Goal: Task Accomplishment & Management: Manage account settings

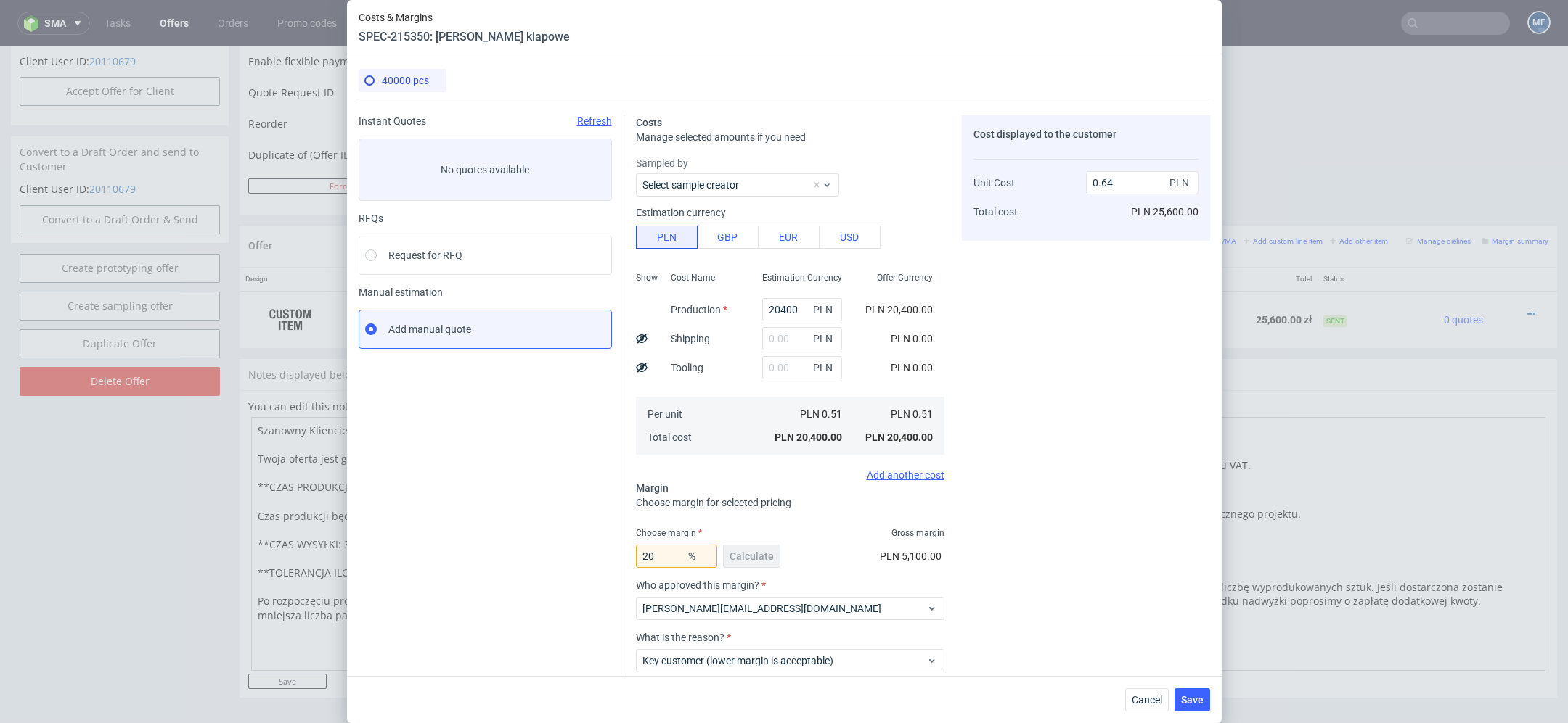
scroll to position [4, 0]
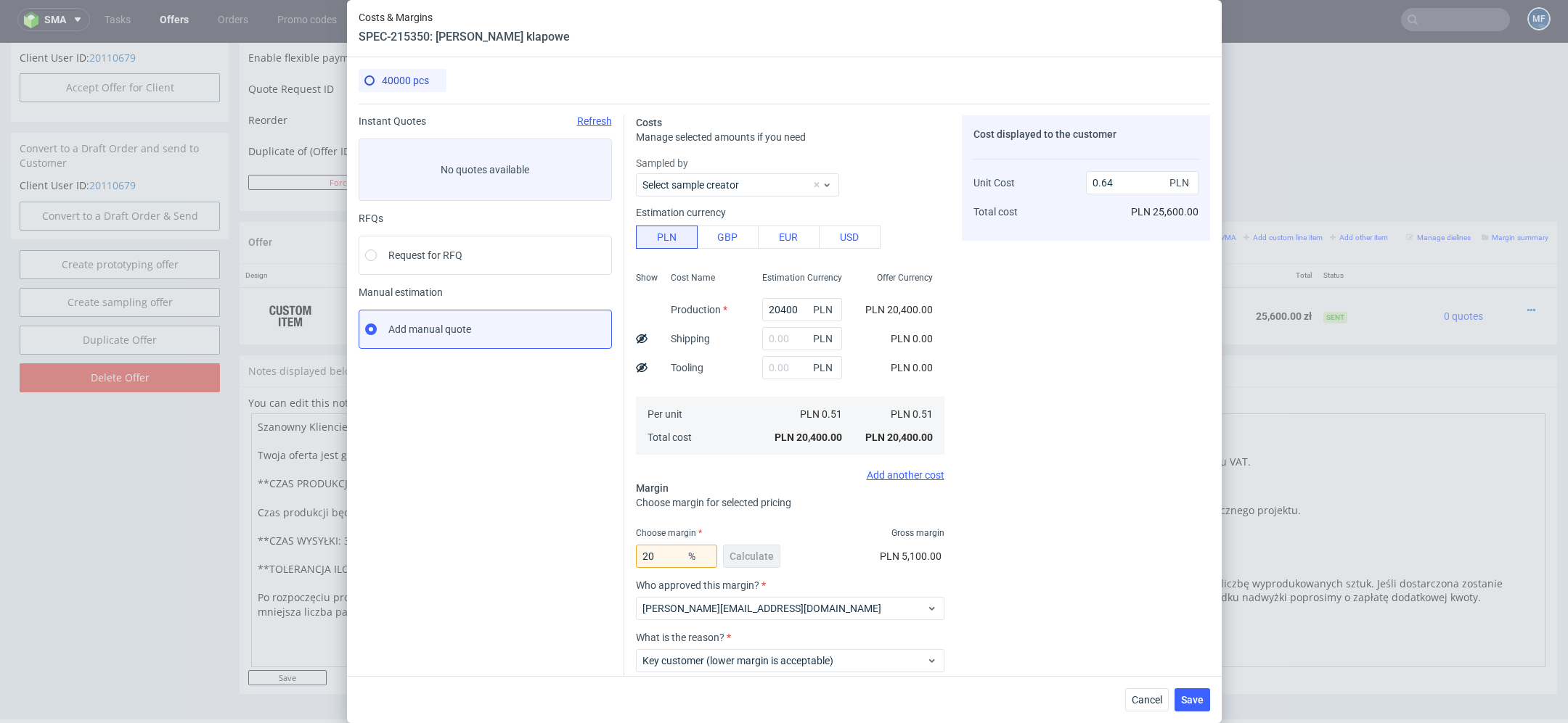
click at [1148, 686] on div "Cancel Save" at bounding box center [784, 700] width 875 height 47
click at [1148, 692] on button "Cancel" at bounding box center [1146, 700] width 43 height 23
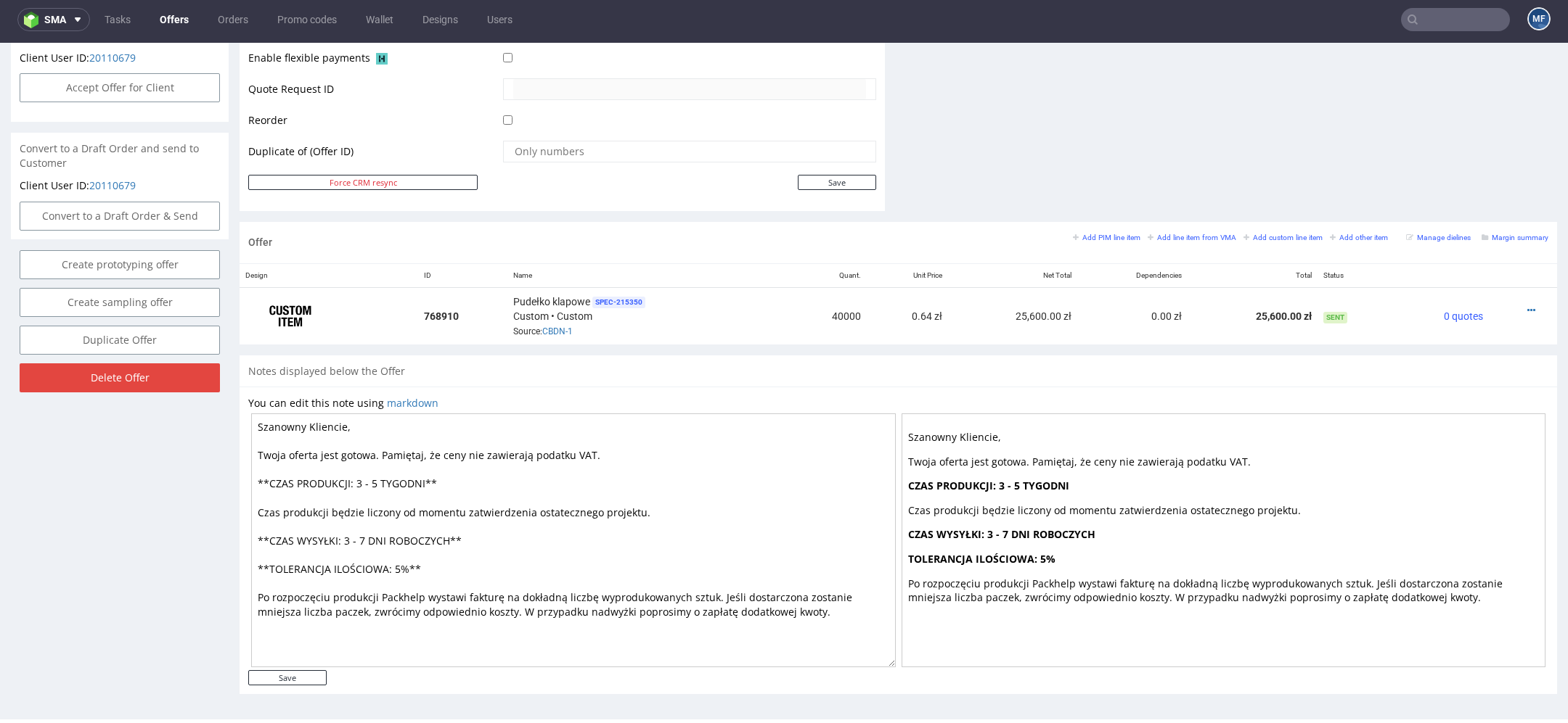
scroll to position [0, 0]
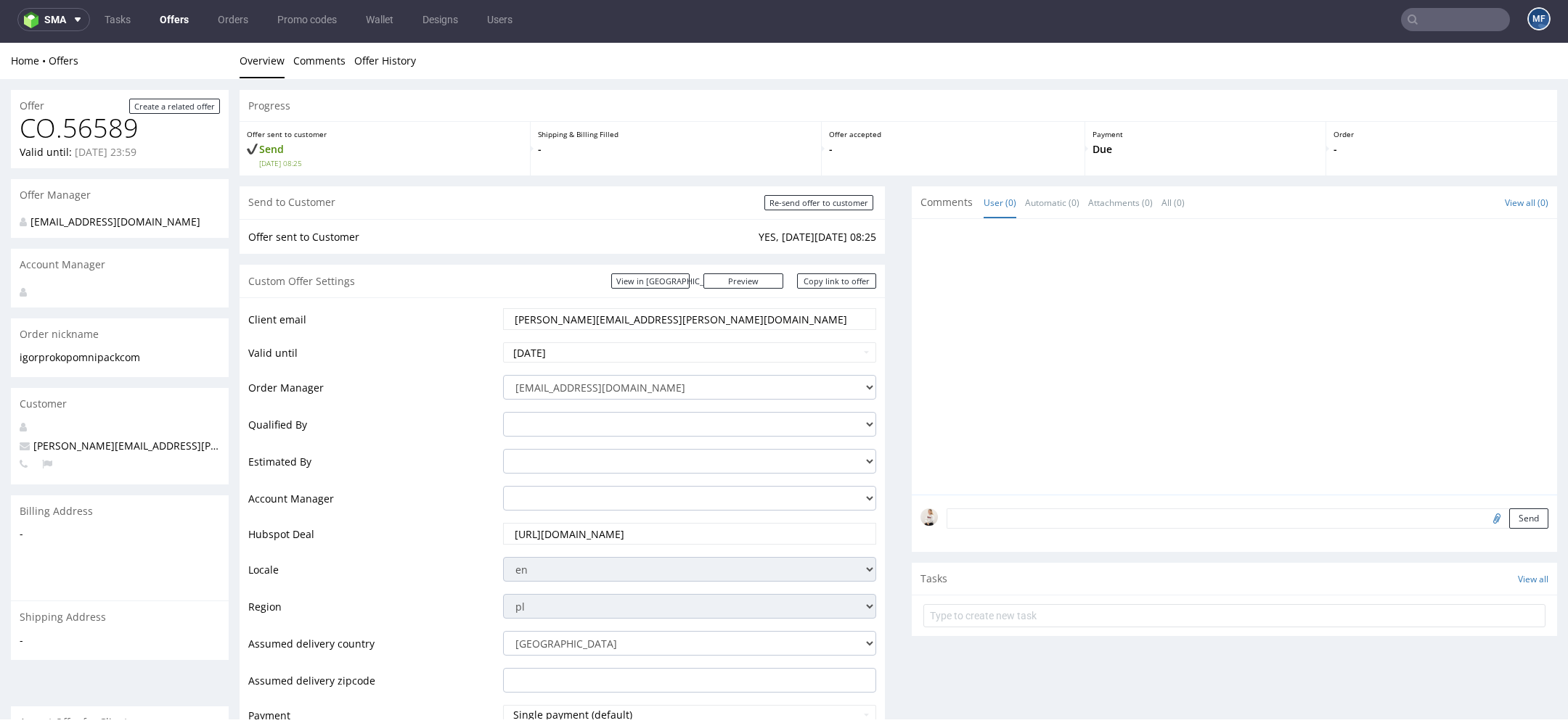
click at [167, 1] on nav "sma Tasks Offers Orders Promo codes Wallet Designs Users MF" at bounding box center [784, 20] width 1568 height 47
click at [172, 27] on link "Offers" at bounding box center [174, 20] width 47 height 23
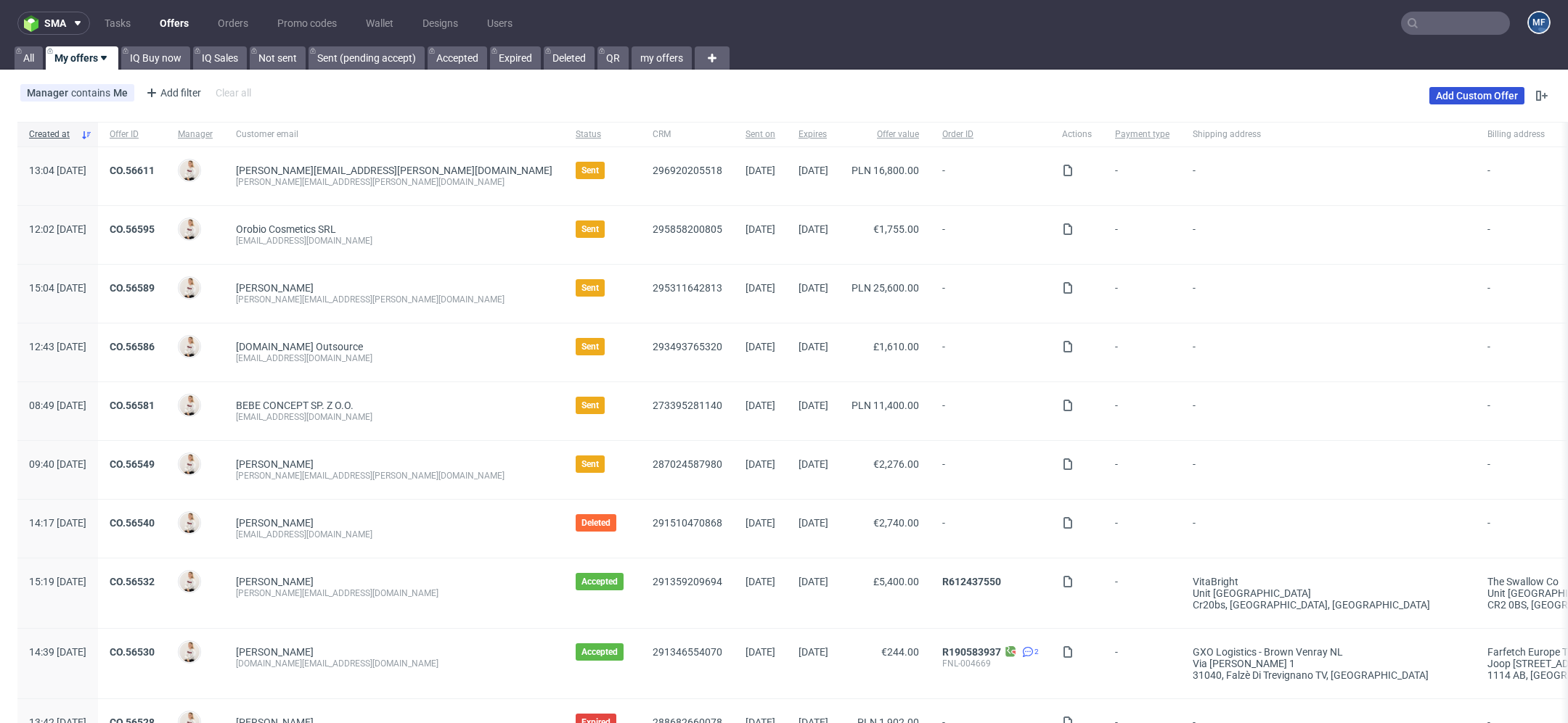
click at [1429, 91] on link "Add Custom Offer" at bounding box center [1476, 95] width 95 height 17
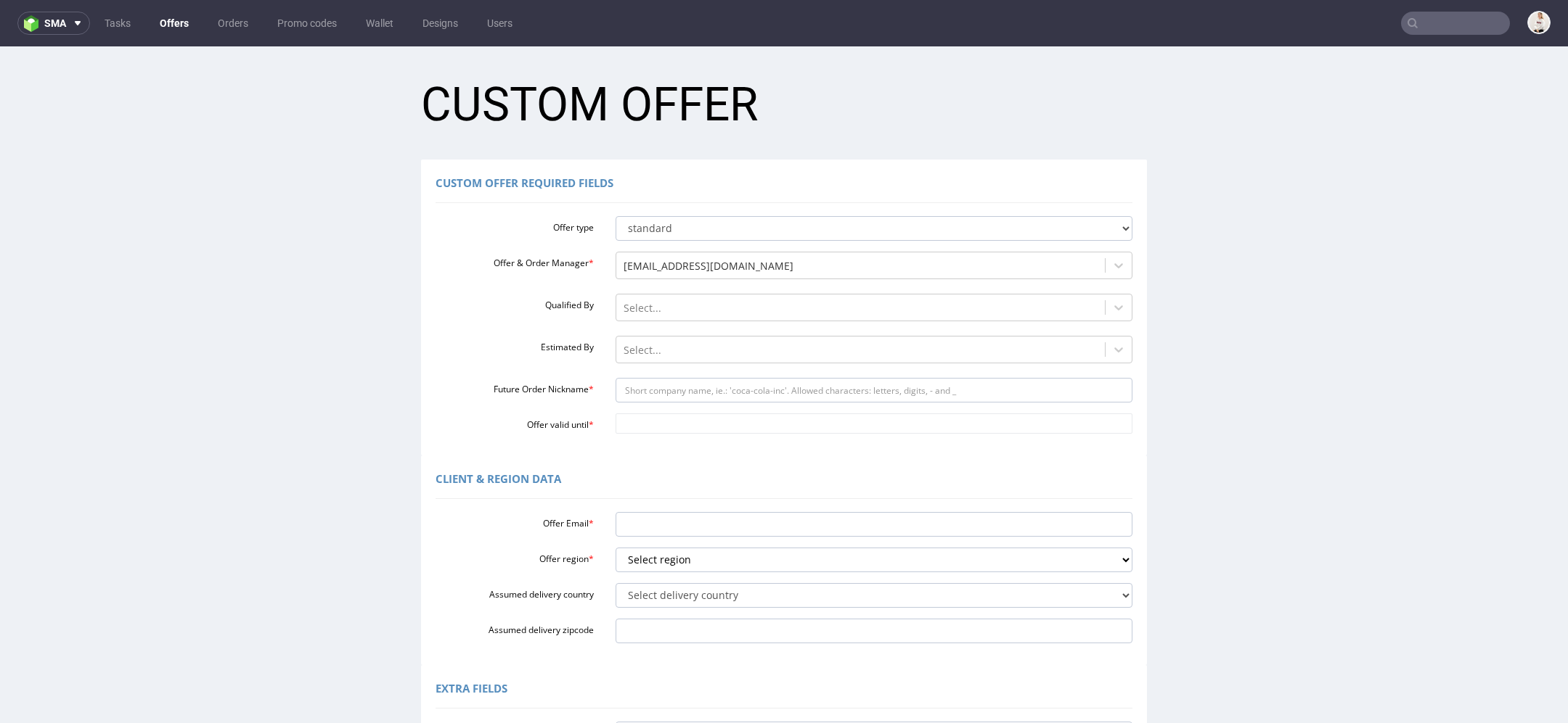
click at [173, 27] on link "Offers" at bounding box center [174, 23] width 47 height 23
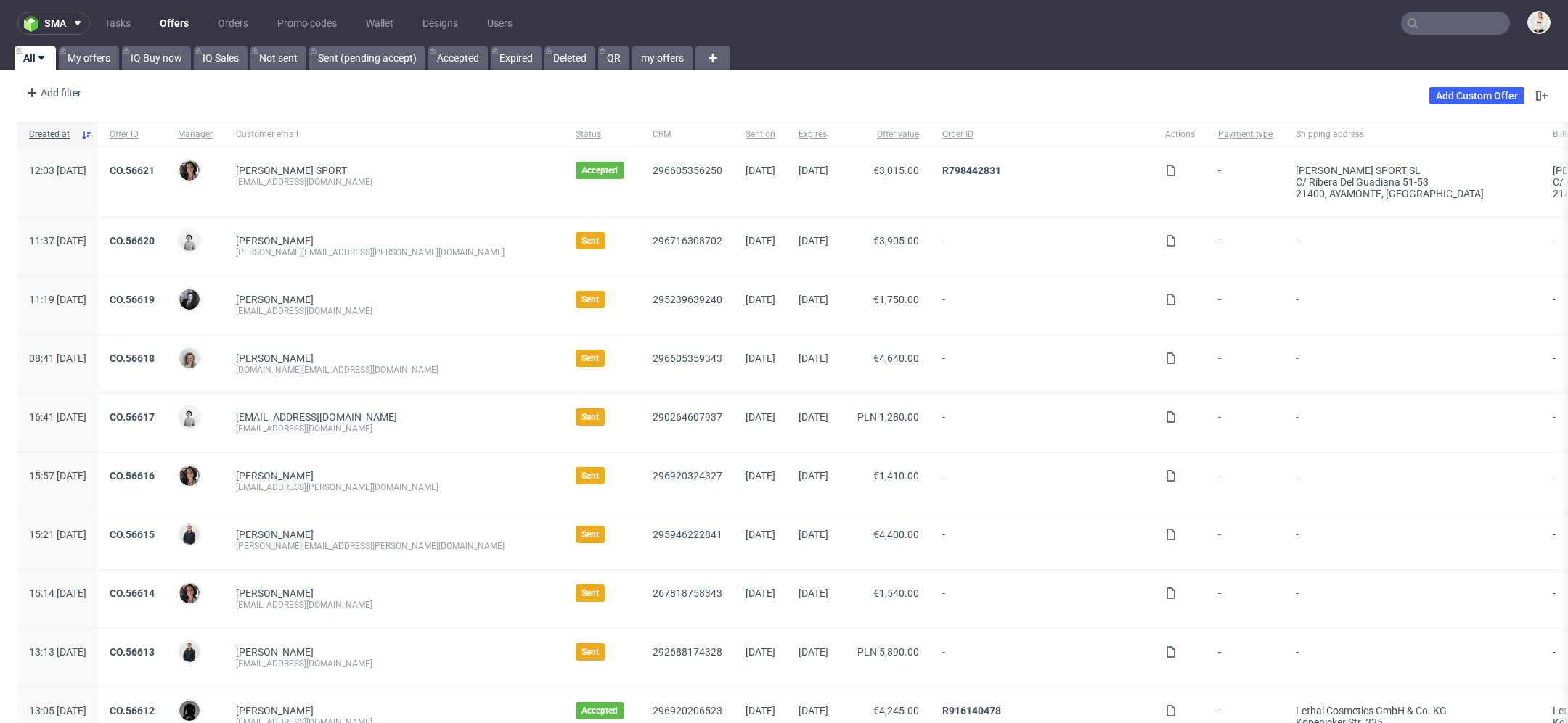
click at [1466, 16] on input "text" at bounding box center [1455, 23] width 109 height 23
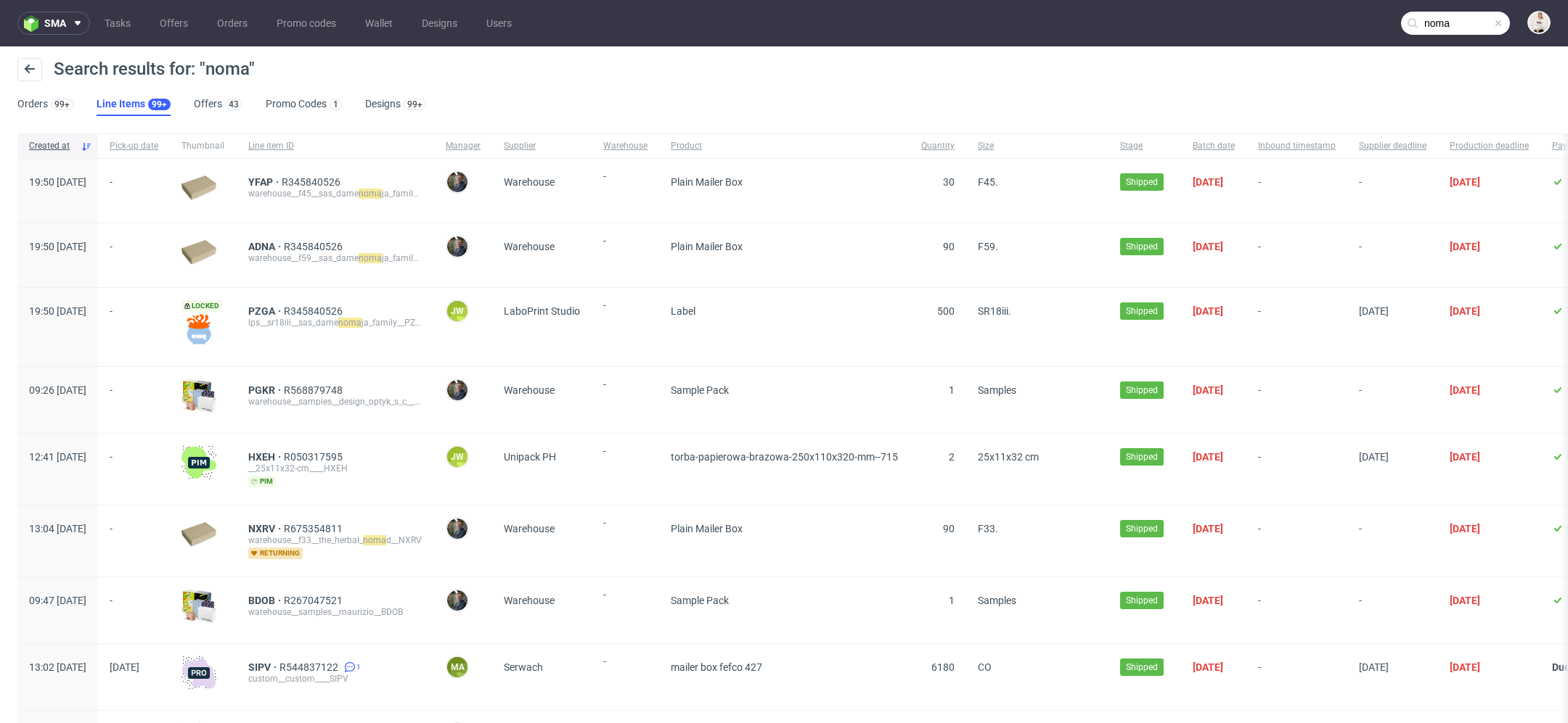
click at [246, 99] on ul "Orders 99+ Line Items 99+ Offers 43 Promo Codes 1 Designs 99+" at bounding box center [227, 104] width 420 height 23
drag, startPoint x: 246, startPoint y: 99, endPoint x: 225, endPoint y: 99, distance: 21.0
click at [225, 99] on ul "Orders 99+ Line Items 99+ Offers 43 Promo Codes 1 Designs 99+" at bounding box center [227, 104] width 420 height 23
click at [229, 99] on div "43" at bounding box center [233, 104] width 10 height 10
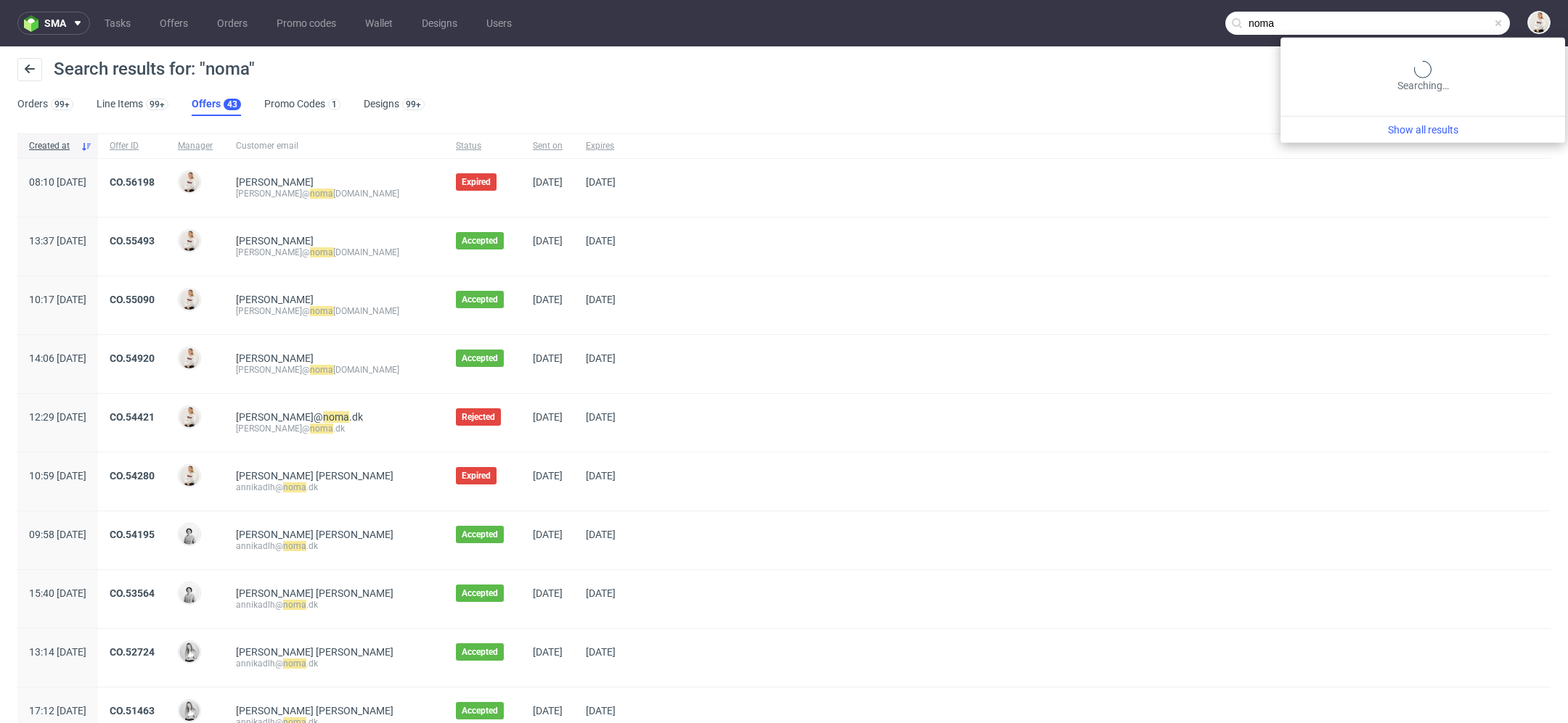
click at [1456, 30] on input "noma" at bounding box center [1366, 23] width 284 height 23
paste input "@noma.dk"
type input "@noma.dk"
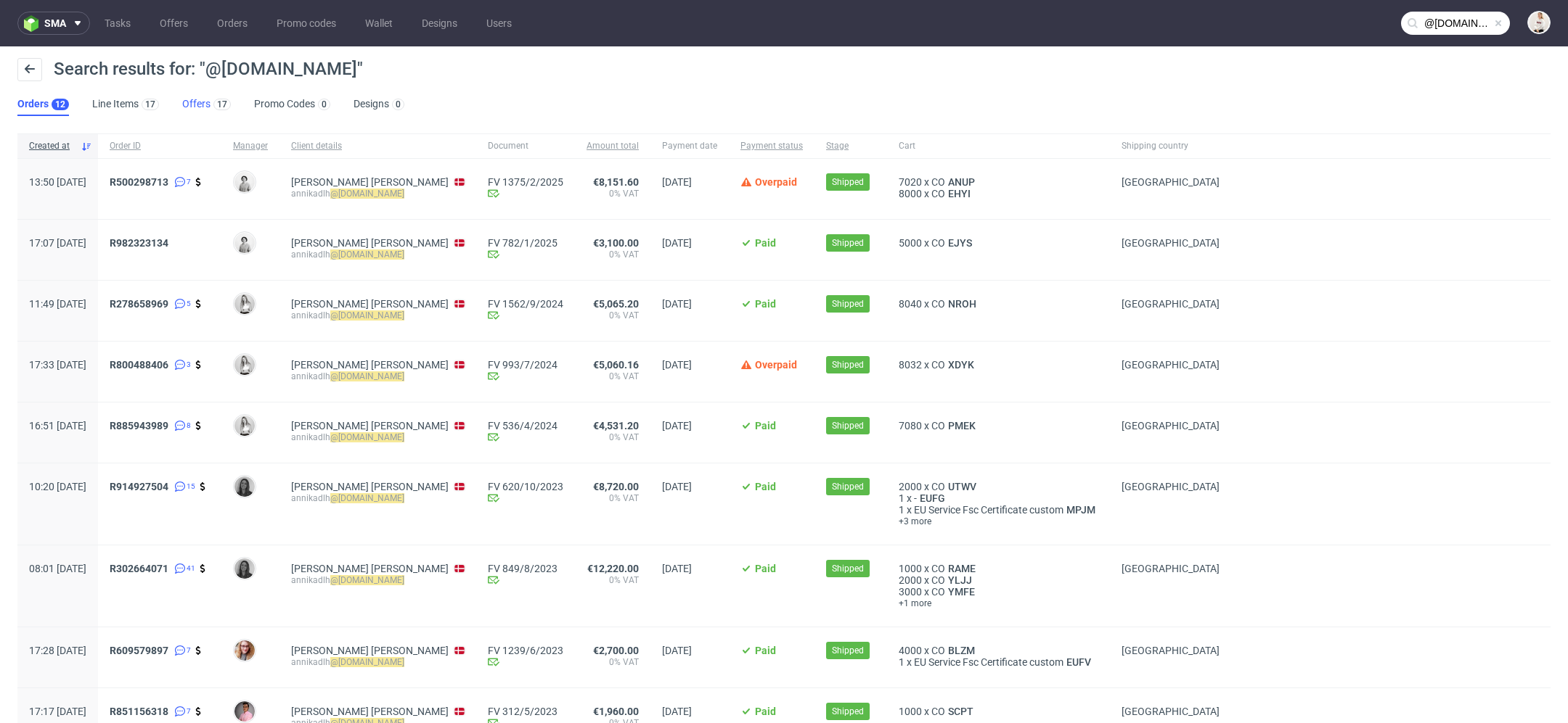
click at [188, 110] on link "Offers 17" at bounding box center [206, 104] width 48 height 23
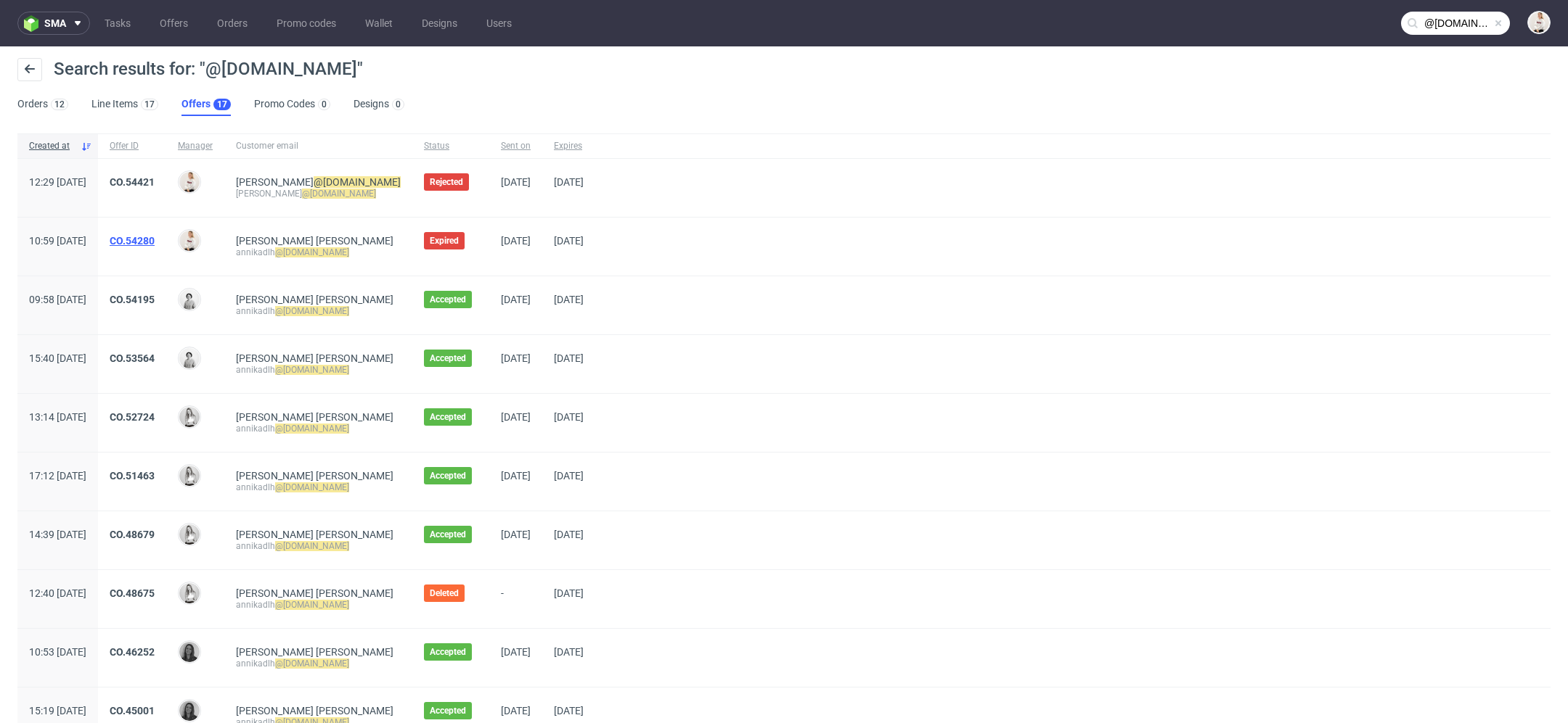
click at [155, 237] on link "CO.54280" at bounding box center [132, 241] width 45 height 11
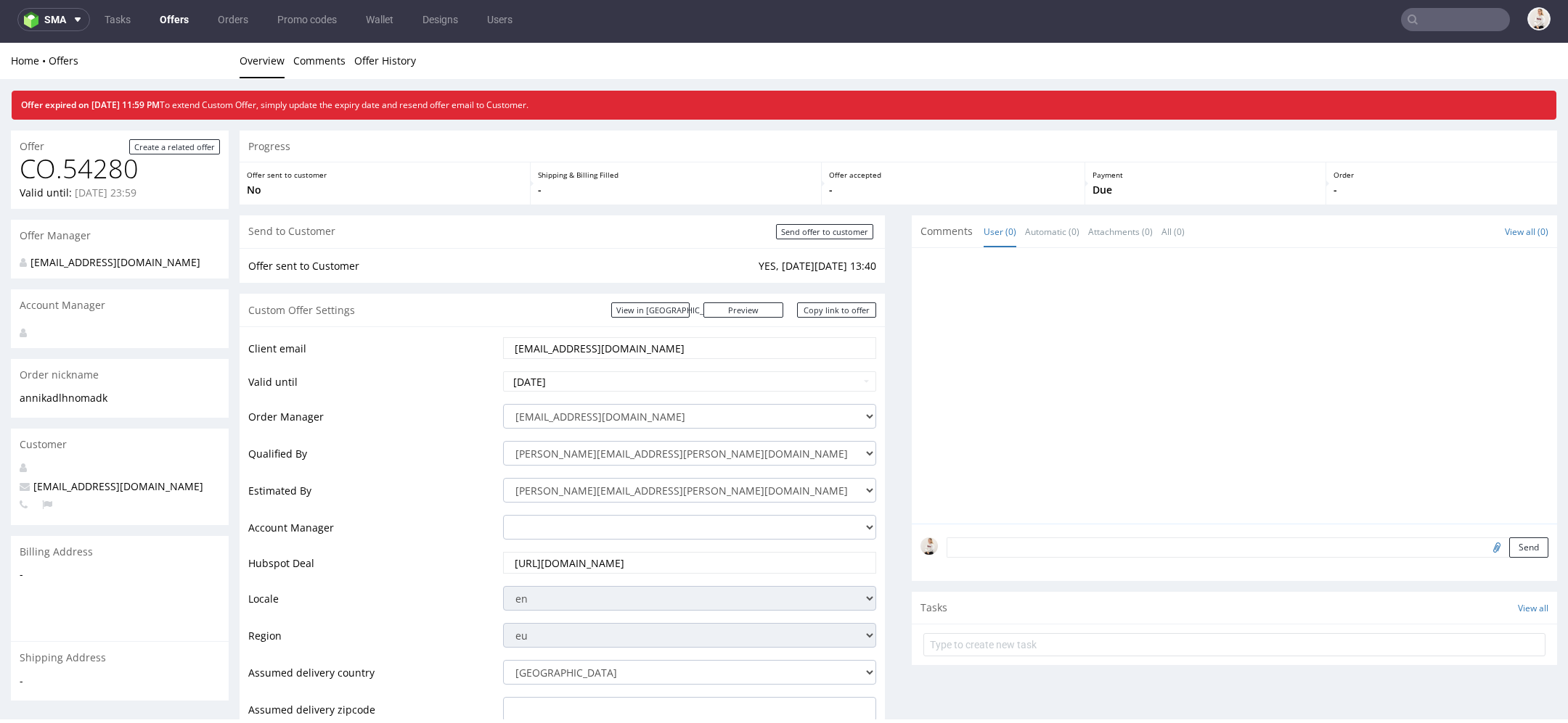
type input "@noma.dk"
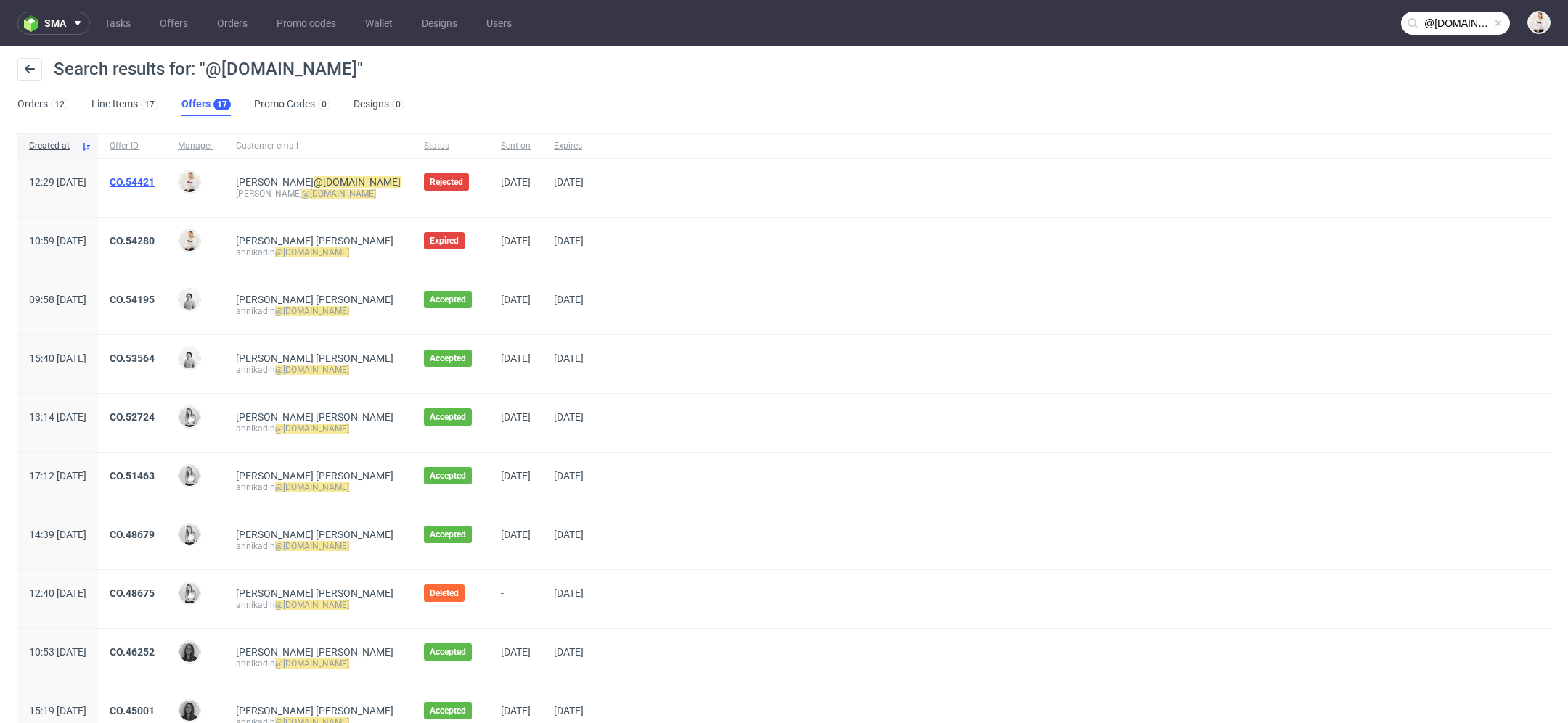
click at [155, 181] on link "CO.54421" at bounding box center [132, 182] width 45 height 11
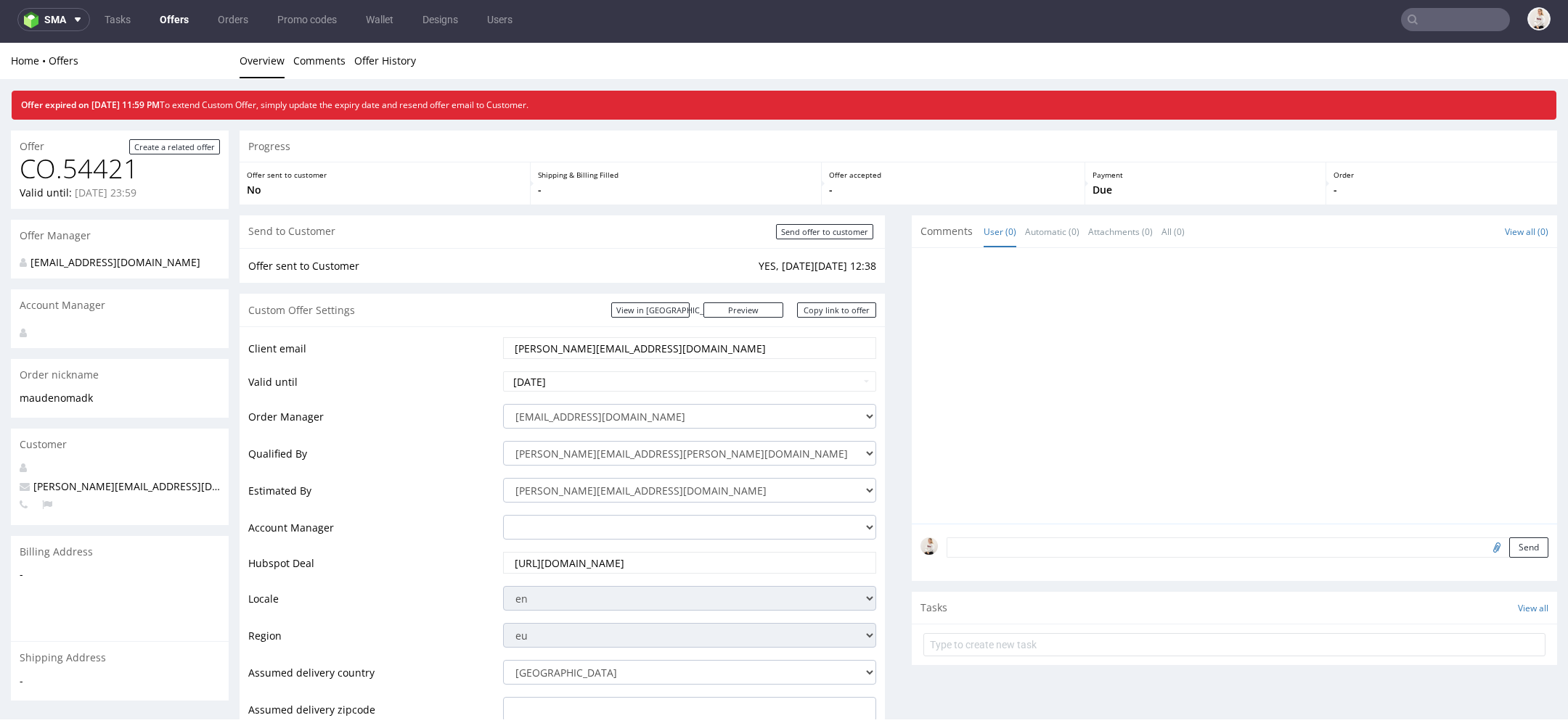
click at [171, 22] on link "Offers" at bounding box center [174, 20] width 47 height 23
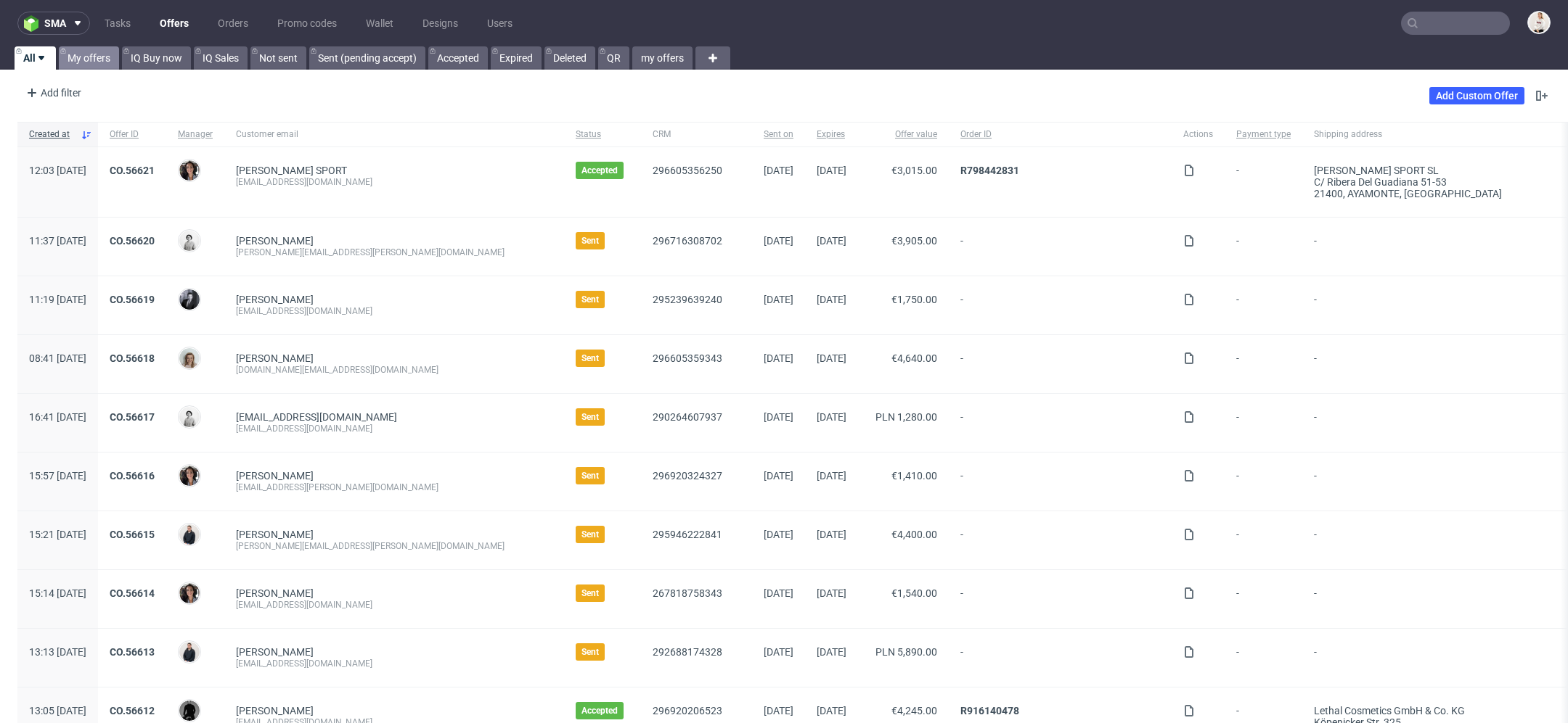
click at [98, 56] on link "My offers" at bounding box center [89, 58] width 61 height 23
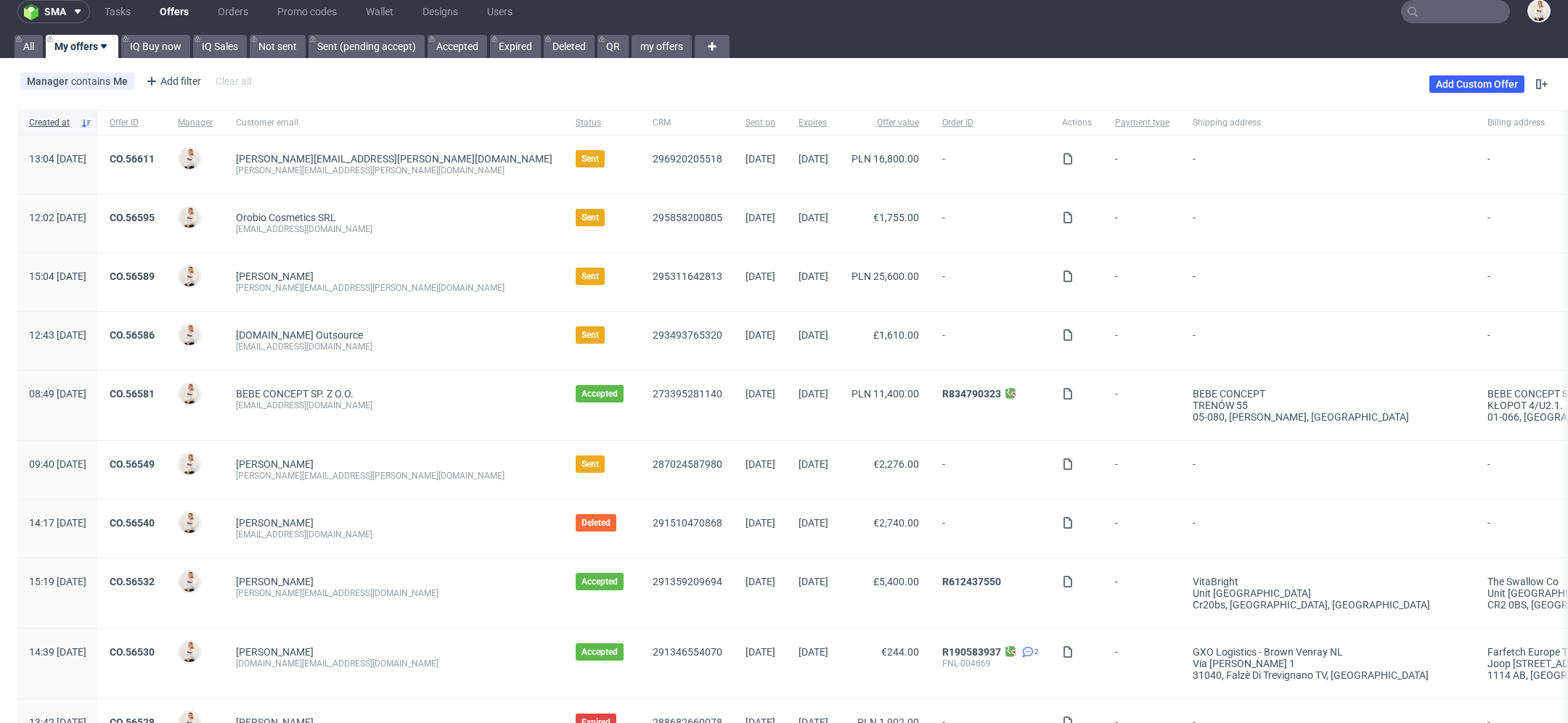
scroll to position [16, 0]
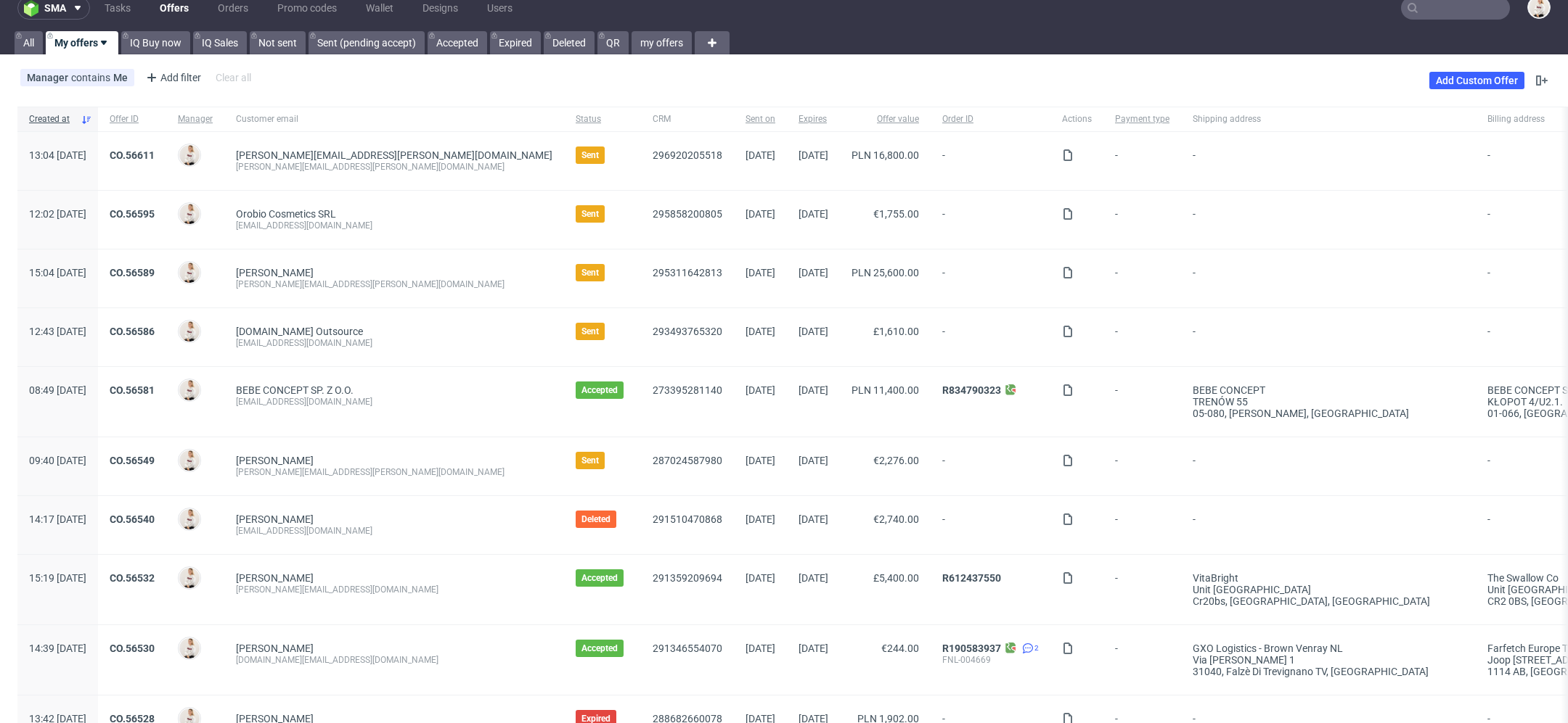
click at [1436, 7] on input "text" at bounding box center [1455, 8] width 109 height 23
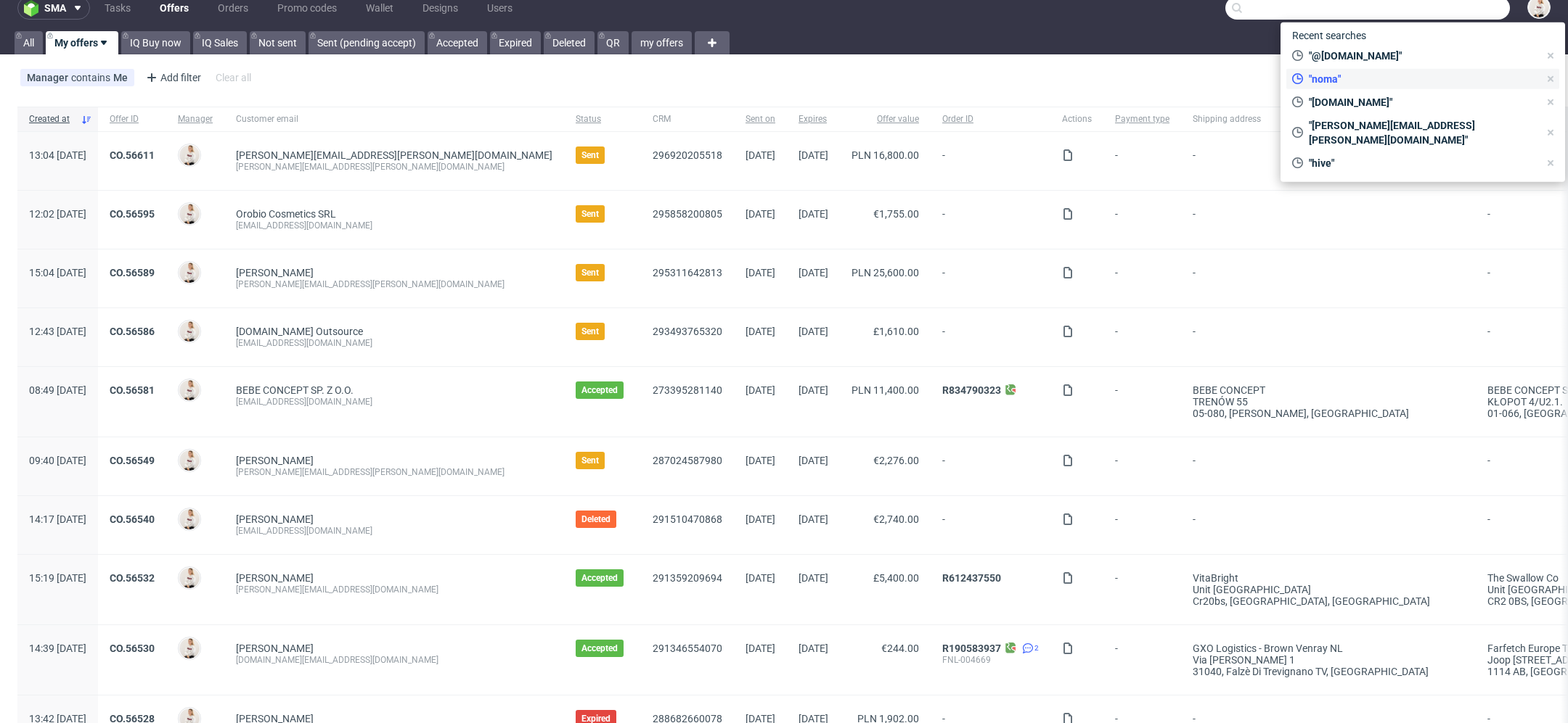
click at [1331, 76] on span ""noma"" at bounding box center [1421, 79] width 236 height 15
type input "noma"
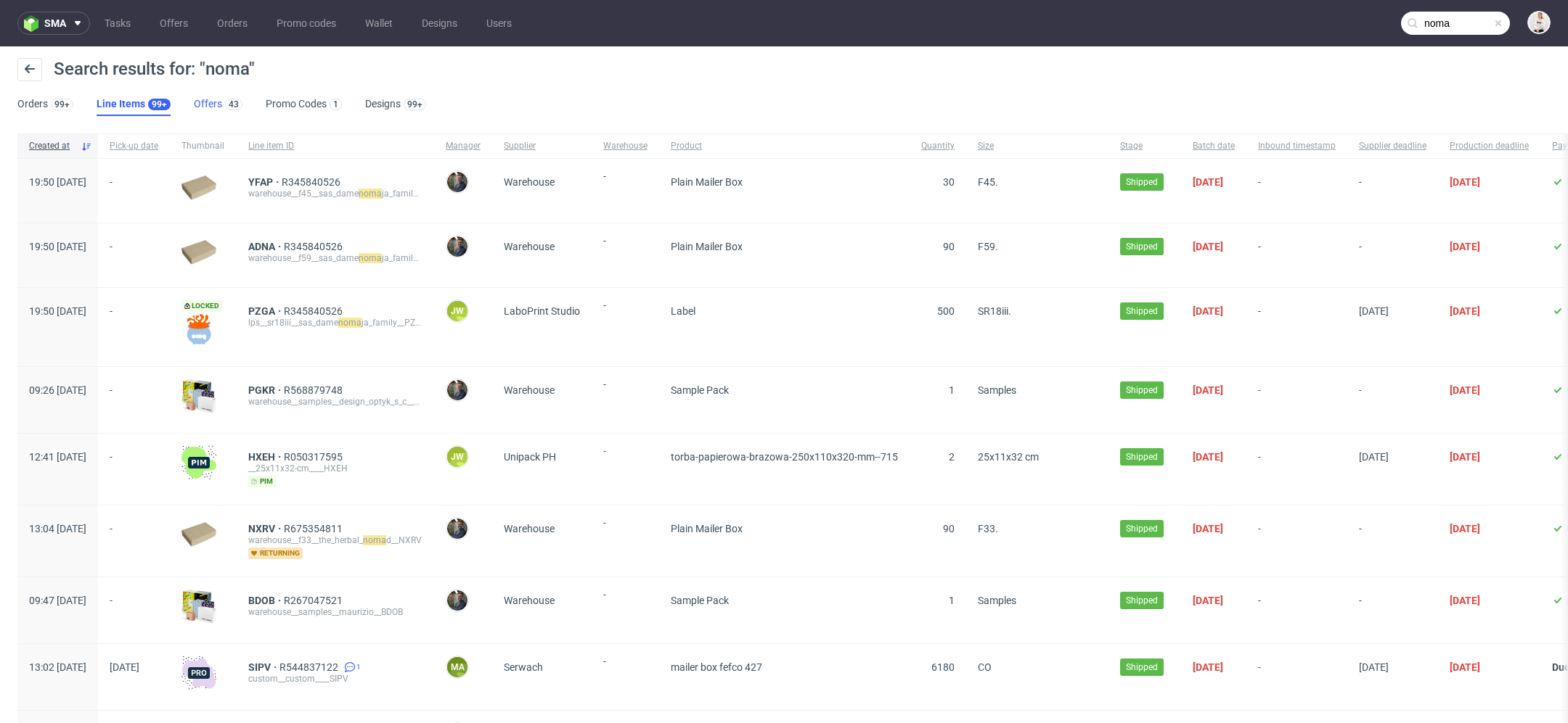
click at [205, 102] on link "Offers 43" at bounding box center [218, 104] width 48 height 23
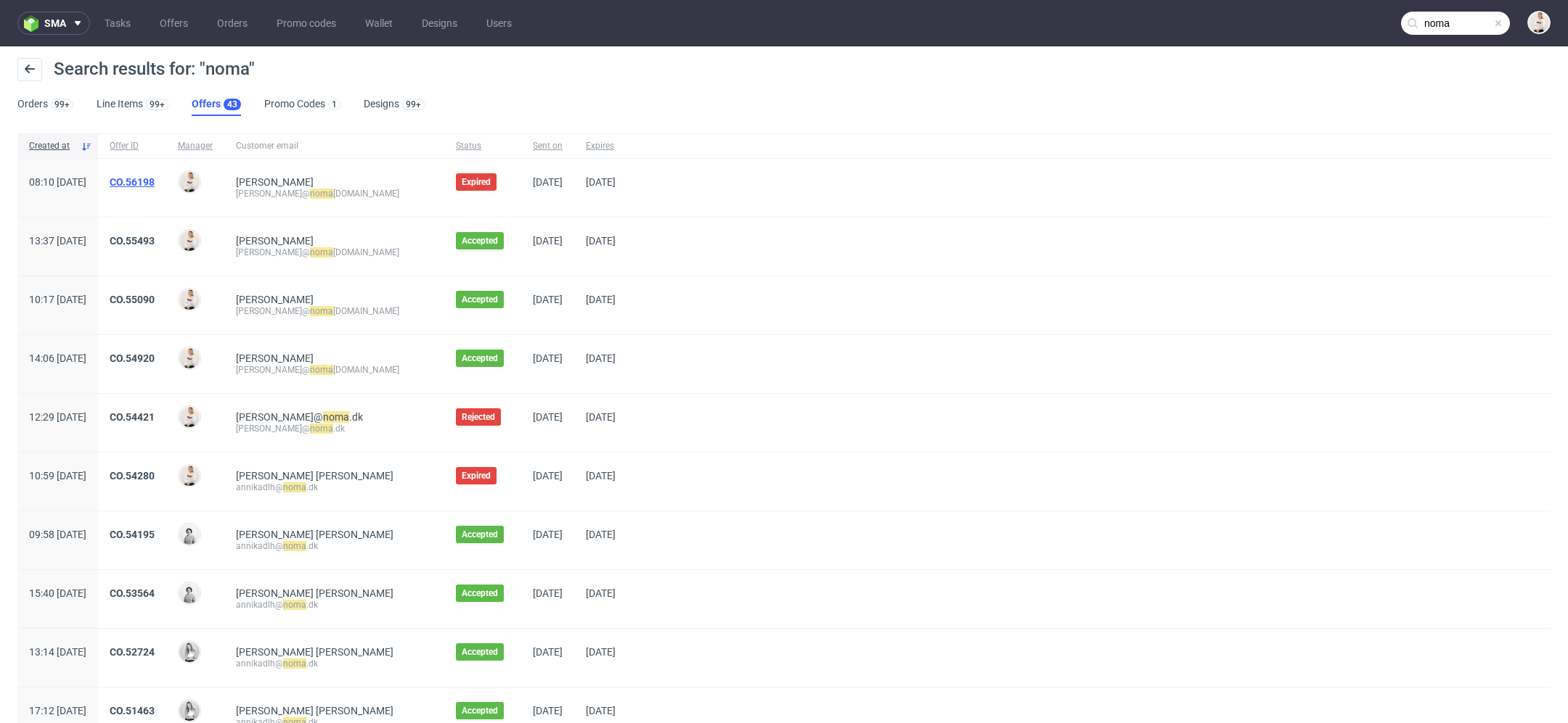
click at [155, 176] on link "CO.56198" at bounding box center [132, 182] width 45 height 11
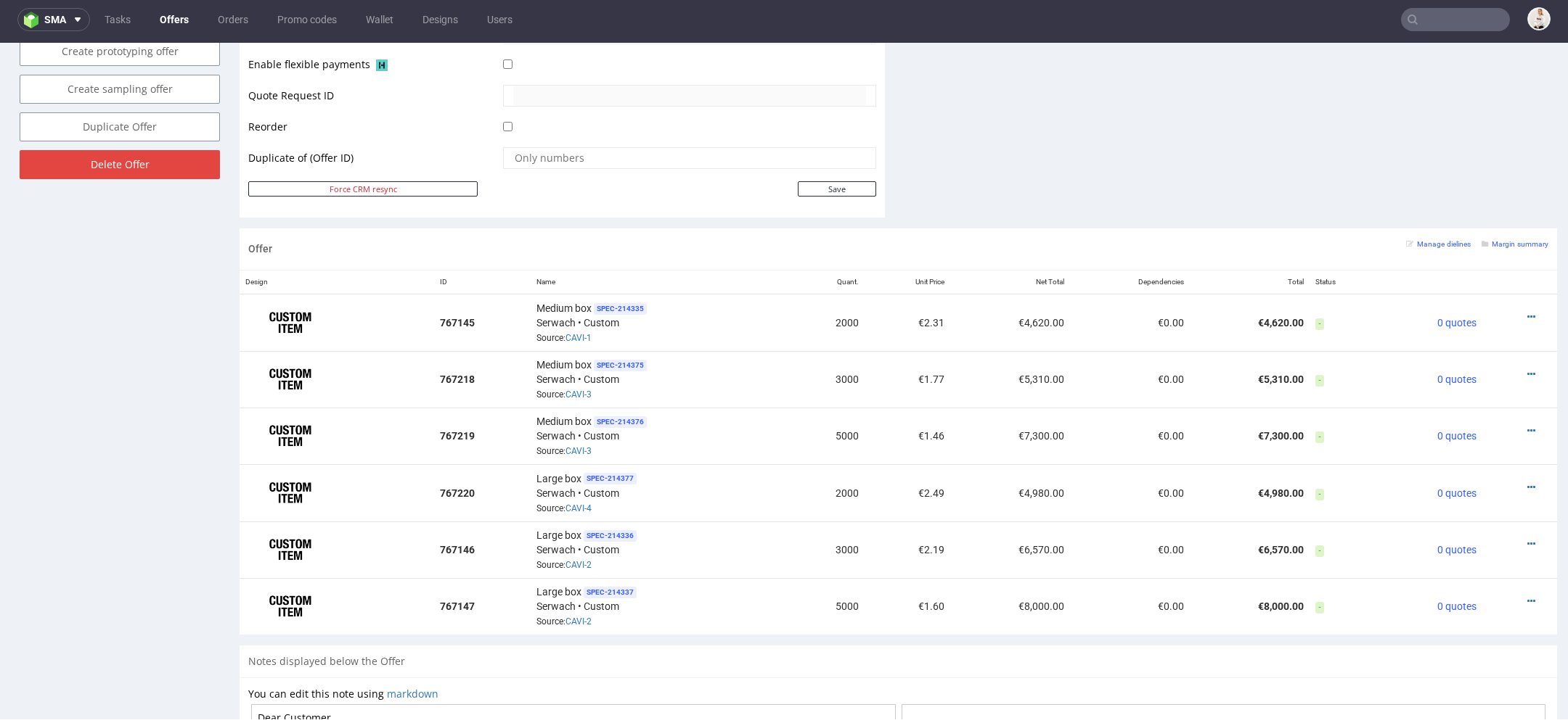
scroll to position [721, 0]
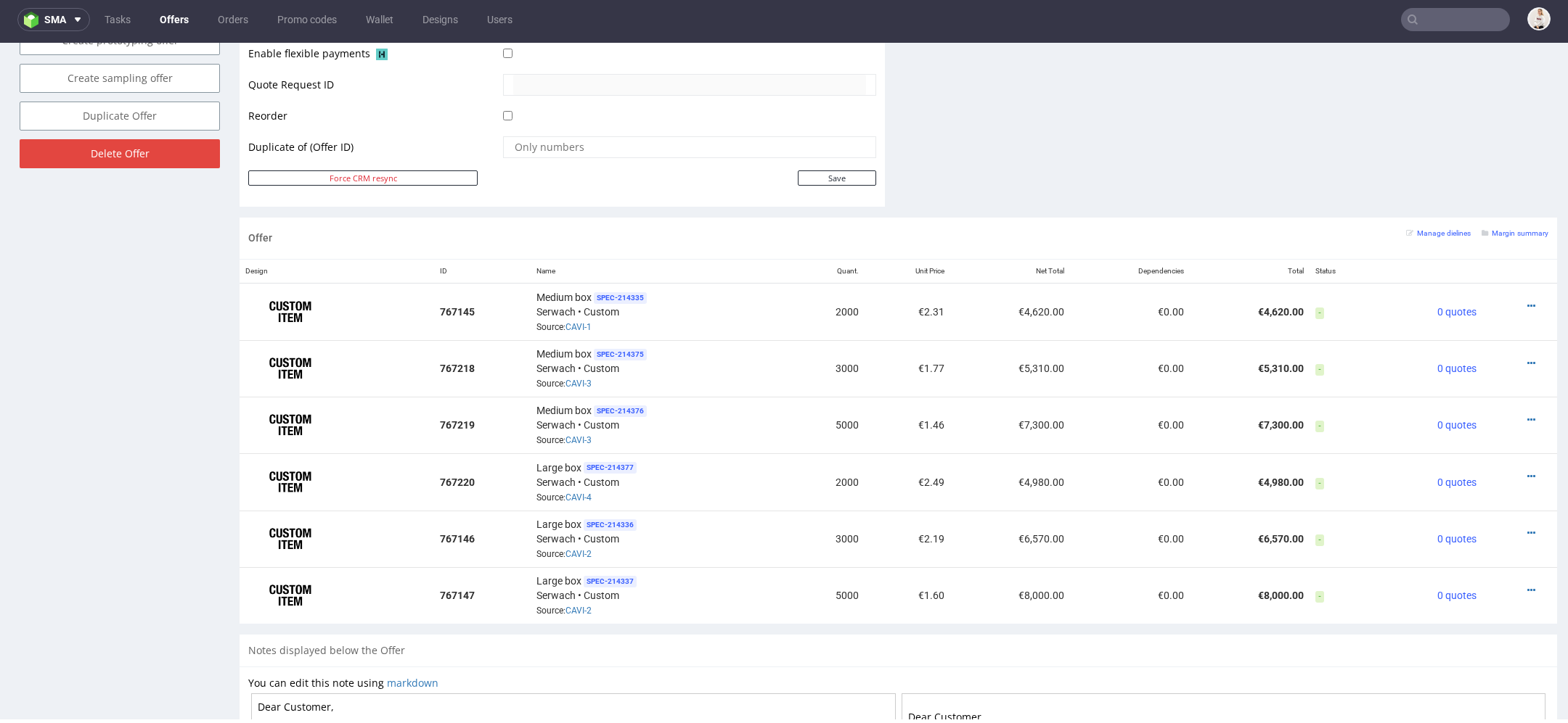
click at [1426, 12] on input "text" at bounding box center [1455, 20] width 109 height 23
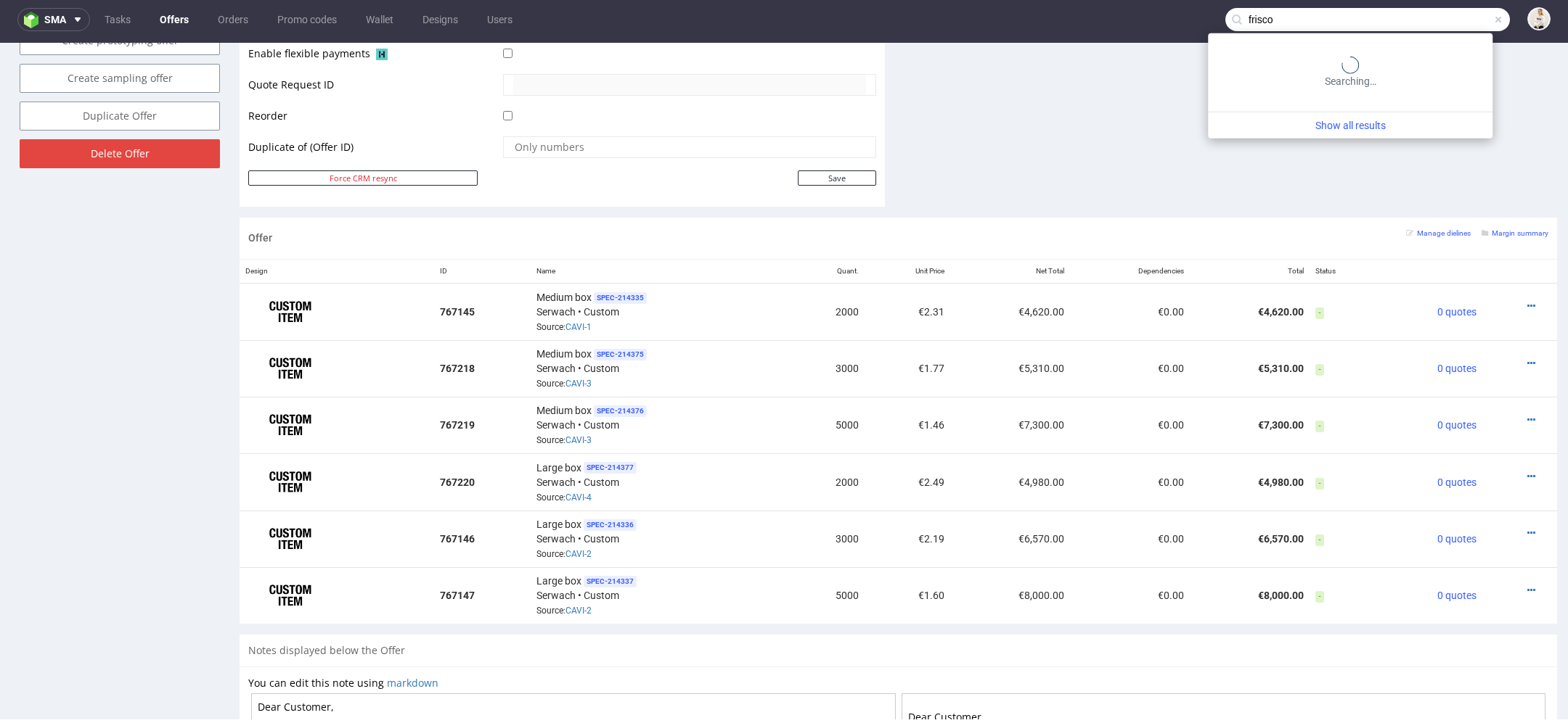
type input "frisco"
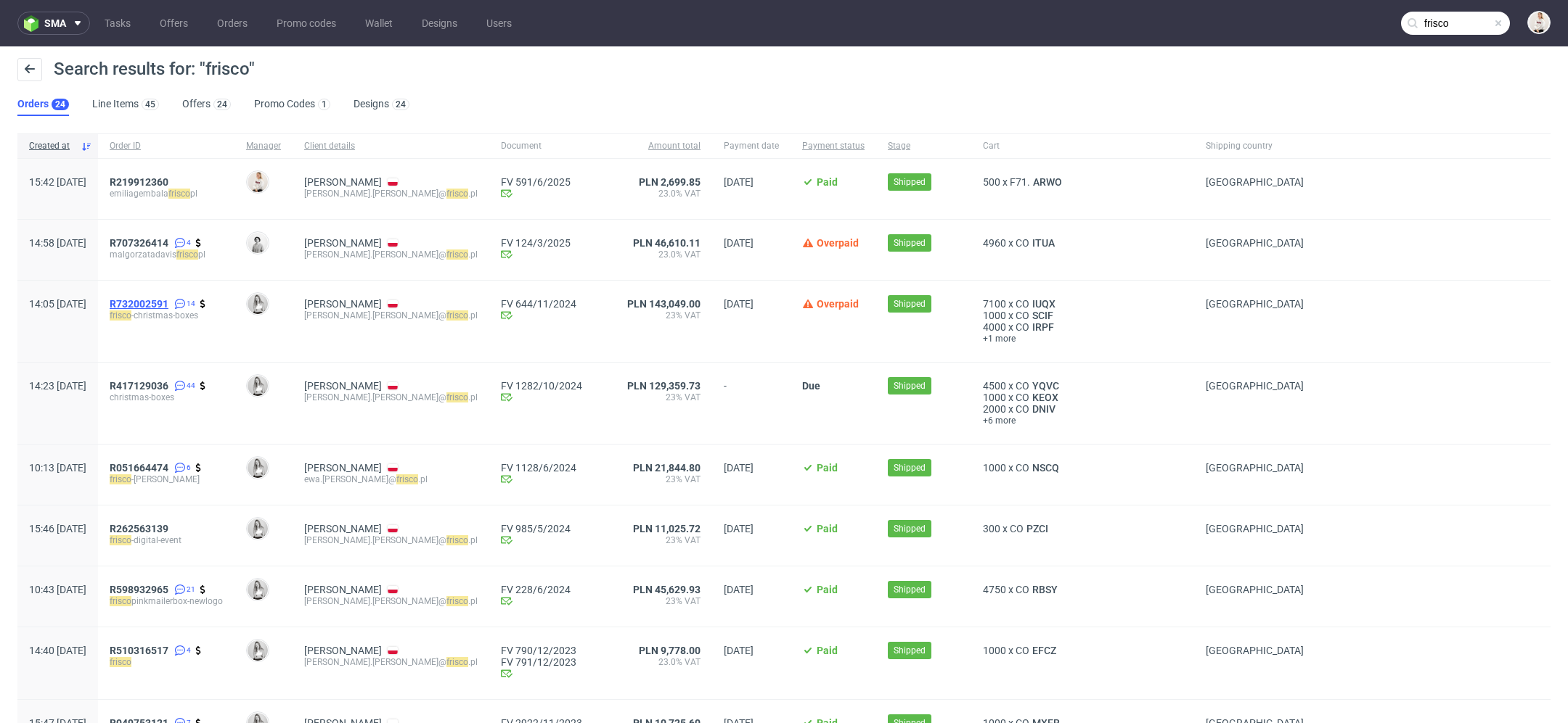
click at [157, 302] on span "R732002591" at bounding box center [139, 304] width 59 height 11
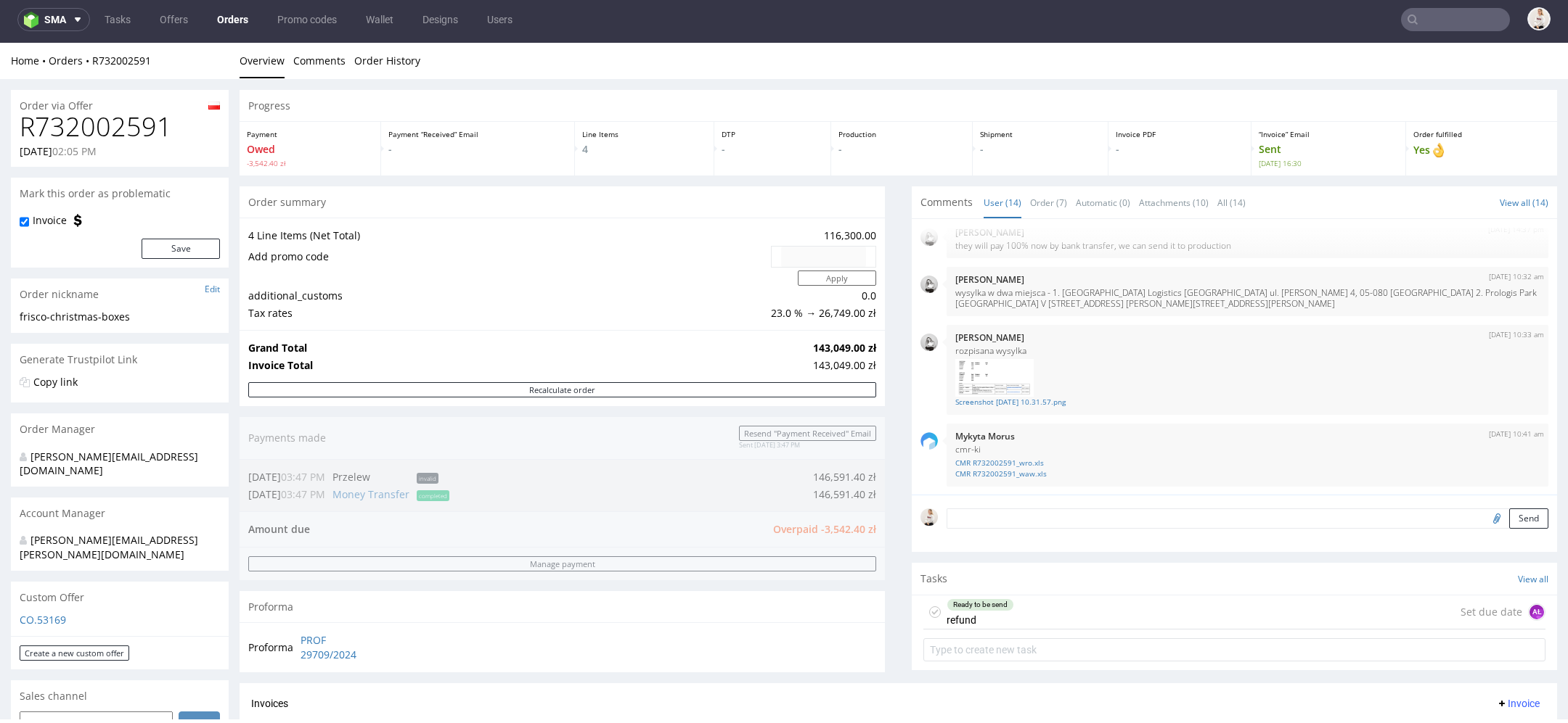
type input "frisco"
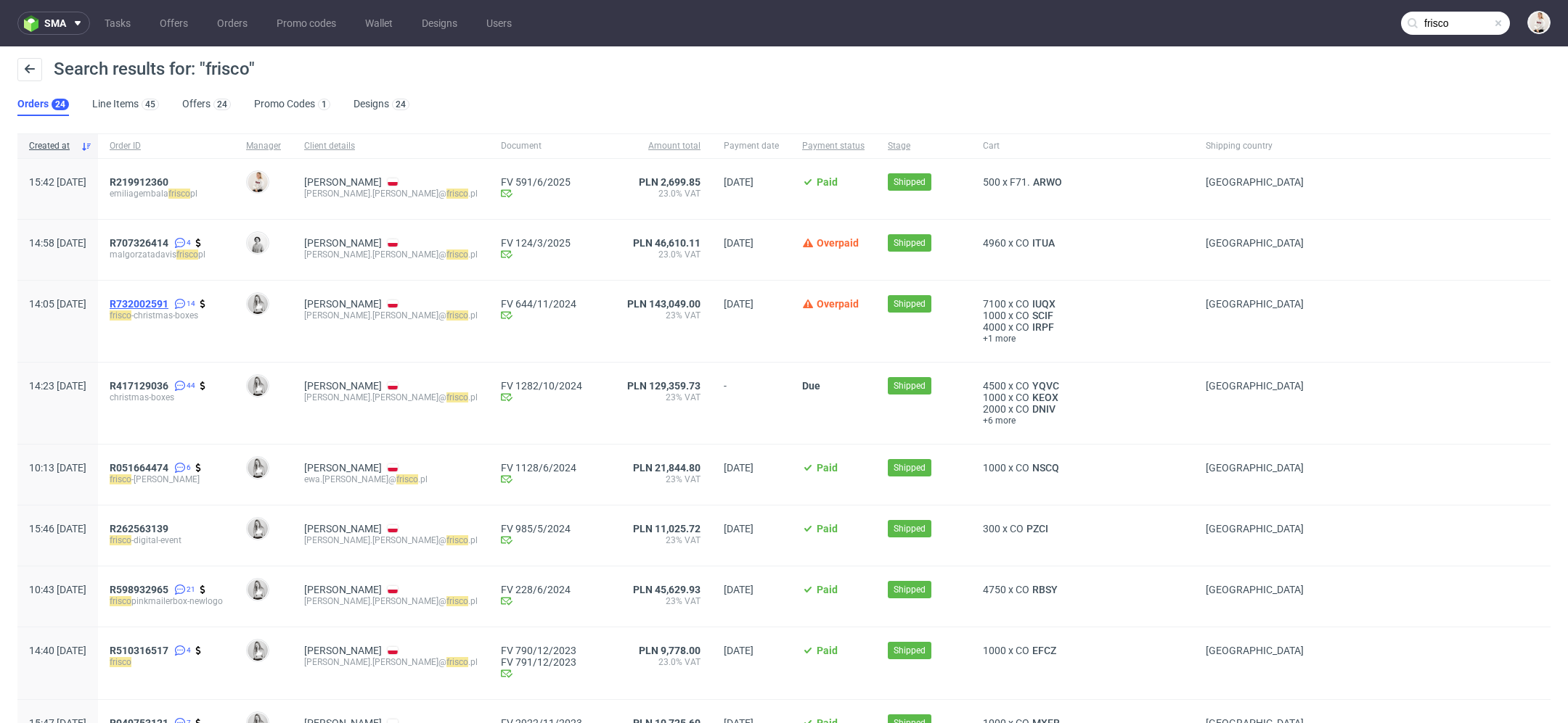
click at [169, 304] on span "R732002591" at bounding box center [139, 304] width 59 height 11
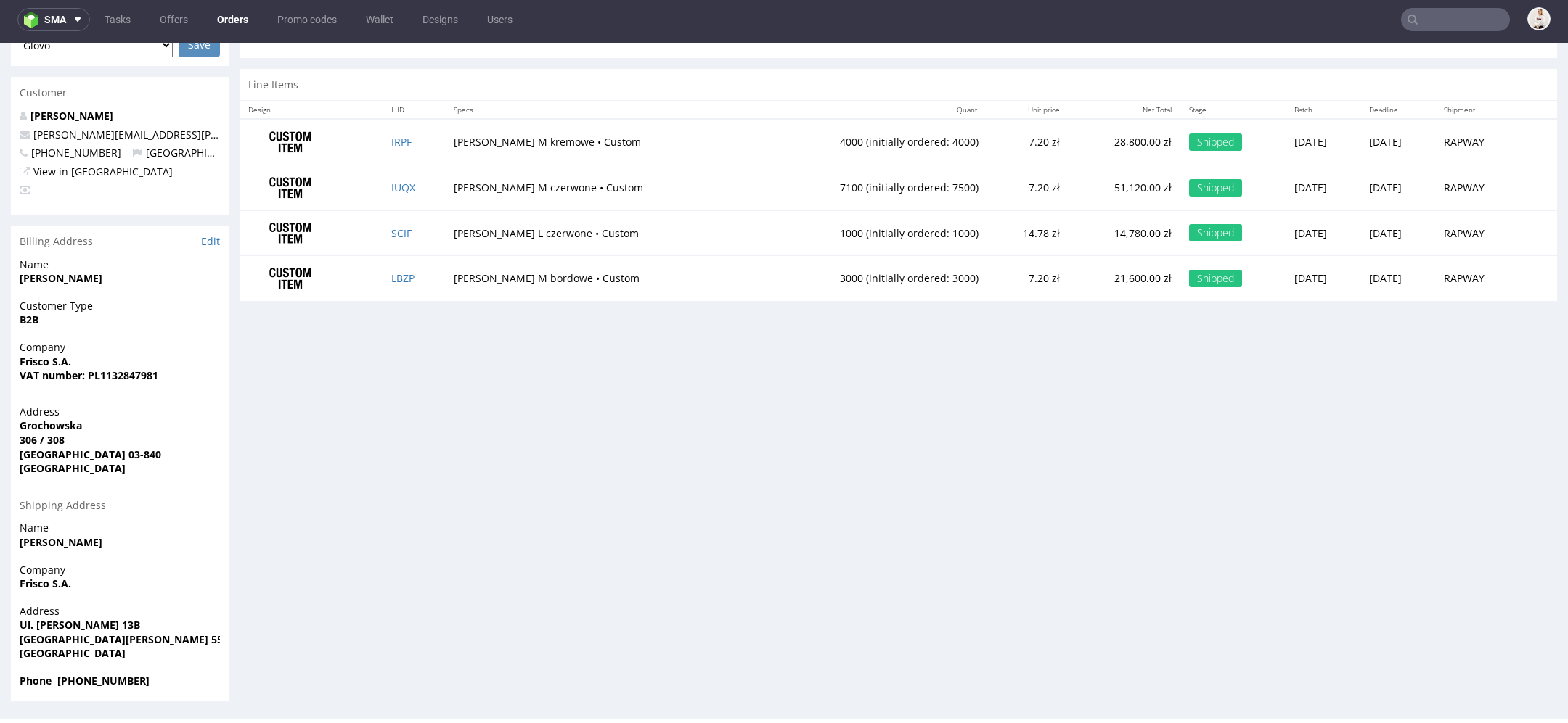
scroll to position [642, 0]
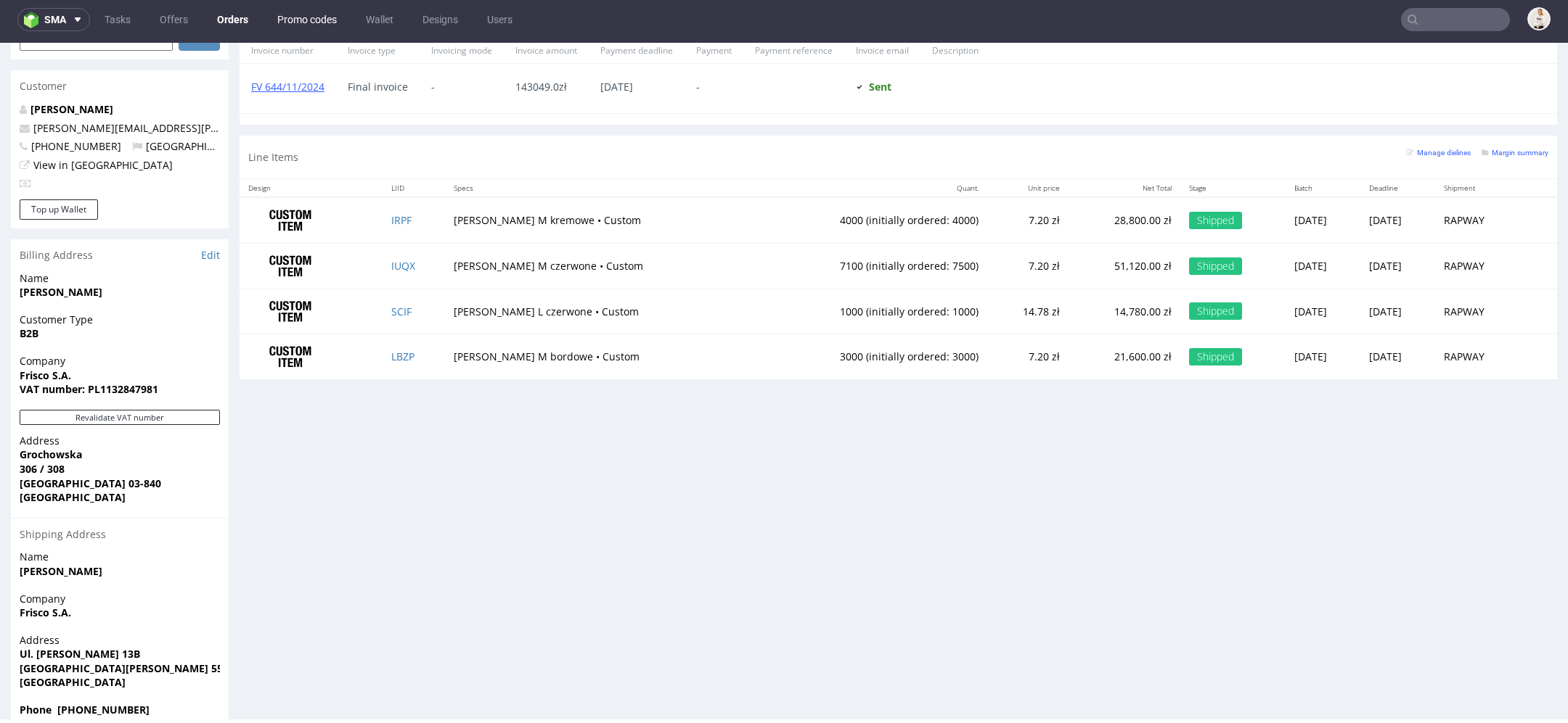
type input "frisco"
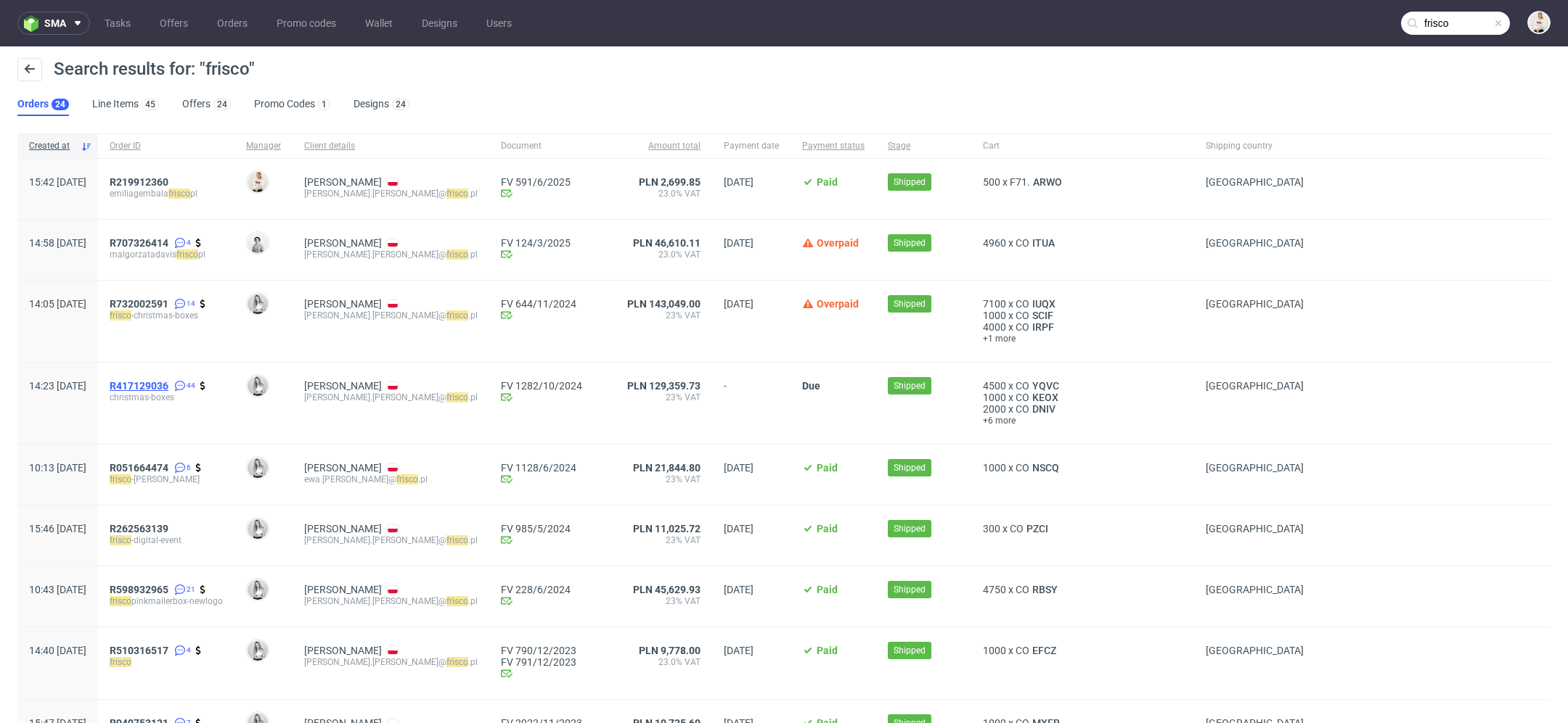
click at [169, 384] on span "R417129036" at bounding box center [139, 386] width 59 height 11
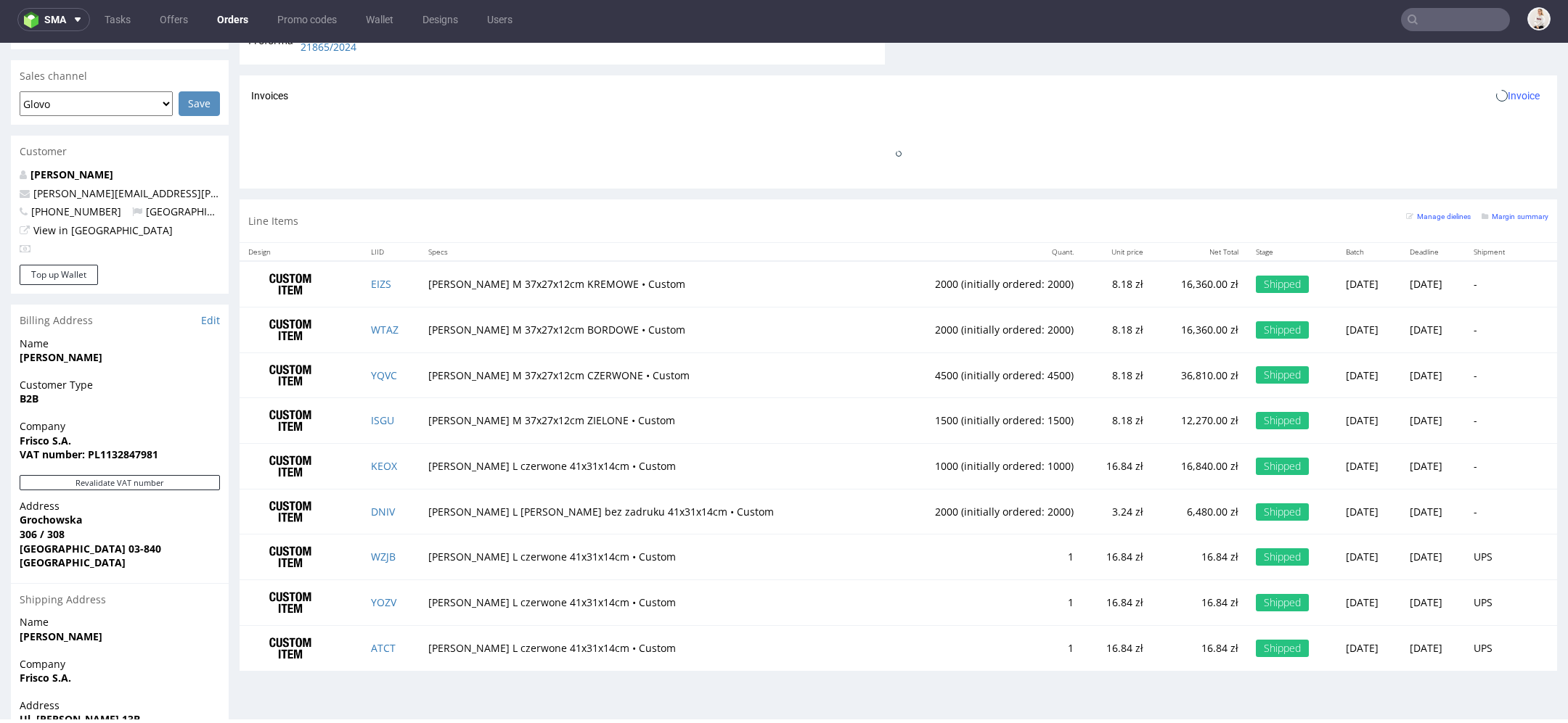
scroll to position [685, 0]
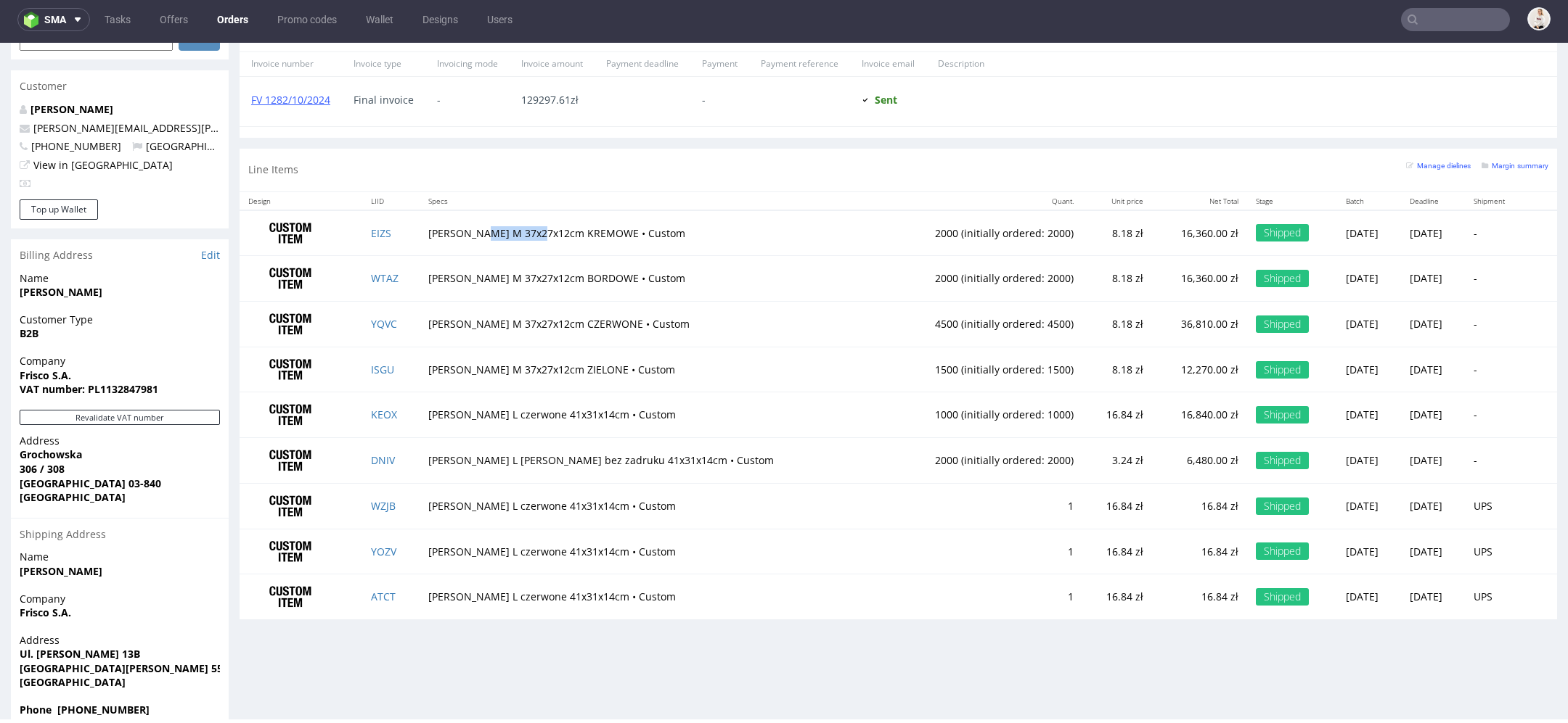
drag, startPoint x: 550, startPoint y: 232, endPoint x: 491, endPoint y: 235, distance: 59.1
click at [491, 235] on td "Pudełko M 37x27x12cm KREMOWE • Custom" at bounding box center [651, 233] width 464 height 46
copy td "37x27x12cm"
drag, startPoint x: 631, startPoint y: 460, endPoint x: 573, endPoint y: 460, distance: 58.0
click at [573, 460] on td "Pudełko L kraft bez zadruku 41x31x14cm • Custom" at bounding box center [651, 461] width 464 height 46
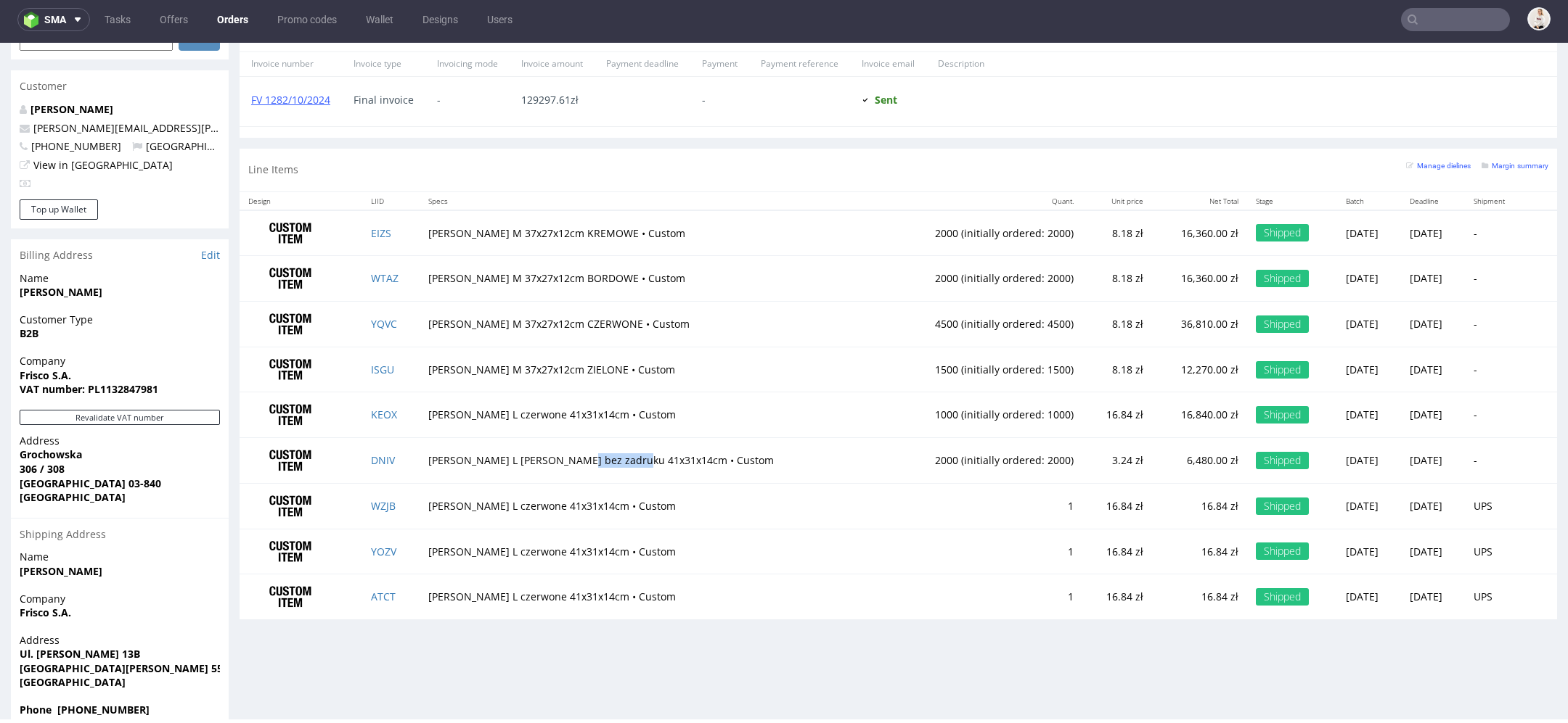
copy td "41x31x14cm"
type input "frisco"
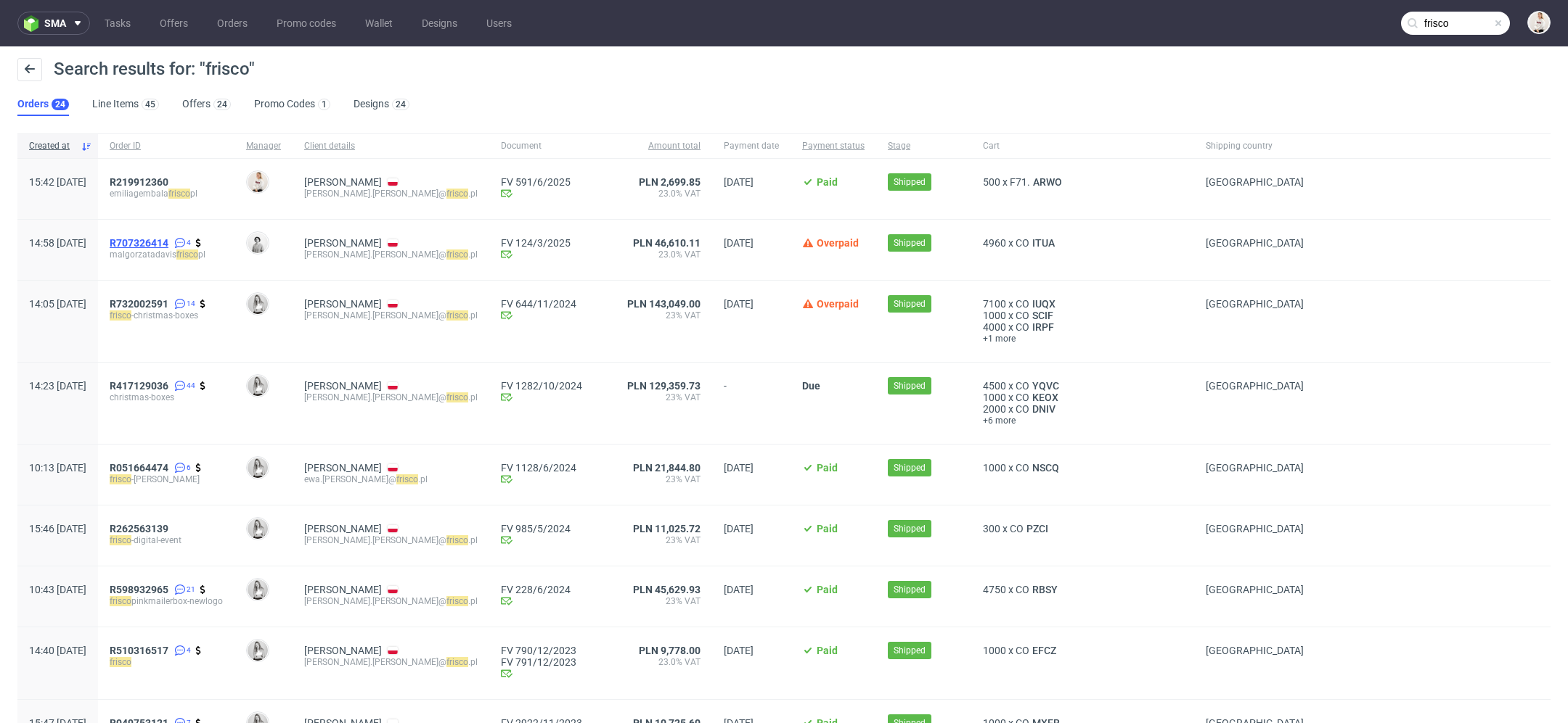
click at [158, 244] on span "R707326414" at bounding box center [139, 243] width 59 height 11
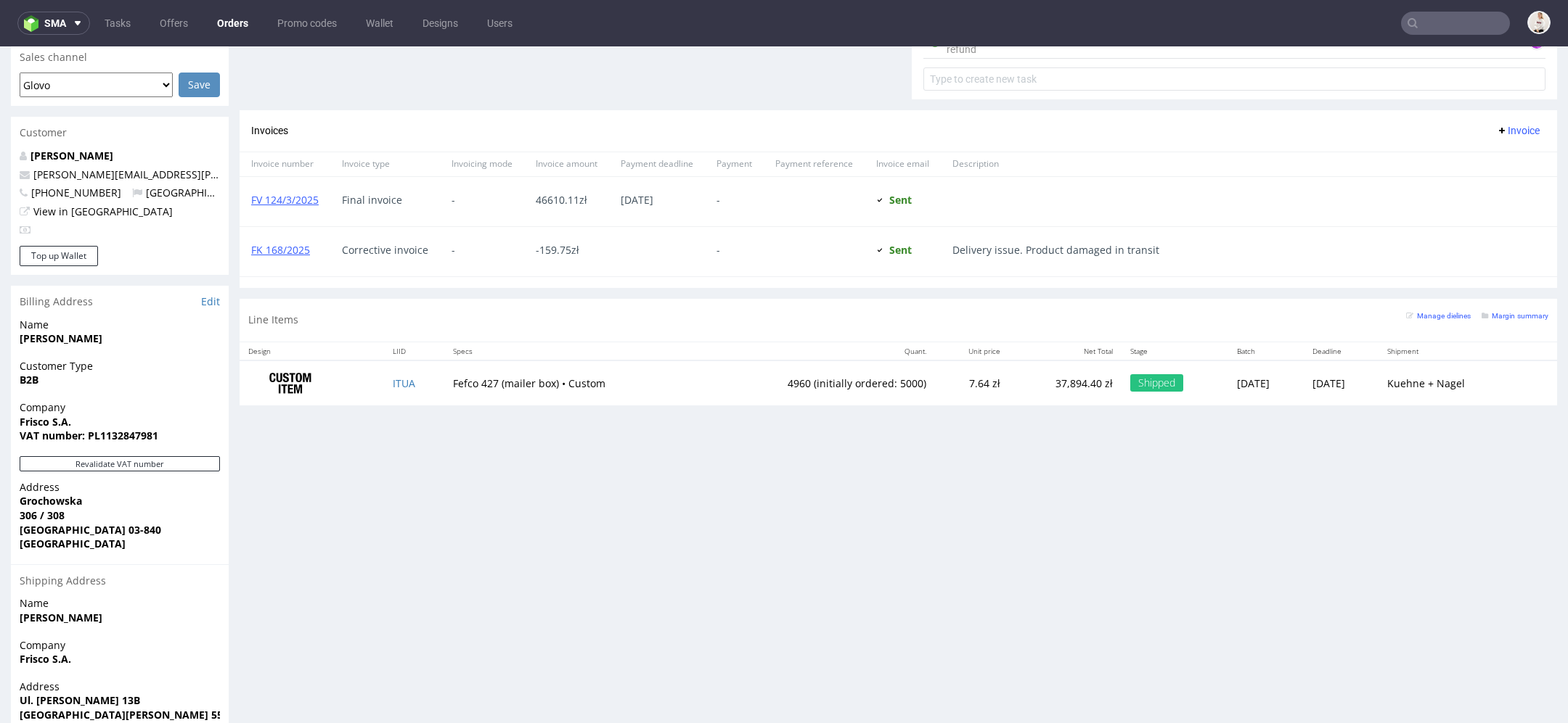
scroll to position [685, 0]
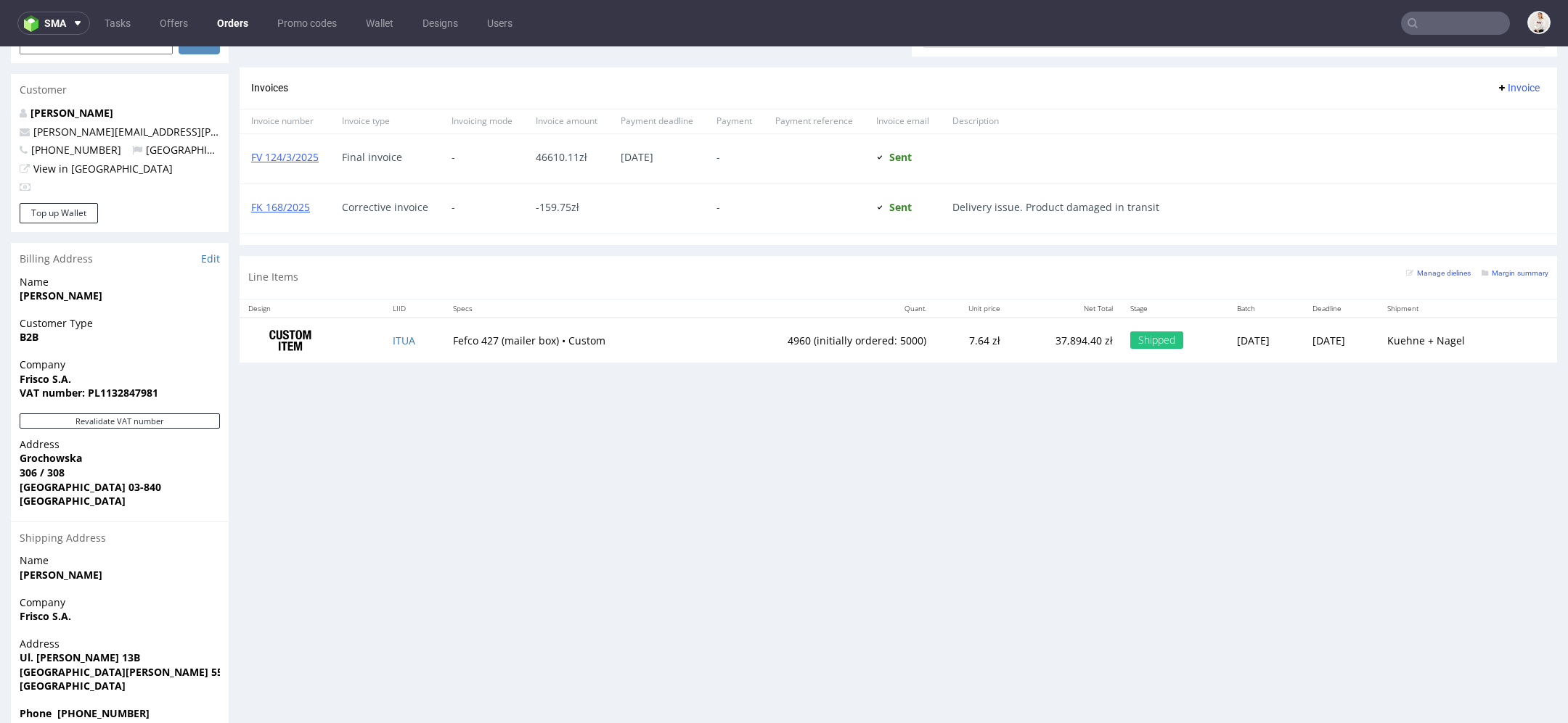
type input "frisco"
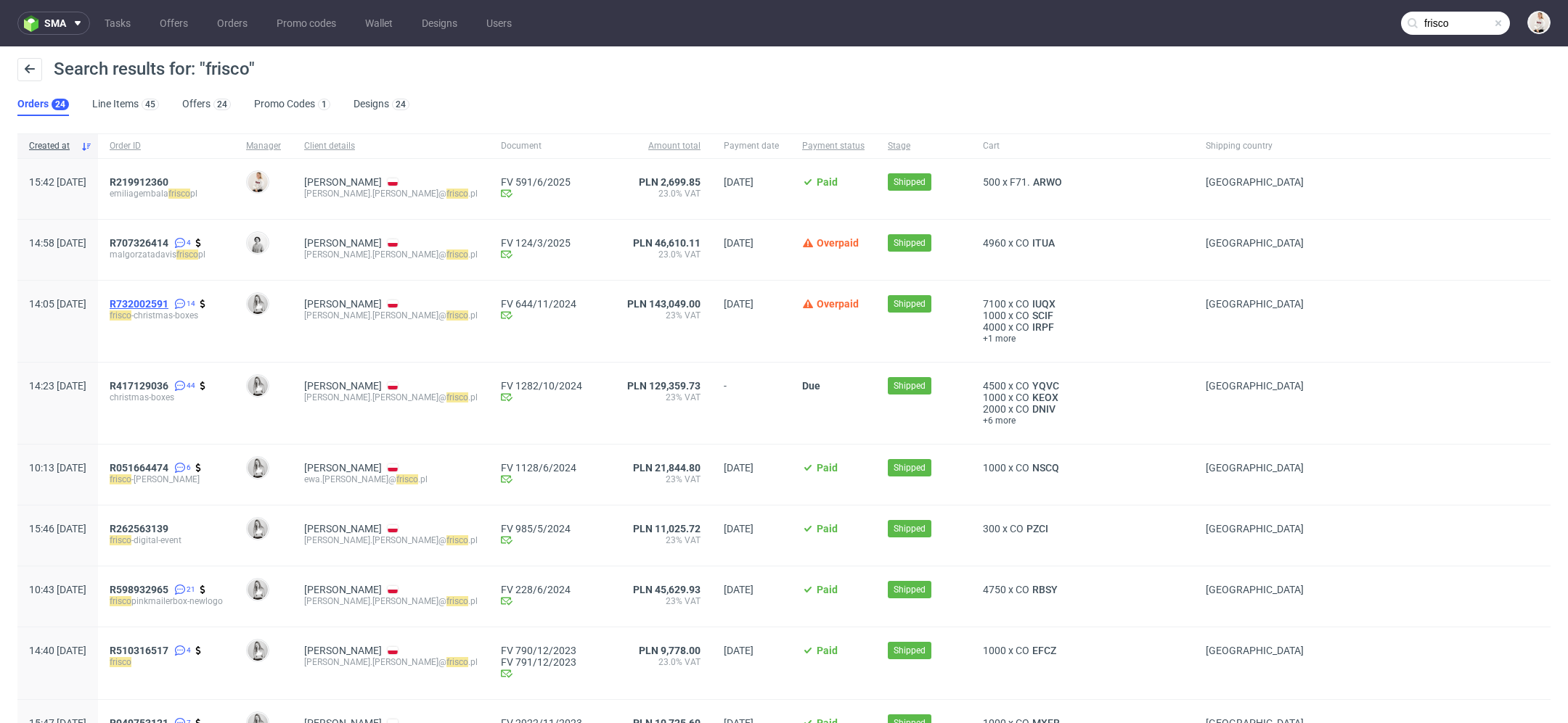
click at [168, 305] on span "R732002591" at bounding box center [139, 304] width 59 height 11
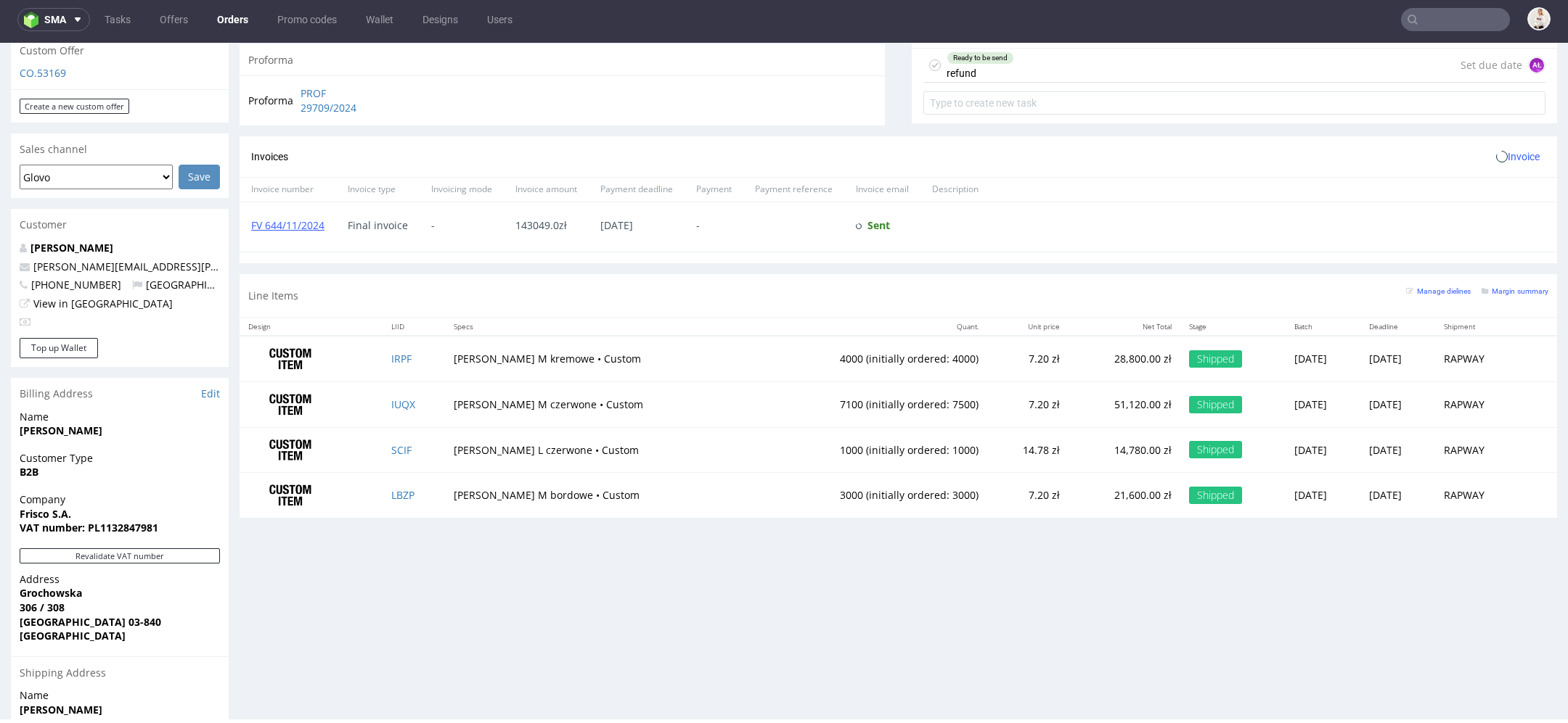
scroll to position [685, 0]
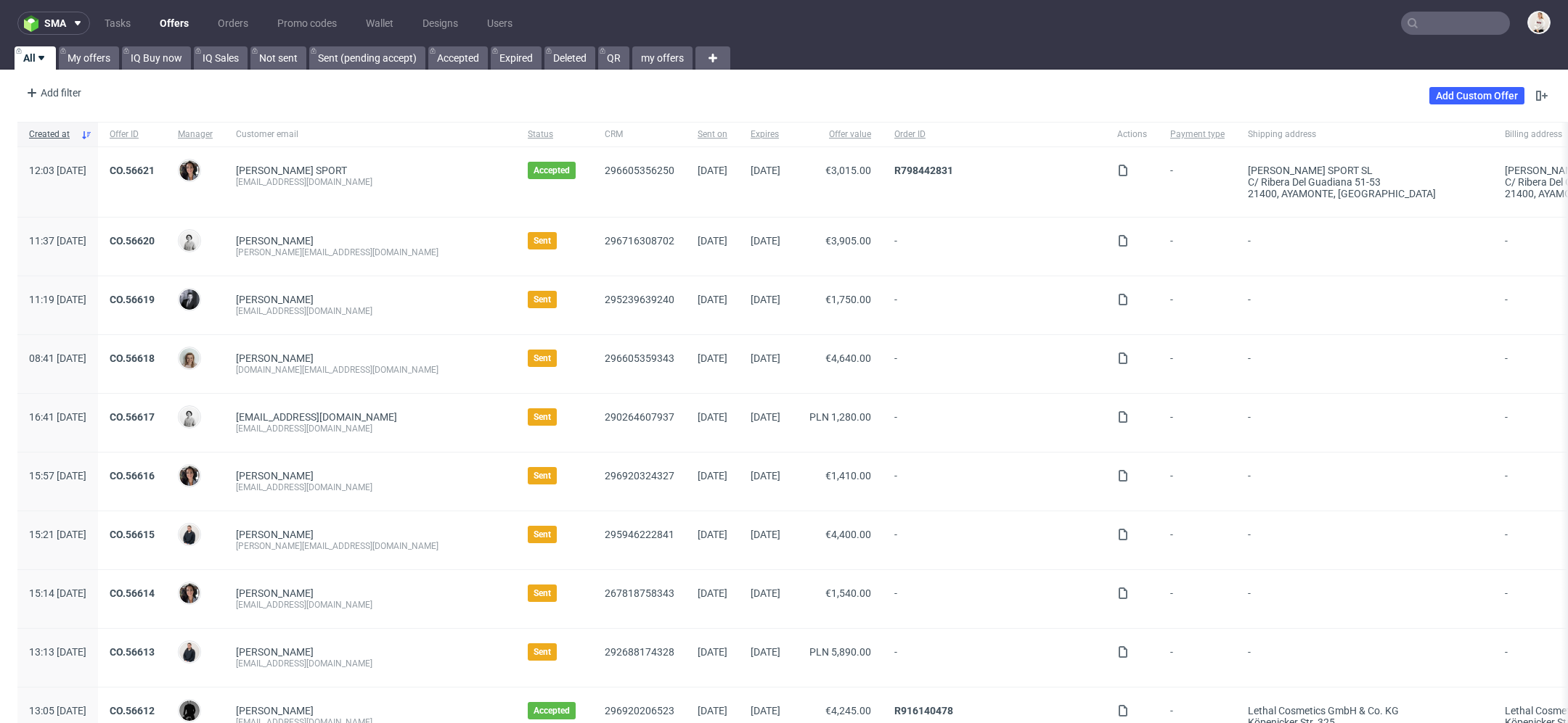
click at [1444, 21] on input "text" at bounding box center [1455, 23] width 109 height 23
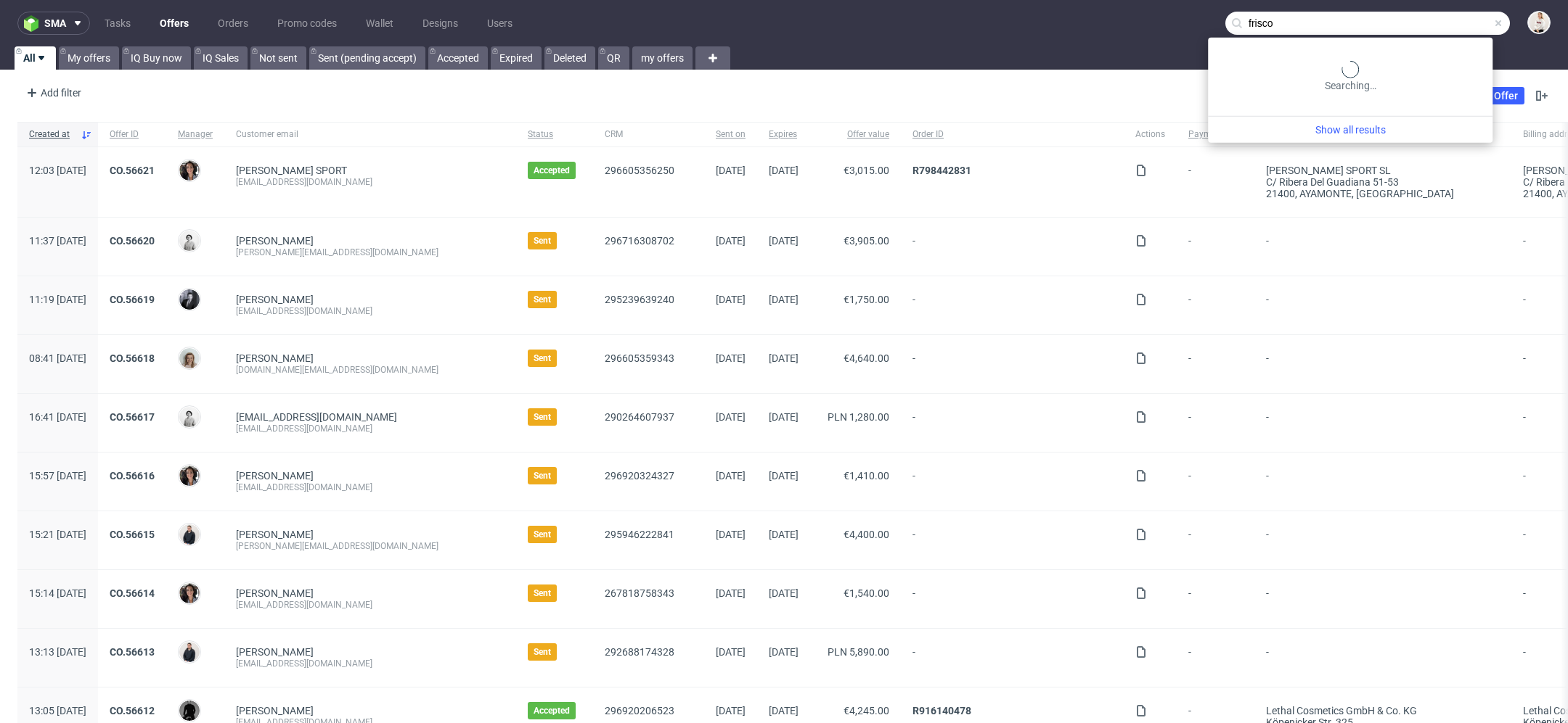
type input "frisco"
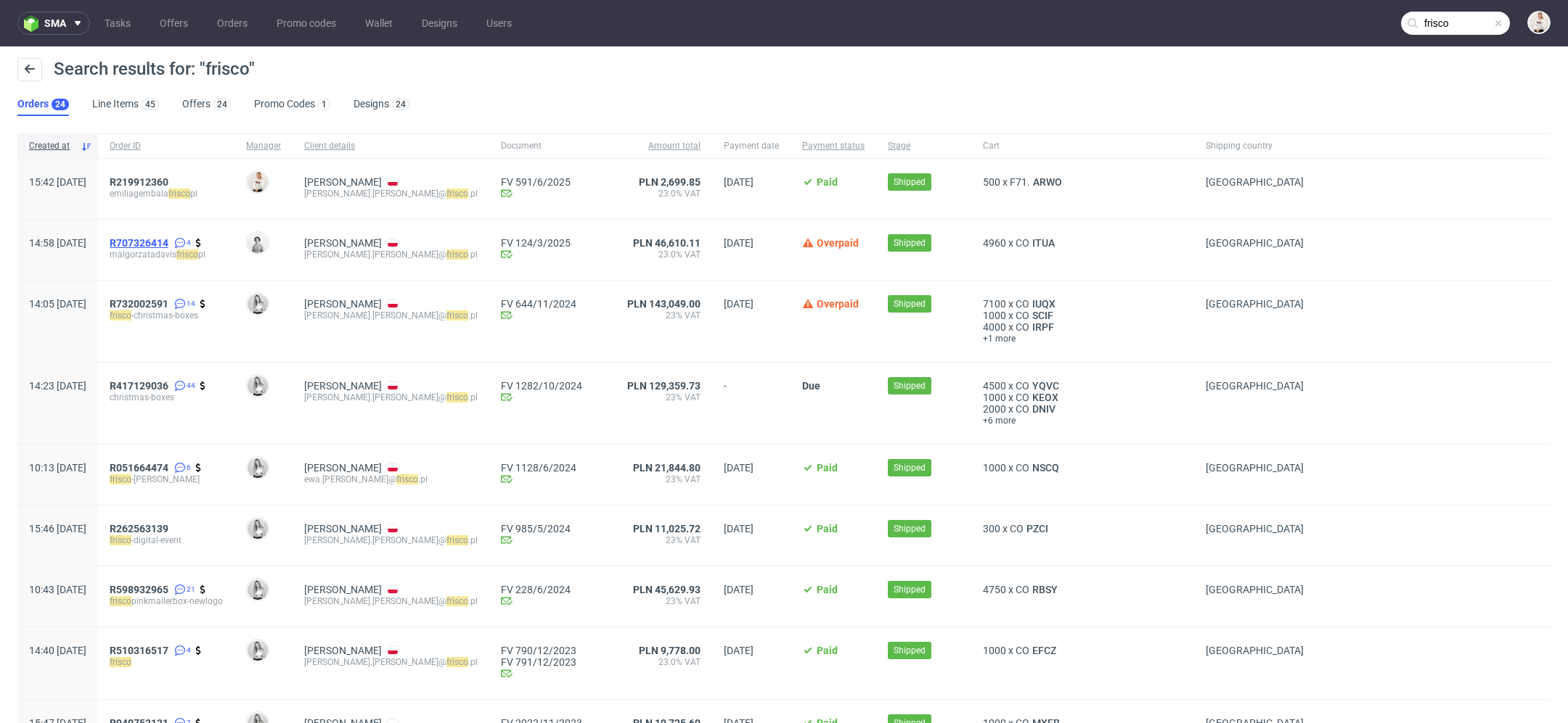
click at [156, 242] on span "R707326414" at bounding box center [139, 243] width 59 height 11
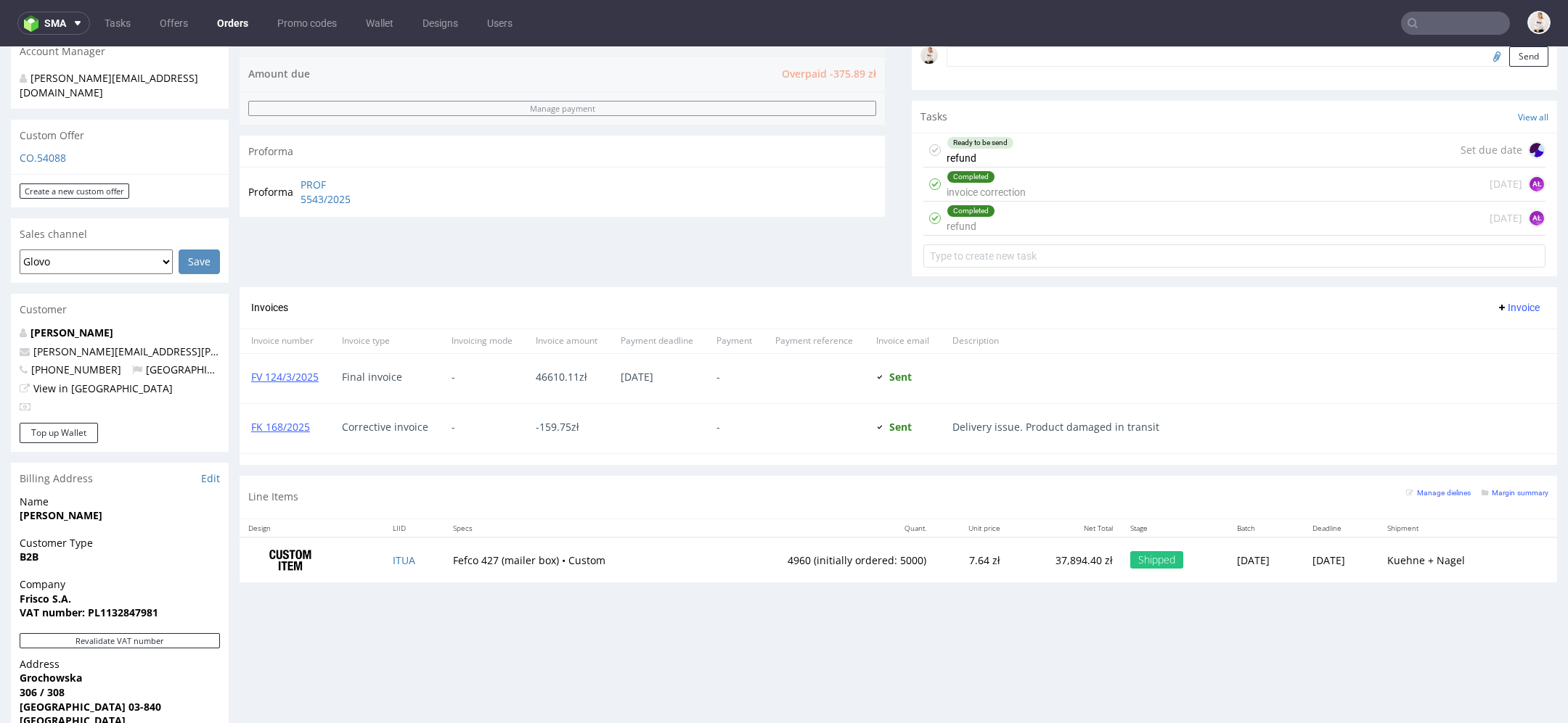
scroll to position [503, 0]
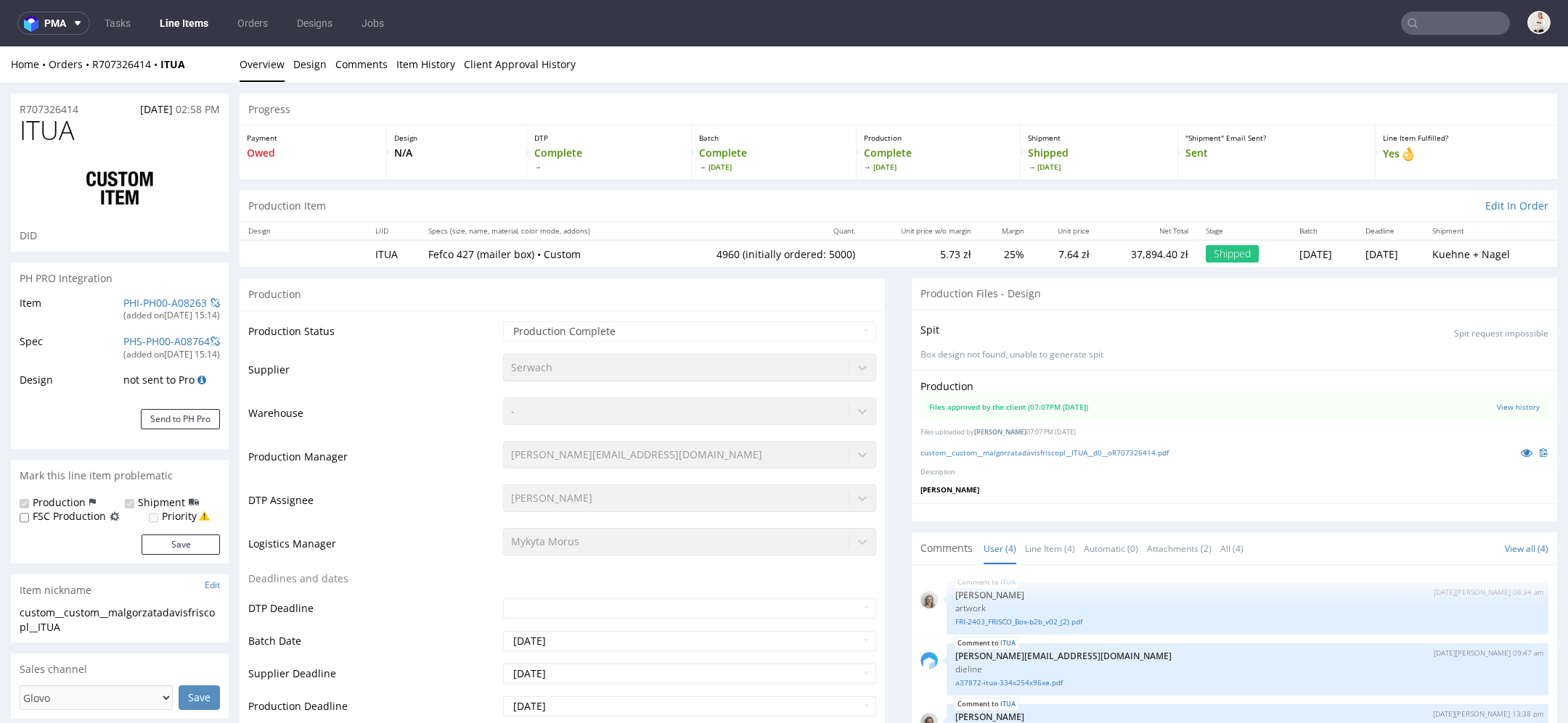
scroll to position [22, 0]
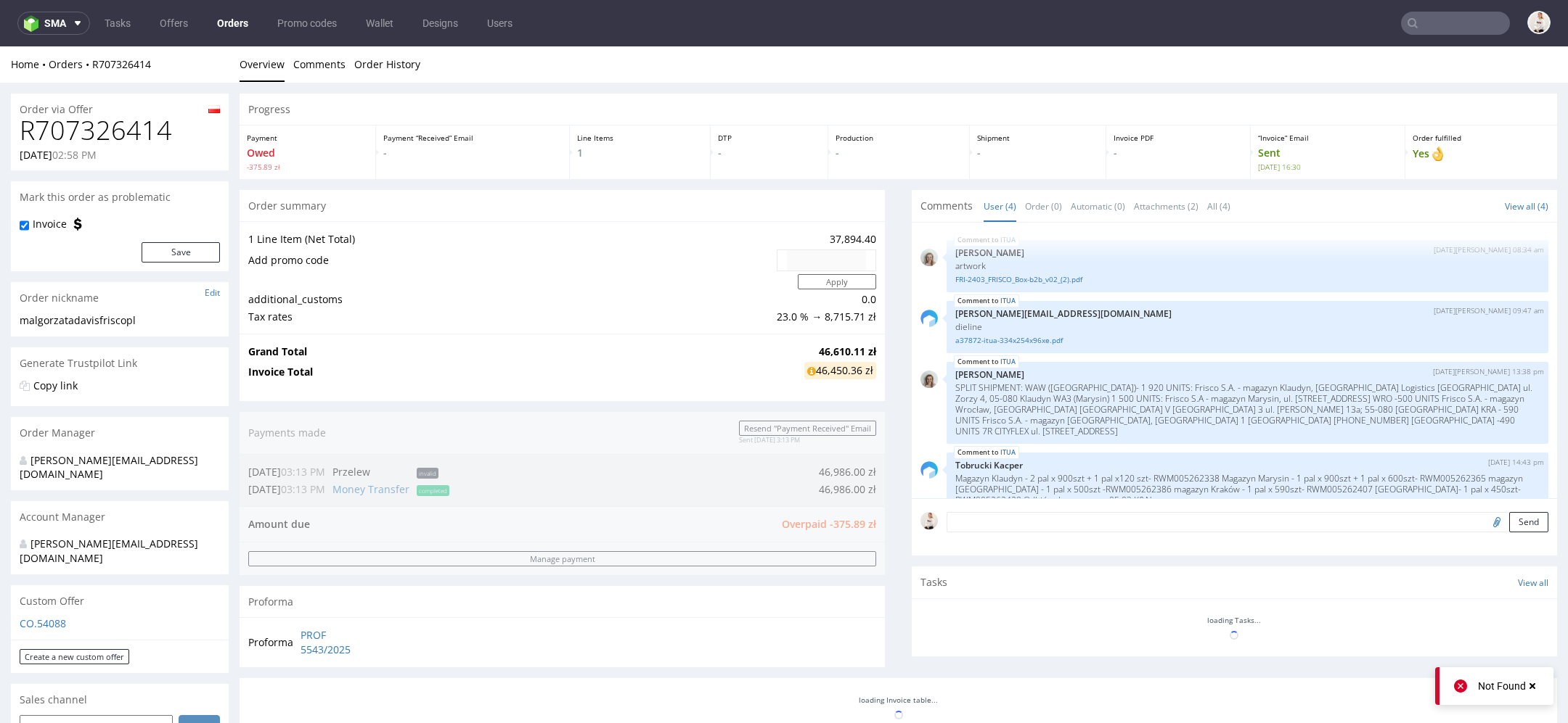
scroll to position [22, 0]
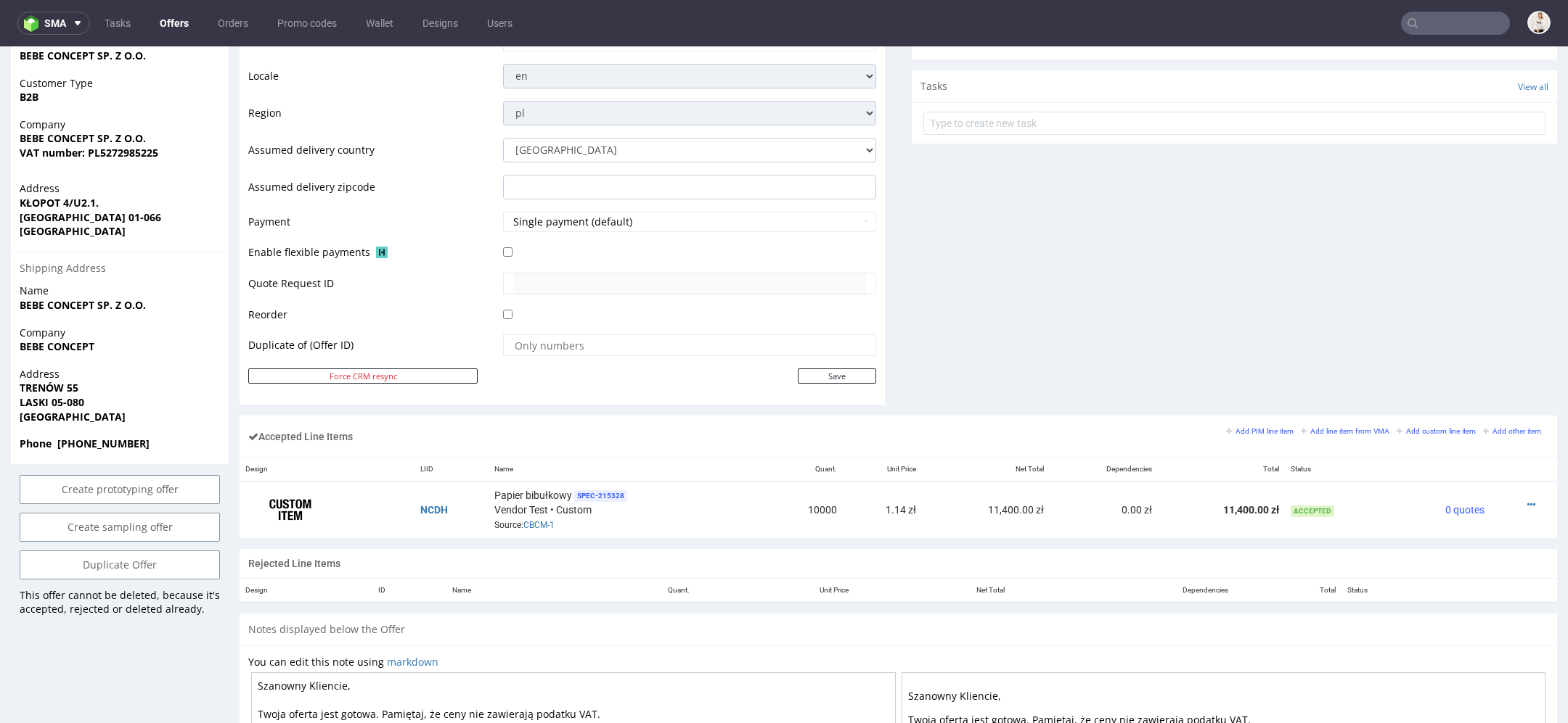
scroll to position [789, 0]
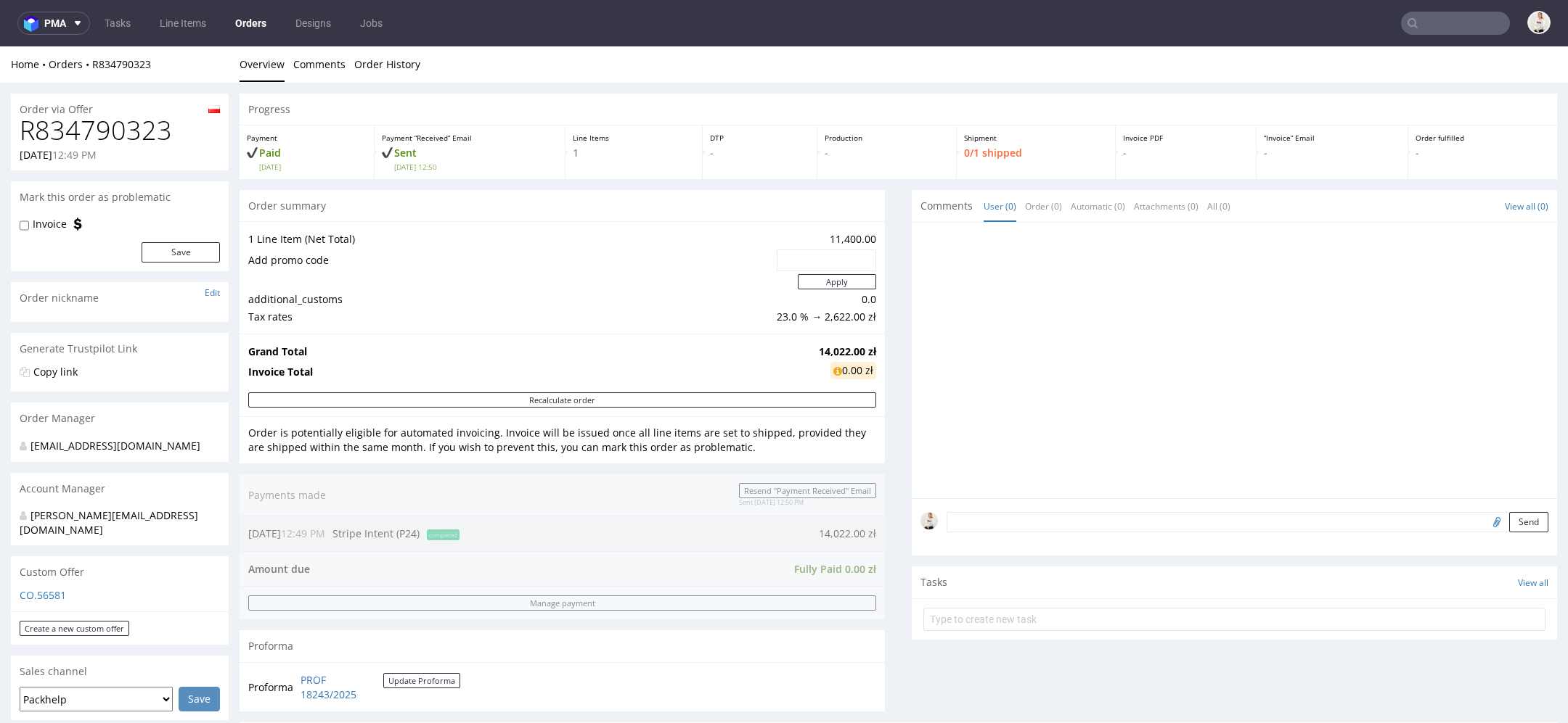
click at [93, 133] on h1 "R834790323" at bounding box center [120, 130] width 201 height 29
copy h1 "R834790323"
click at [128, 125] on h1 "R834790323" at bounding box center [120, 130] width 201 height 29
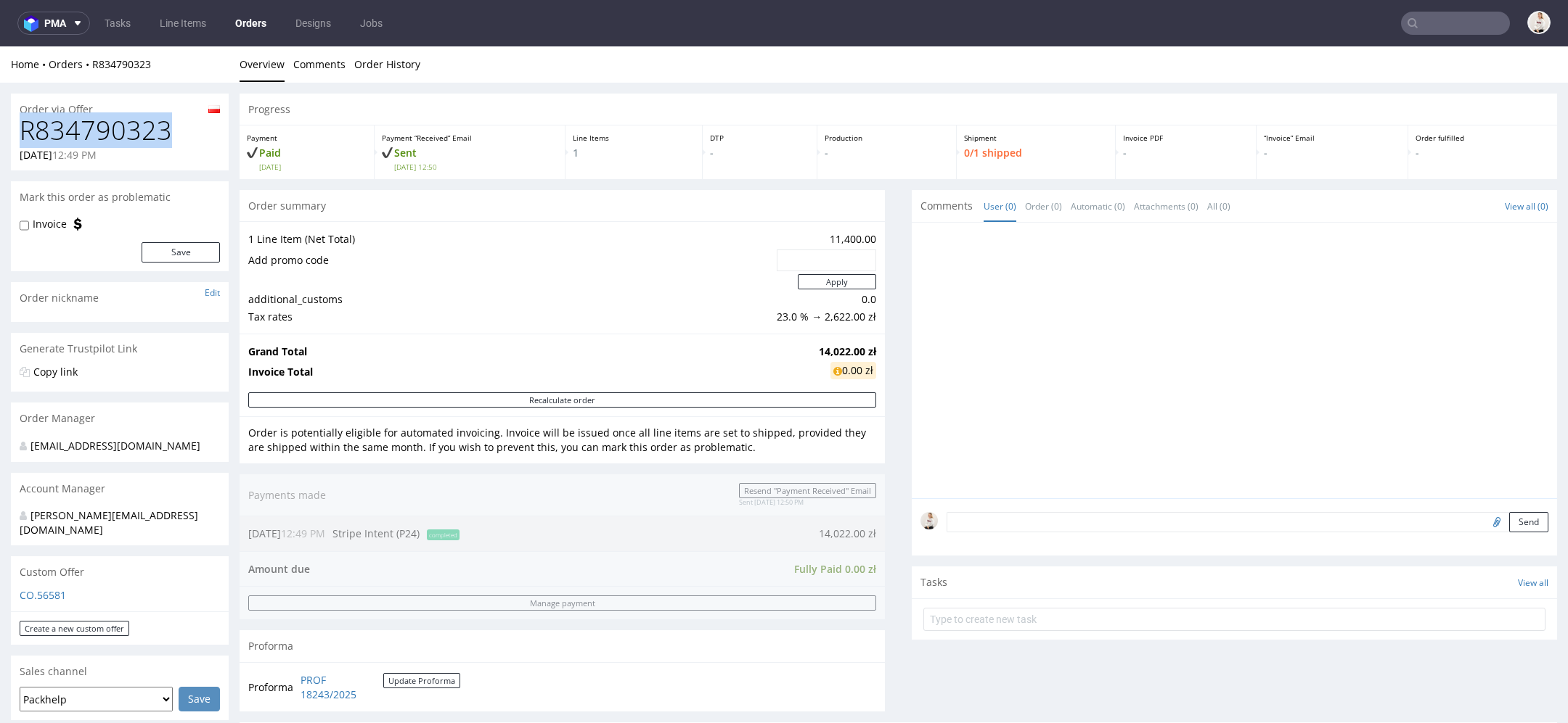
copy h1 "R834790323"
click at [606, 310] on td "Tax rates" at bounding box center [510, 317] width 525 height 17
click at [820, 350] on strong "14,022.00 zł" at bounding box center [847, 351] width 57 height 14
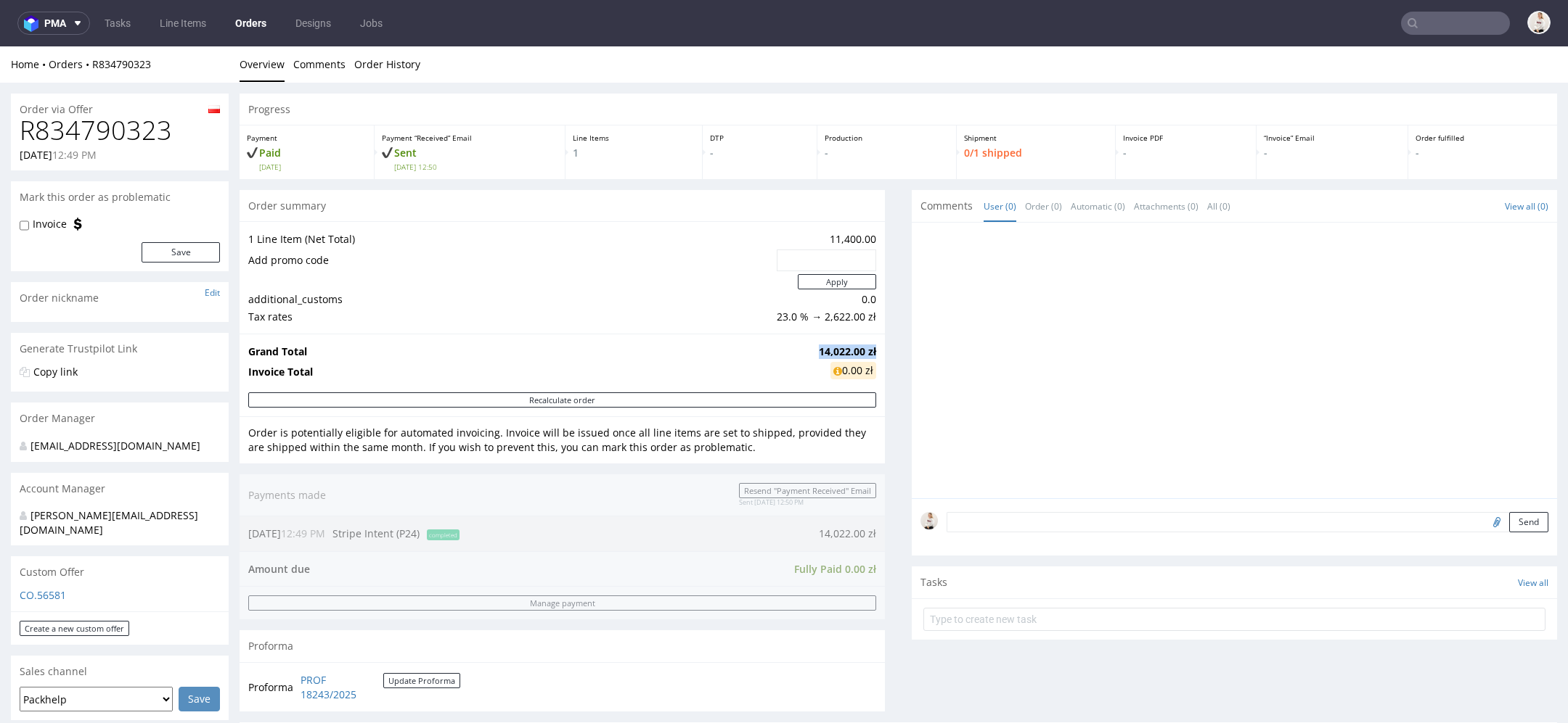
copy strong "14,022.00 zł"
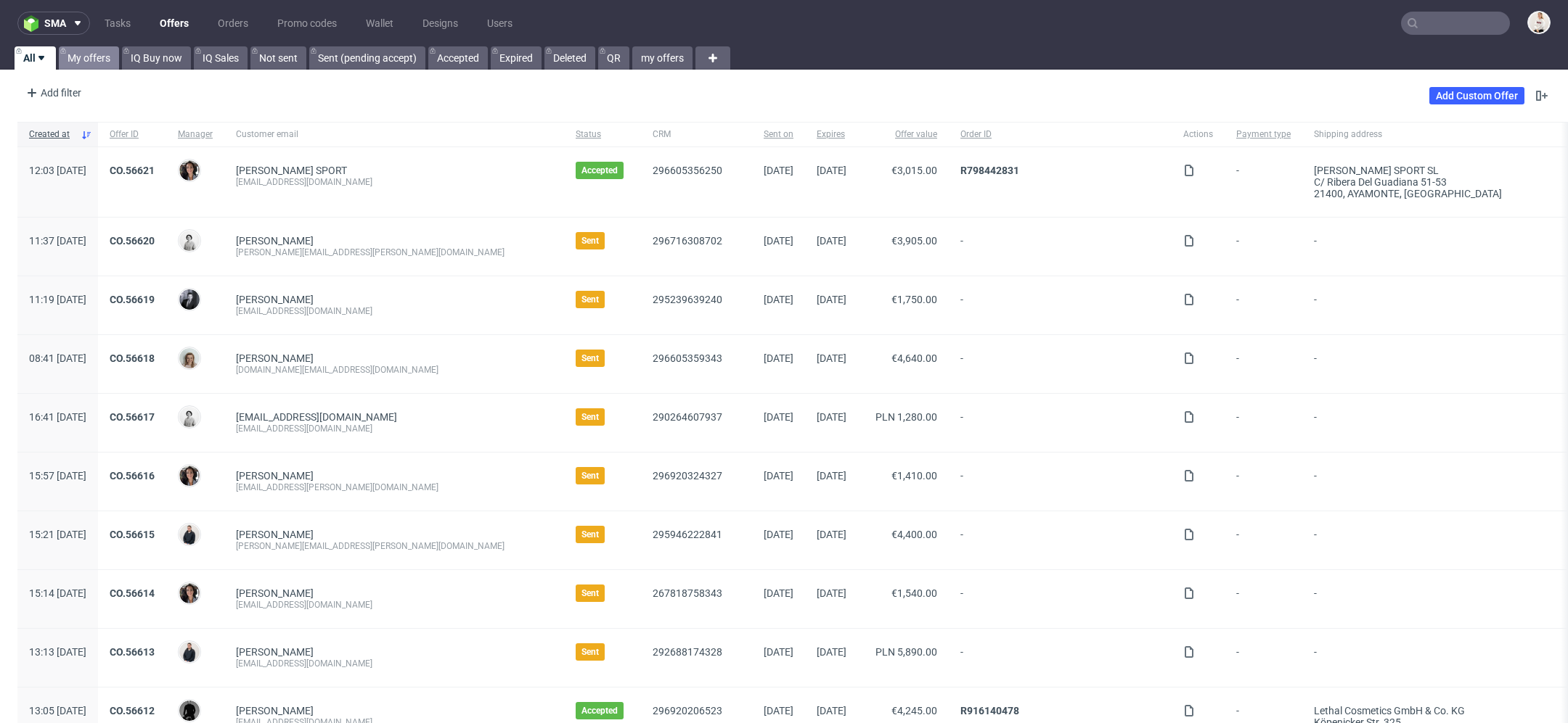
click at [86, 61] on link "My offers" at bounding box center [89, 58] width 61 height 23
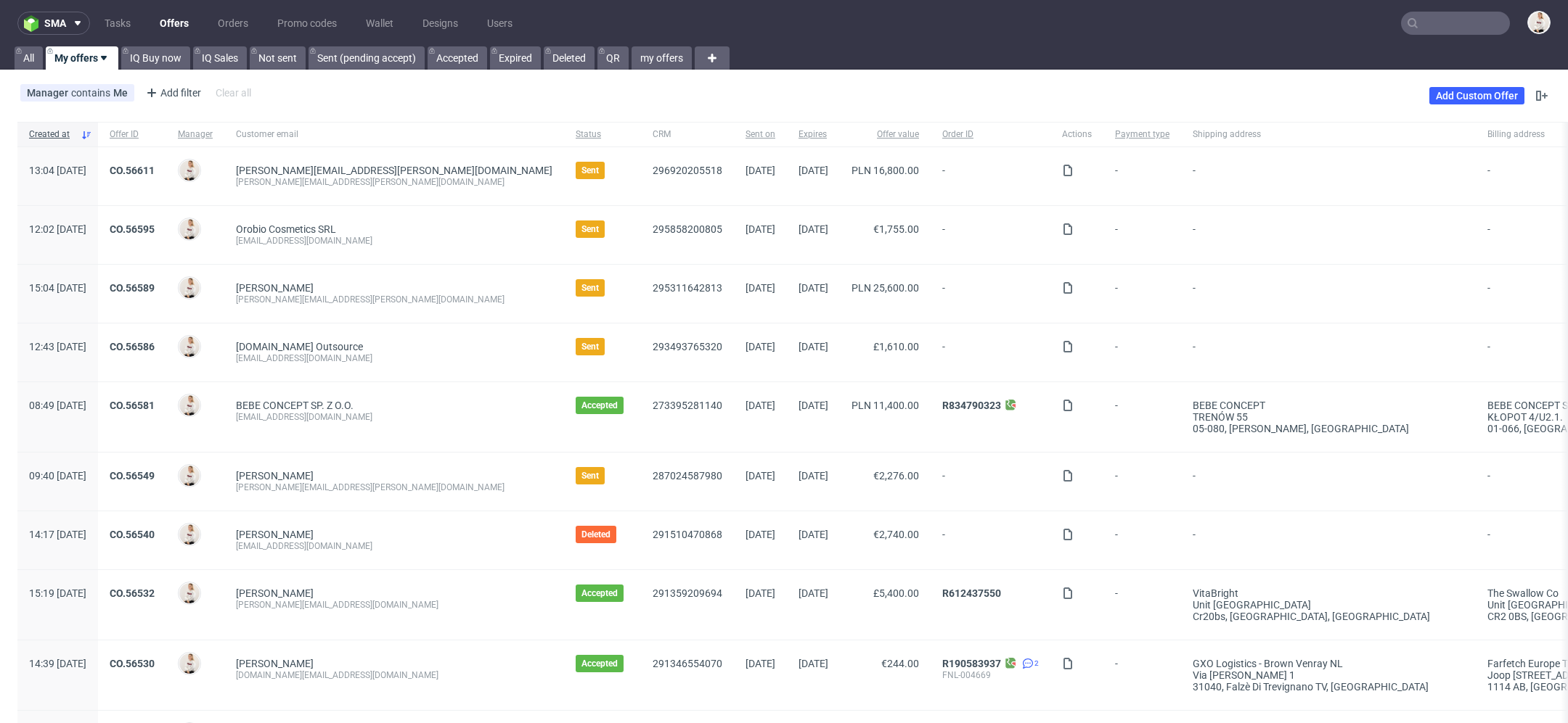
click at [167, 21] on link "Offers" at bounding box center [174, 23] width 47 height 23
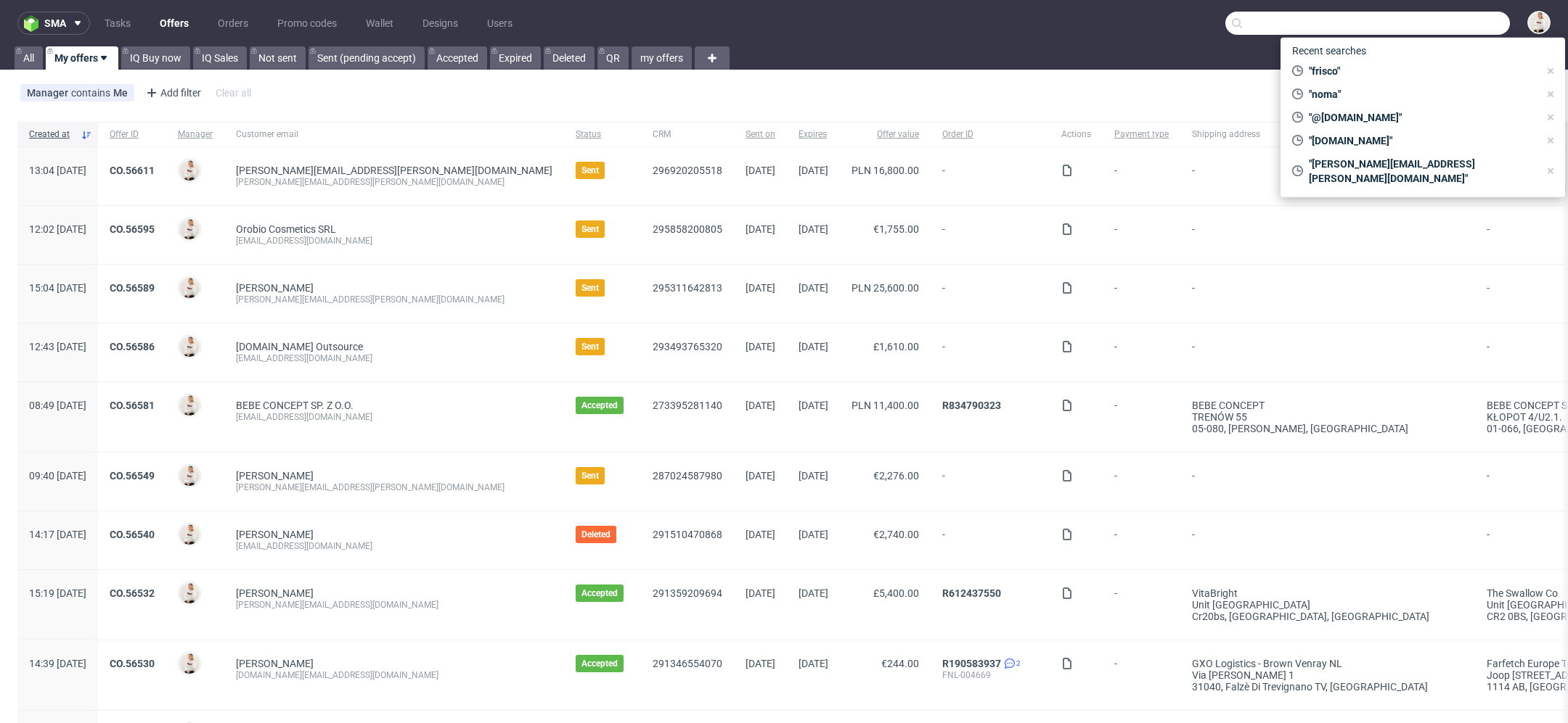
click at [1477, 29] on input "text" at bounding box center [1366, 23] width 284 height 23
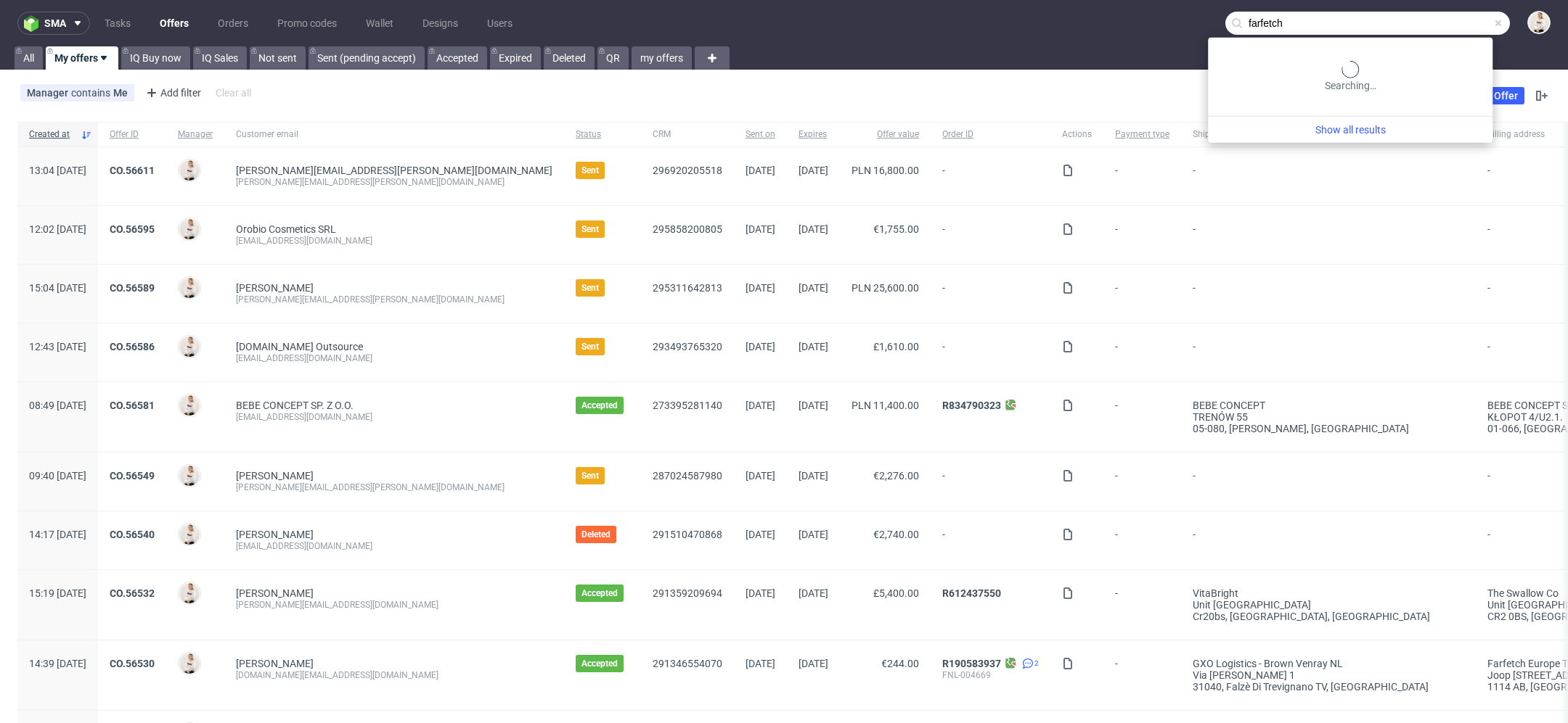
type input "farfetch"
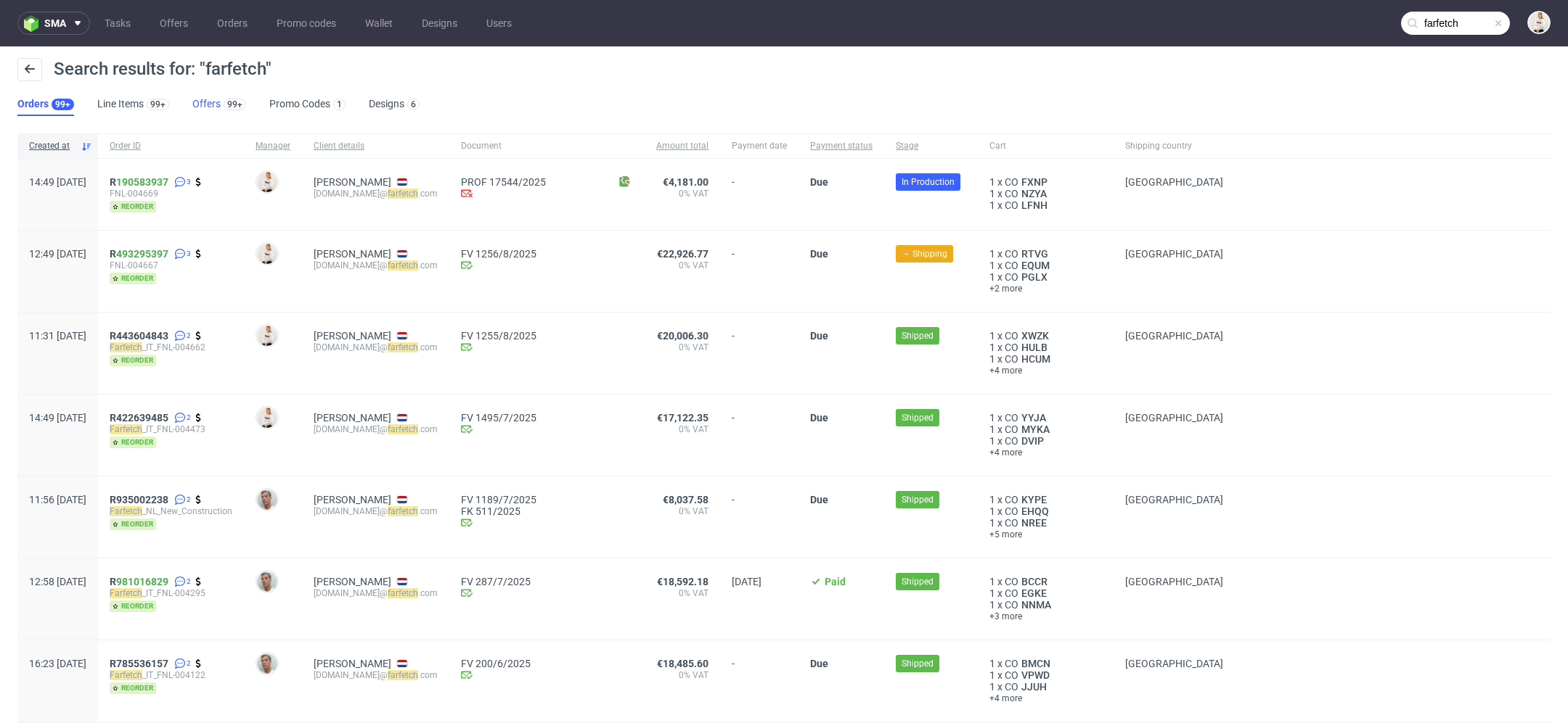
click at [213, 104] on link "Offers 99+" at bounding box center [220, 104] width 54 height 23
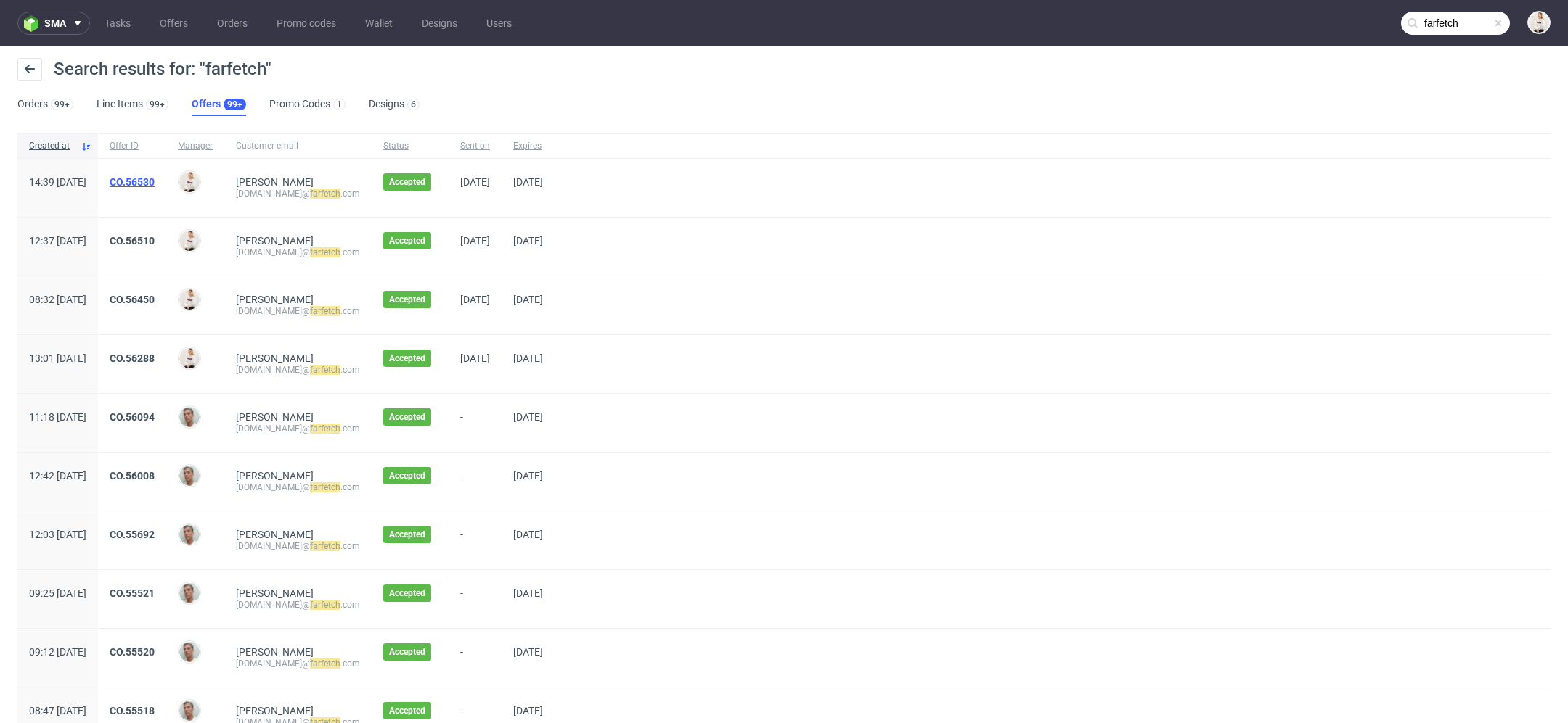
click at [155, 180] on link "CO.56530" at bounding box center [132, 182] width 45 height 11
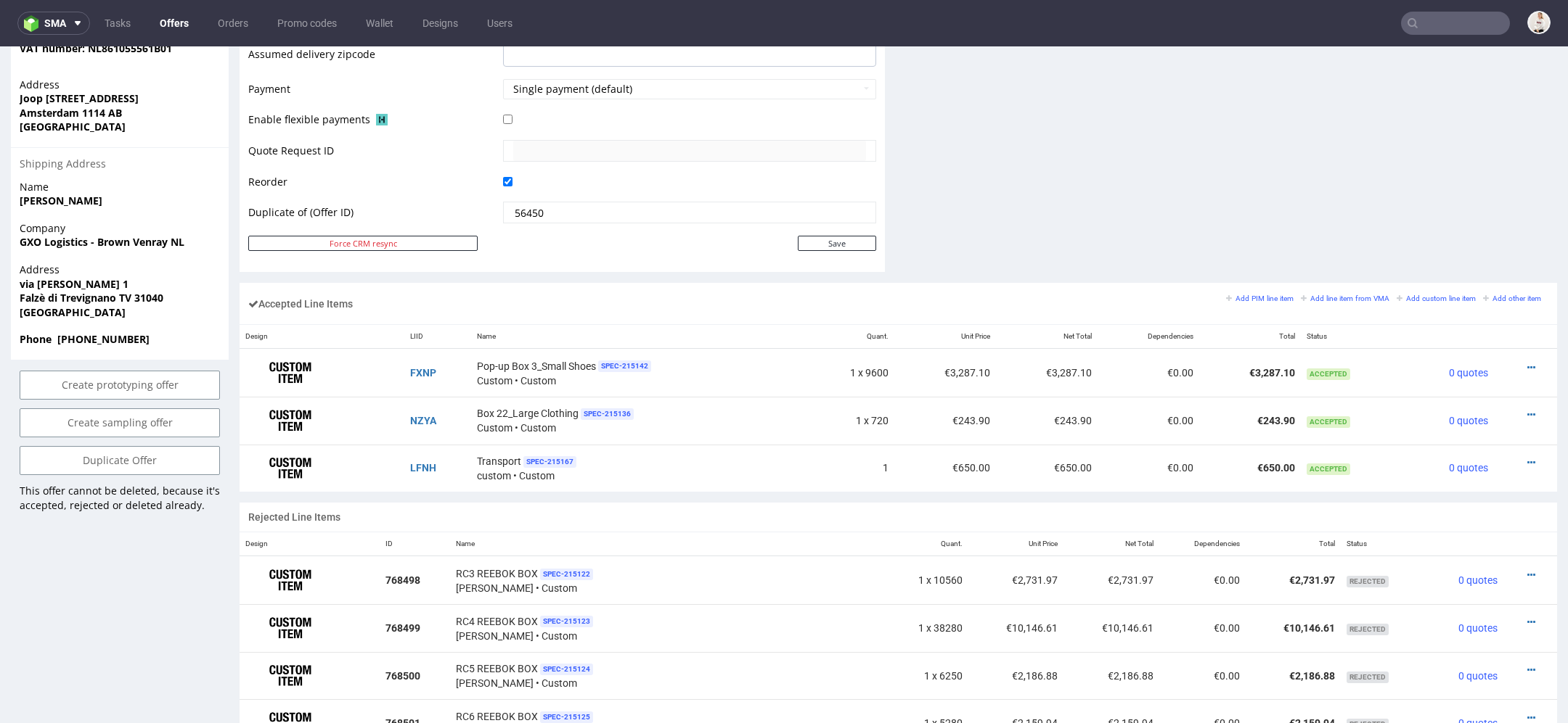
scroll to position [664, 0]
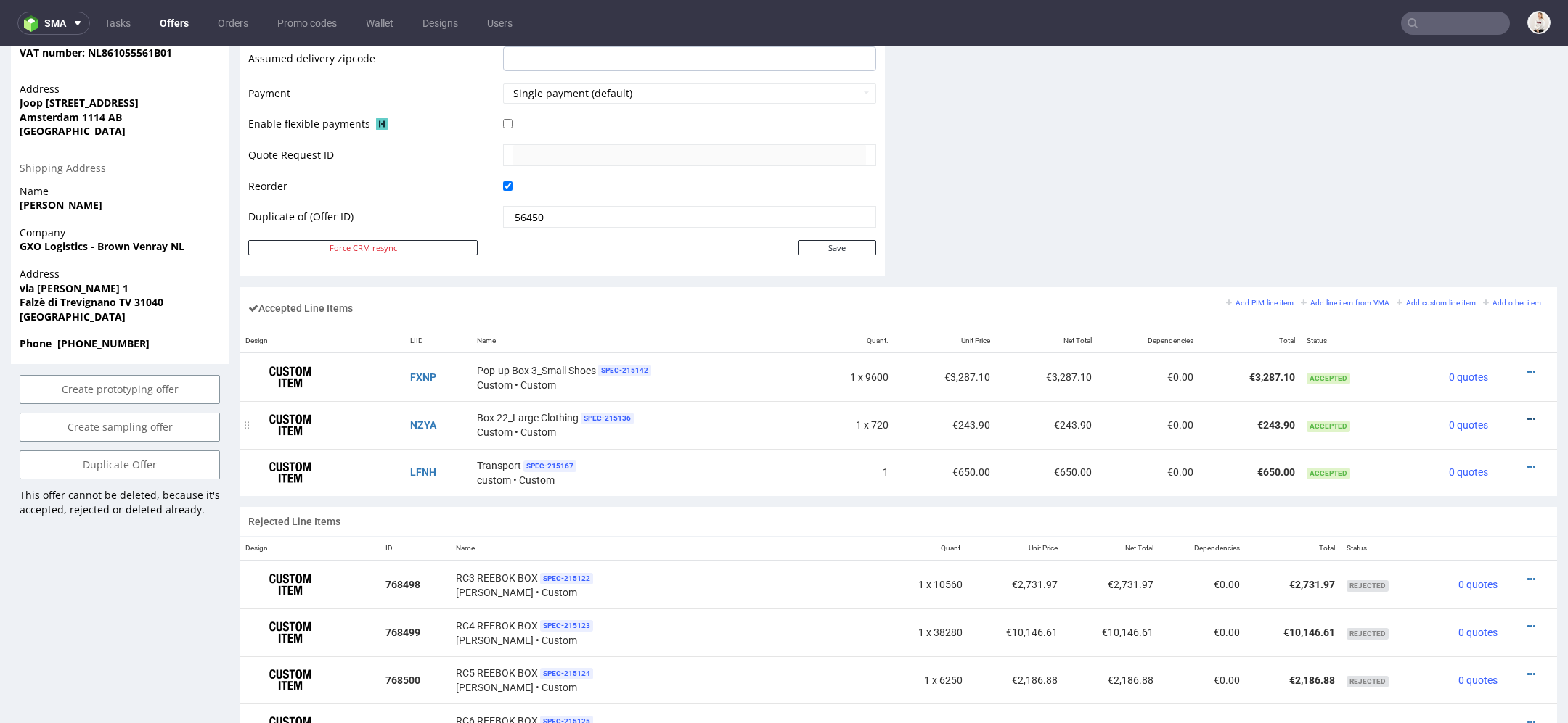
click at [1527, 414] on icon at bounding box center [1531, 419] width 8 height 10
click at [1462, 233] on span "Edit item specification" at bounding box center [1469, 231] width 109 height 15
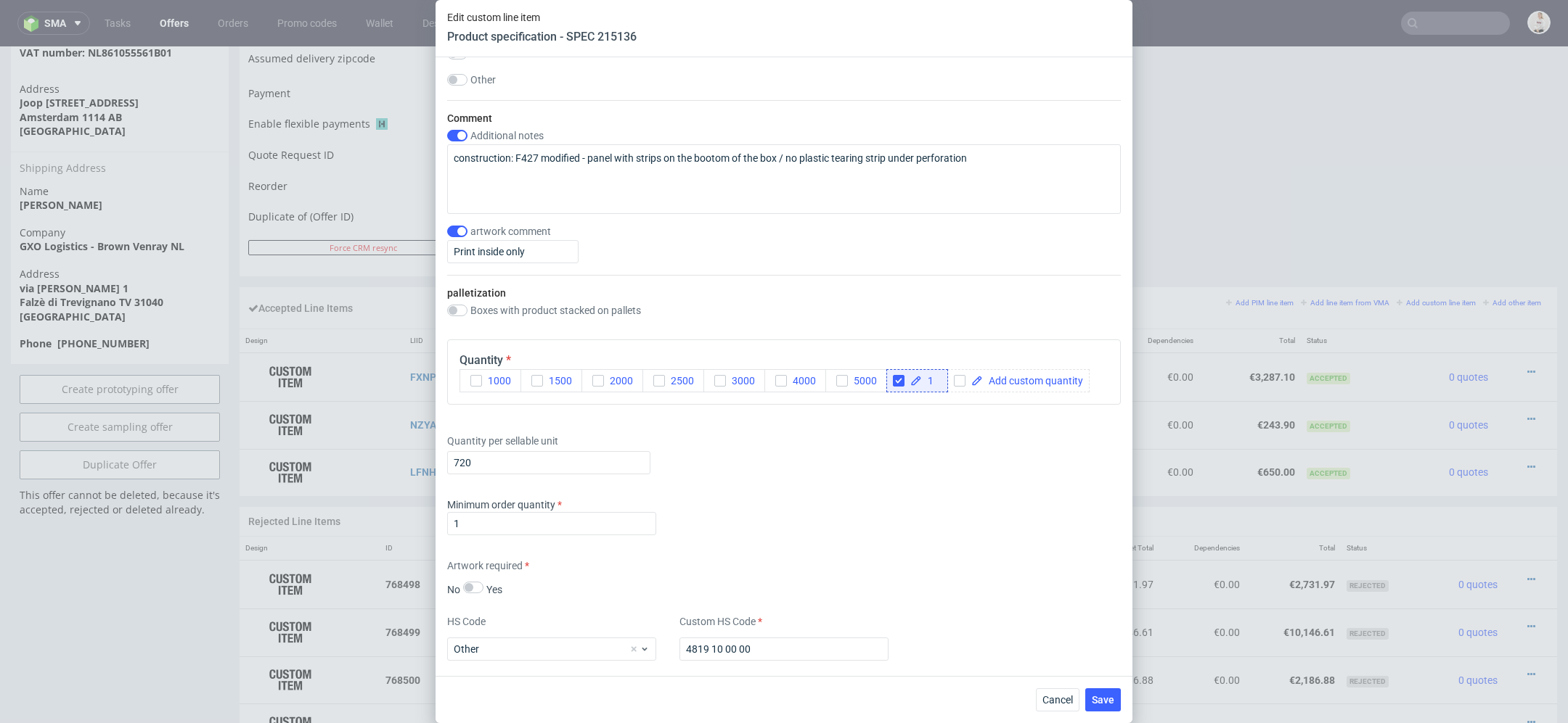
scroll to position [1646, 0]
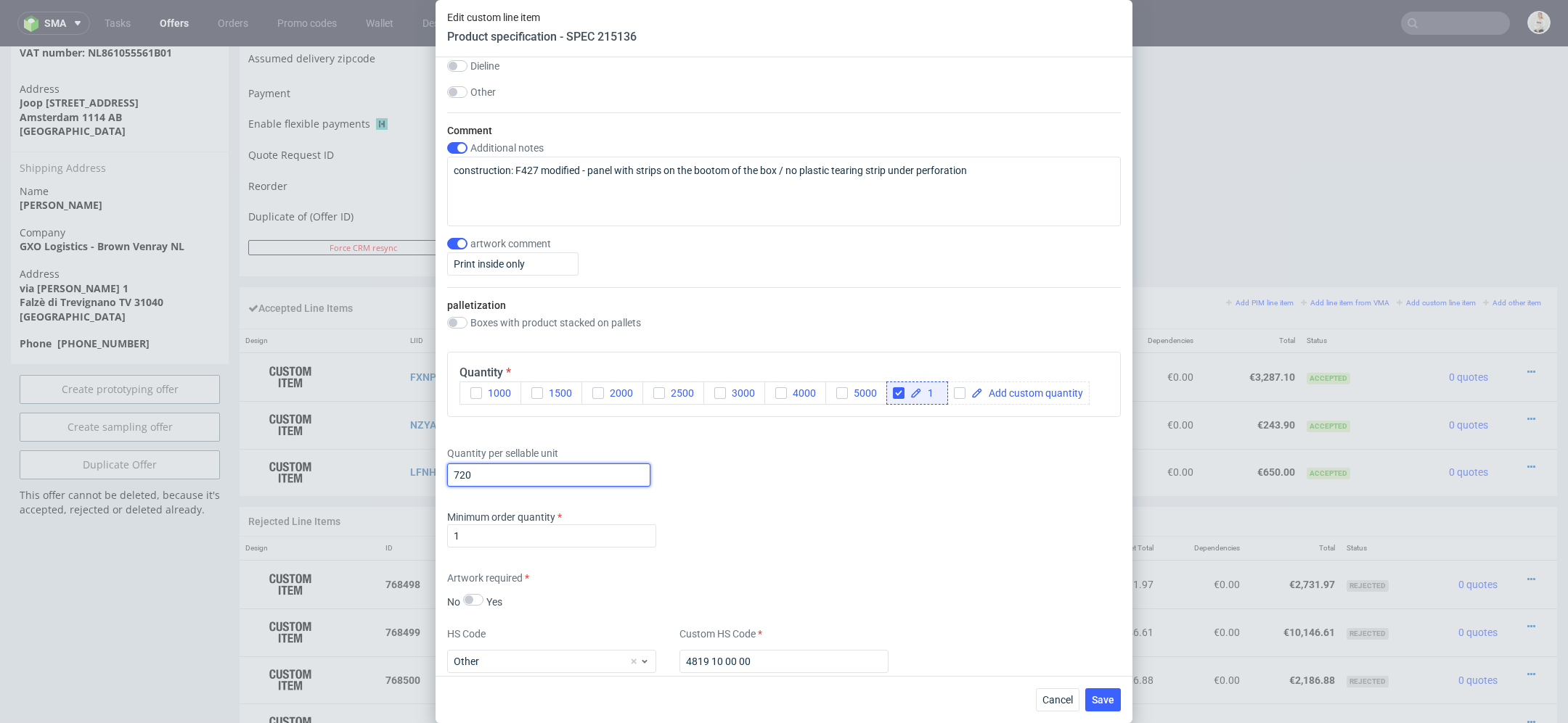
drag, startPoint x: 480, startPoint y: 475, endPoint x: 353, endPoint y: 465, distance: 127.4
click at [353, 465] on div "Edit custom line item Product specification - SPEC 215136 Supplier TFP Sp. z o.…" at bounding box center [784, 361] width 1568 height 723
type input "1440"
click at [863, 542] on div "Minimum order quantity 1" at bounding box center [784, 531] width 673 height 43
click at [1096, 698] on span "Save" at bounding box center [1102, 700] width 22 height 10
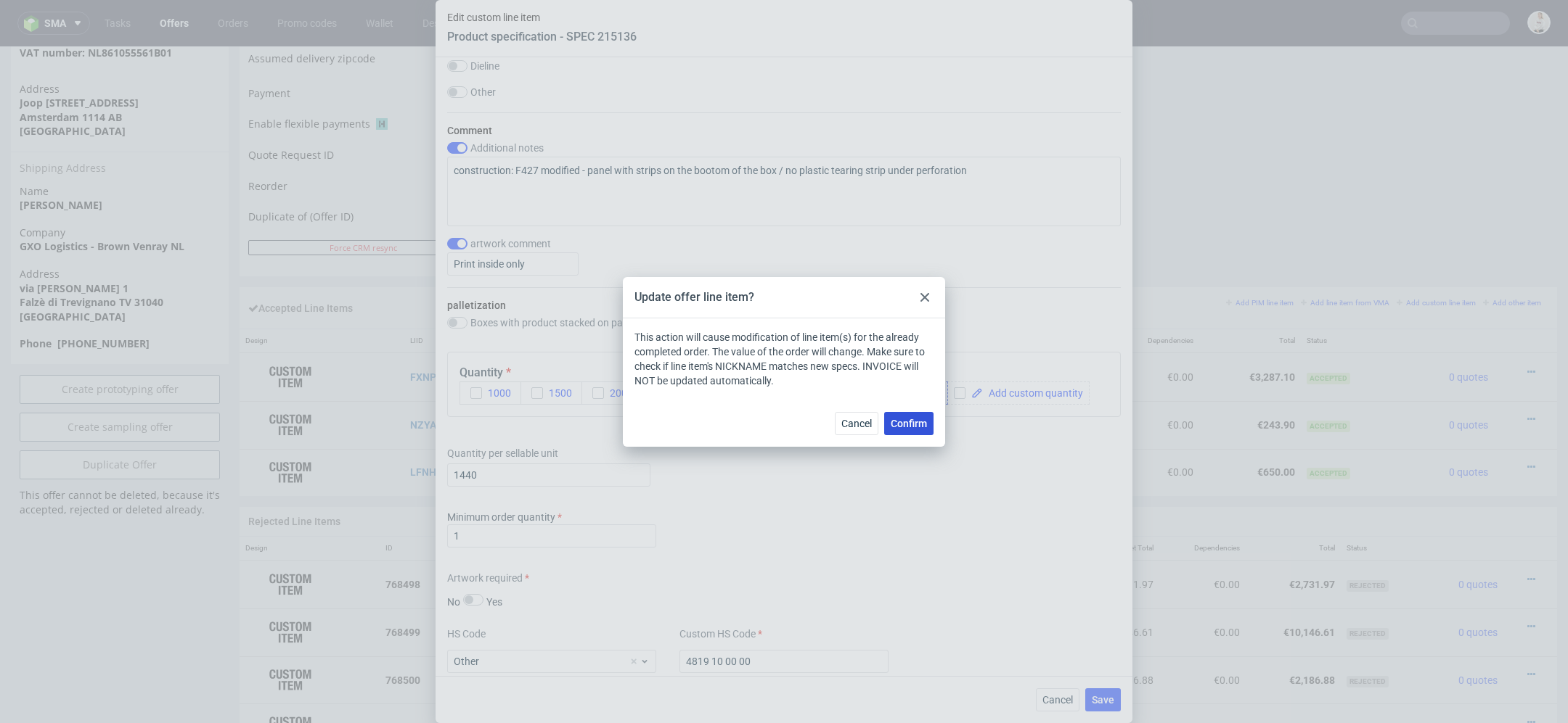
click at [917, 423] on span "Confirm" at bounding box center [909, 423] width 36 height 10
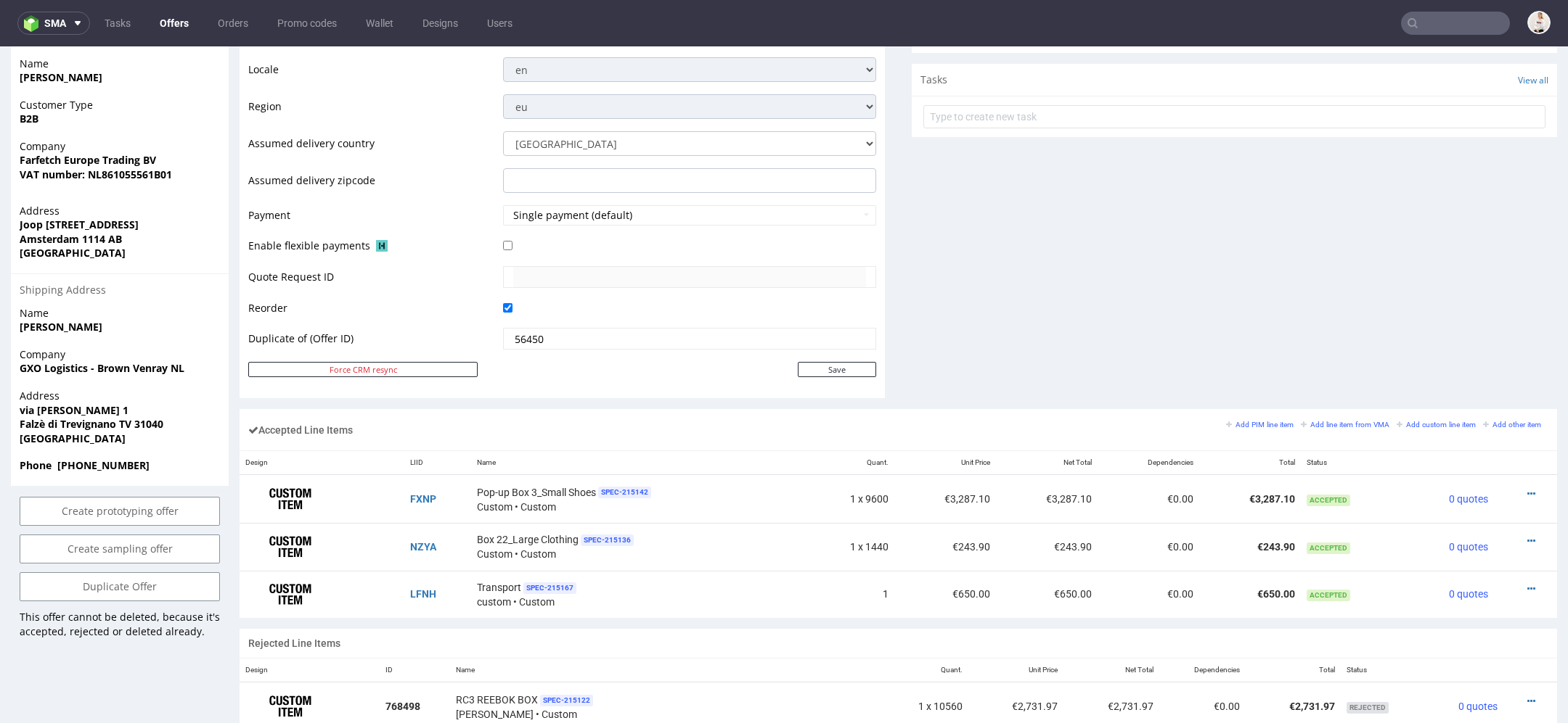
scroll to position [594, 0]
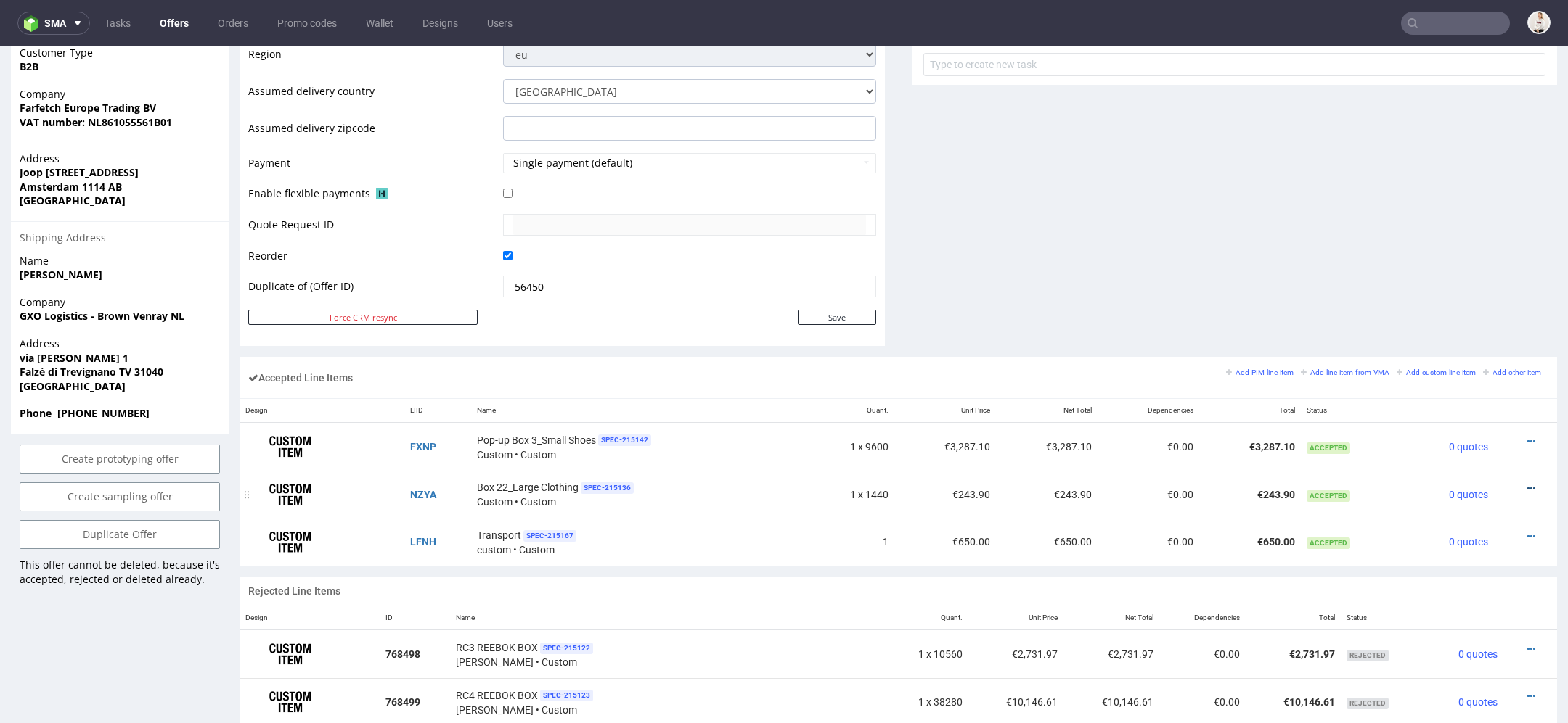
click at [1527, 484] on icon at bounding box center [1531, 489] width 8 height 10
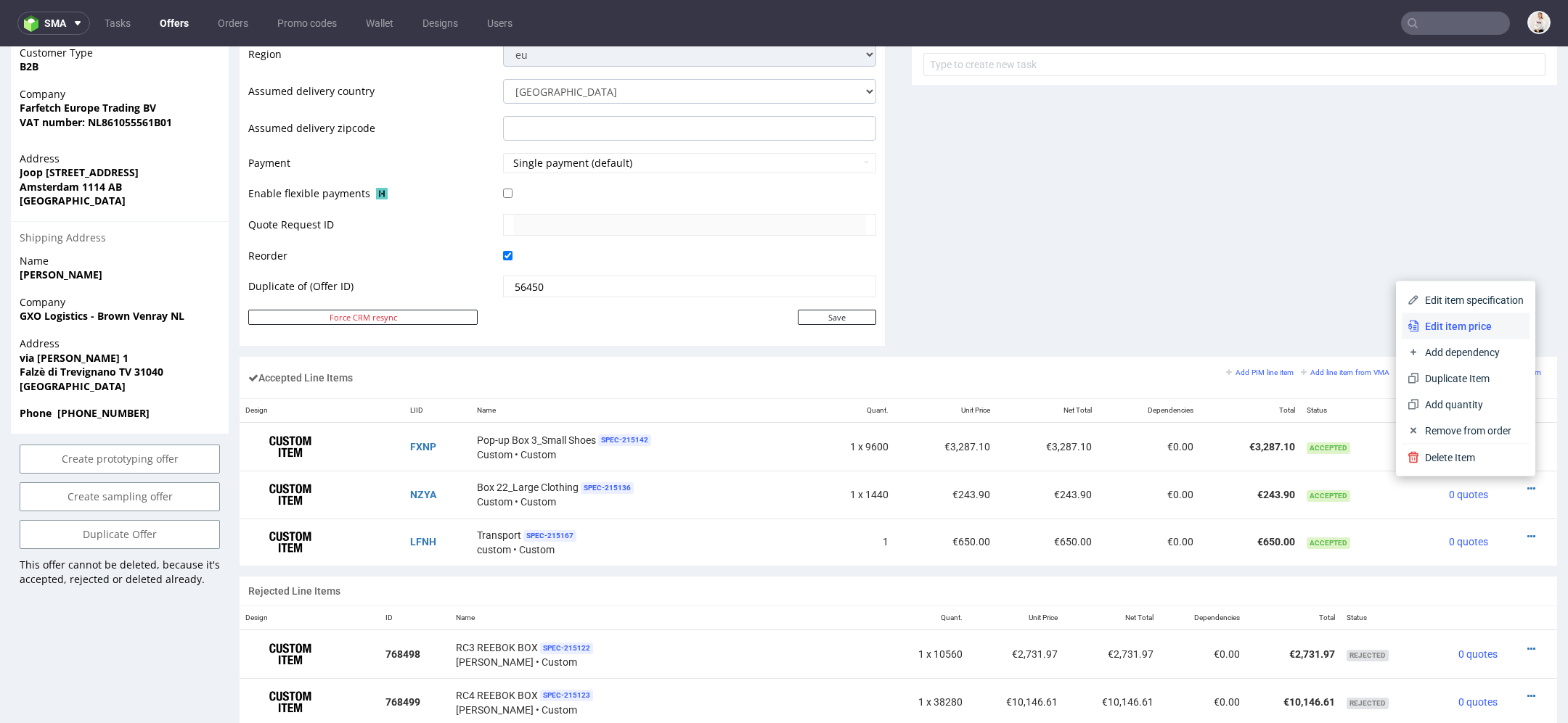
click at [1461, 328] on span "Edit item price" at bounding box center [1471, 327] width 105 height 15
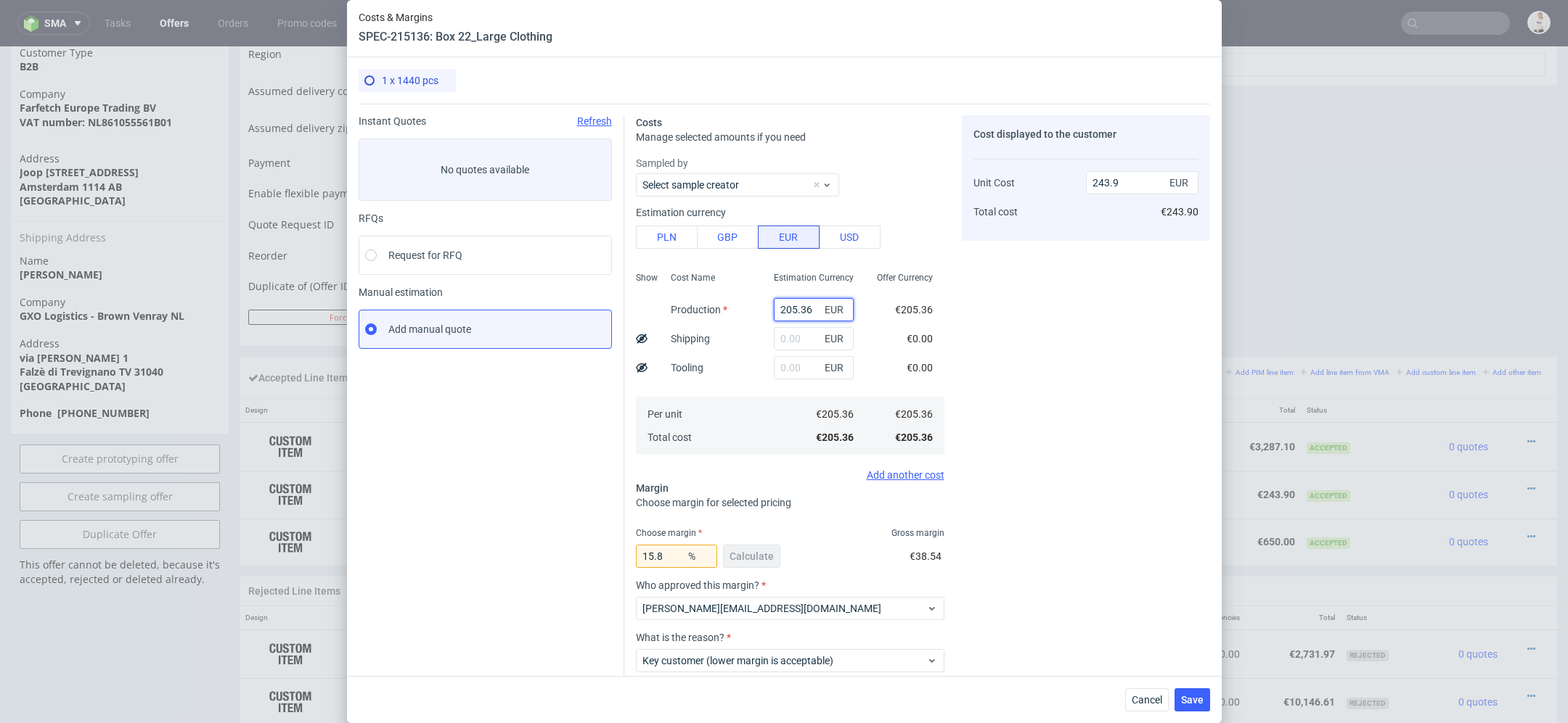
drag, startPoint x: 795, startPoint y: 309, endPoint x: 649, endPoint y: 305, distance: 146.1
click at [649, 305] on div "Show Cost Name Production Shipping Tooling Per unit Total cost Estimation Curre…" at bounding box center [790, 362] width 309 height 192
type input "410"
type input "486.94"
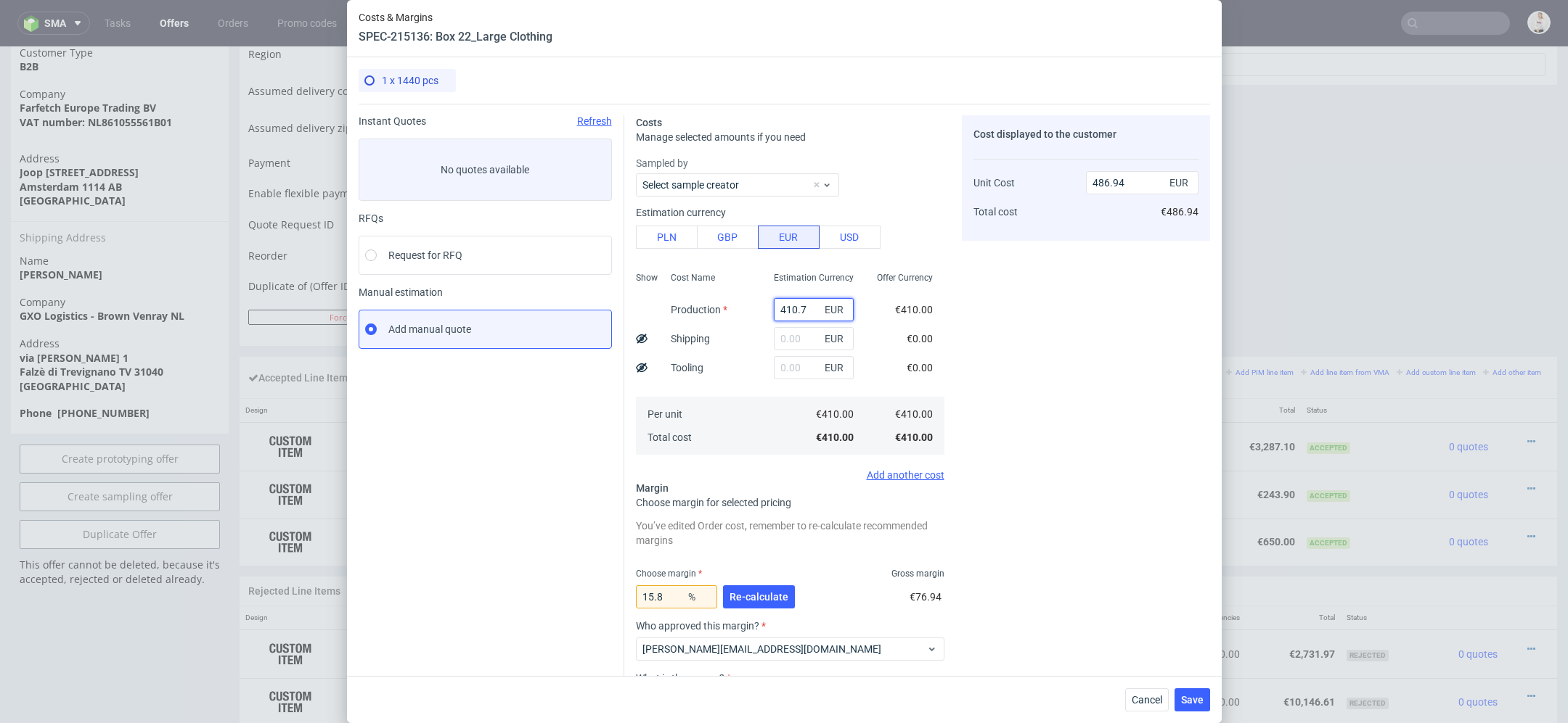
type input "410.73"
type input "487.8"
type input "410.73"
click at [1022, 447] on div "Cost displayed to the customer Unit Cost Total cost 487.8 EUR €487.80" at bounding box center [1085, 454] width 248 height 676
click at [818, 586] on div "15.8 % Re-calculate €77.07" at bounding box center [790, 600] width 309 height 41
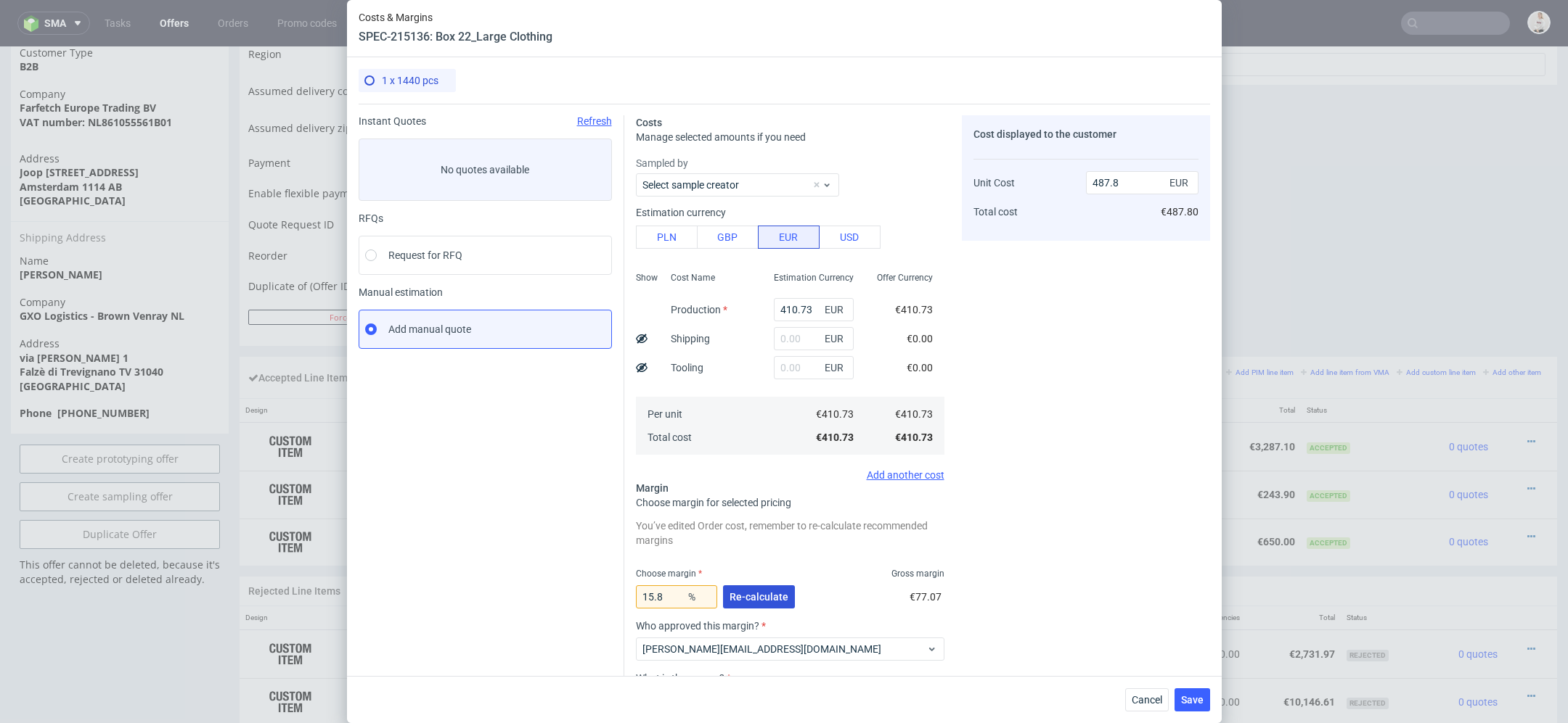
click at [786, 594] on button "Re-calculate" at bounding box center [759, 597] width 72 height 23
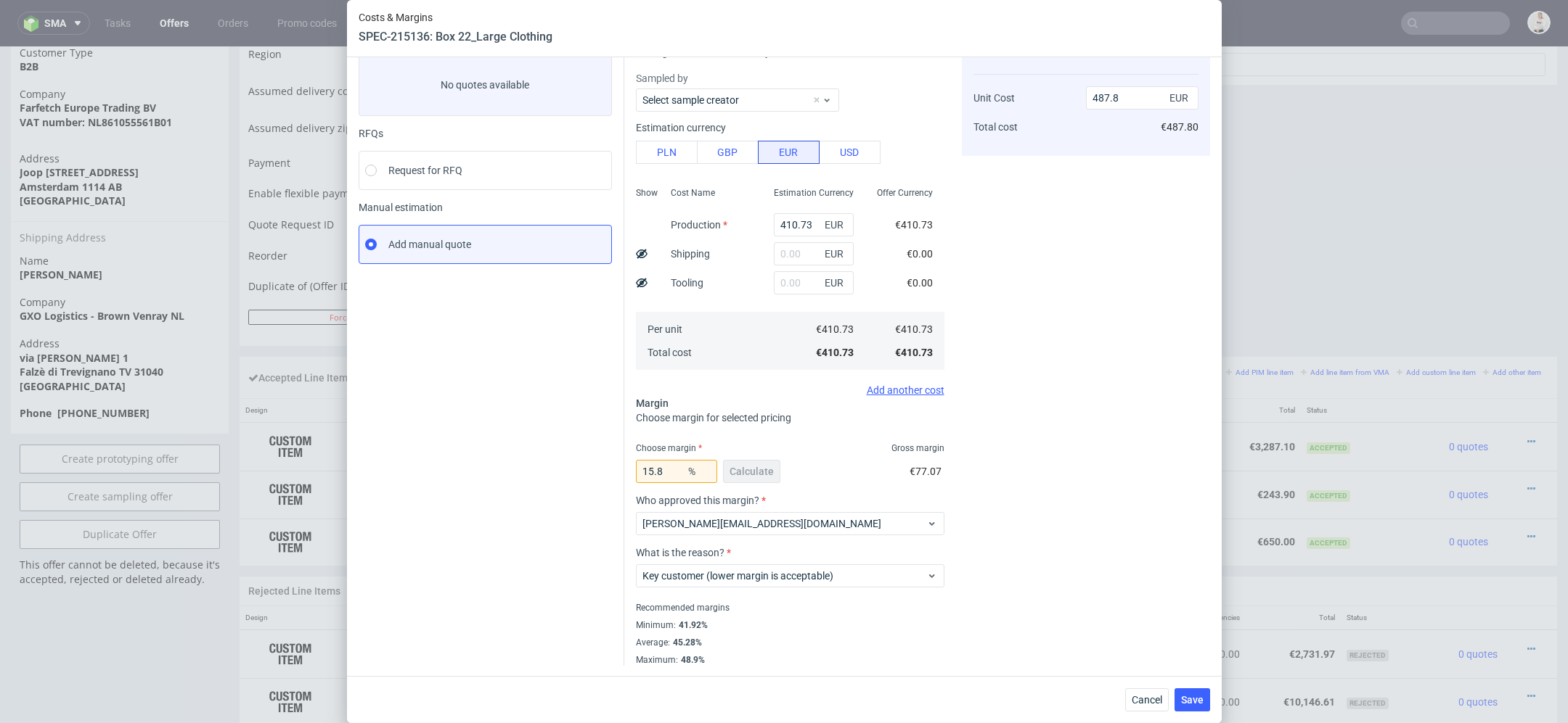
scroll to position [0, 0]
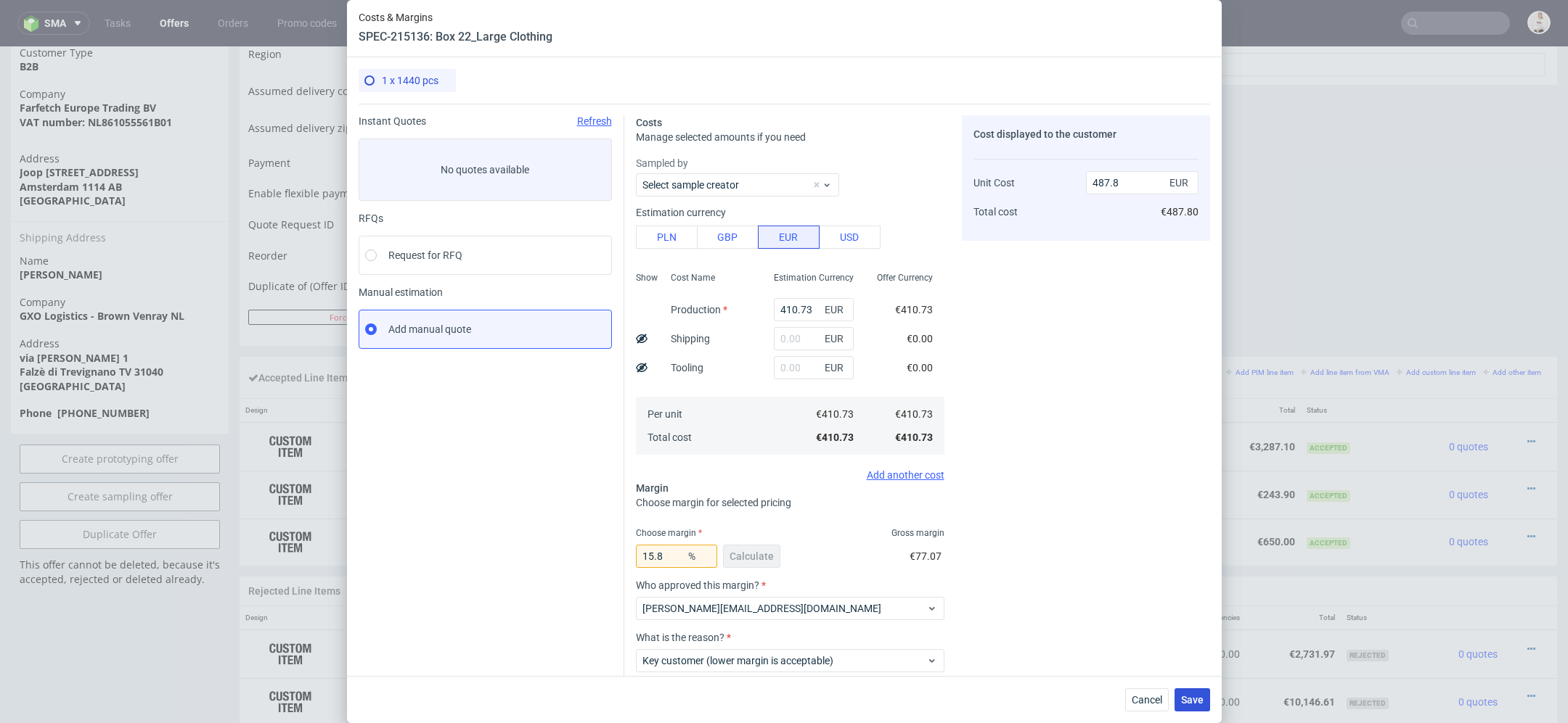
click at [1193, 696] on span "Save" at bounding box center [1191, 700] width 22 height 10
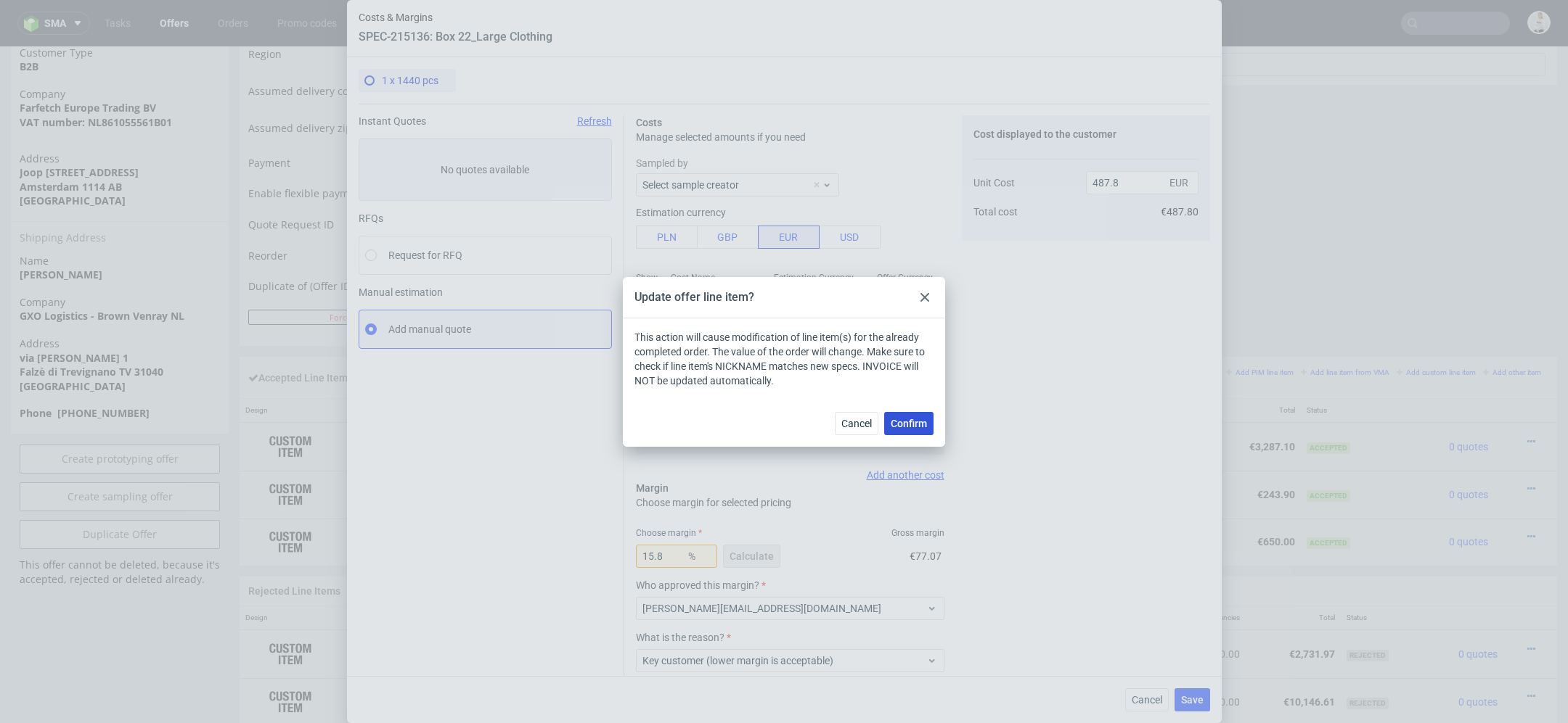
click at [914, 423] on span "Confirm" at bounding box center [909, 423] width 36 height 10
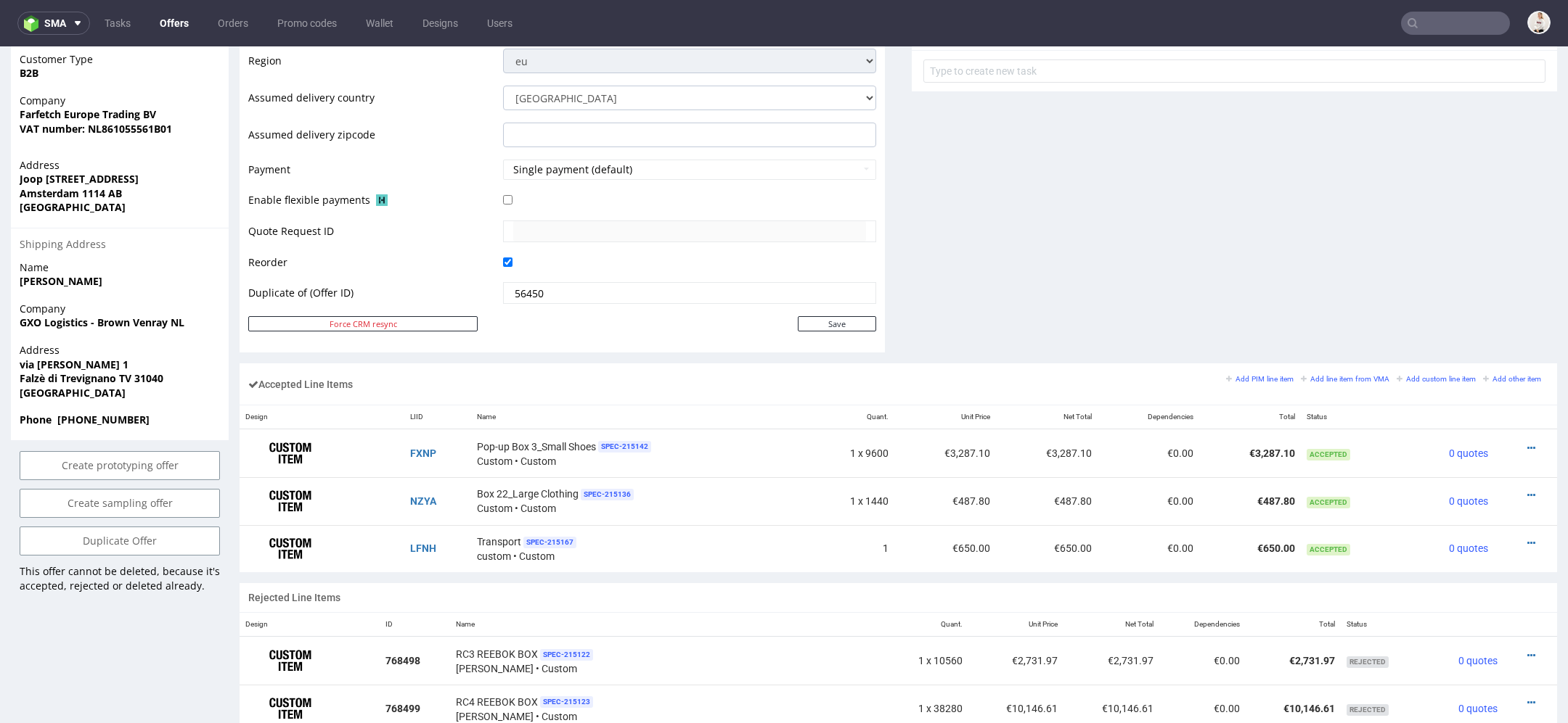
scroll to position [593, 0]
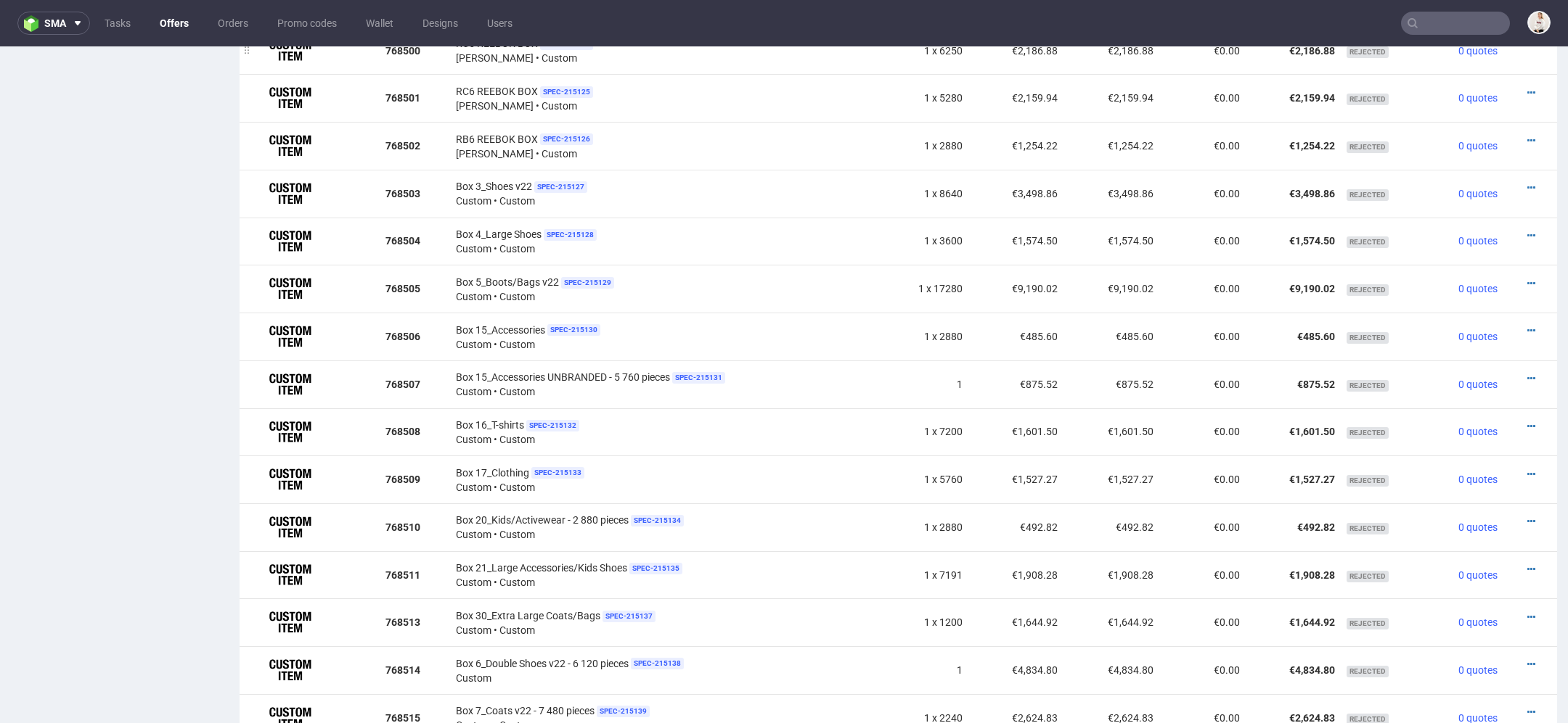
scroll to position [1298, 0]
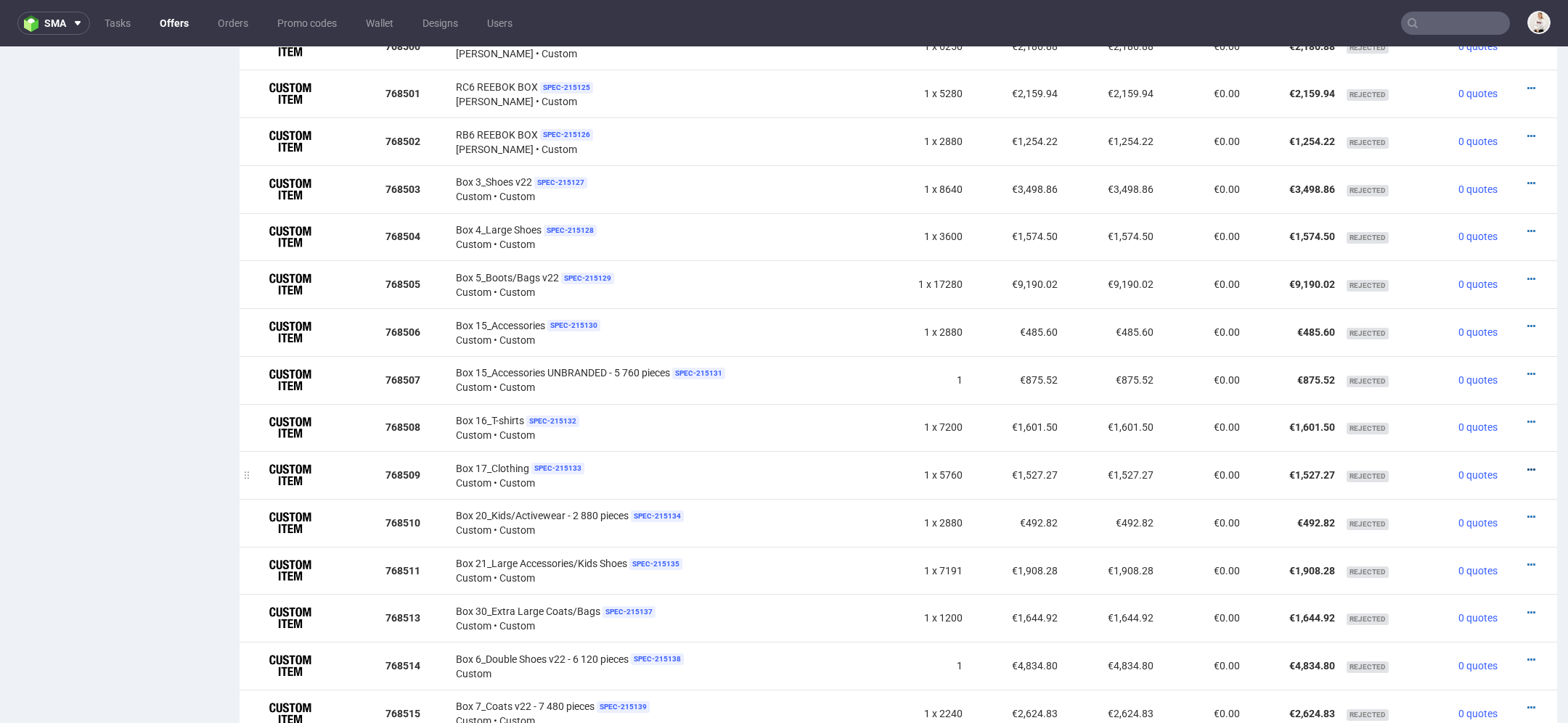
click at [1527, 465] on icon at bounding box center [1531, 470] width 8 height 10
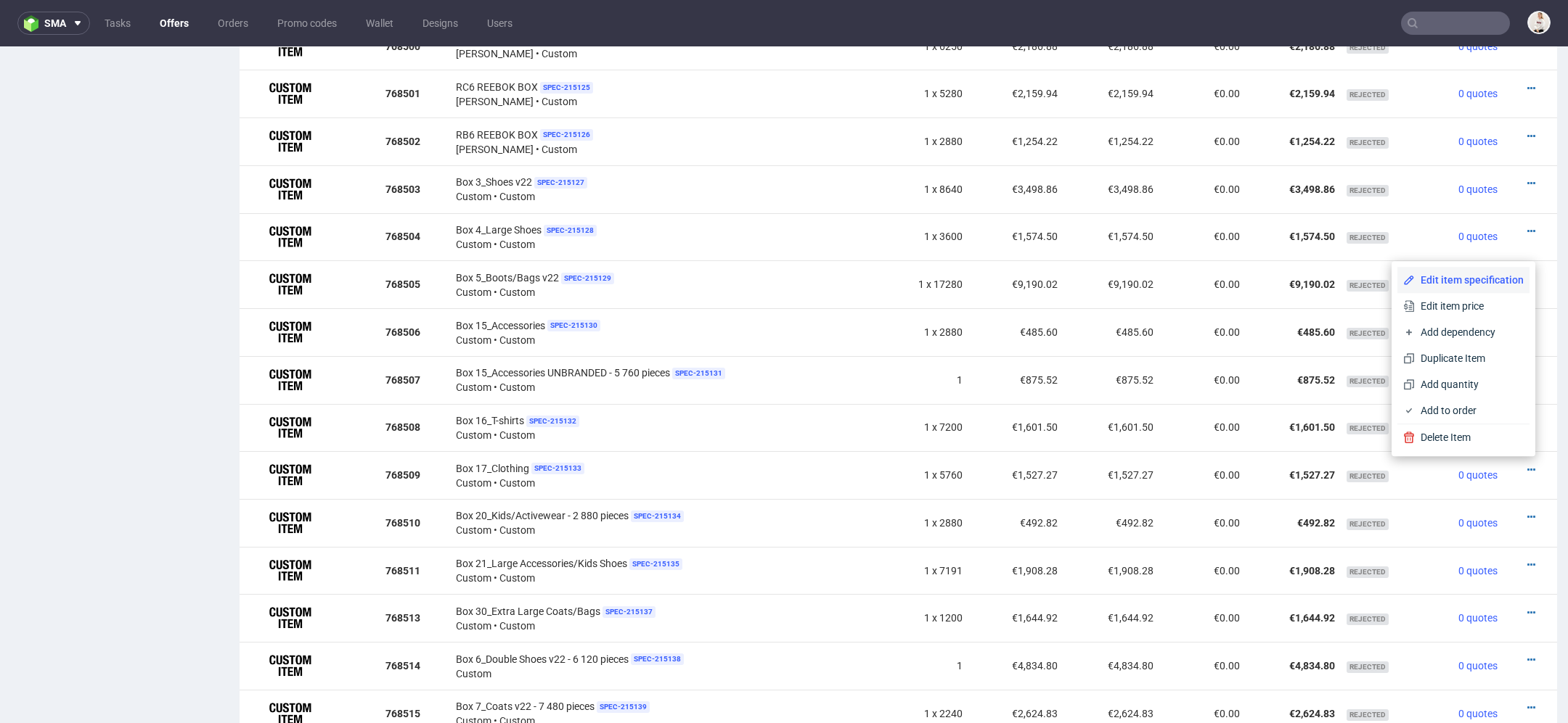
click at [1484, 279] on span "Edit item specification" at bounding box center [1469, 280] width 109 height 15
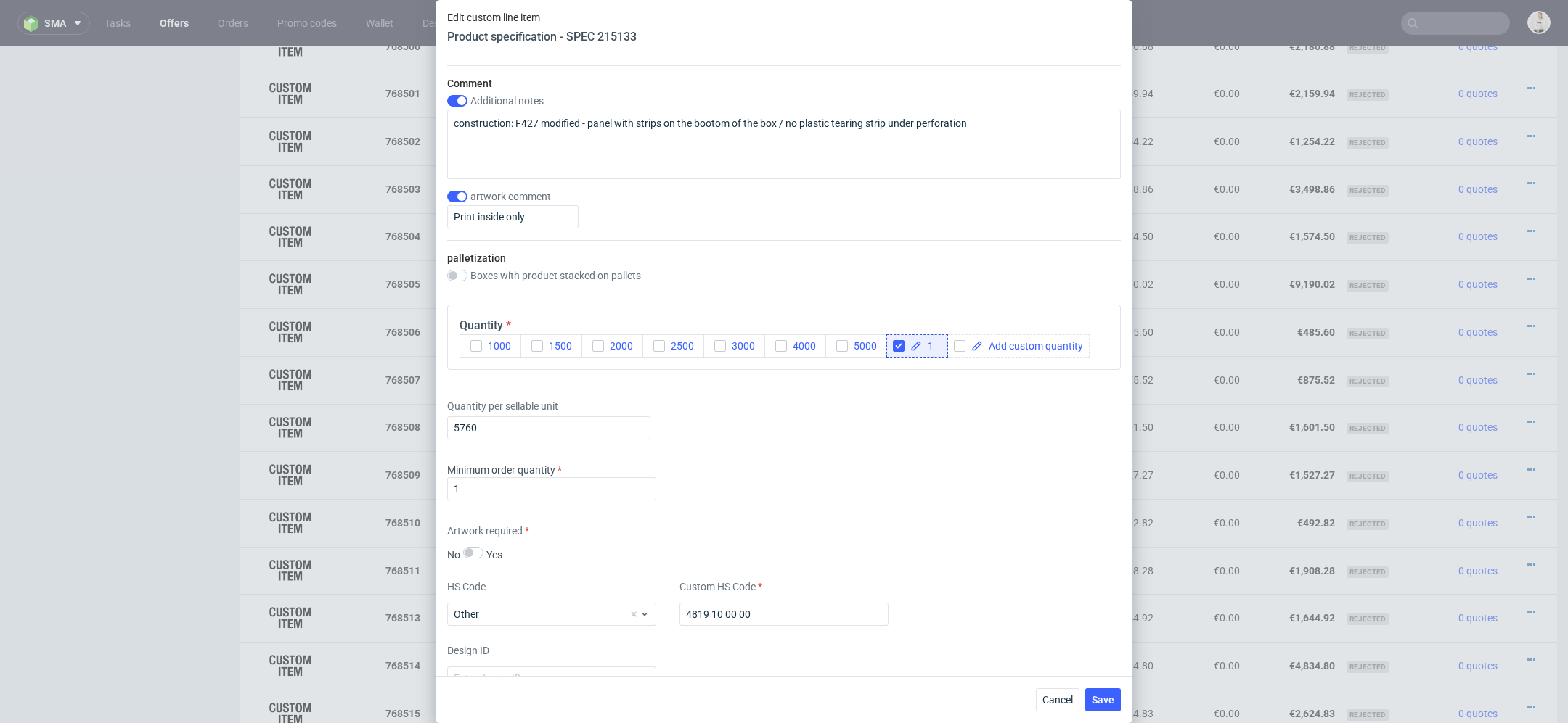
scroll to position [1696, 0]
drag, startPoint x: 495, startPoint y: 422, endPoint x: 387, endPoint y: 419, distance: 108.0
click at [387, 419] on div "Edit custom line item Product specification - SPEC 215133 Supplier TFP Sp. z o.…" at bounding box center [784, 361] width 1568 height 723
type input "1440"
click at [1103, 697] on span "Save" at bounding box center [1102, 700] width 22 height 10
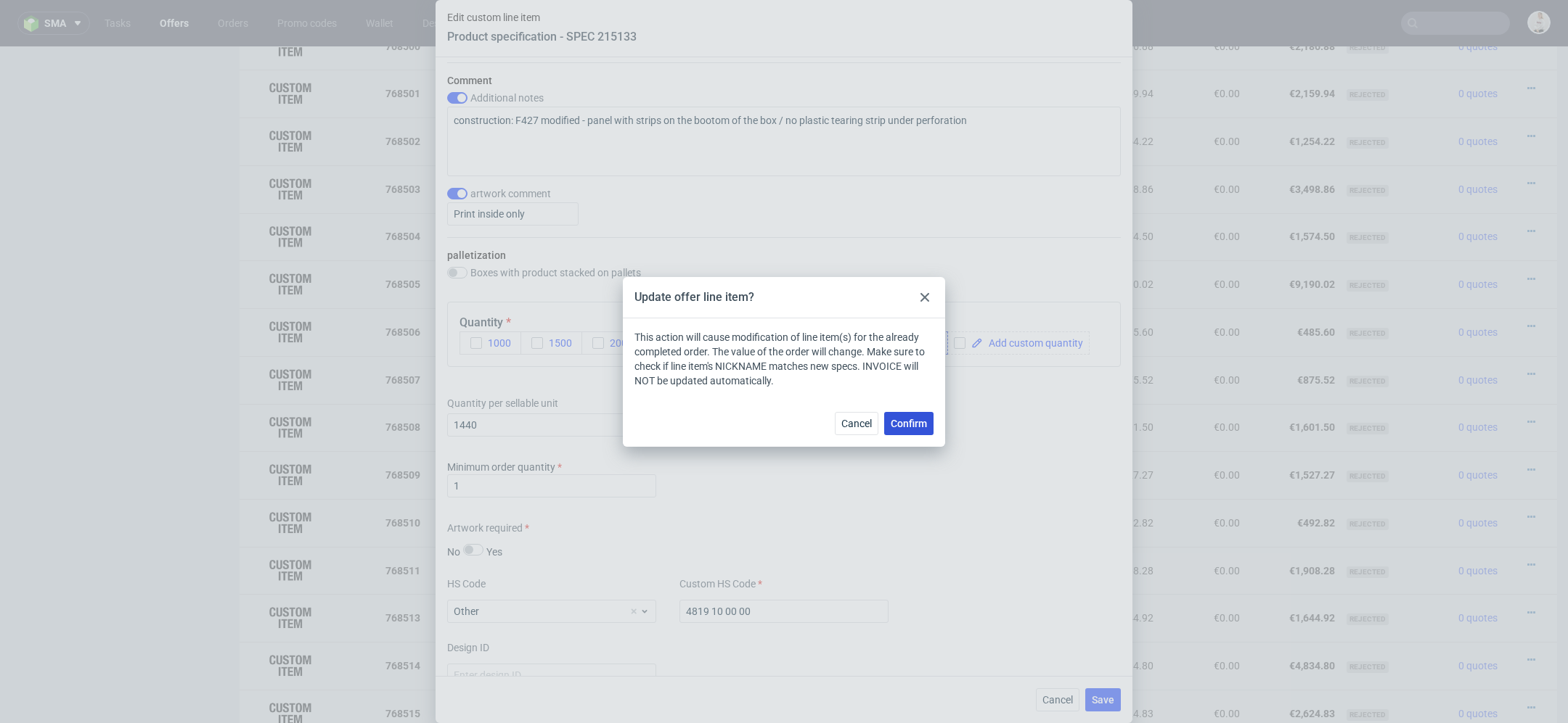
click at [907, 423] on span "Confirm" at bounding box center [909, 423] width 36 height 10
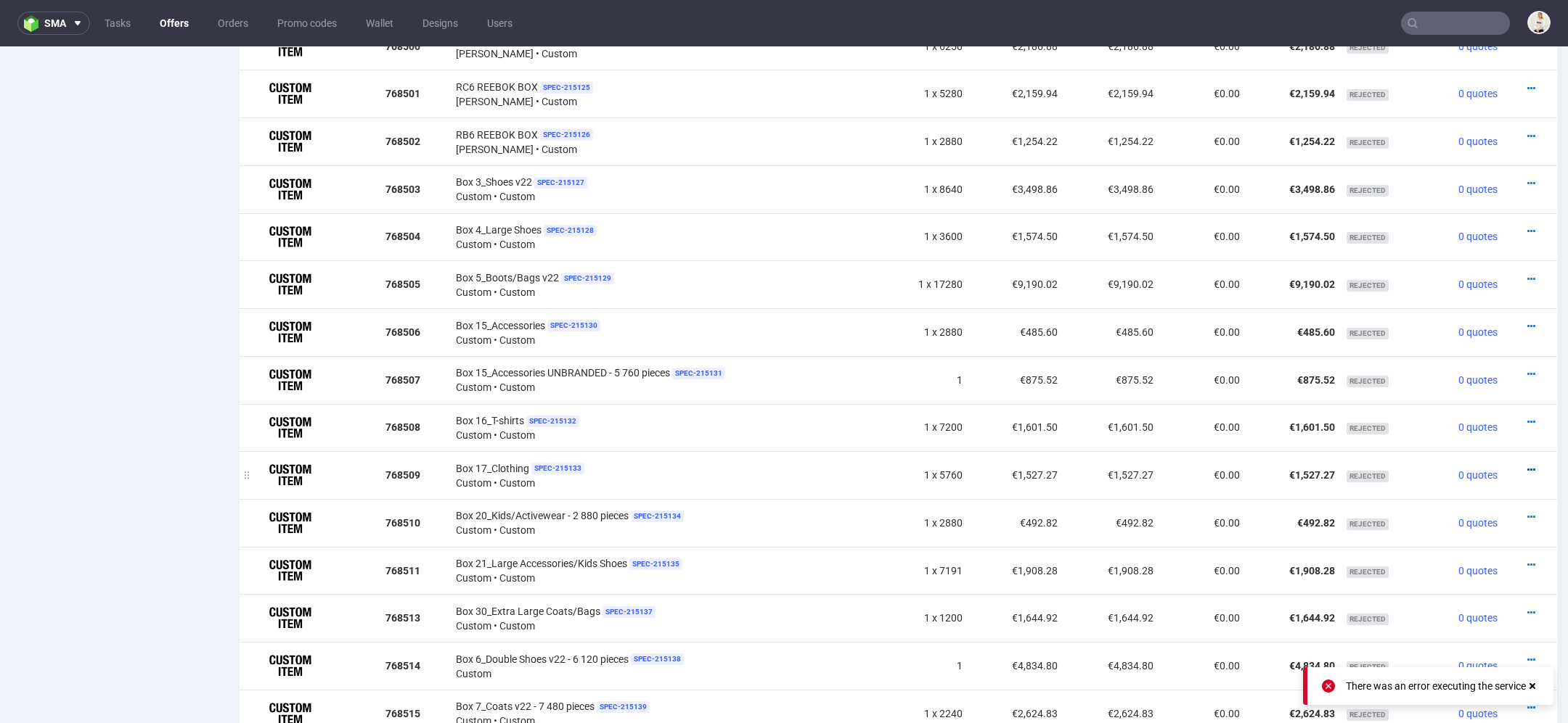
click at [1527, 467] on icon at bounding box center [1531, 470] width 8 height 10
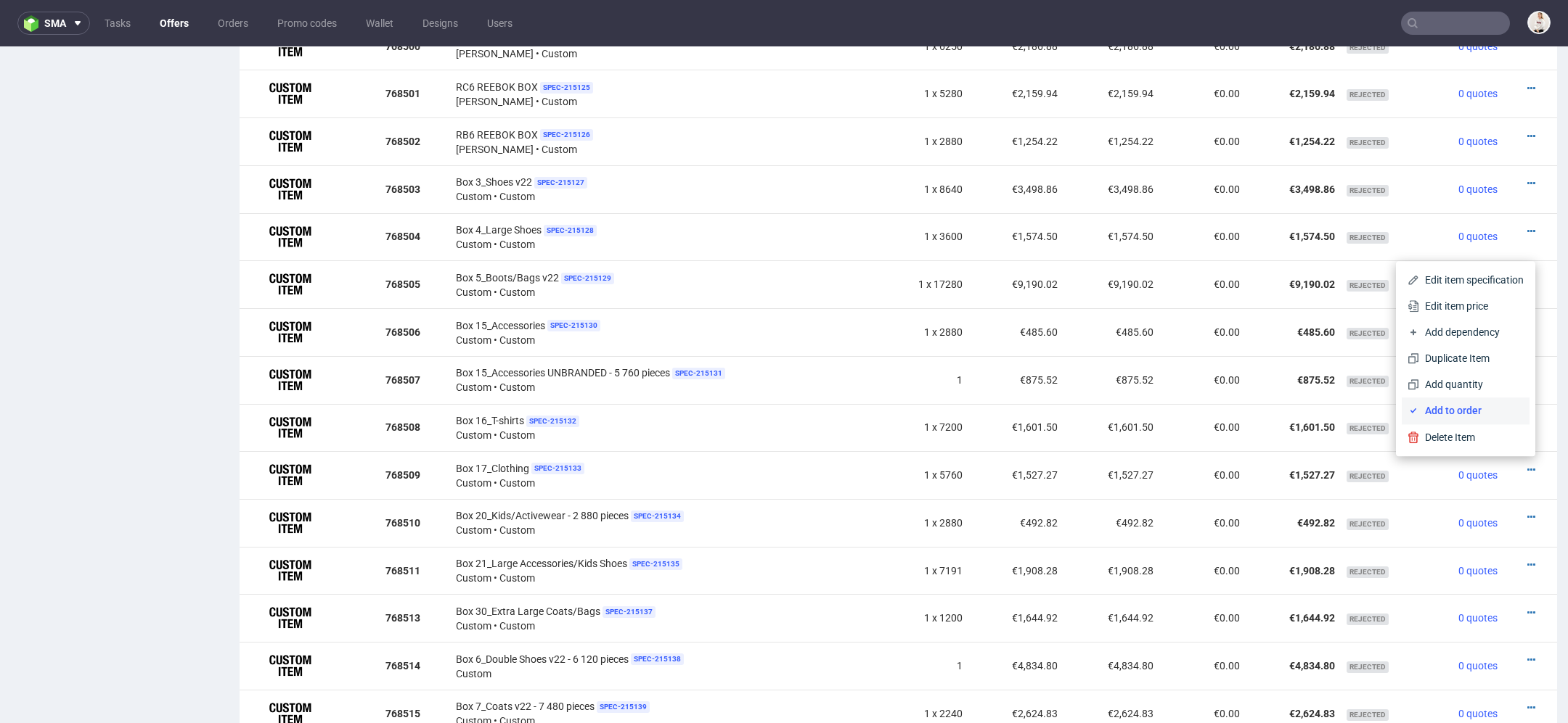
click at [1466, 408] on span "Add to order" at bounding box center [1471, 411] width 105 height 15
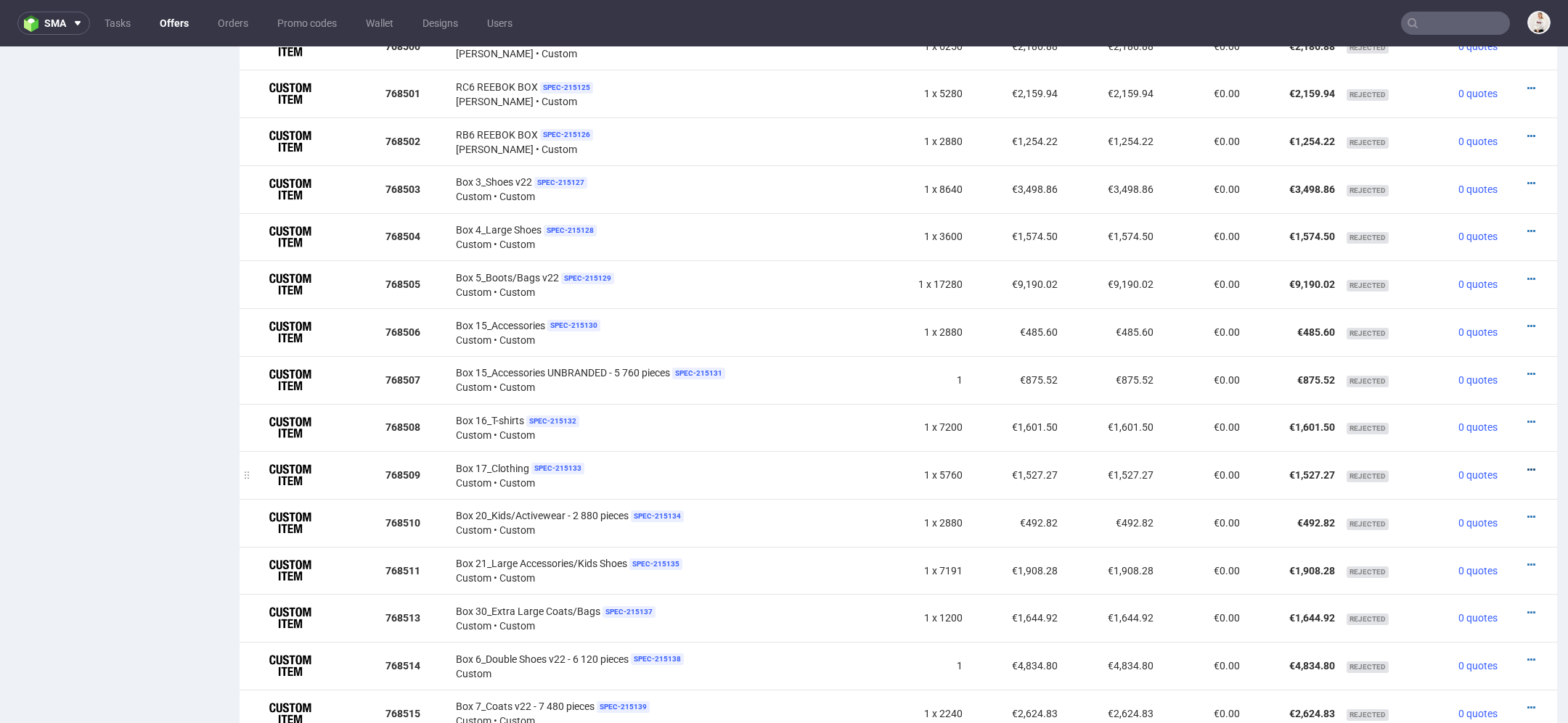
click at [1527, 466] on icon at bounding box center [1531, 470] width 8 height 10
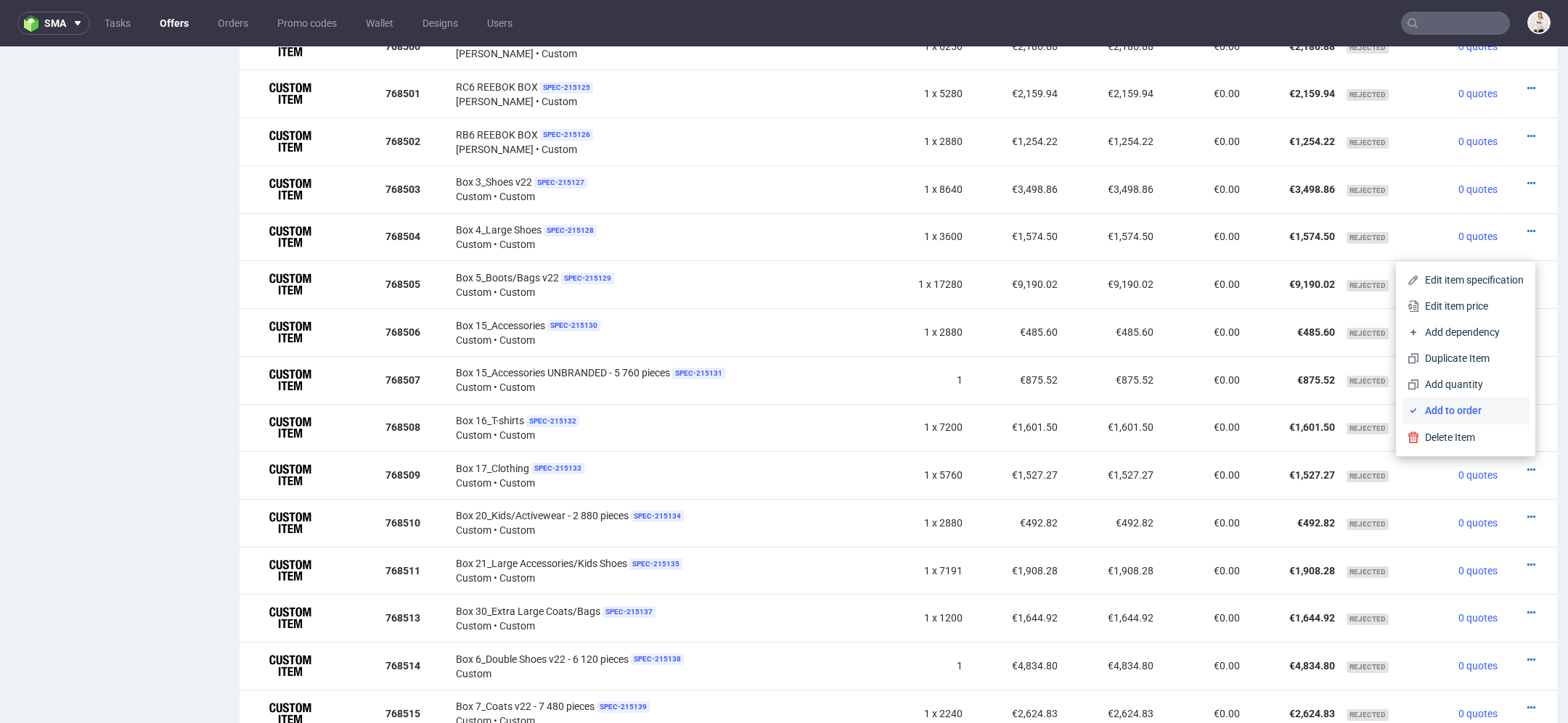
click at [1481, 410] on span "Add to order" at bounding box center [1471, 411] width 105 height 15
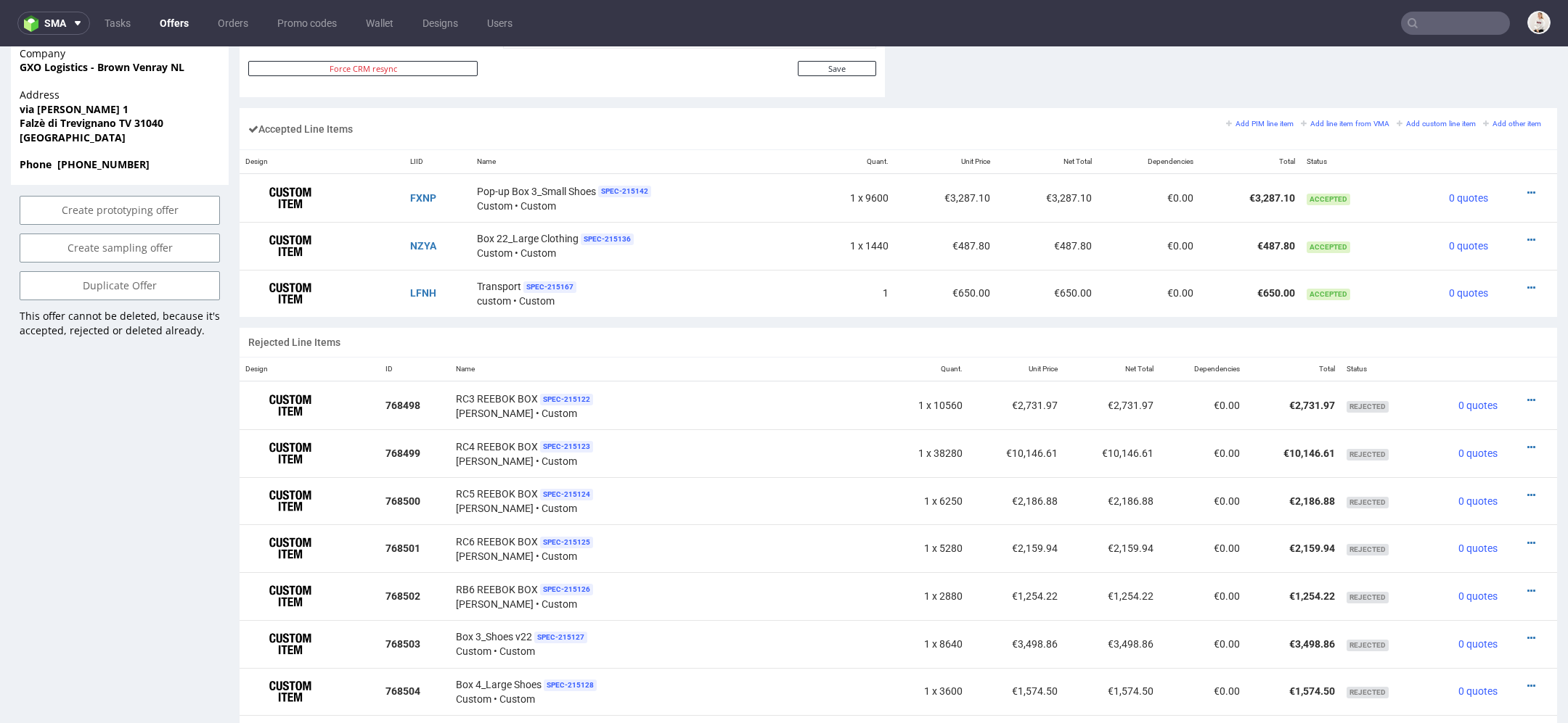
scroll to position [845, 0]
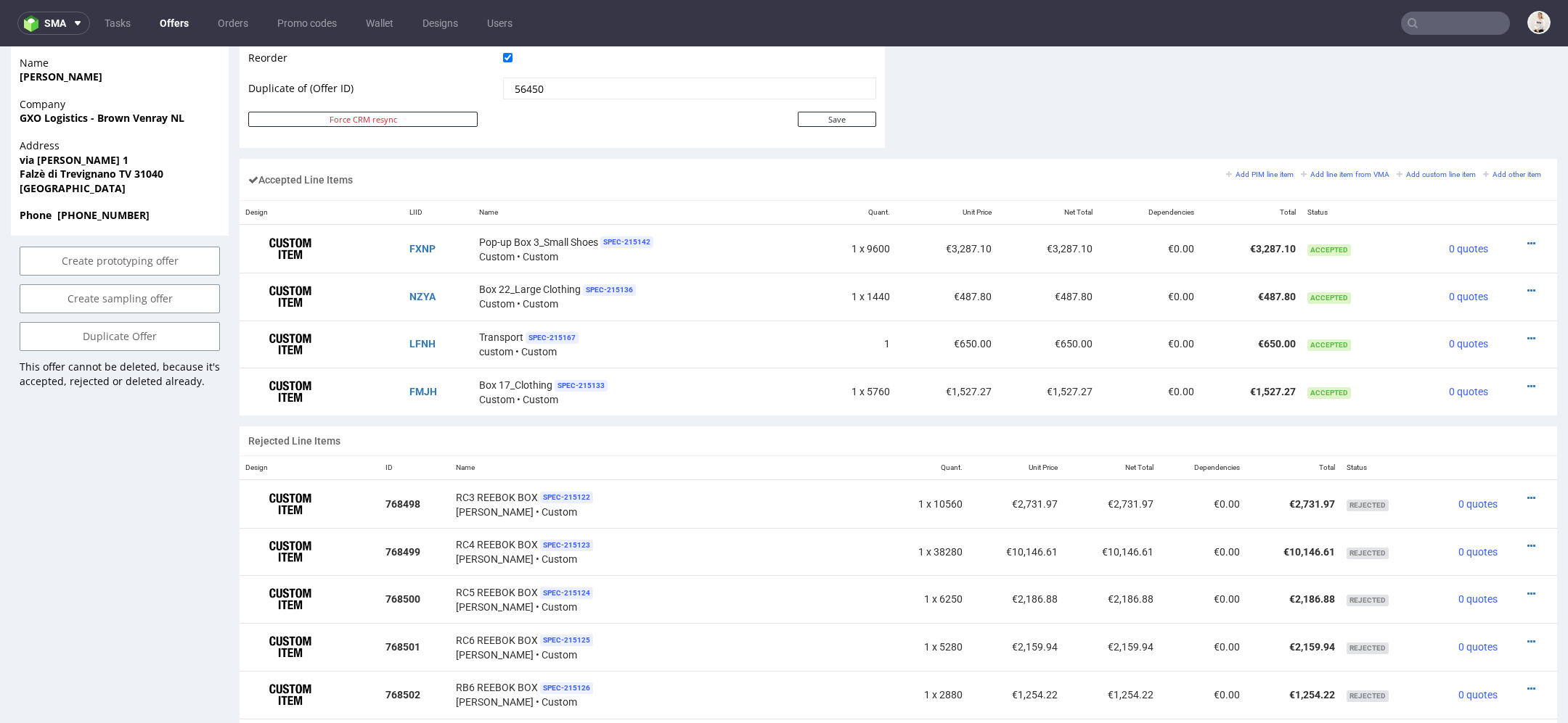
scroll to position [778, 0]
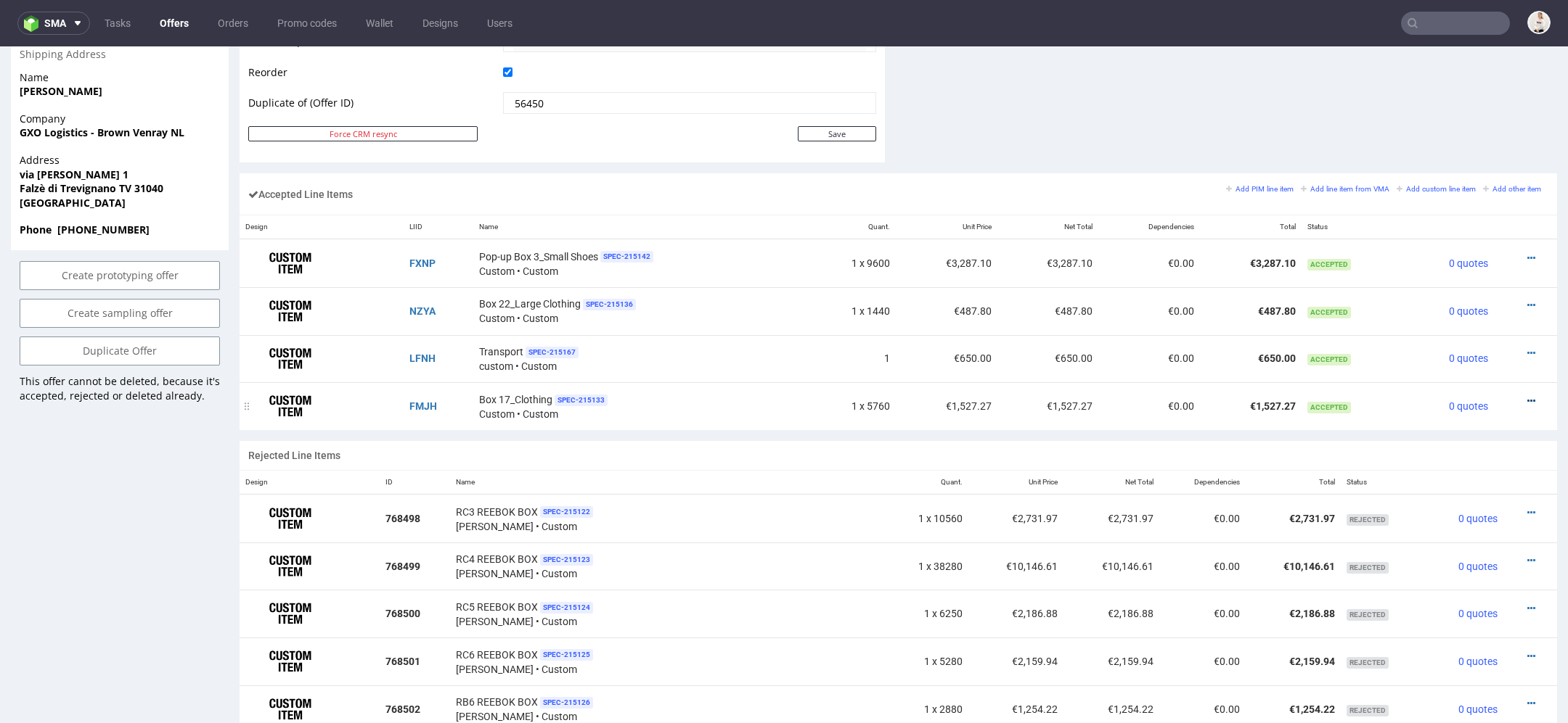
click at [1527, 396] on icon at bounding box center [1531, 401] width 8 height 10
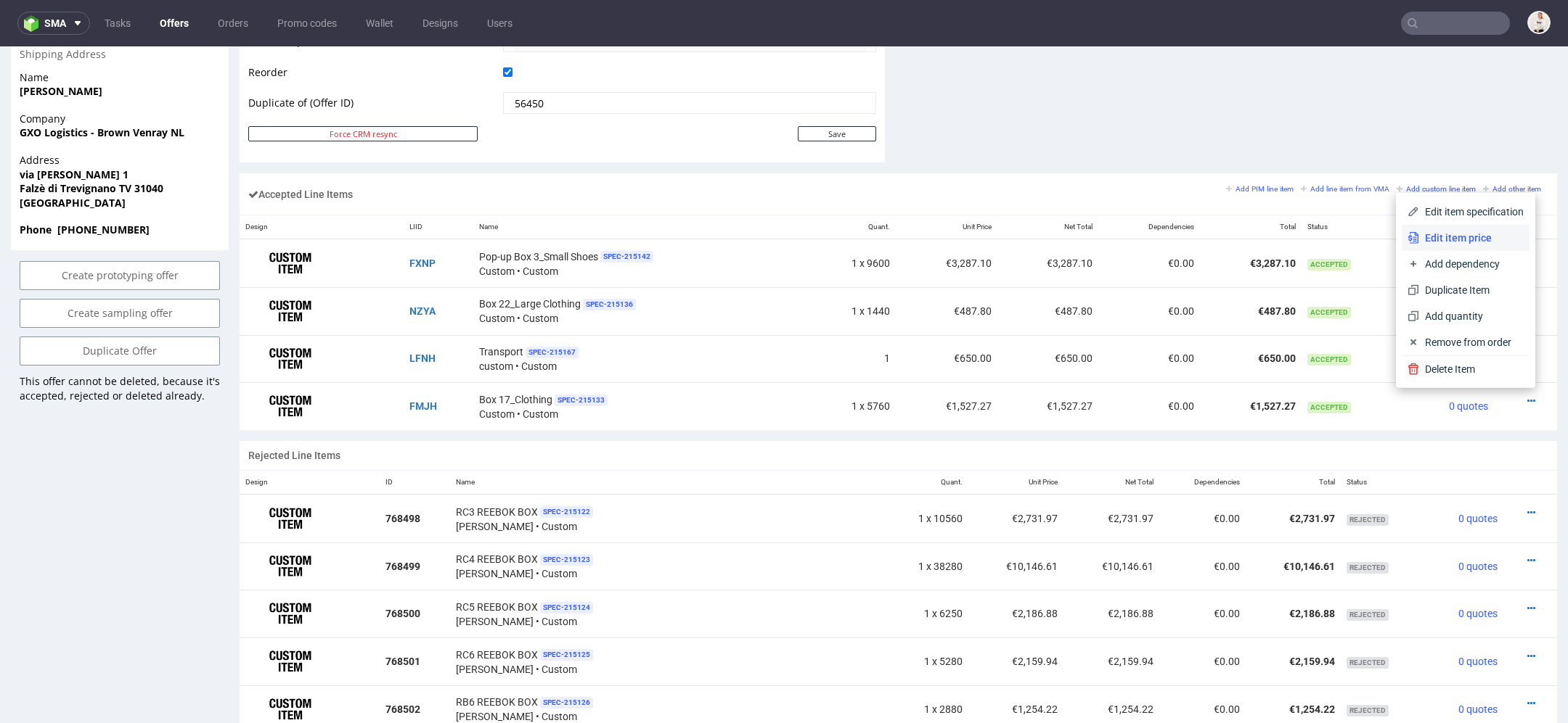
click at [1479, 231] on span "Edit item price" at bounding box center [1471, 238] width 105 height 15
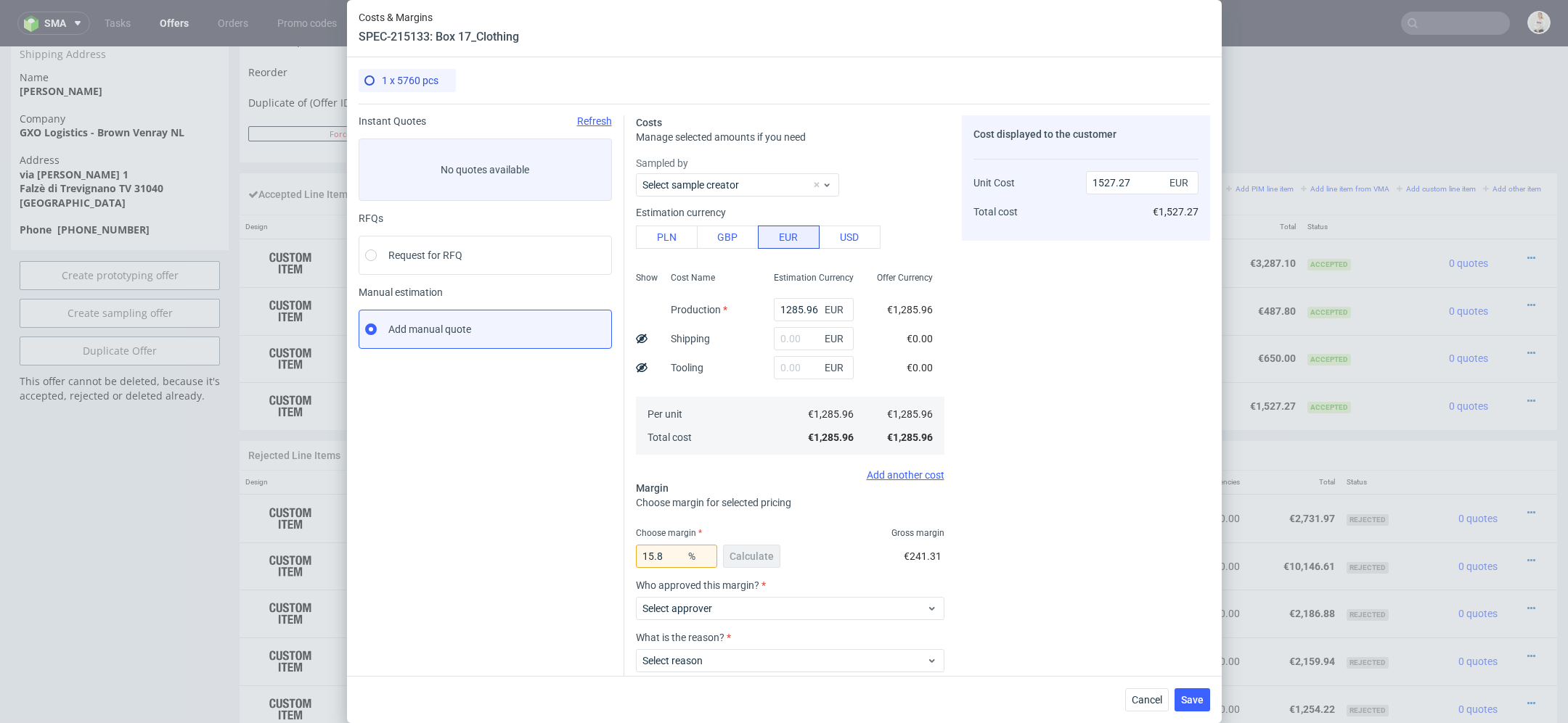
click at [1034, 370] on div "Cost displayed to the customer Unit Cost Total cost 1527.27 EUR €1,527.27" at bounding box center [1085, 433] width 248 height 635
drag, startPoint x: 818, startPoint y: 310, endPoint x: 584, endPoint y: 281, distance: 235.8
click at [584, 281] on div "Instant Quotes Refresh No quotes available RFQs Request for RFQ Manual estimati…" at bounding box center [784, 427] width 851 height 647
type input "22"
type input "2.38"
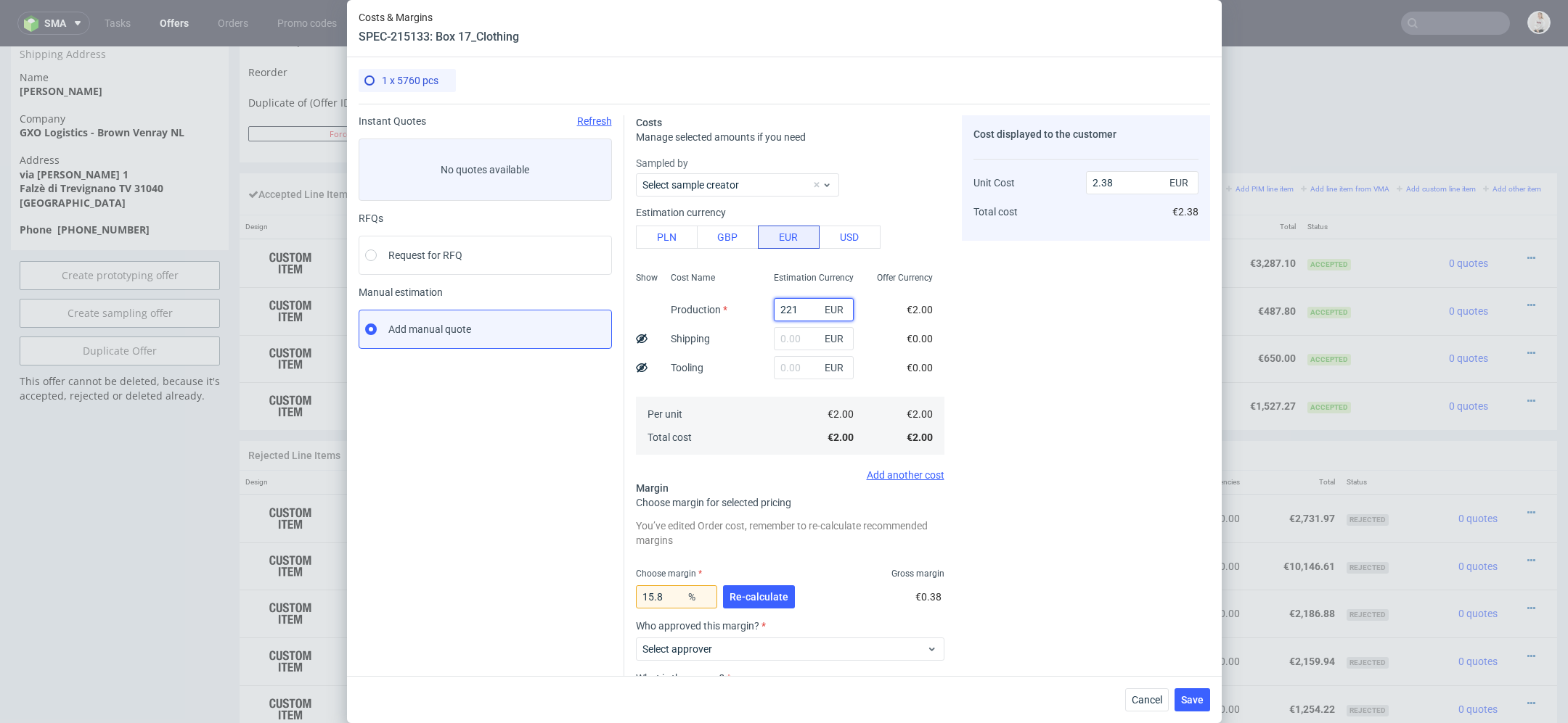
type input "2218"
type input "2634.2"
type input "2218.84"
type input "2635.2"
type input "2218.84"
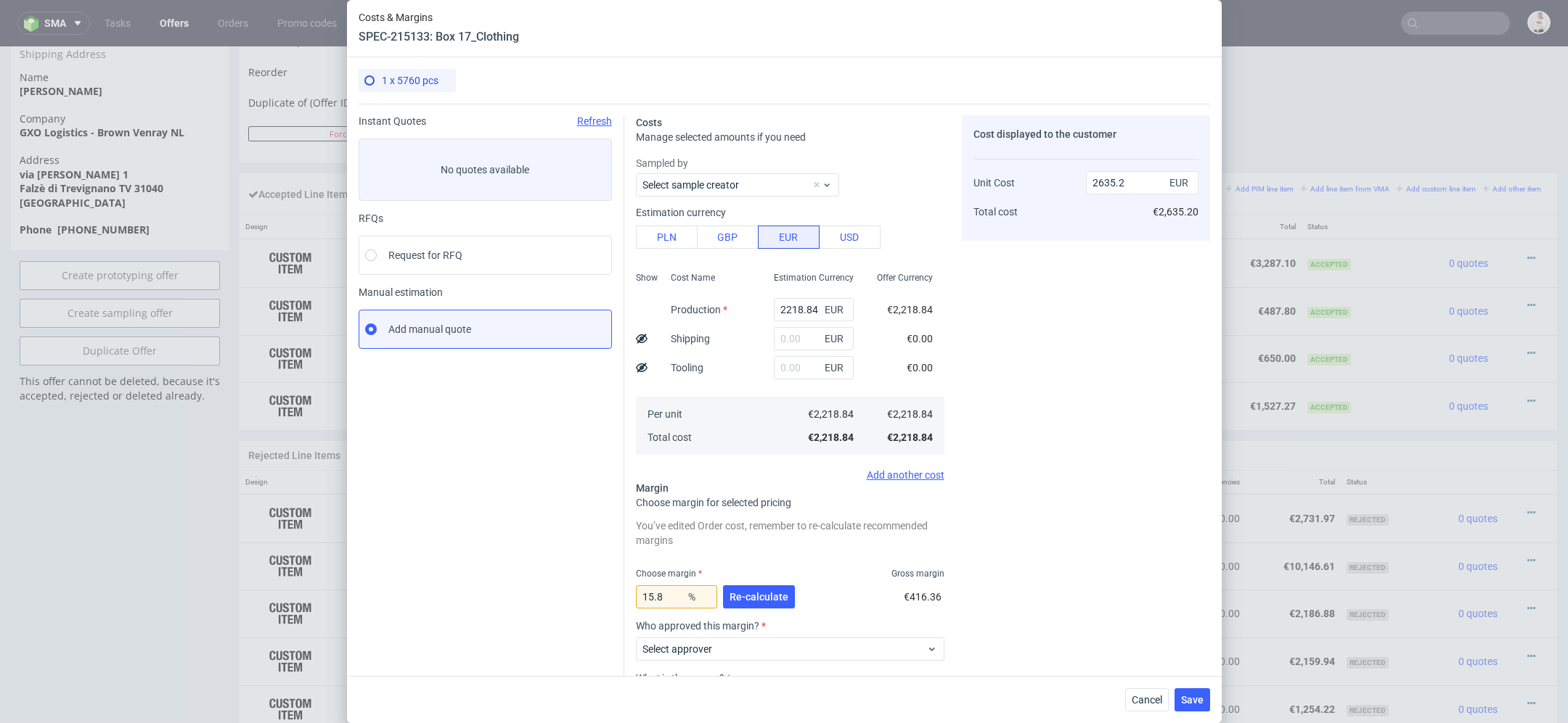
click at [917, 423] on div "€2,218.84" at bounding box center [904, 414] width 79 height 23
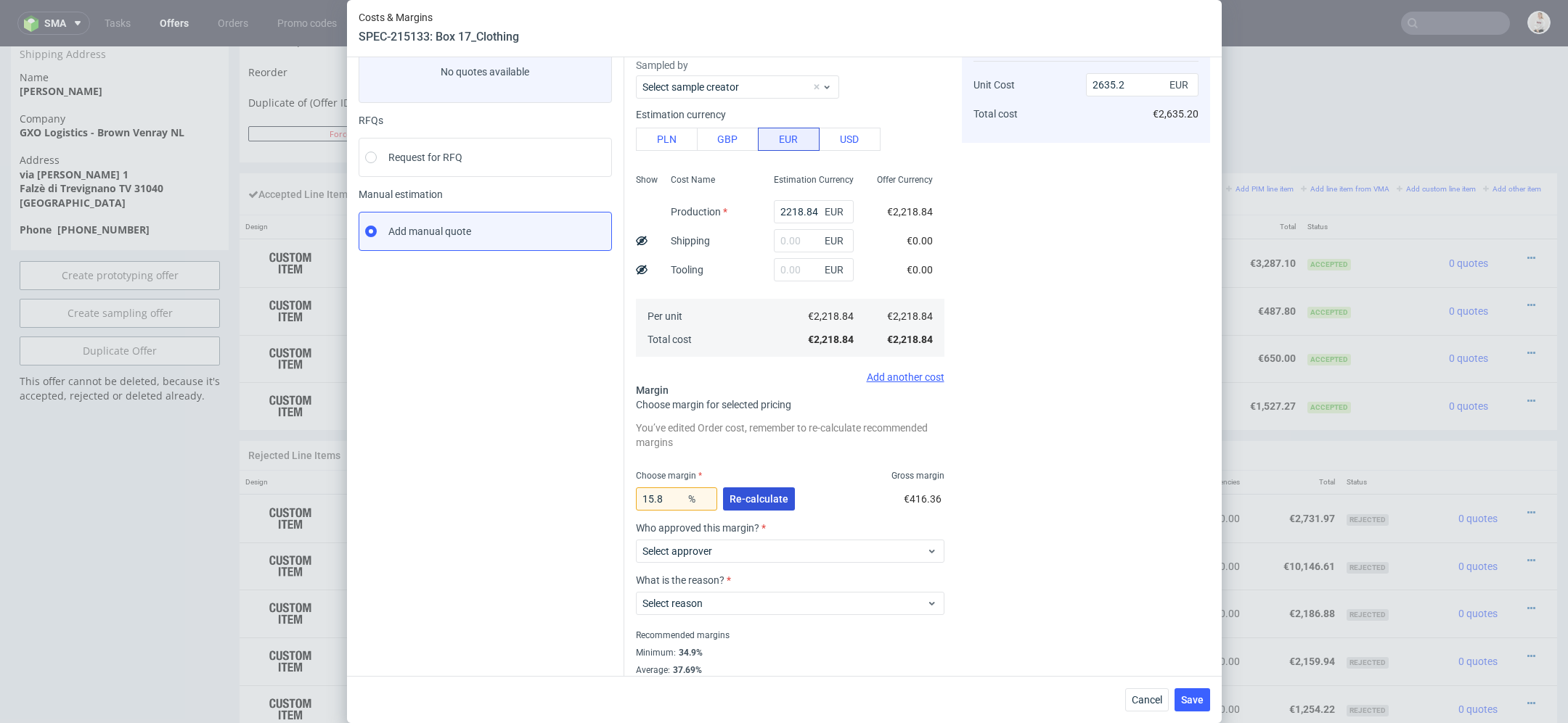
click at [750, 500] on span "Re-calculate" at bounding box center [759, 499] width 59 height 10
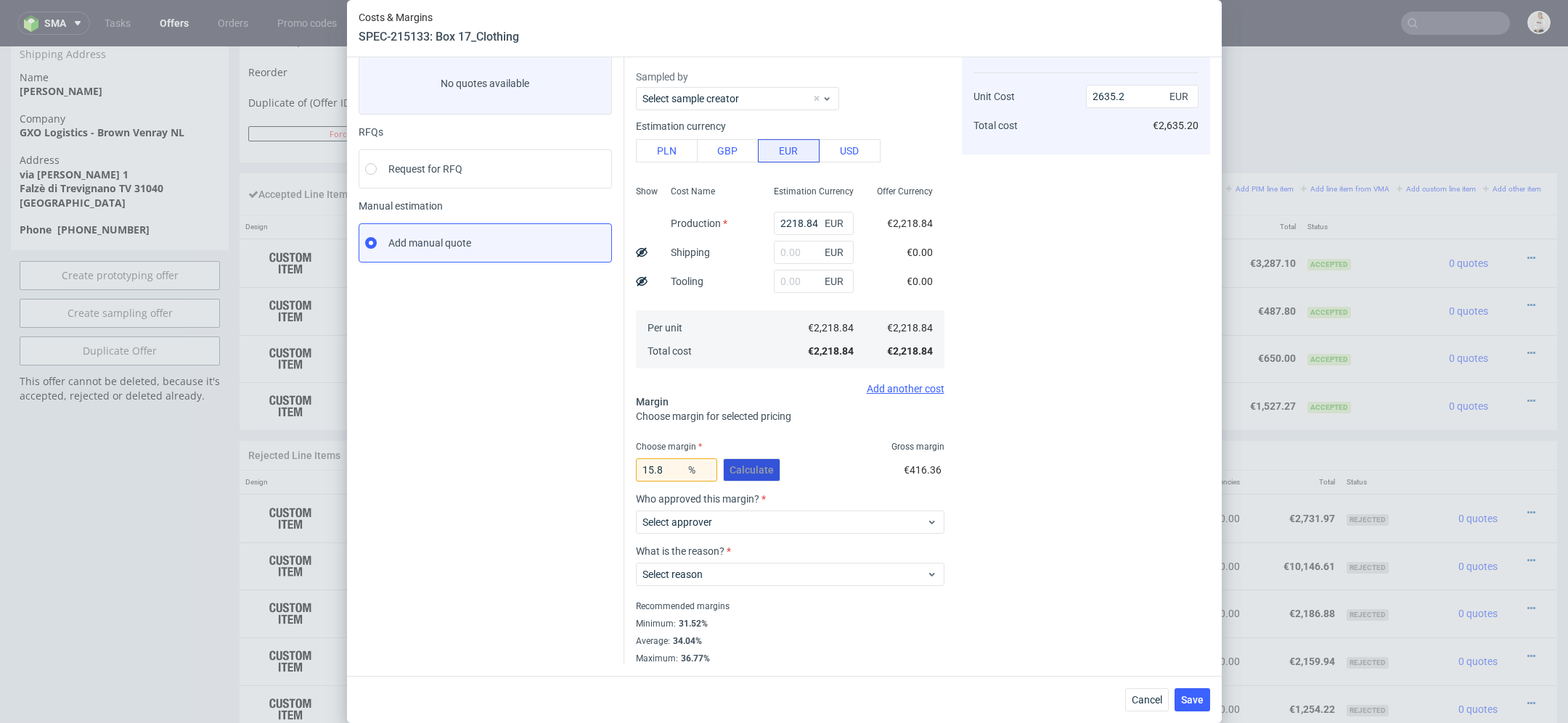
scroll to position [85, 0]
click at [750, 518] on span "Select approver" at bounding box center [784, 524] width 284 height 15
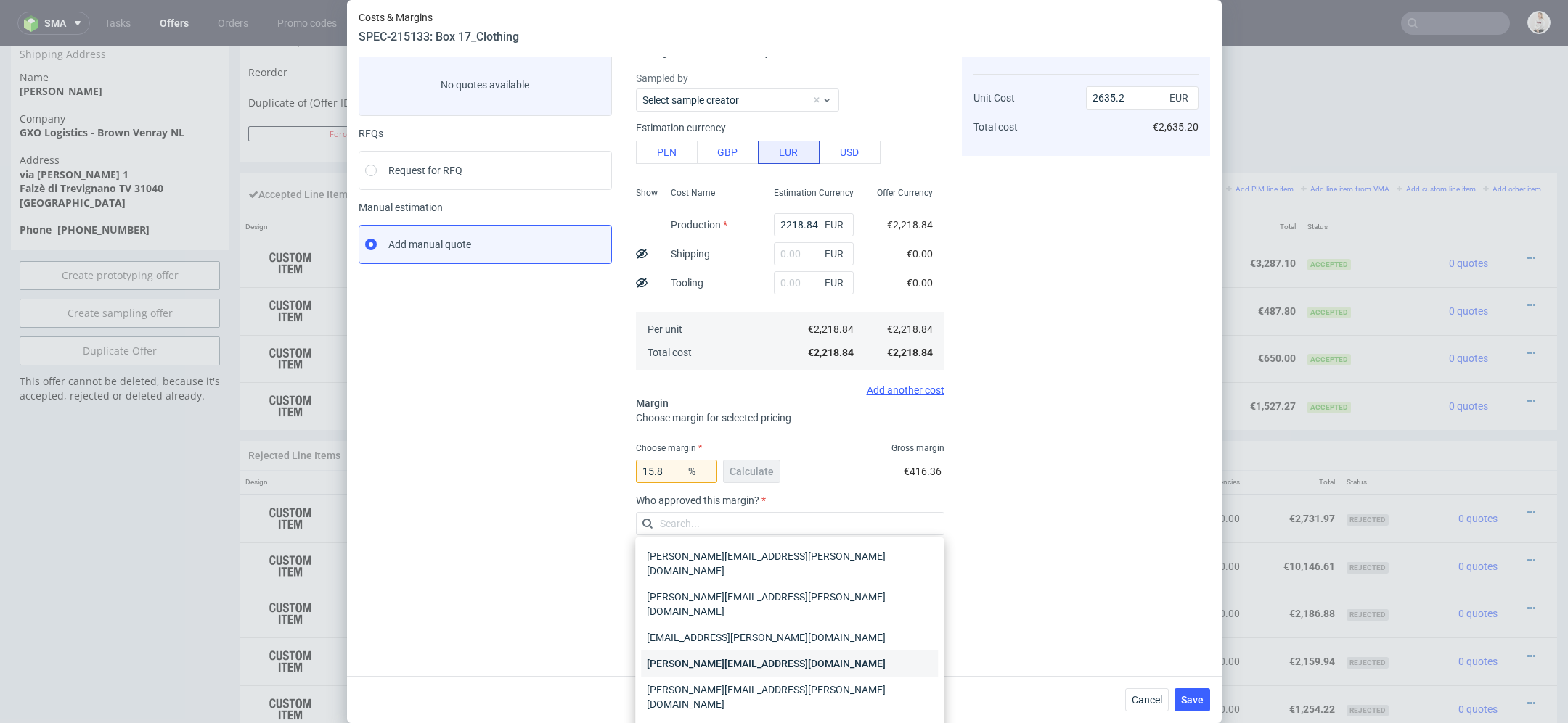
click at [750, 651] on div "[PERSON_NAME][EMAIL_ADDRESS][DOMAIN_NAME]" at bounding box center [789, 664] width 297 height 26
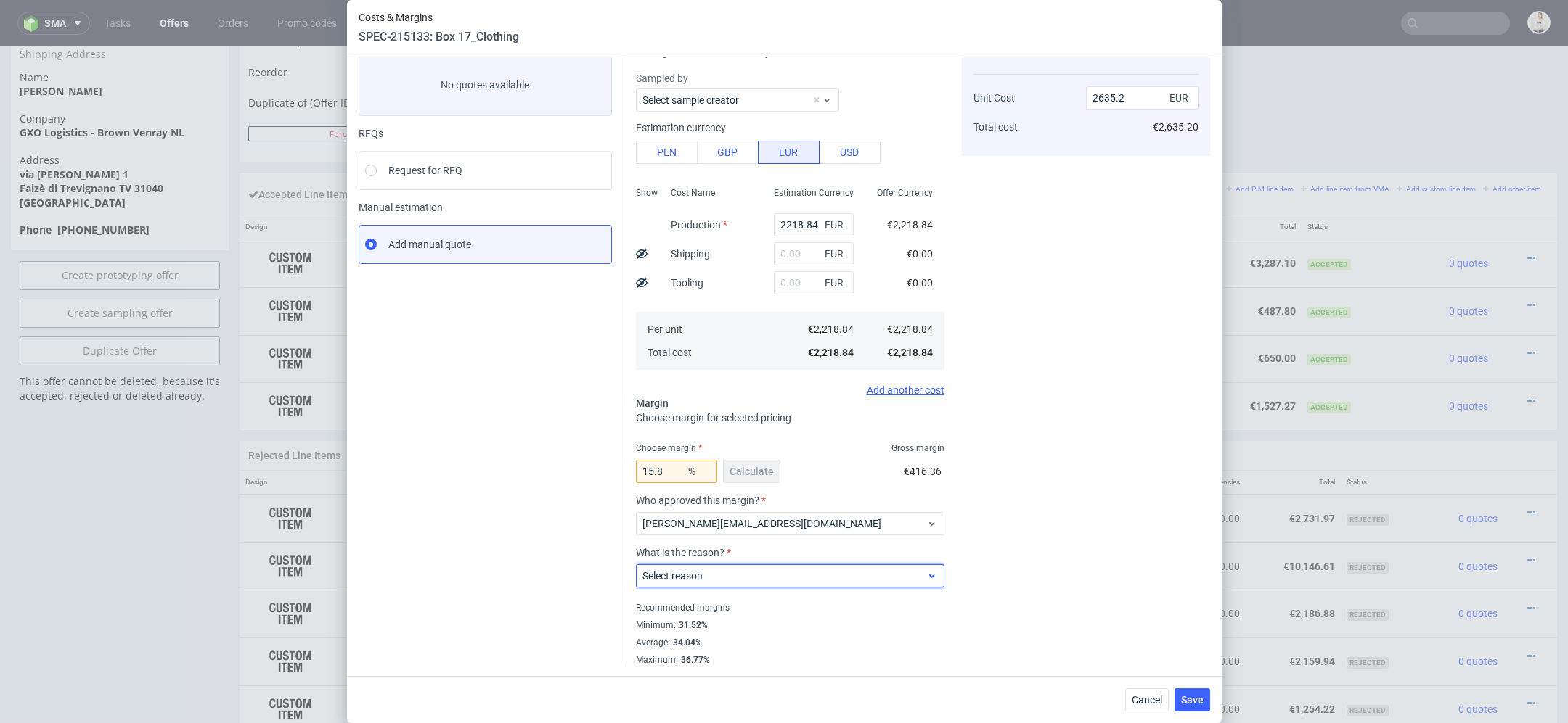
click at [723, 576] on span "Select reason" at bounding box center [784, 576] width 284 height 15
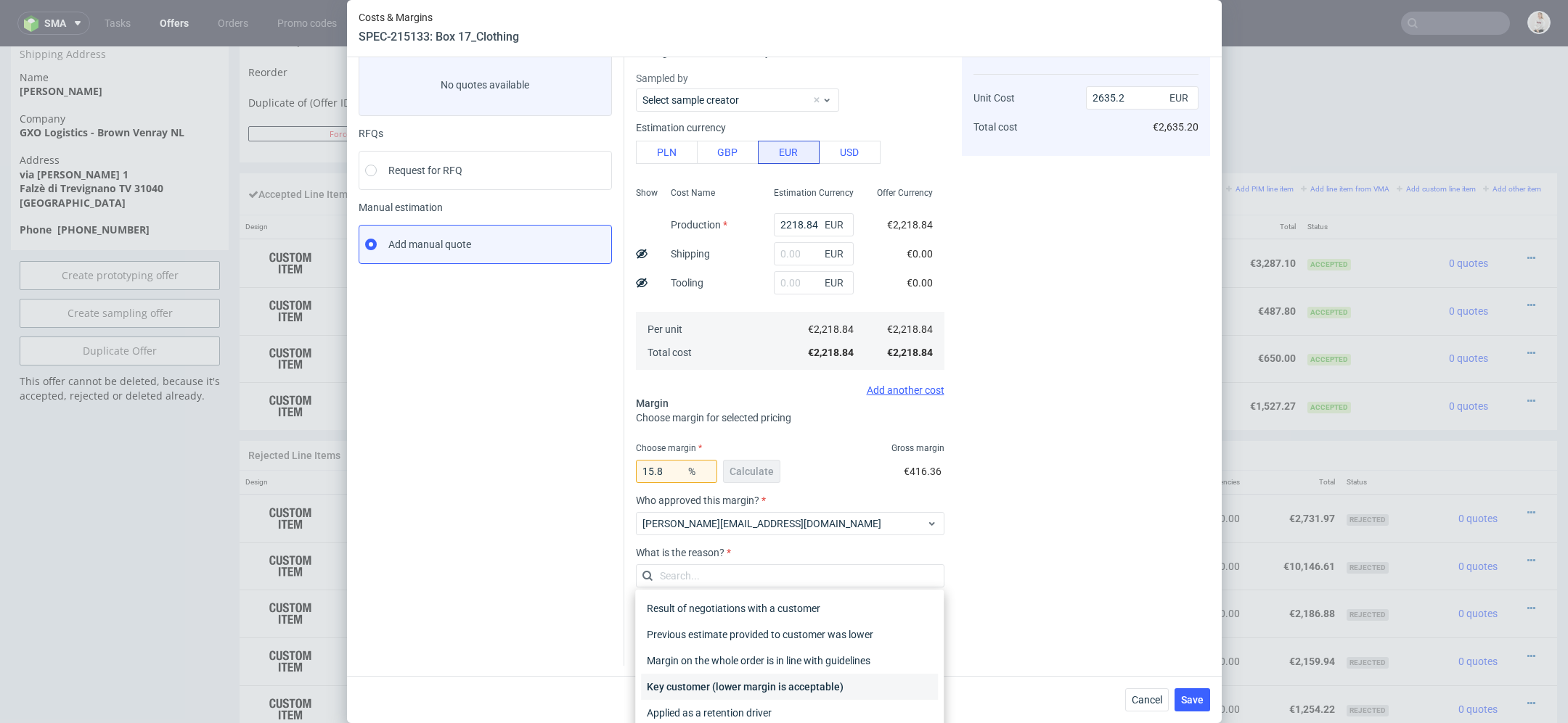
click at [742, 682] on div "Key customer (lower margin is acceptable)" at bounding box center [789, 687] width 297 height 26
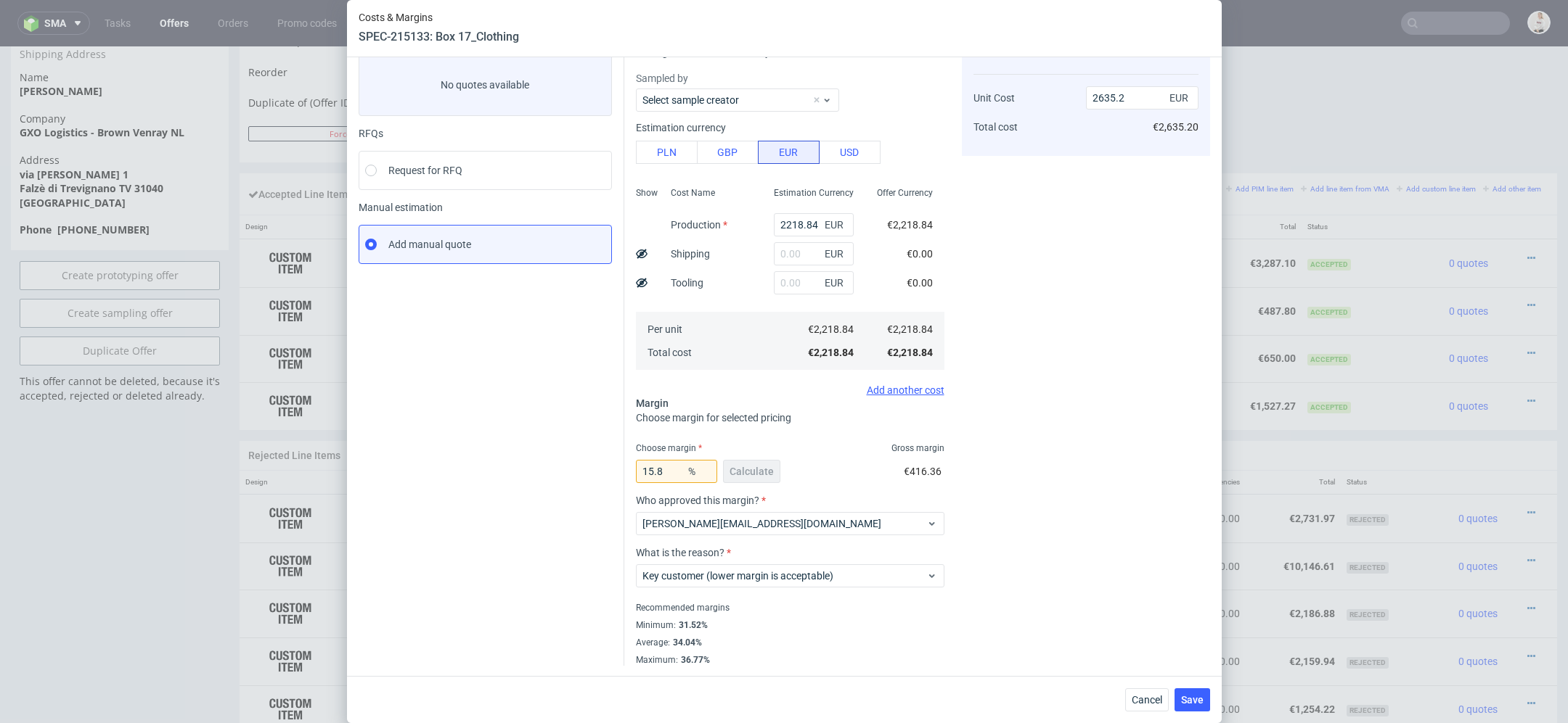
click at [1166, 541] on div "Cost displayed to the customer Unit Cost Total cost 2635.2 EUR €2,635.20" at bounding box center [1085, 348] width 248 height 635
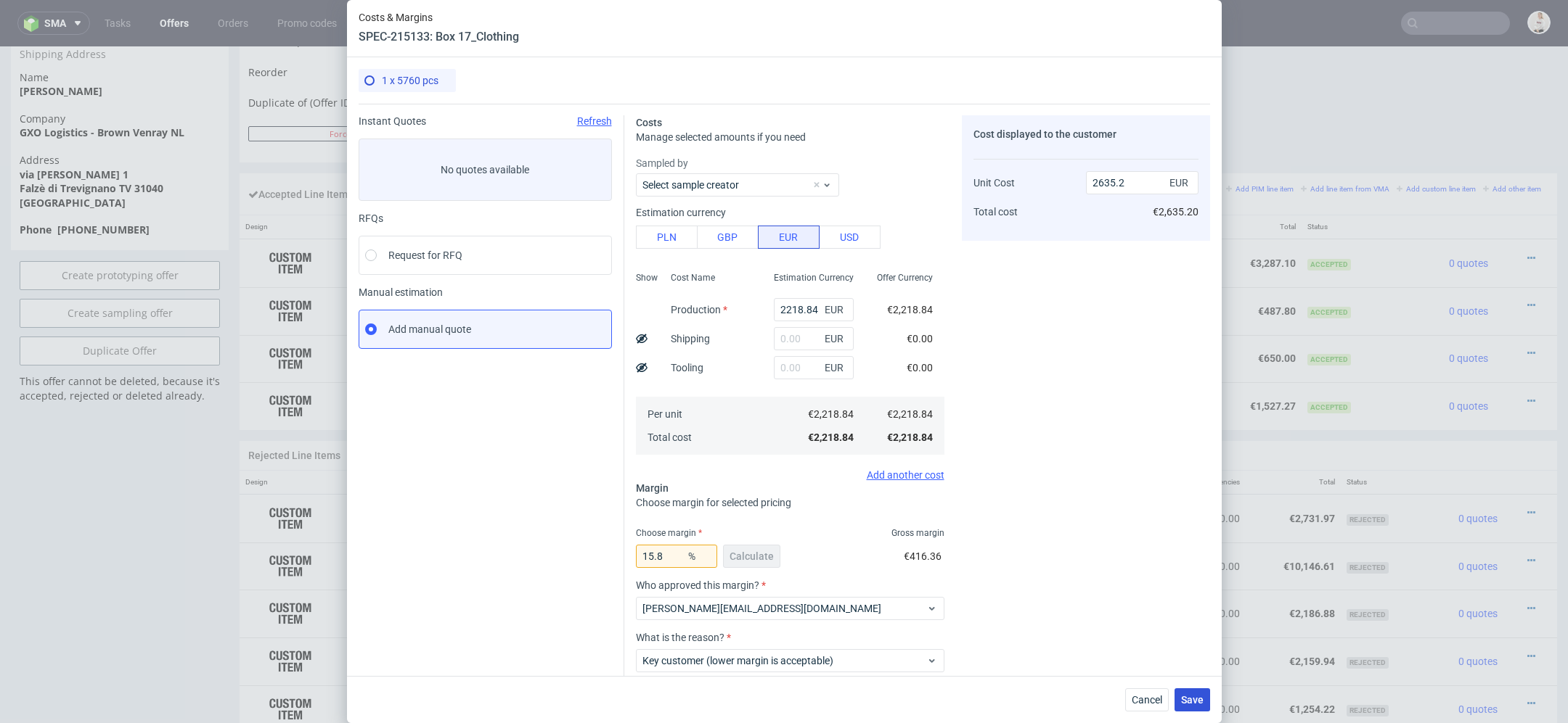
click at [1188, 698] on span "Save" at bounding box center [1191, 700] width 22 height 10
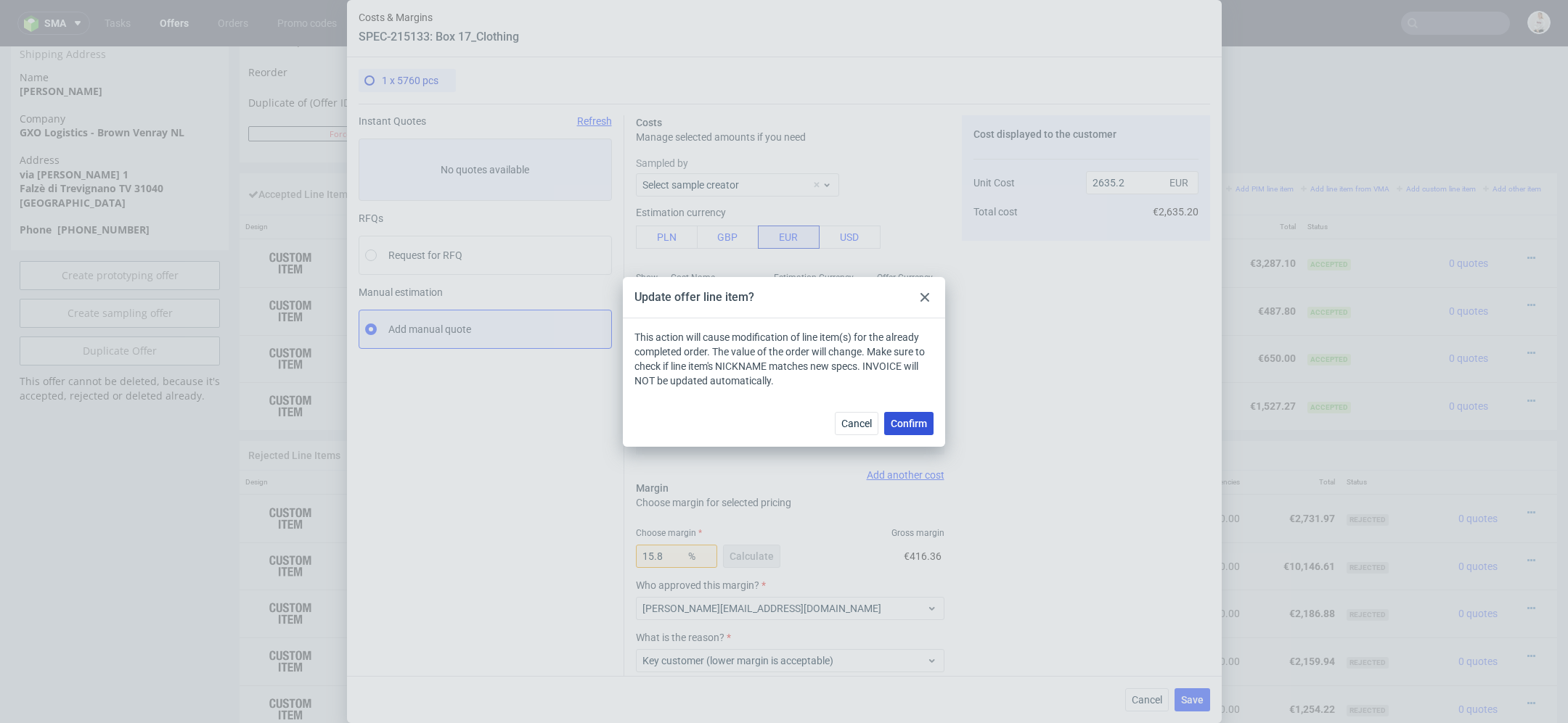
click at [909, 426] on span "Confirm" at bounding box center [909, 423] width 36 height 10
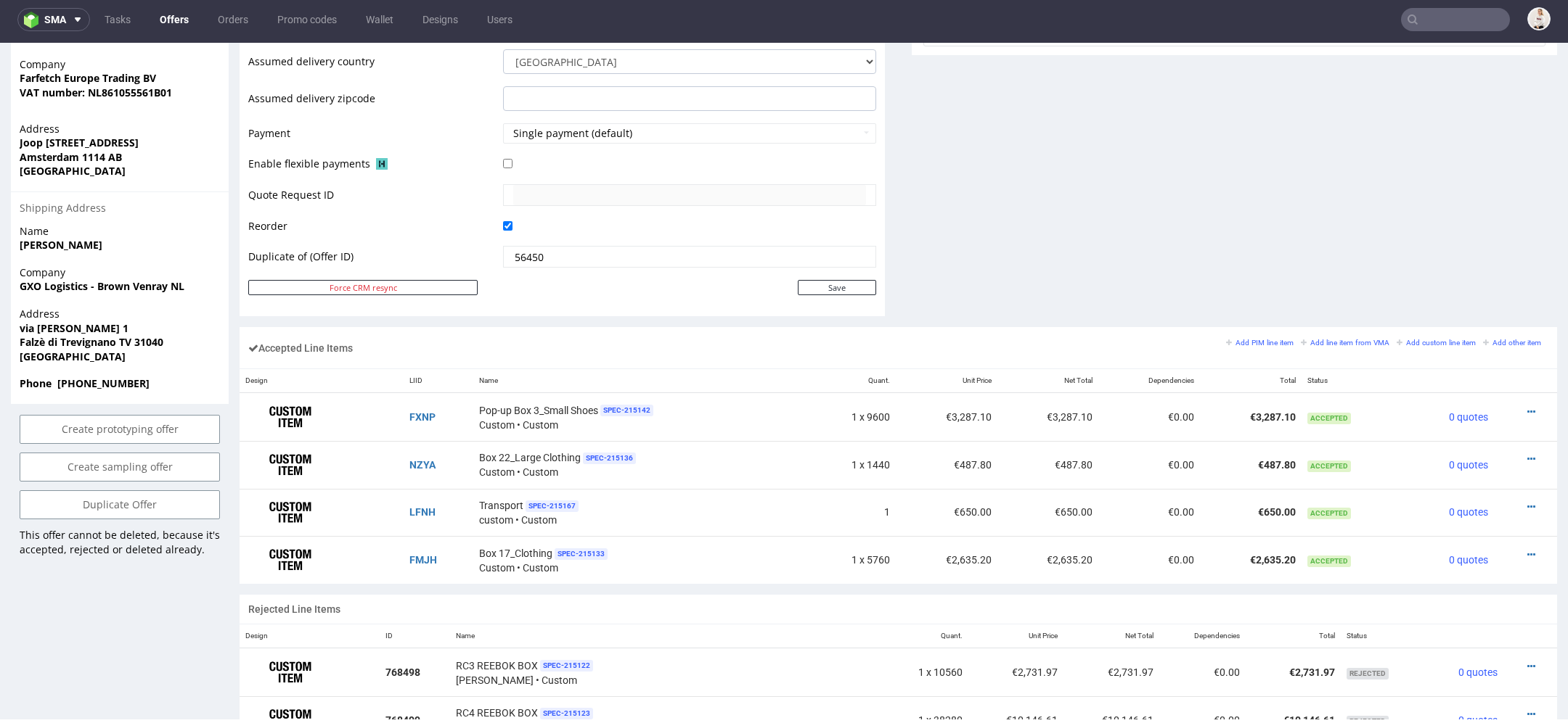
scroll to position [622, 0]
click at [1508, 545] on div at bounding box center [1520, 553] width 43 height 15
click at [1527, 548] on icon at bounding box center [1531, 553] width 8 height 10
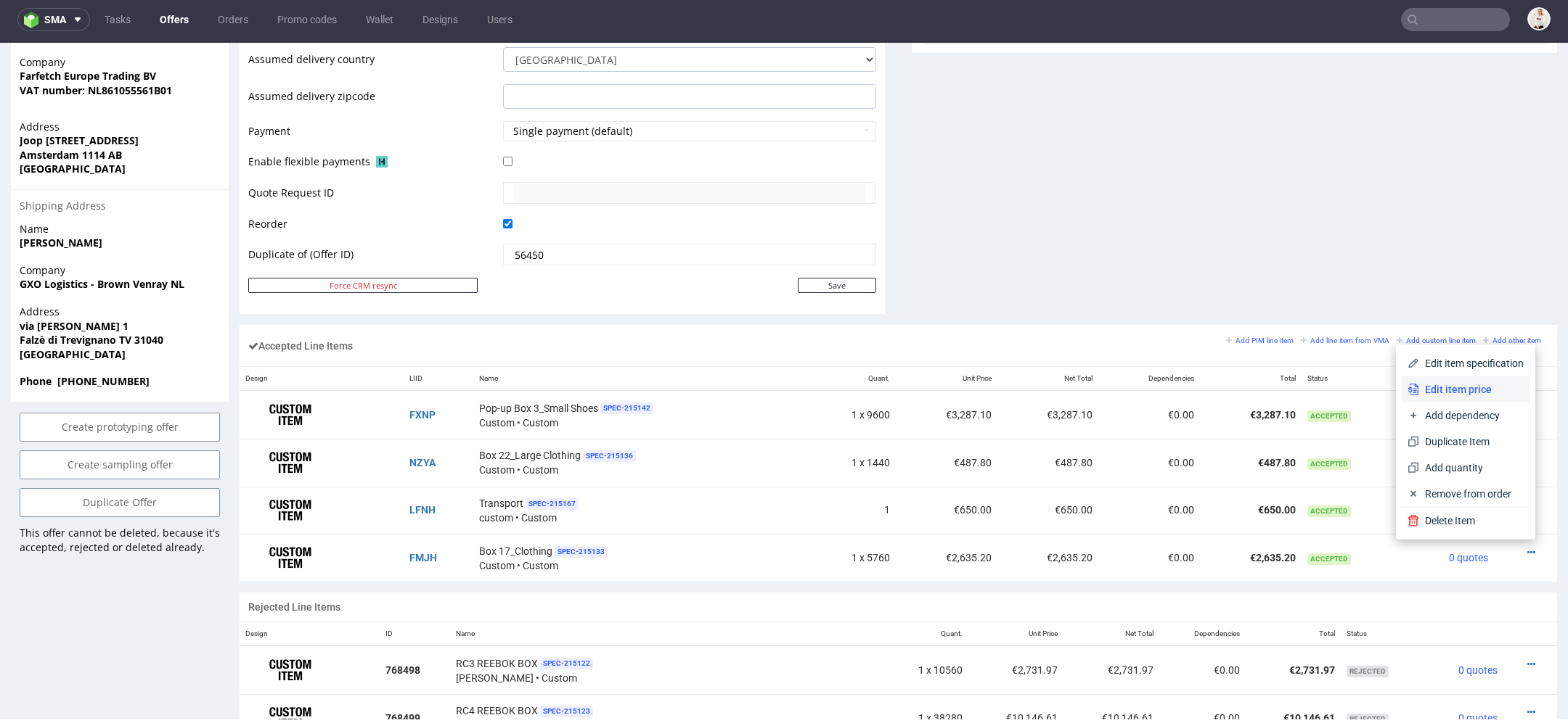
click at [1452, 386] on span "Edit item price" at bounding box center [1471, 390] width 105 height 15
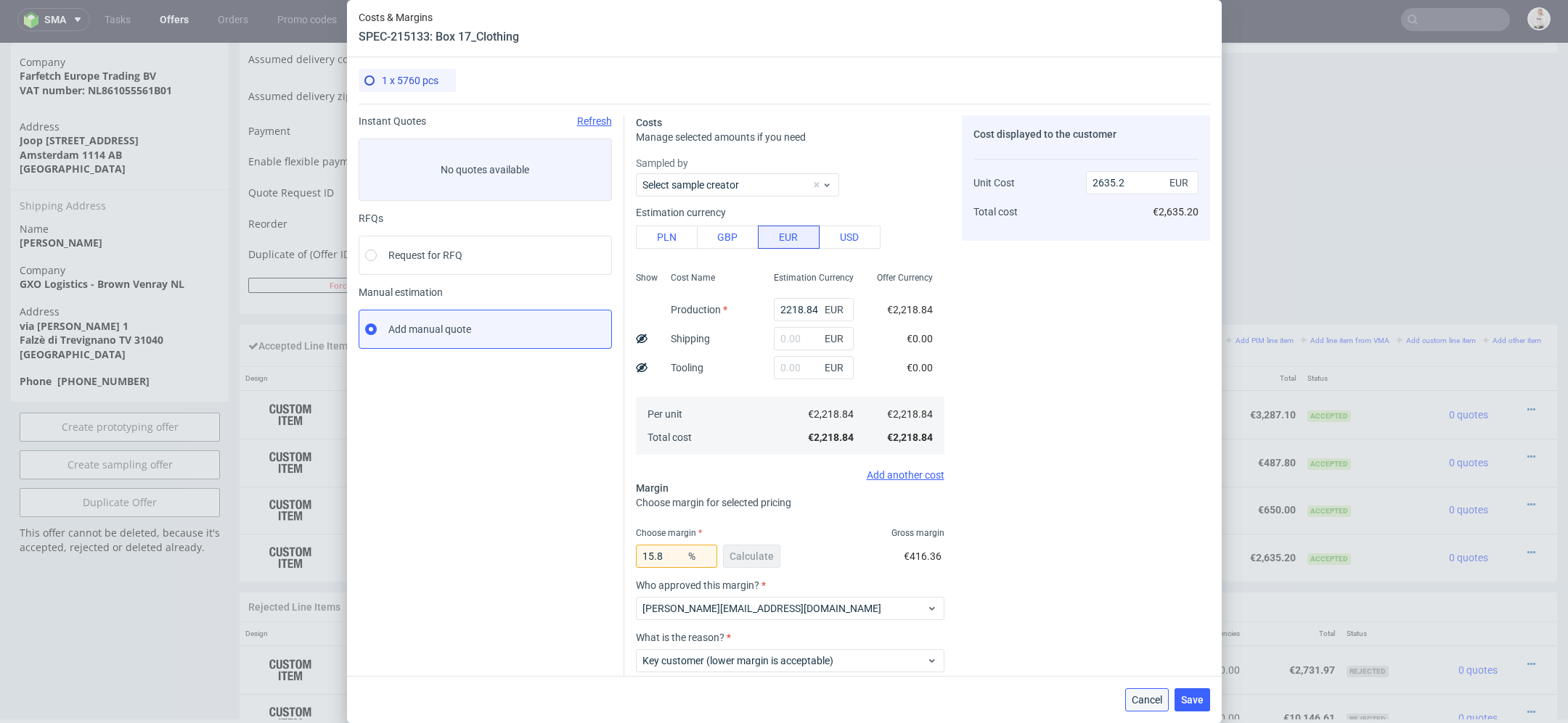
click at [1145, 701] on span "Cancel" at bounding box center [1146, 700] width 30 height 10
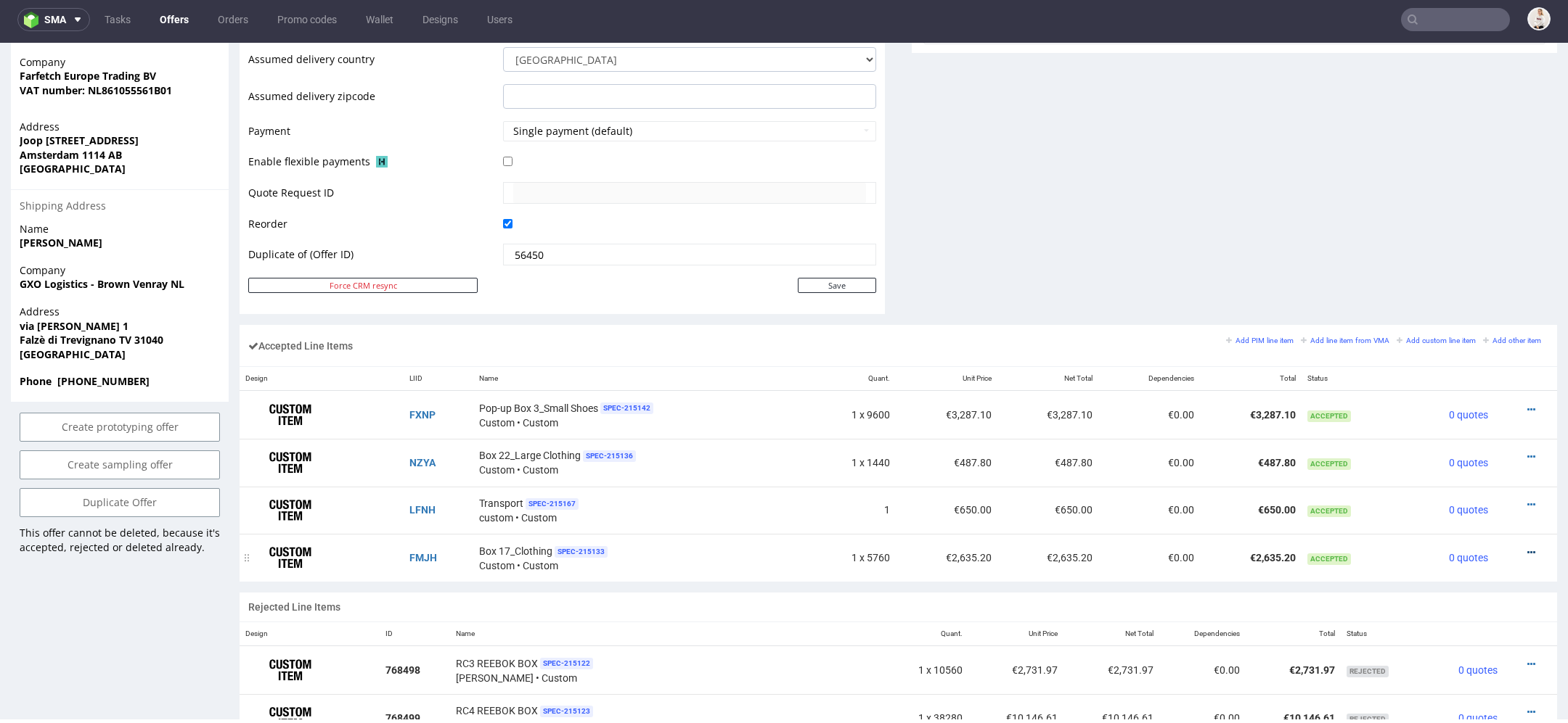
click at [1527, 548] on icon at bounding box center [1531, 553] width 8 height 10
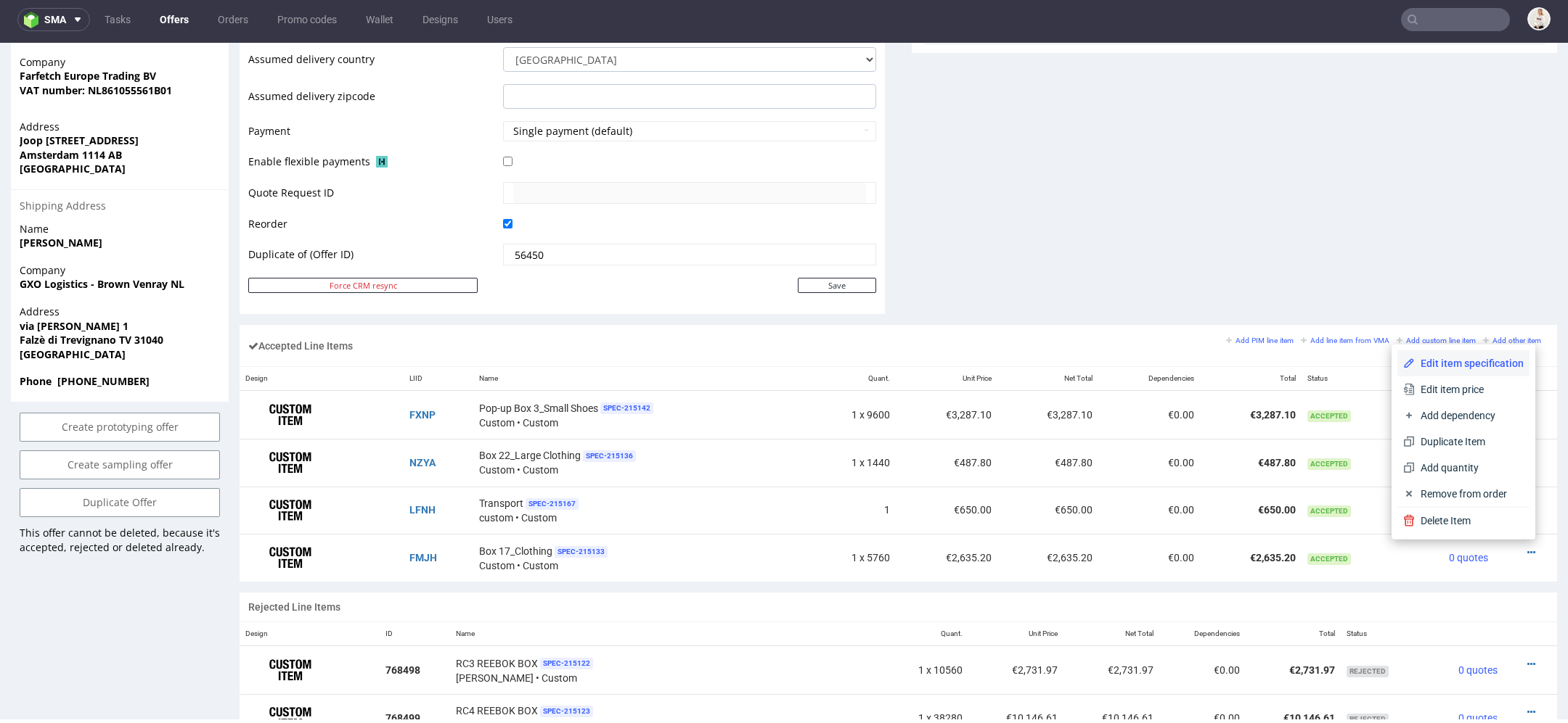
click at [1471, 369] on span "Edit item specification" at bounding box center [1469, 364] width 109 height 15
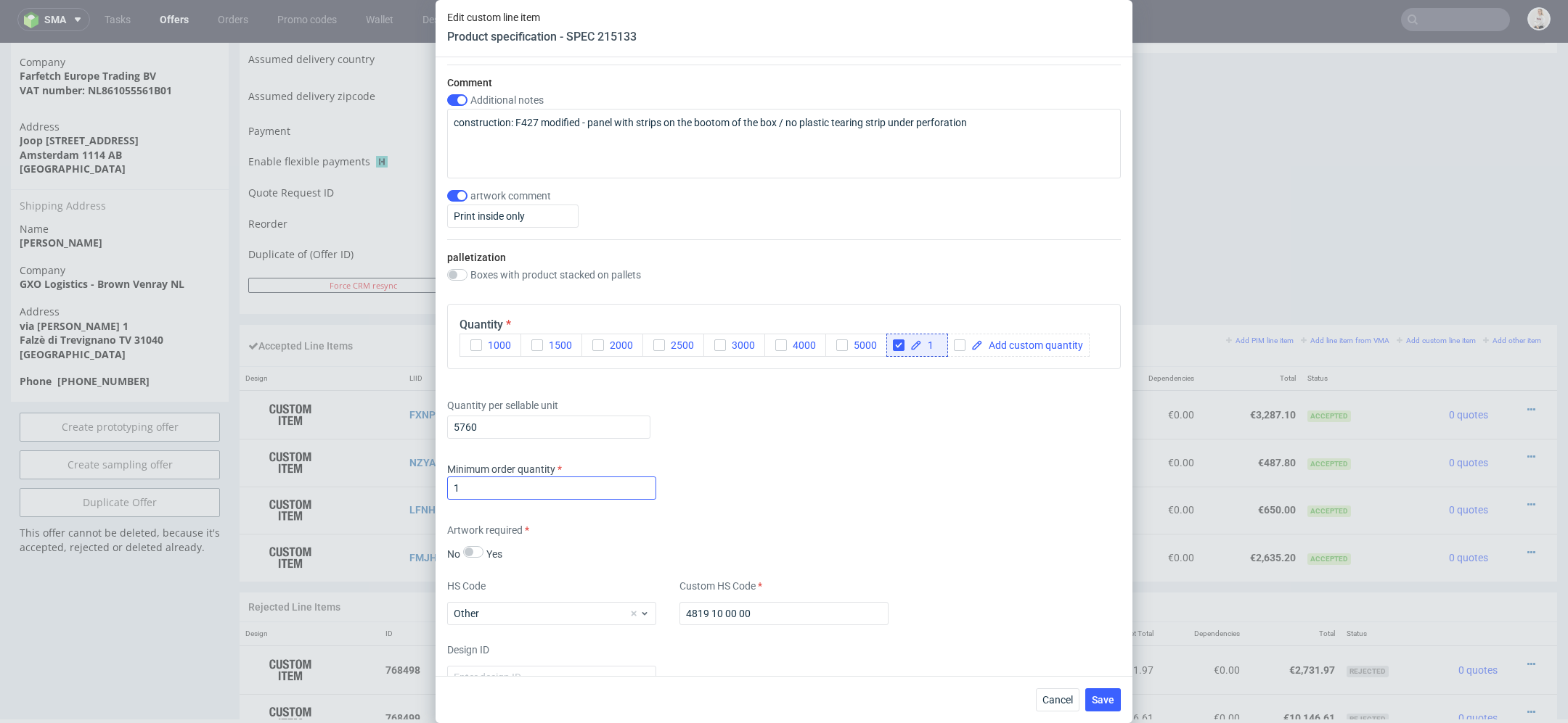
scroll to position [1695, 0]
drag, startPoint x: 497, startPoint y: 419, endPoint x: 329, endPoint y: 419, distance: 168.0
click at [329, 419] on div "Edit custom line item Product specification - SPEC 215133 Supplier TFP Sp. z o.…" at bounding box center [784, 361] width 1568 height 723
type input "1440"
click at [992, 533] on div "Artwork required No Yes" at bounding box center [784, 540] width 673 height 38
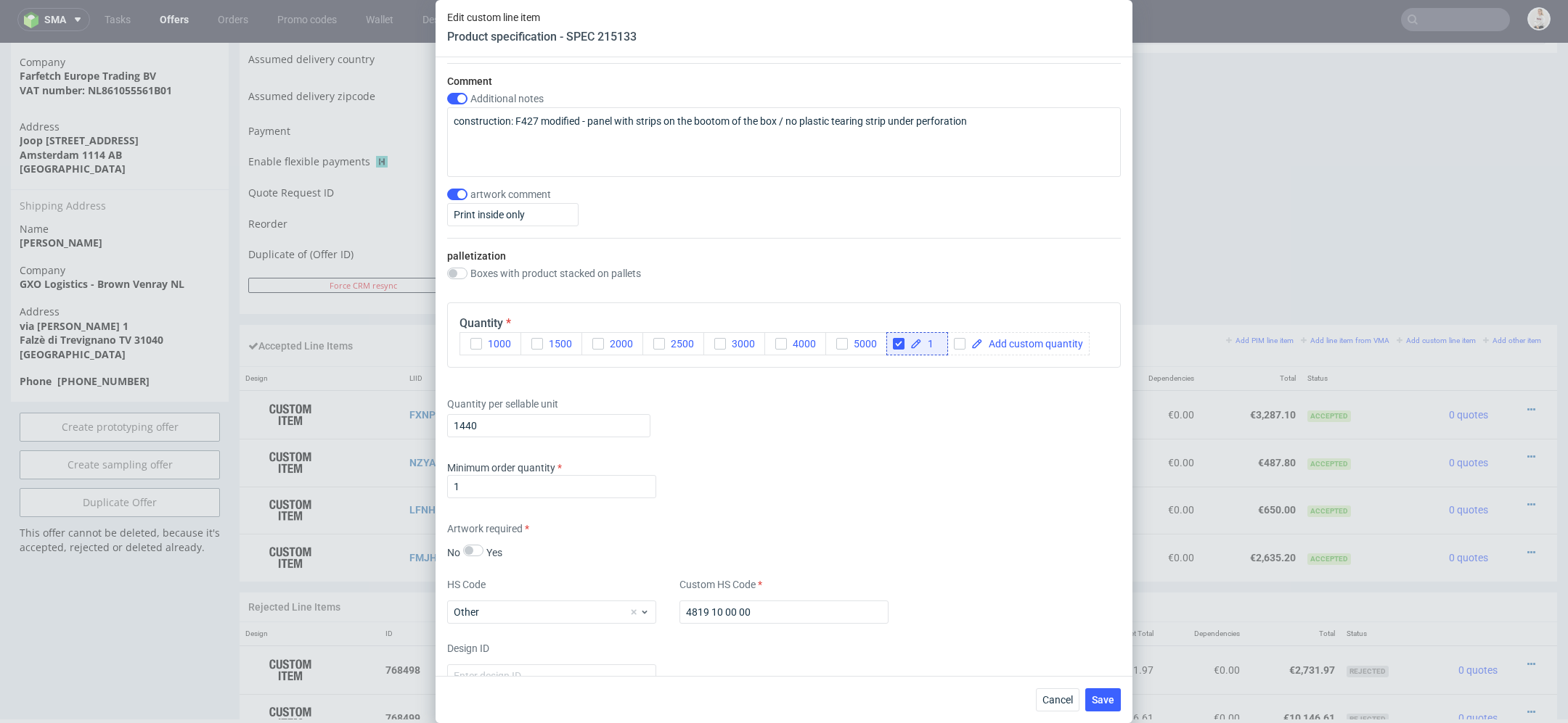
click at [1106, 684] on div "Cancel Save" at bounding box center [784, 700] width 696 height 47
click at [1106, 696] on span "Save" at bounding box center [1102, 700] width 22 height 10
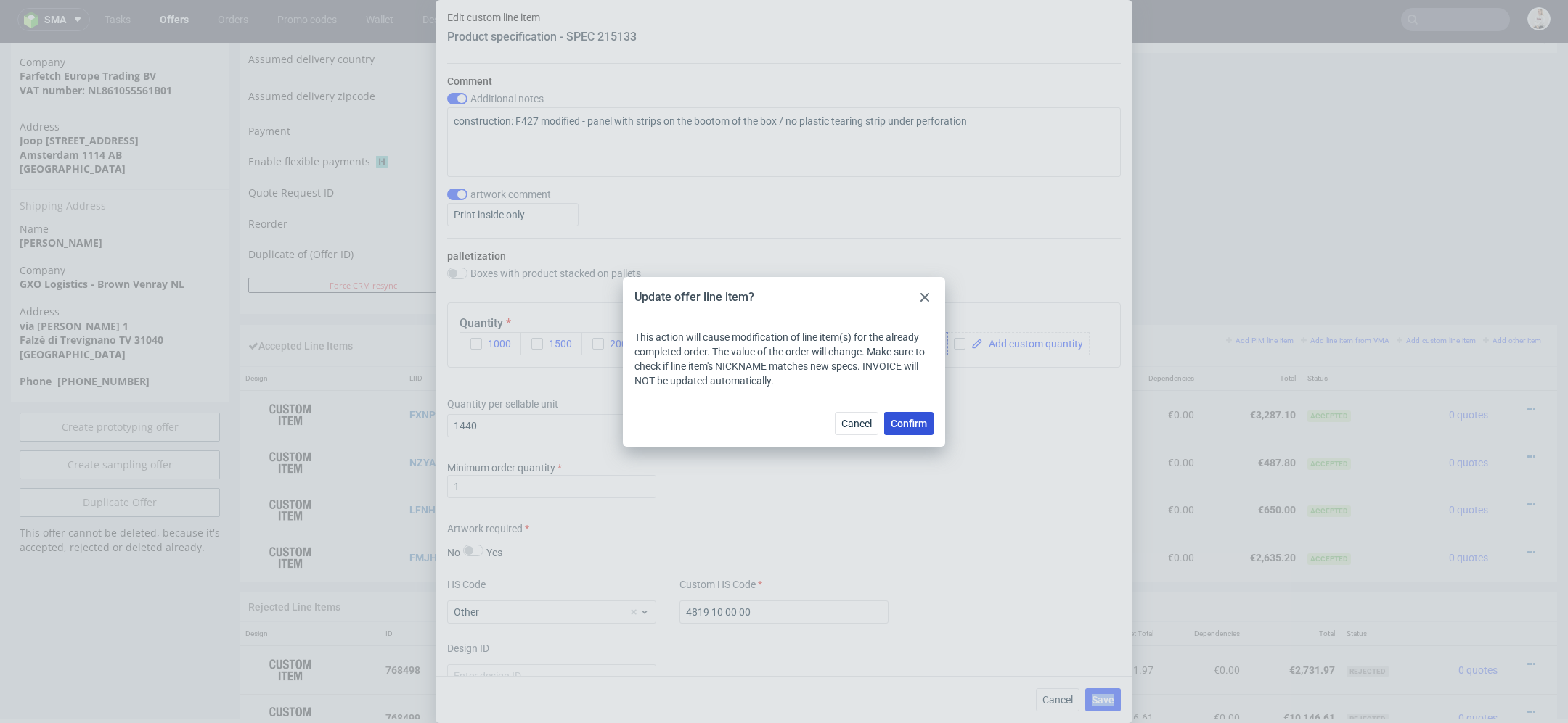
click at [924, 423] on span "Confirm" at bounding box center [909, 423] width 36 height 10
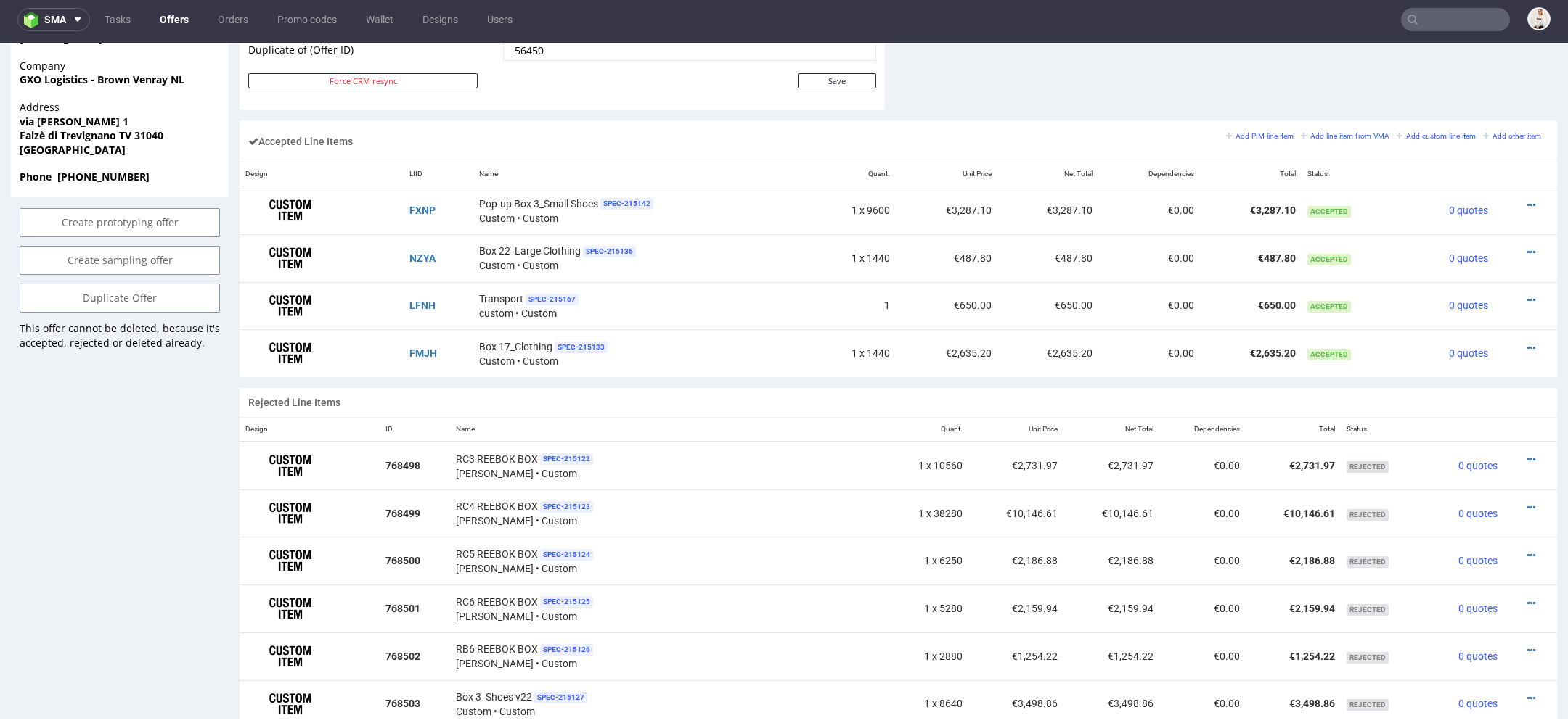
scroll to position [794, 0]
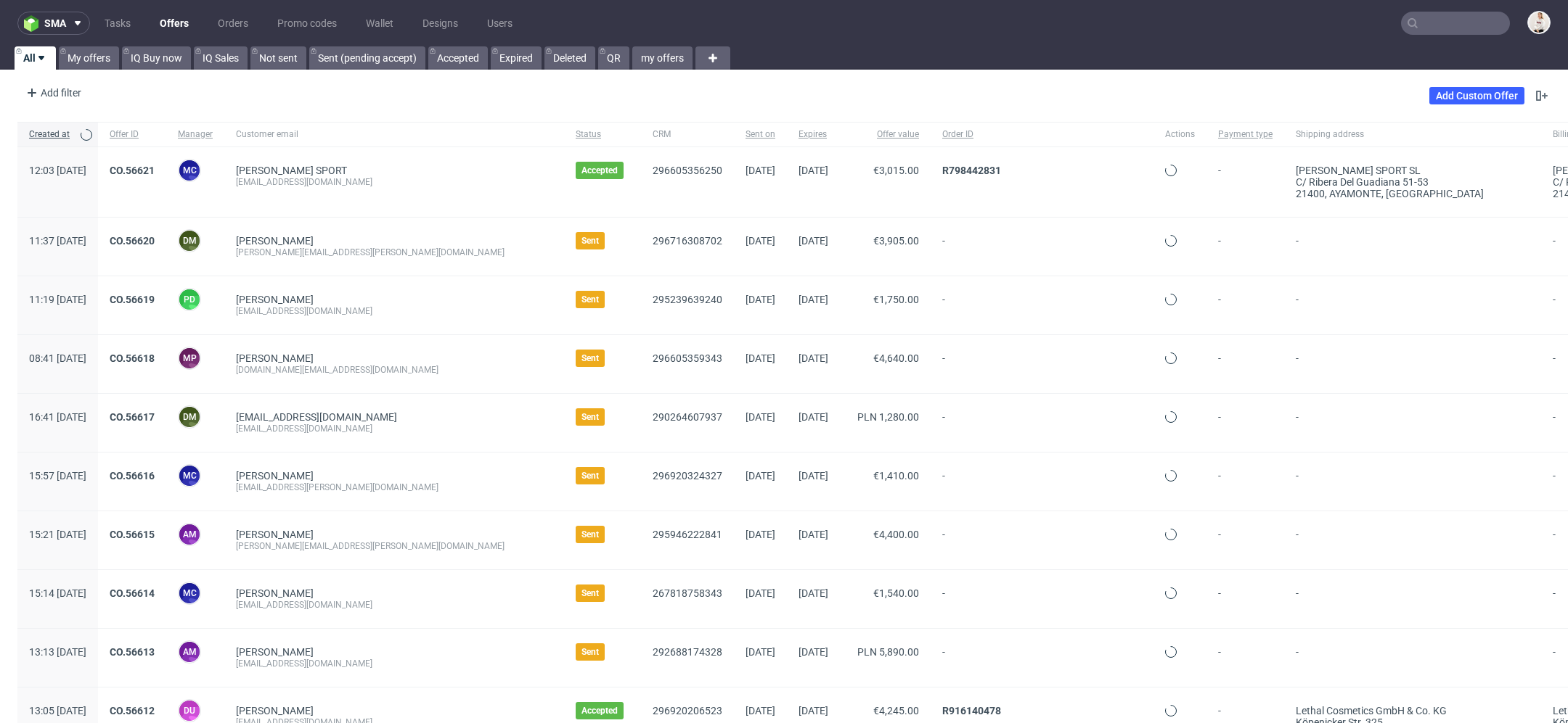
click at [1435, 32] on input "text" at bounding box center [1455, 23] width 109 height 23
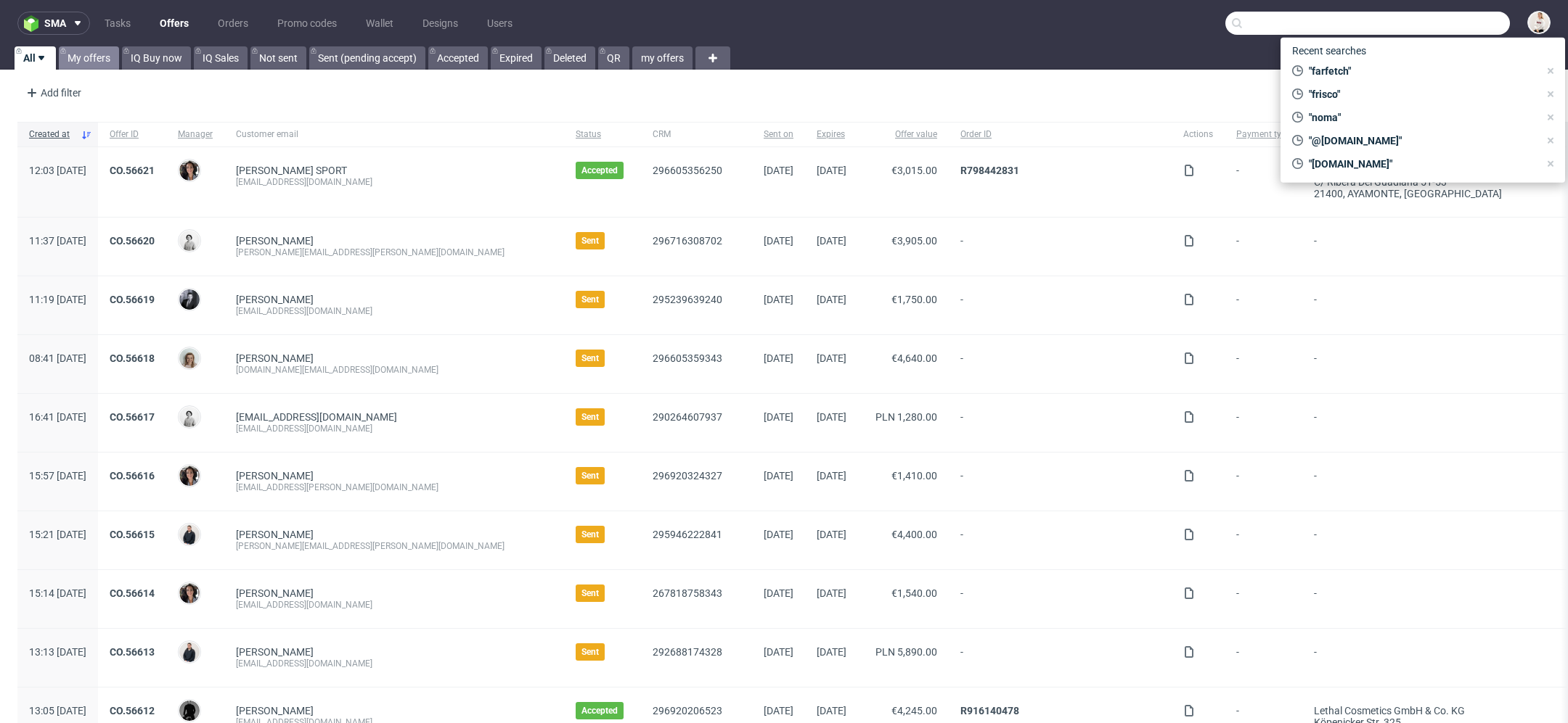
click at [93, 52] on link "My offers" at bounding box center [89, 58] width 61 height 23
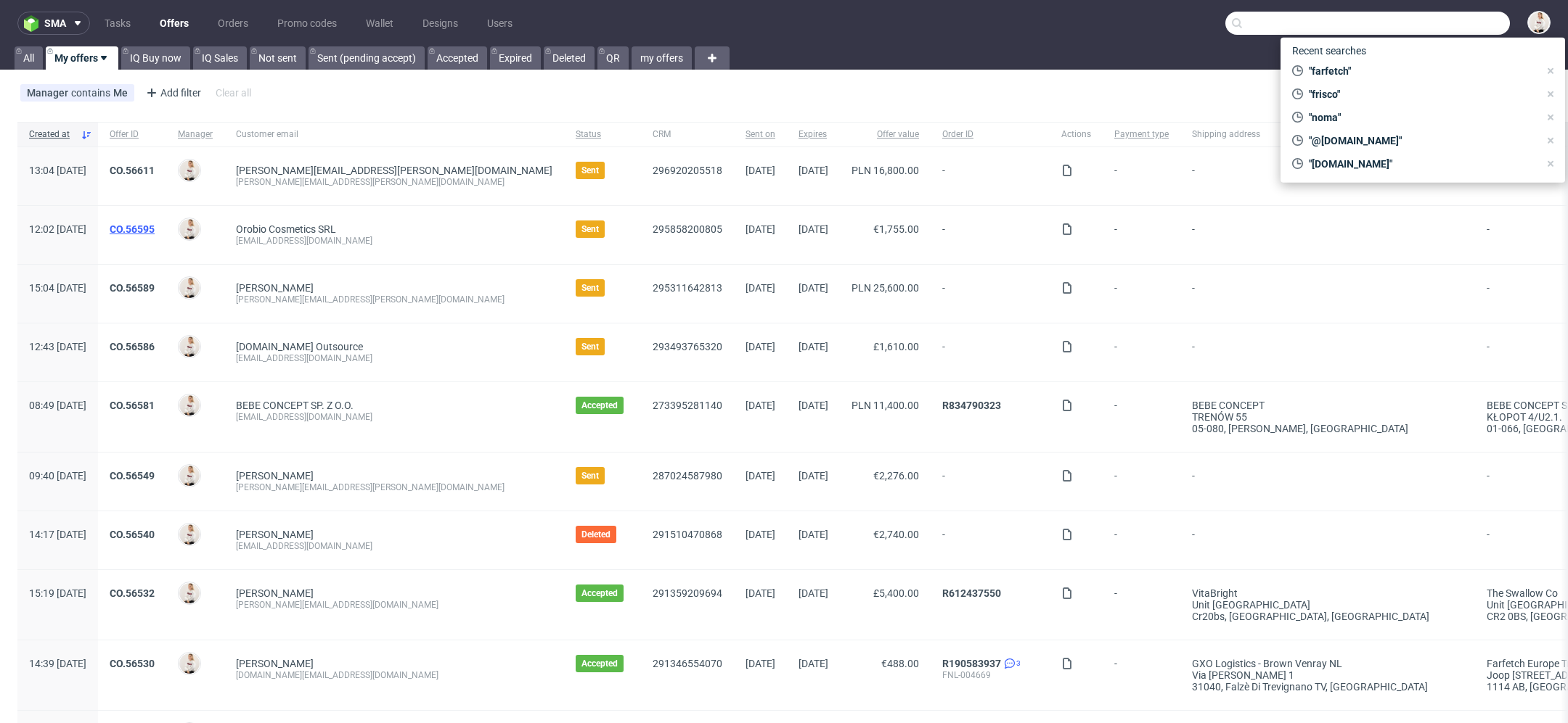
click at [155, 227] on link "CO.56595" at bounding box center [132, 229] width 45 height 11
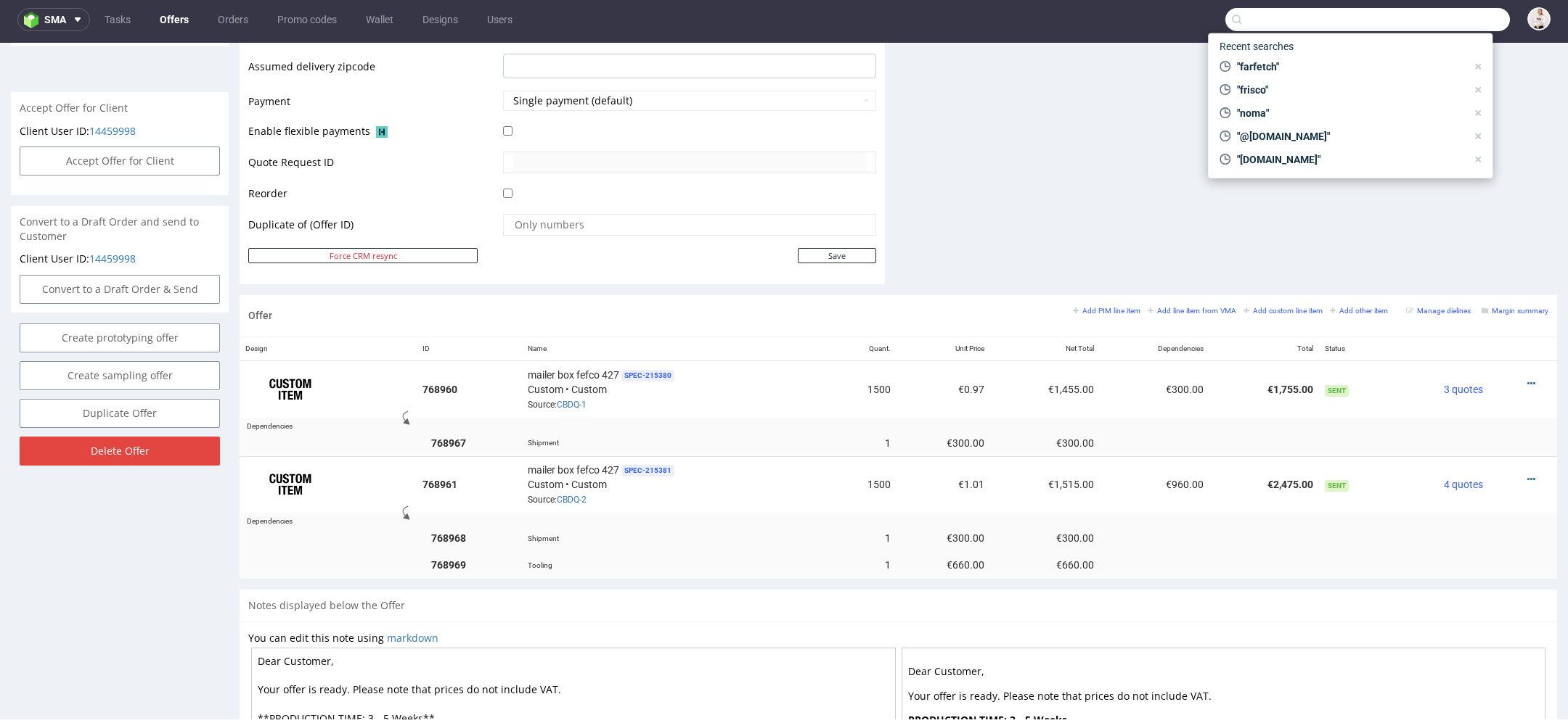
scroll to position [618, 0]
click at [1527, 375] on icon at bounding box center [1531, 380] width 8 height 10
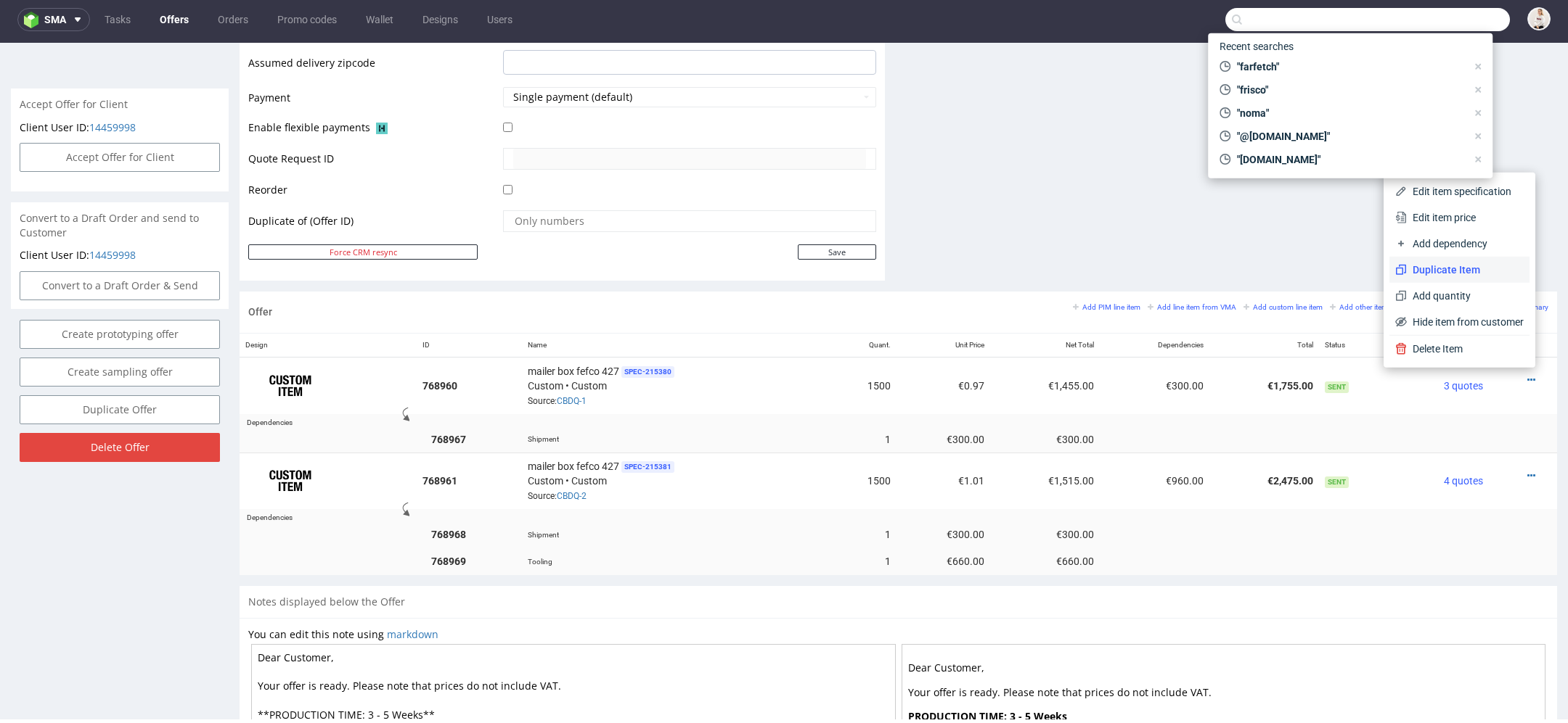
click at [1468, 270] on span "Duplicate Item" at bounding box center [1465, 270] width 117 height 15
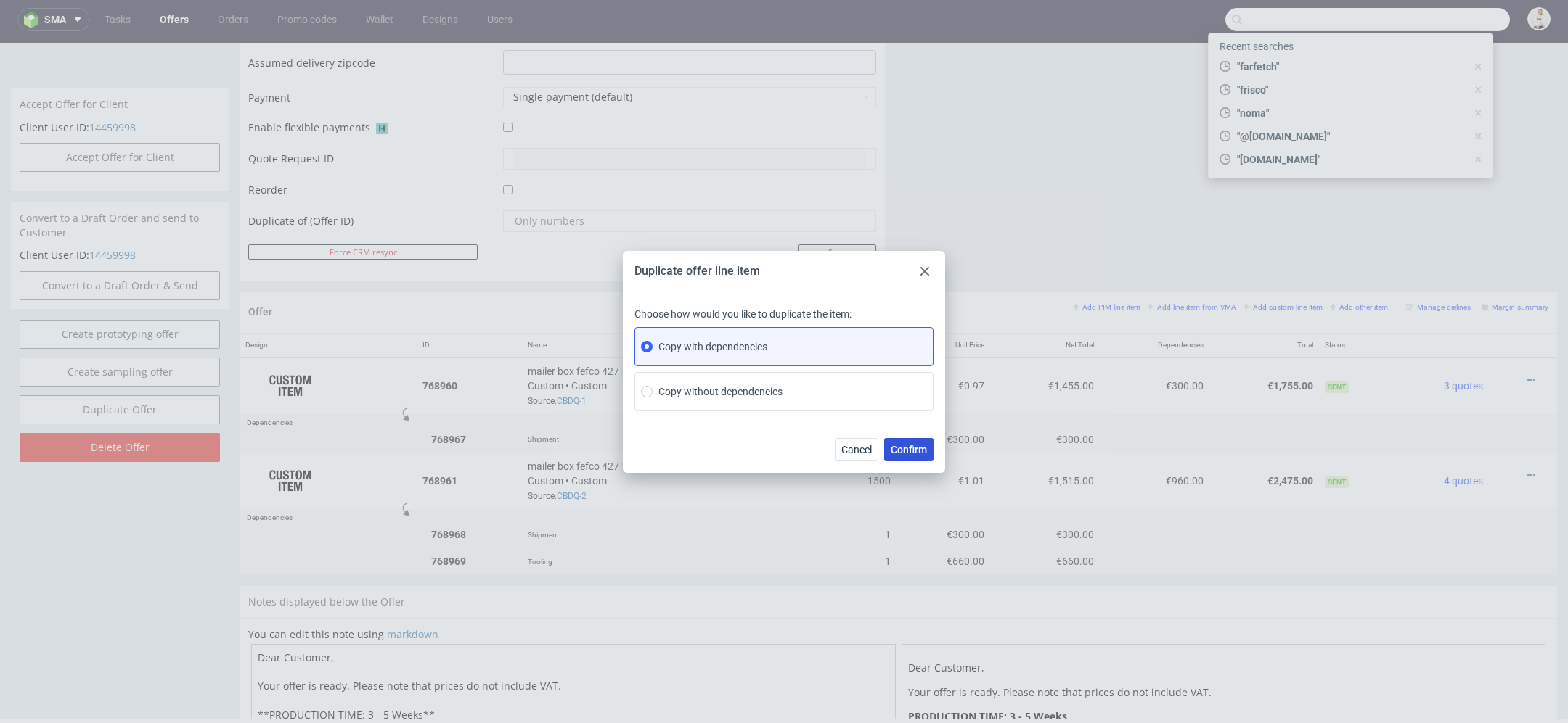
click at [915, 448] on span "Confirm" at bounding box center [909, 450] width 36 height 10
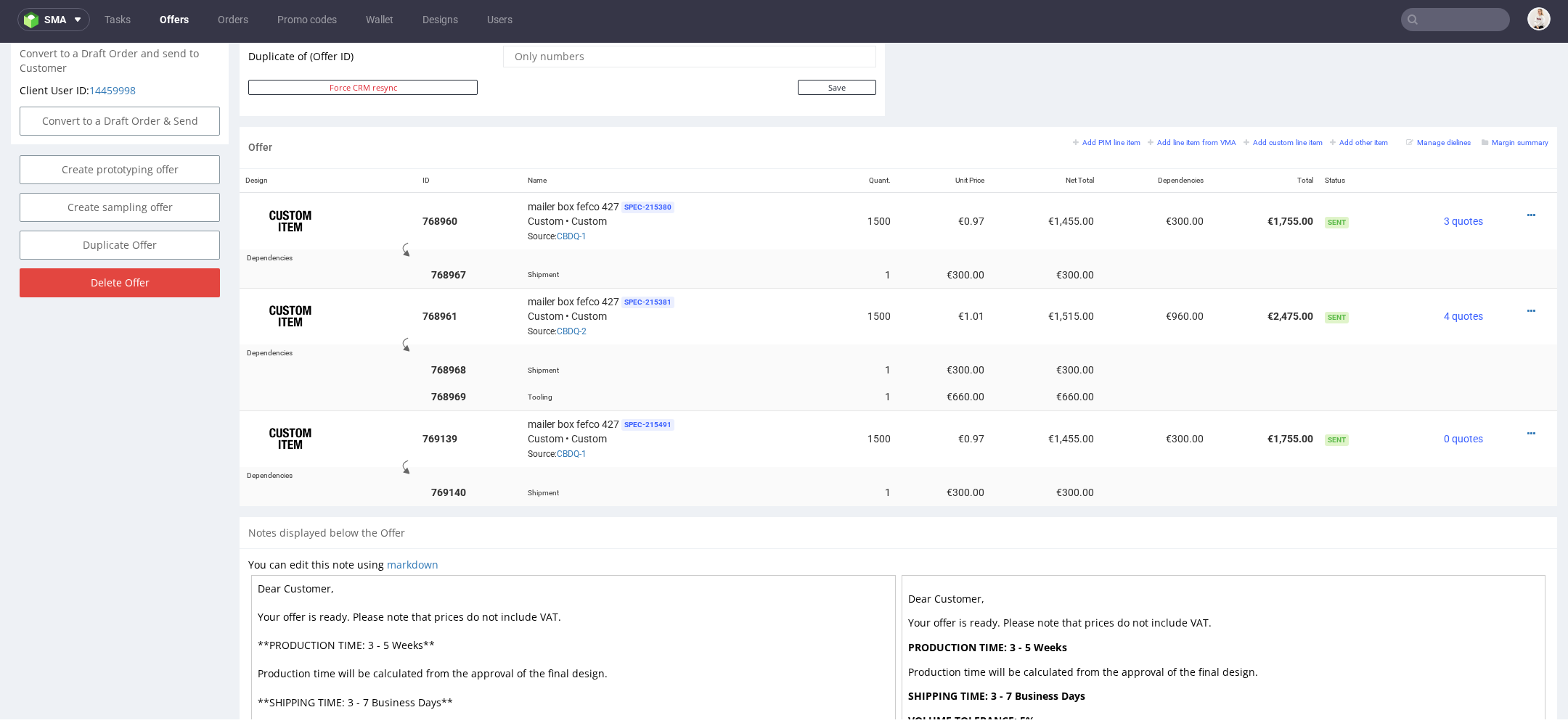
scroll to position [740, 0]
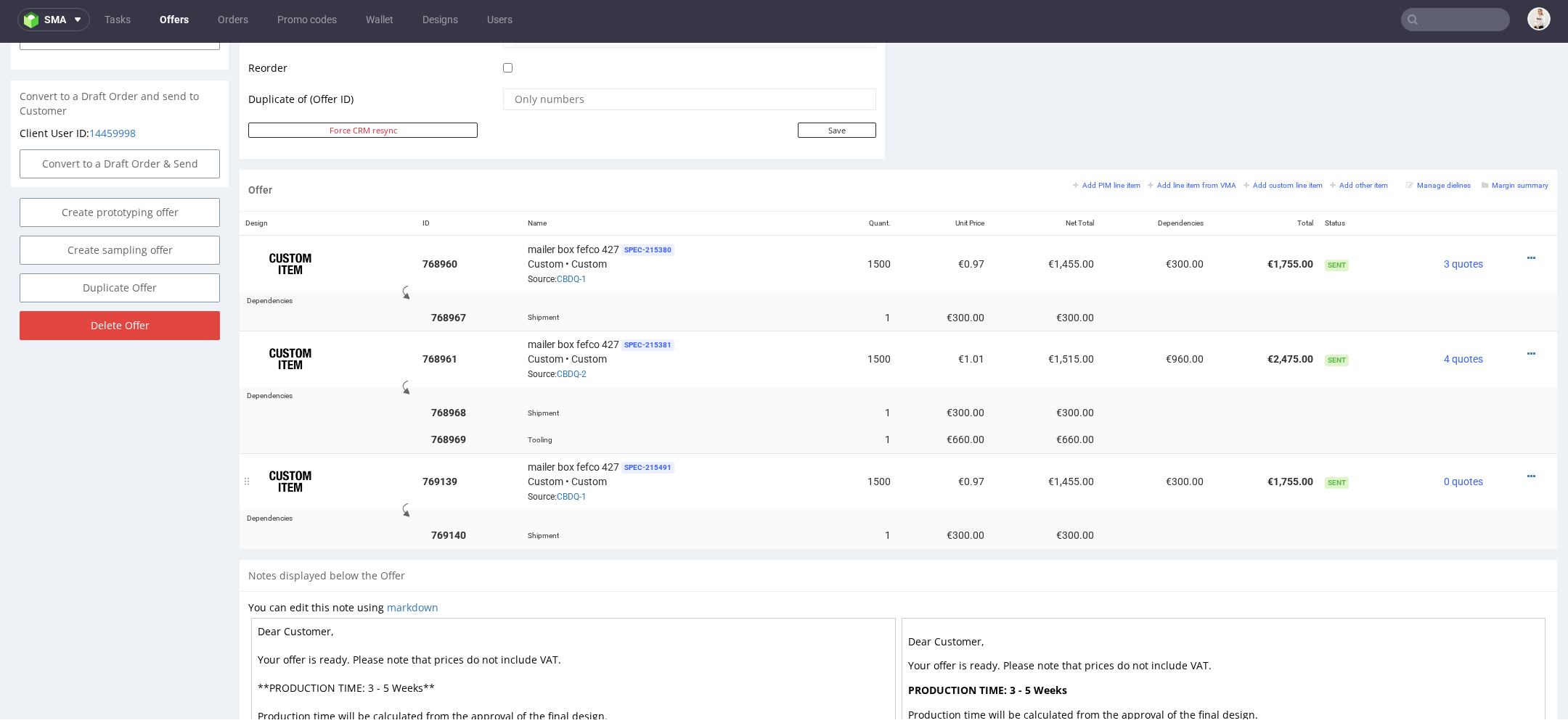
click at [1507, 469] on div at bounding box center [1518, 477] width 48 height 15
click at [1527, 472] on icon at bounding box center [1531, 477] width 8 height 10
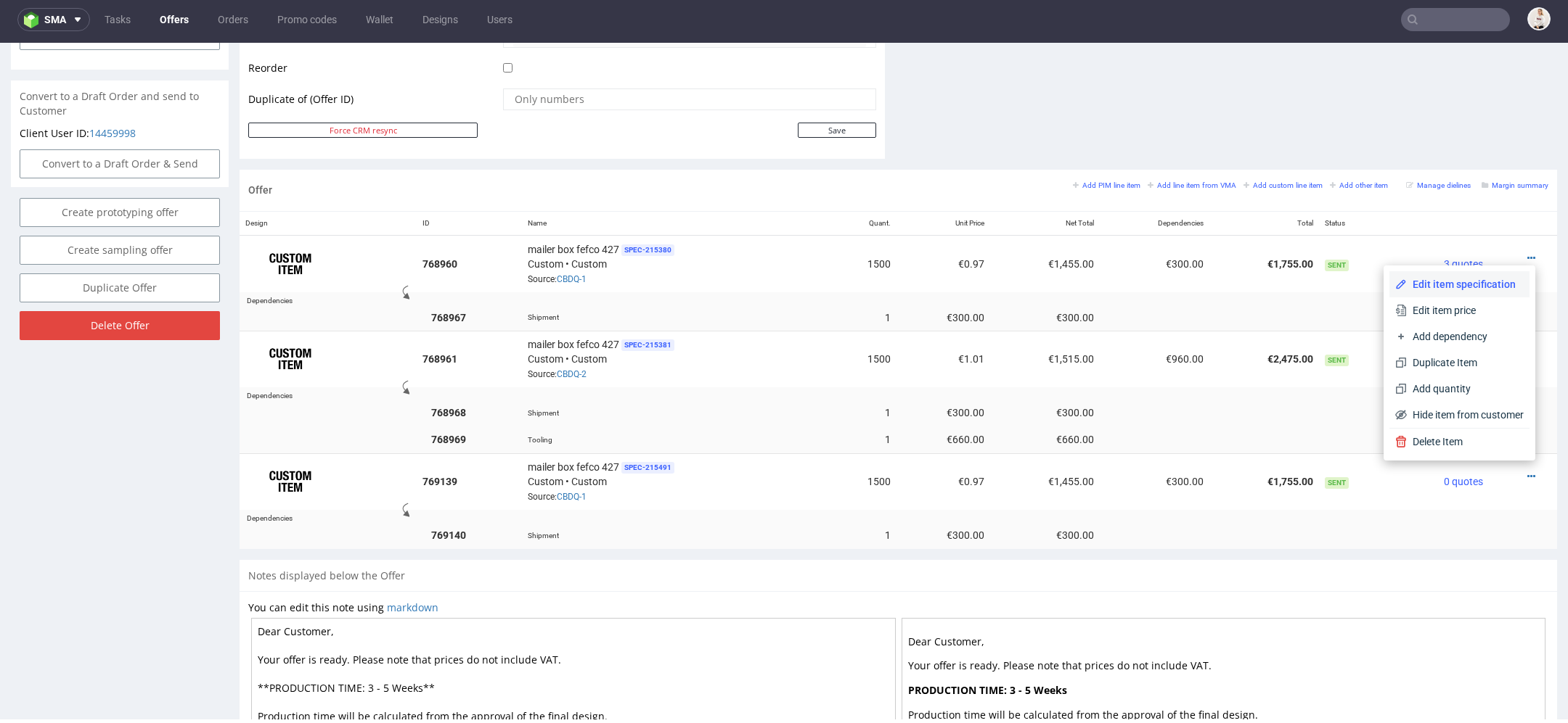
click at [1456, 282] on span "Edit item specification" at bounding box center [1465, 284] width 117 height 15
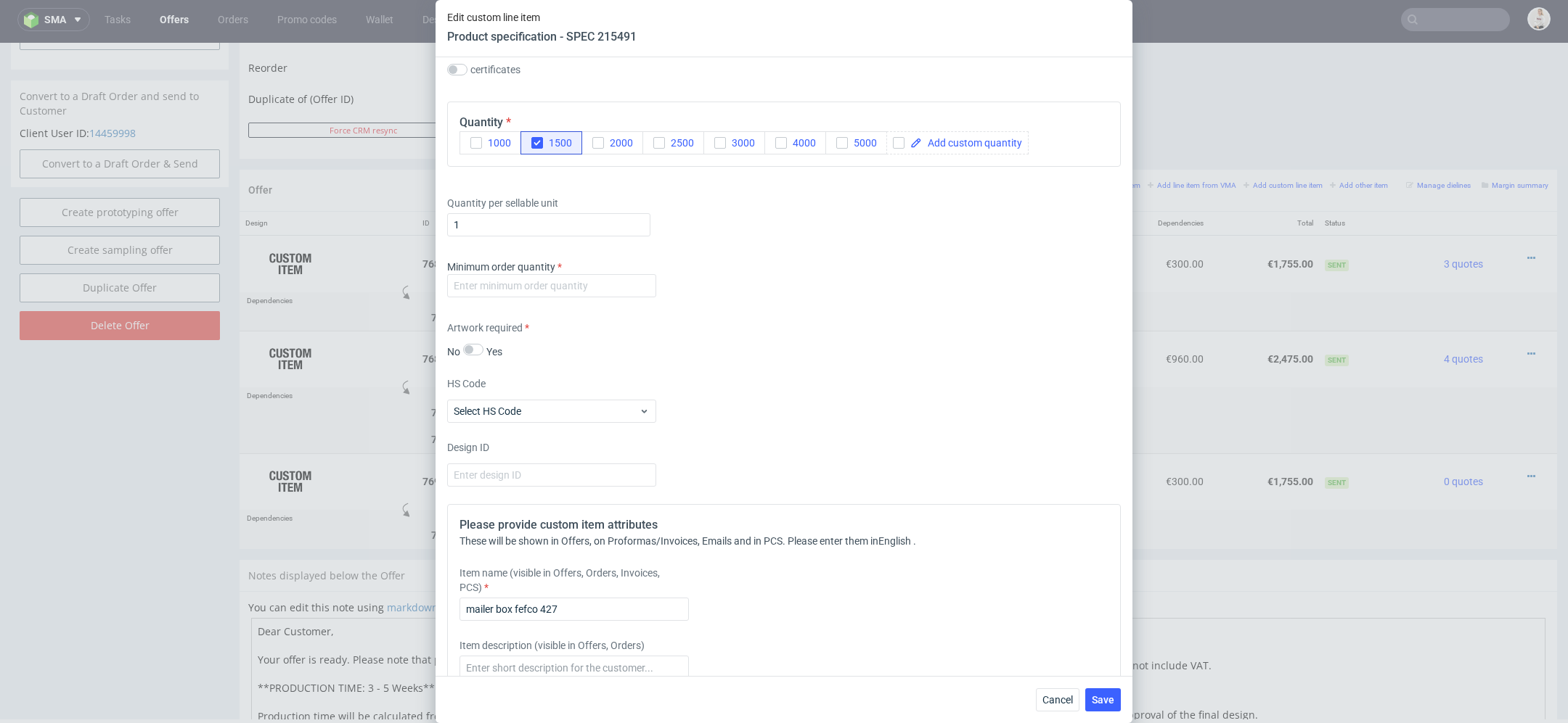
scroll to position [1010, 0]
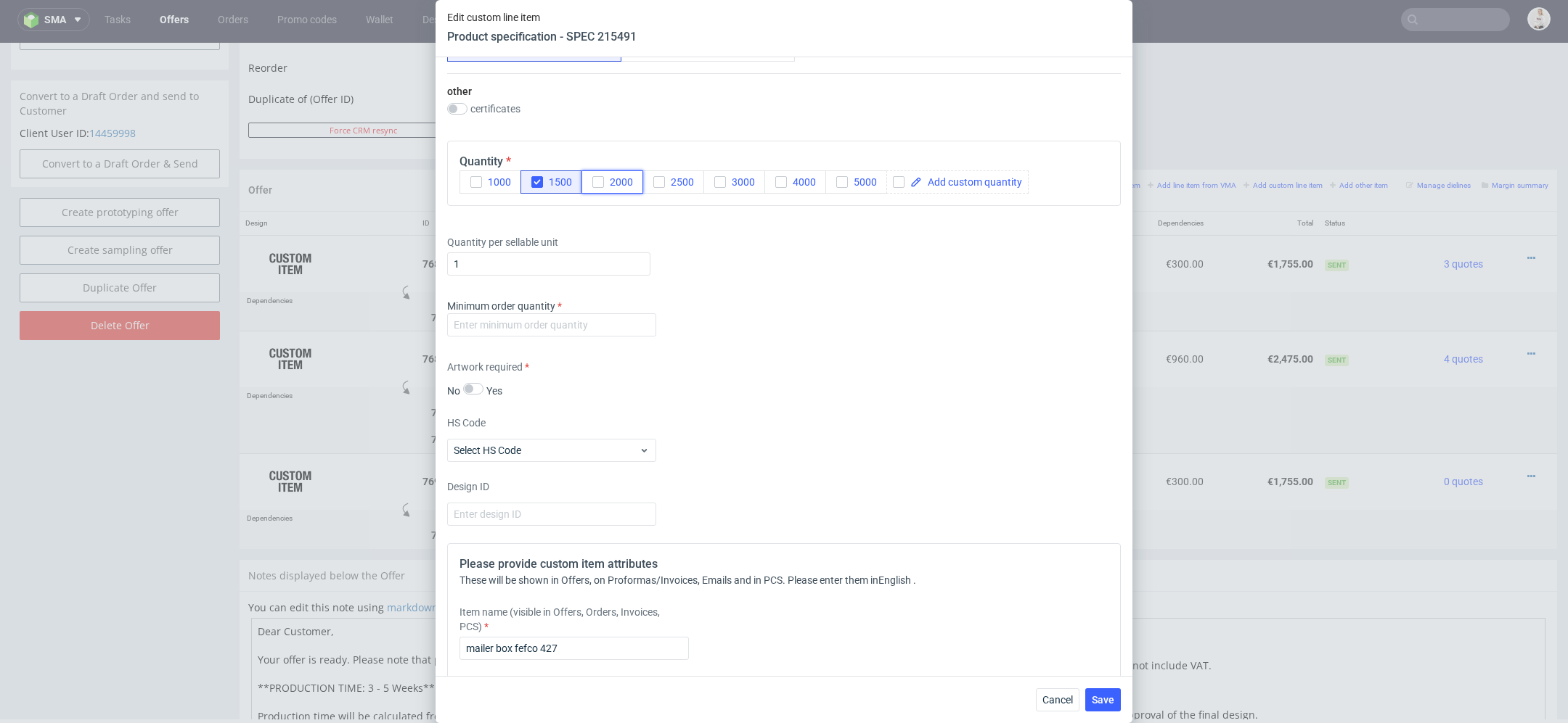
click at [626, 186] on span "2000" at bounding box center [618, 182] width 29 height 11
click at [546, 182] on span "1500" at bounding box center [557, 182] width 29 height 11
click at [1111, 699] on span "Save" at bounding box center [1102, 700] width 22 height 10
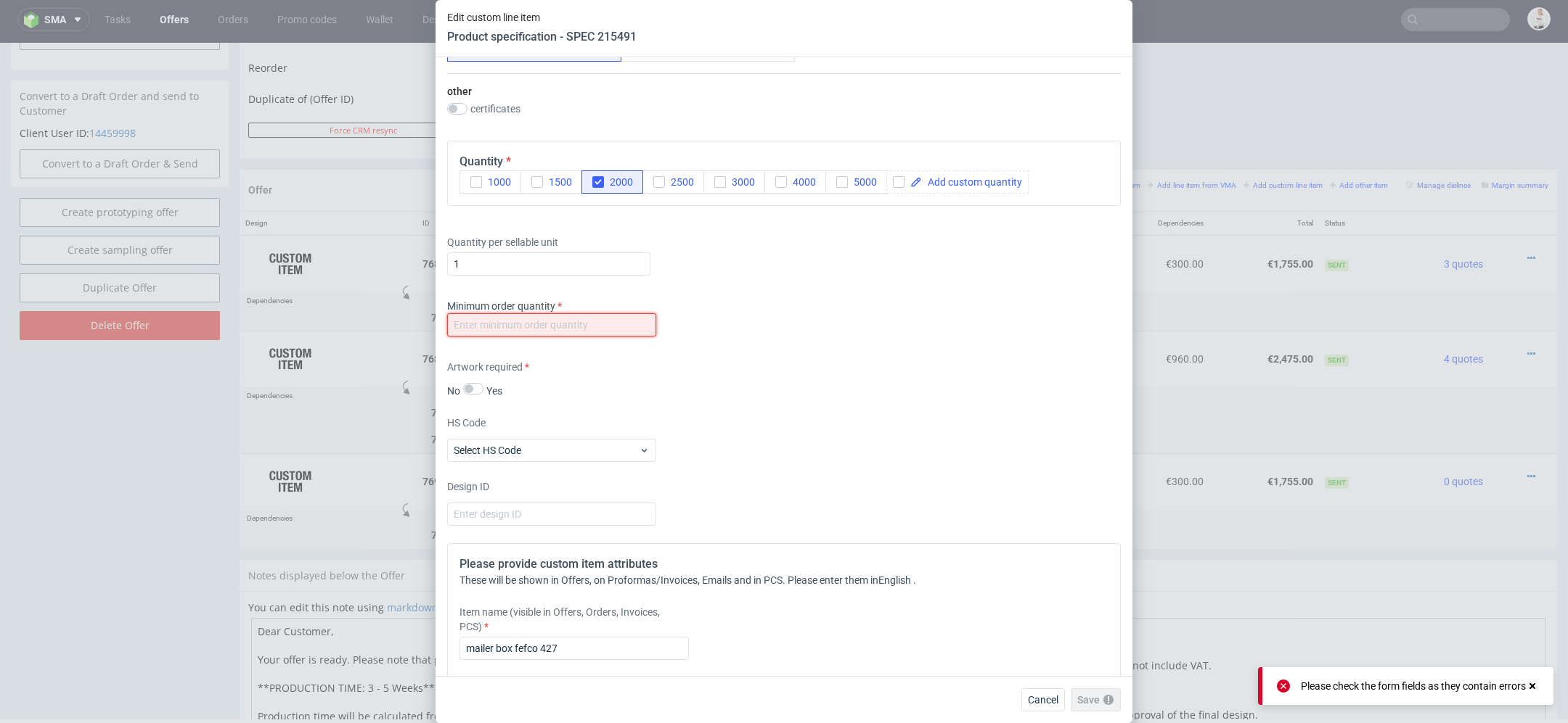
click at [633, 329] on input "number" at bounding box center [551, 325] width 209 height 23
type input "1"
click at [1103, 699] on span "Save" at bounding box center [1102, 700] width 22 height 10
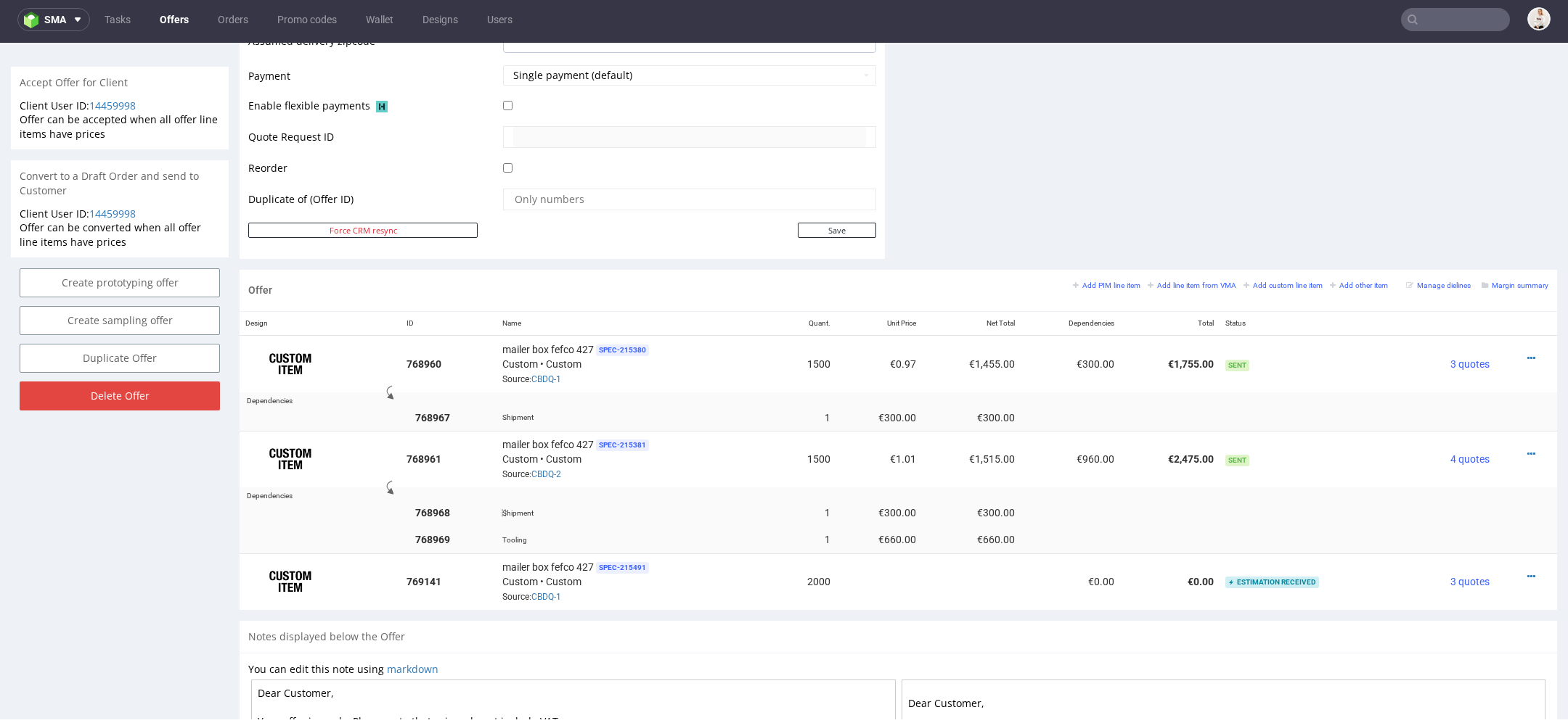
scroll to position [672, 0]
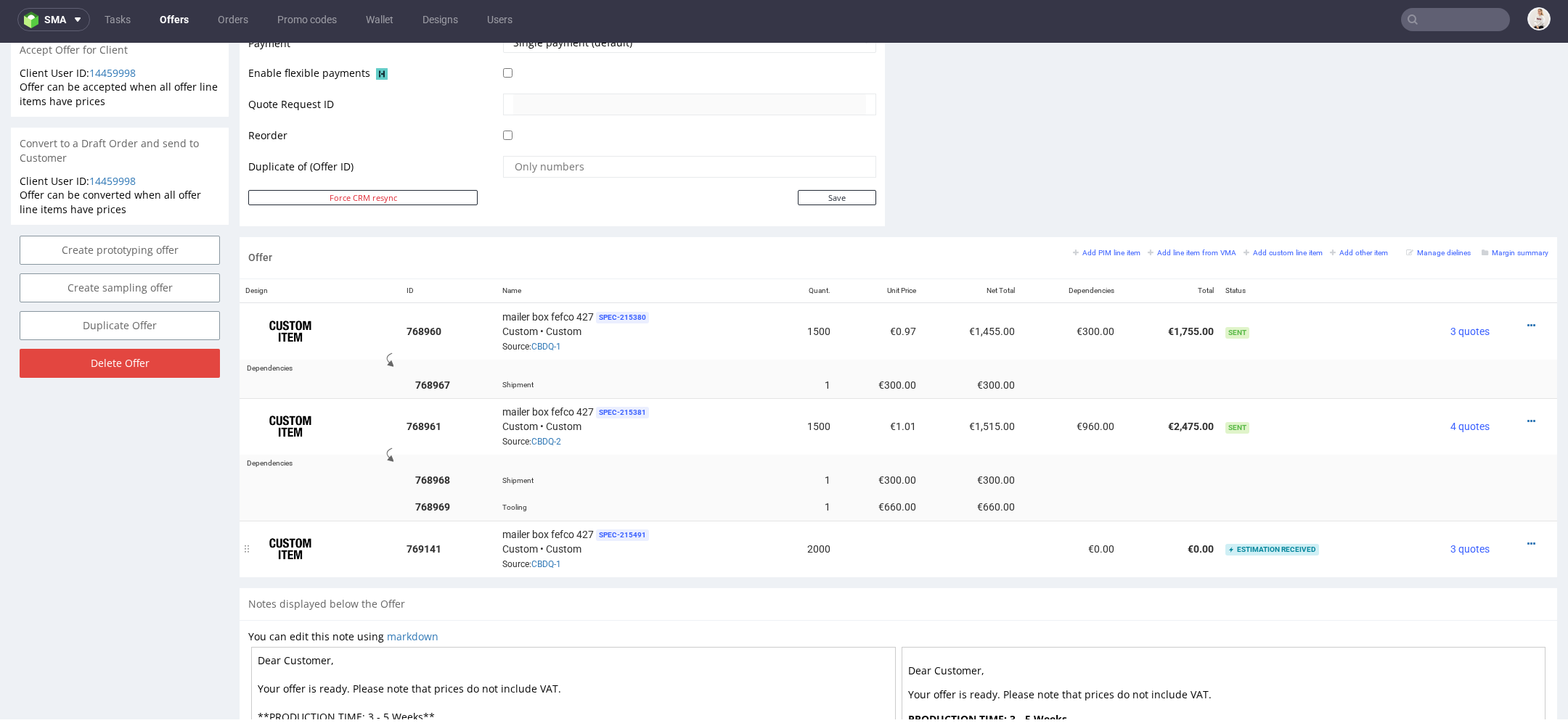
click at [1509, 537] on div at bounding box center [1521, 545] width 41 height 15
click at [1527, 539] on icon at bounding box center [1531, 544] width 8 height 10
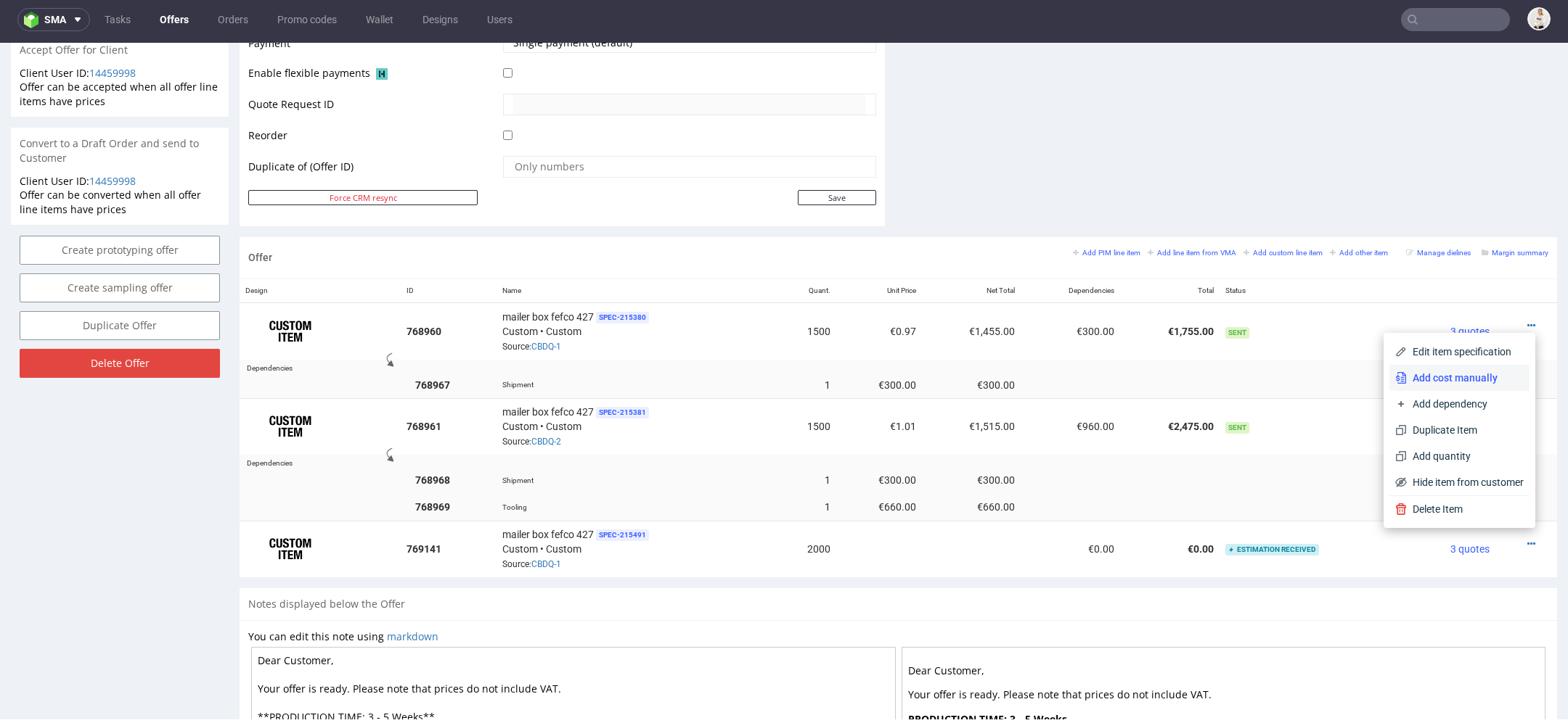
click at [1441, 377] on span "Add cost manually" at bounding box center [1465, 378] width 117 height 15
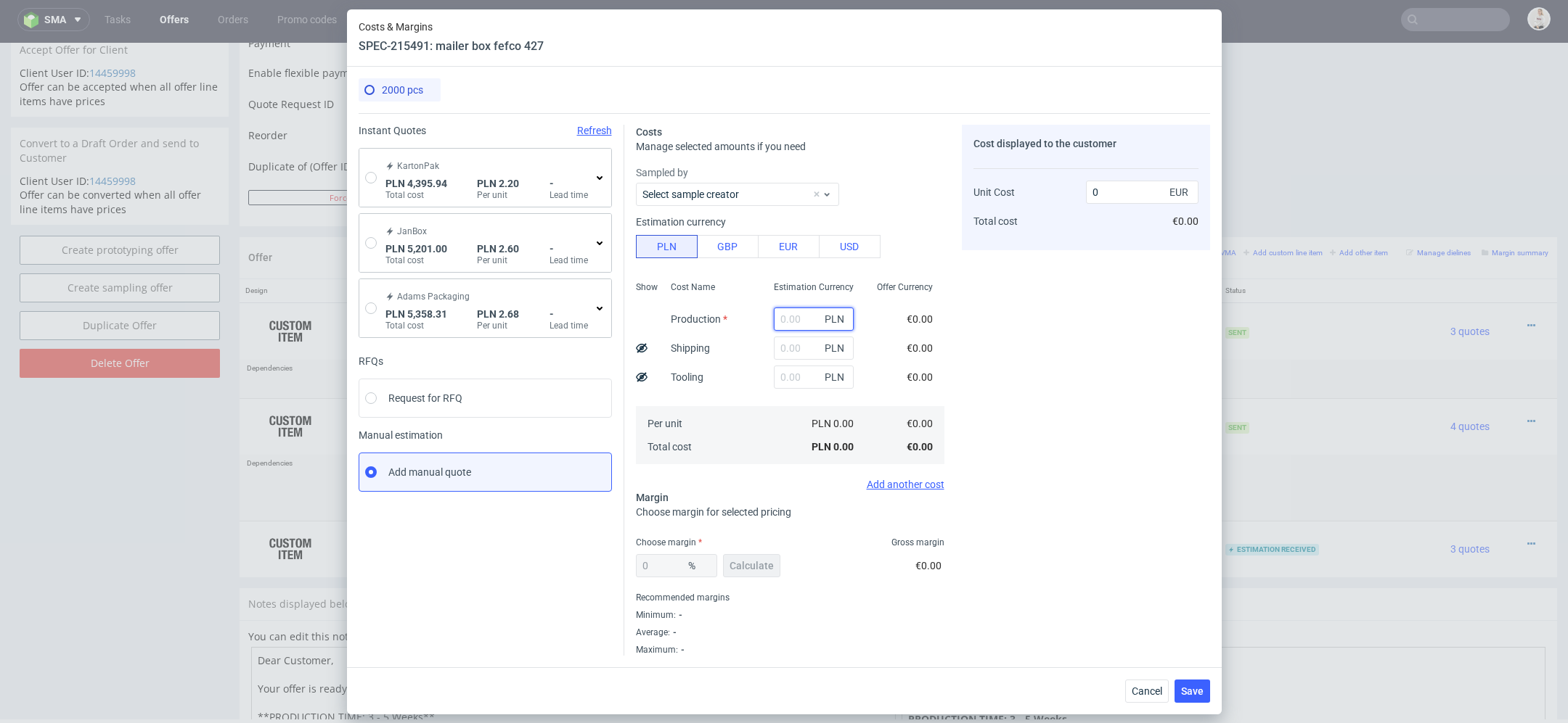
click at [797, 312] on input "text" at bounding box center [813, 319] width 79 height 23
paste input "3180"
type input "3180"
type input "0.37"
type input "3180"
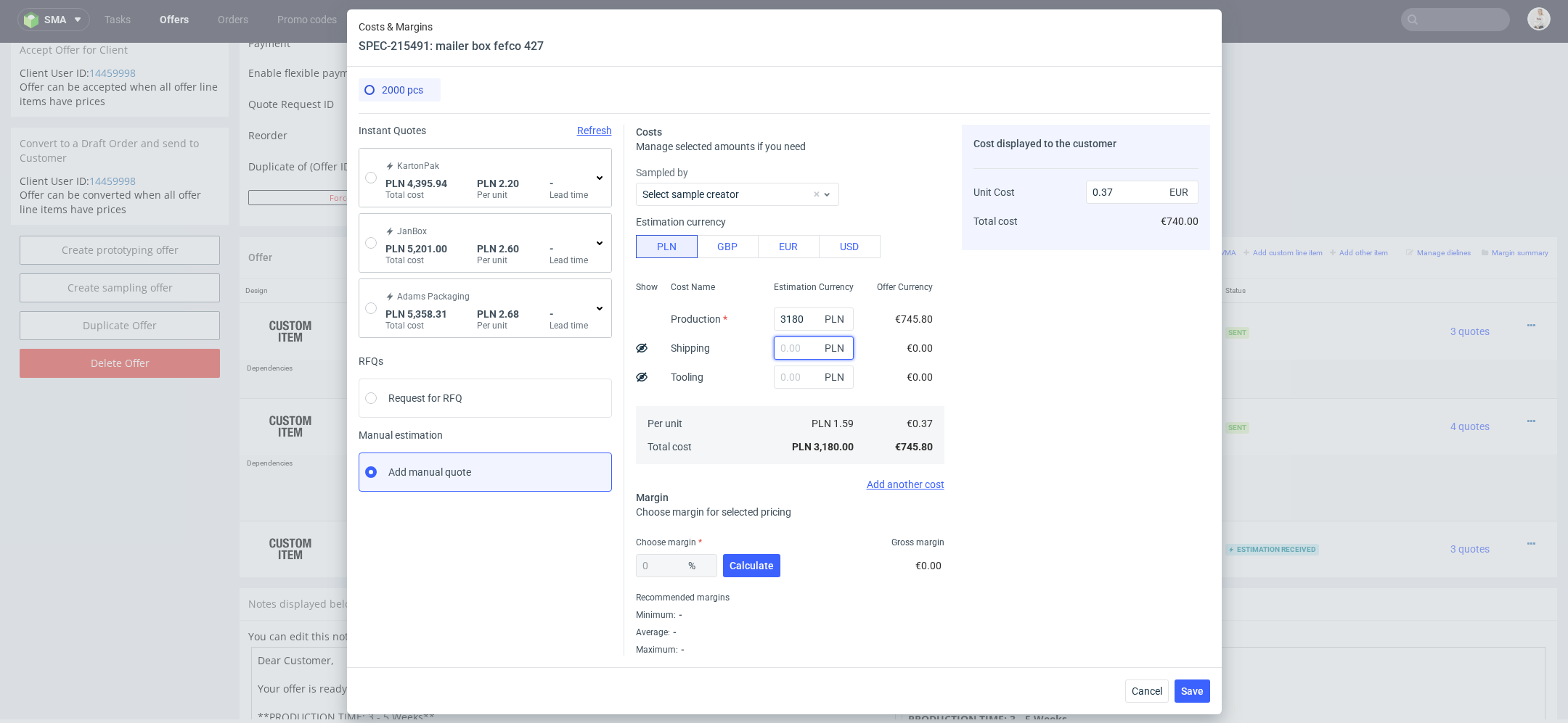
click at [816, 352] on input "text" at bounding box center [813, 348] width 79 height 23
click at [759, 547] on div "Choose margin Gross margin" at bounding box center [790, 543] width 309 height 11
click at [759, 564] on span "Calculate" at bounding box center [751, 566] width 44 height 10
type input "41.3"
type input "0.64"
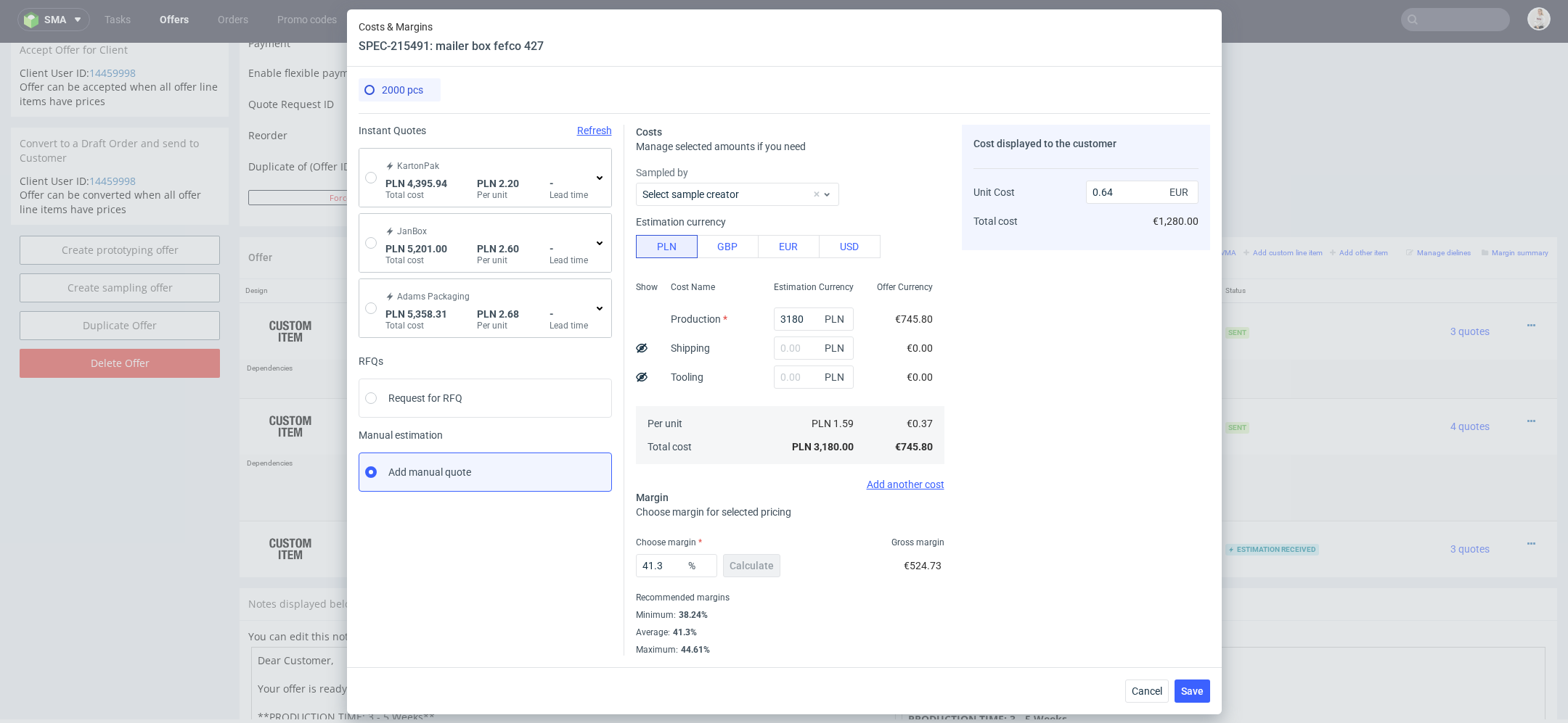
click at [643, 346] on use at bounding box center [641, 348] width 11 height 10
click at [789, 346] on input "text" at bounding box center [813, 348] width 79 height 23
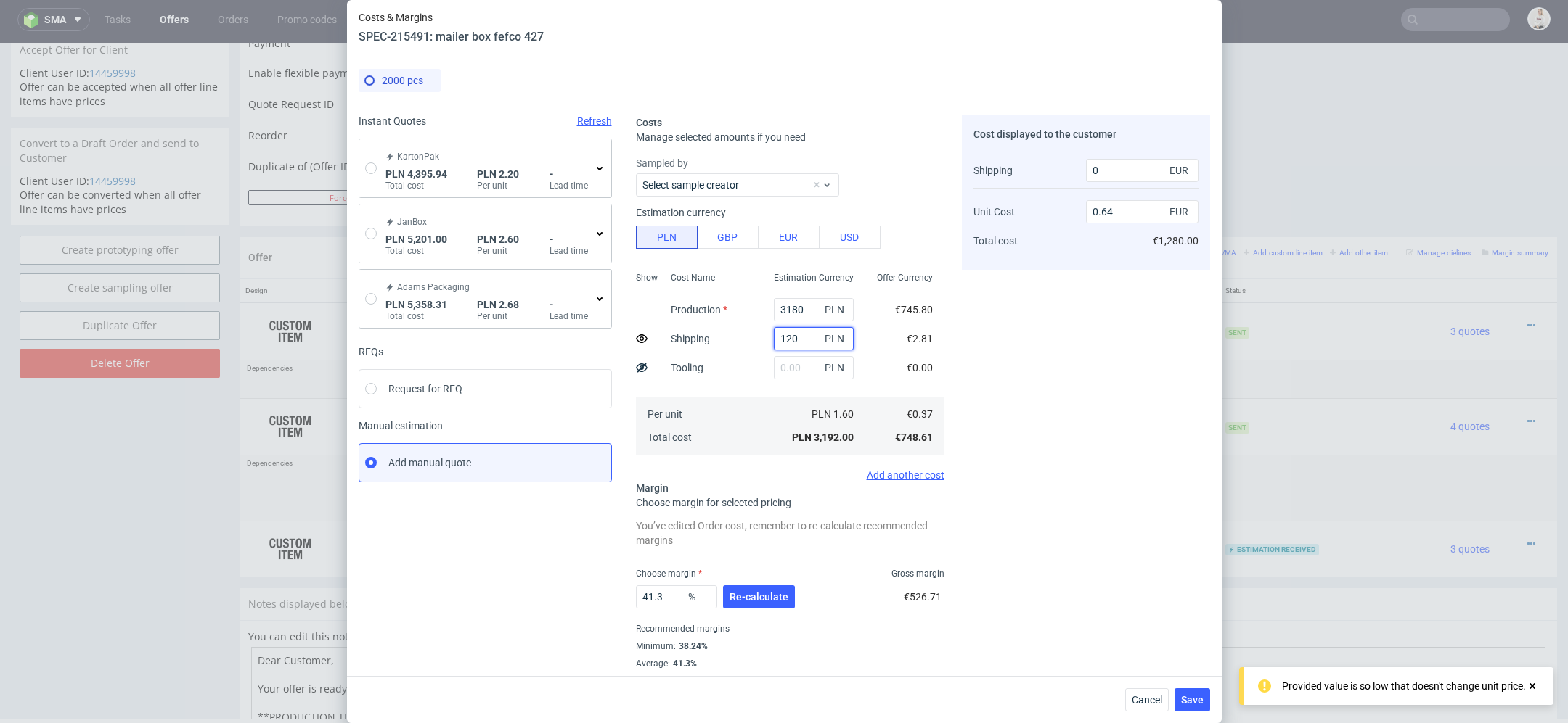
type input "1200"
type input "0.73"
type input "280"
click at [790, 338] on input "1200" at bounding box center [813, 339] width 79 height 23
type input "1300"
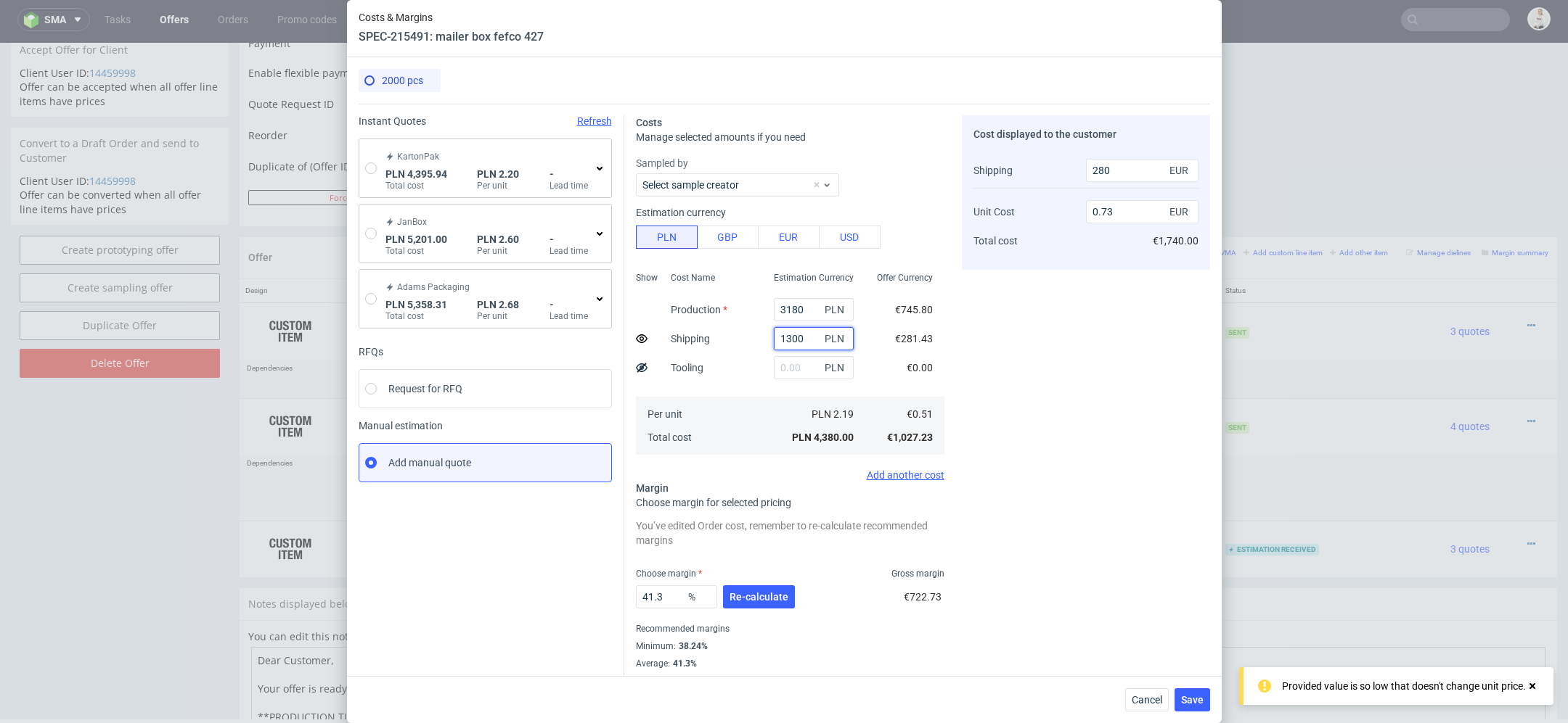
type input "0.74"
type input "300"
type input "1300"
click at [974, 368] on div "Cost displayed to the customer Shipping Unit Cost Total cost 300 EUR 0.74 EUR €…" at bounding box center [1085, 401] width 248 height 572
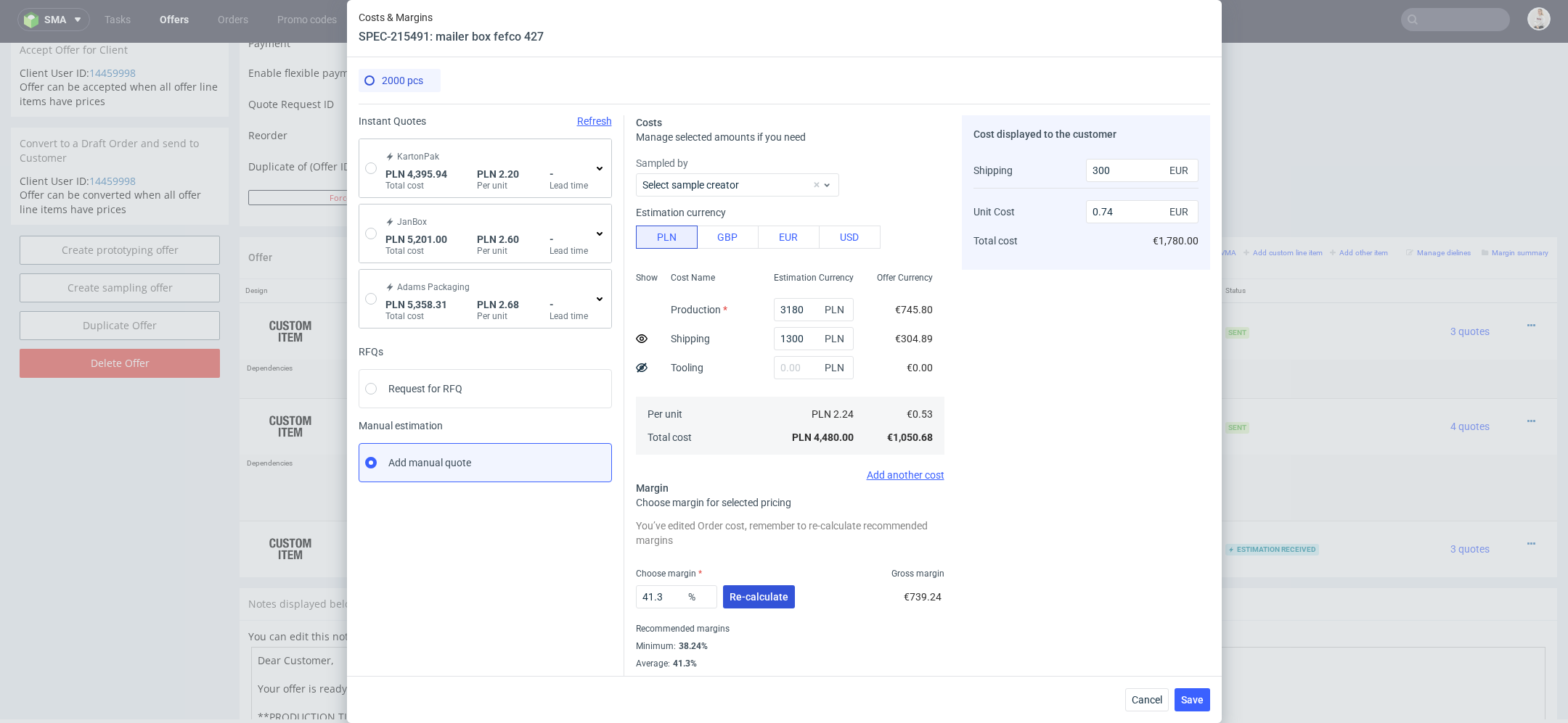
click at [762, 599] on span "Re-calculate" at bounding box center [759, 597] width 59 height 10
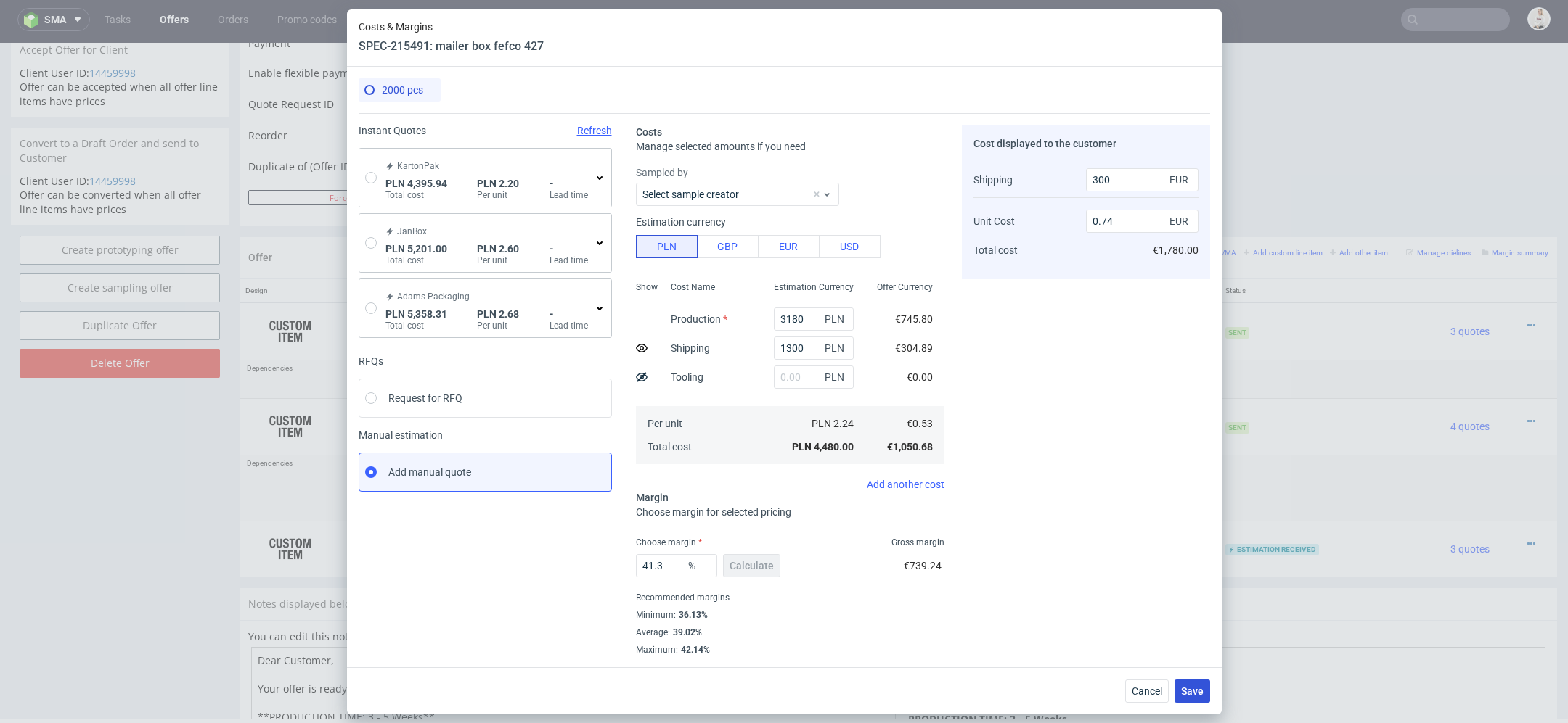
click at [1194, 692] on span "Save" at bounding box center [1191, 691] width 22 height 10
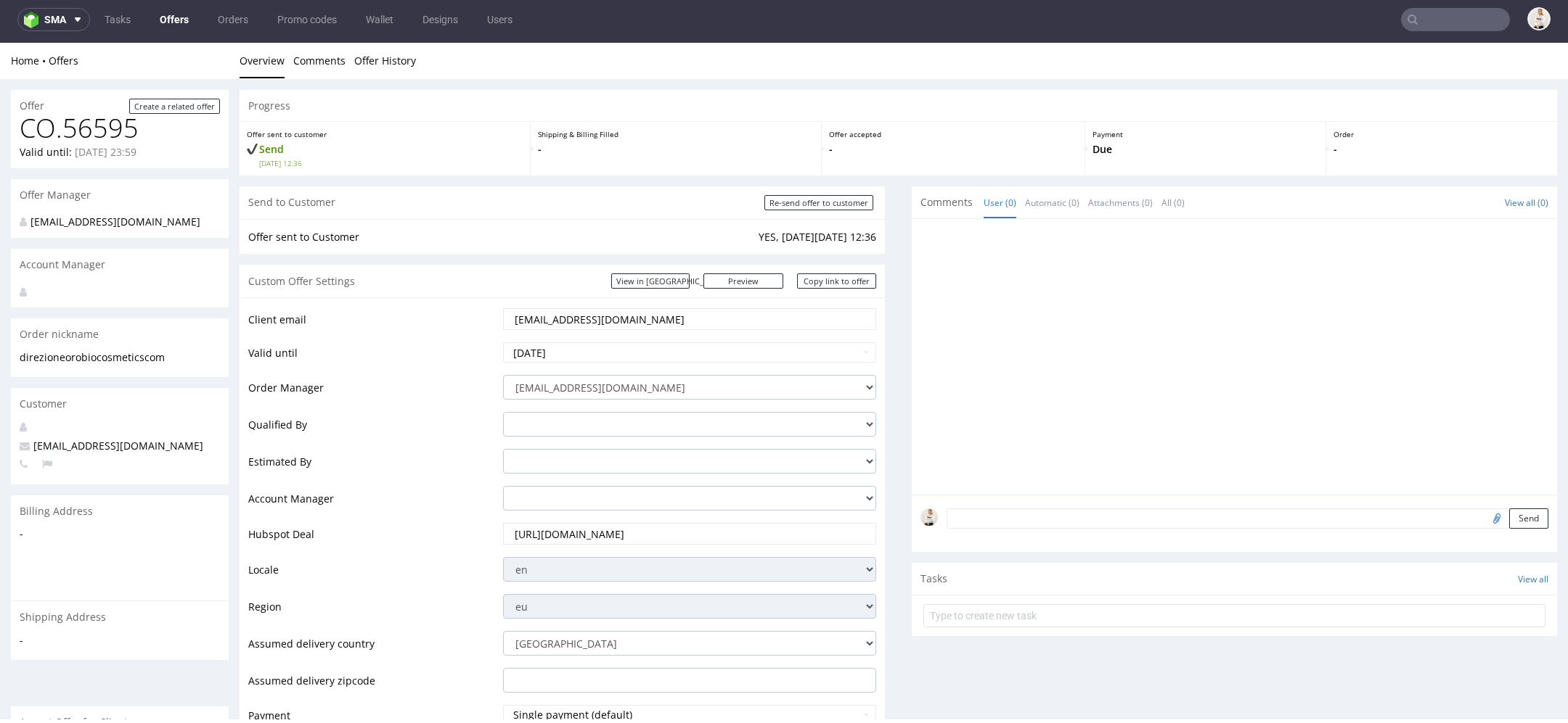
scroll to position [0, 0]
click at [170, 16] on link "Offers" at bounding box center [174, 20] width 47 height 23
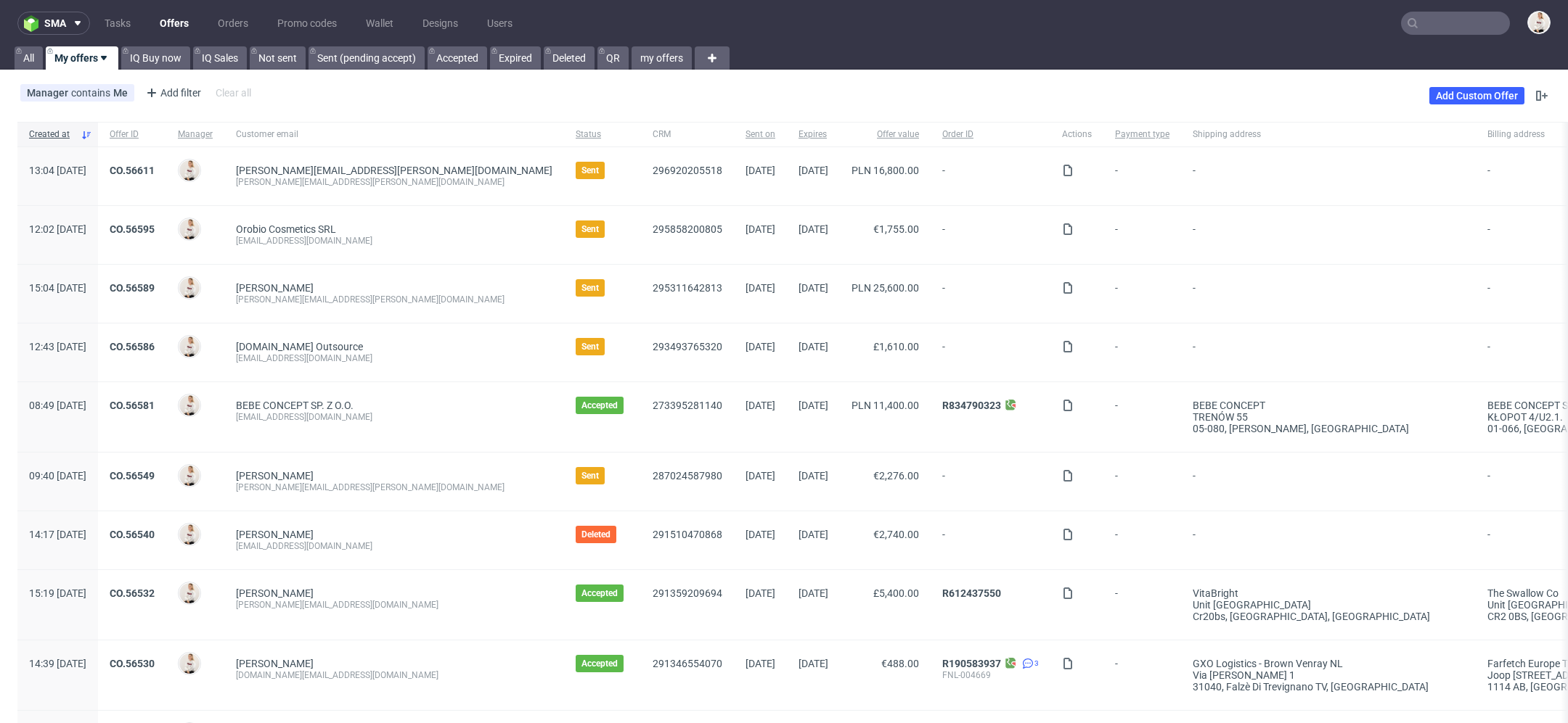
click at [73, 52] on link "My offers" at bounding box center [82, 58] width 73 height 23
click at [79, 54] on link "My offers" at bounding box center [82, 58] width 73 height 23
click at [1462, 87] on link "Add Custom Offer" at bounding box center [1476, 95] width 95 height 17
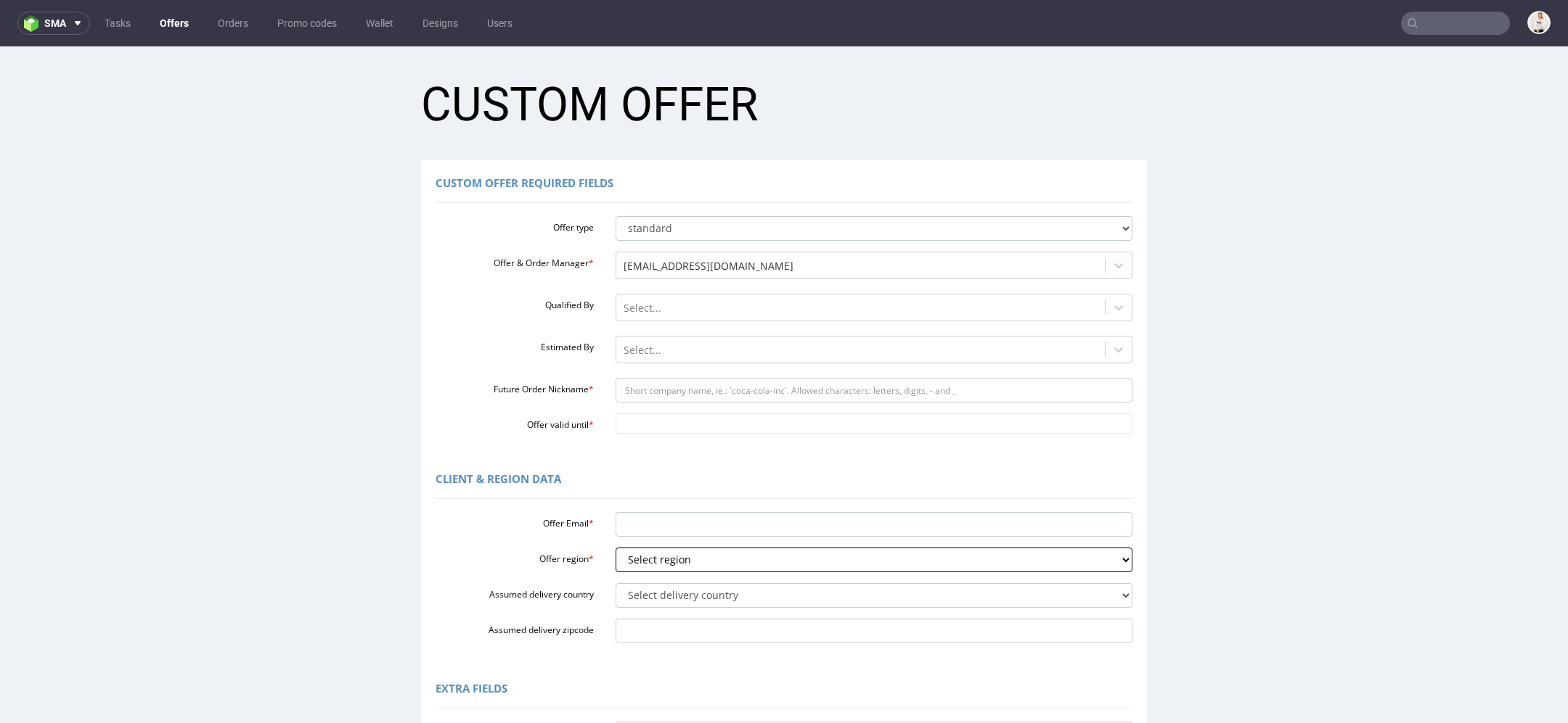
scroll to position [291, 0]
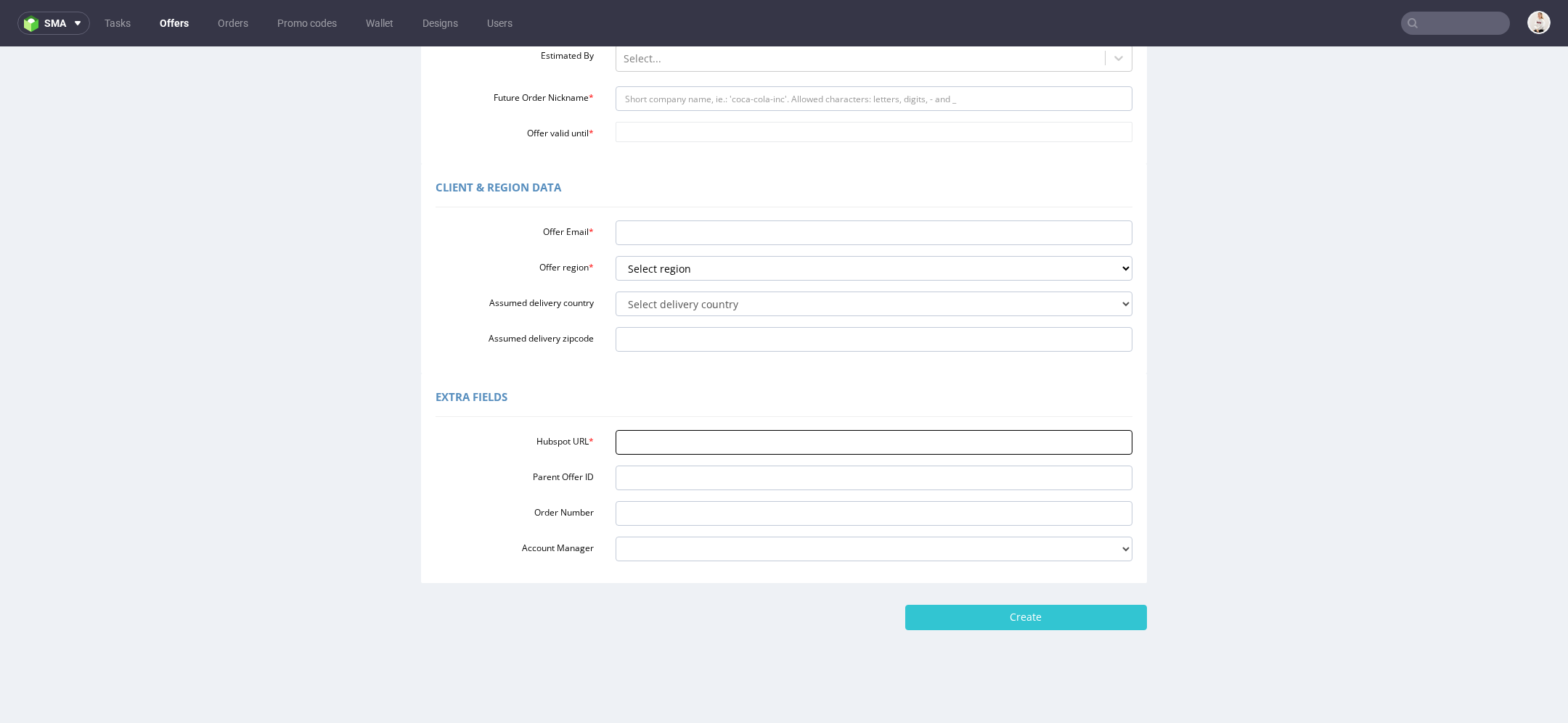
click at [697, 444] on input "Hubspot URL *" at bounding box center [874, 442] width 518 height 25
paste input "https://app-eu1.hubspot.com/contacts/25600958/record/0-3/293493896438/"
type input "https://app-eu1.hubspot.com/contacts/25600958/record/0-3/293493896438/"
click at [684, 386] on div "Extra Fields" at bounding box center [784, 400] width 696 height 35
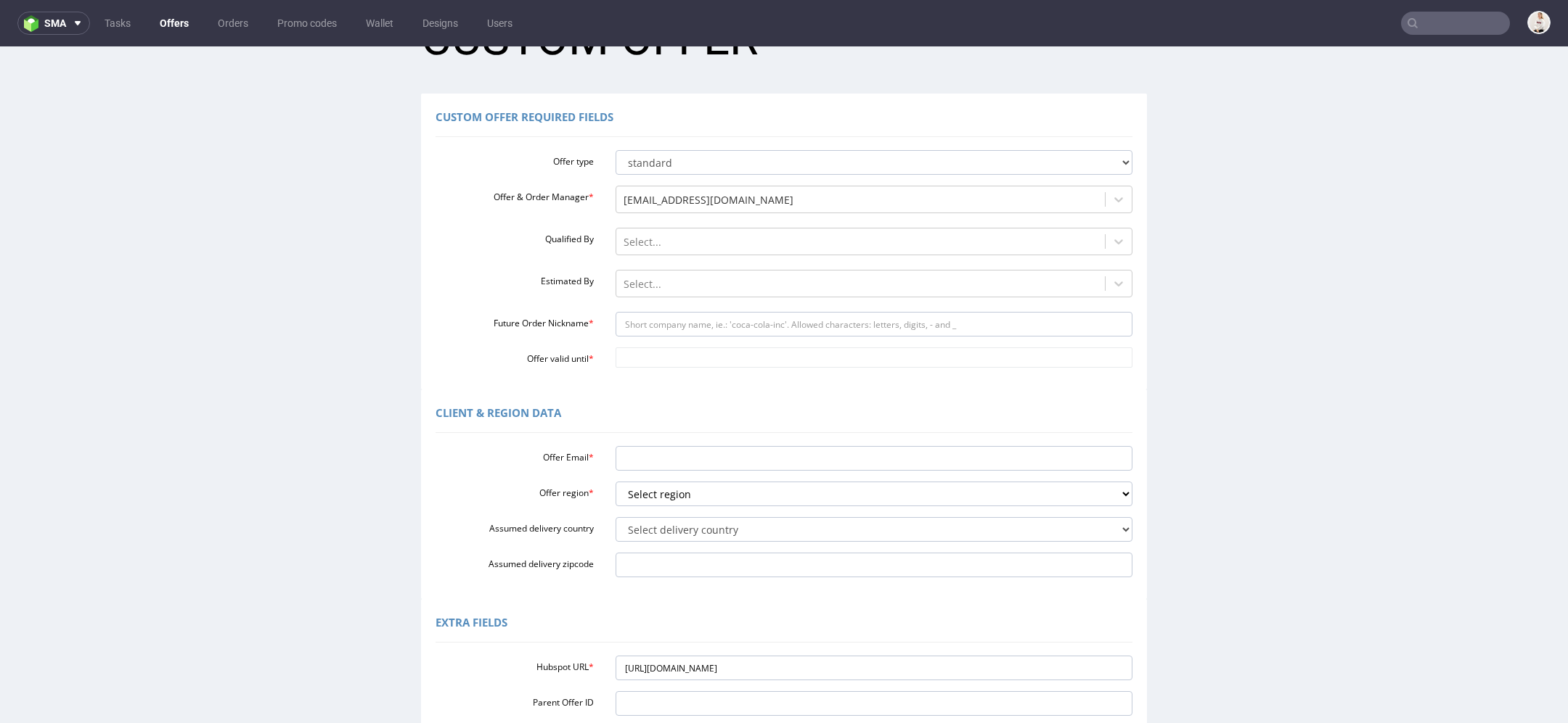
scroll to position [70, 0]
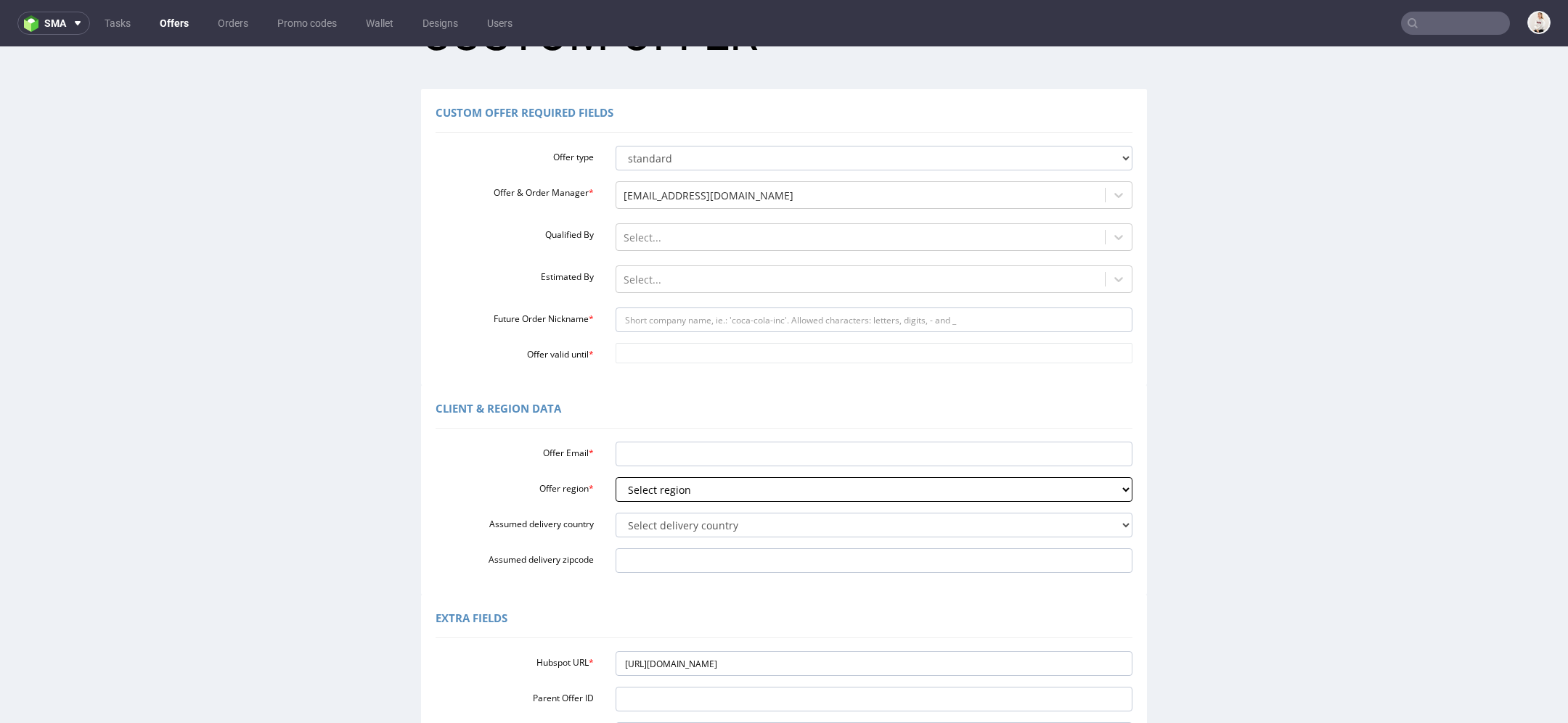
click at [695, 487] on select "Select region eu gb de pl fr it es" at bounding box center [874, 490] width 518 height 25
select select "eu"
click at [615, 477] on select "Select region eu gb de pl fr it es" at bounding box center [874, 490] width 518 height 25
click at [690, 520] on select "Select delivery country Andorra Afghanistan Anguilla Albania Armenia Antarctica…" at bounding box center [874, 525] width 518 height 25
select select "110"
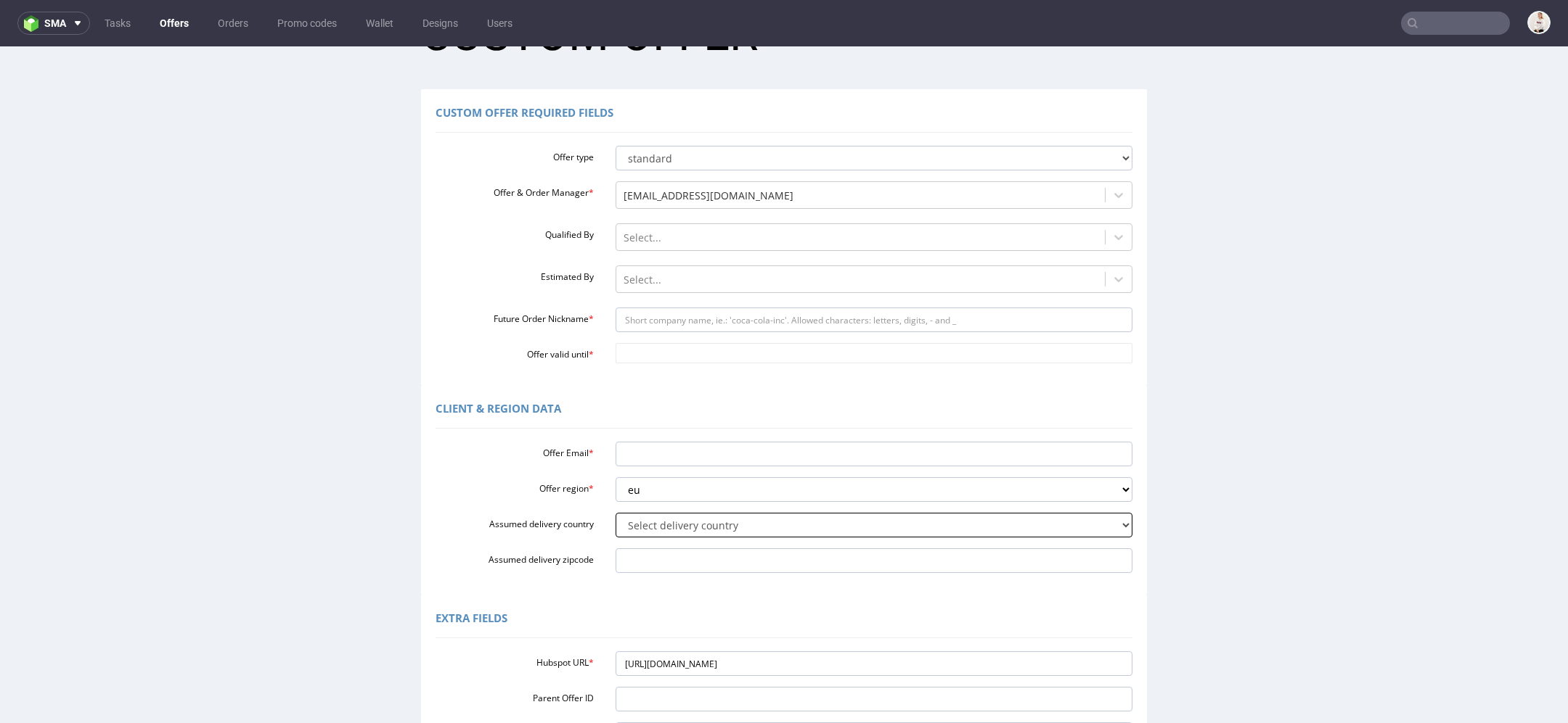
click at [615, 513] on select "Select delivery country Andorra Afghanistan Anguilla Albania Armenia Antarctica…" at bounding box center [874, 525] width 518 height 25
click at [712, 454] on input "Offer Email *" at bounding box center [874, 454] width 518 height 25
paste input "[EMAIL_ADDRESS][DOMAIN_NAME]"
type input "[EMAIL_ADDRESS][DOMAIN_NAME]"
click at [688, 411] on div "Client & Region data" at bounding box center [784, 411] width 696 height 35
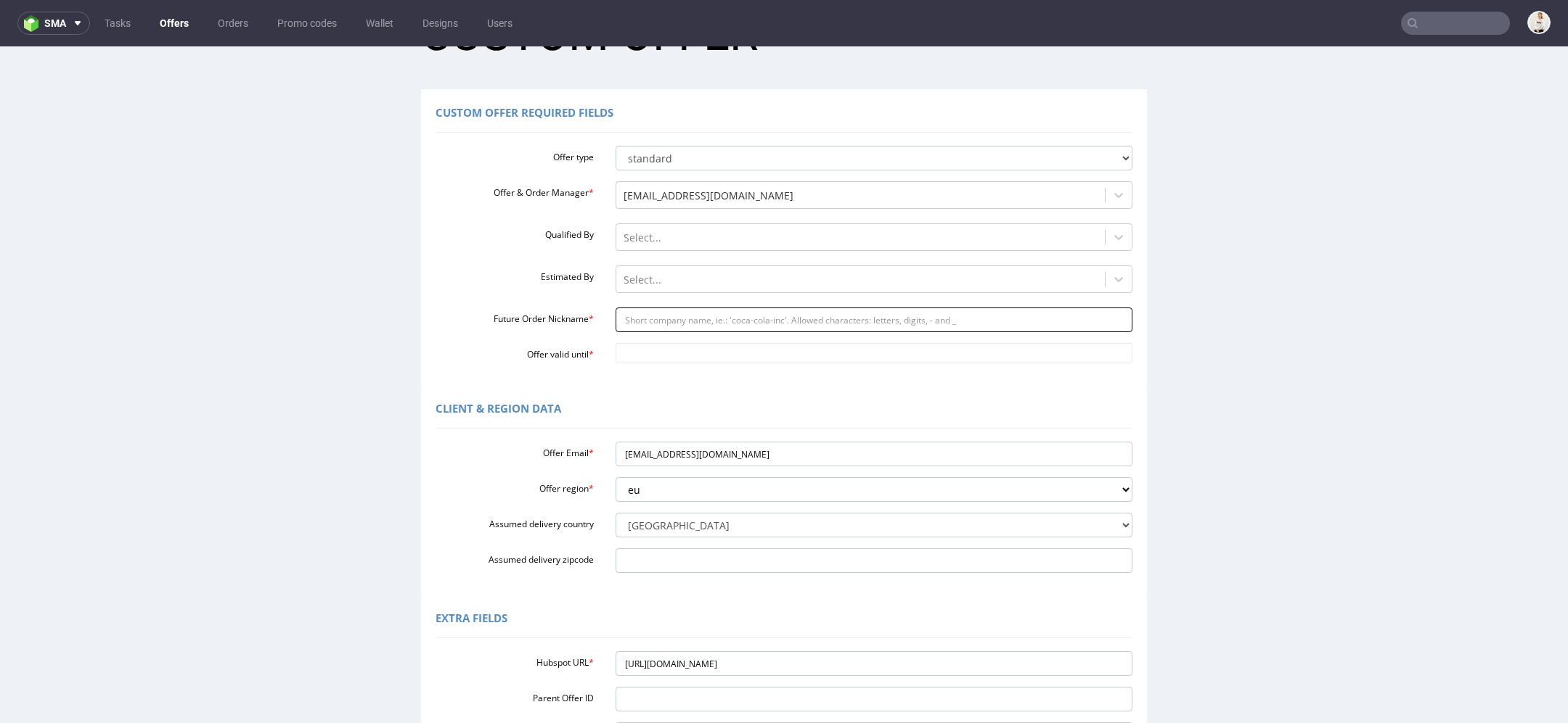
click at [678, 309] on input "Future Order Nickname *" at bounding box center [874, 320] width 518 height 25
paste input "patriziaartknit-studioscom"
type input "patriziaartknit-studioscom"
click at [668, 344] on body "Production Shipped DTP Orders Offers Shipments Designs Promotions Users Jobs Ad…" at bounding box center [784, 461] width 1568 height 969
click at [752, 311] on td "30" at bounding box center [753, 310] width 22 height 22
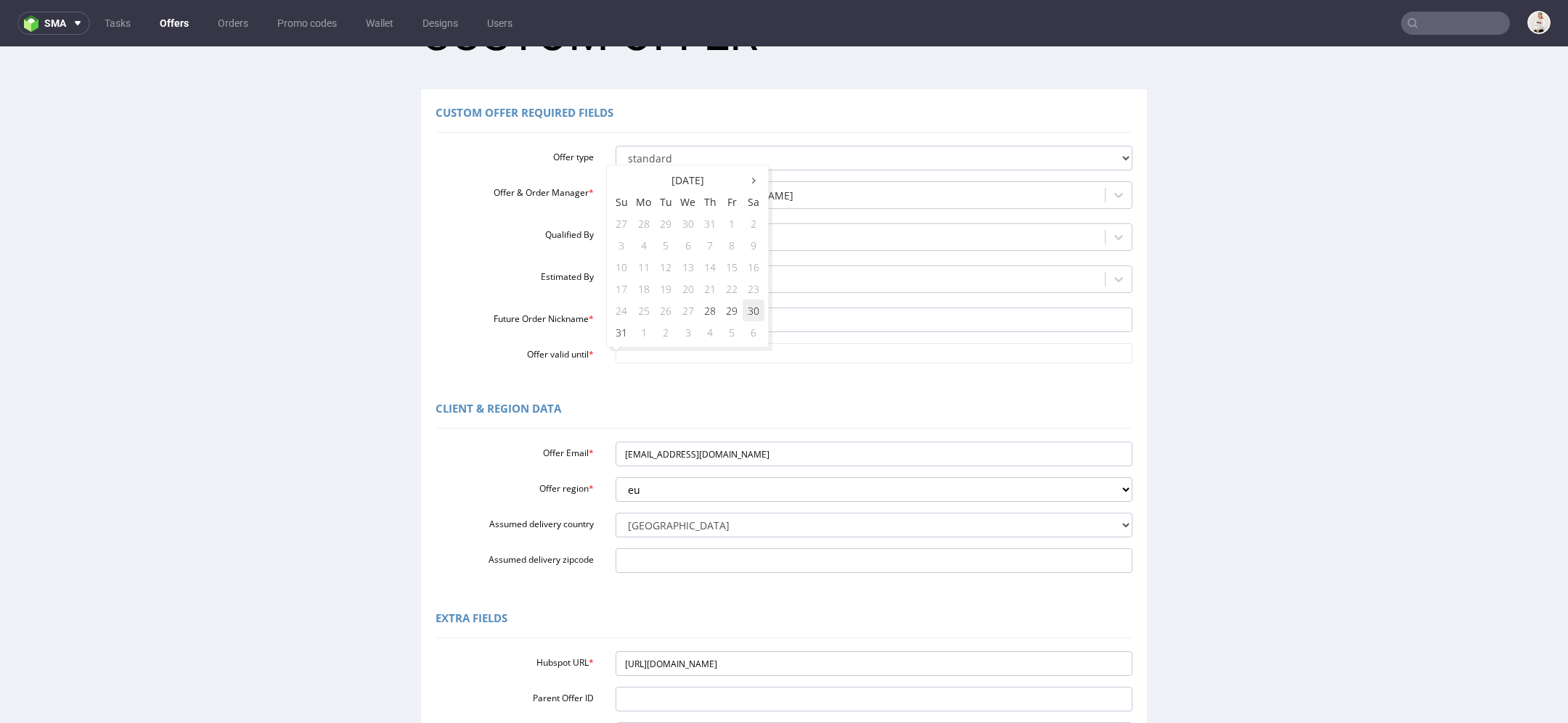
type input "2025-08-30"
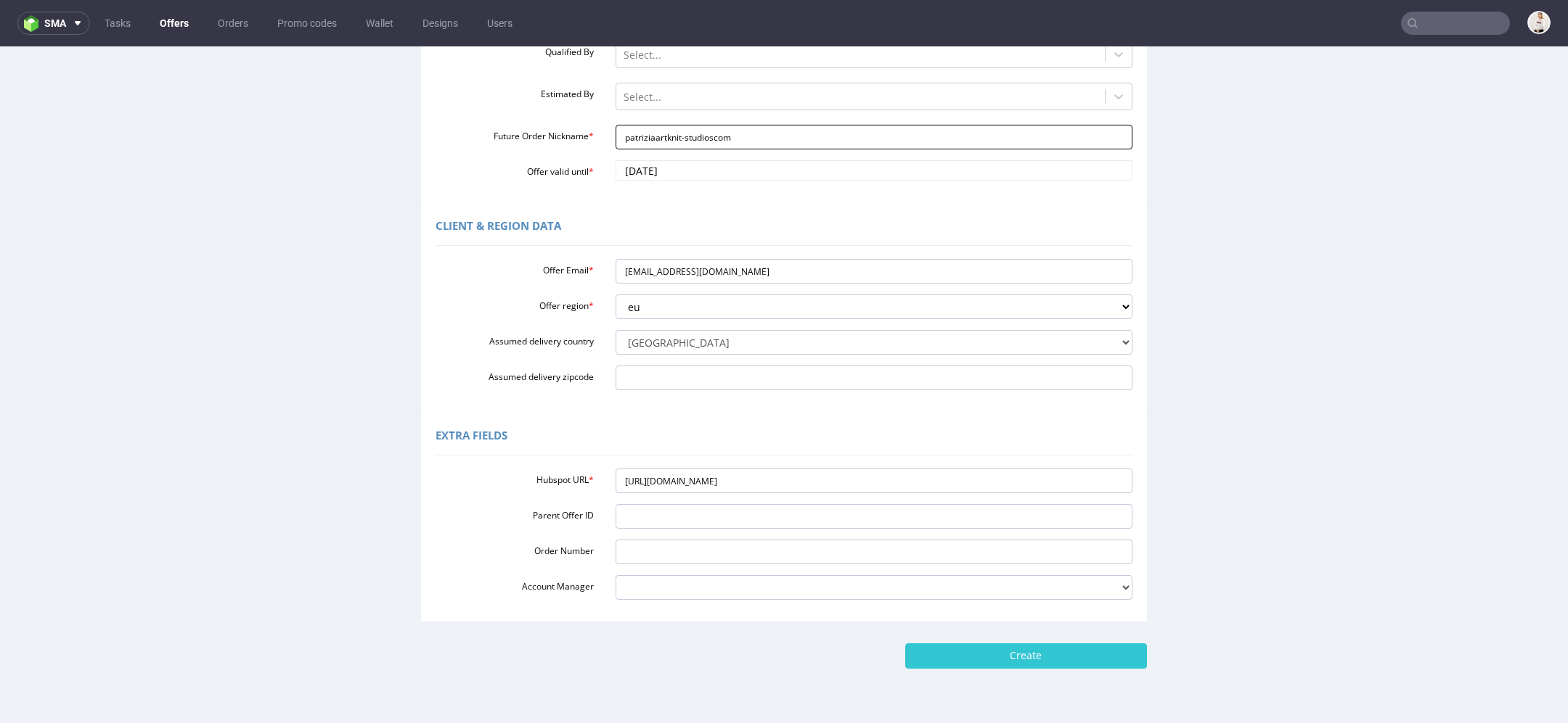
scroll to position [291, 0]
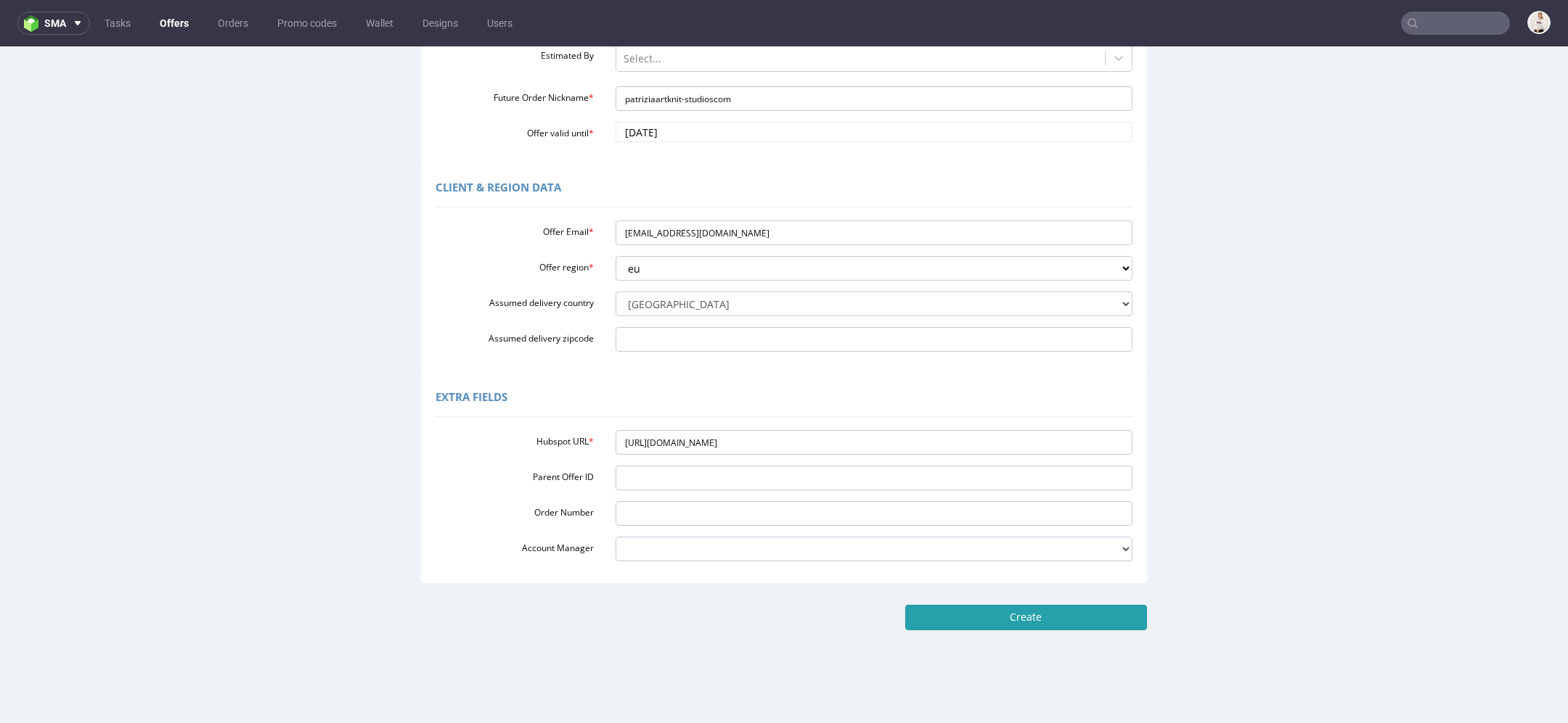
click at [1026, 621] on input "Create" at bounding box center [1026, 617] width 242 height 25
type input "Please wait..."
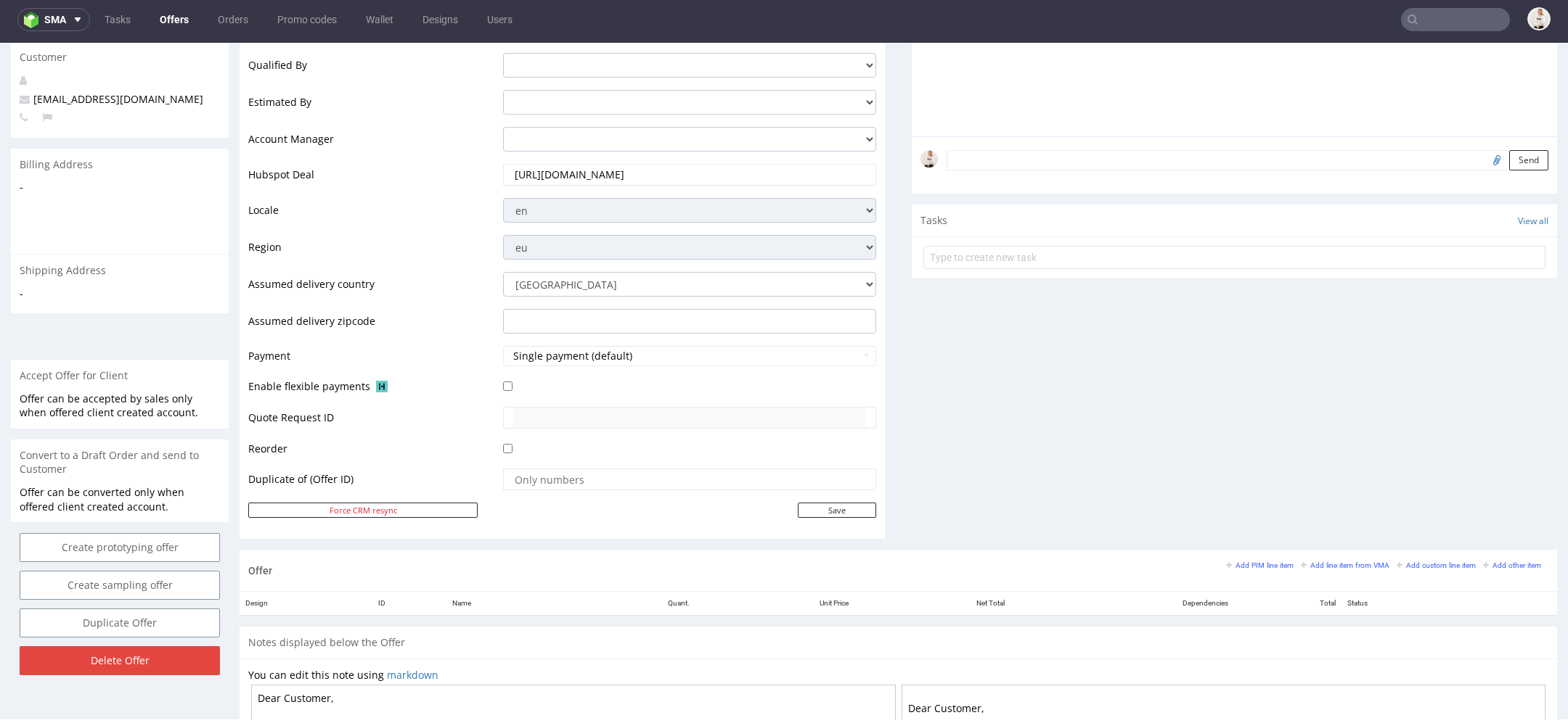
scroll to position [390, 0]
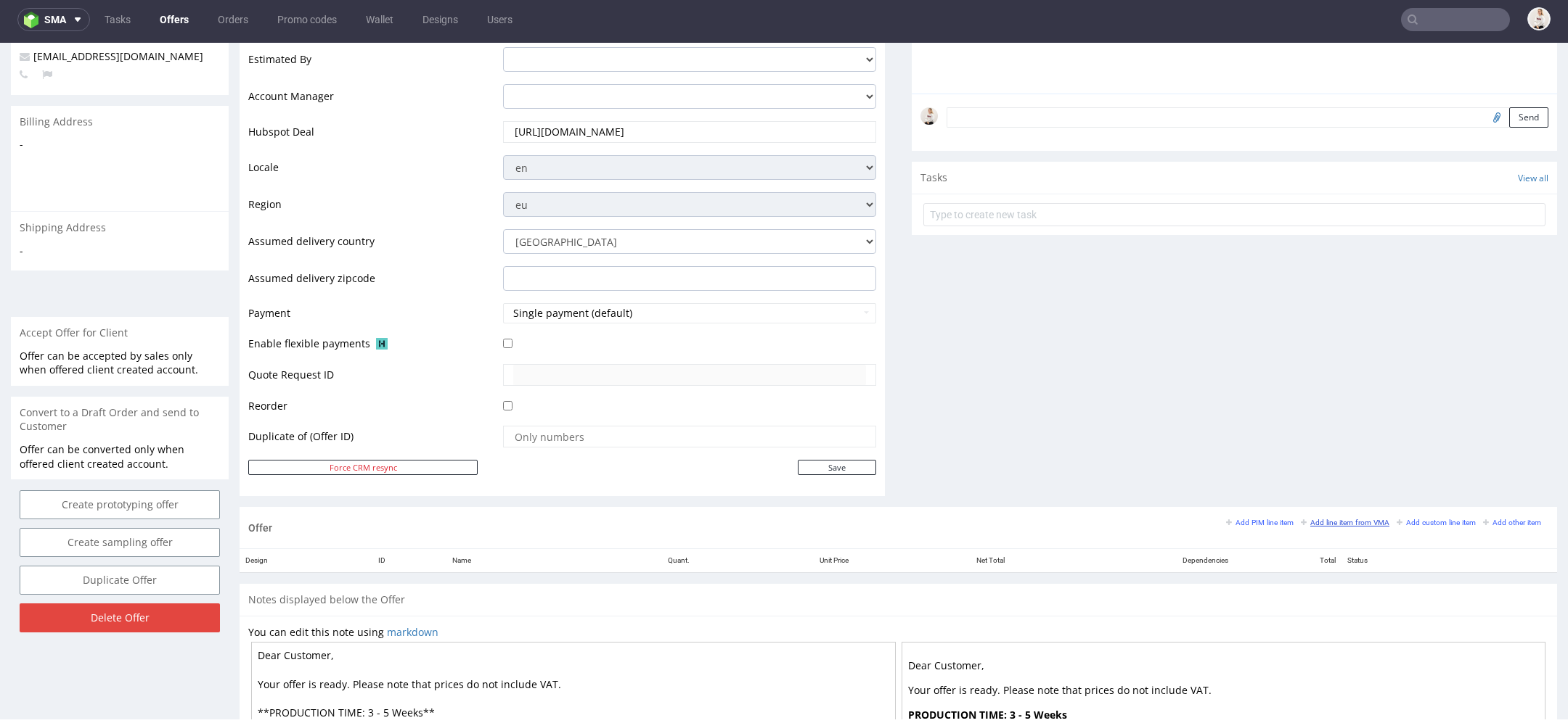
click at [1343, 517] on link "Add line item from VMA" at bounding box center [1345, 522] width 88 height 10
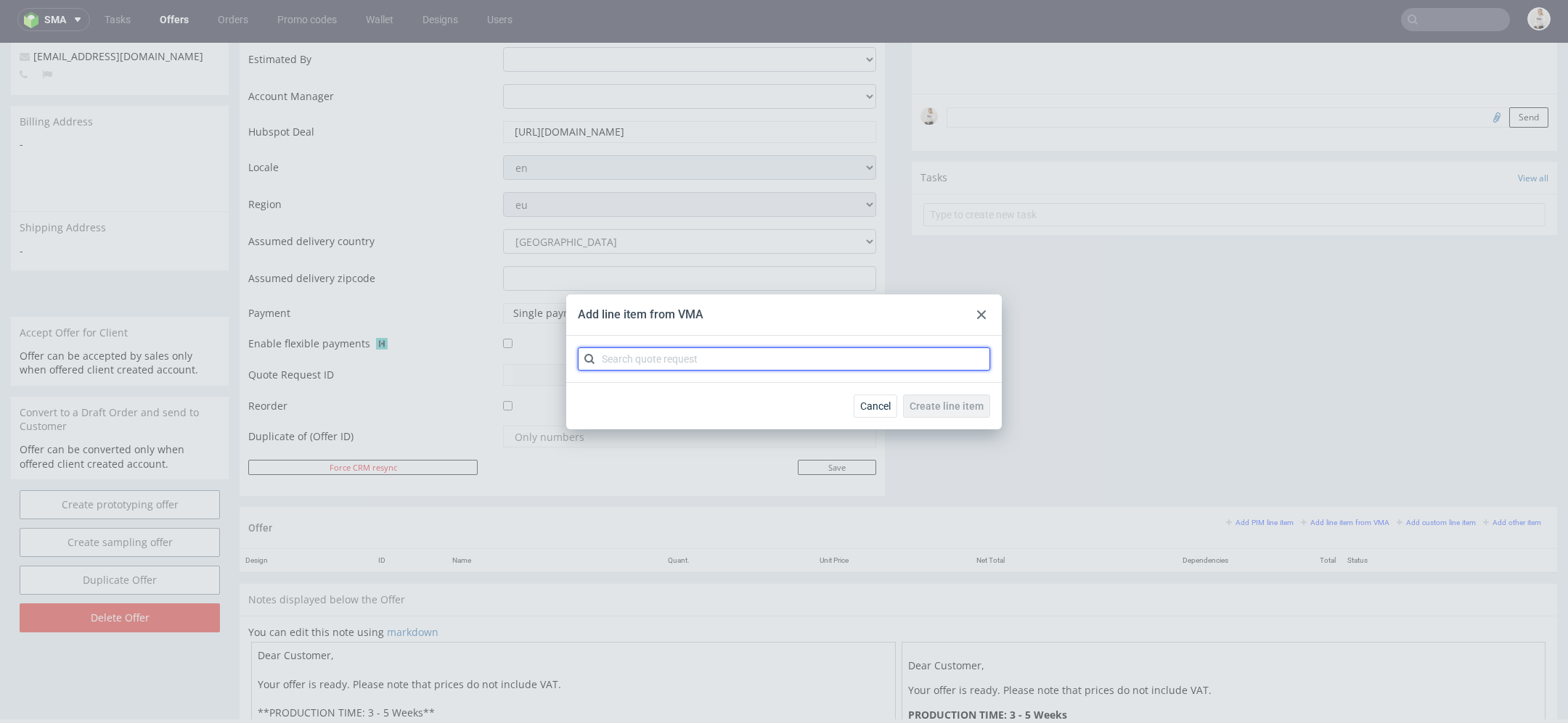
click at [845, 355] on input "text" at bounding box center [783, 359] width 412 height 23
paste input "CBDS"
type input "CBDS"
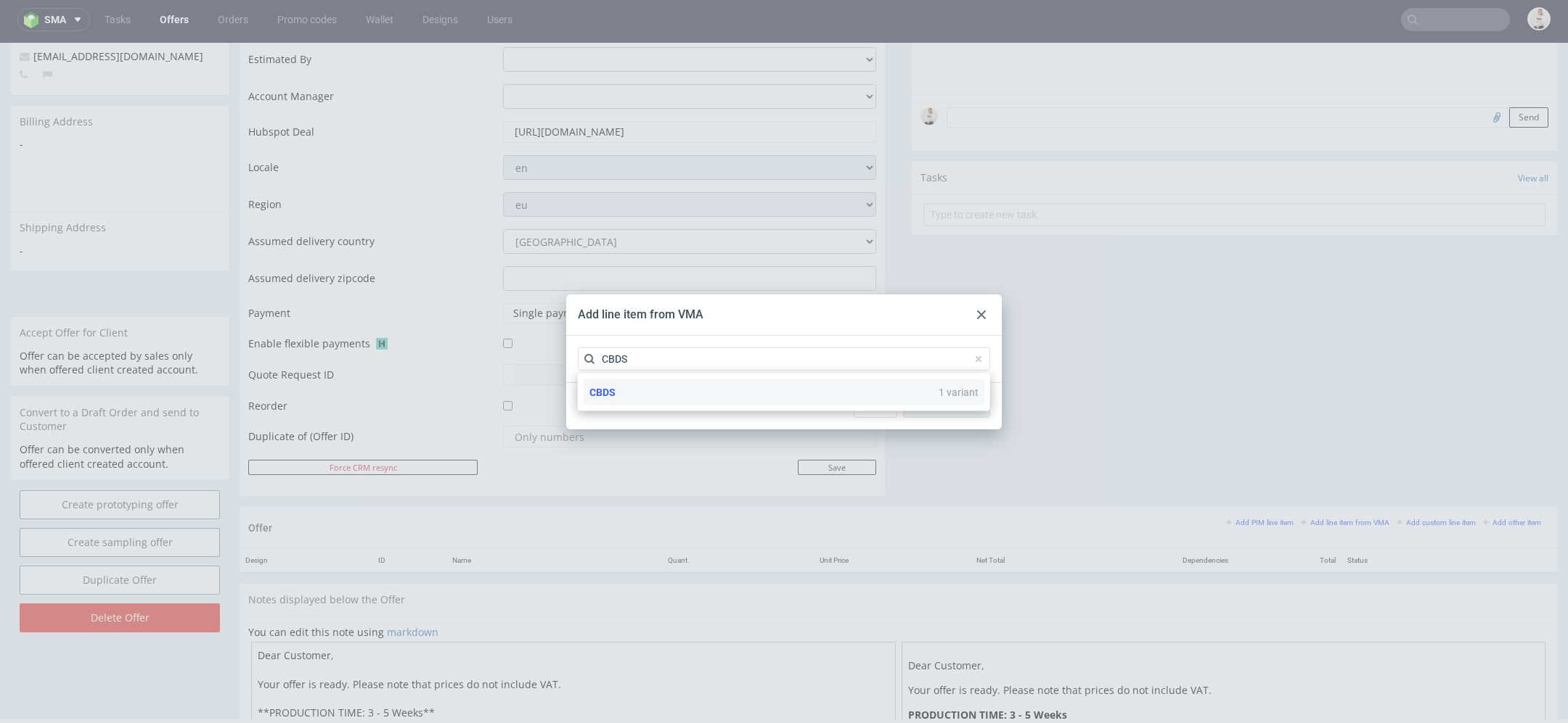
click at [890, 400] on div "CBDS 1 variant" at bounding box center [783, 392] width 401 height 26
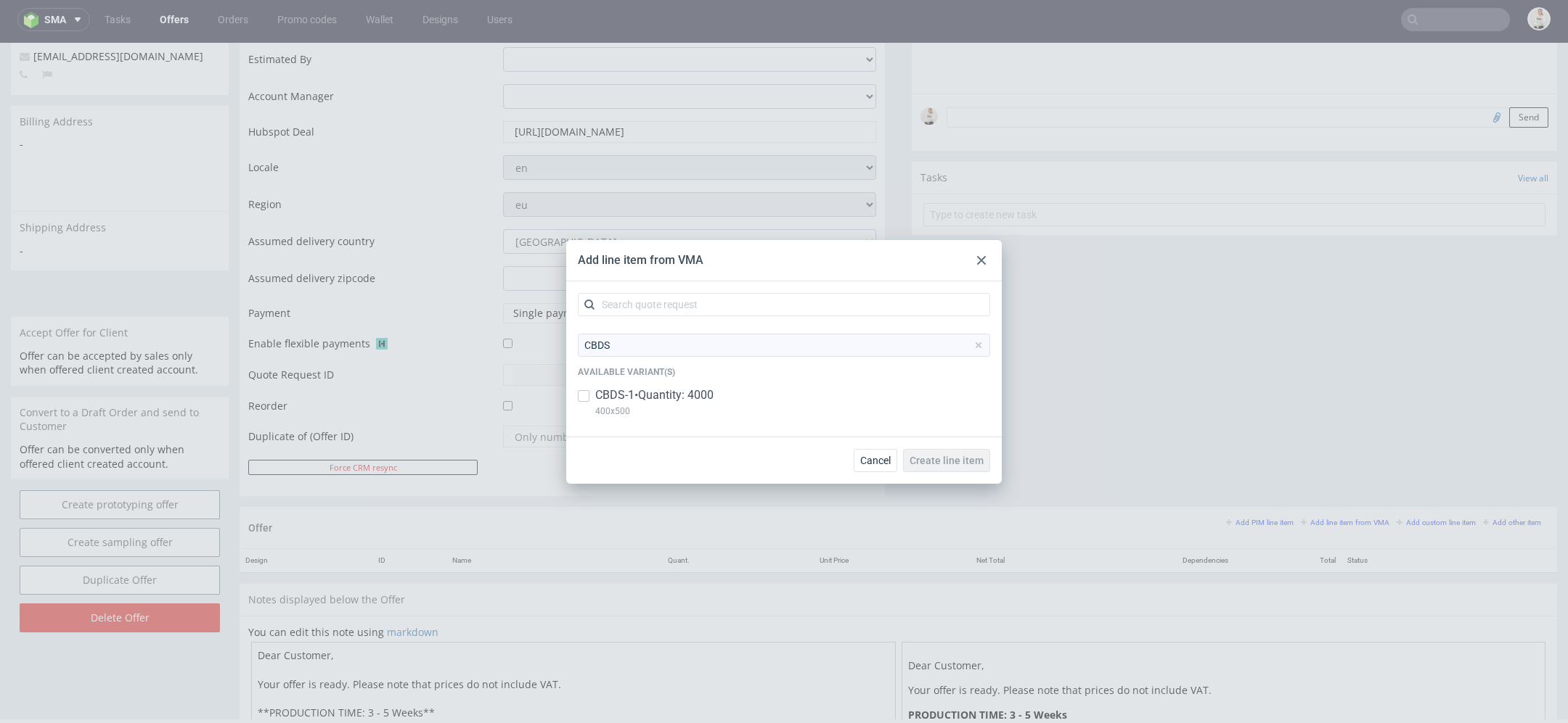
click at [890, 400] on div "CBDS-1 • Quantity: 4000 400x500" at bounding box center [783, 406] width 412 height 38
checkbox input "true"
click at [966, 465] on span "Create line item" at bounding box center [946, 460] width 74 height 10
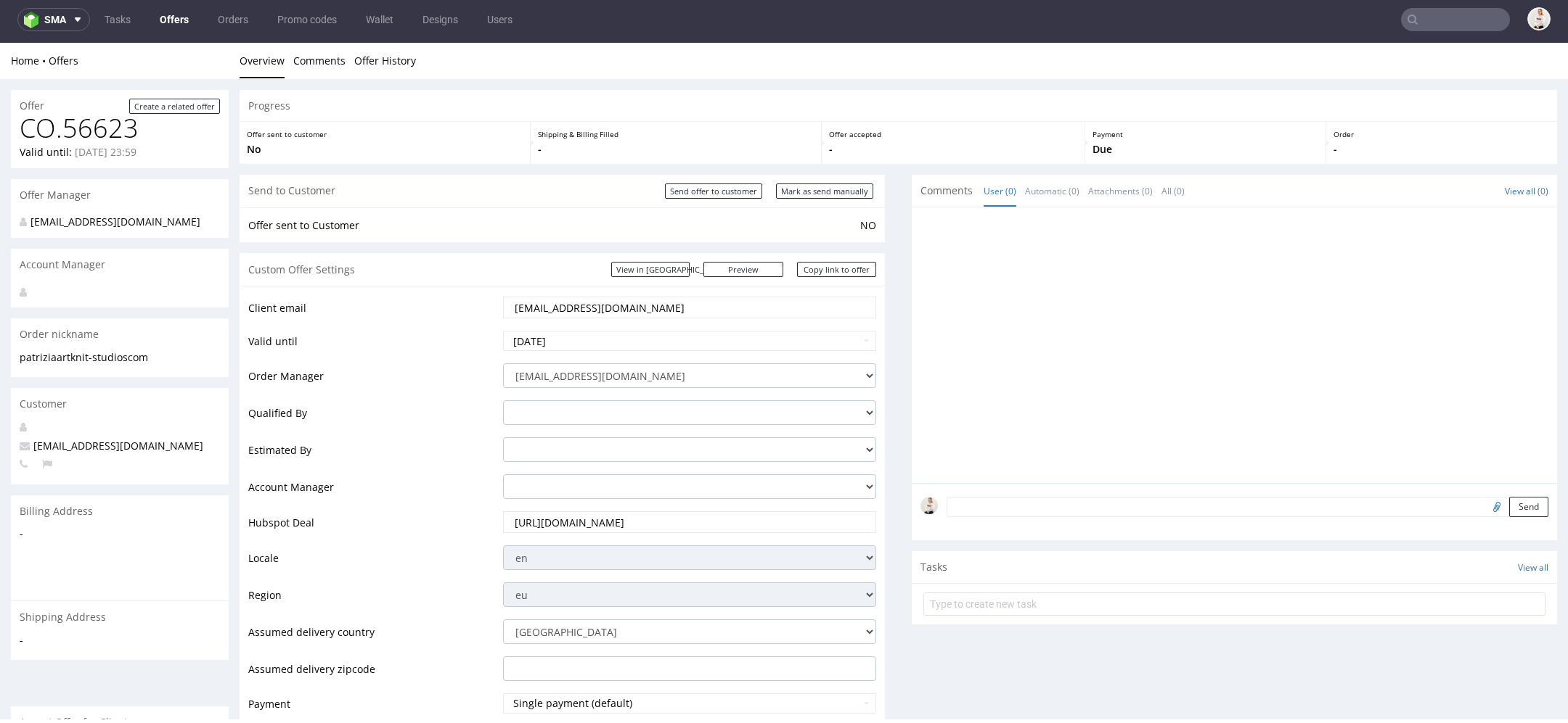
scroll to position [676, 0]
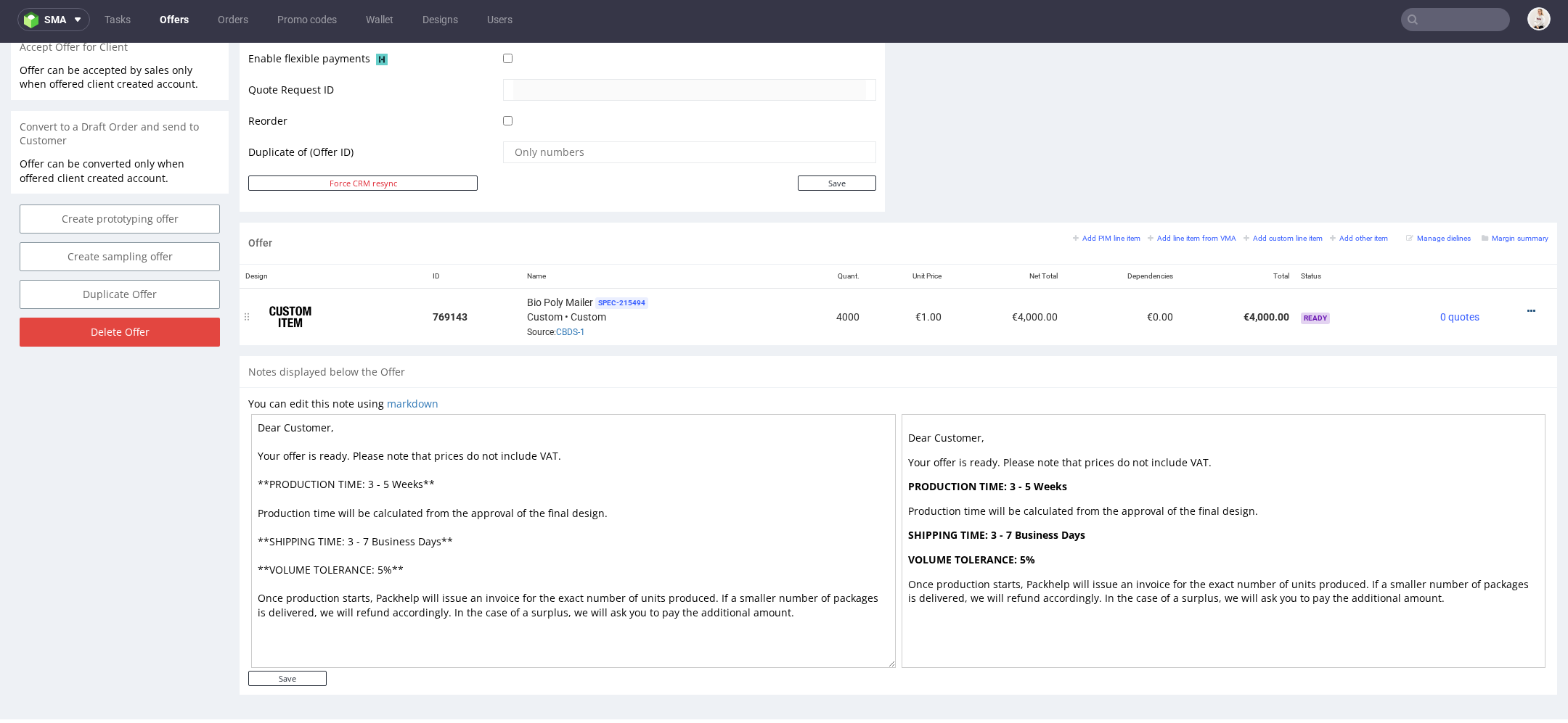
click at [1527, 306] on icon at bounding box center [1531, 311] width 8 height 10
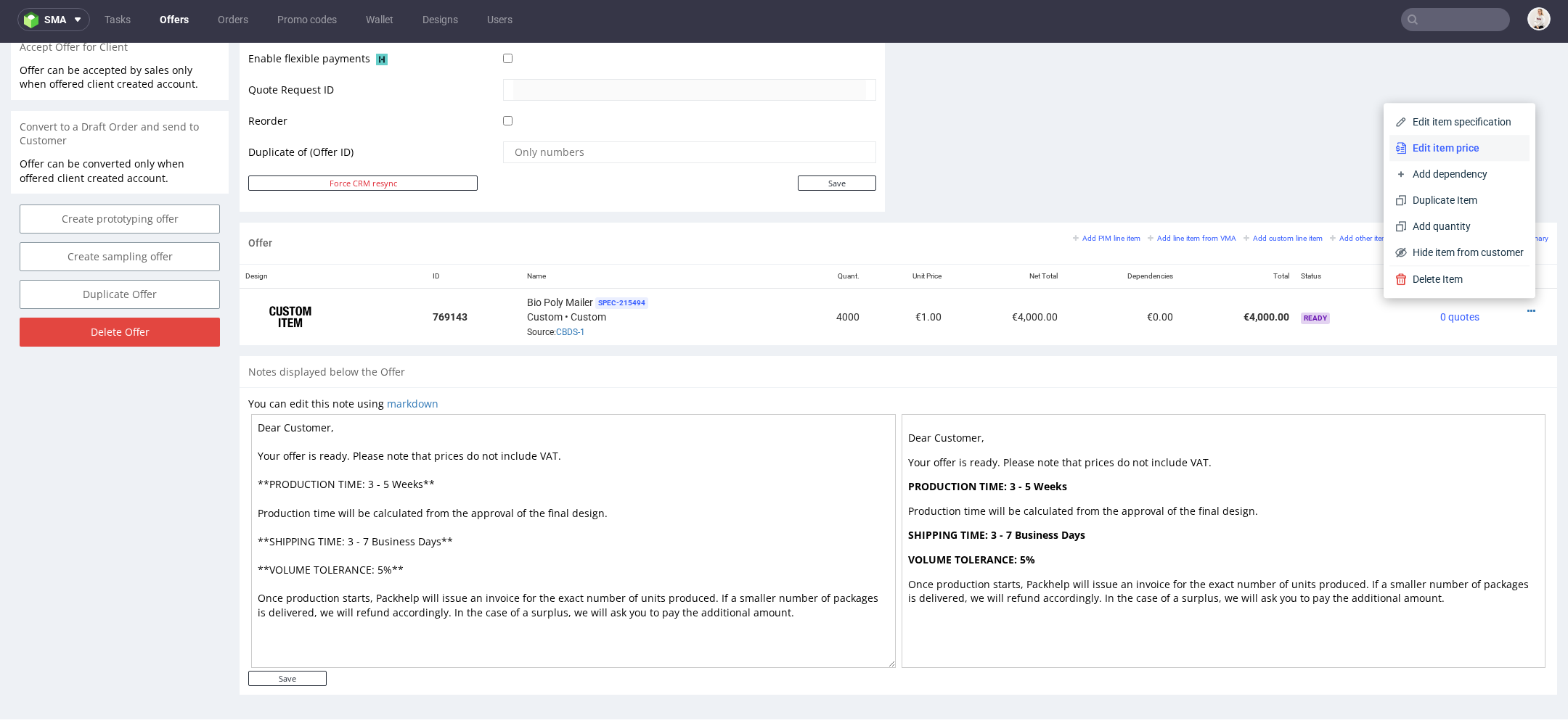
click at [1430, 146] on span "Edit item price" at bounding box center [1465, 148] width 117 height 15
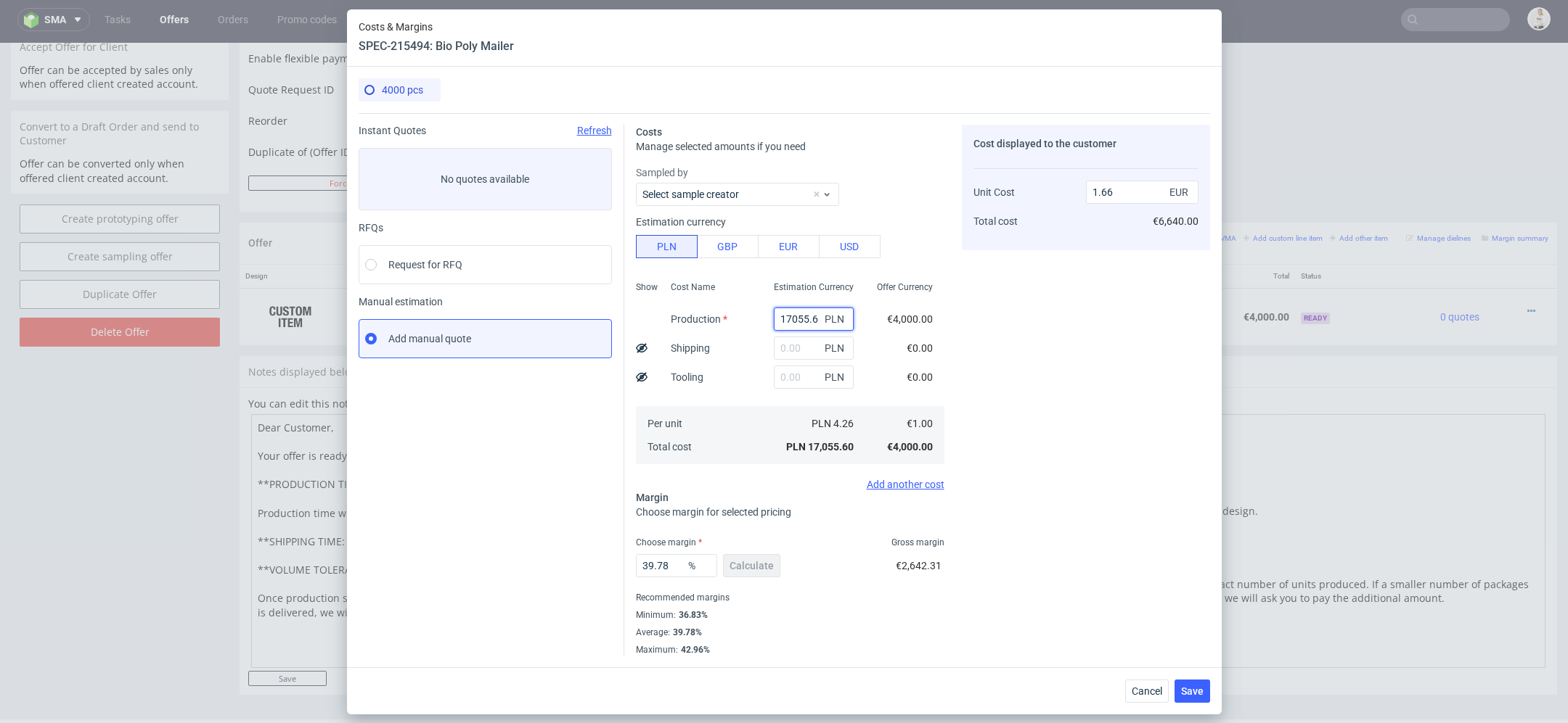
click at [791, 322] on input "17055.6" at bounding box center [813, 319] width 79 height 23
paste input "480.00"
type input "1480"
click at [794, 236] on button "EUR" at bounding box center [788, 246] width 61 height 23
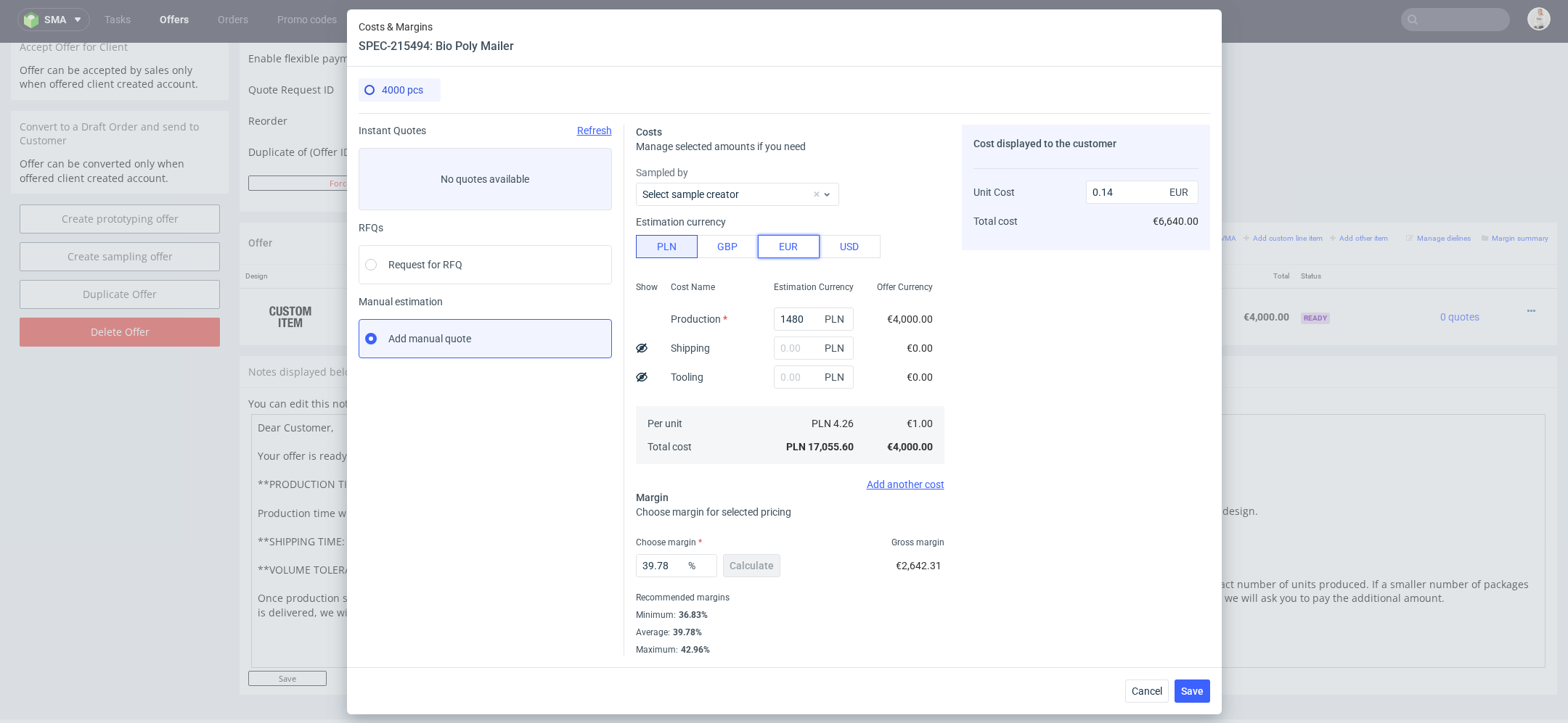
type input "0.61"
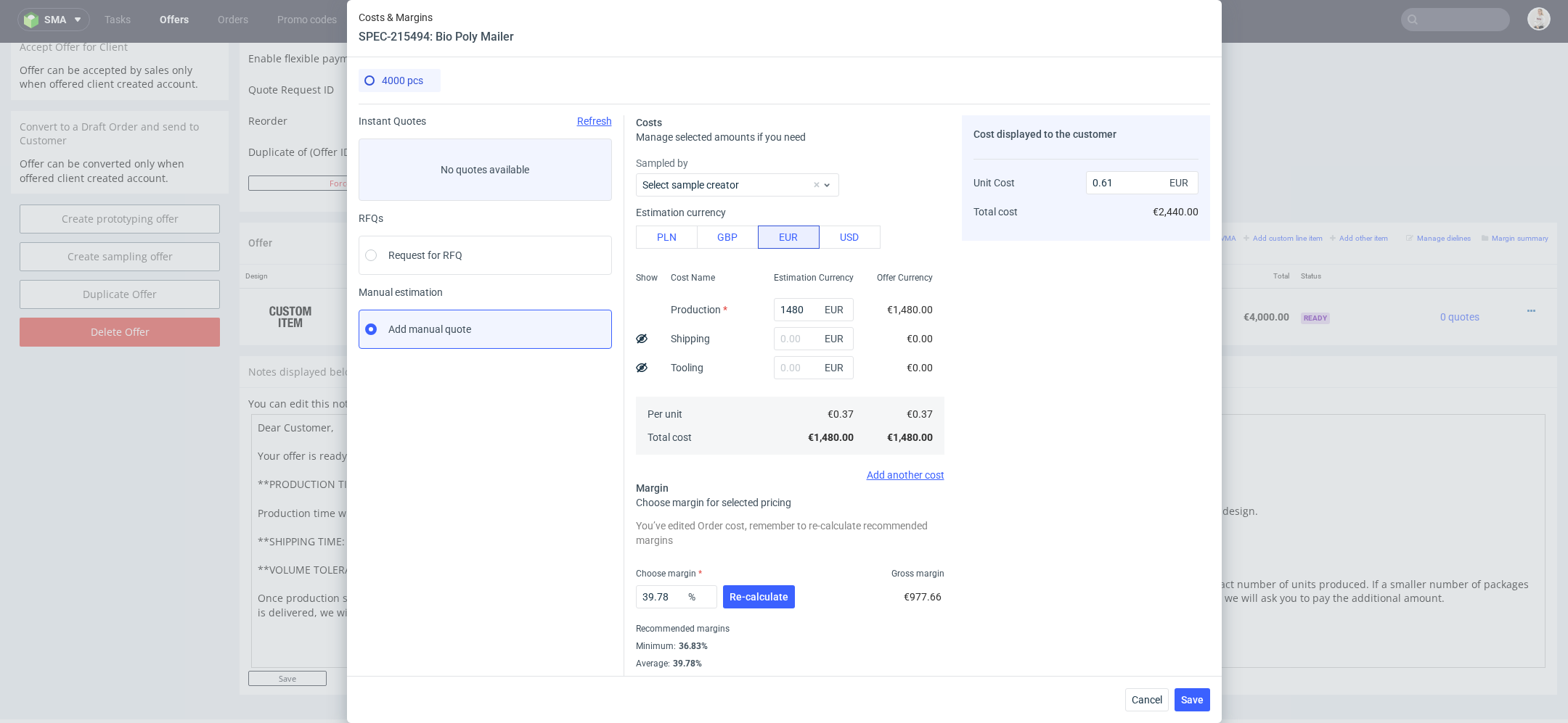
click at [892, 338] on div "Offer Currency €1,480.00 €0.00 €0.00 €0.37 €1,480.00" at bounding box center [904, 362] width 79 height 192
click at [767, 595] on span "Re-calculate" at bounding box center [759, 597] width 59 height 10
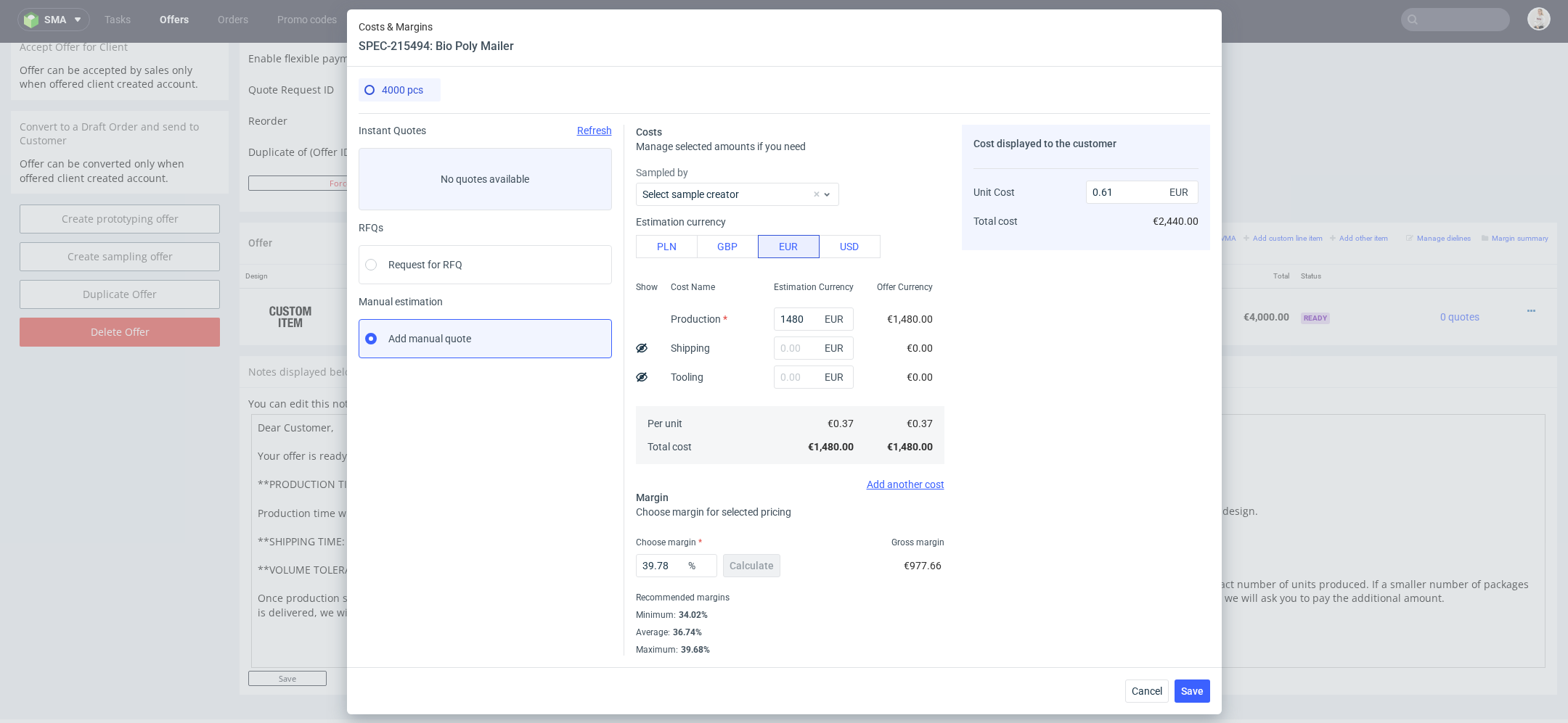
click at [921, 583] on div "€977.66" at bounding box center [924, 569] width 41 height 41
click at [807, 346] on input "text" at bounding box center [813, 348] width 79 height 23
type input "170"
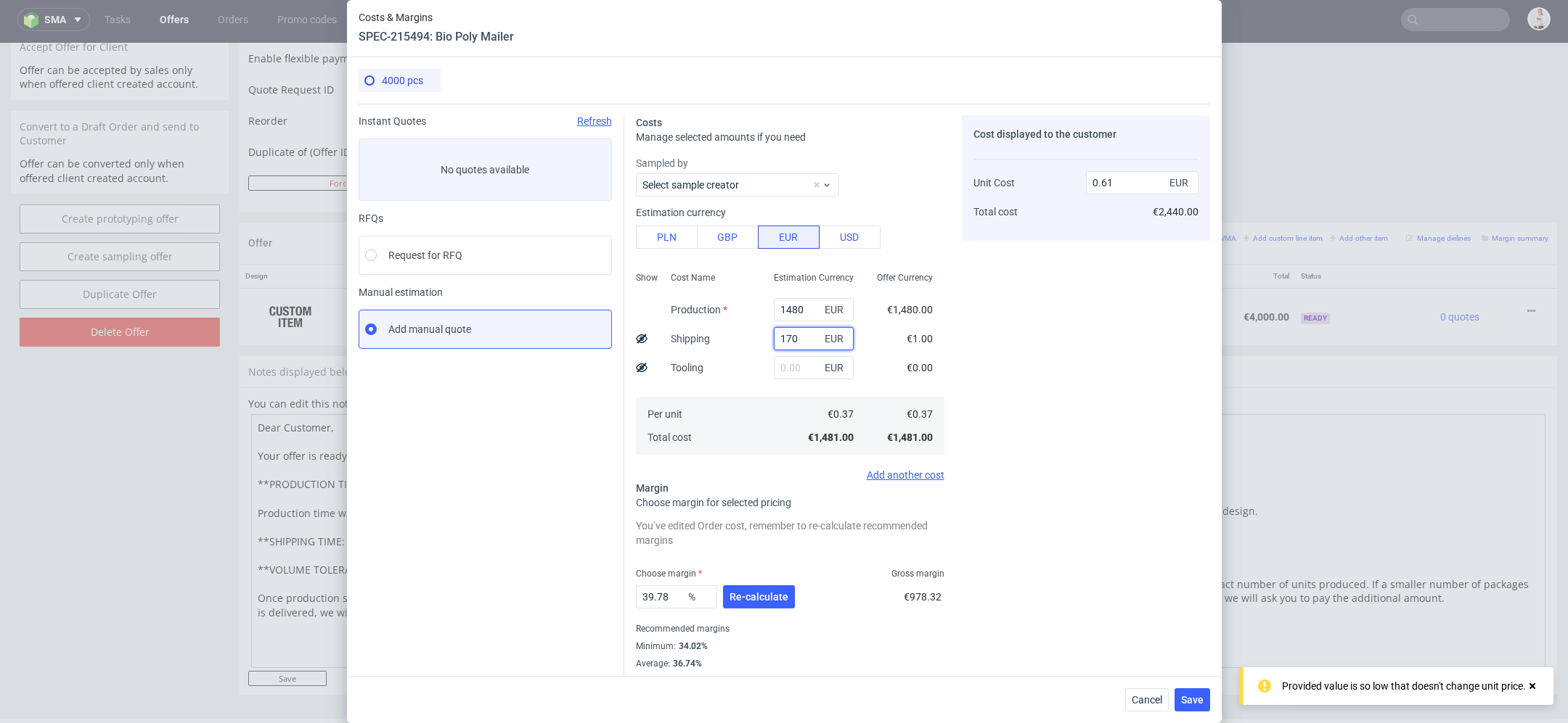
type input "0.68"
type input "170"
click at [985, 436] on div "Cost displayed to the customer Unit Cost Total cost 0.68 EUR €2,720.00" at bounding box center [1085, 401] width 248 height 572
click at [750, 608] on button "Re-calculate" at bounding box center [759, 597] width 72 height 23
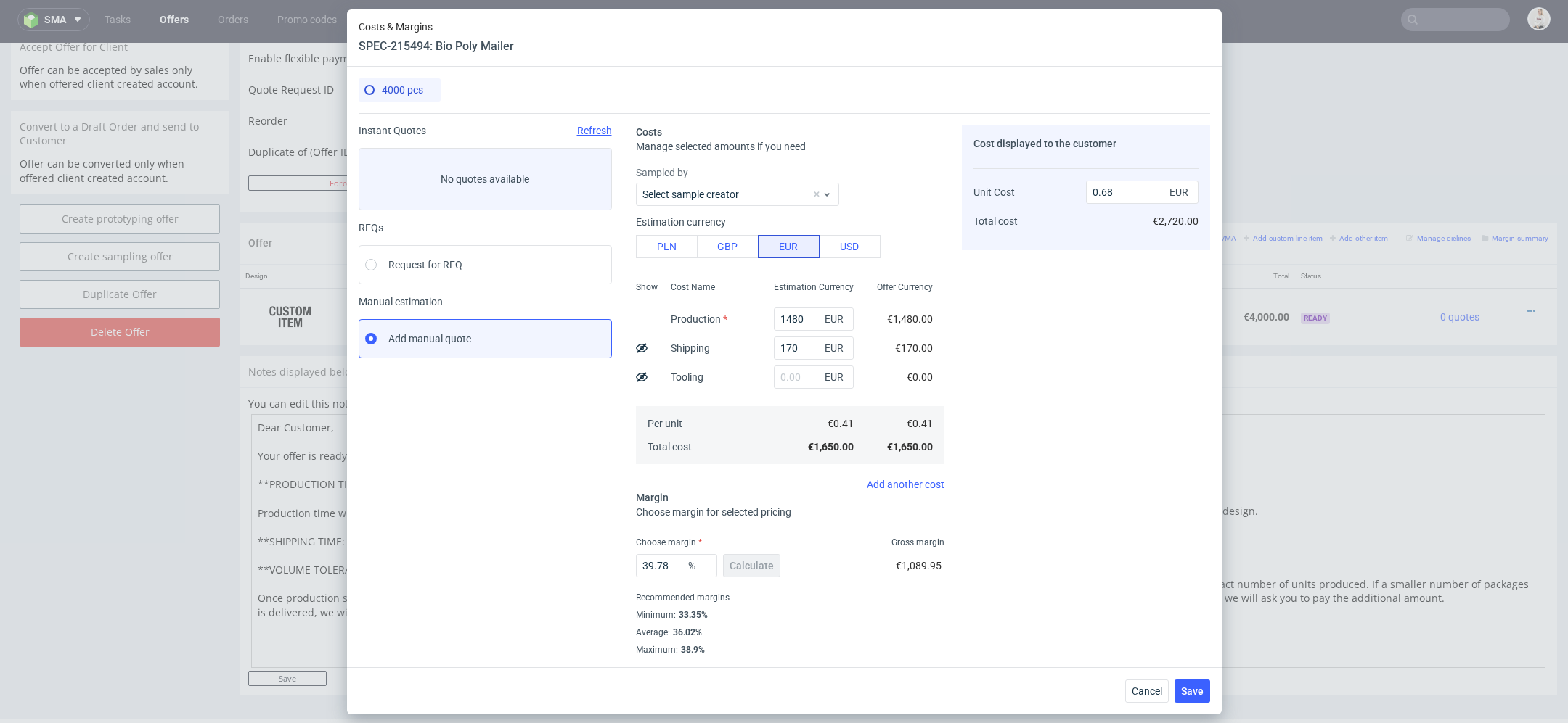
click at [918, 518] on div "Choose margin for selected pricing" at bounding box center [790, 513] width 309 height 15
click at [1161, 645] on div "Cost displayed to the customer Unit Cost Total cost 0.68 EUR €2,720.00" at bounding box center [1085, 390] width 248 height 531
drag, startPoint x: 675, startPoint y: 569, endPoint x: 464, endPoint y: 549, distance: 211.9
click at [464, 549] on div "Instant Quotes Refresh No quotes available RFQs Request for RFQ Manual estimati…" at bounding box center [784, 384] width 851 height 543
type input "39"
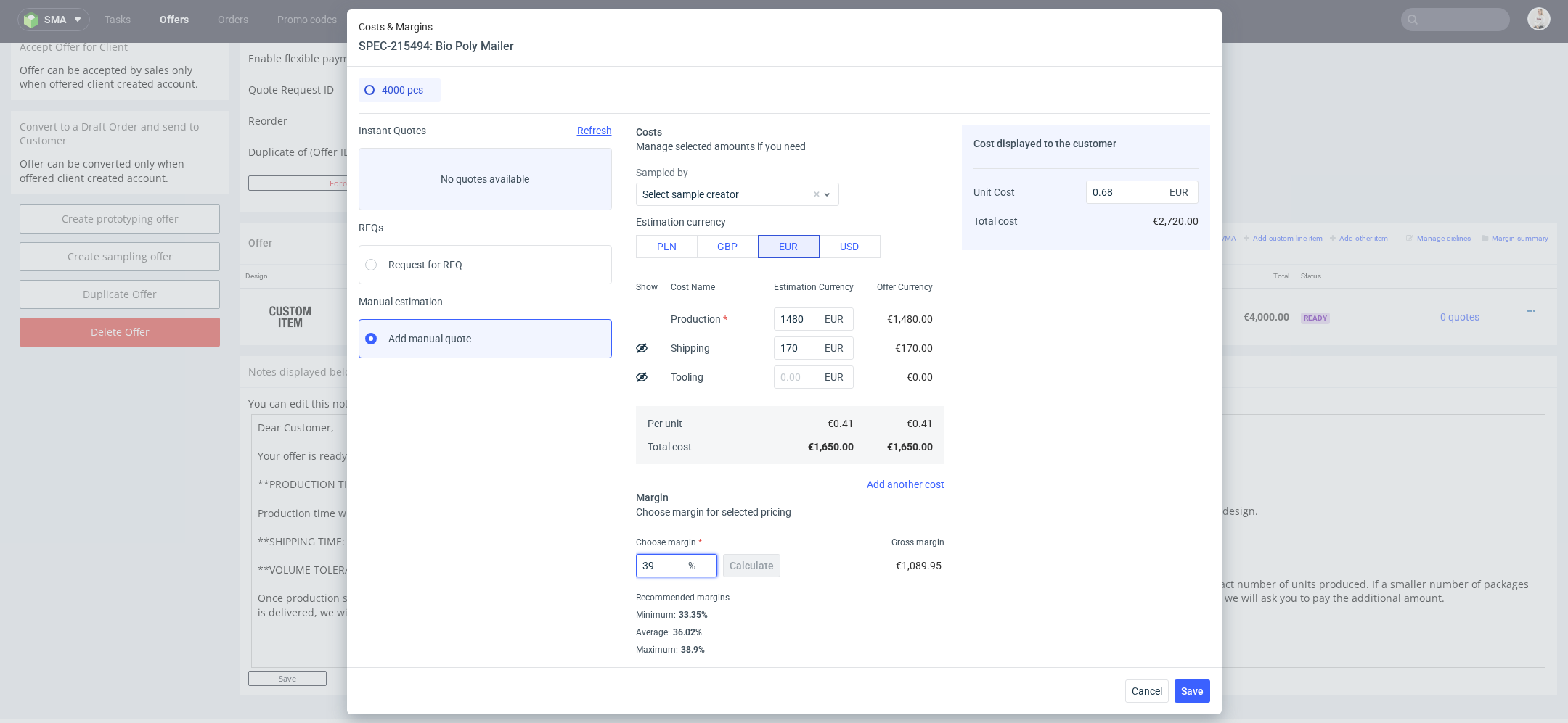
type input "0.67"
type input "39"
click at [1007, 590] on div "Cost displayed to the customer Unit Cost Total cost 0.67 EUR €2,680.00" at bounding box center [1085, 390] width 248 height 531
click at [1203, 686] on span "Save" at bounding box center [1191, 691] width 22 height 10
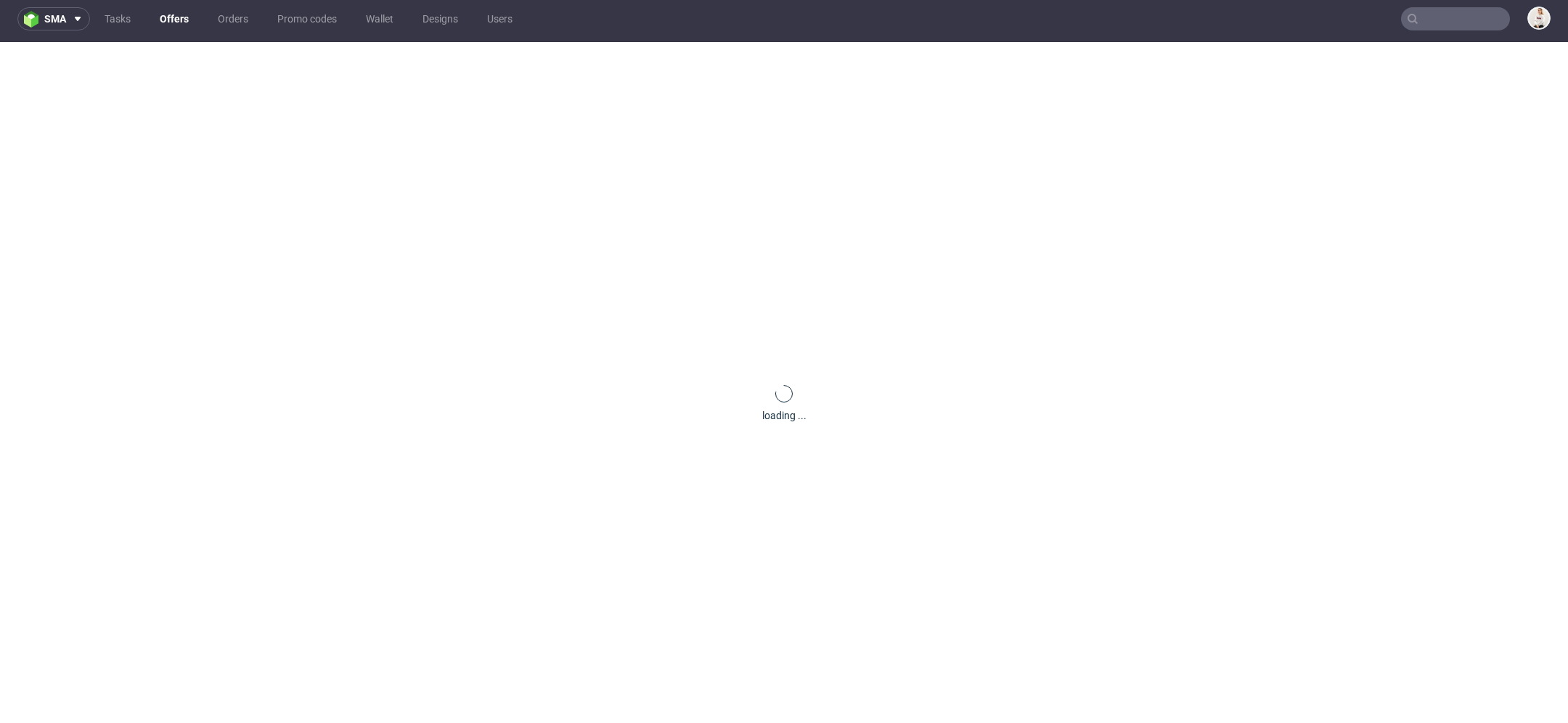
scroll to position [0, 0]
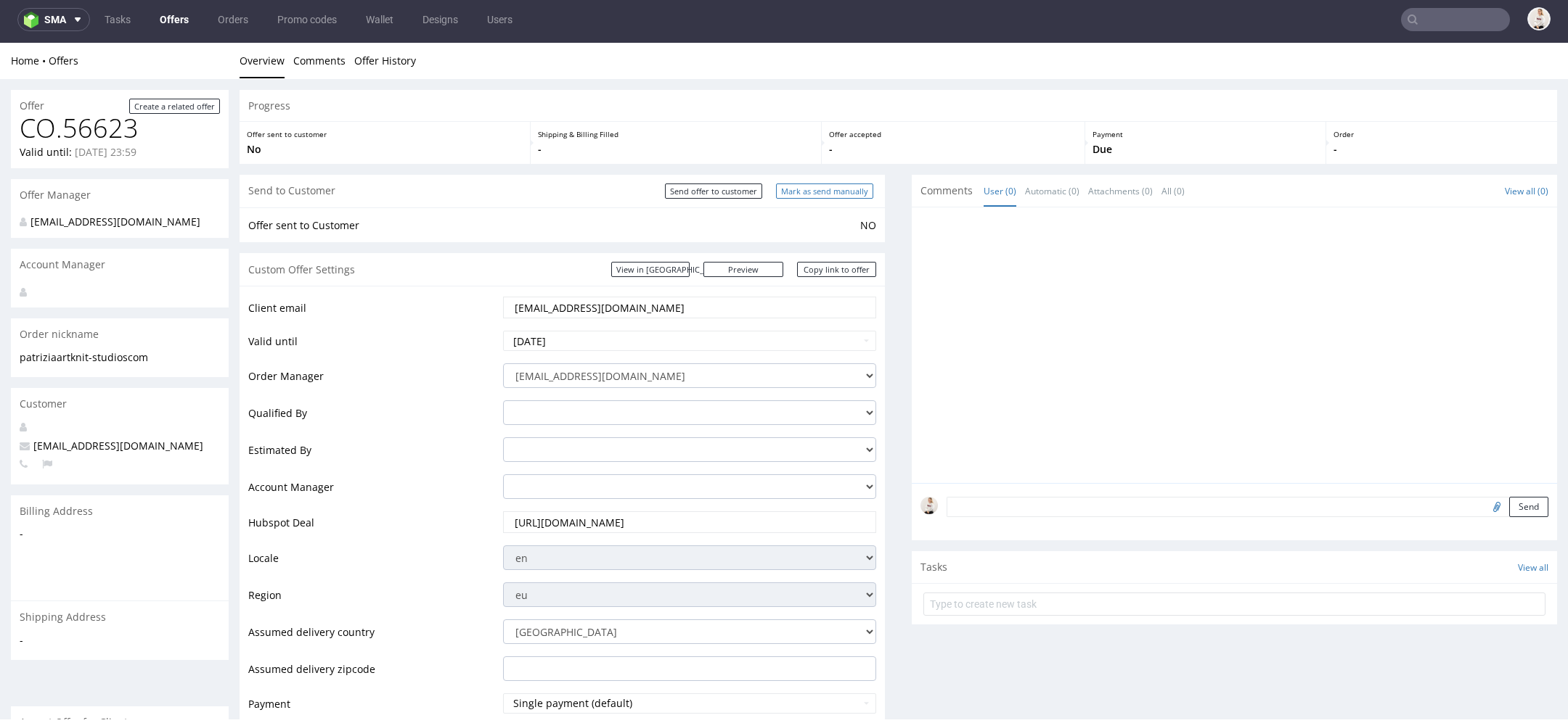
click at [816, 190] on input "Mark as send manually" at bounding box center [824, 191] width 97 height 16
type input "In progress..."
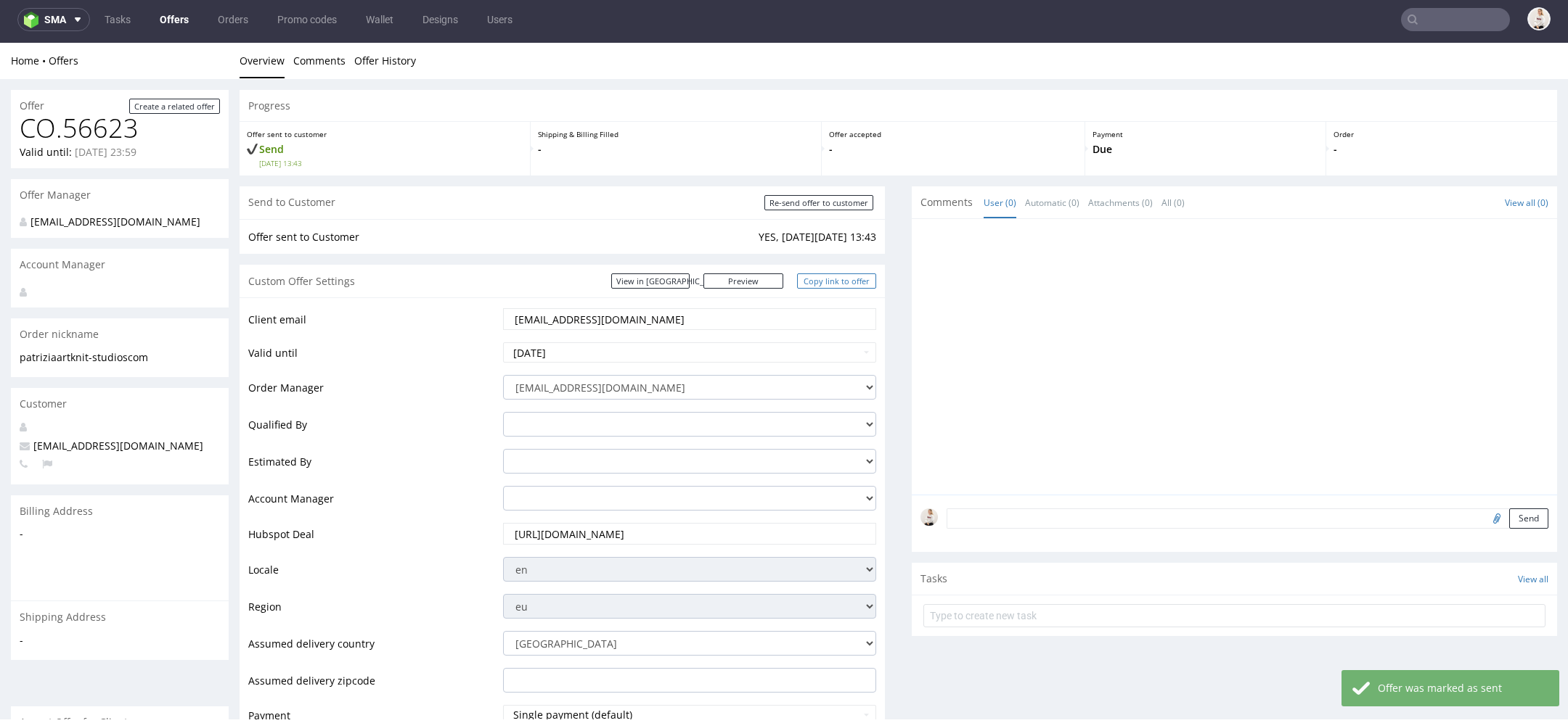
click at [836, 278] on link "Copy link to offer" at bounding box center [836, 281] width 79 height 16
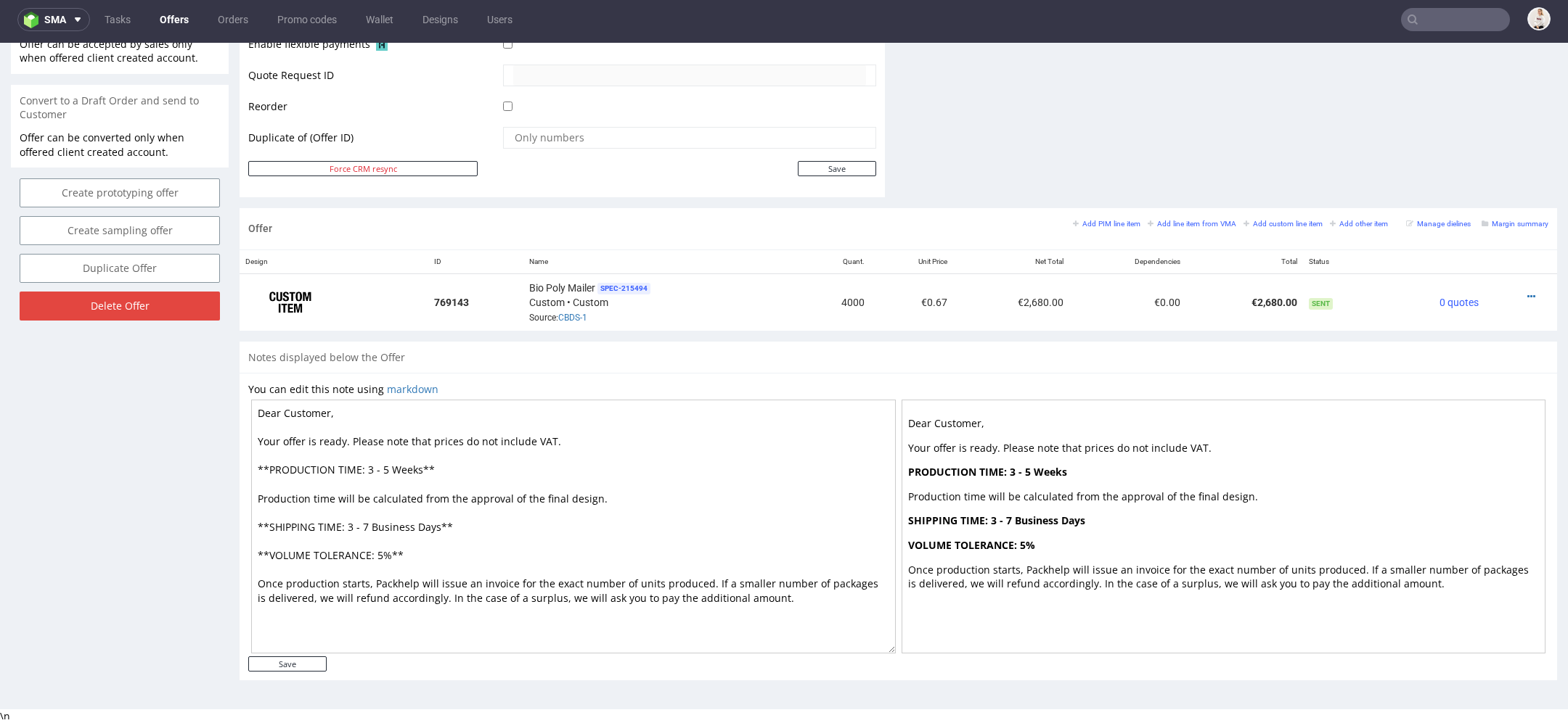
drag, startPoint x: 389, startPoint y: 467, endPoint x: 365, endPoint y: 465, distance: 24.1
click at [365, 465] on textarea "Dear Customer, Your offer is ready. Please note that prices do not include VAT.…" at bounding box center [573, 526] width 645 height 254
type textarea "Dear Customer, Your offer is ready. Please note that prices do not include VAT.…"
click at [301, 666] on input "Save" at bounding box center [288, 664] width 79 height 16
type input "In progress..."
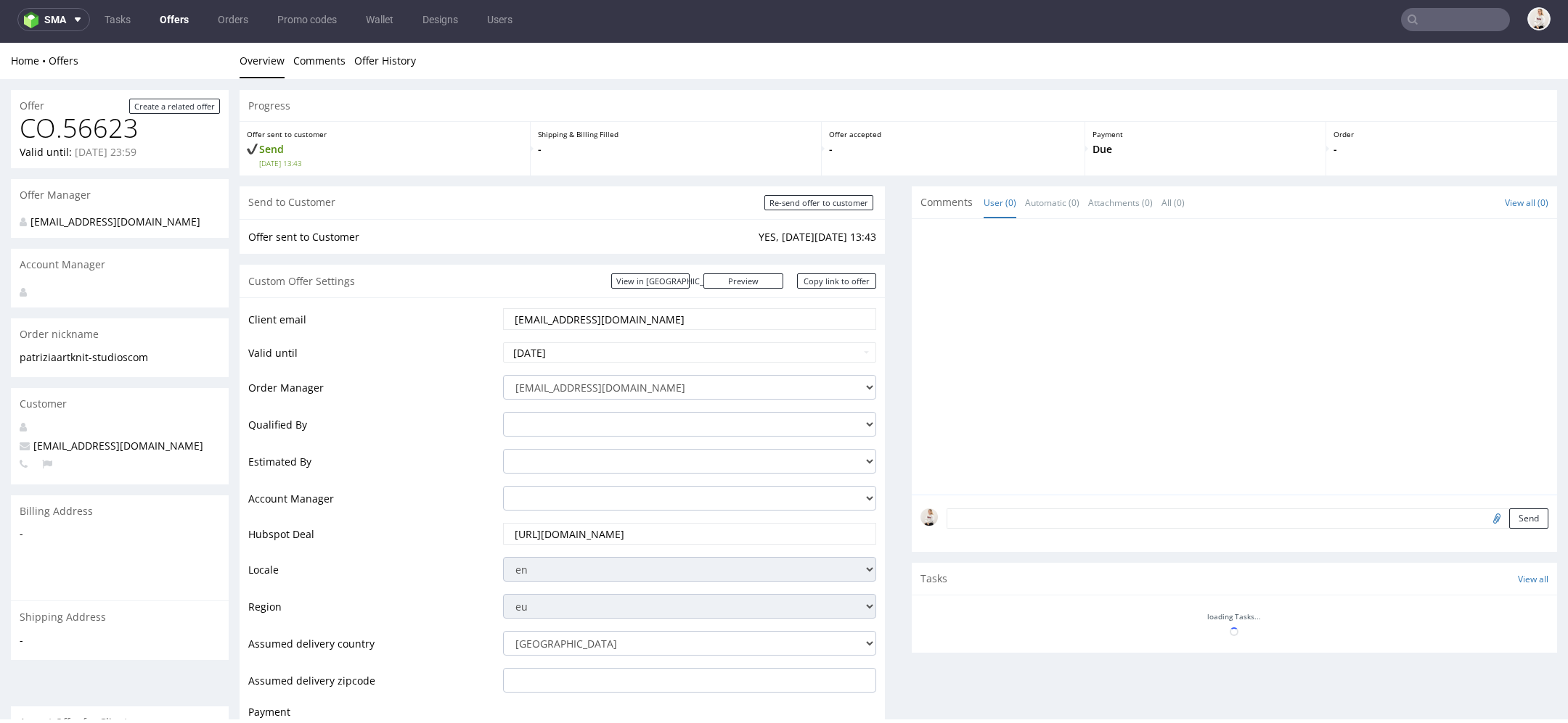
scroll to position [0, 0]
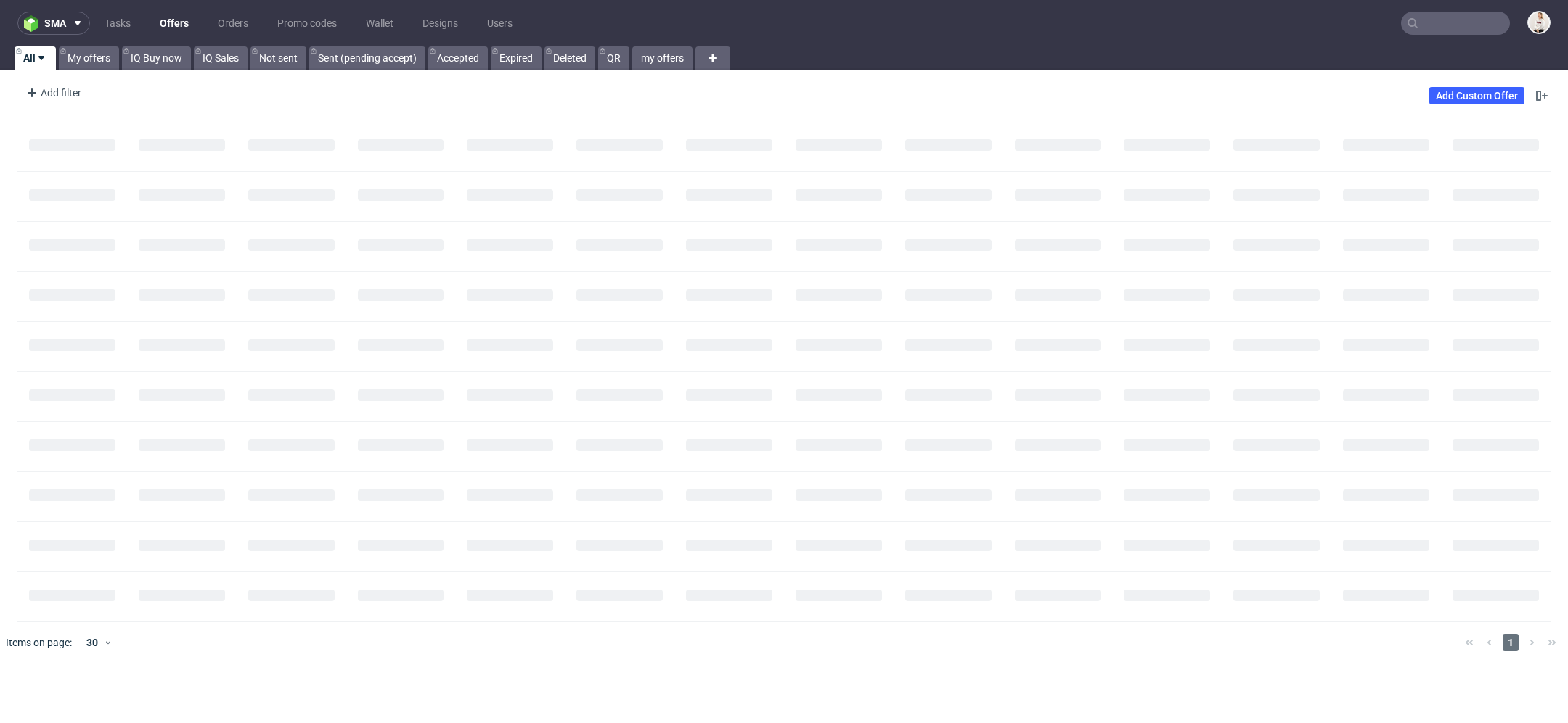
click at [1475, 3] on nav "sma Tasks Offers Orders Promo codes Wallet Designs Users" at bounding box center [784, 23] width 1568 height 47
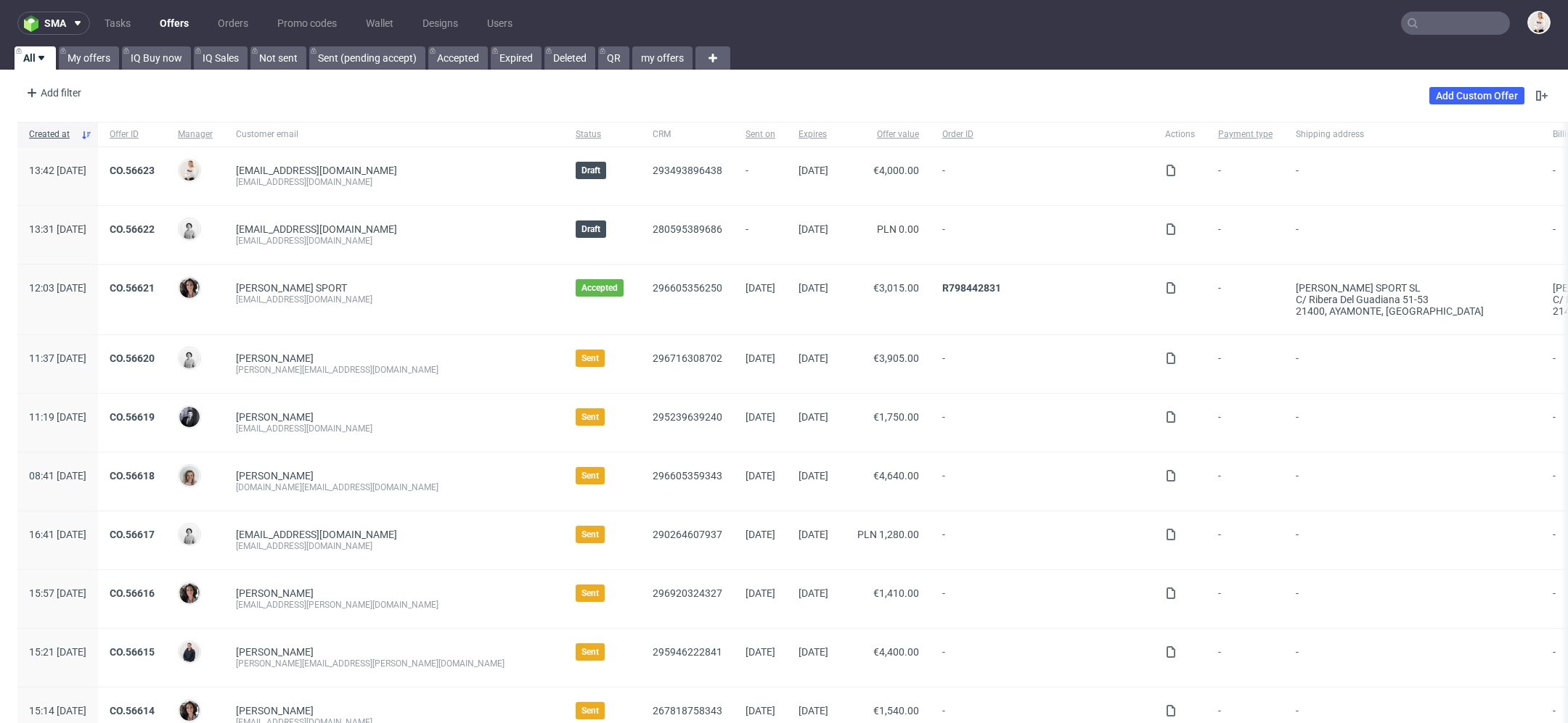
click at [1458, 23] on input "text" at bounding box center [1455, 23] width 109 height 23
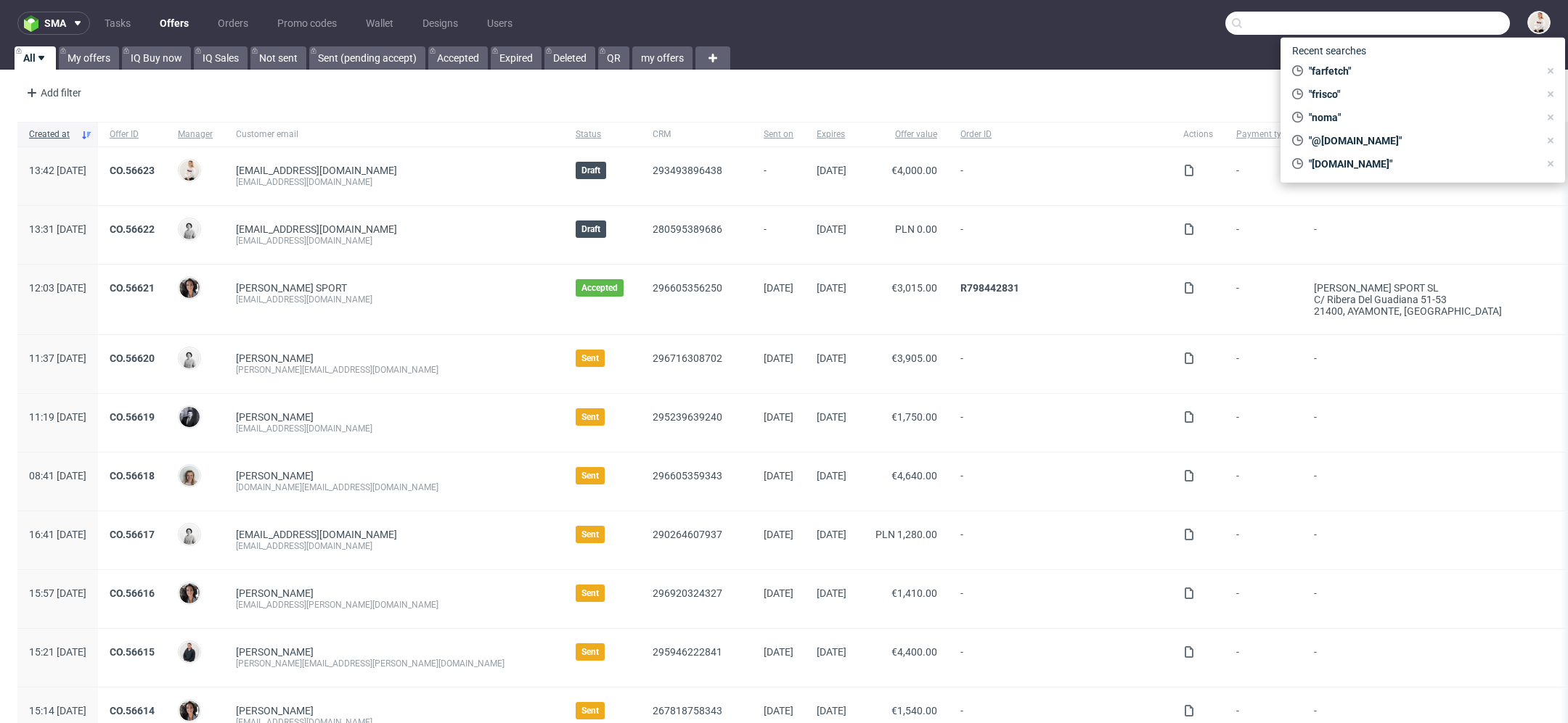
paste input "1480.00"
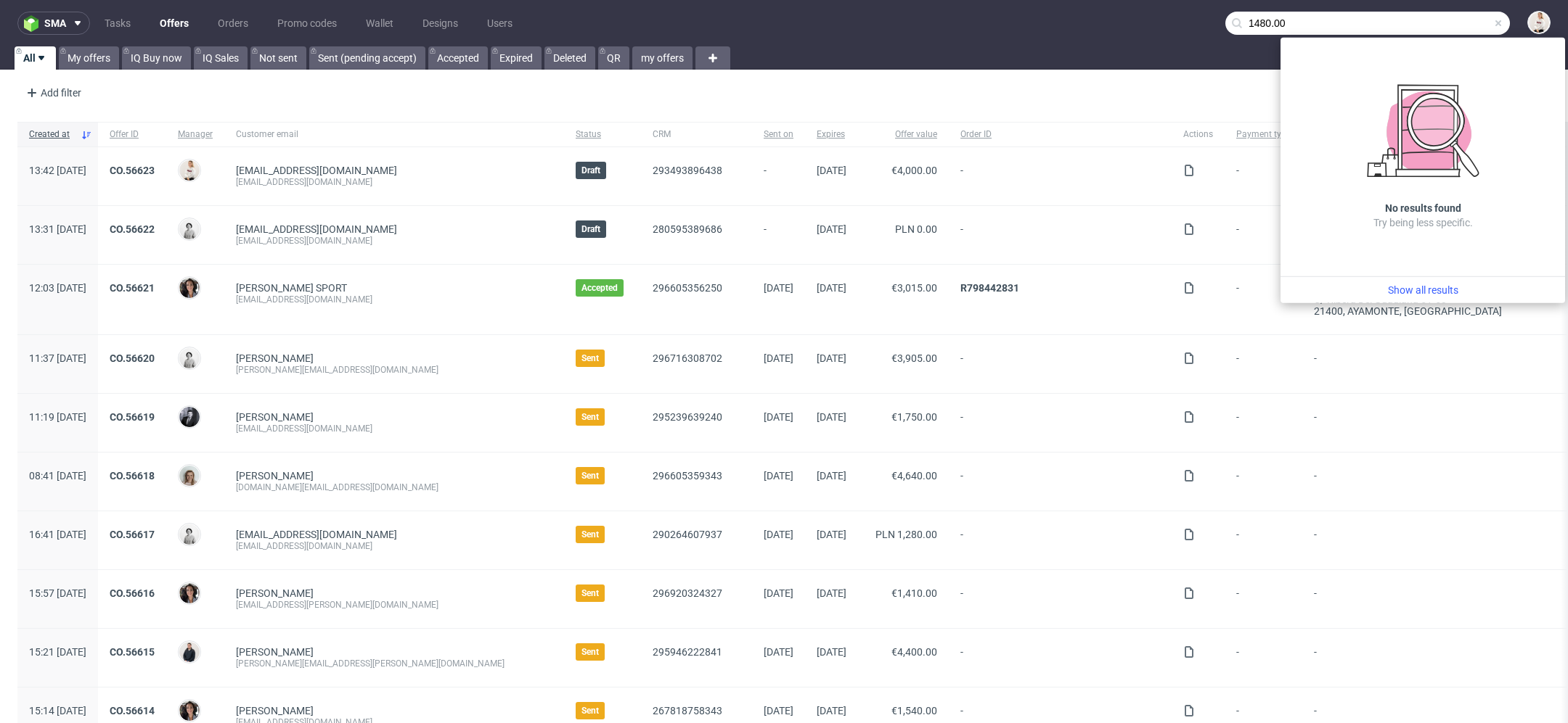
paste input "@[DOMAIN_NAME]"
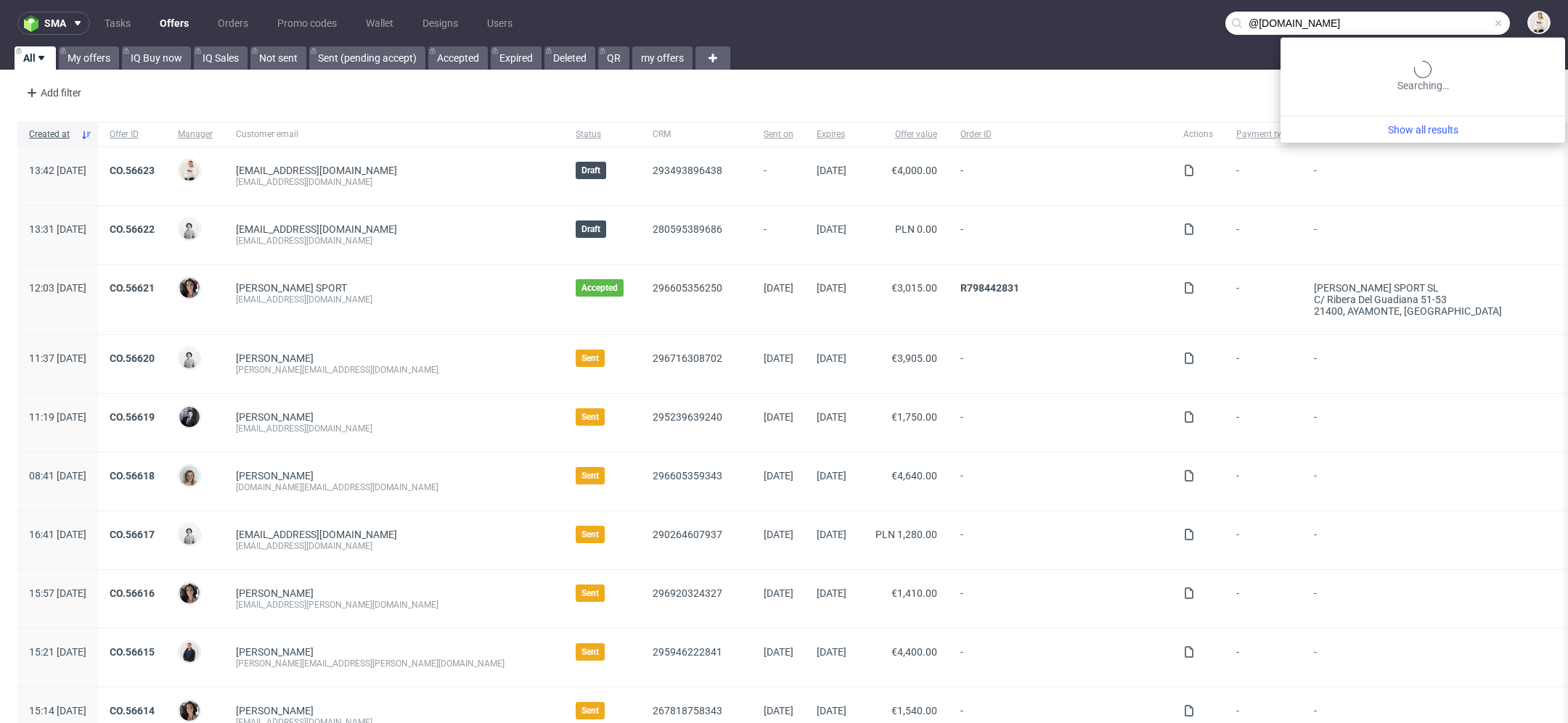
type input "@[DOMAIN_NAME]"
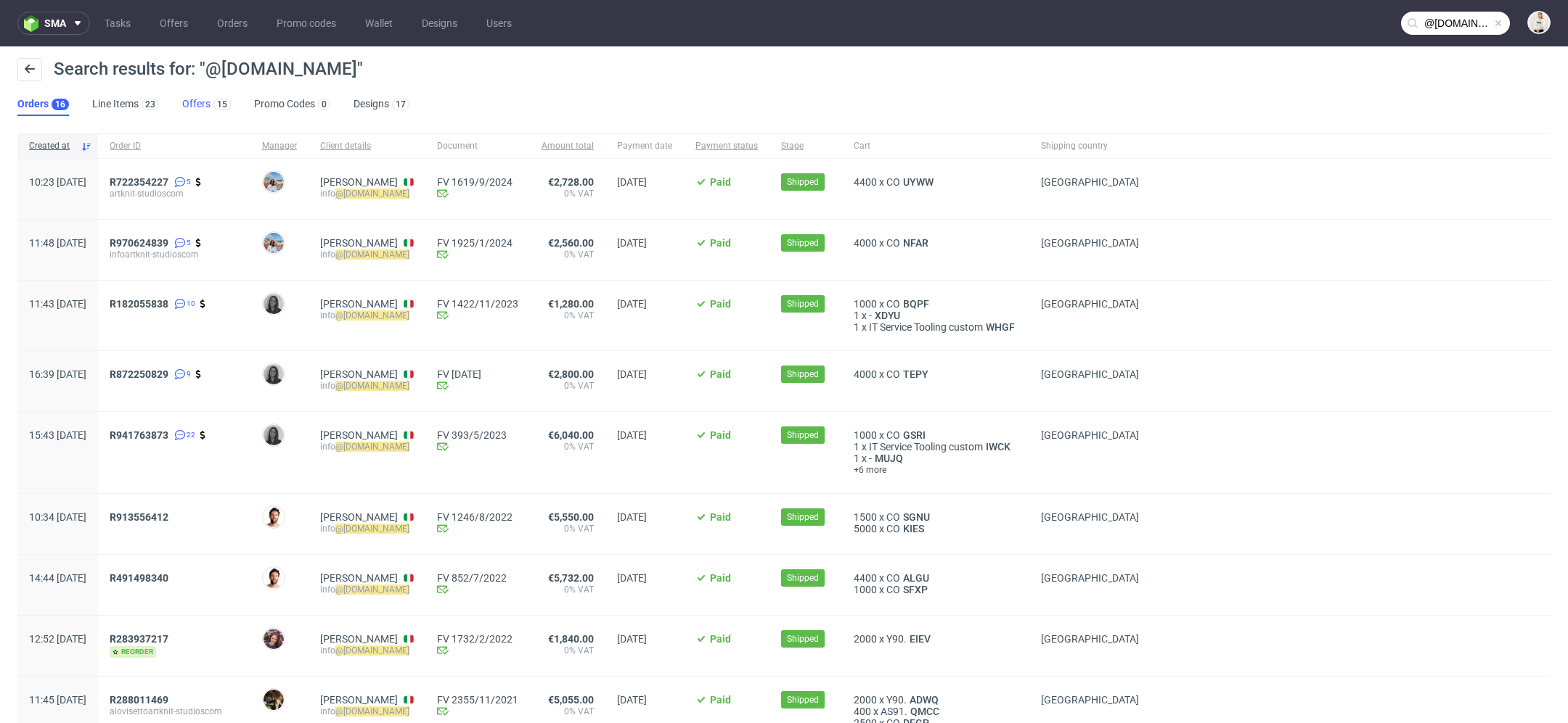
click at [189, 97] on link "Offers 15" at bounding box center [206, 104] width 48 height 23
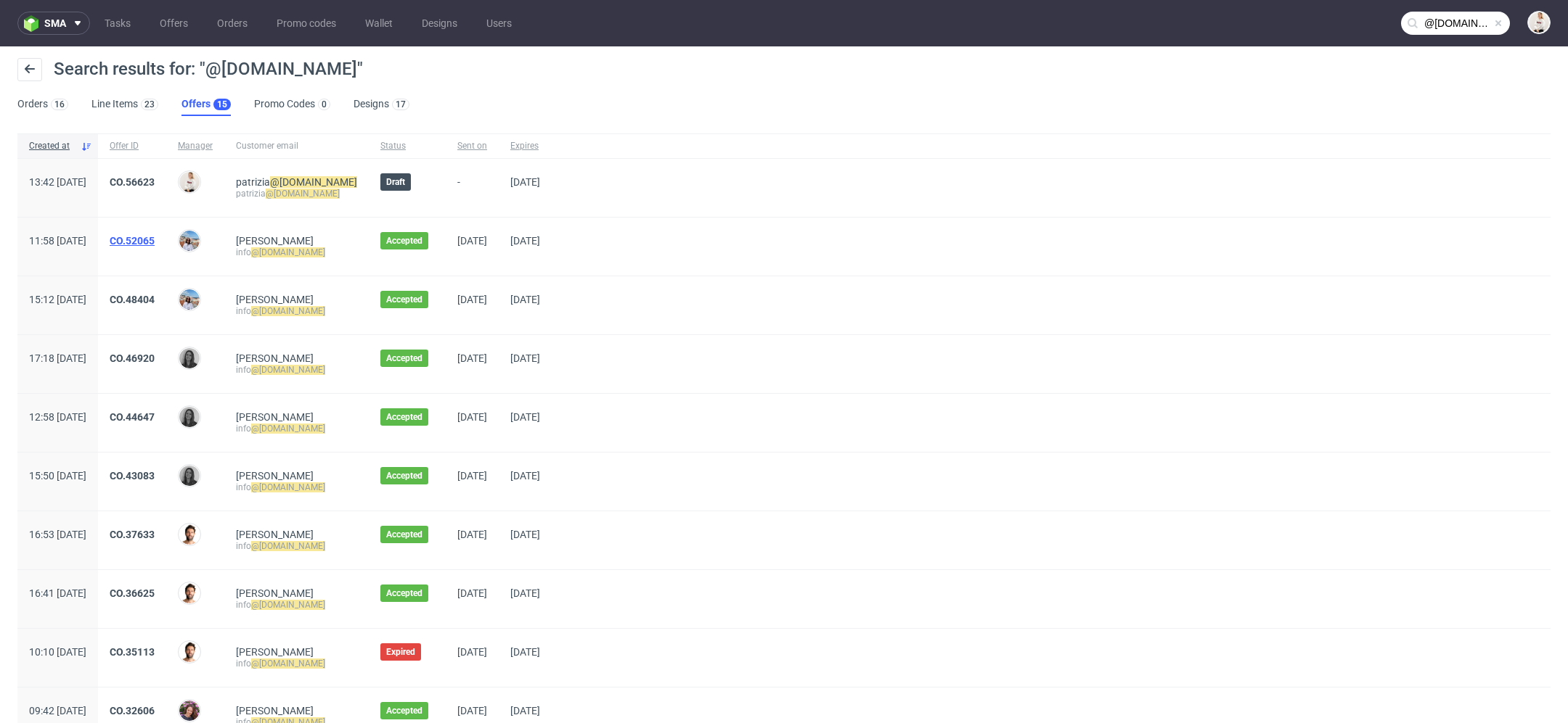
click at [155, 238] on link "CO.52065" at bounding box center [132, 241] width 45 height 11
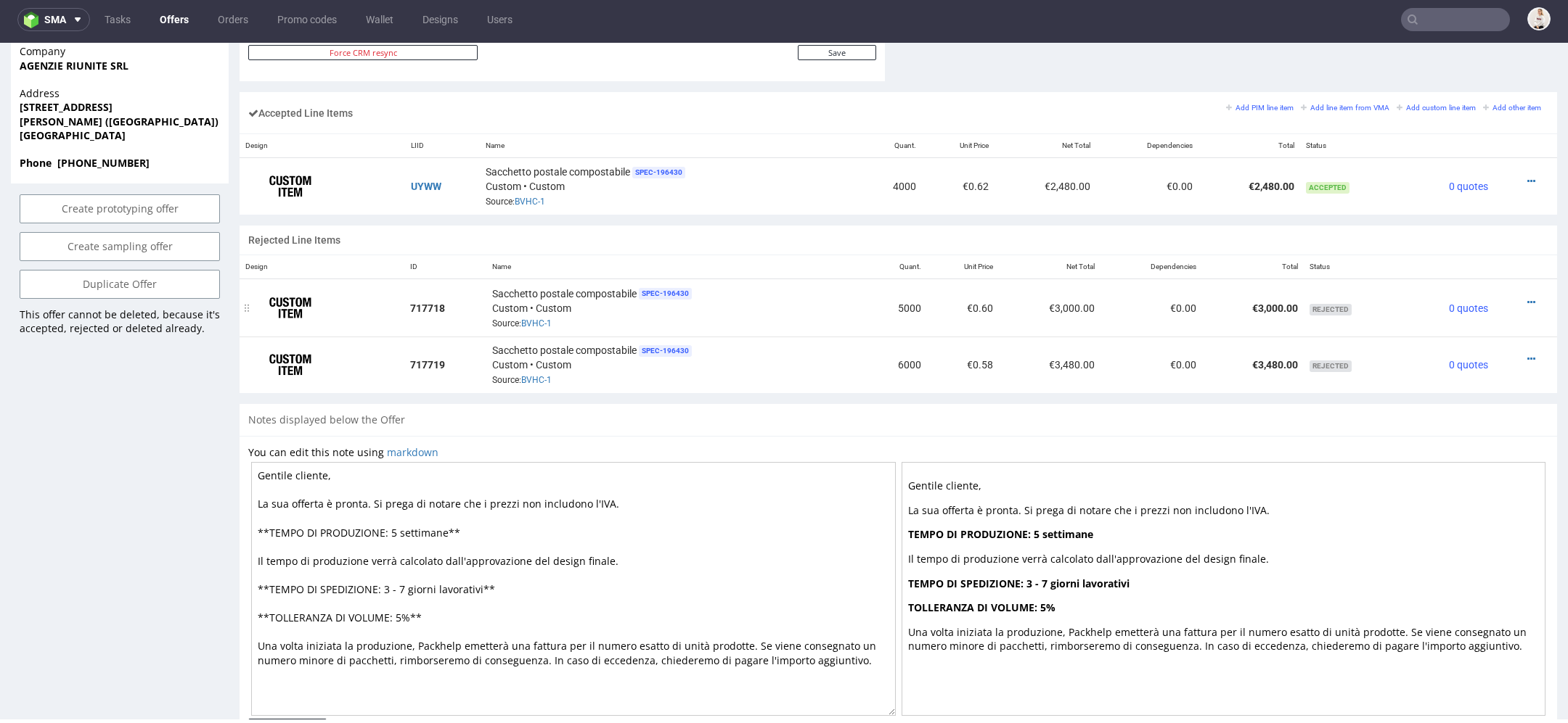
scroll to position [853, 0]
click at [1527, 178] on icon at bounding box center [1531, 183] width 8 height 10
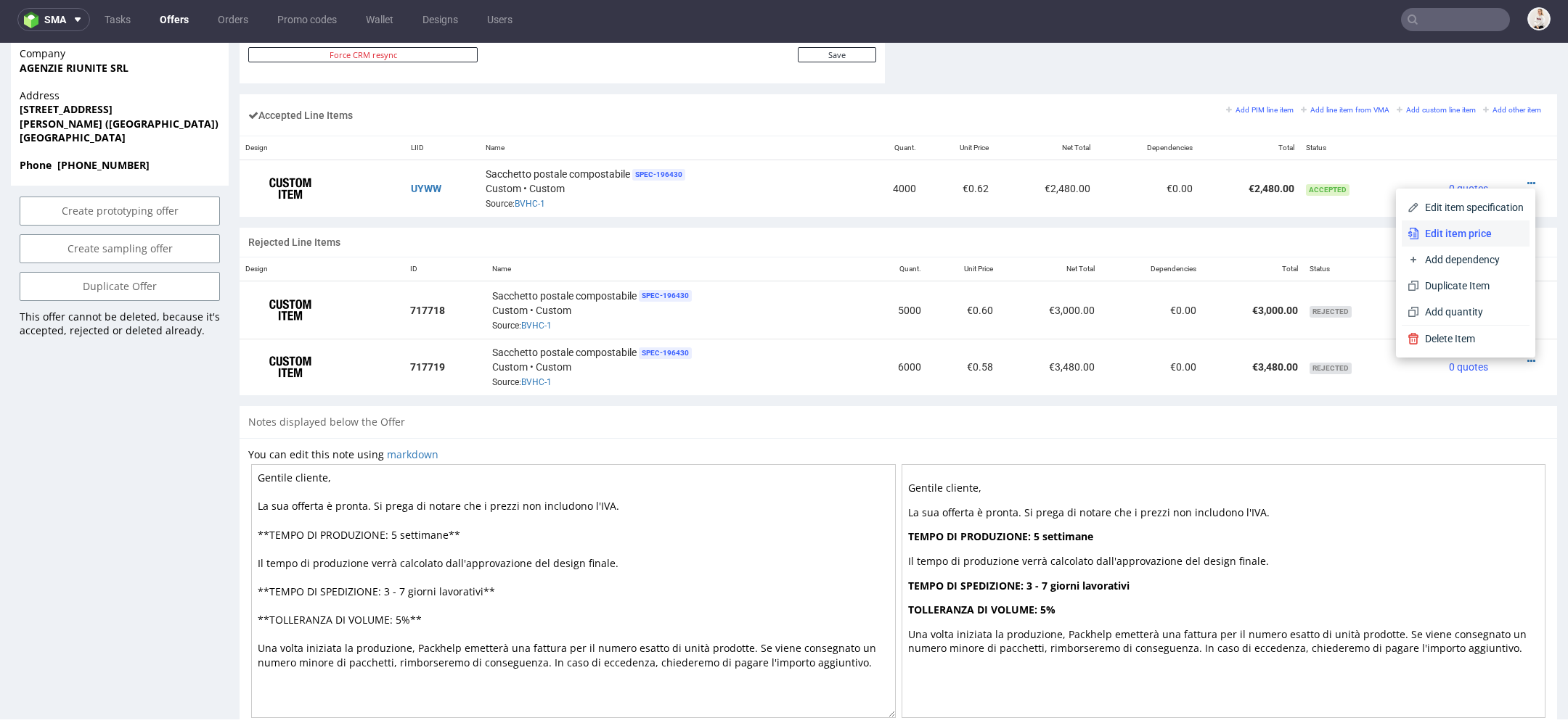
click at [1439, 234] on span "Edit item price" at bounding box center [1471, 233] width 105 height 15
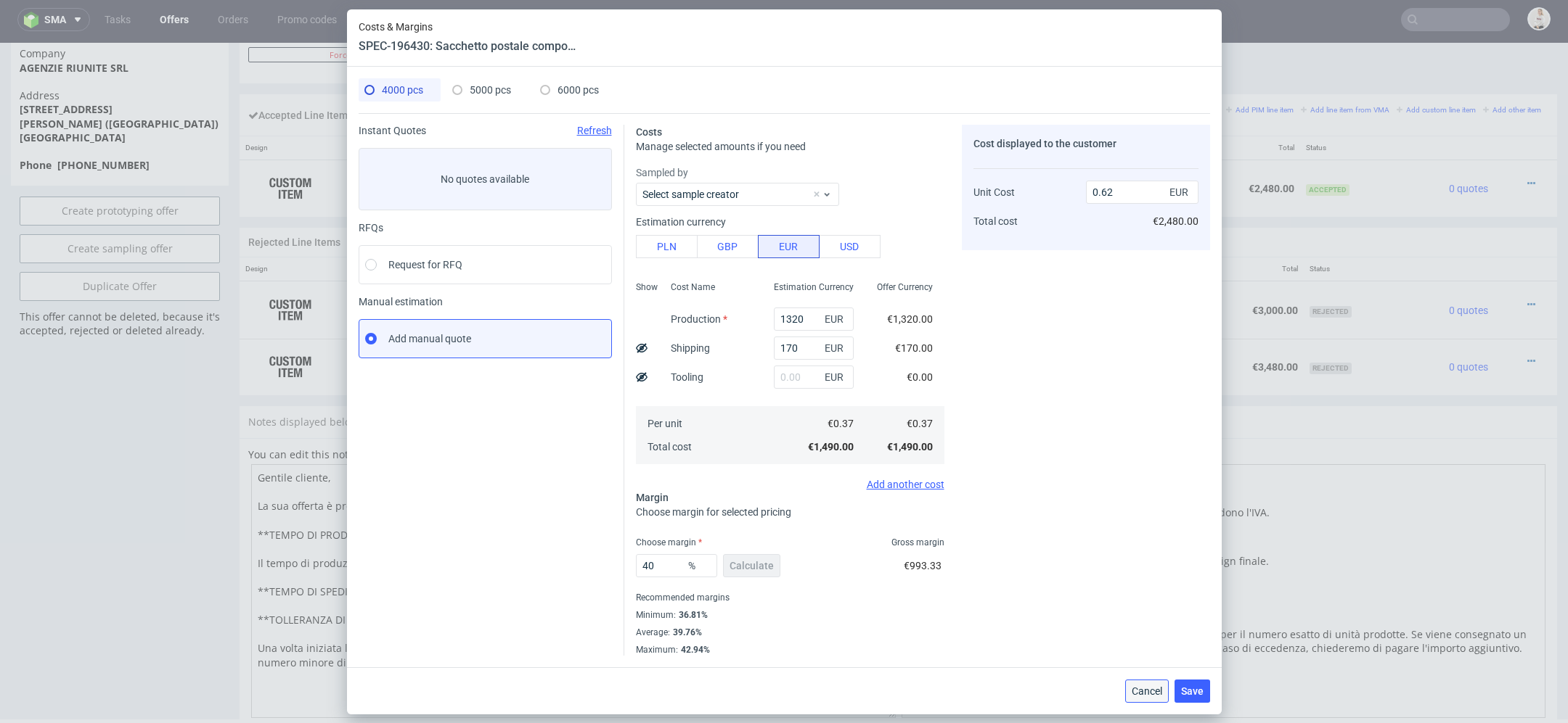
click at [1153, 686] on span "Cancel" at bounding box center [1146, 691] width 30 height 10
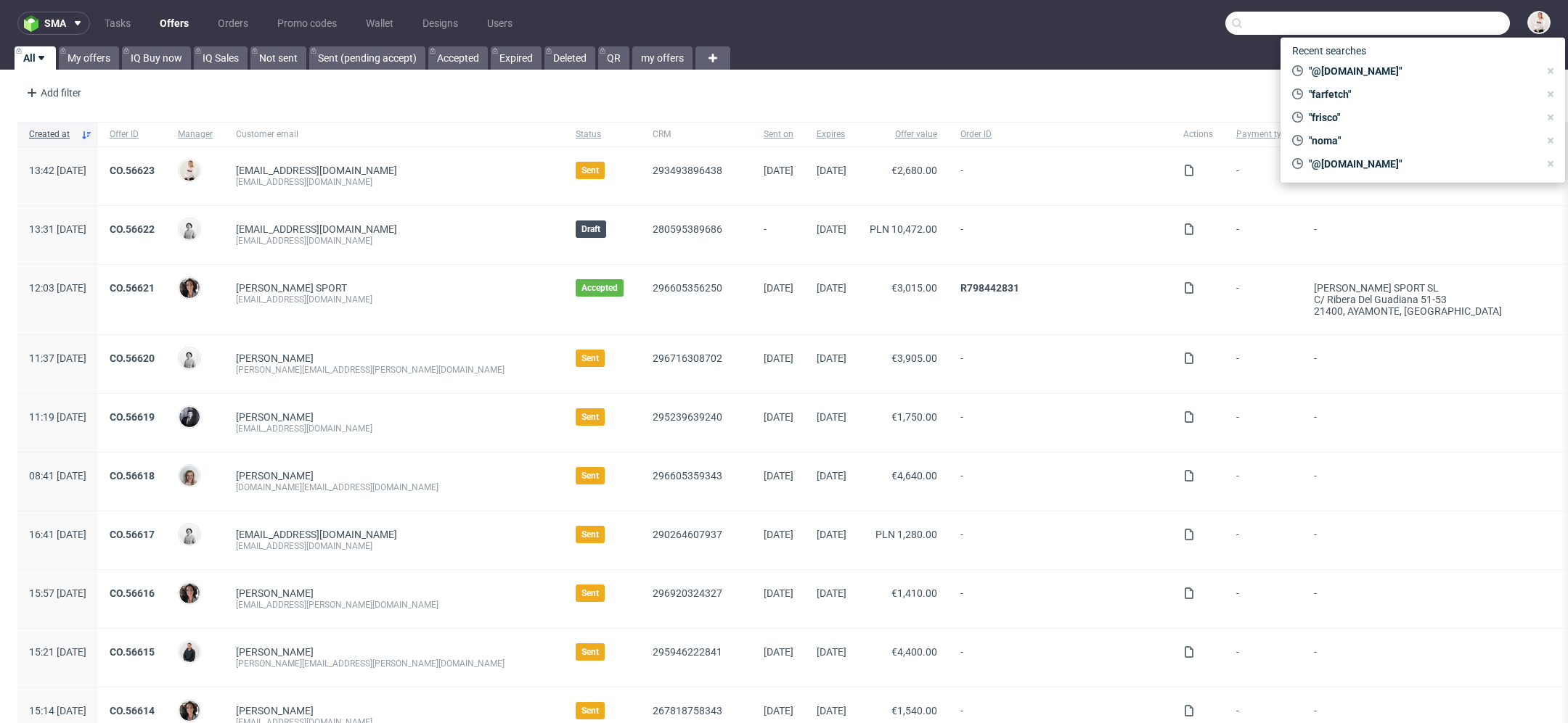
click at [1416, 23] on input "text" at bounding box center [1366, 23] width 284 height 23
click at [1384, 93] on span ""farfetch"" at bounding box center [1421, 94] width 236 height 15
type input "farfetch"
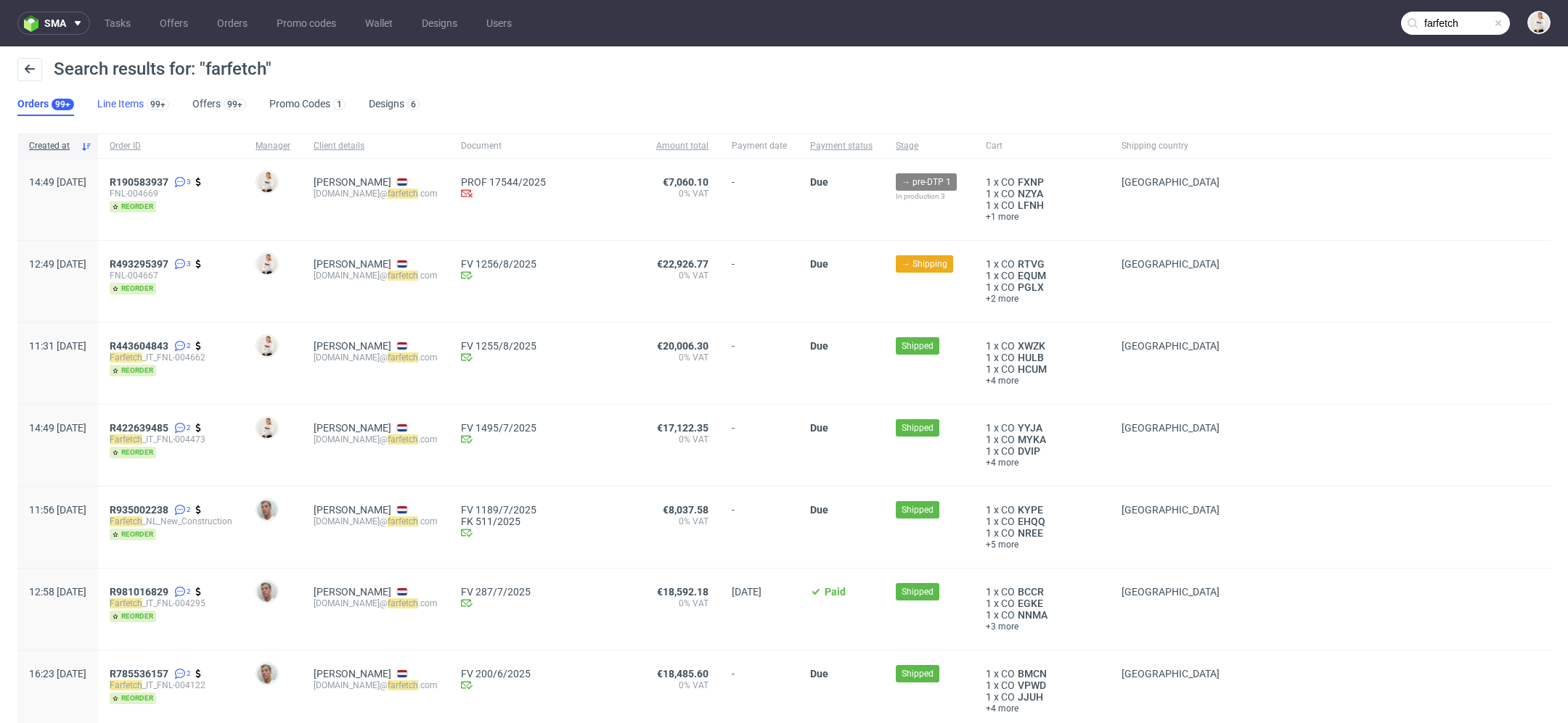
click at [125, 111] on link "Line Items 99+" at bounding box center [134, 104] width 72 height 23
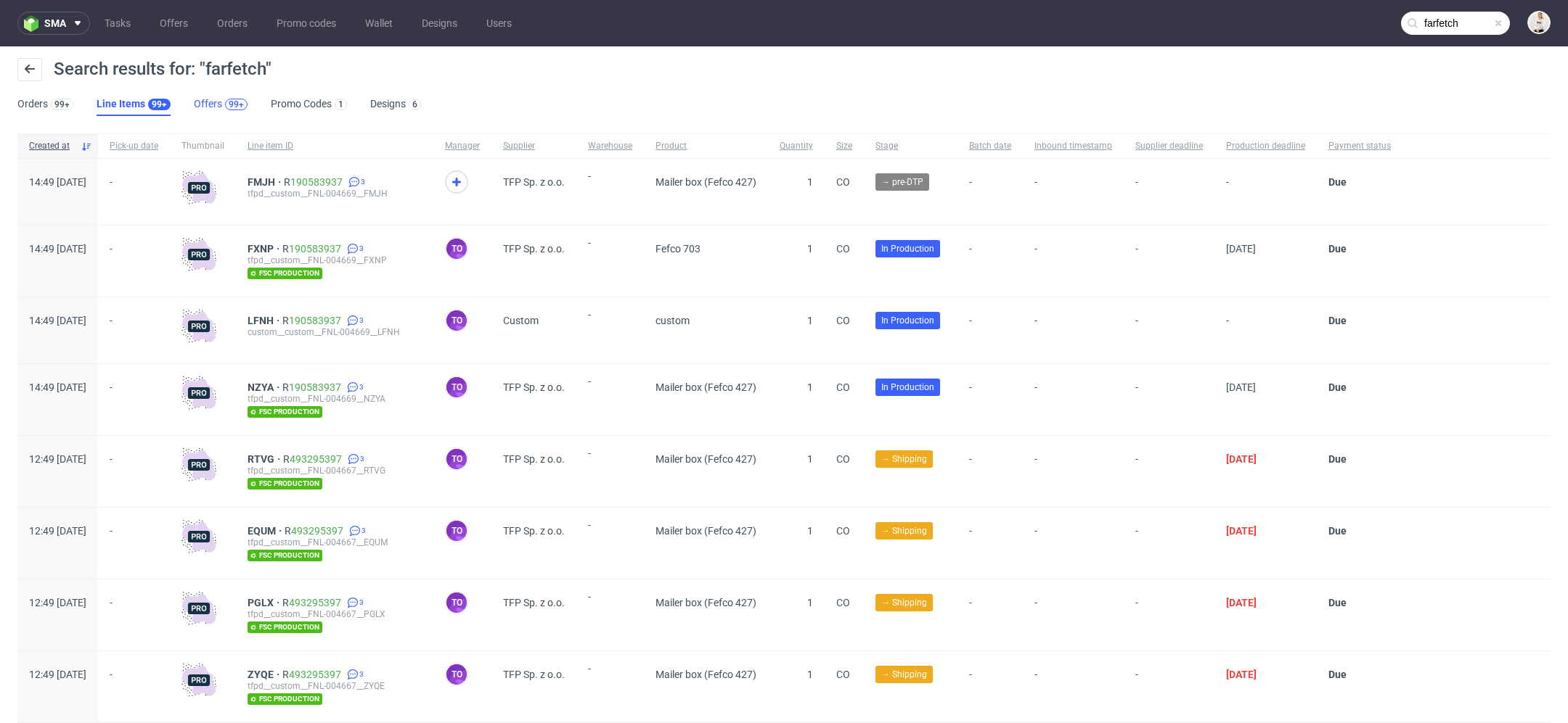
click at [229, 99] on div "99+" at bounding box center [236, 104] width 16 height 10
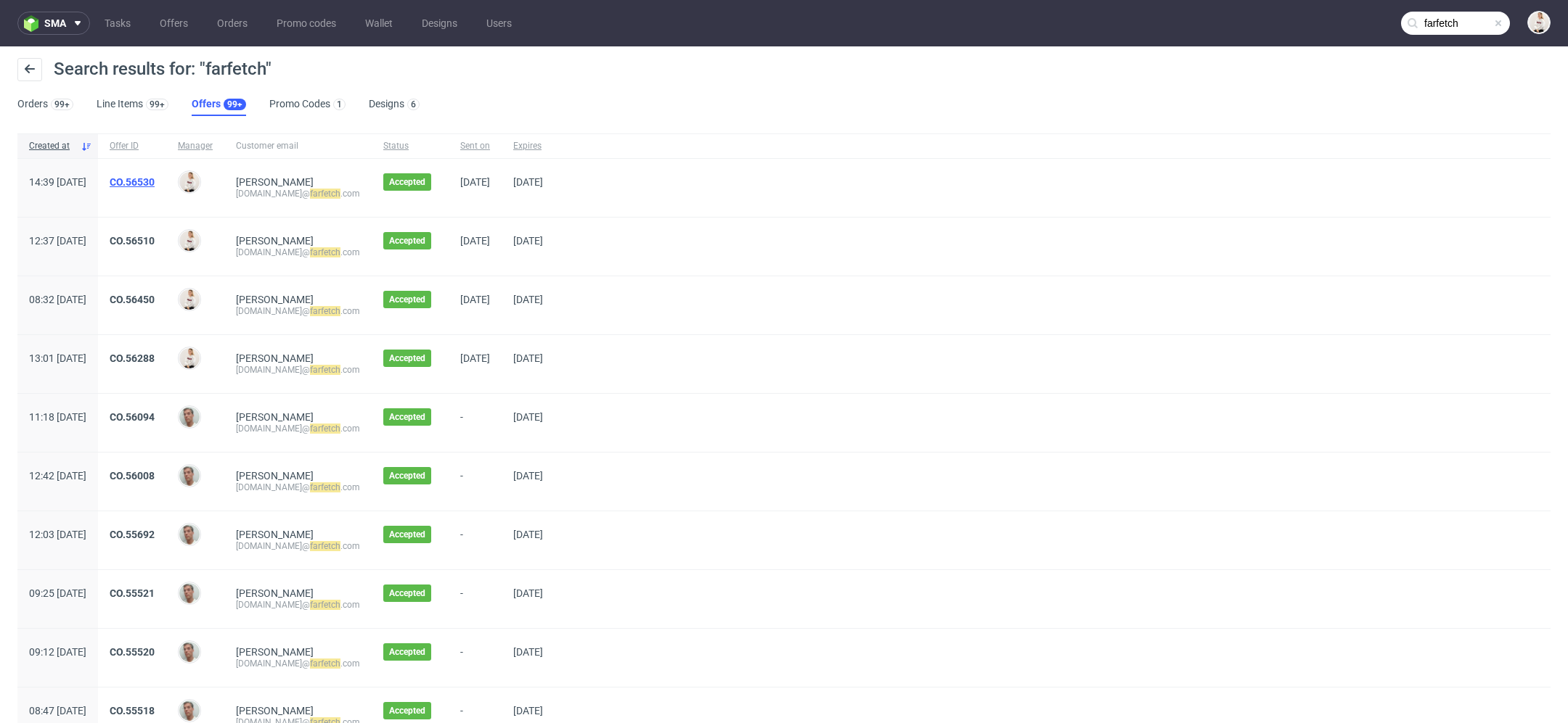
click at [155, 181] on link "CO.56530" at bounding box center [132, 182] width 45 height 11
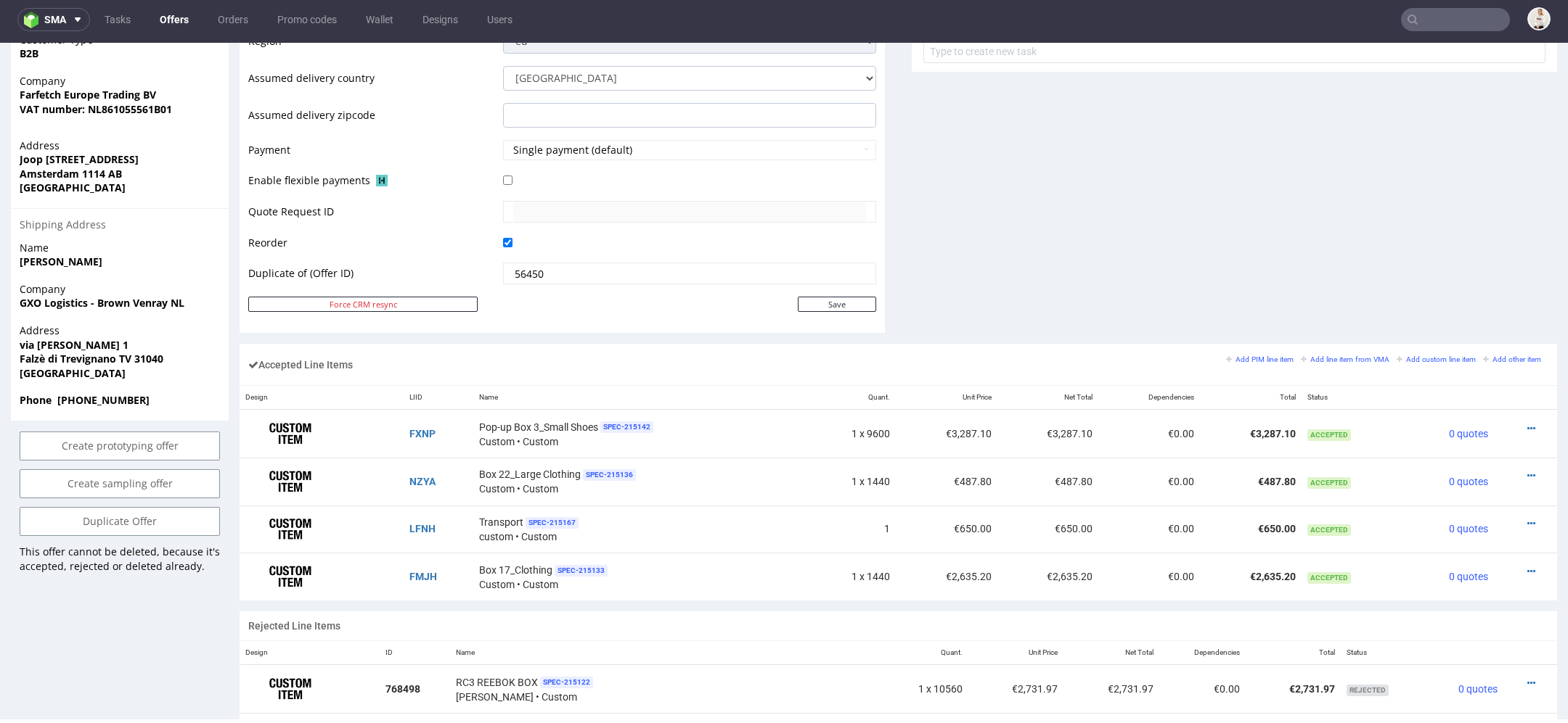
scroll to position [605, 0]
click at [190, 527] on link "Duplicate Offer" at bounding box center [120, 519] width 201 height 29
click at [99, 485] on link "Yes" at bounding box center [97, 495] width 41 height 22
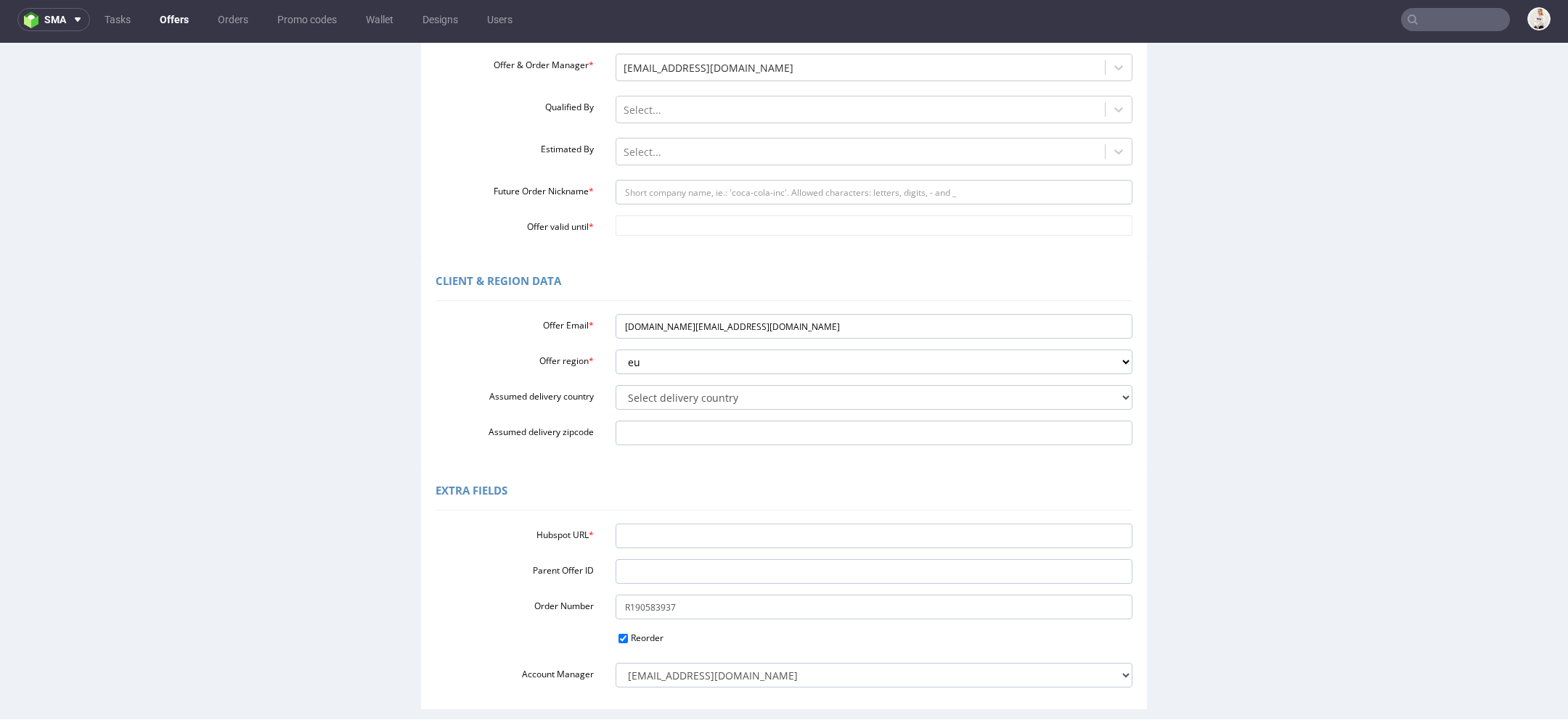
scroll to position [209, 0]
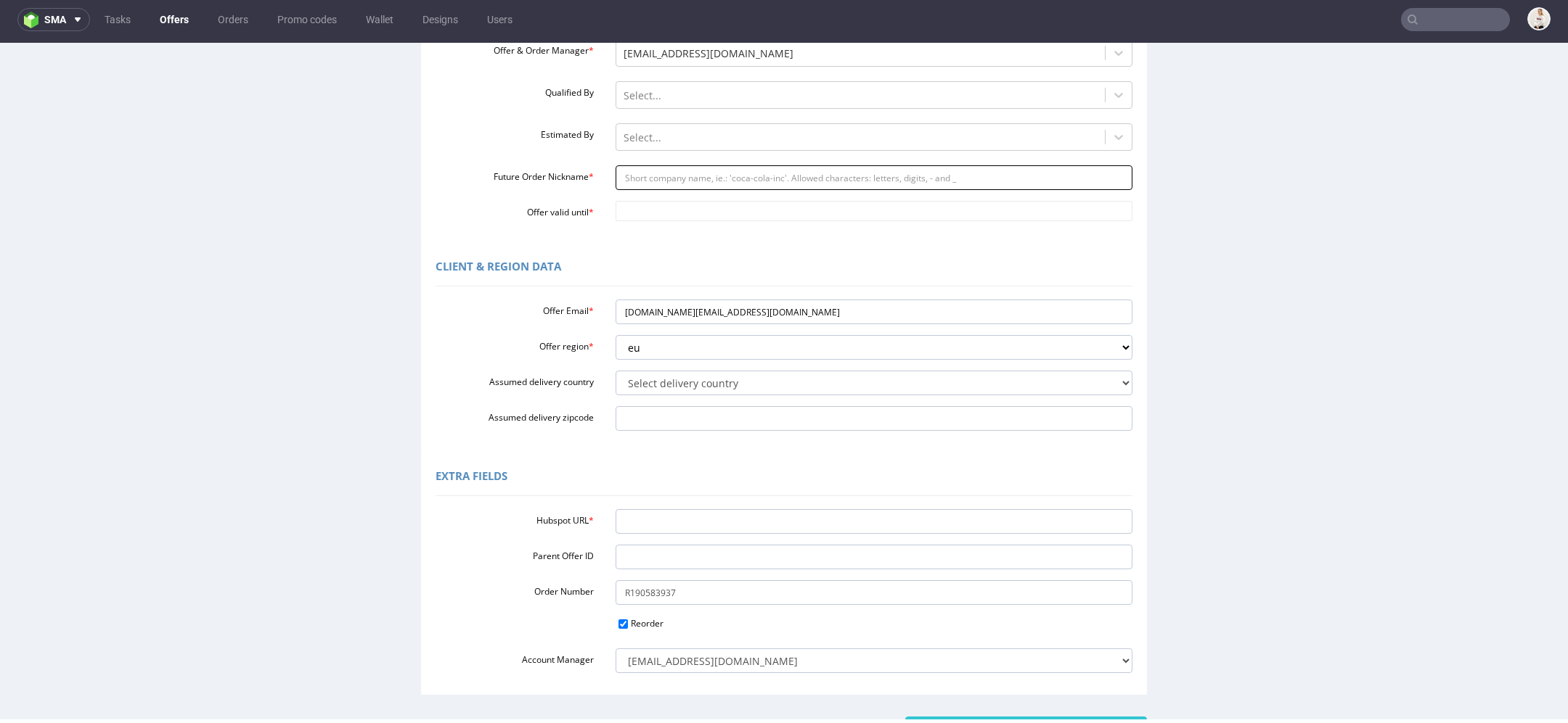
click at [687, 178] on input "Future Order Nickname *" at bounding box center [874, 178] width 518 height 25
paste input "FNL-004678"
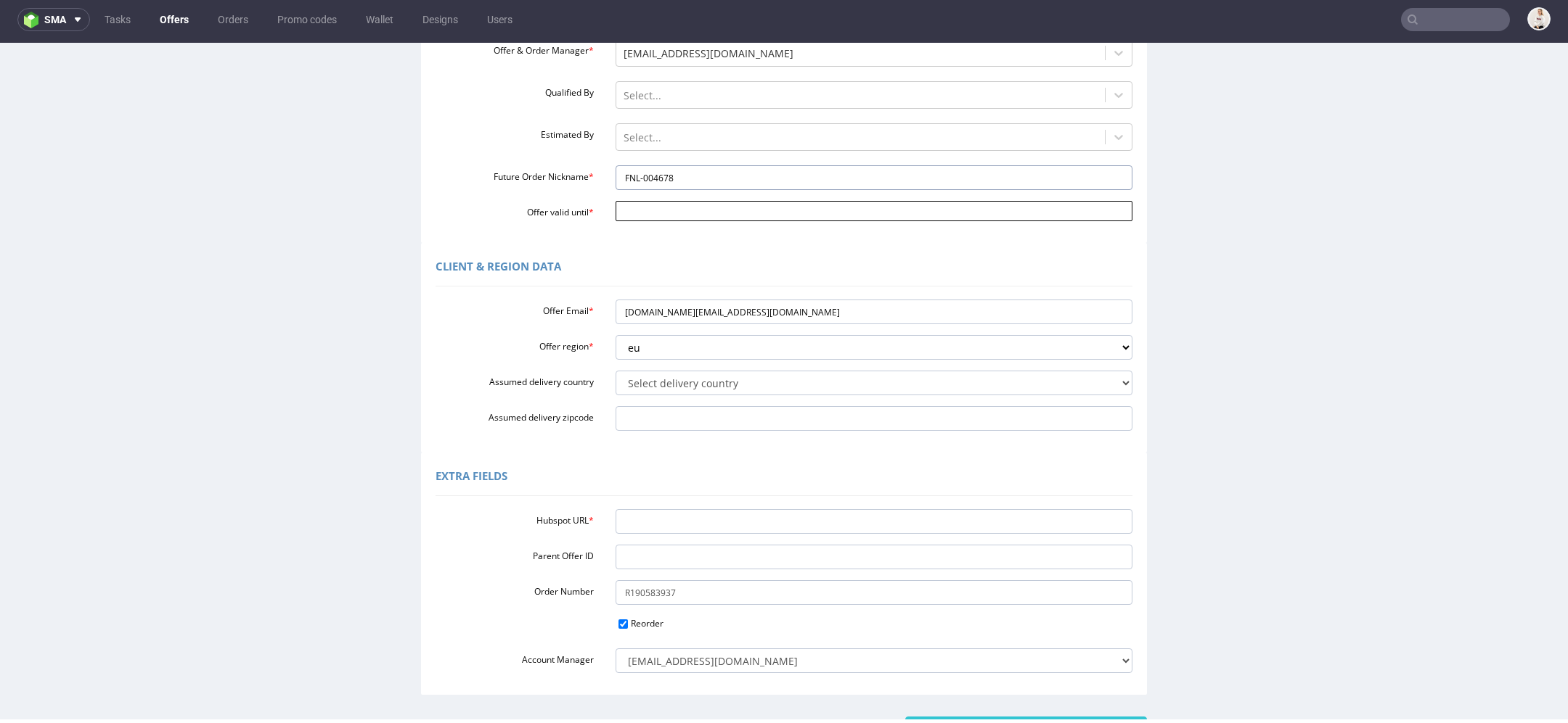
type input "FNL-004678"
click at [687, 206] on input "Offer valid until *" at bounding box center [874, 210] width 518 height 20
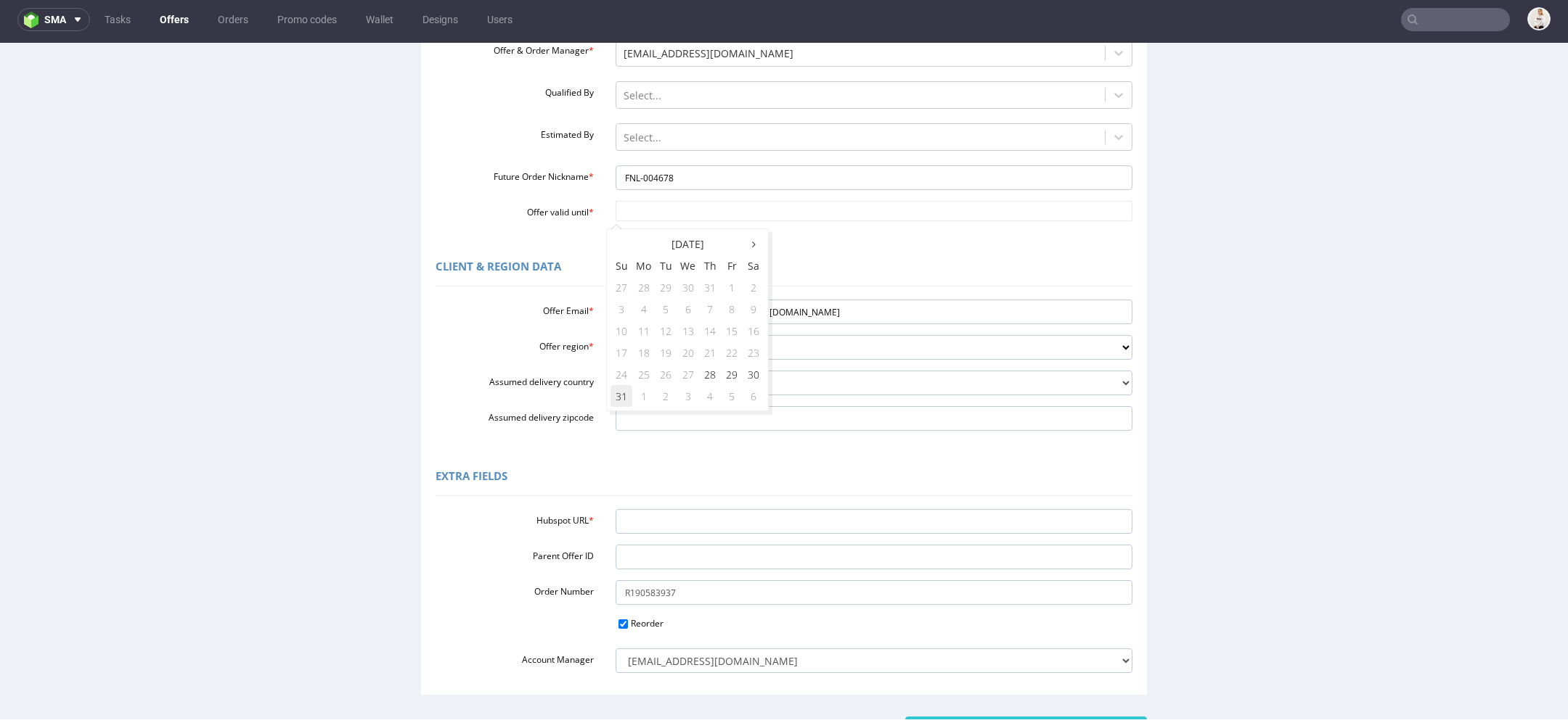
click at [617, 394] on td "31" at bounding box center [621, 395] width 22 height 22
type input "[DATE]"
click at [662, 377] on select "Select delivery country Andorra Afghanistan Anguilla Albania Armenia Antarctica…" at bounding box center [874, 383] width 518 height 25
click at [615, 371] on select "Select delivery country Andorra Afghanistan Anguilla Albania Armenia Antarctica…" at bounding box center [874, 383] width 518 height 25
click at [662, 377] on select "Select delivery country Andorra Afghanistan Anguilla Albania Armenia Antarctica…" at bounding box center [874, 383] width 518 height 25
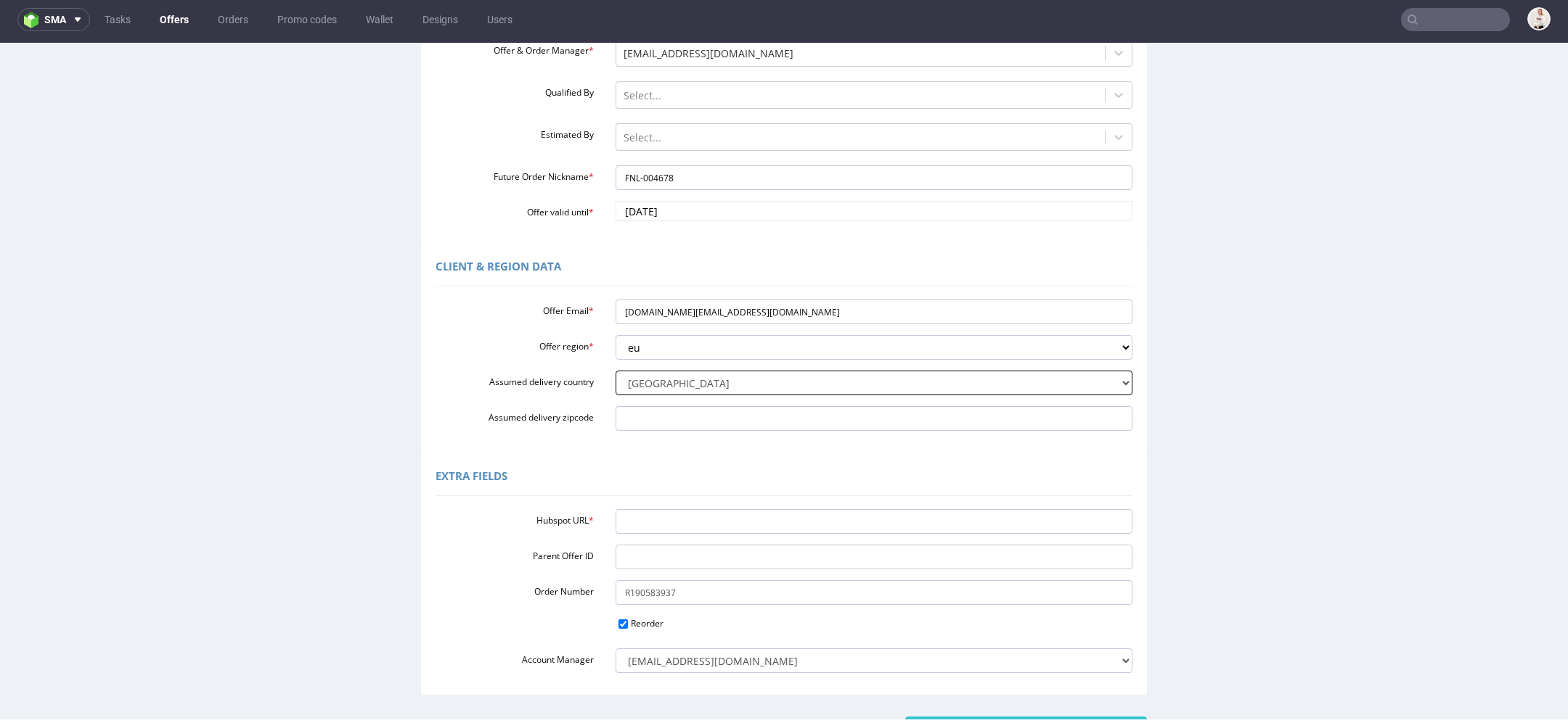
select select "110"
click at [615, 371] on select "Select delivery country Andorra Afghanistan Anguilla Albania Armenia Antarctica…" at bounding box center [874, 383] width 518 height 25
click at [685, 518] on input "Hubspot URL *" at bounding box center [874, 522] width 518 height 25
paste input "https://app-eu1.hubspot.com/contacts/25600958/record/0-3/297573248192/"
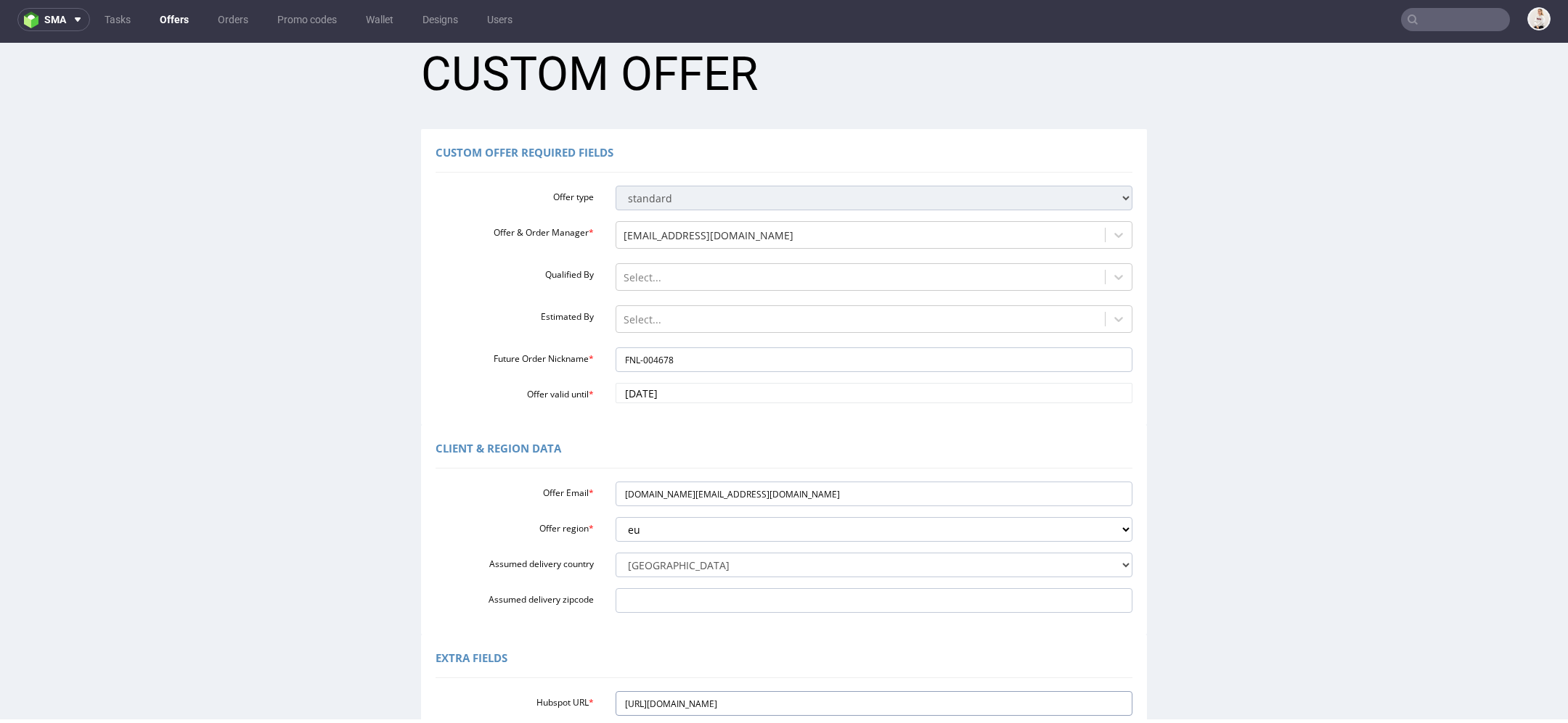
scroll to position [323, 0]
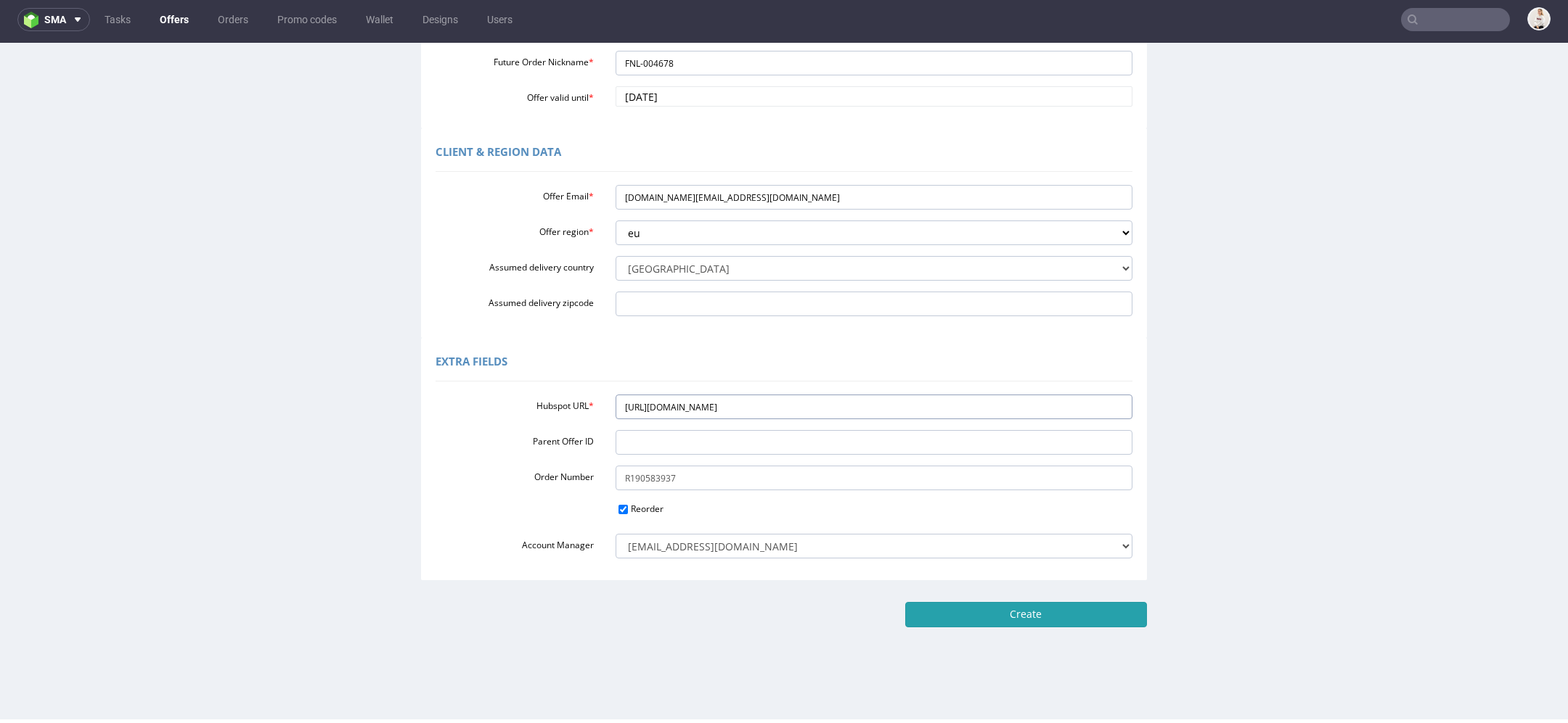
type input "https://app-eu1.hubspot.com/contacts/25600958/record/0-3/297573248192/"
click at [1011, 612] on input "Create" at bounding box center [1026, 614] width 242 height 25
type input "Please wait..."
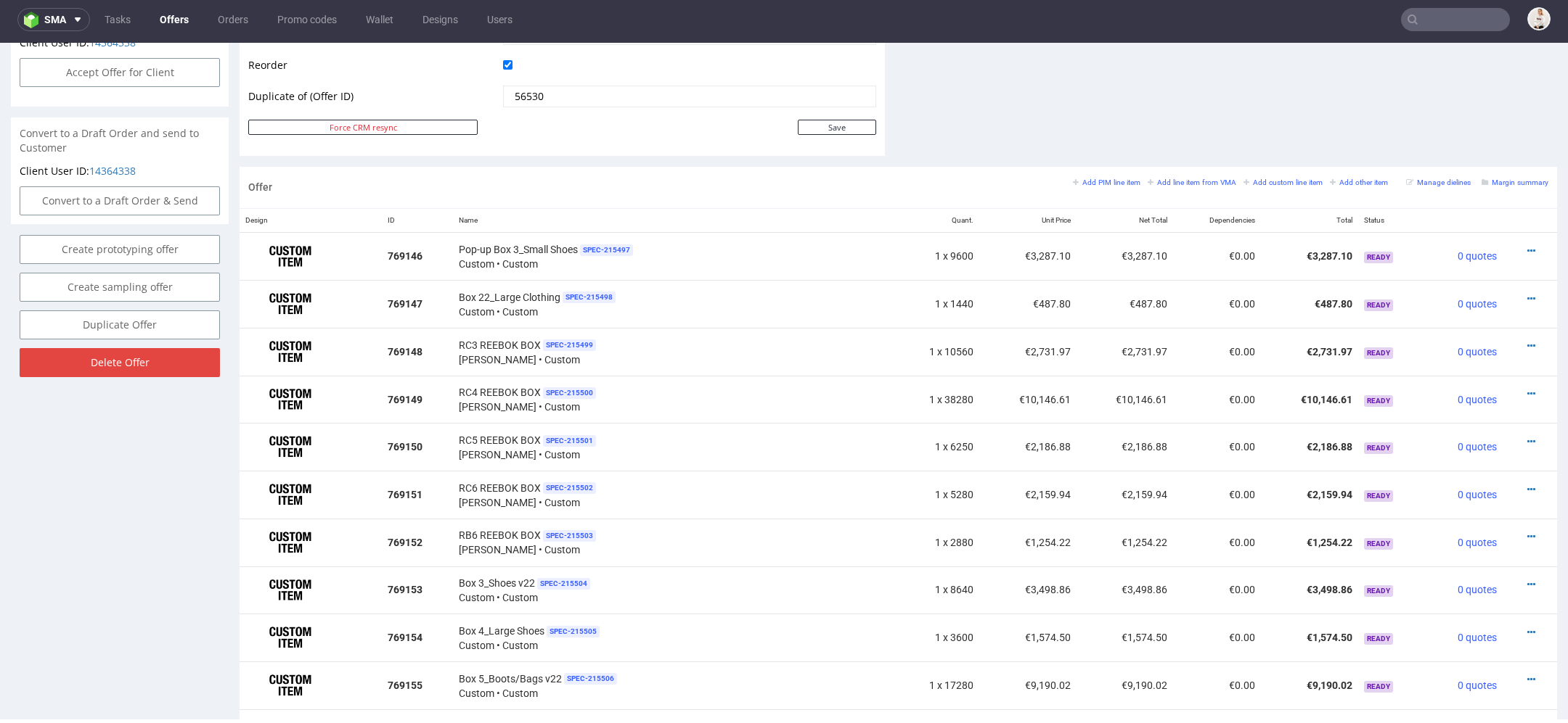
scroll to position [740, 0]
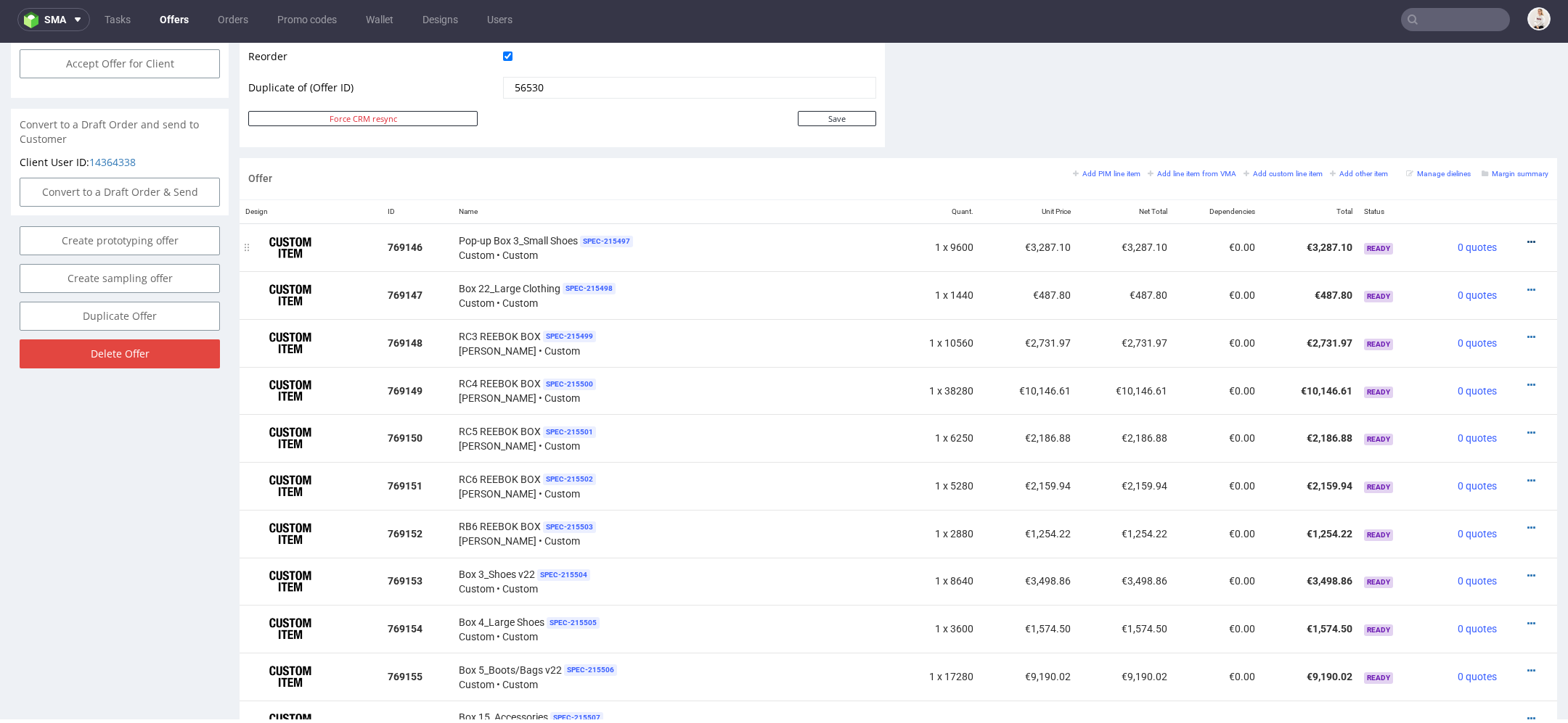
click at [1527, 237] on icon at bounding box center [1531, 242] width 8 height 10
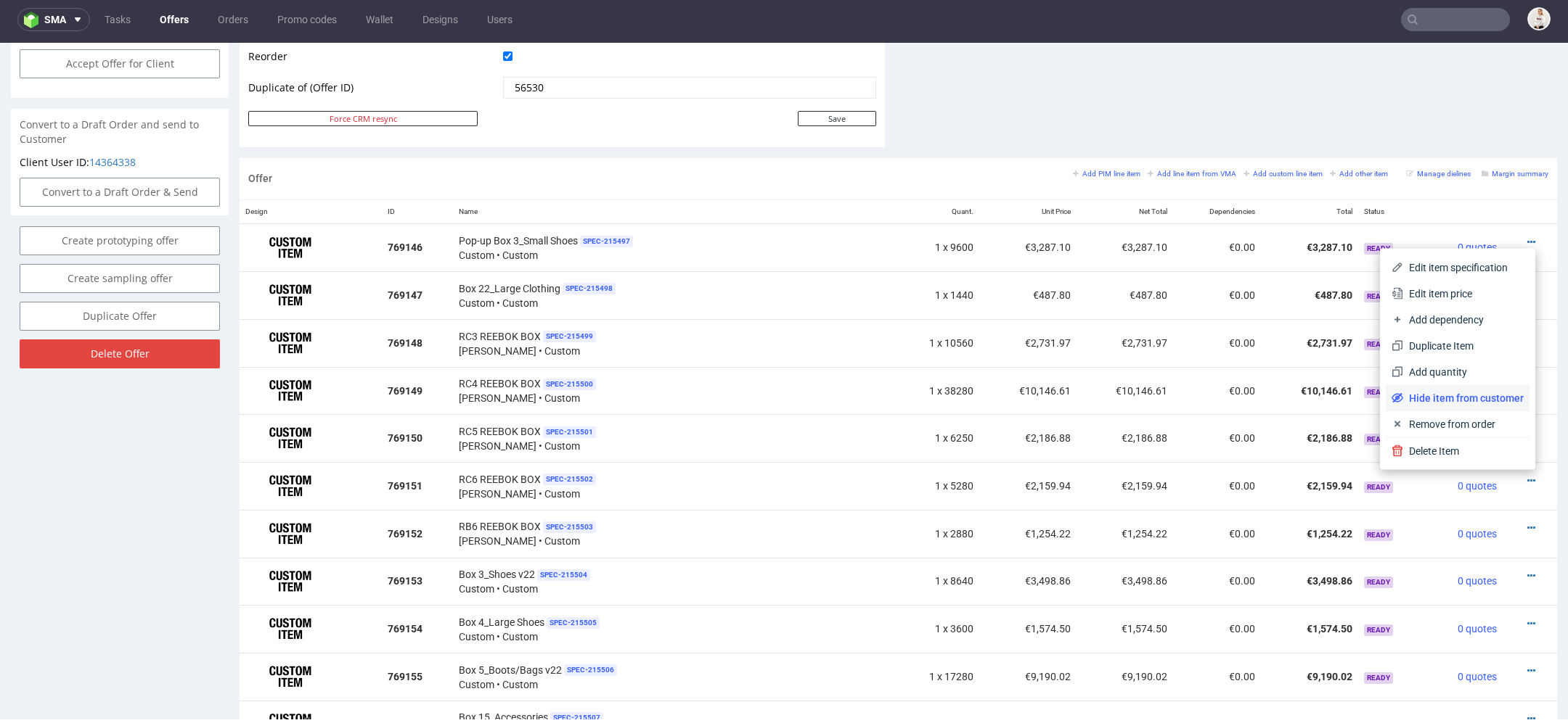
click at [1439, 400] on span "Hide item from customer" at bounding box center [1462, 399] width 120 height 15
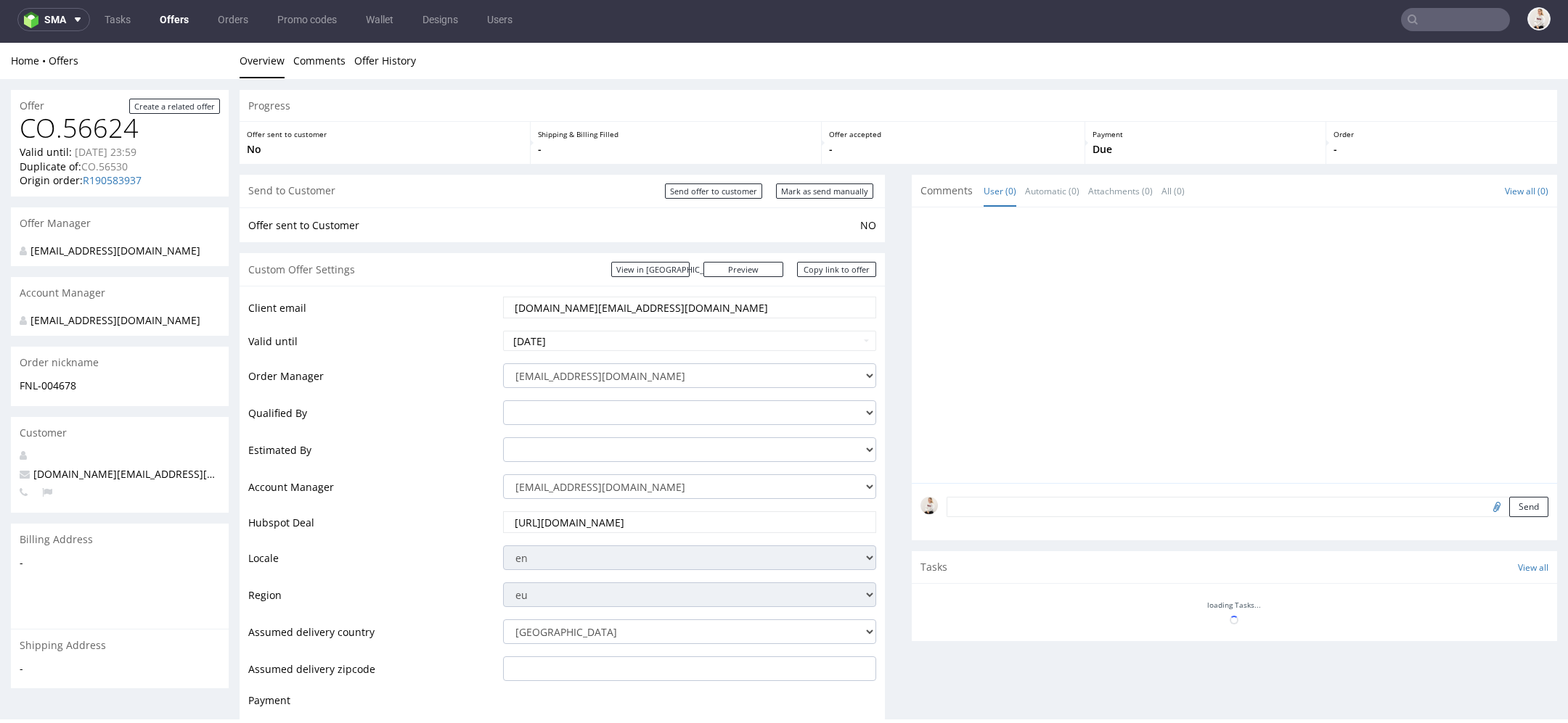
scroll to position [739, 0]
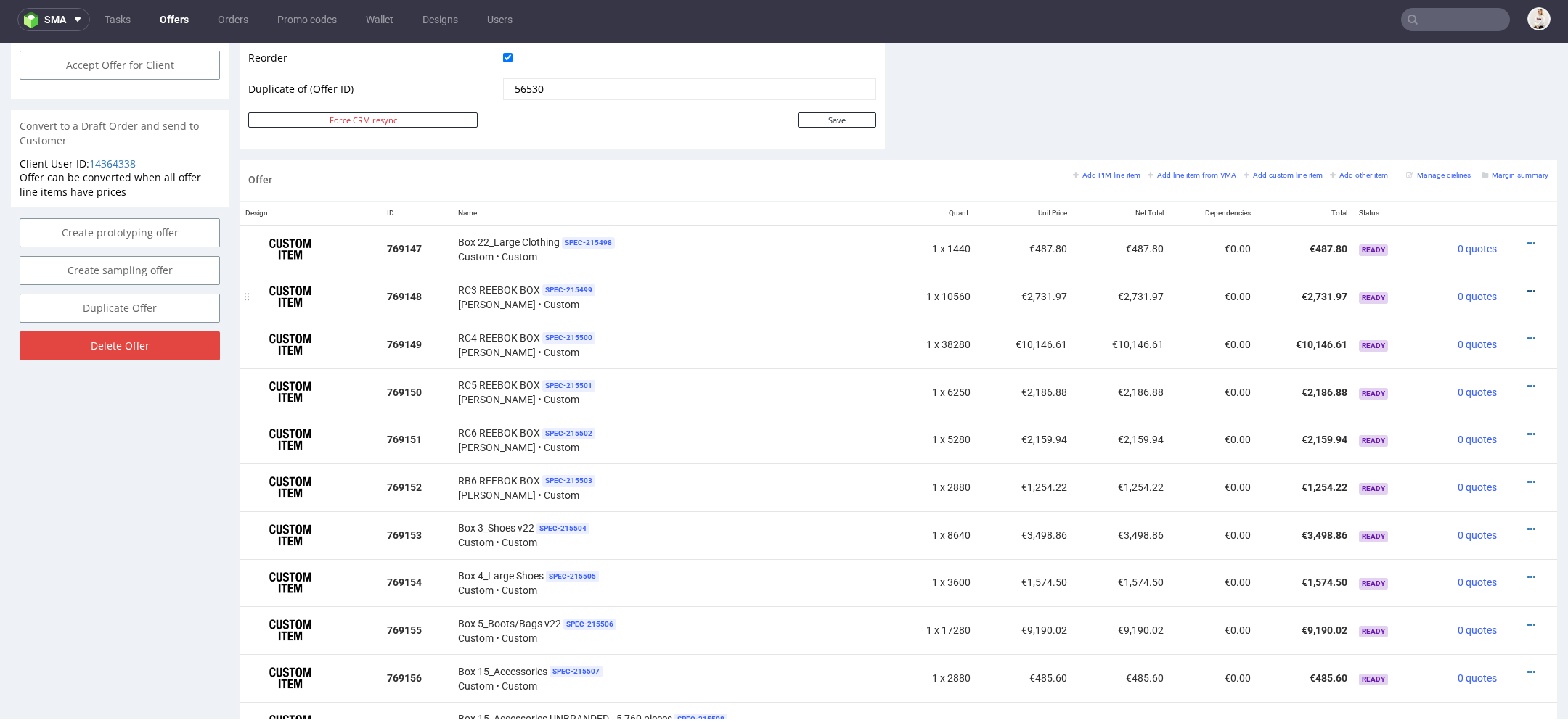
click at [1527, 287] on icon at bounding box center [1531, 291] width 8 height 10
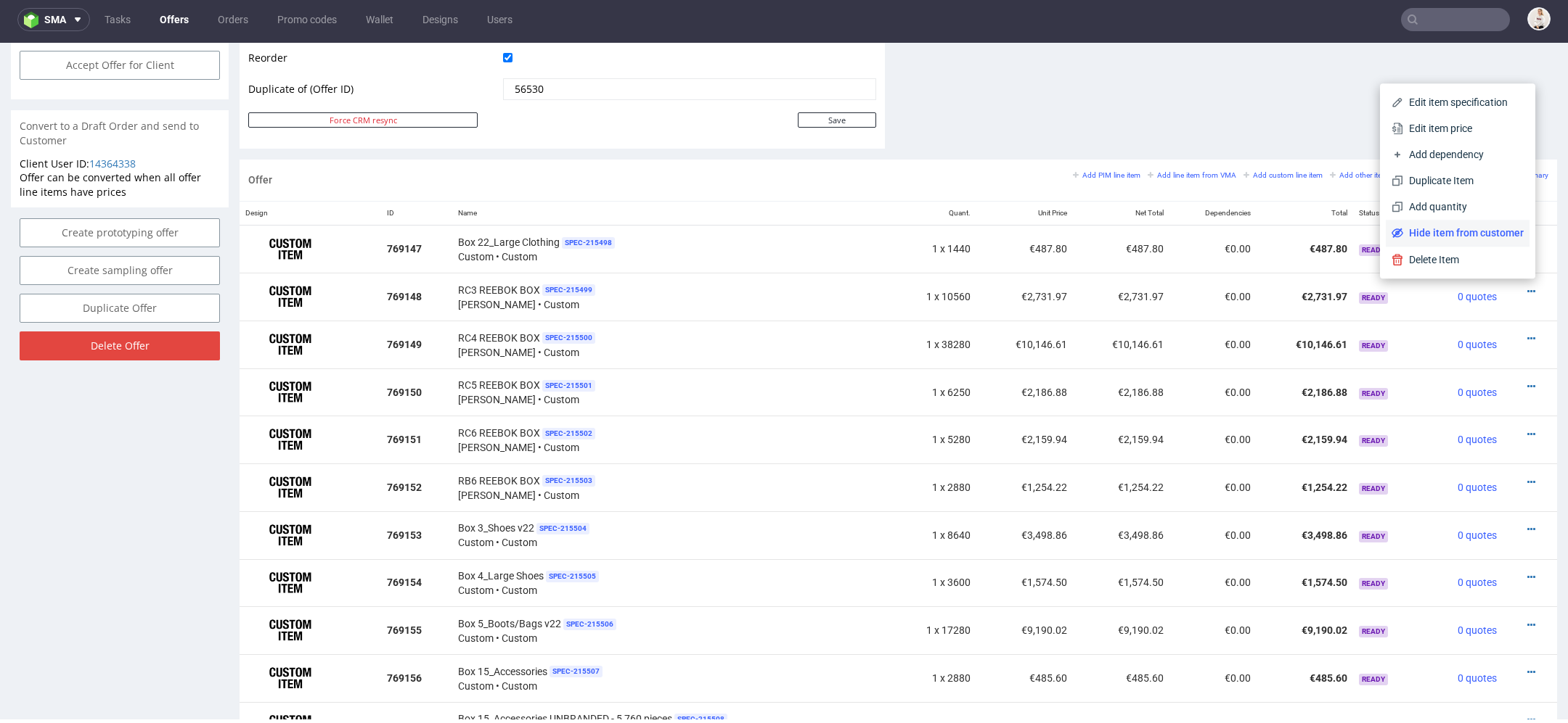
click at [1436, 237] on span "Hide item from customer" at bounding box center [1462, 233] width 120 height 15
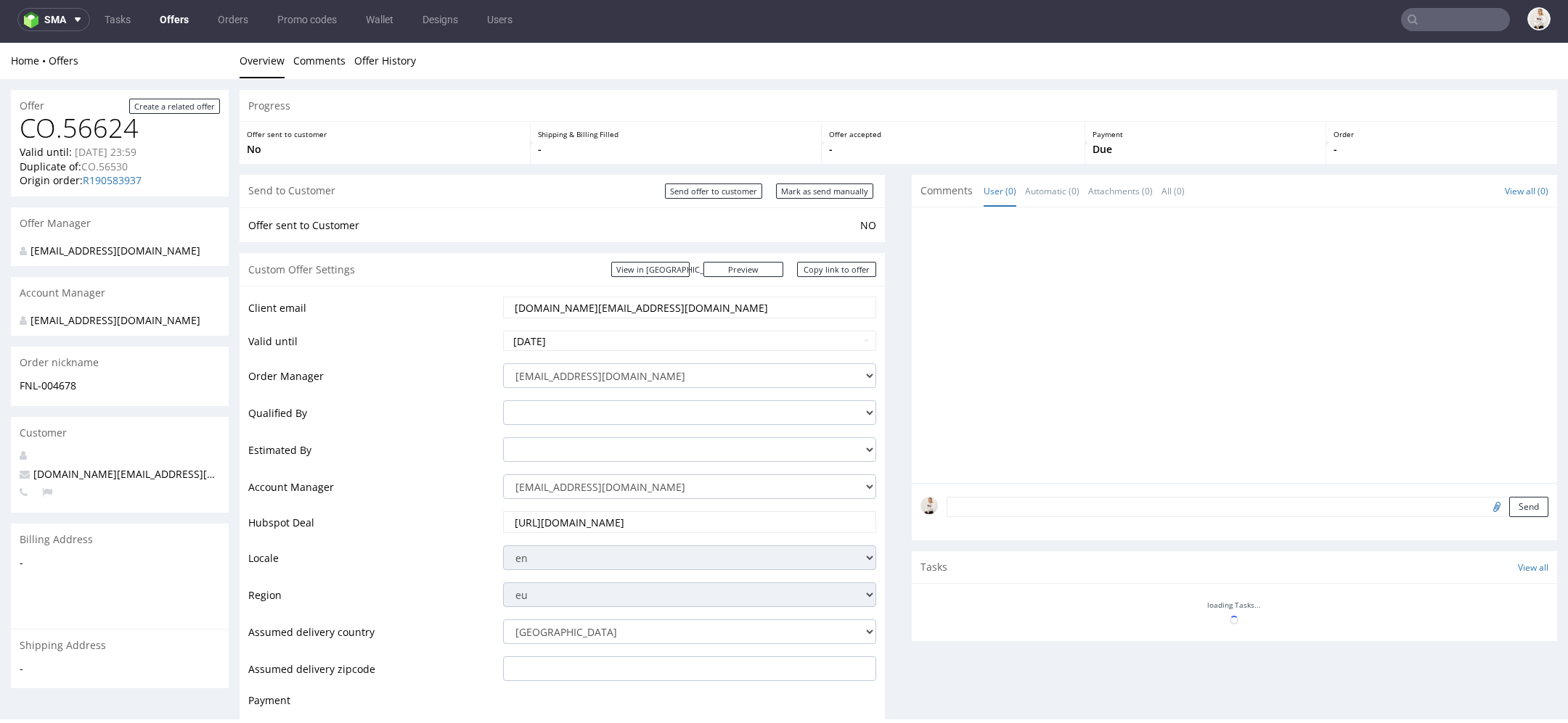
scroll to position [738, 0]
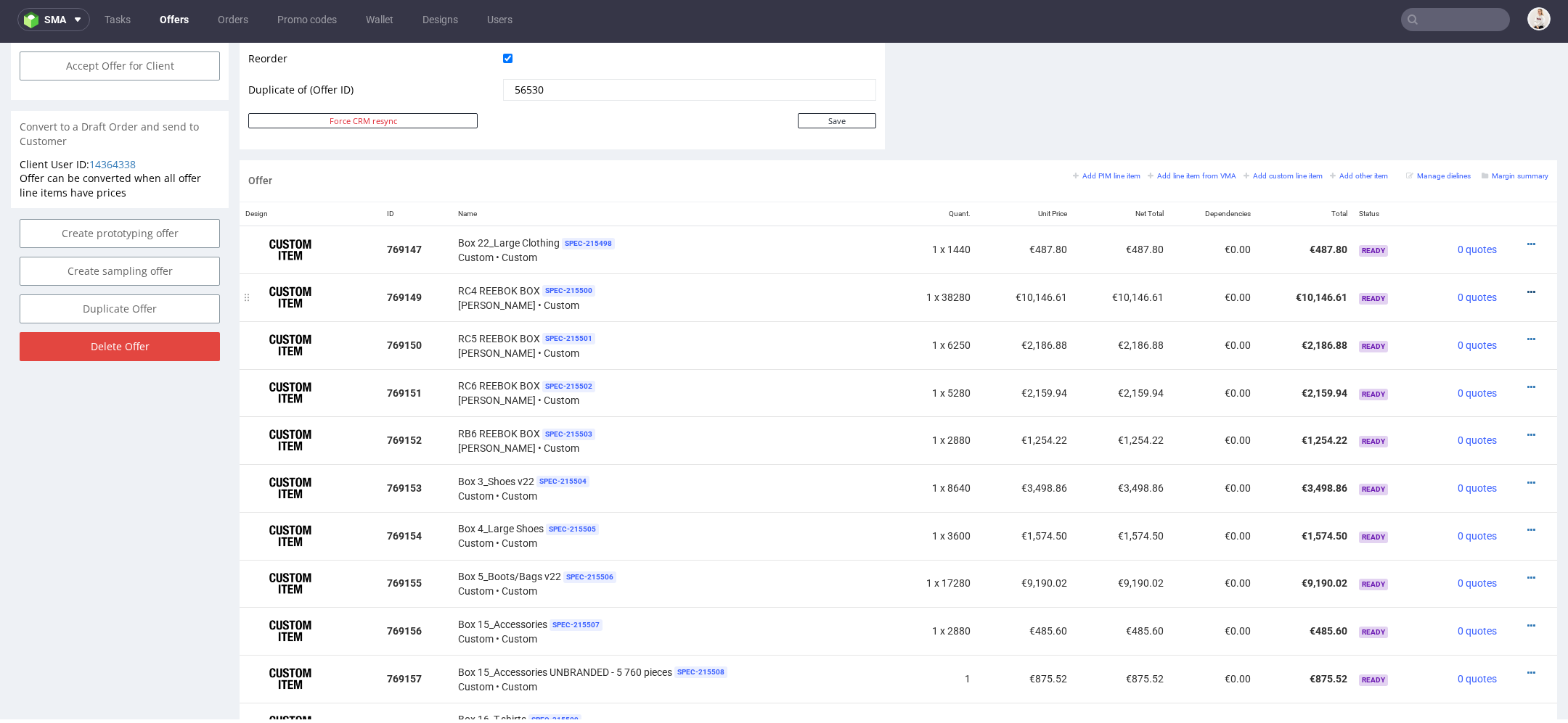
click at [1527, 287] on icon at bounding box center [1531, 292] width 8 height 10
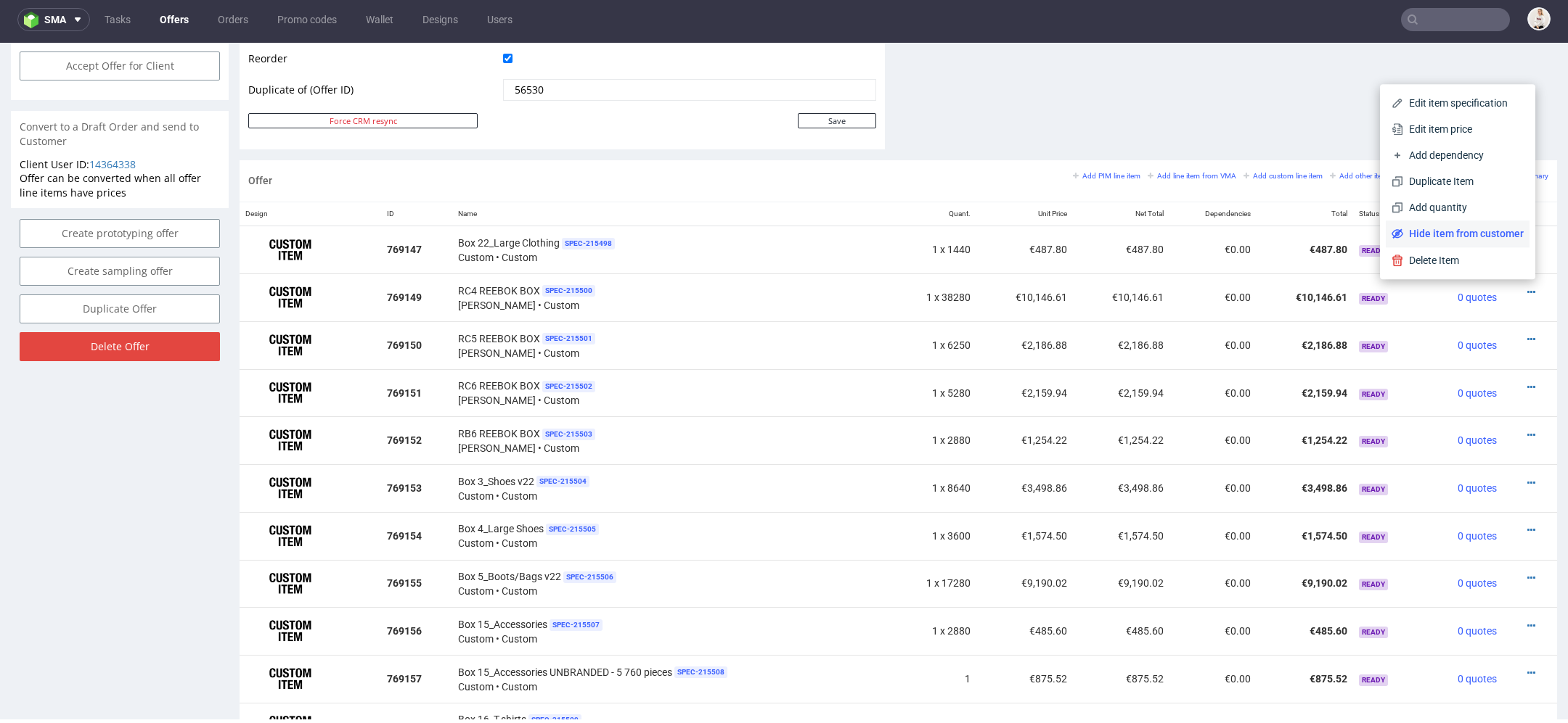
click at [1434, 238] on span "Hide item from customer" at bounding box center [1462, 233] width 120 height 15
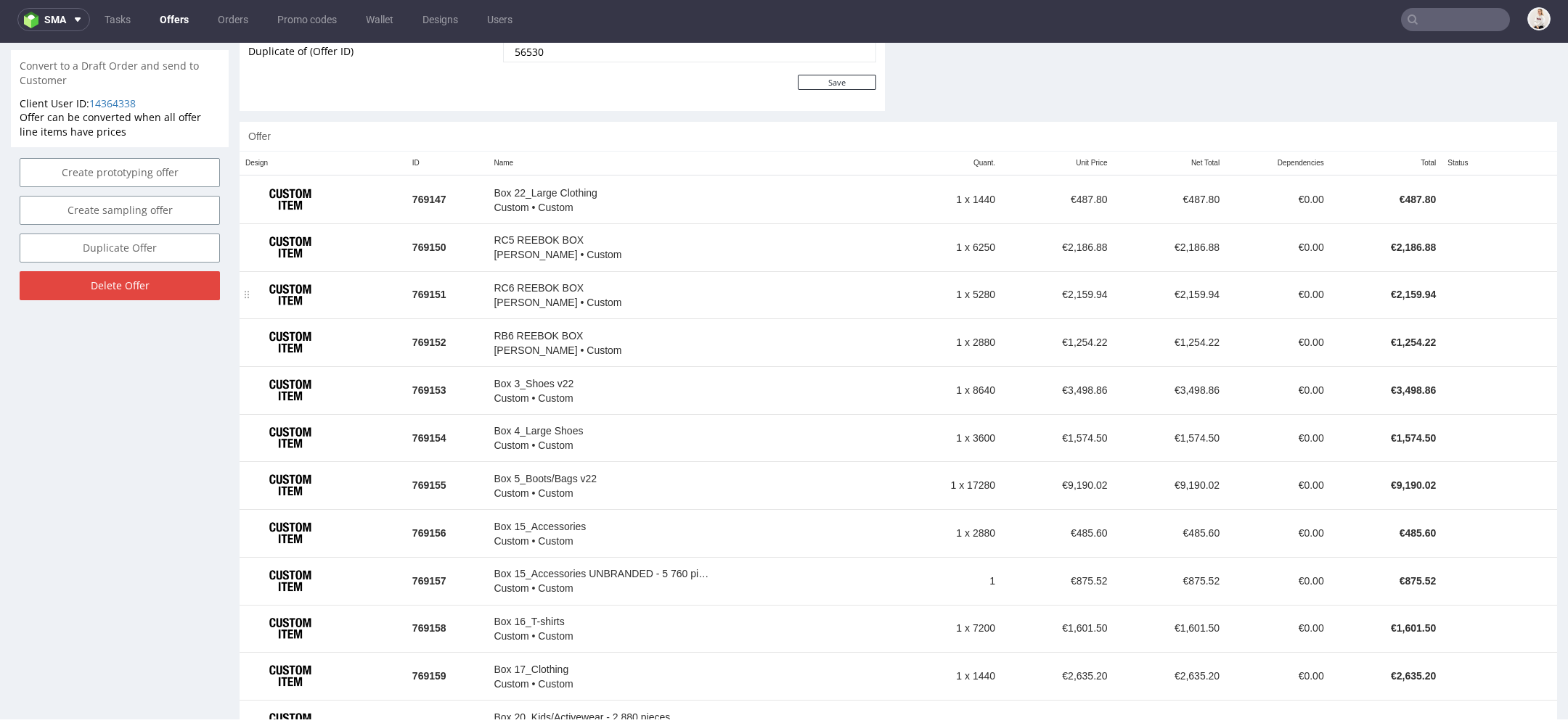
scroll to position [759, 0]
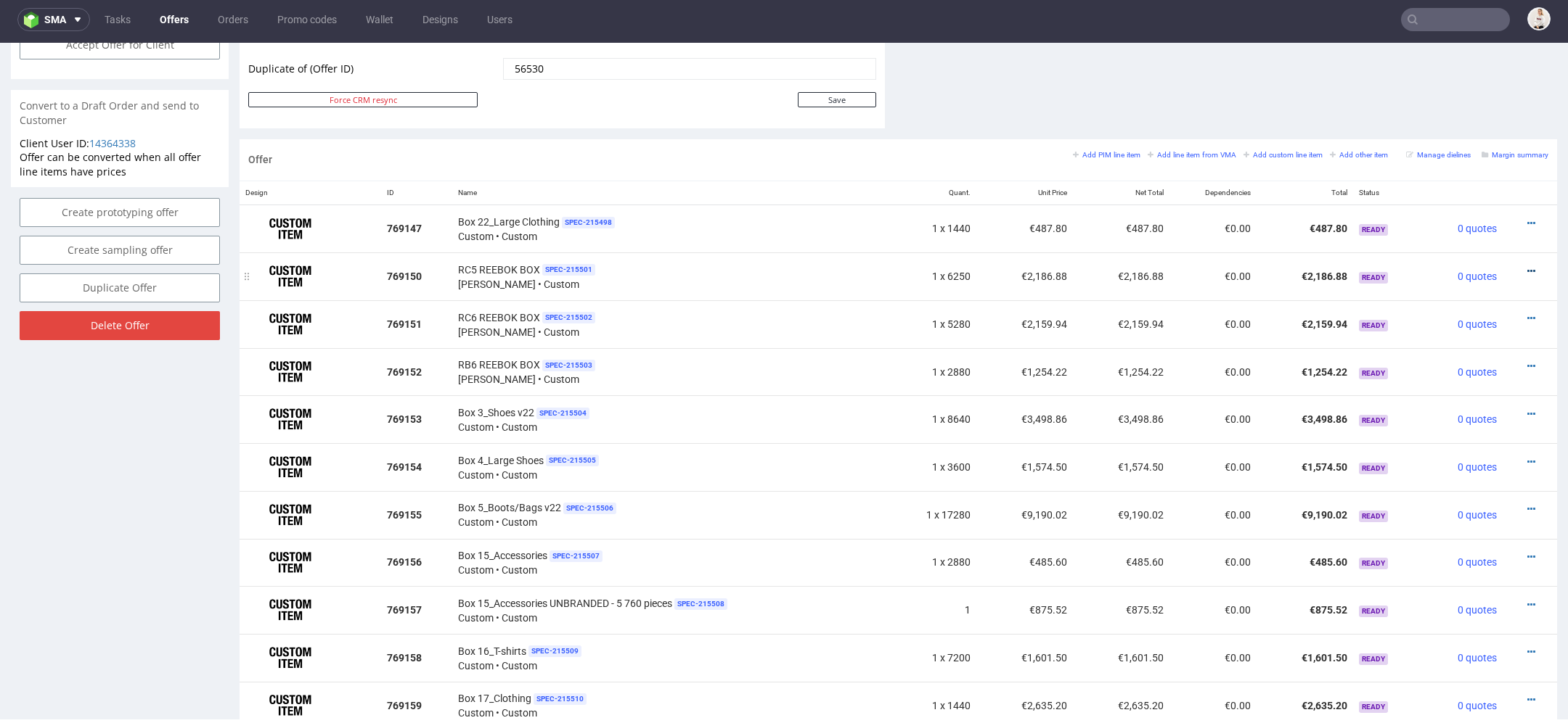
click at [1527, 266] on icon at bounding box center [1531, 271] width 8 height 10
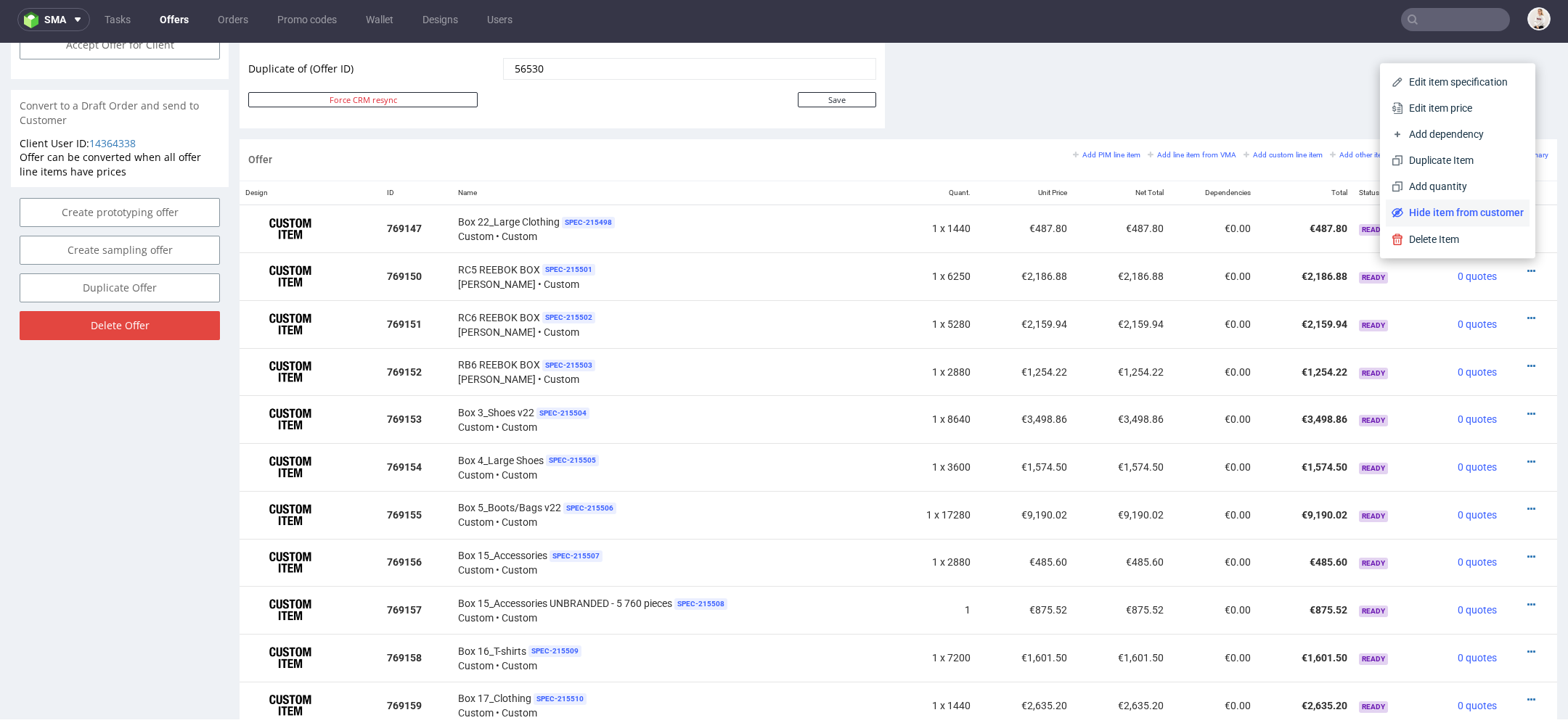
click at [1452, 210] on span "Hide item from customer" at bounding box center [1462, 213] width 120 height 15
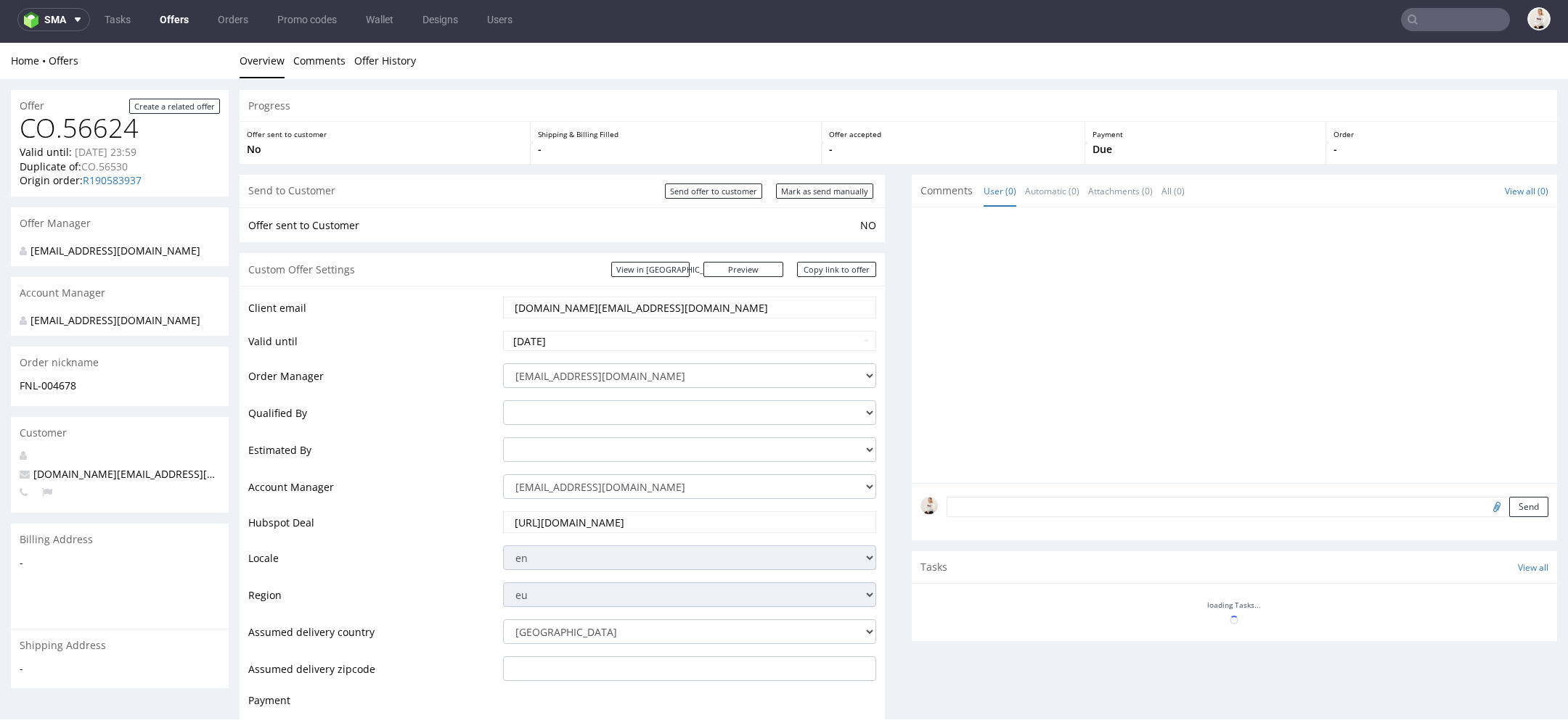
scroll to position [735, 0]
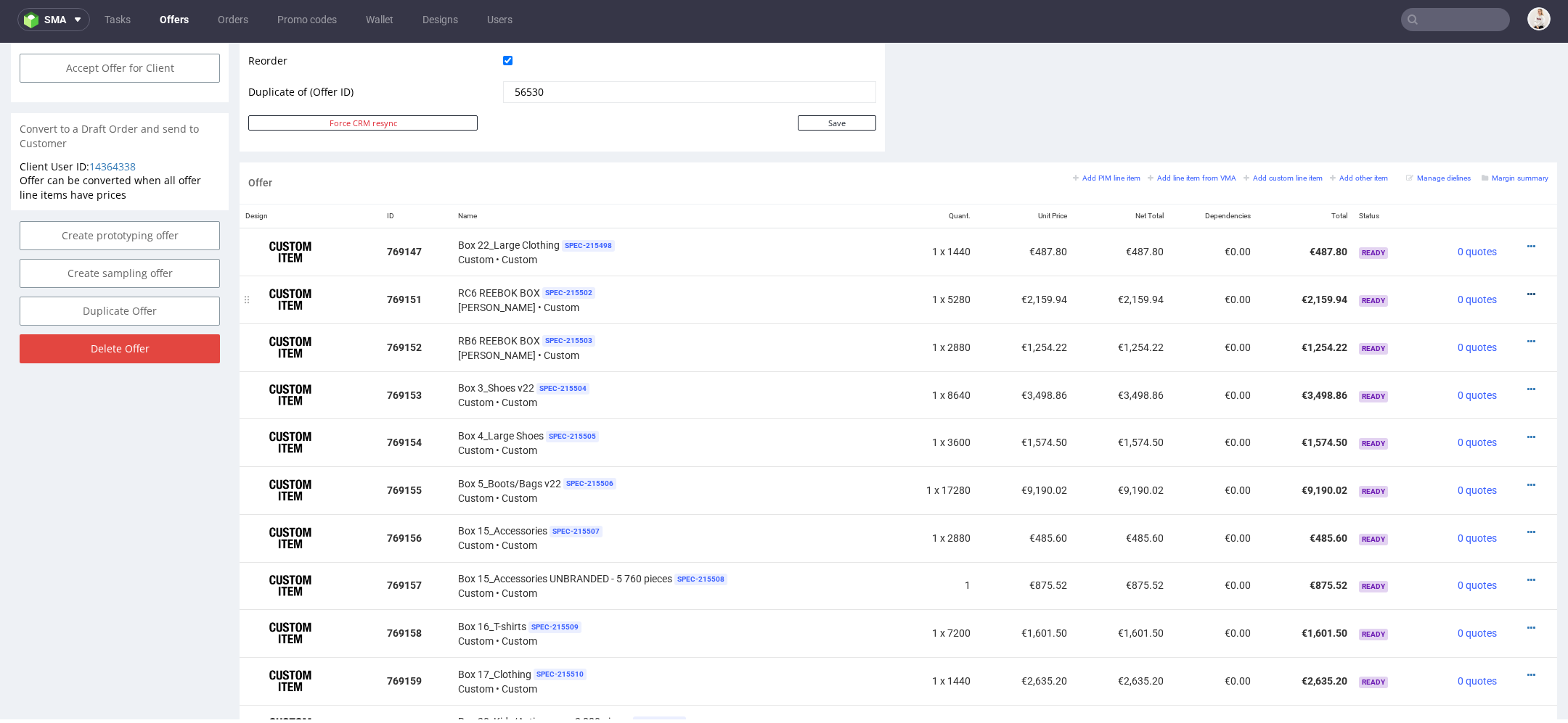
click at [1527, 289] on icon at bounding box center [1531, 294] width 8 height 10
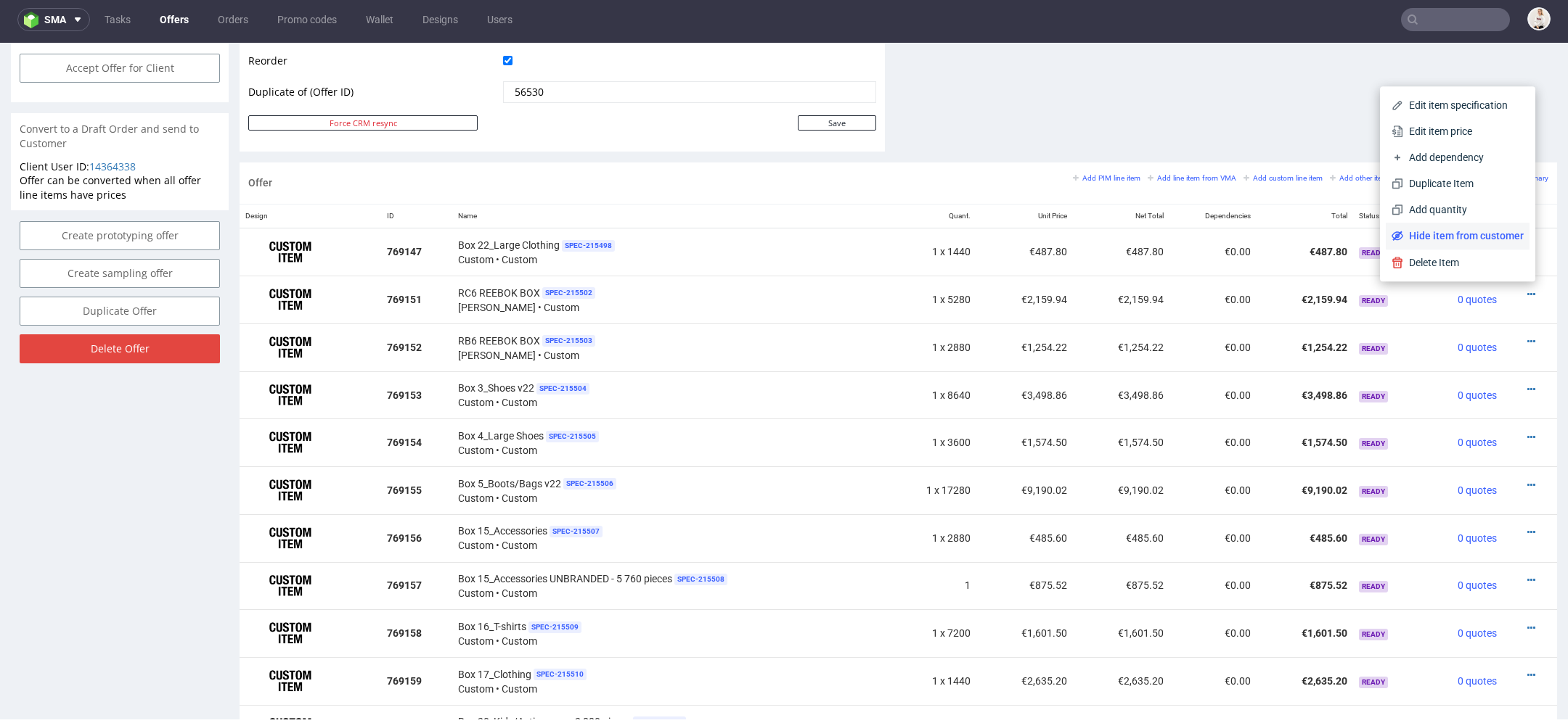
click at [1461, 235] on span "Hide item from customer" at bounding box center [1462, 236] width 120 height 15
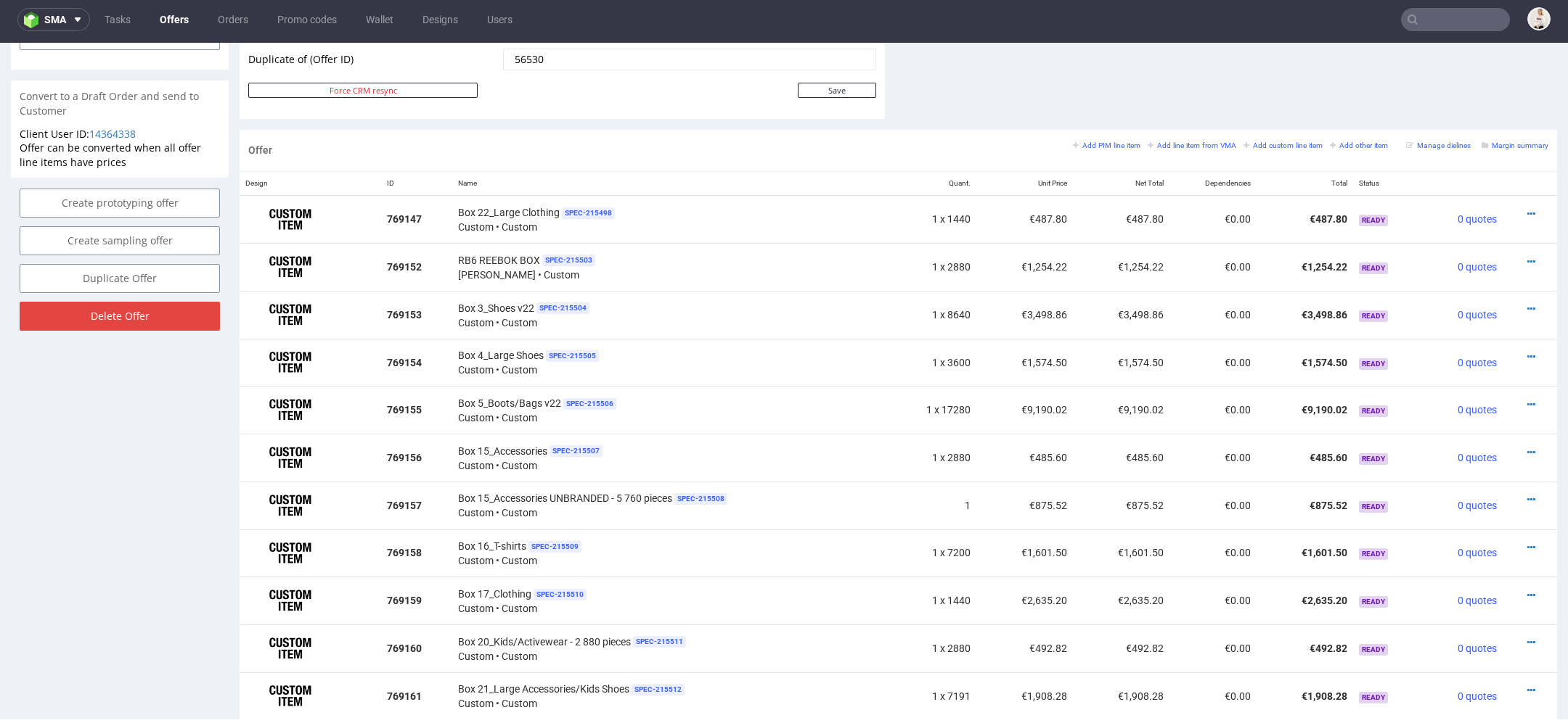
scroll to position [757, 0]
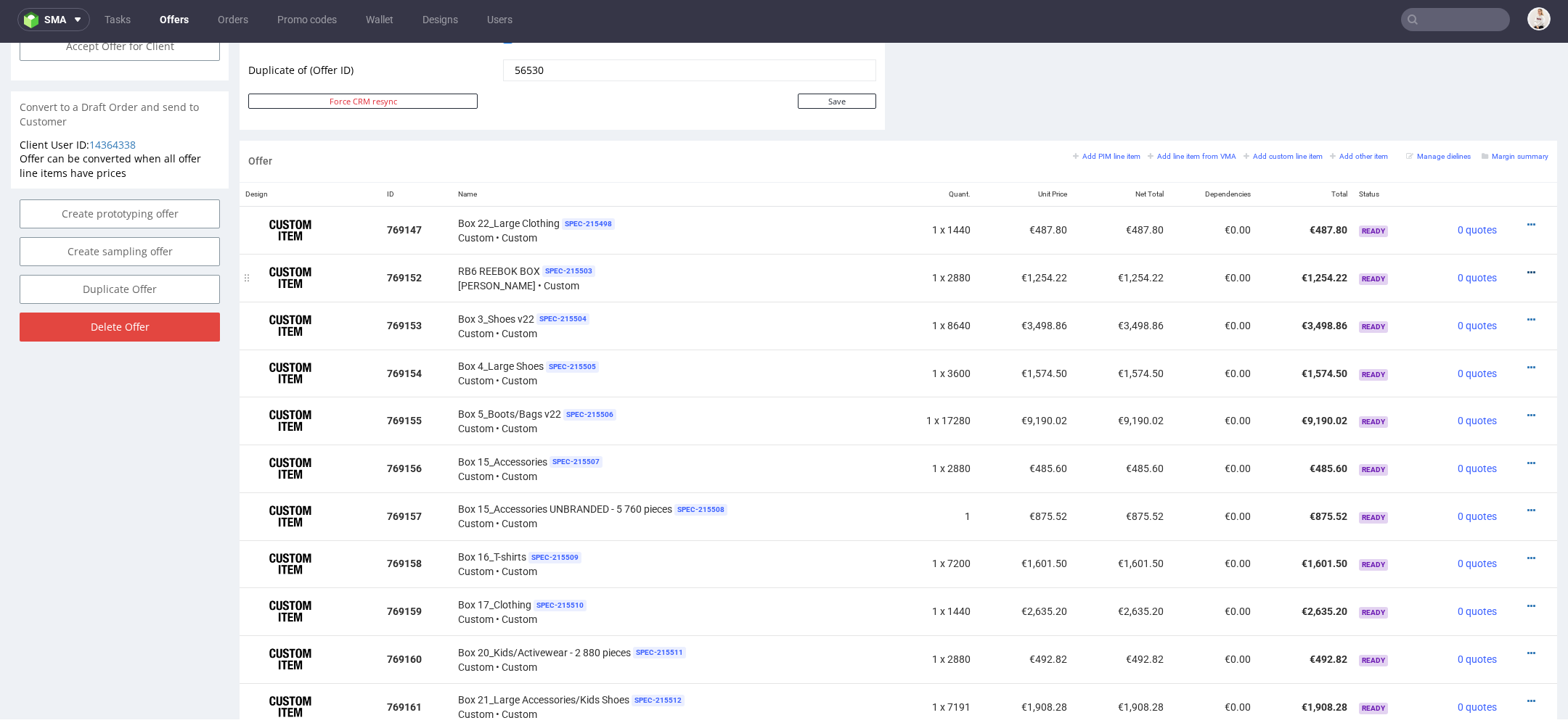
click at [1527, 268] on icon at bounding box center [1531, 273] width 8 height 10
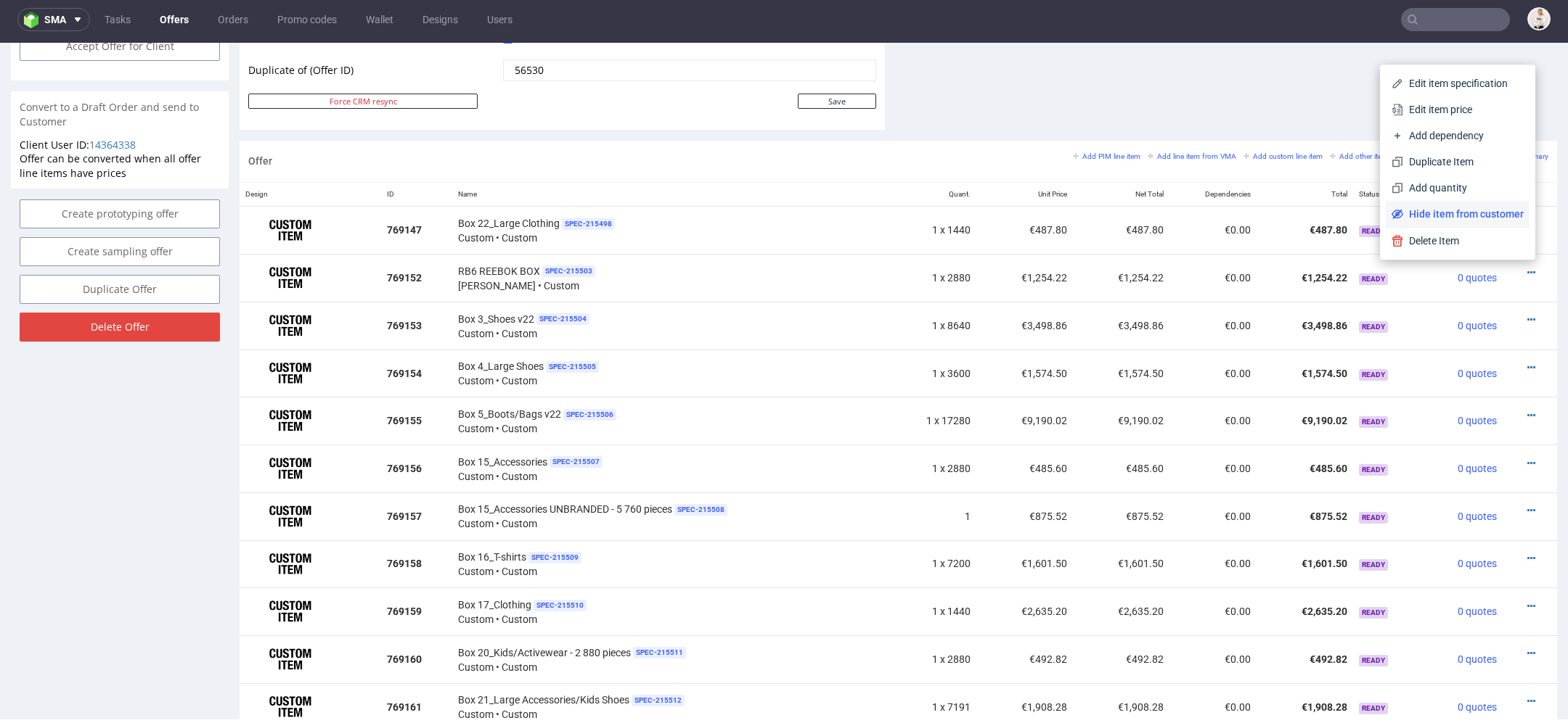
click at [1461, 214] on span "Hide item from customer" at bounding box center [1462, 214] width 120 height 15
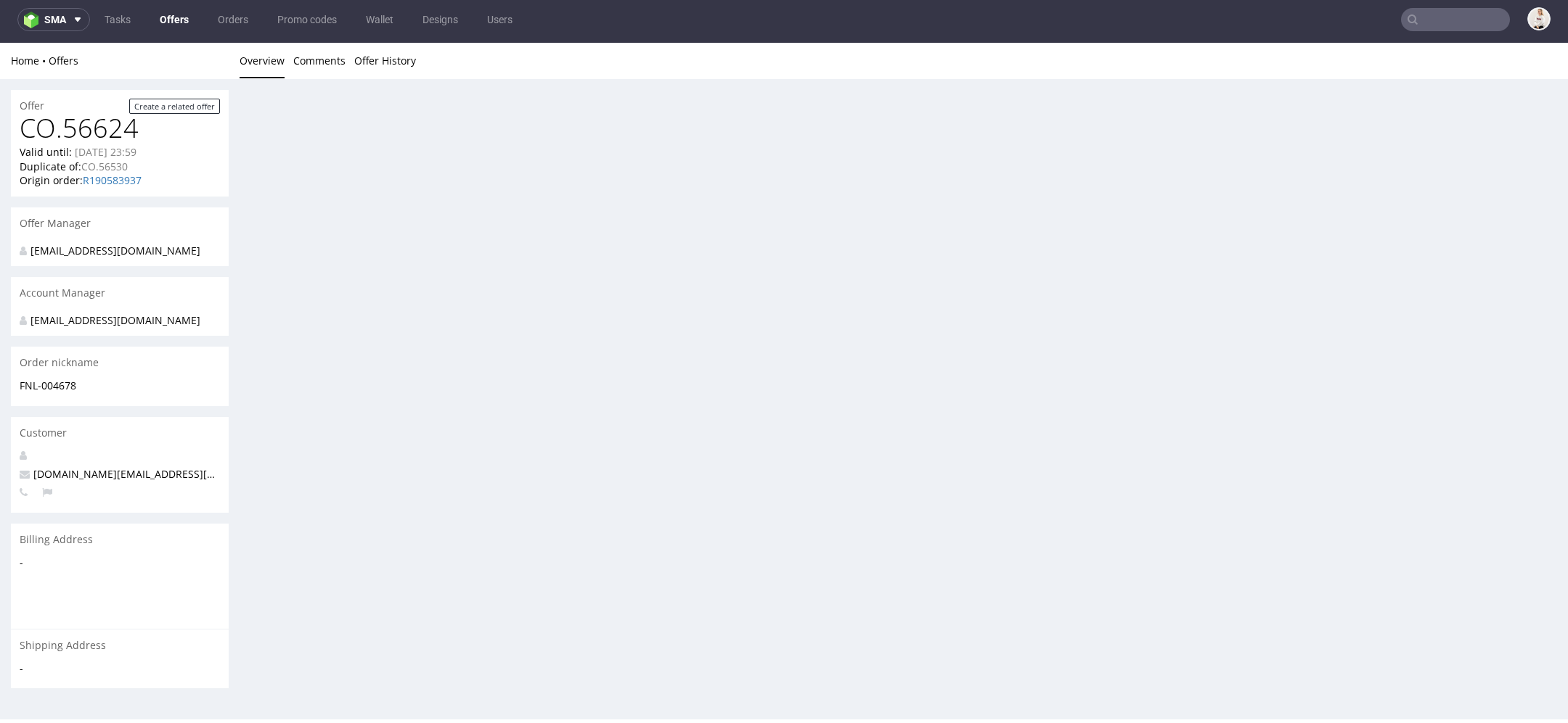
scroll to position [734, 0]
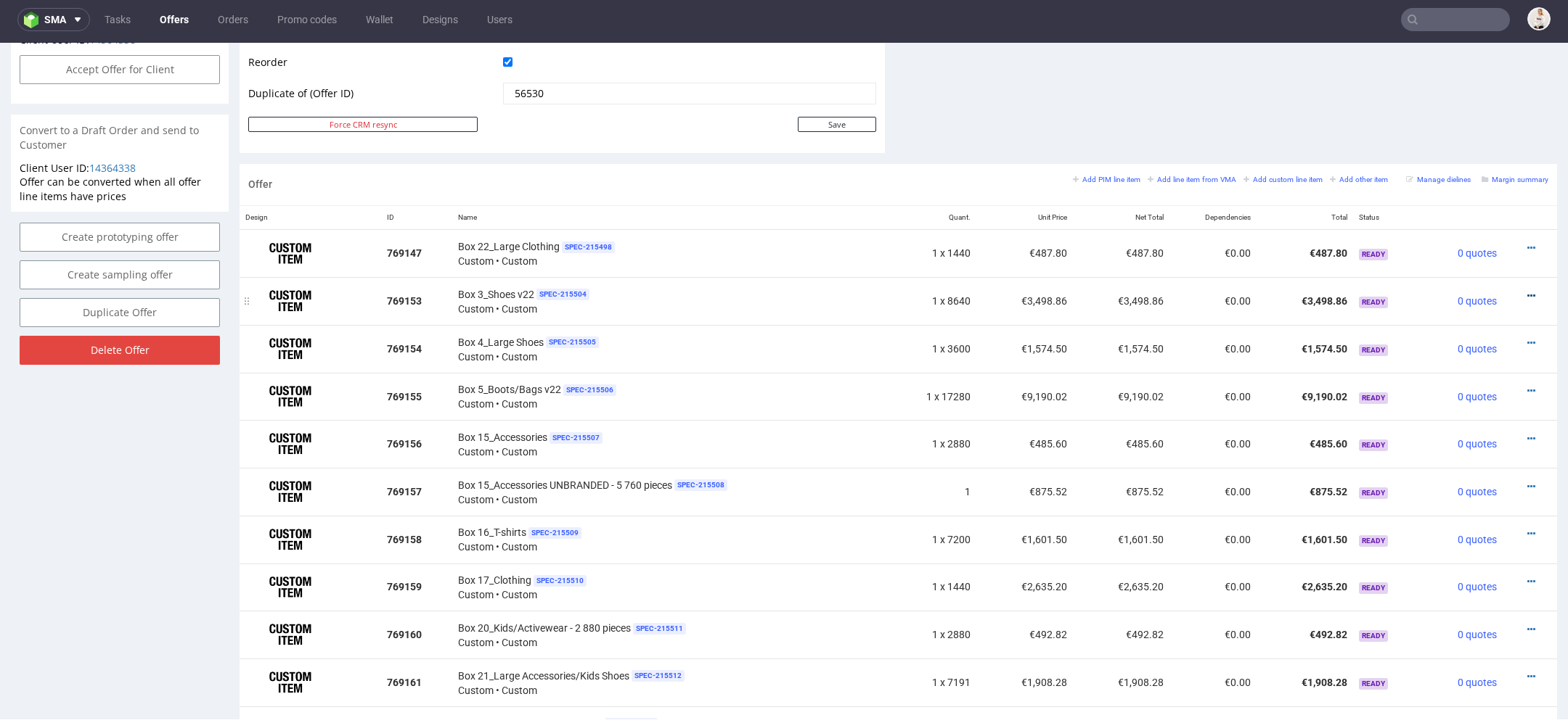
click at [1527, 291] on icon at bounding box center [1531, 296] width 8 height 10
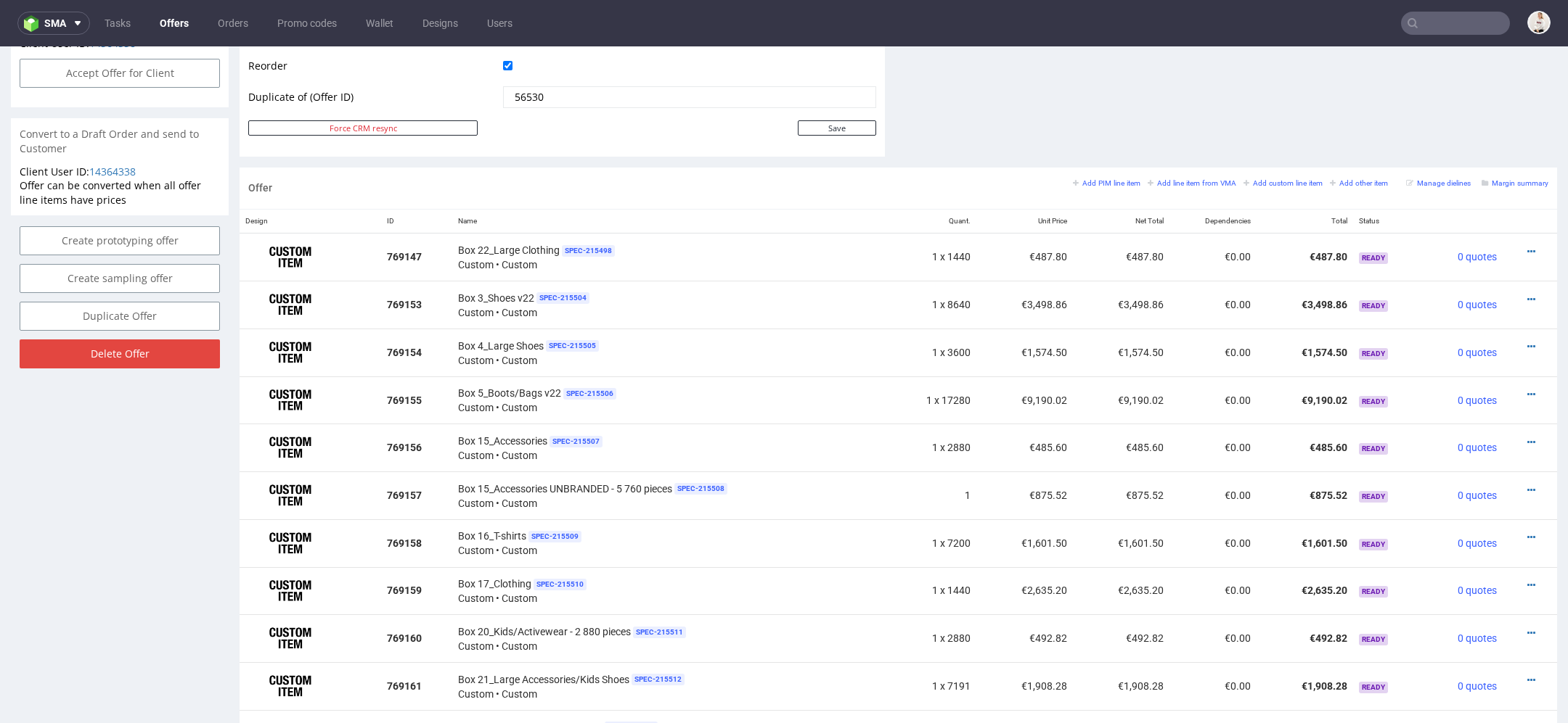
scroll to position [734, 0]
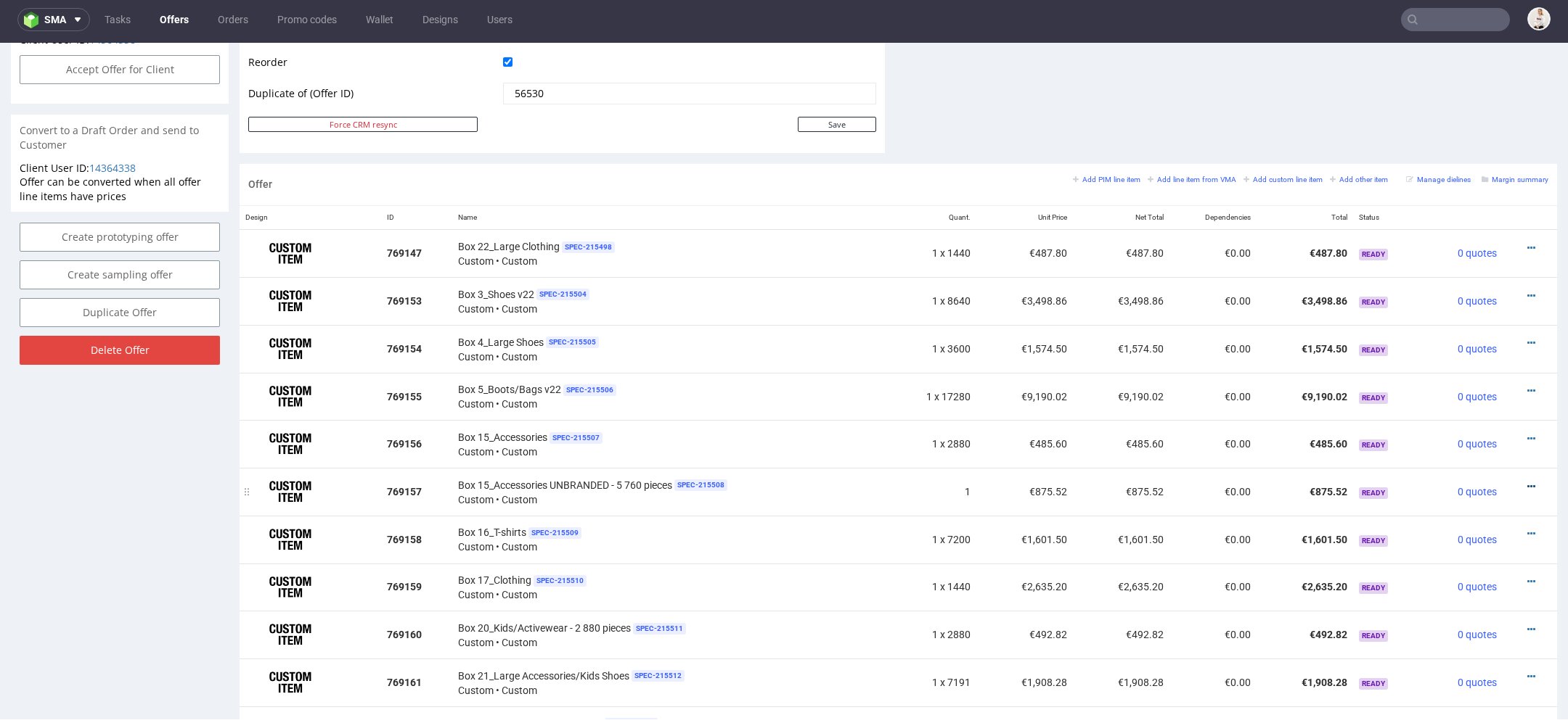
click at [1527, 481] on icon at bounding box center [1531, 486] width 8 height 10
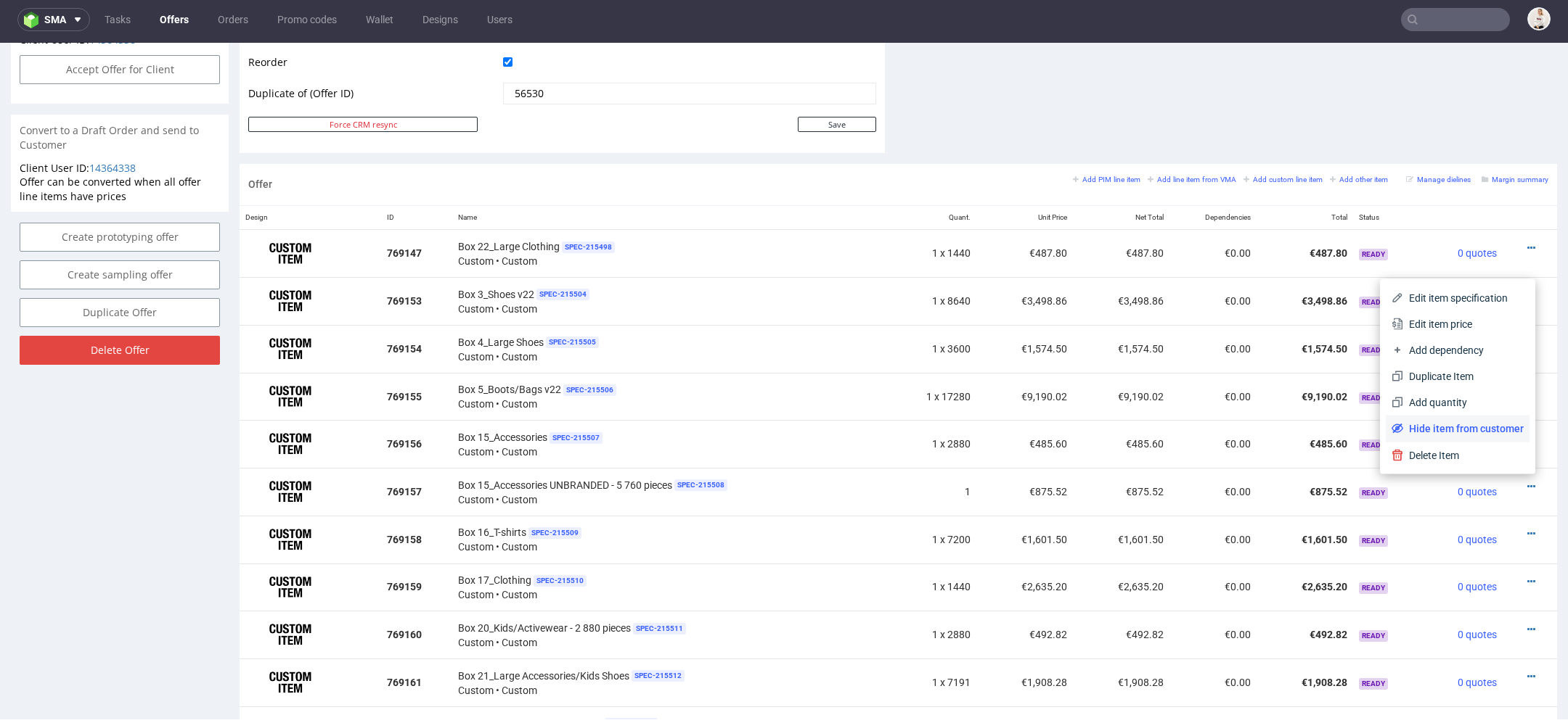
click at [1478, 422] on span "Hide item from customer" at bounding box center [1462, 429] width 120 height 15
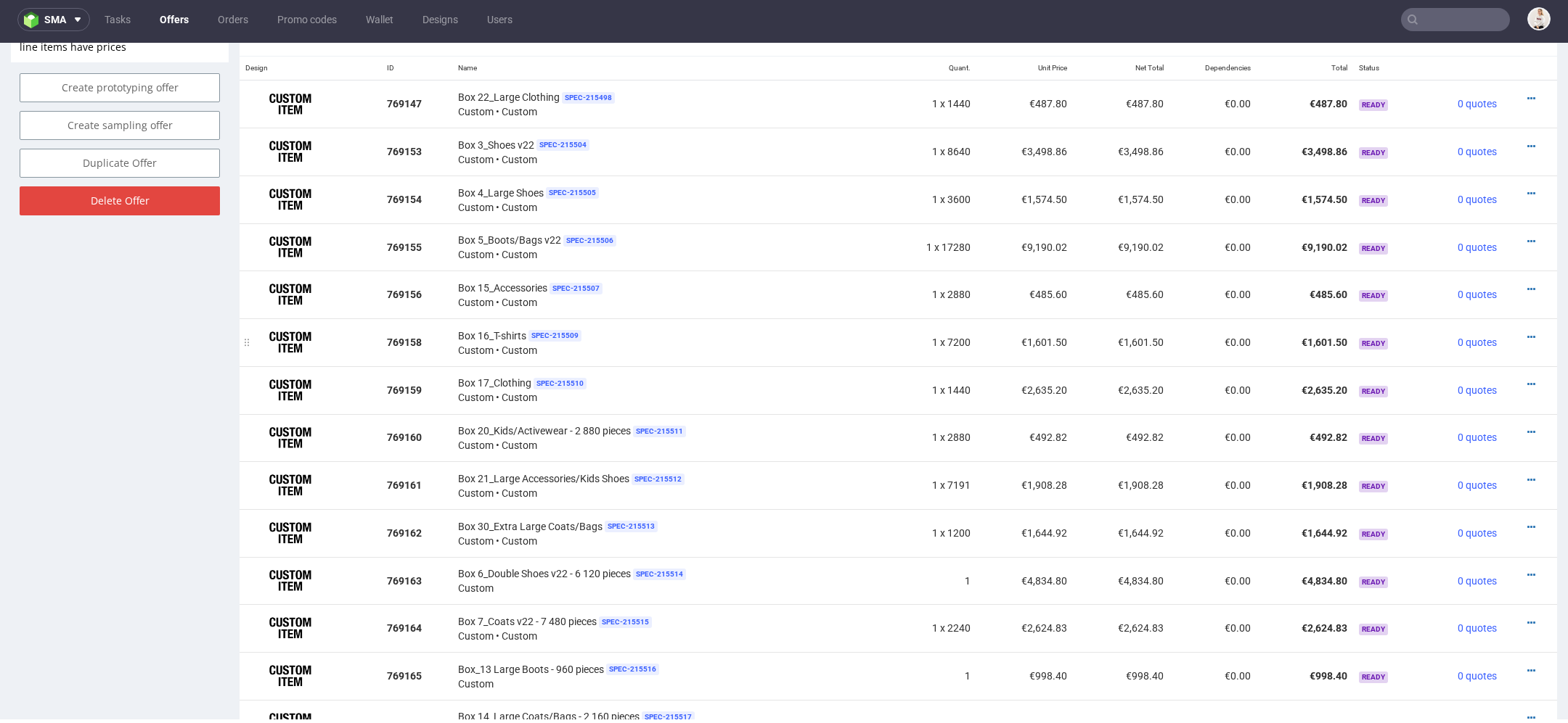
scroll to position [967, 0]
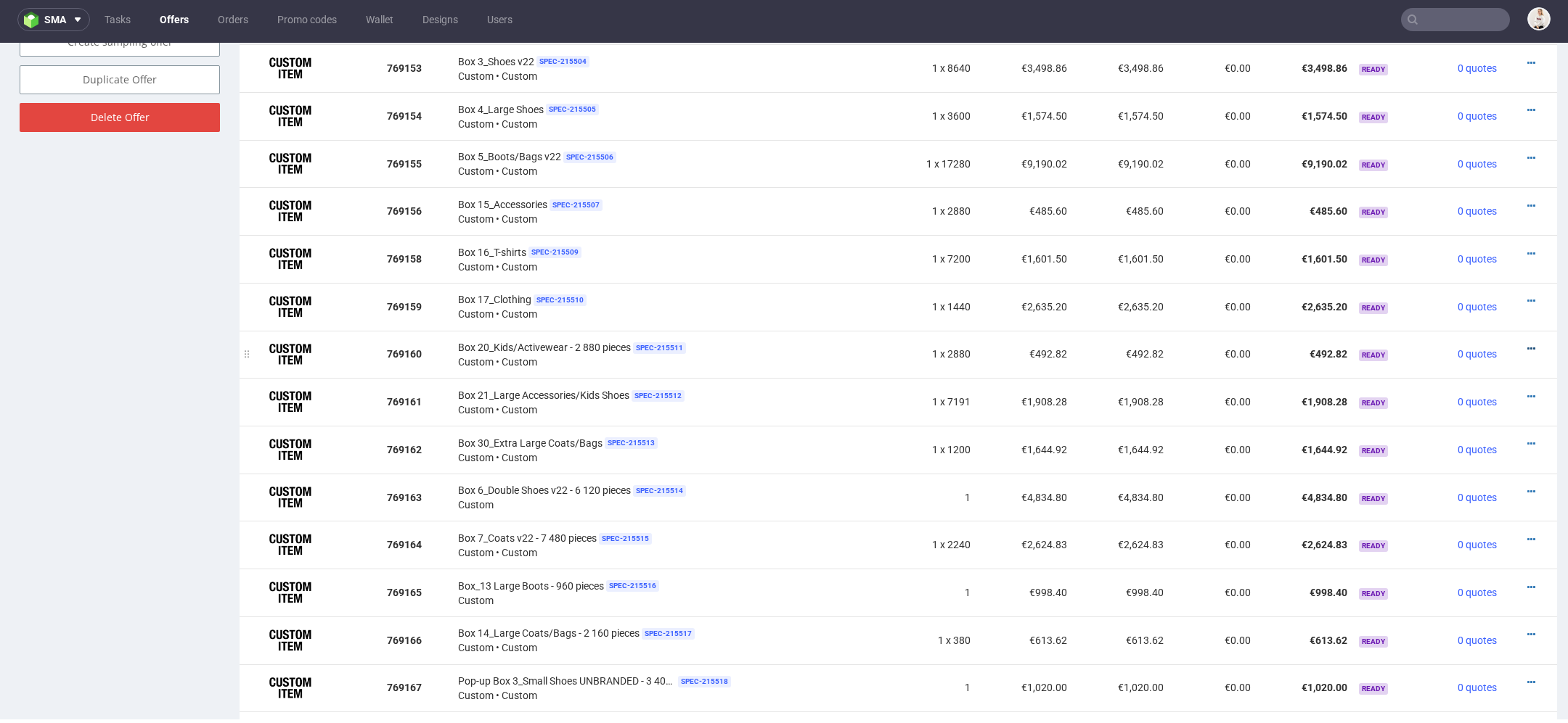
click at [1527, 344] on icon at bounding box center [1531, 349] width 8 height 10
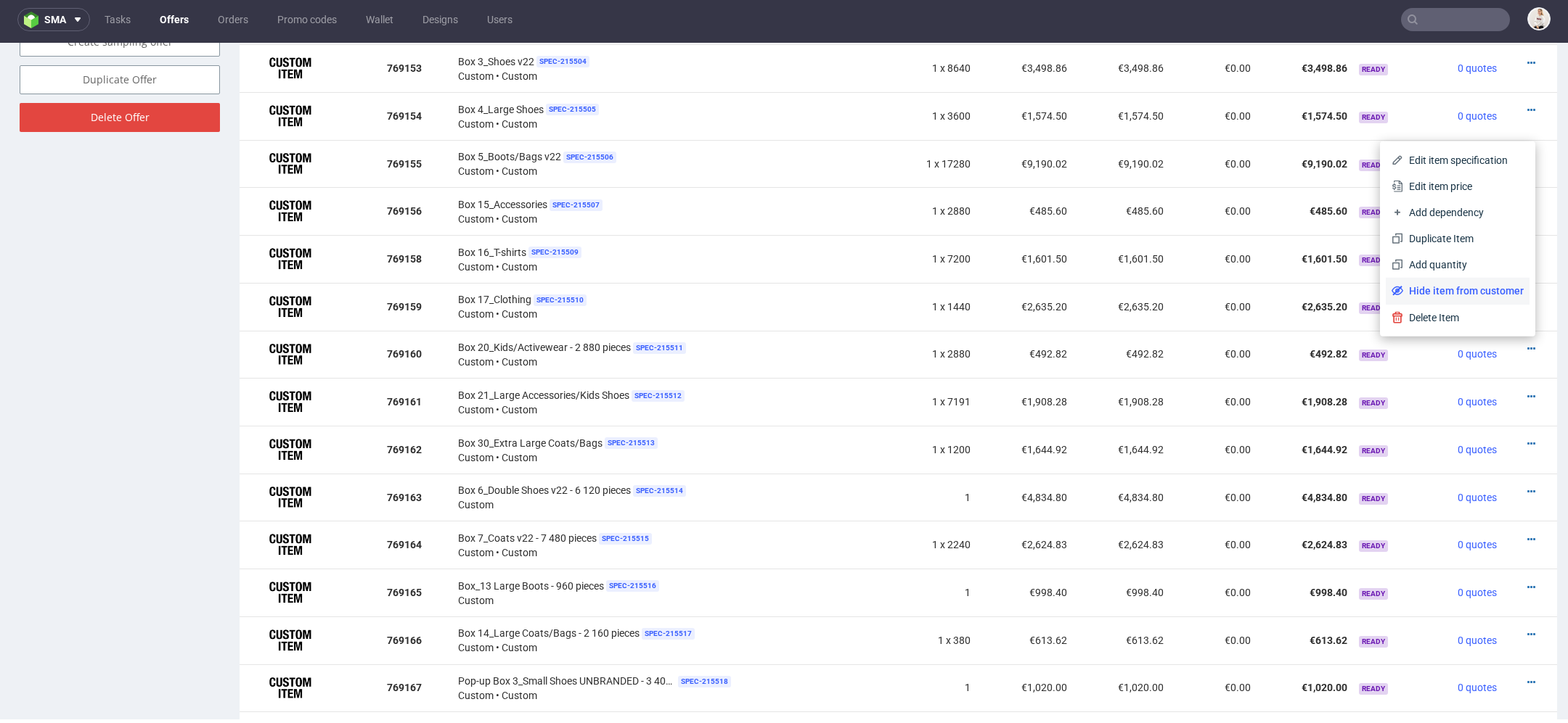
click at [1495, 282] on li "Hide item from customer" at bounding box center [1457, 291] width 143 height 26
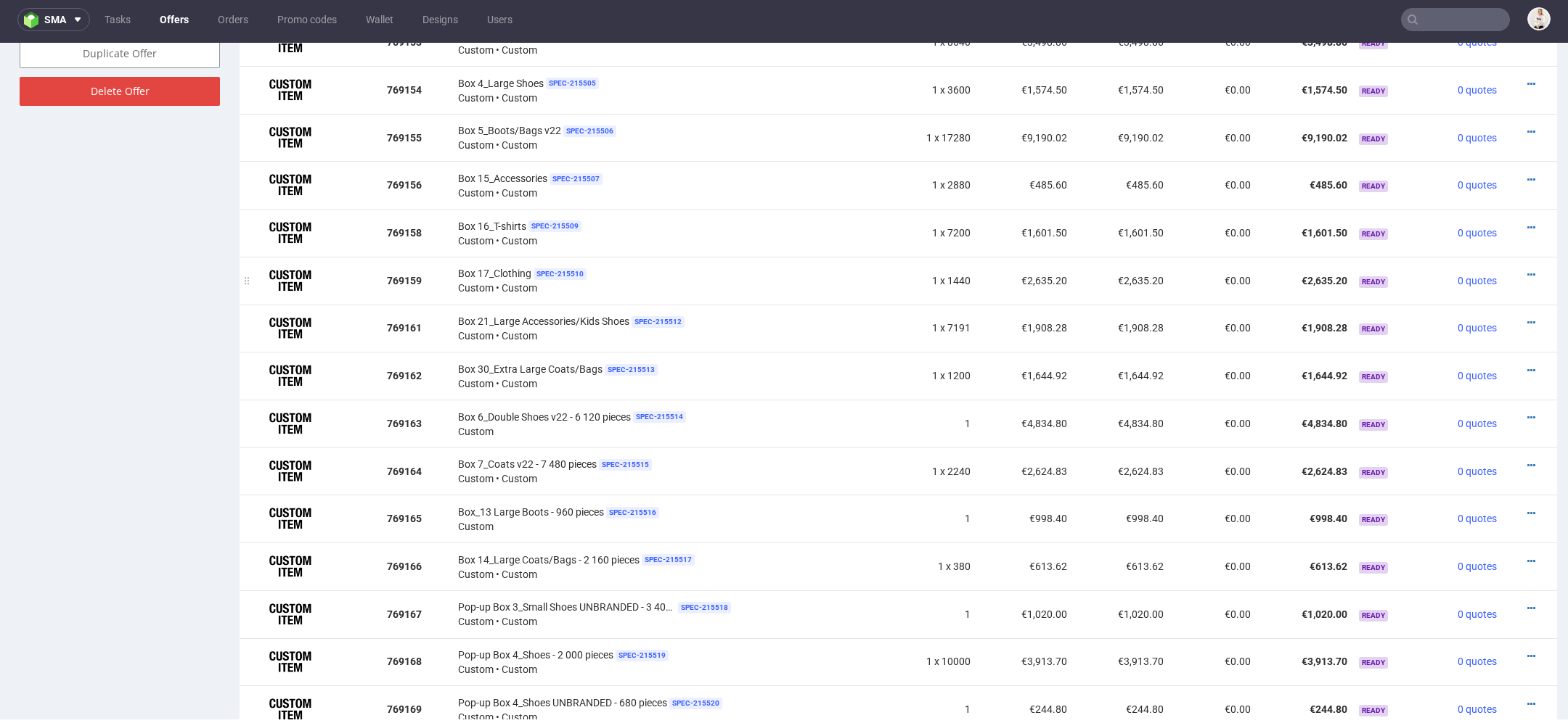
scroll to position [999, 0]
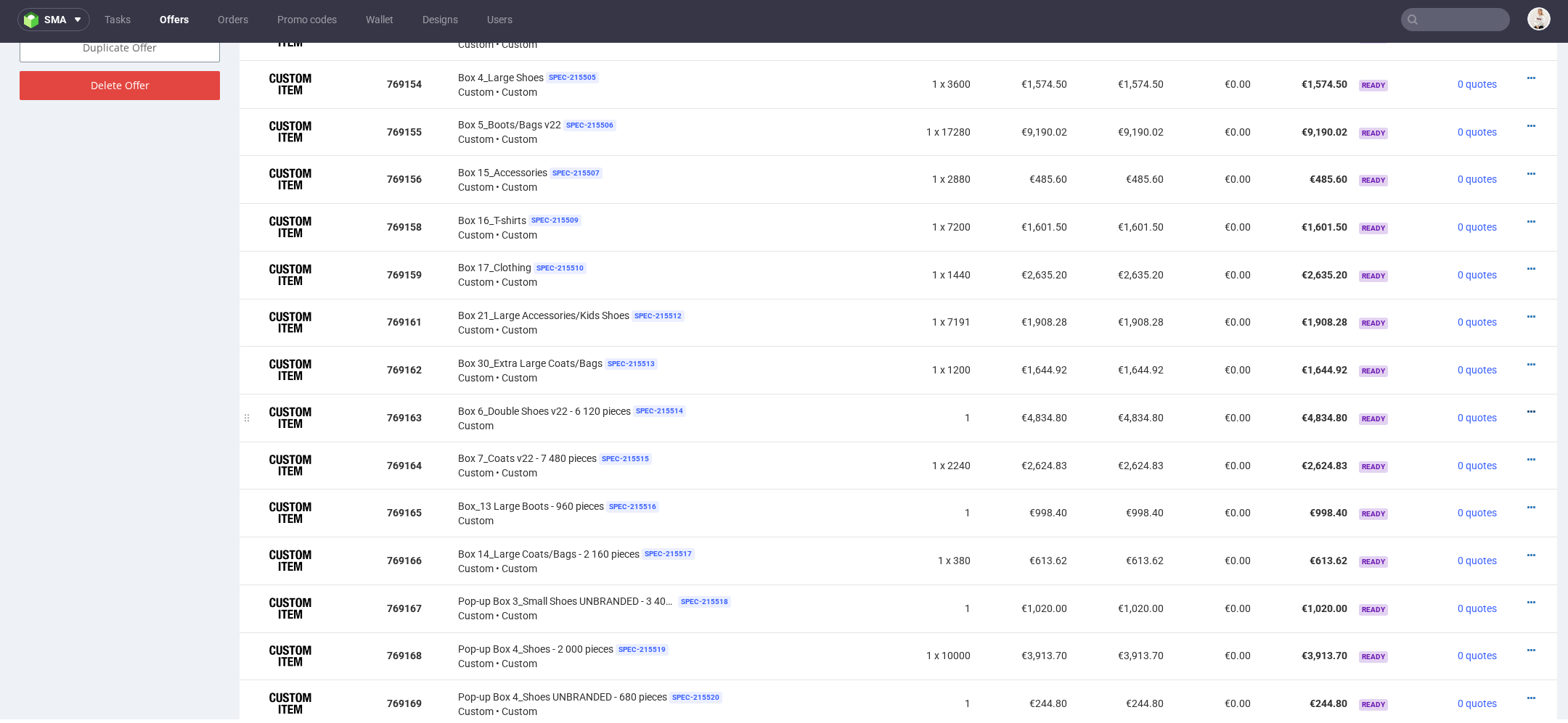
click at [1527, 407] on icon at bounding box center [1531, 412] width 8 height 10
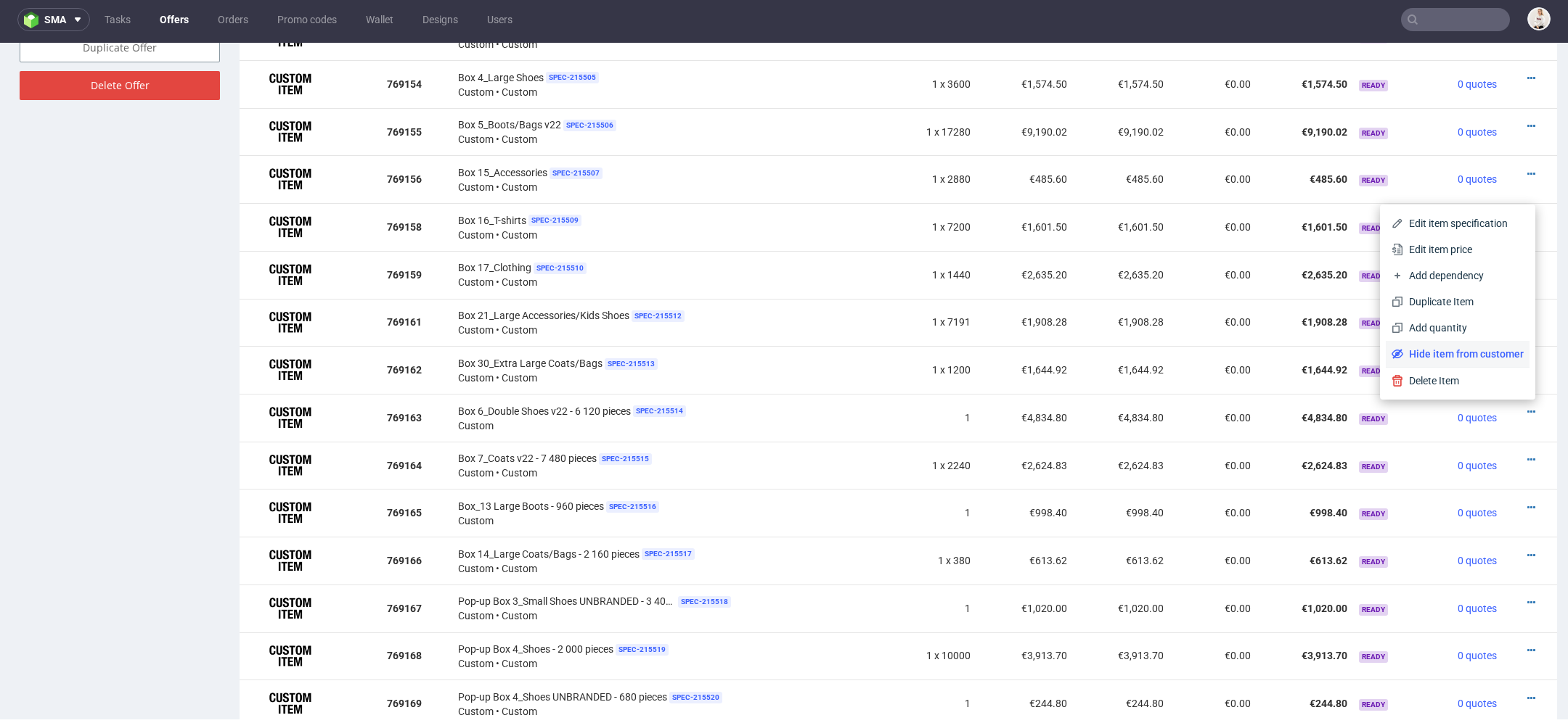
click at [1464, 352] on span "Hide item from customer" at bounding box center [1462, 354] width 120 height 15
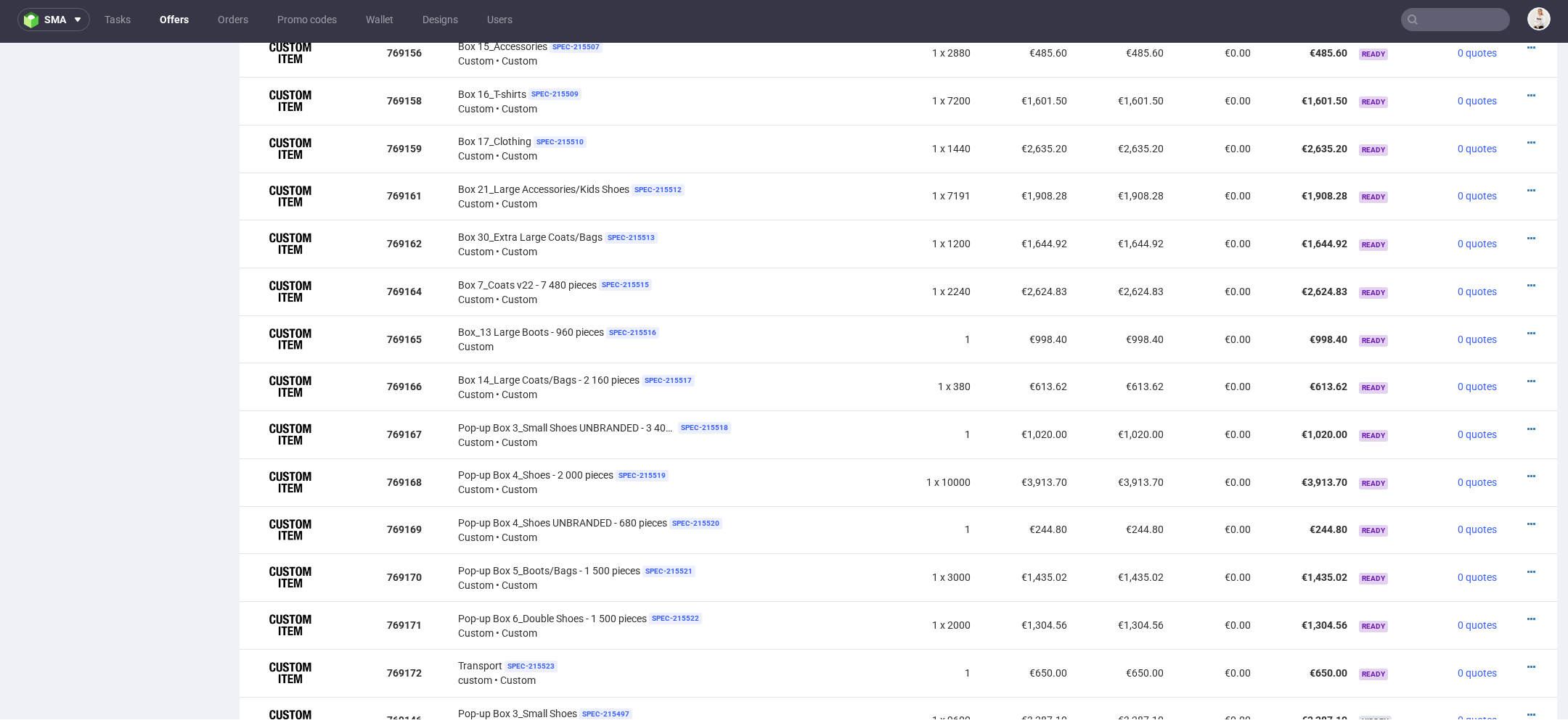
scroll to position [1127, 0]
click at [1527, 279] on icon at bounding box center [1531, 283] width 8 height 10
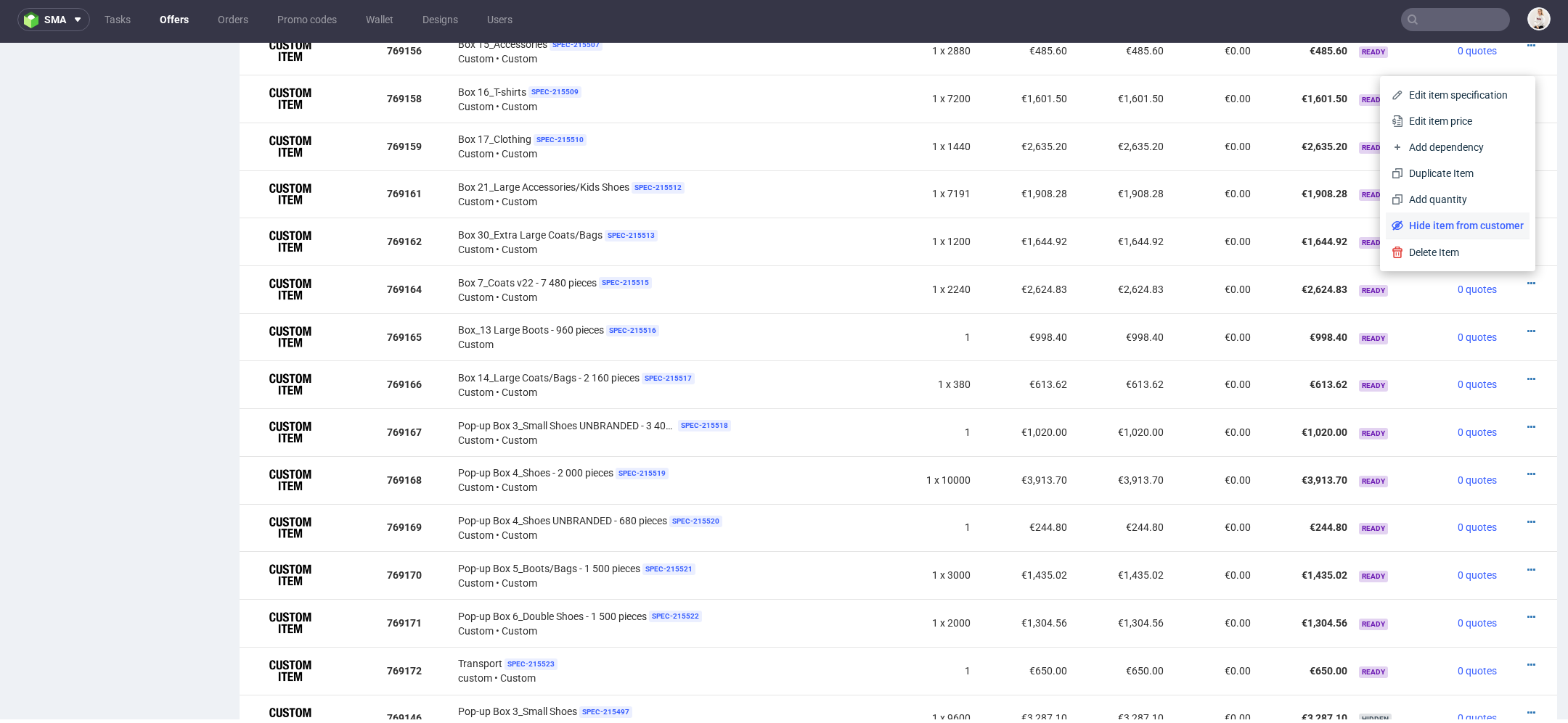
click at [1466, 225] on span "Hide item from customer" at bounding box center [1462, 226] width 120 height 15
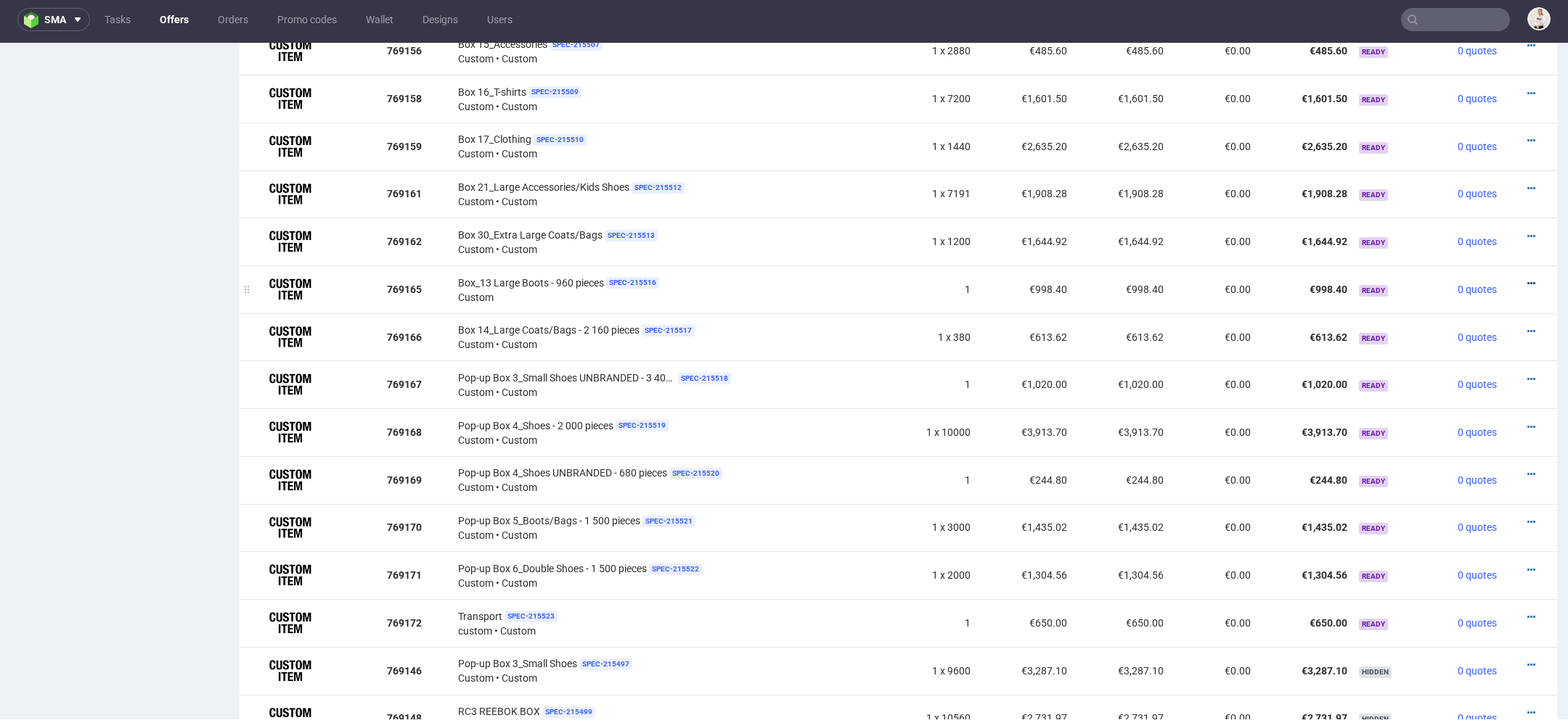
click at [1527, 278] on icon at bounding box center [1531, 283] width 8 height 10
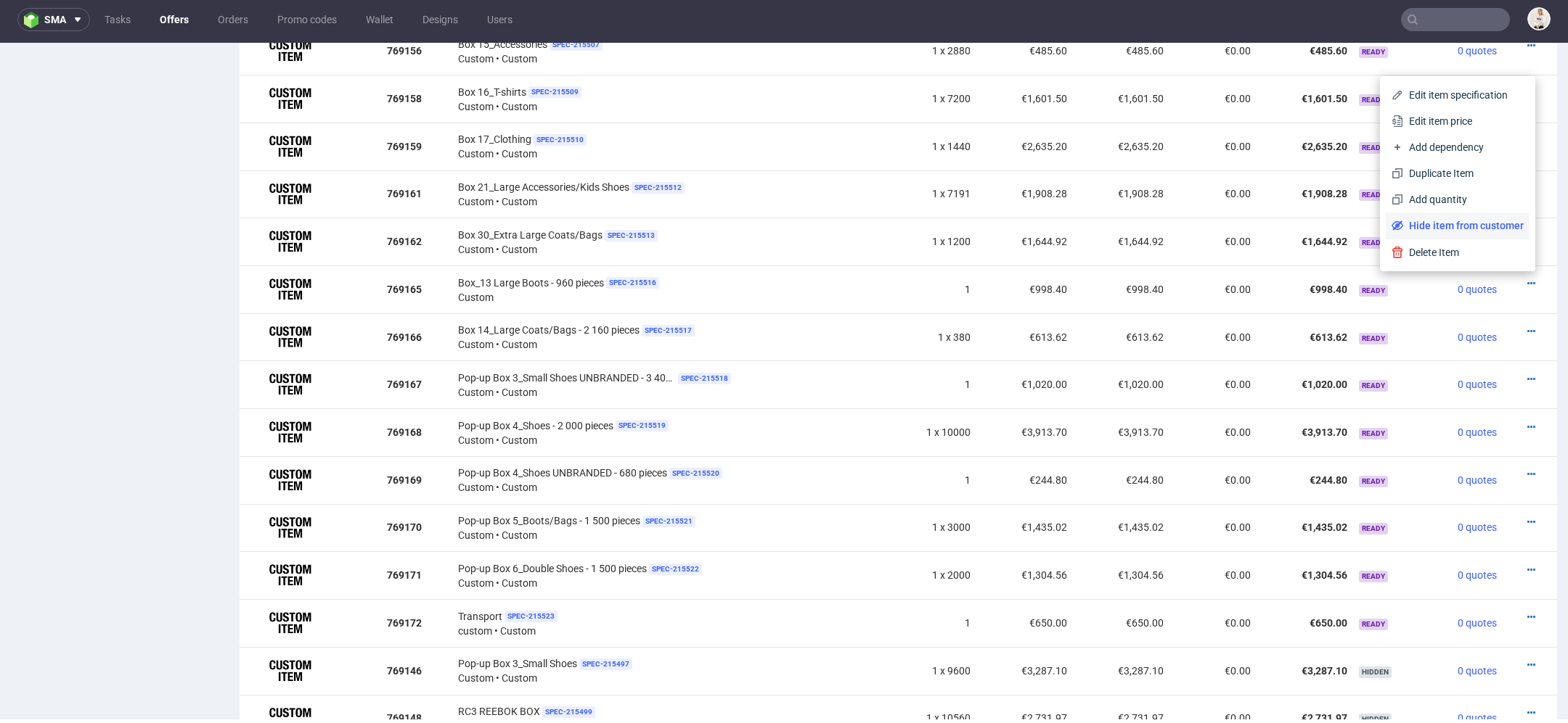
click at [1446, 226] on span "Hide item from customer" at bounding box center [1462, 226] width 120 height 15
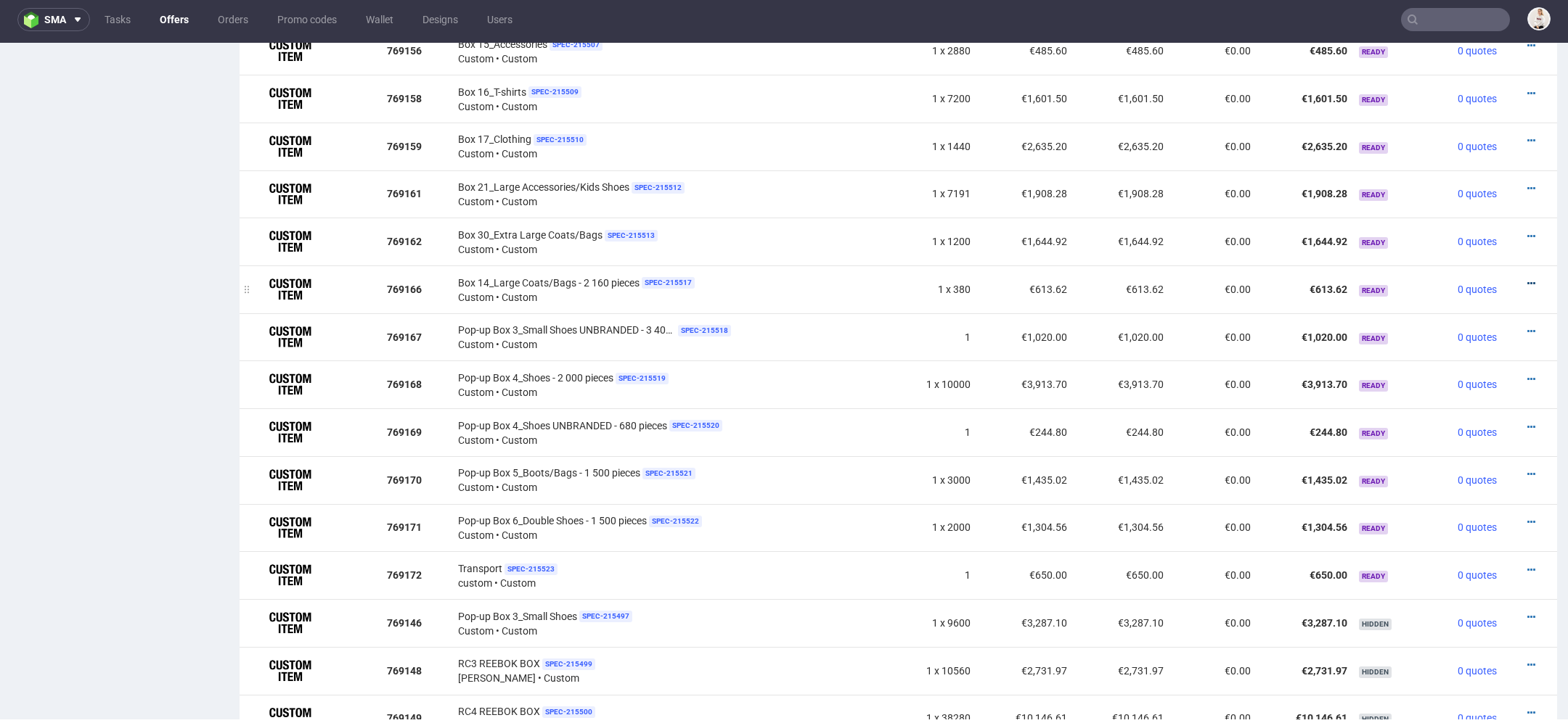
click at [1527, 279] on icon at bounding box center [1531, 283] width 8 height 10
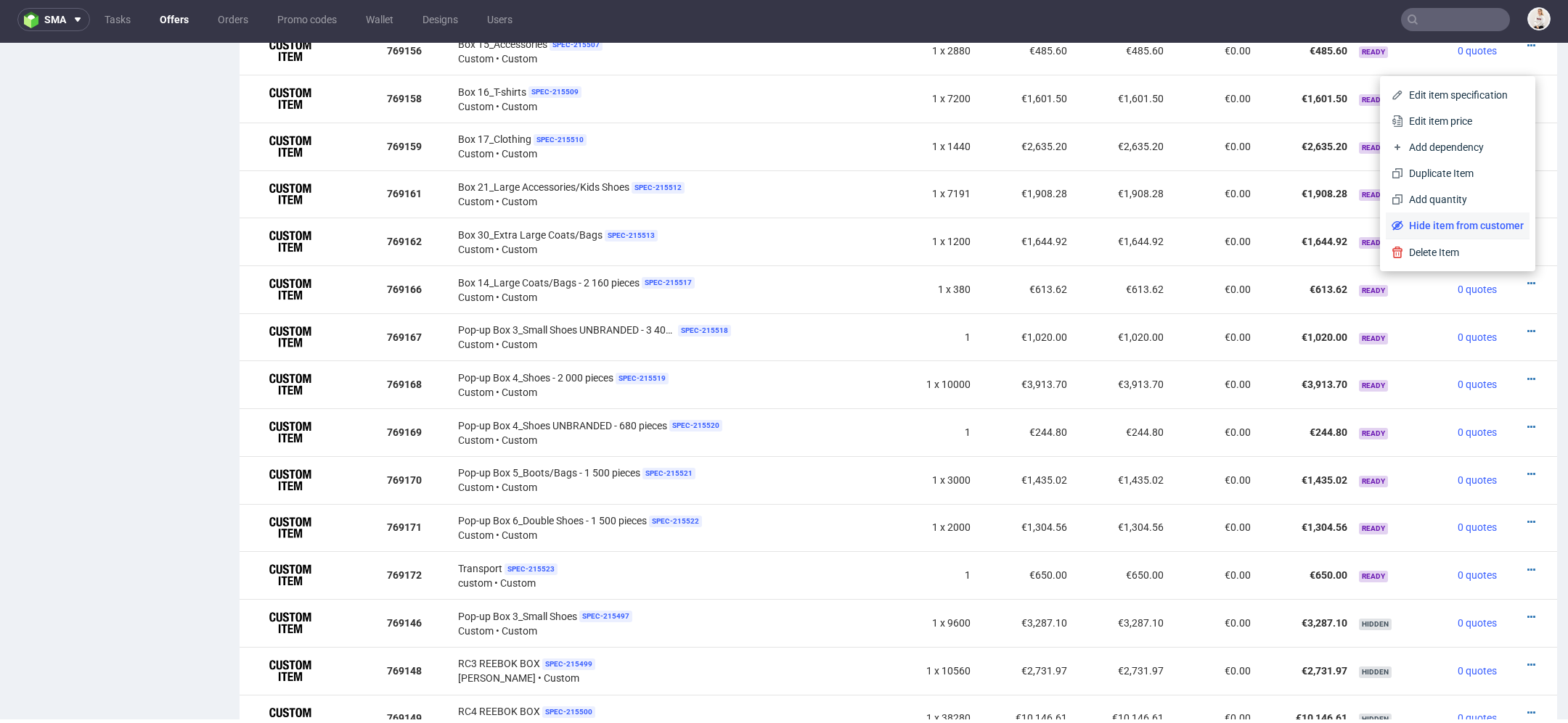
click at [1471, 226] on span "Hide item from customer" at bounding box center [1462, 226] width 120 height 15
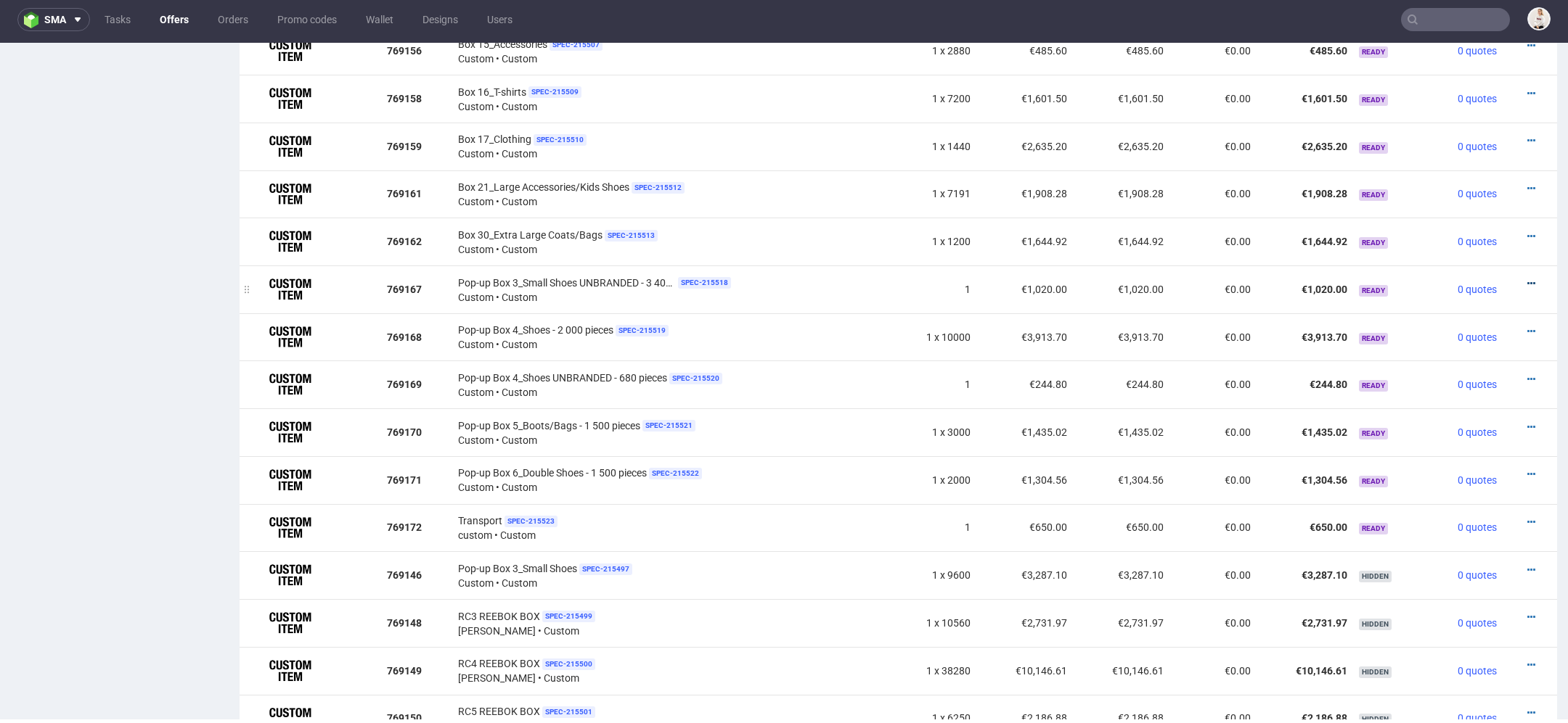
click at [1527, 280] on icon at bounding box center [1531, 283] width 8 height 10
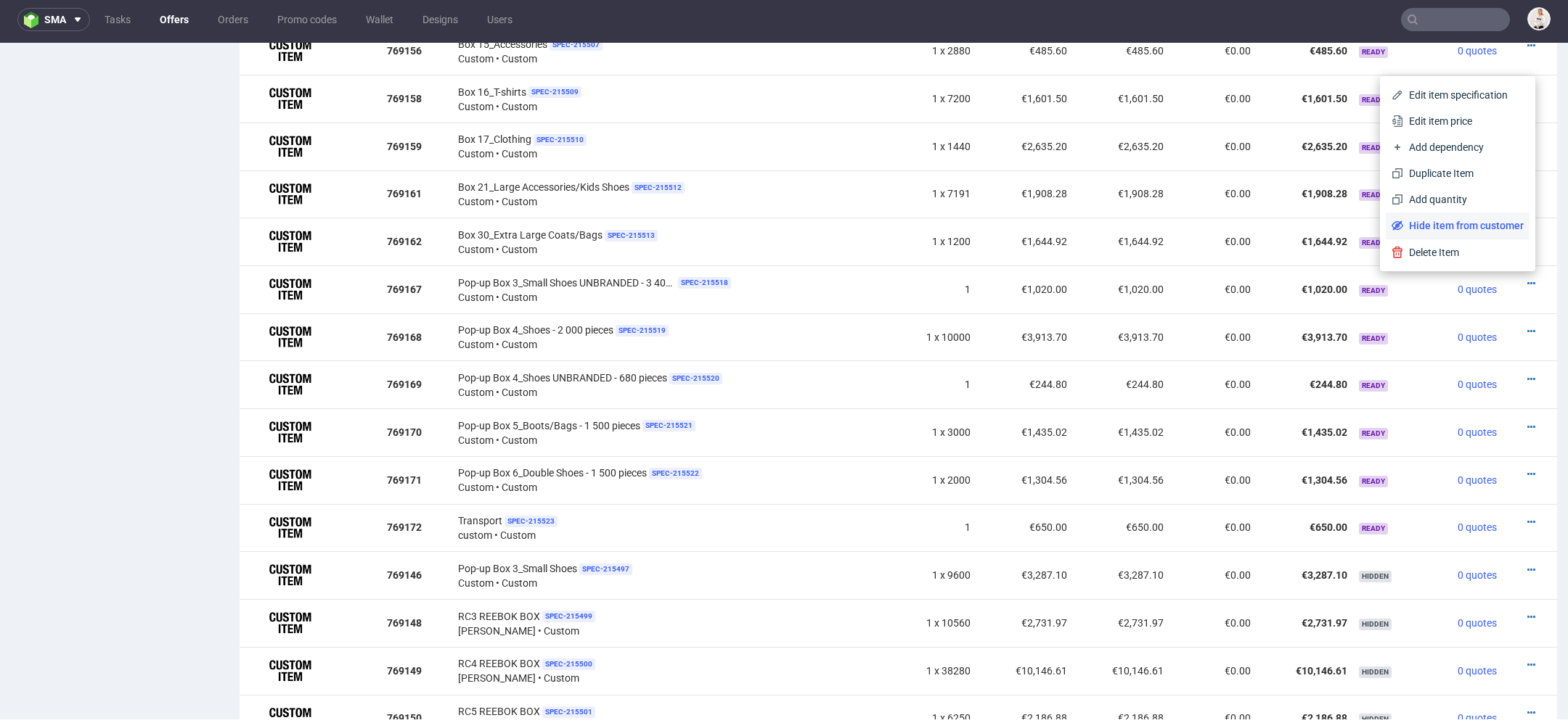
click at [1449, 228] on span "Hide item from customer" at bounding box center [1462, 226] width 120 height 15
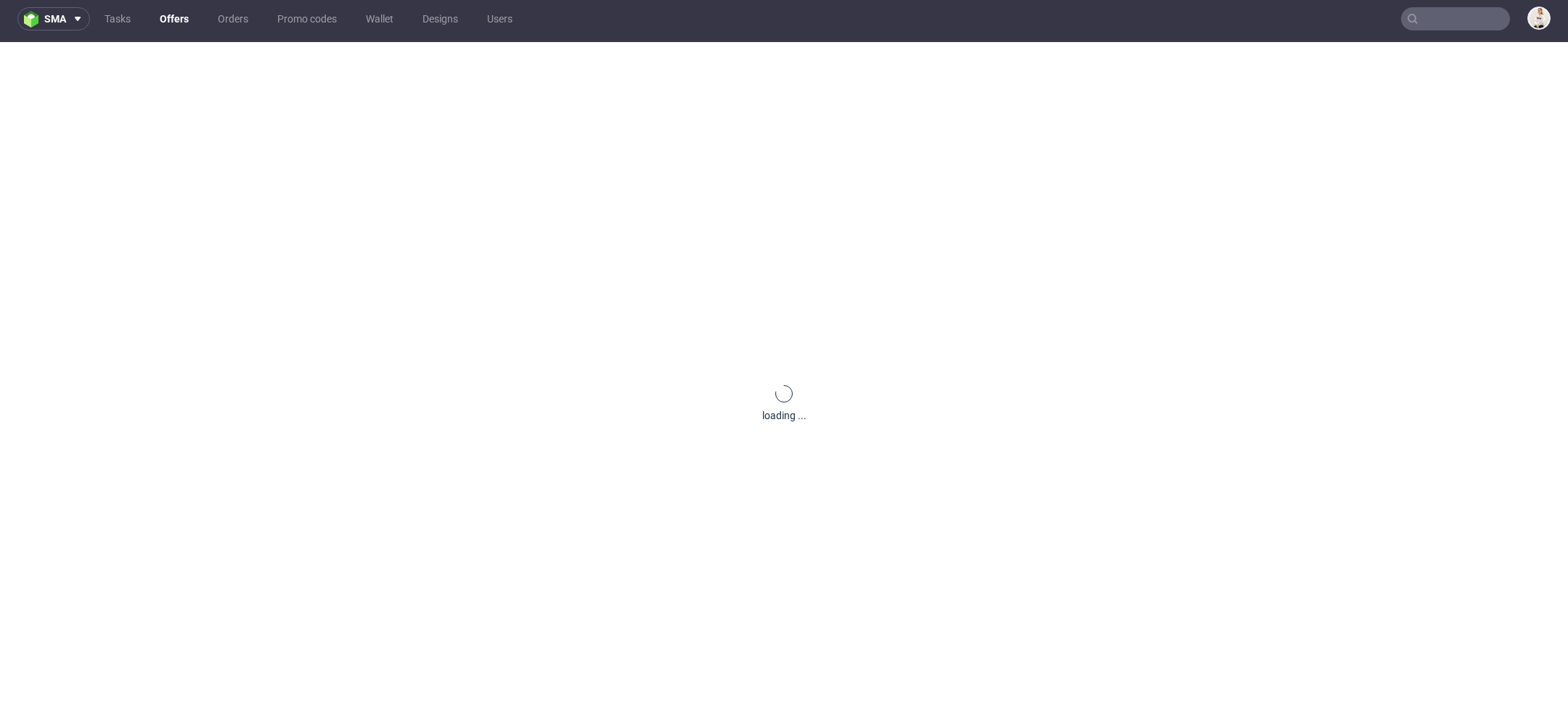
scroll to position [0, 0]
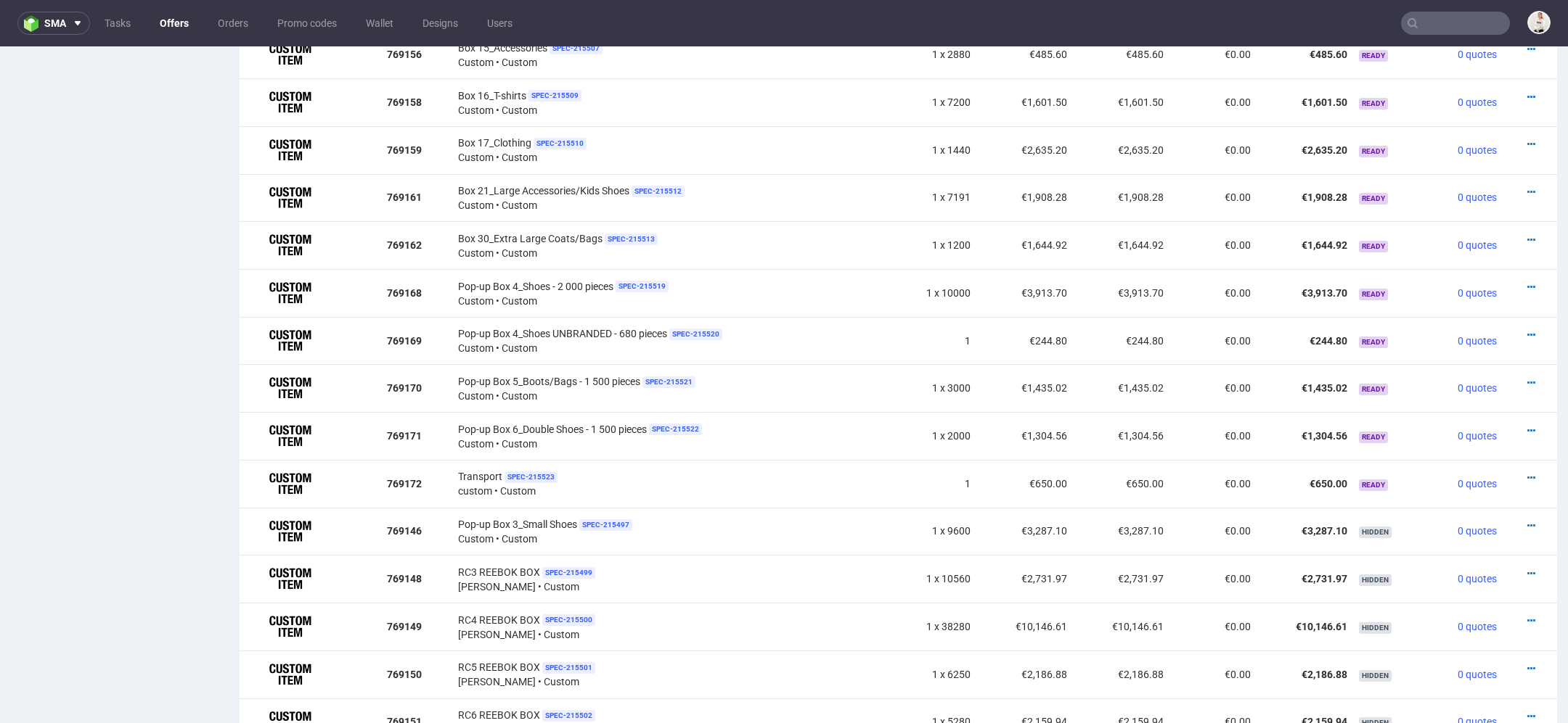
scroll to position [4, 0]
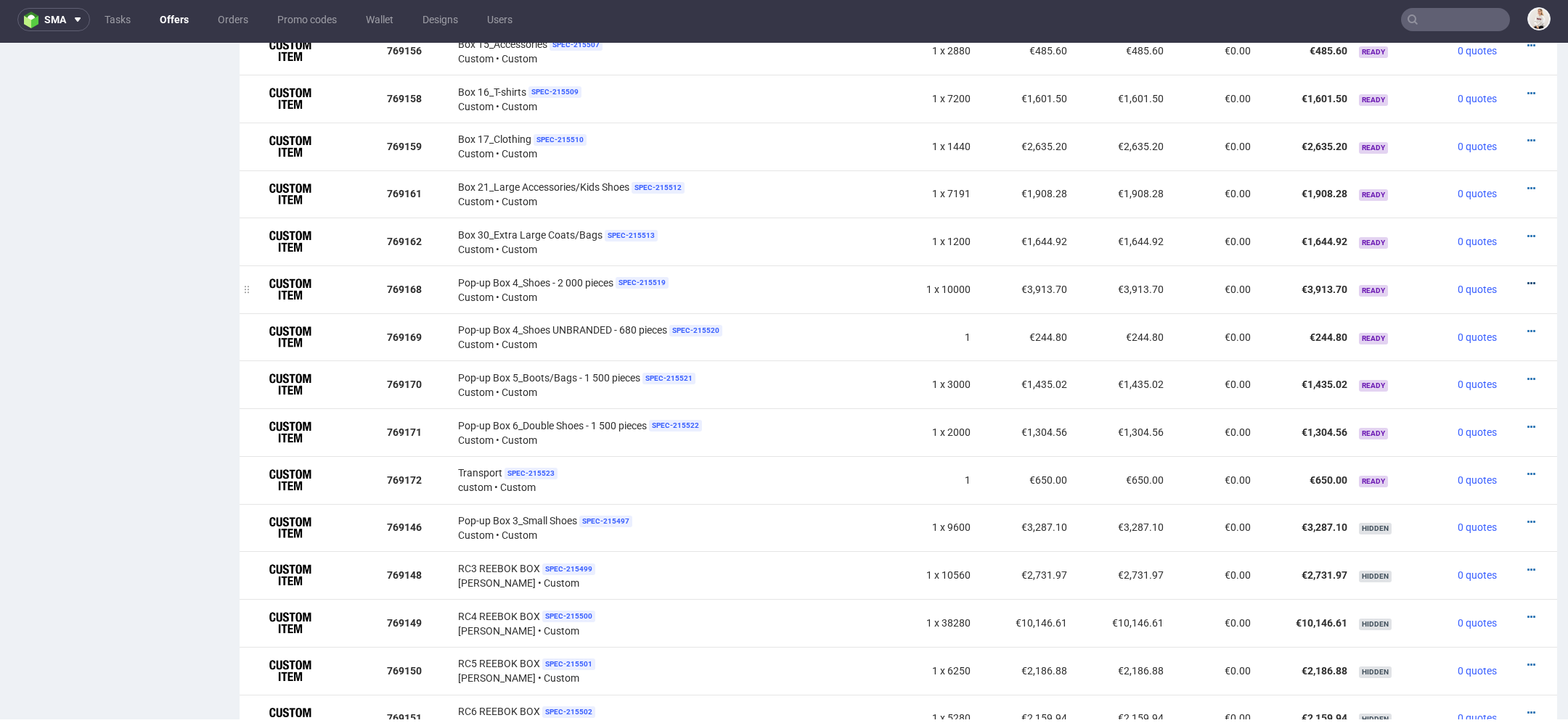
click at [1527, 278] on icon at bounding box center [1531, 283] width 8 height 10
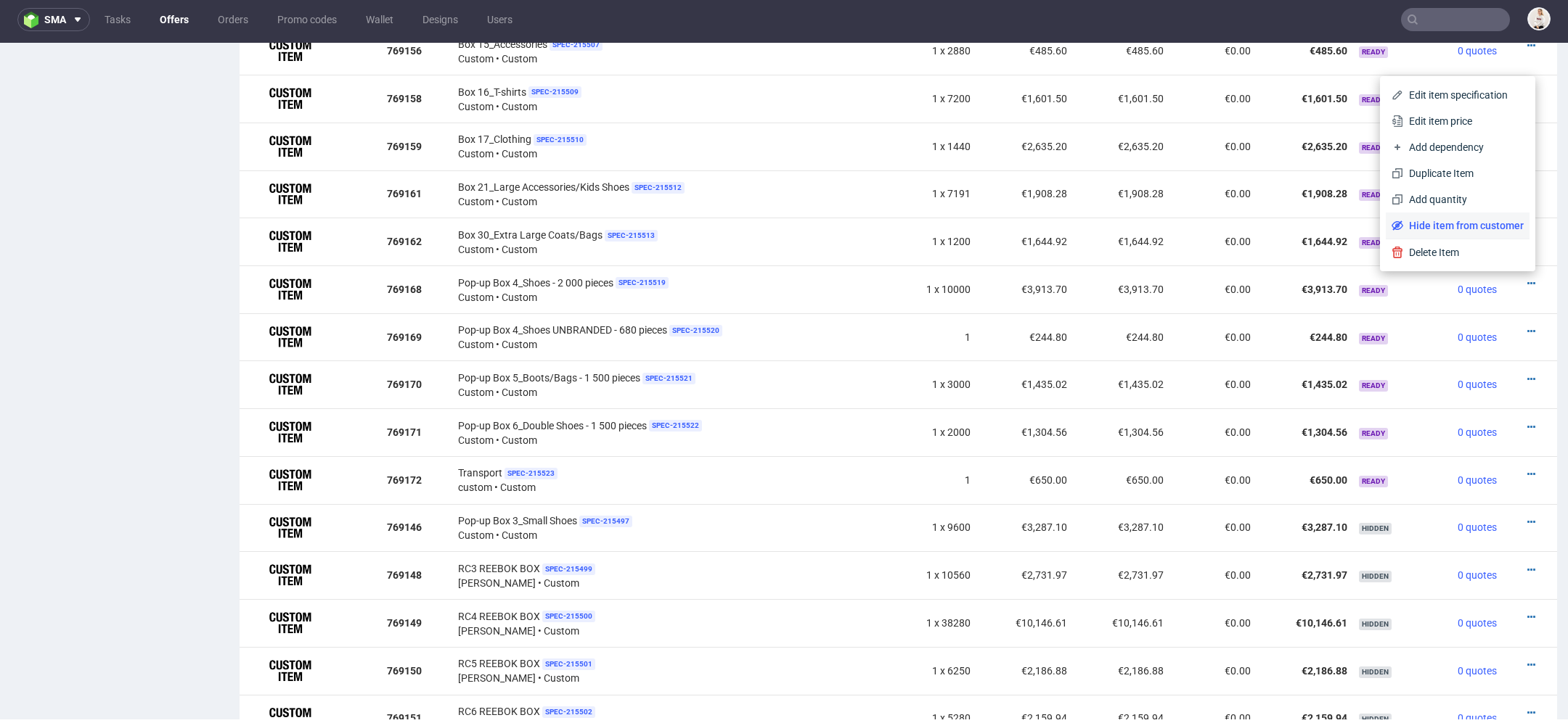
click at [1464, 228] on span "Hide item from customer" at bounding box center [1462, 226] width 120 height 15
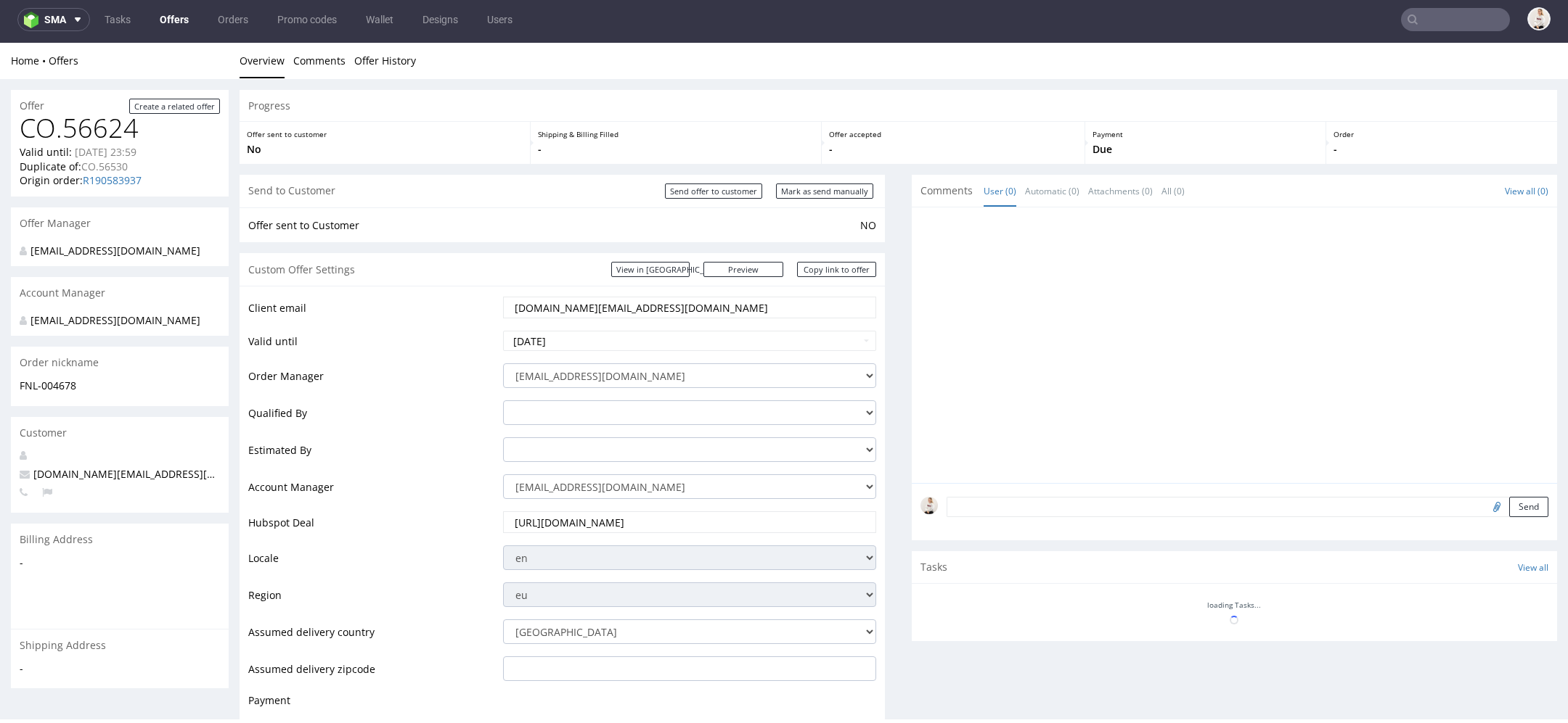
scroll to position [1127, 0]
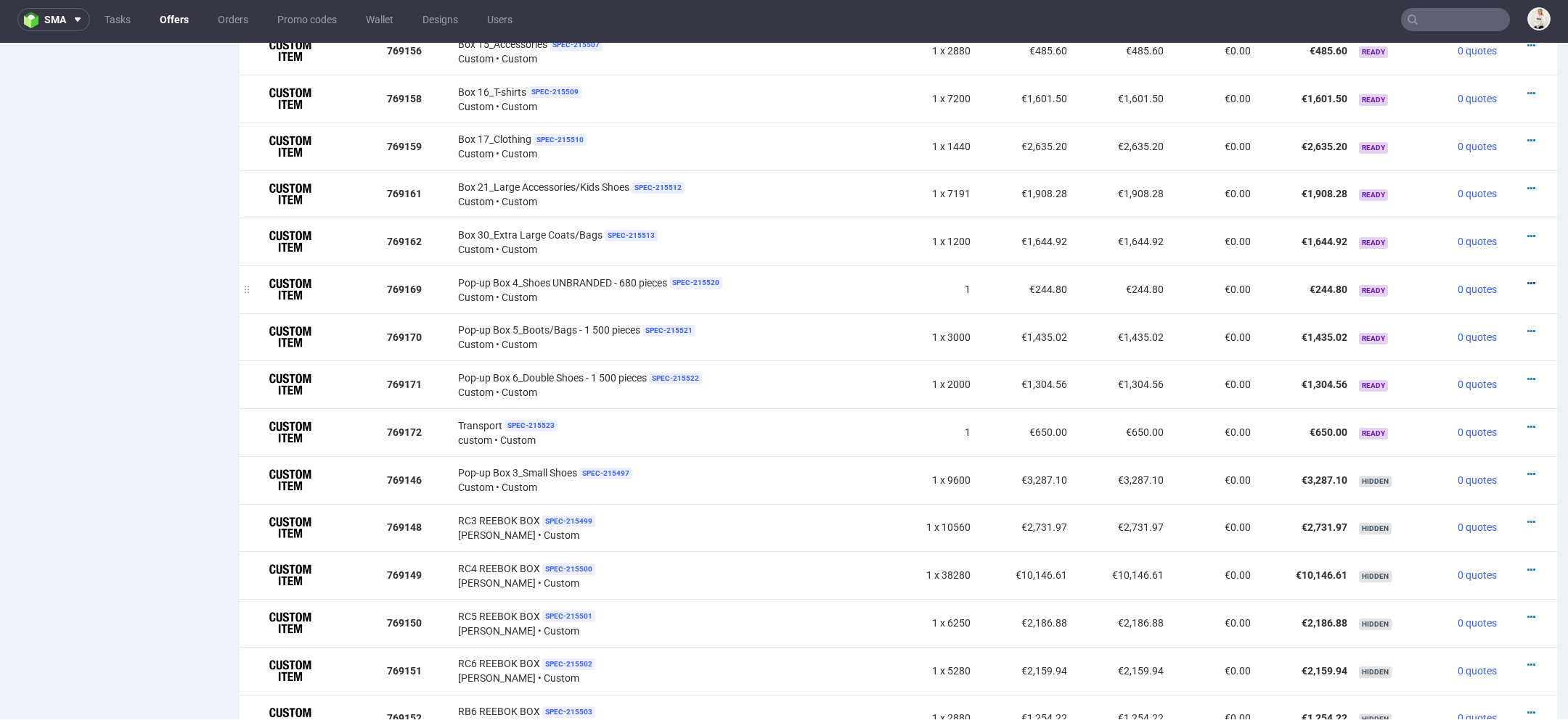
click at [1527, 279] on icon at bounding box center [1531, 283] width 8 height 10
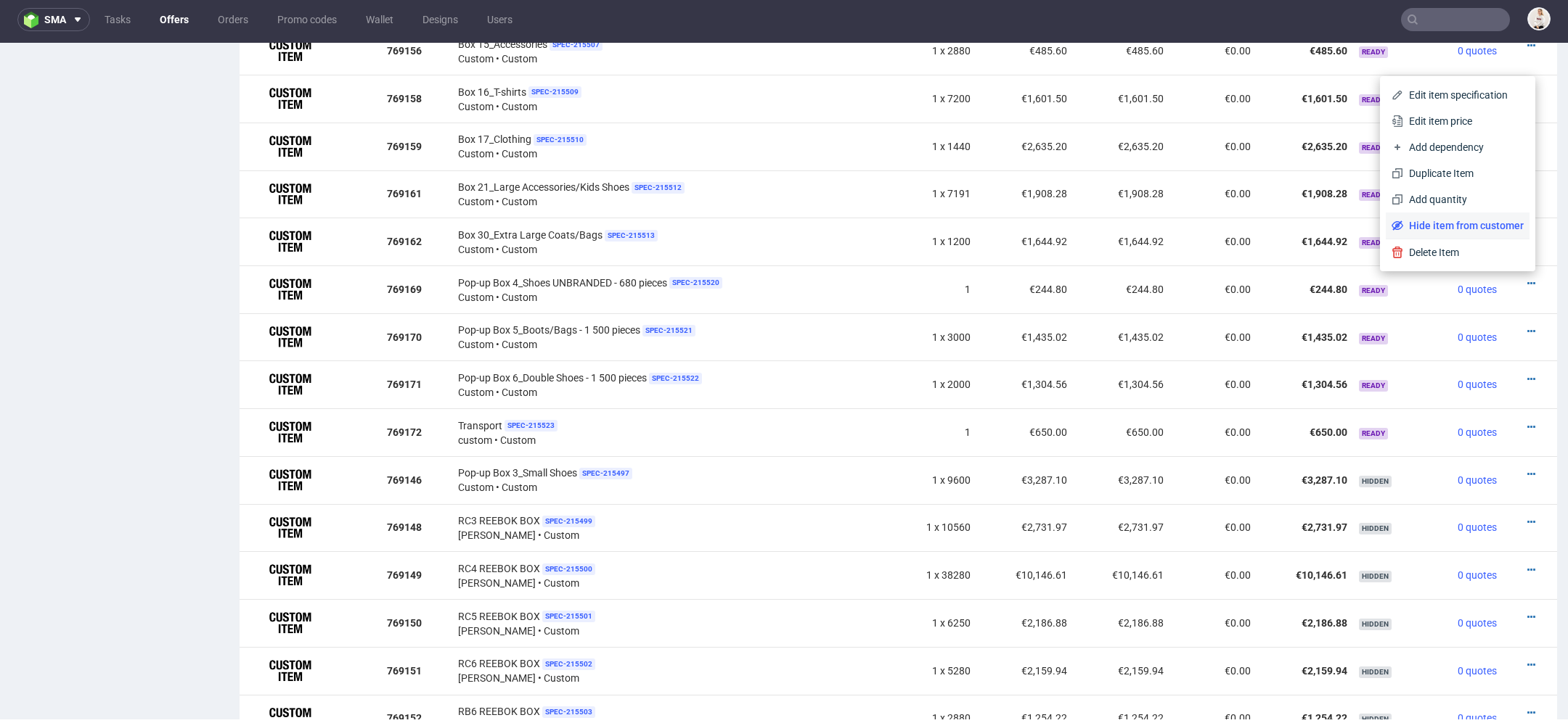
click at [1445, 226] on span "Hide item from customer" at bounding box center [1462, 226] width 120 height 15
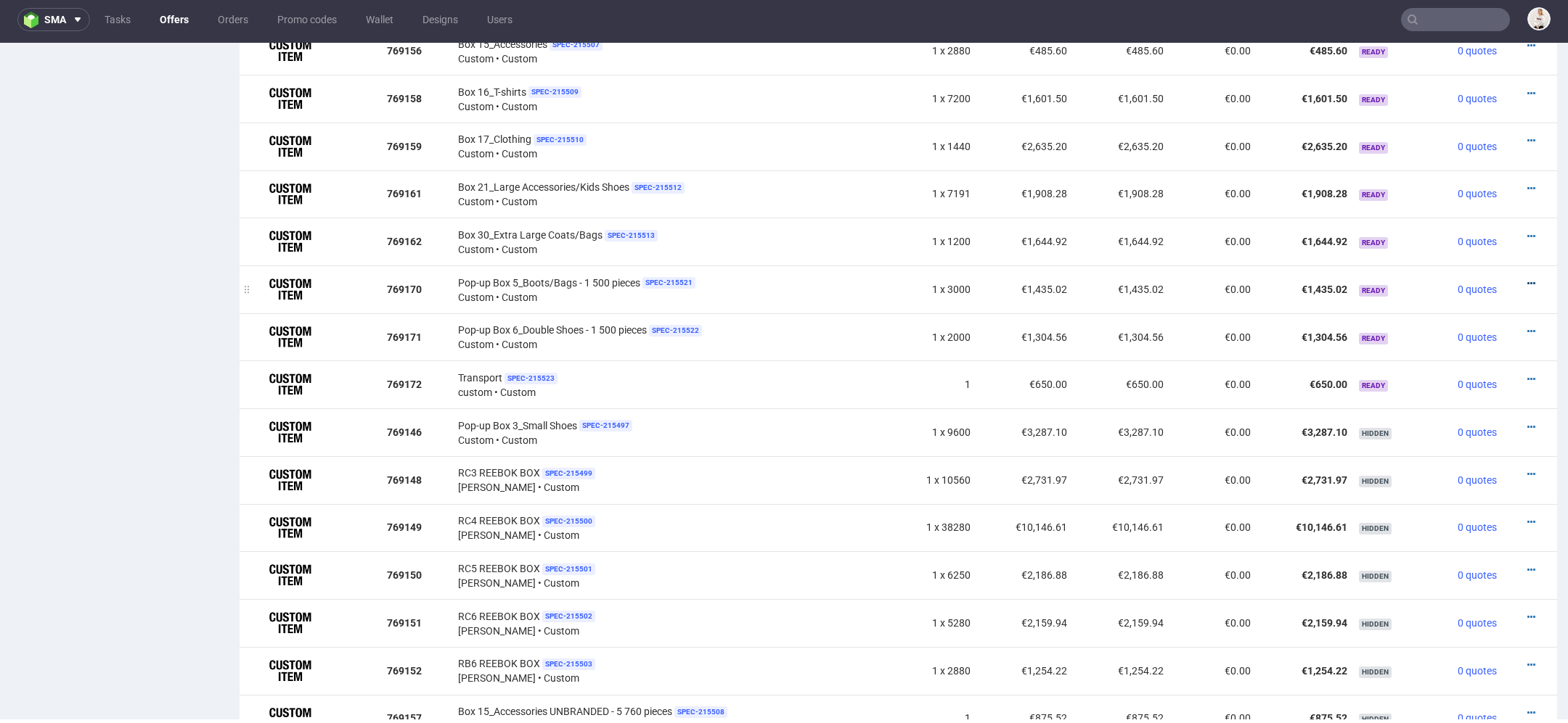
click at [1527, 278] on icon at bounding box center [1531, 283] width 8 height 10
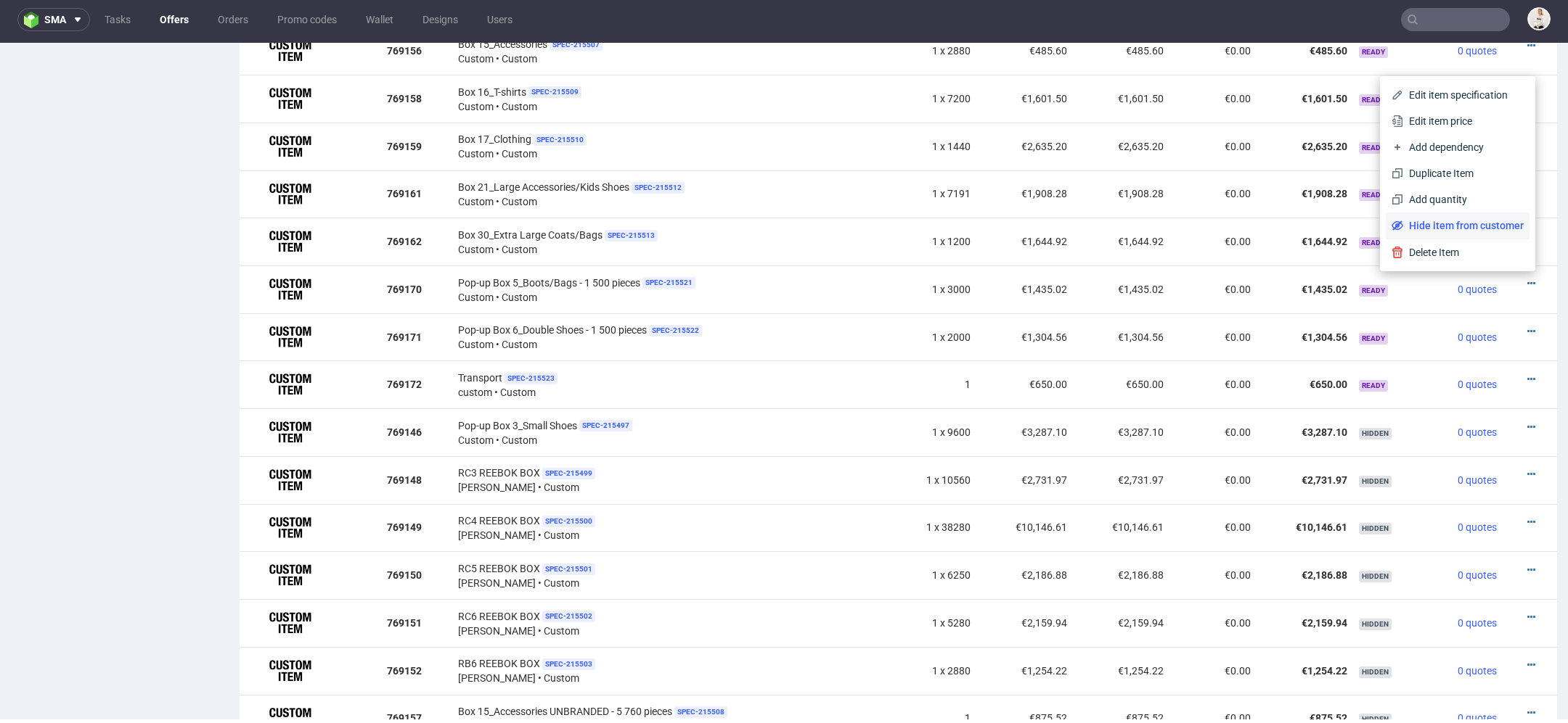
click at [1478, 226] on span "Hide item from customer" at bounding box center [1462, 226] width 120 height 15
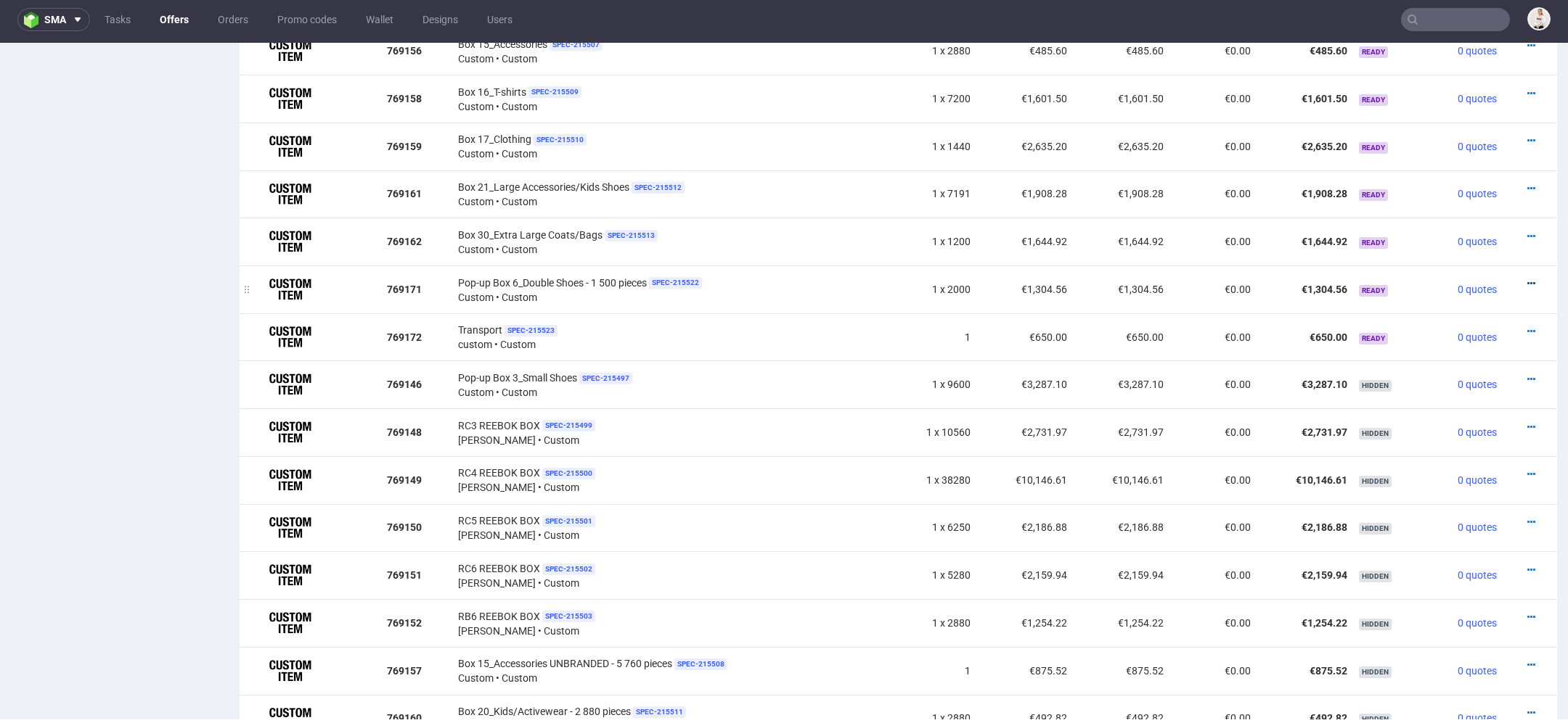
click at [1527, 281] on icon at bounding box center [1531, 283] width 8 height 10
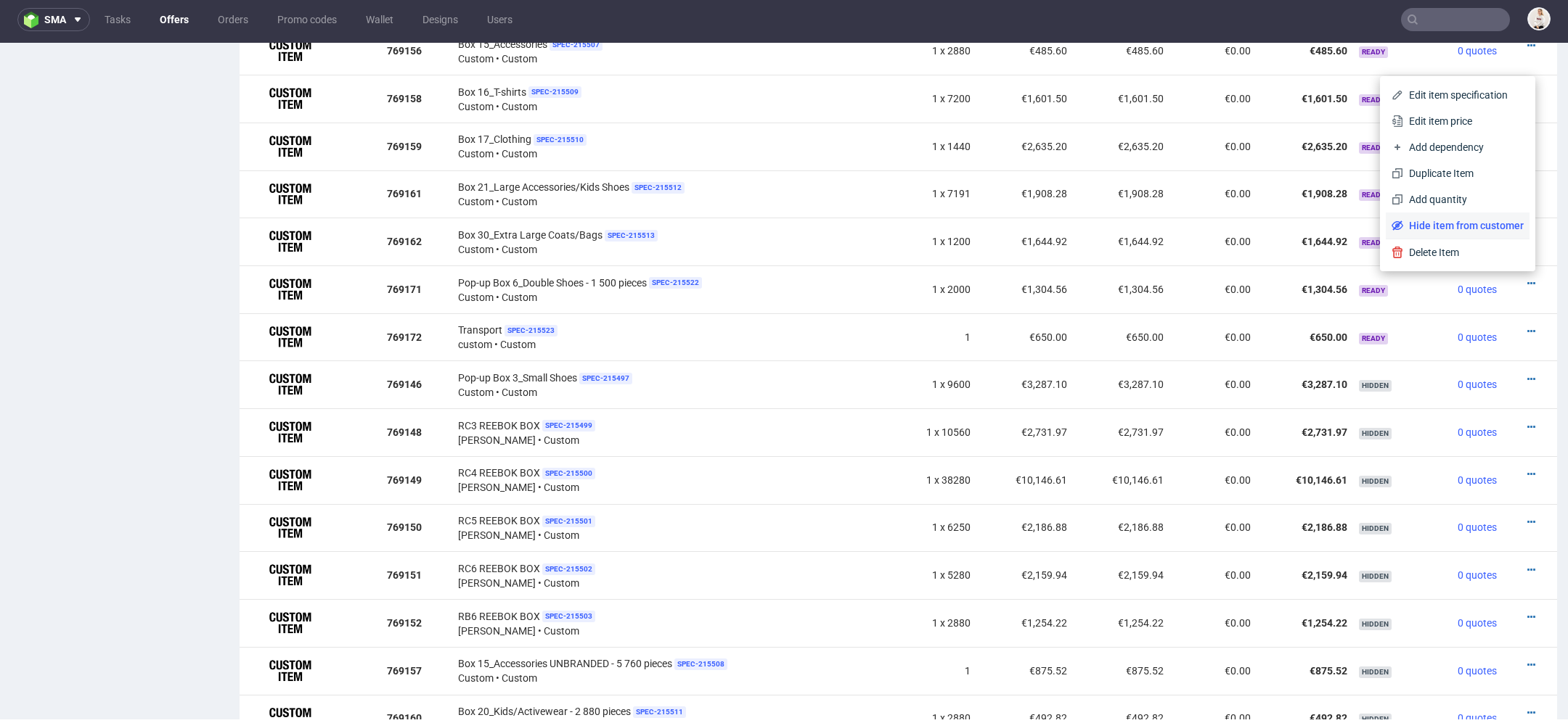
click at [1473, 226] on span "Hide item from customer" at bounding box center [1462, 226] width 120 height 15
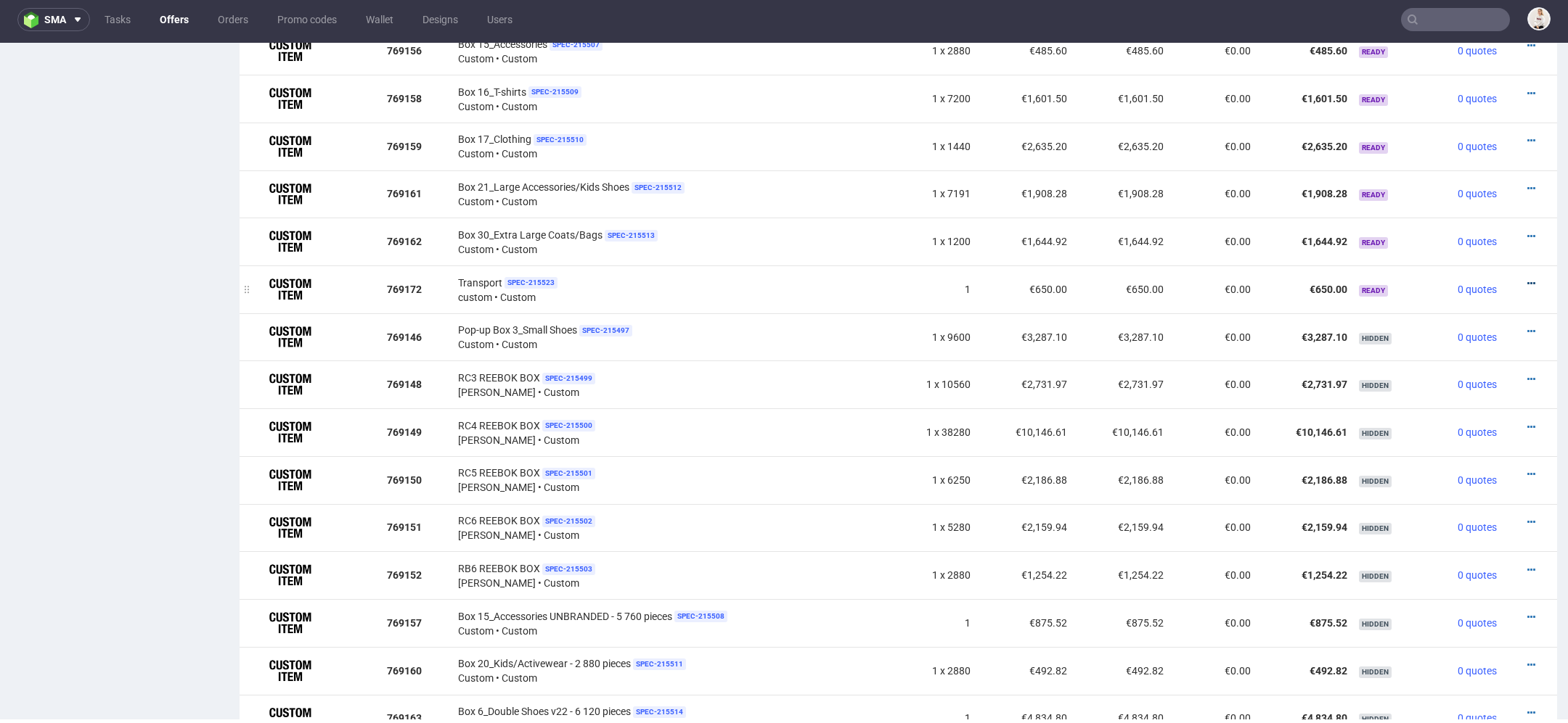
click at [1527, 278] on icon at bounding box center [1531, 283] width 8 height 10
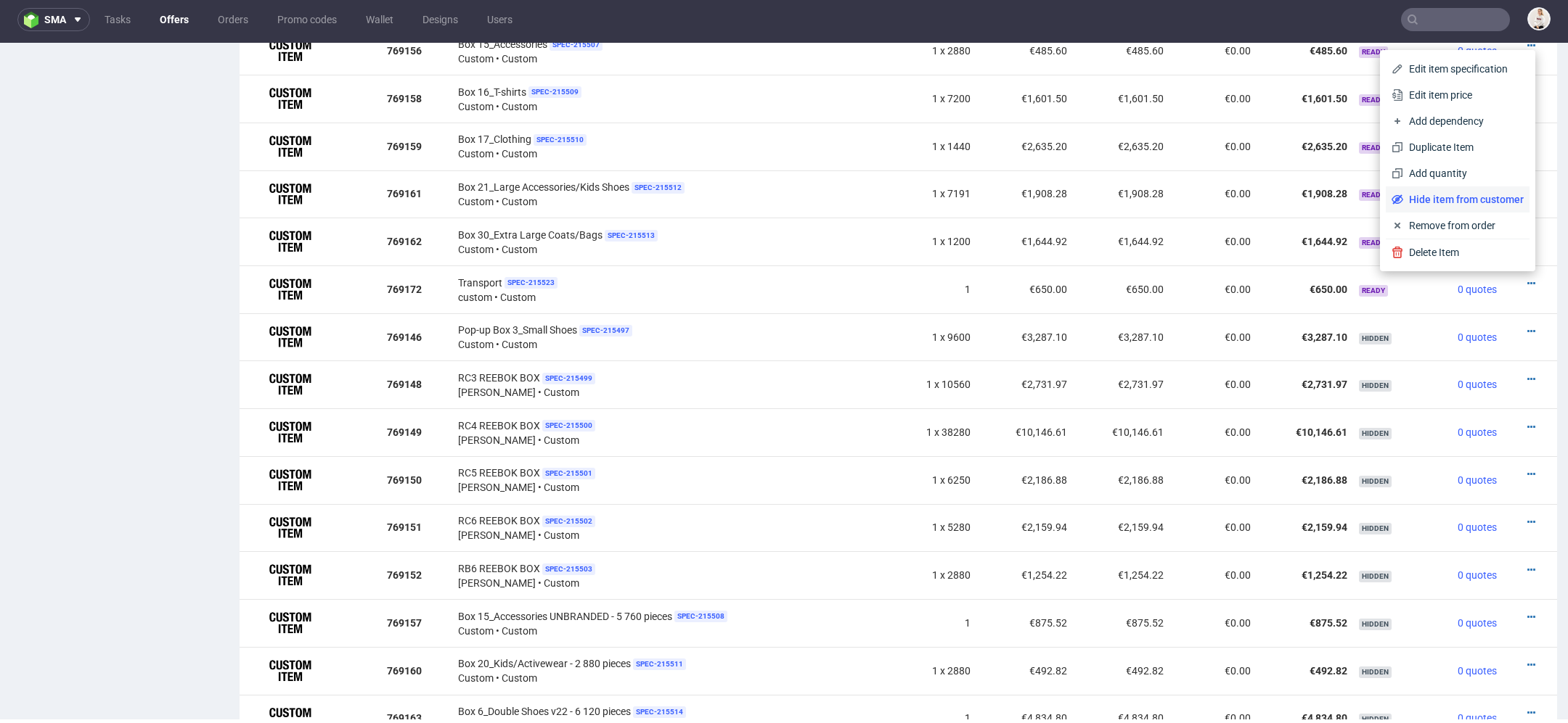
click at [1466, 201] on span "Hide item from customer" at bounding box center [1462, 200] width 120 height 15
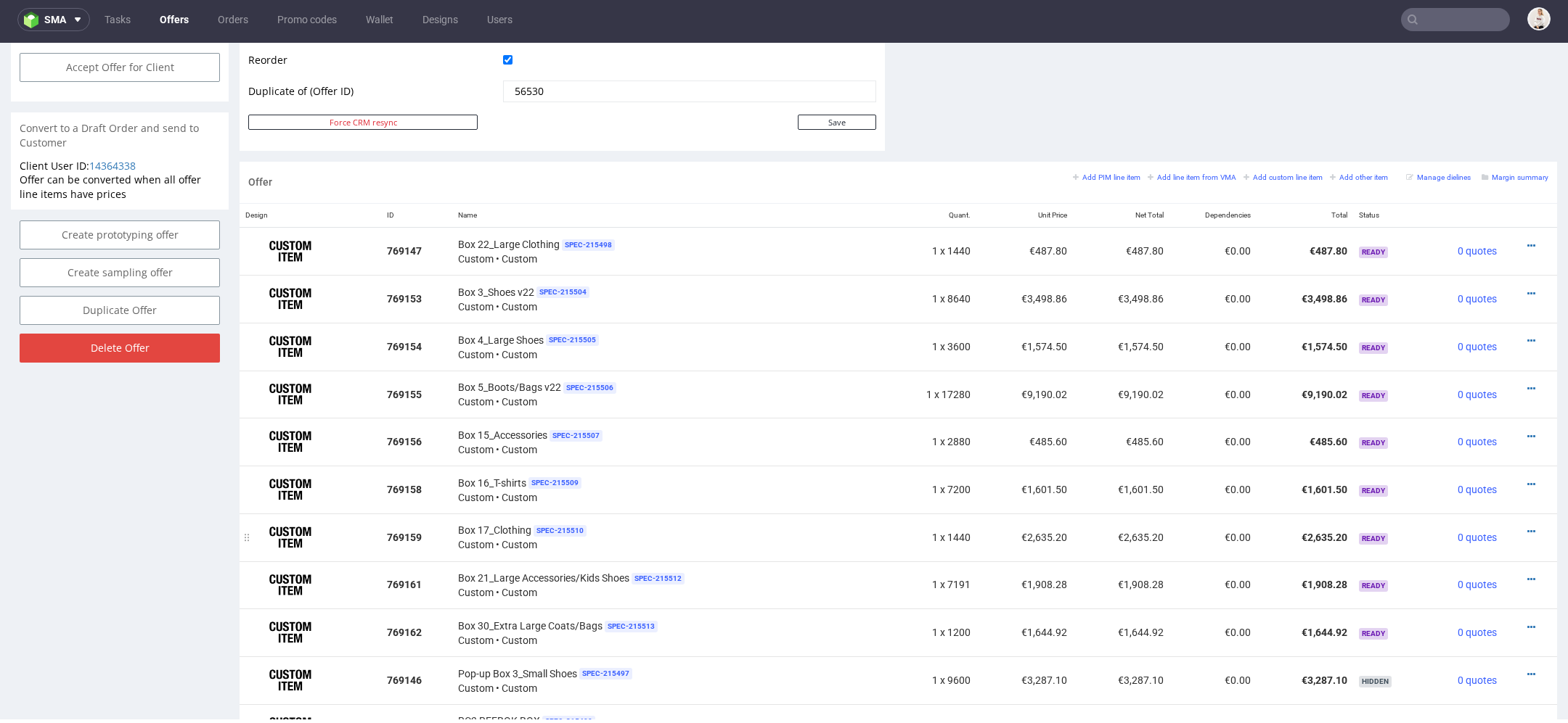
scroll to position [740, 0]
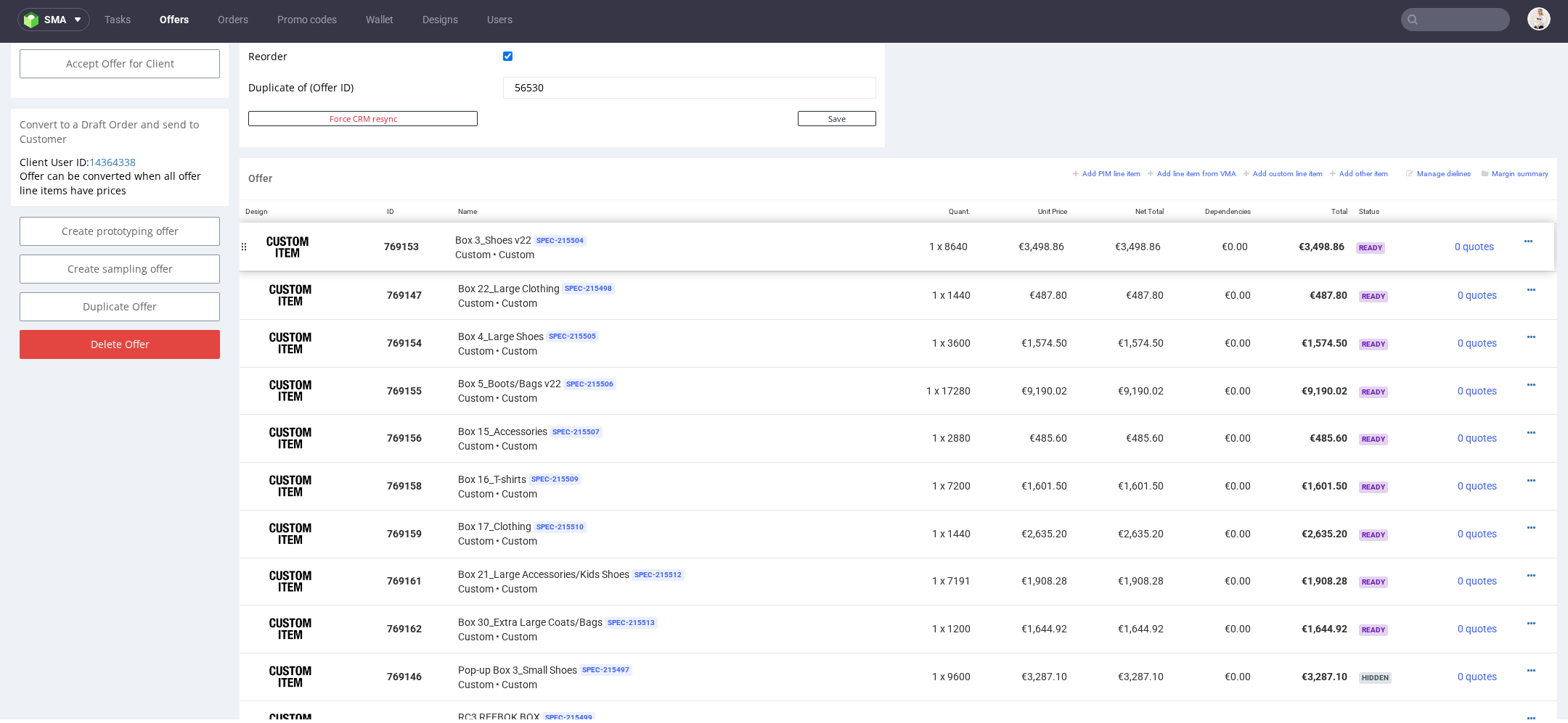
drag, startPoint x: 249, startPoint y: 291, endPoint x: 246, endPoint y: 245, distance: 46.1
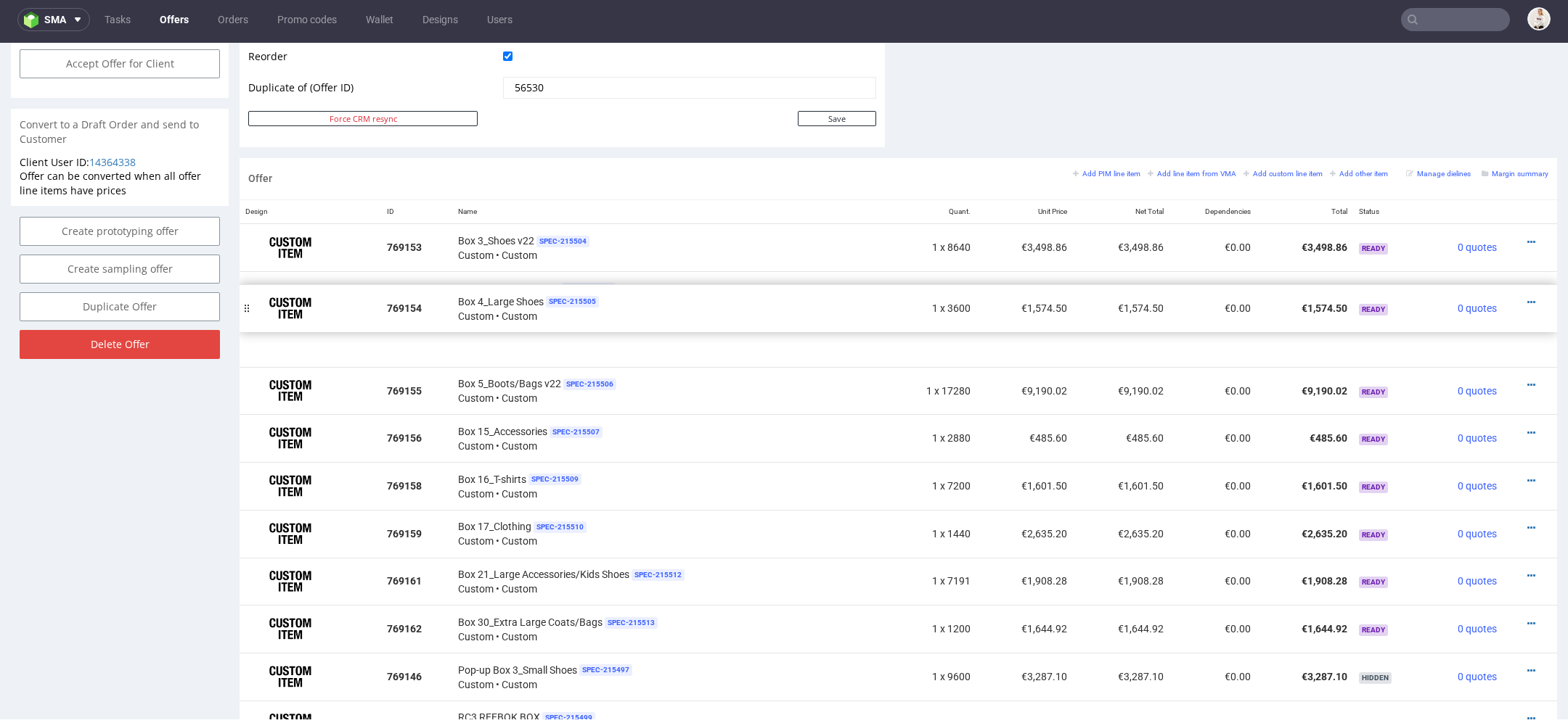
drag, startPoint x: 247, startPoint y: 337, endPoint x: 245, endPoint y: 289, distance: 48.0
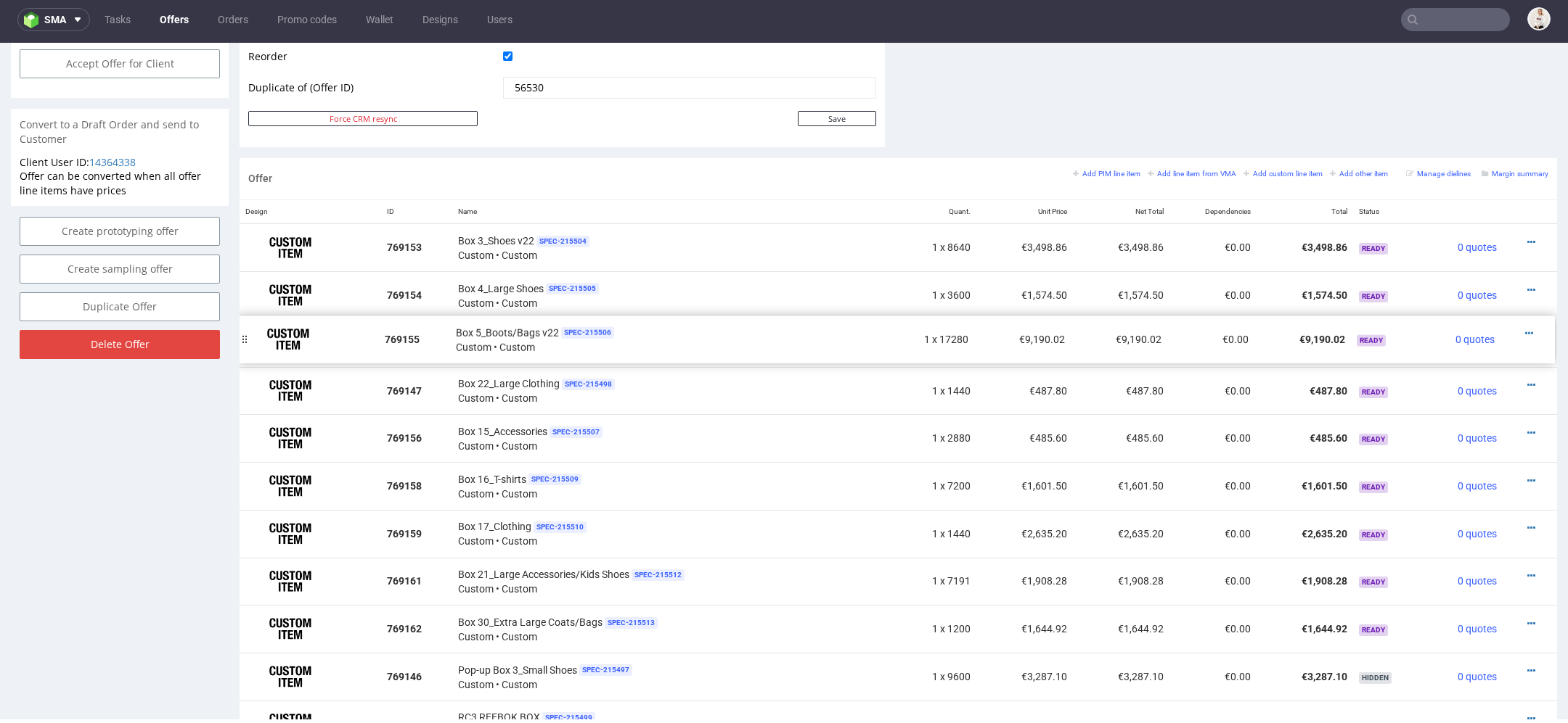
drag, startPoint x: 250, startPoint y: 395, endPoint x: 246, endPoint y: 345, distance: 50.2
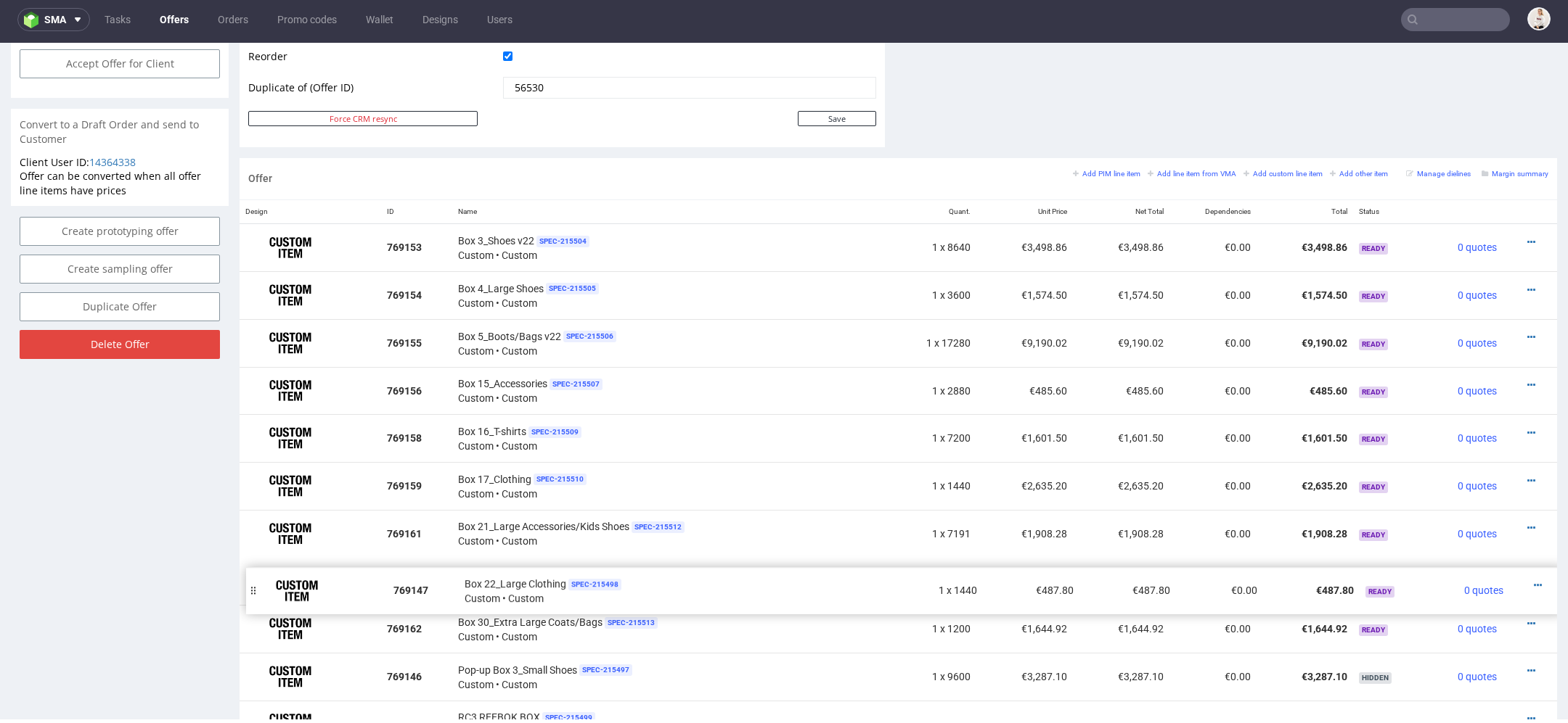
drag, startPoint x: 247, startPoint y: 386, endPoint x: 253, endPoint y: 585, distance: 199.1
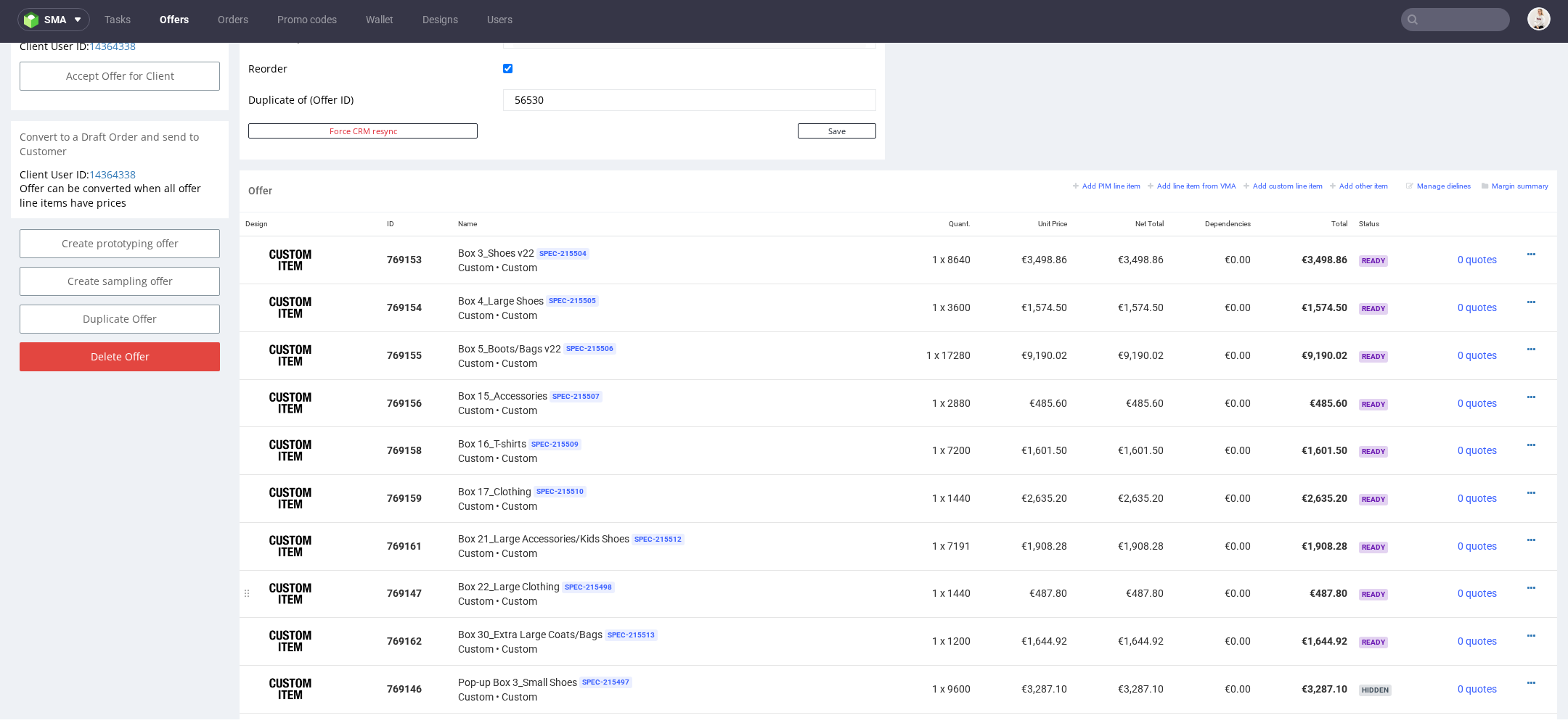
scroll to position [730, 0]
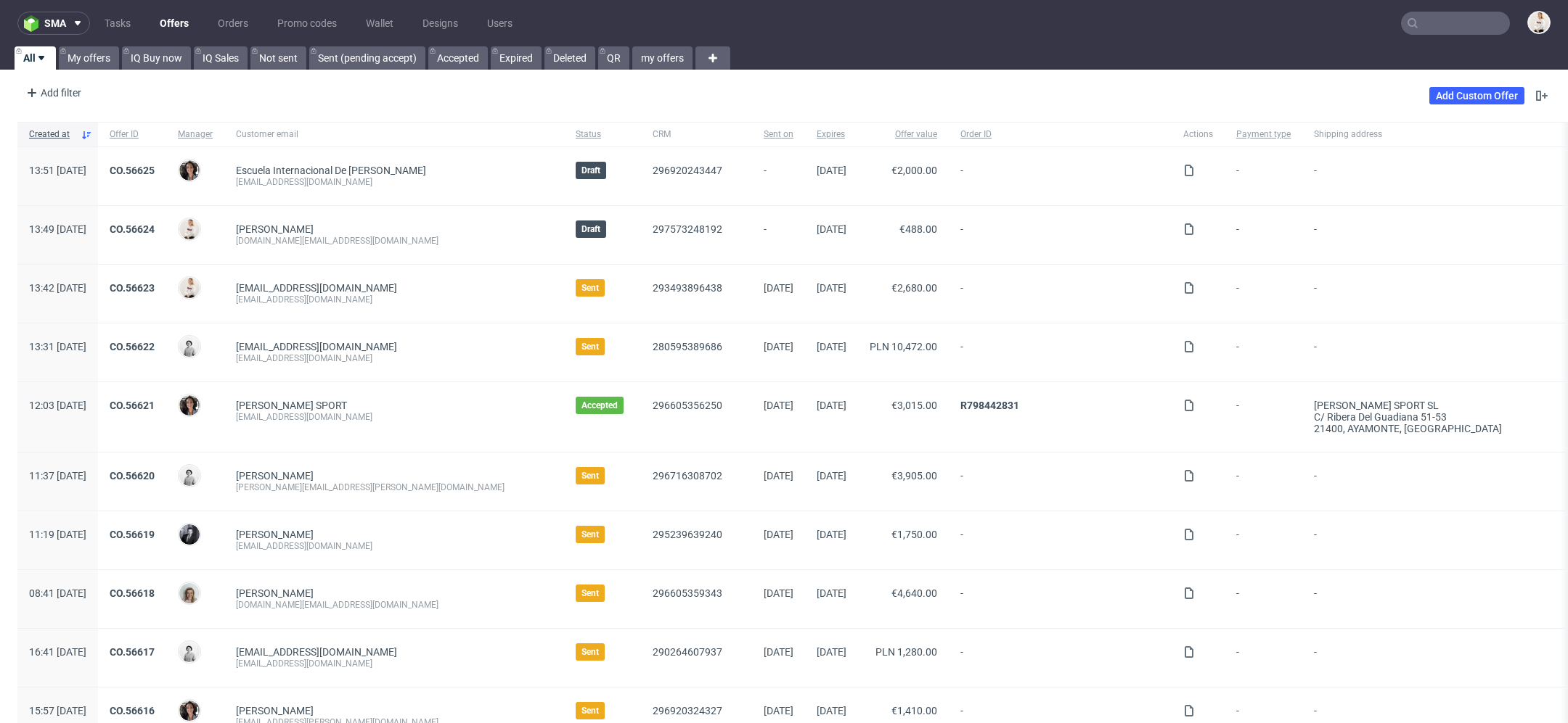
click at [1428, 19] on input "text" at bounding box center [1455, 23] width 109 height 23
paste input "[EMAIL_ADDRESS][DOMAIN_NAME]"
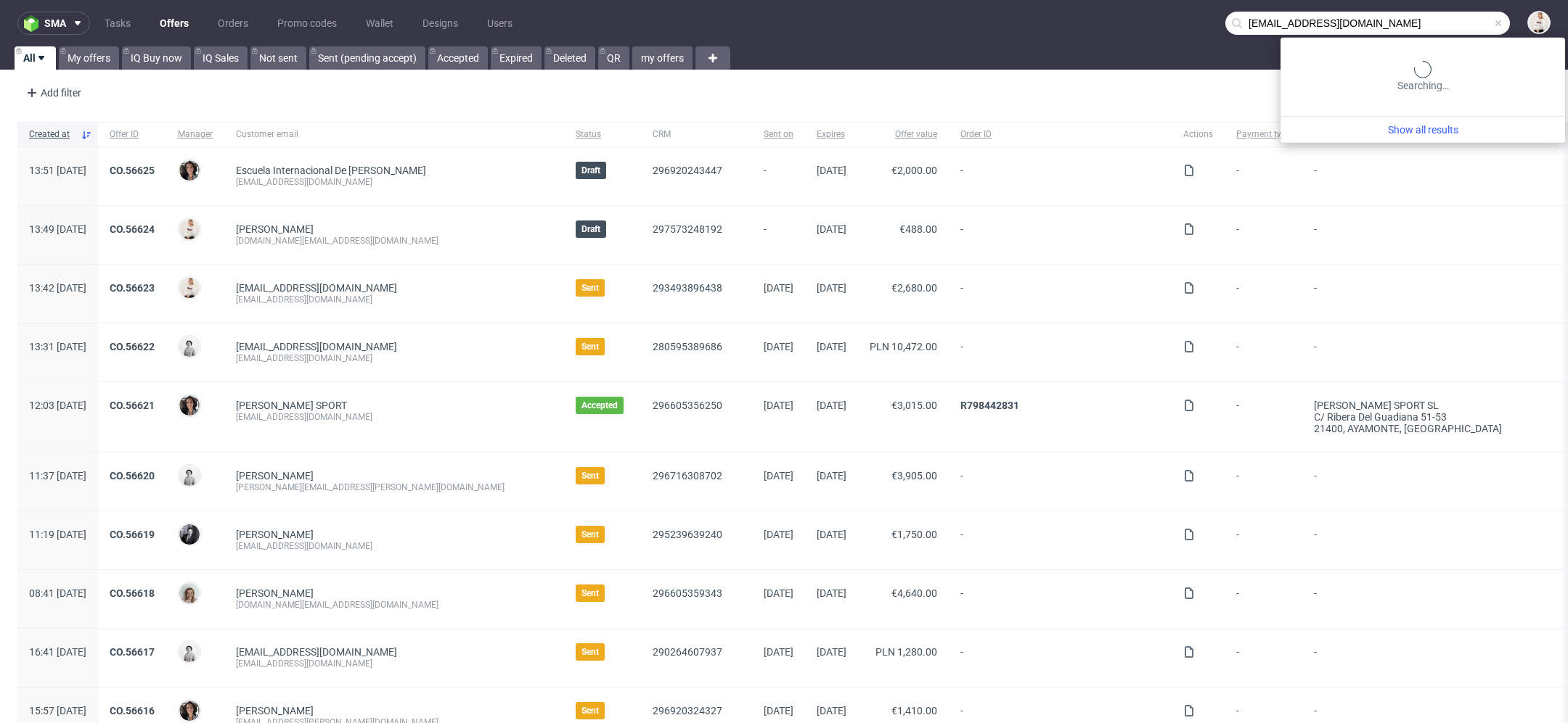
type input "[EMAIL_ADDRESS][DOMAIN_NAME]"
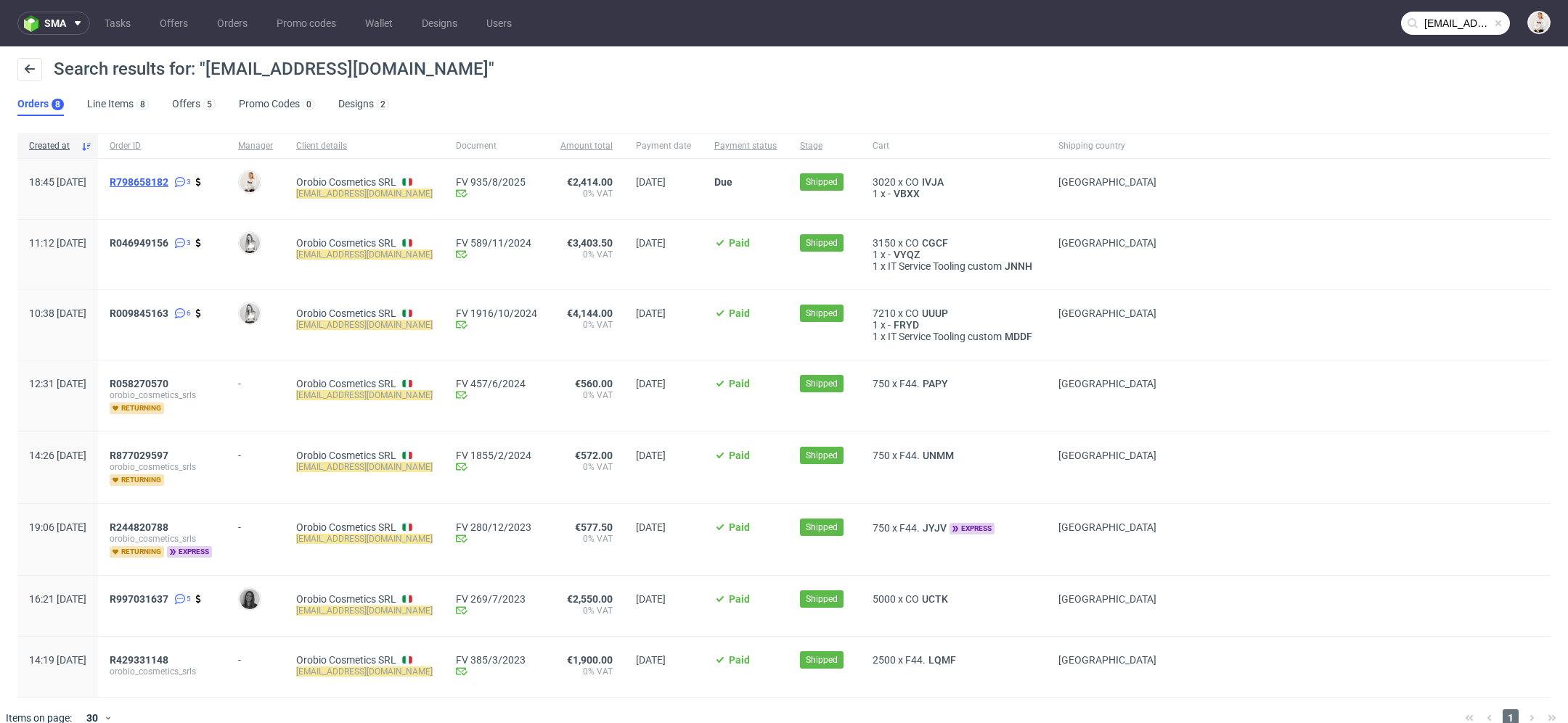
click at [169, 183] on span "R798658182" at bounding box center [139, 182] width 59 height 11
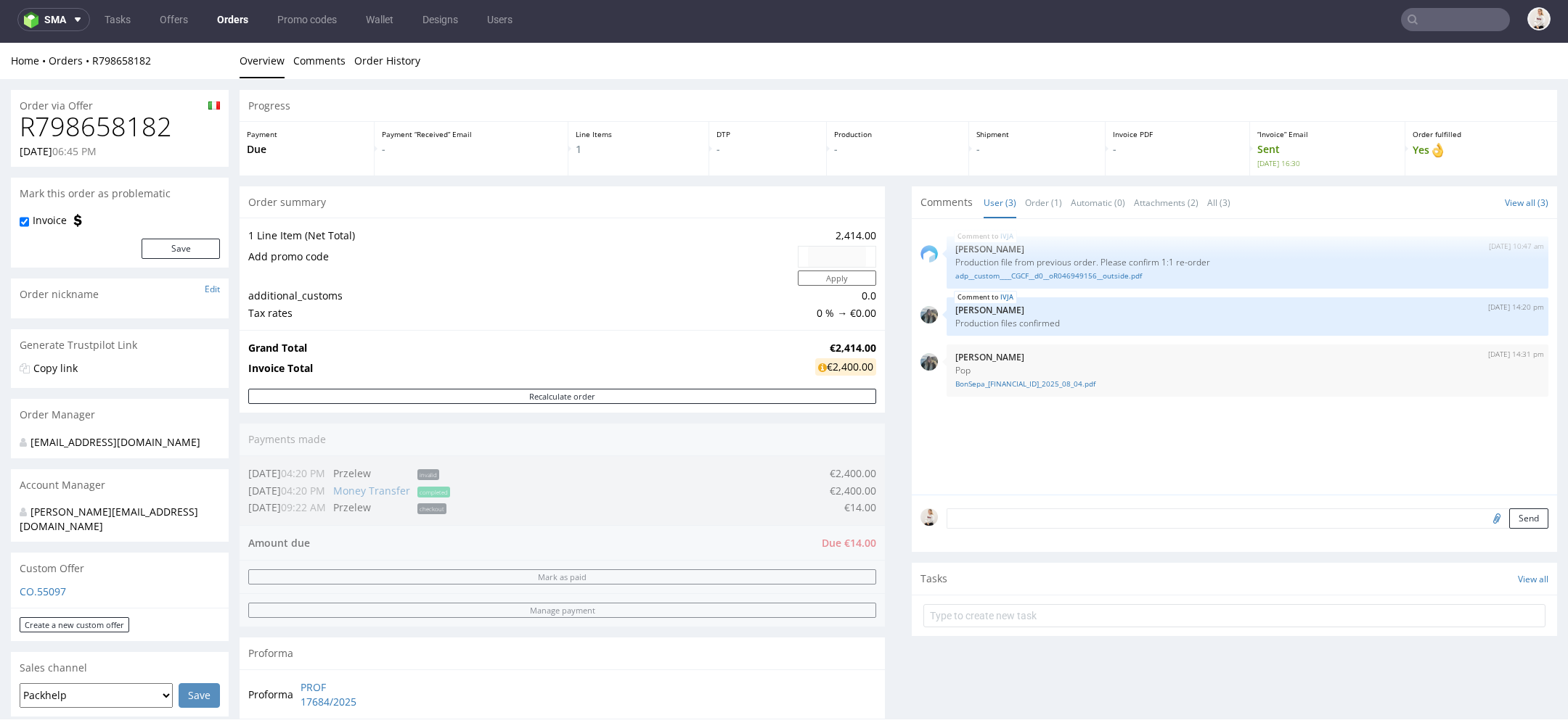
scroll to position [685, 0]
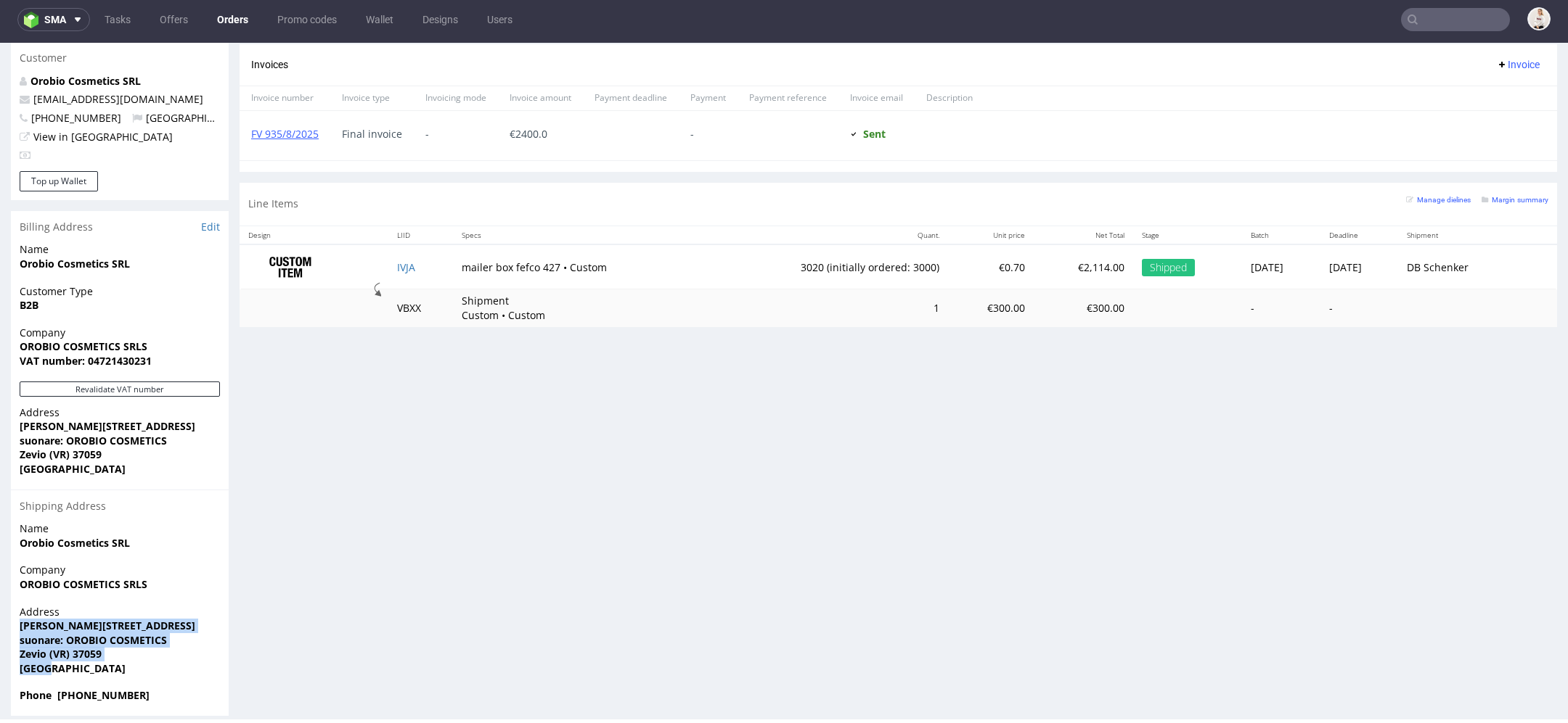
drag, startPoint x: 55, startPoint y: 658, endPoint x: 16, endPoint y: 613, distance: 59.5
click at [16, 613] on div "Address [PERSON_NAME][STREET_ADDRESS]: OROBIO COSMETICS Zevio (VR) 37059 [GEOGR…" at bounding box center [120, 647] width 218 height 84
copy p "[PERSON_NAME][GEOGRAPHIC_DATA] 8A suonare: OROBIO COSMETICS Zevio (VR) 37059 [G…"
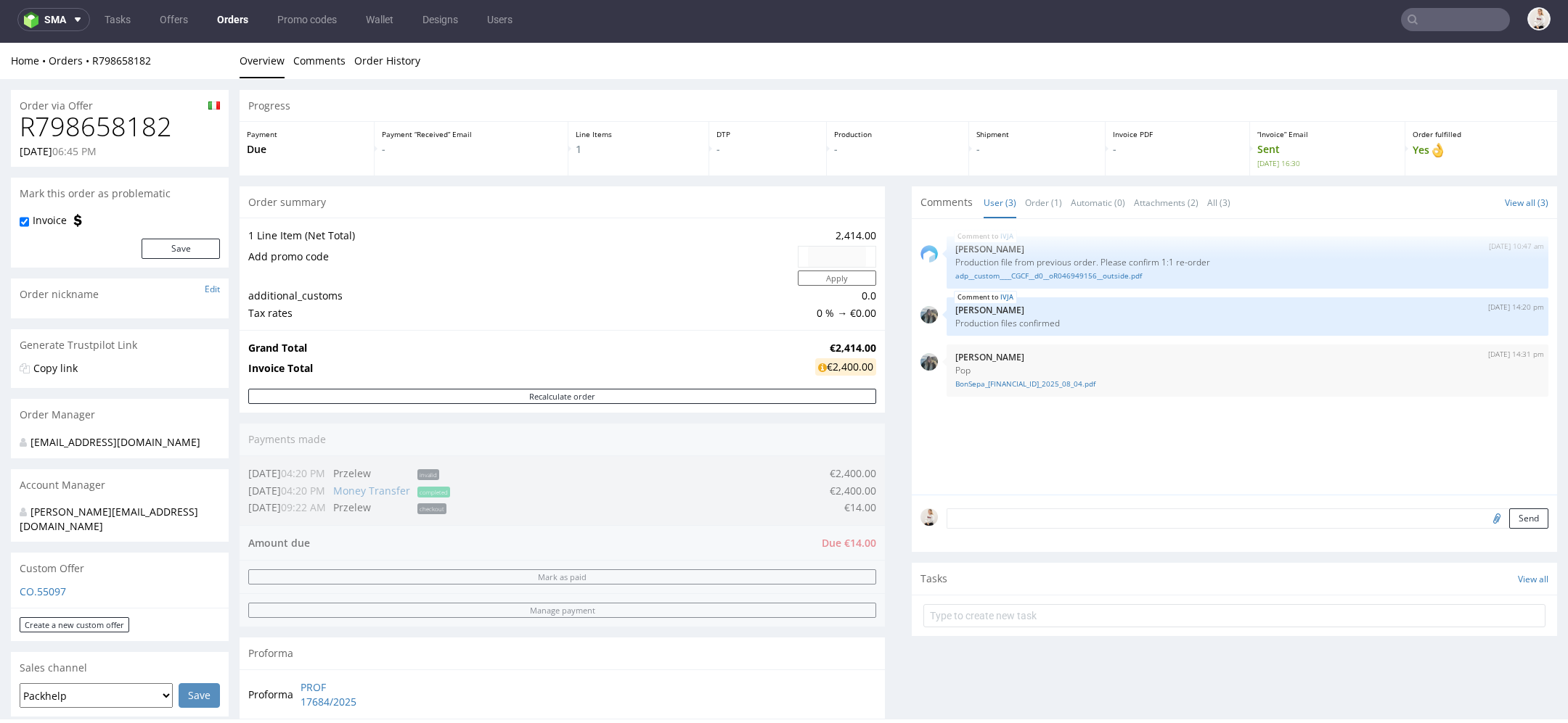
click at [1409, 11] on input "text" at bounding box center [1455, 20] width 109 height 23
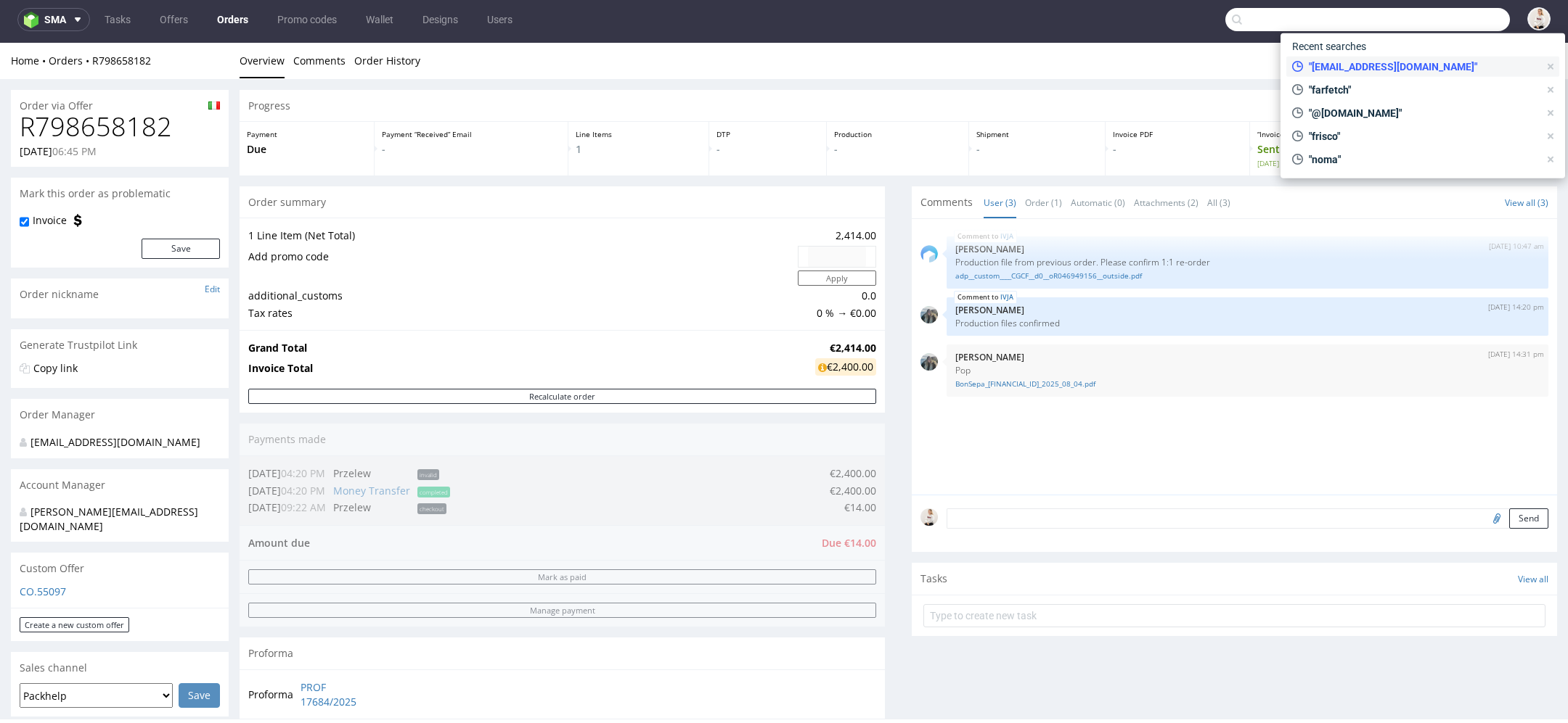
click at [1375, 61] on span ""[EMAIL_ADDRESS][DOMAIN_NAME]"" at bounding box center [1421, 67] width 236 height 15
type input "[EMAIL_ADDRESS][DOMAIN_NAME]"
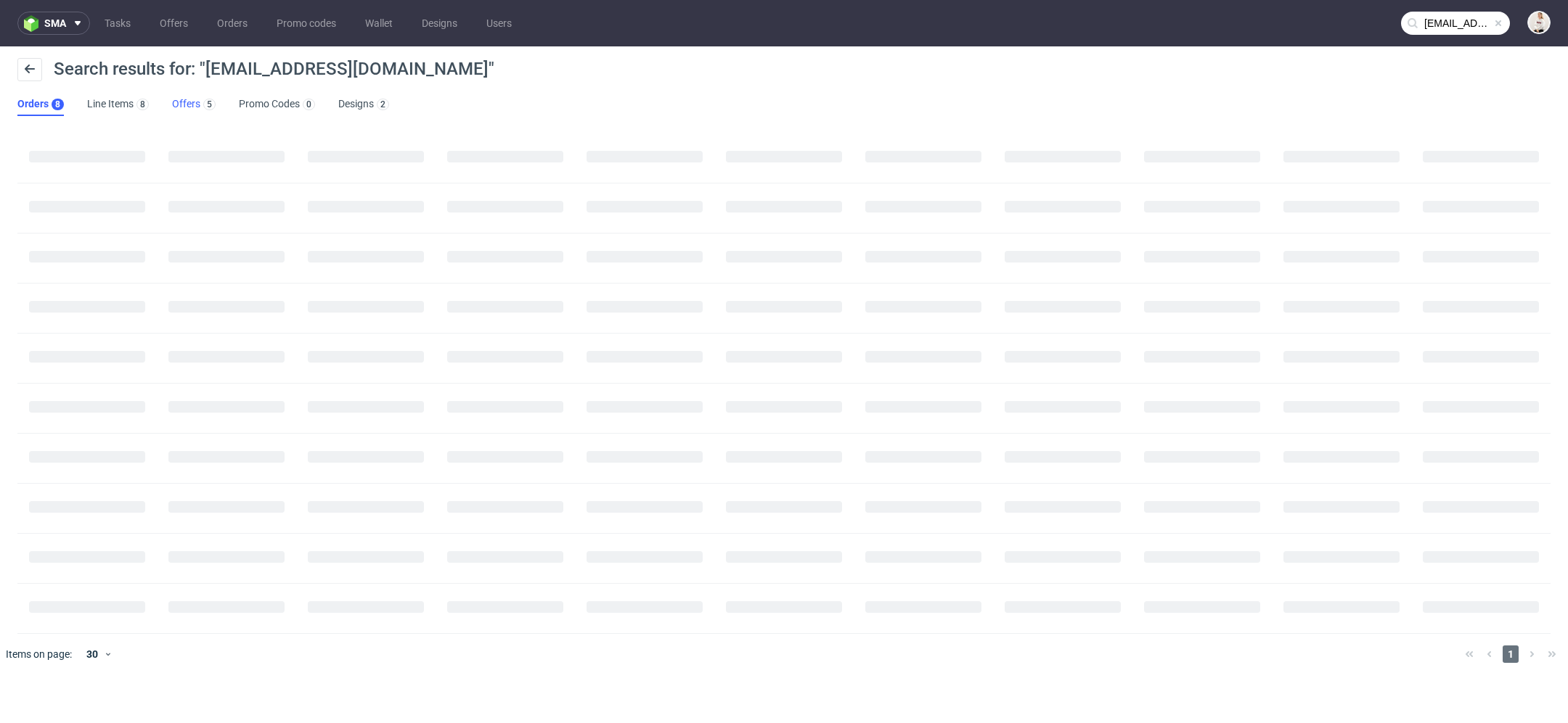
click at [201, 102] on div "5" at bounding box center [208, 104] width 16 height 15
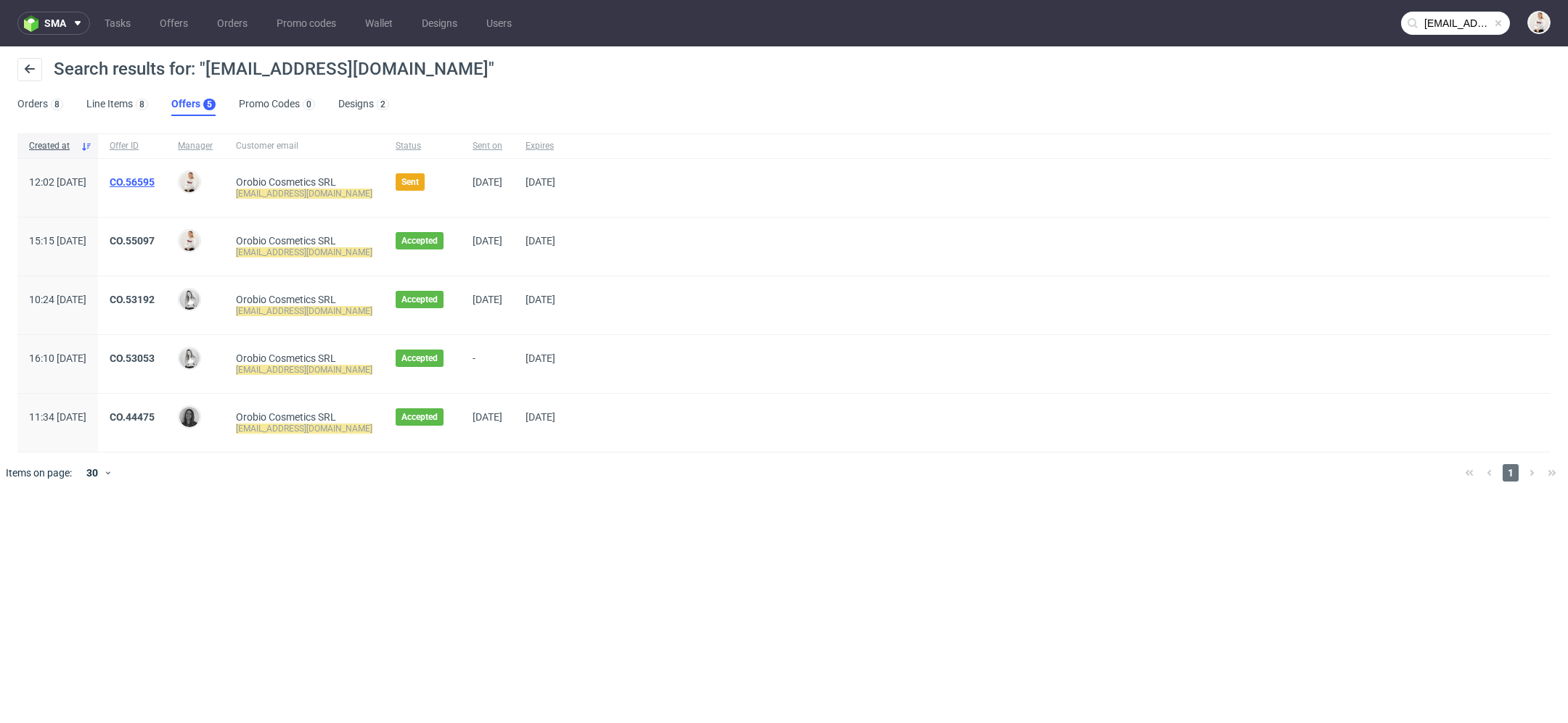
click at [155, 178] on link "CO.56595" at bounding box center [132, 182] width 45 height 11
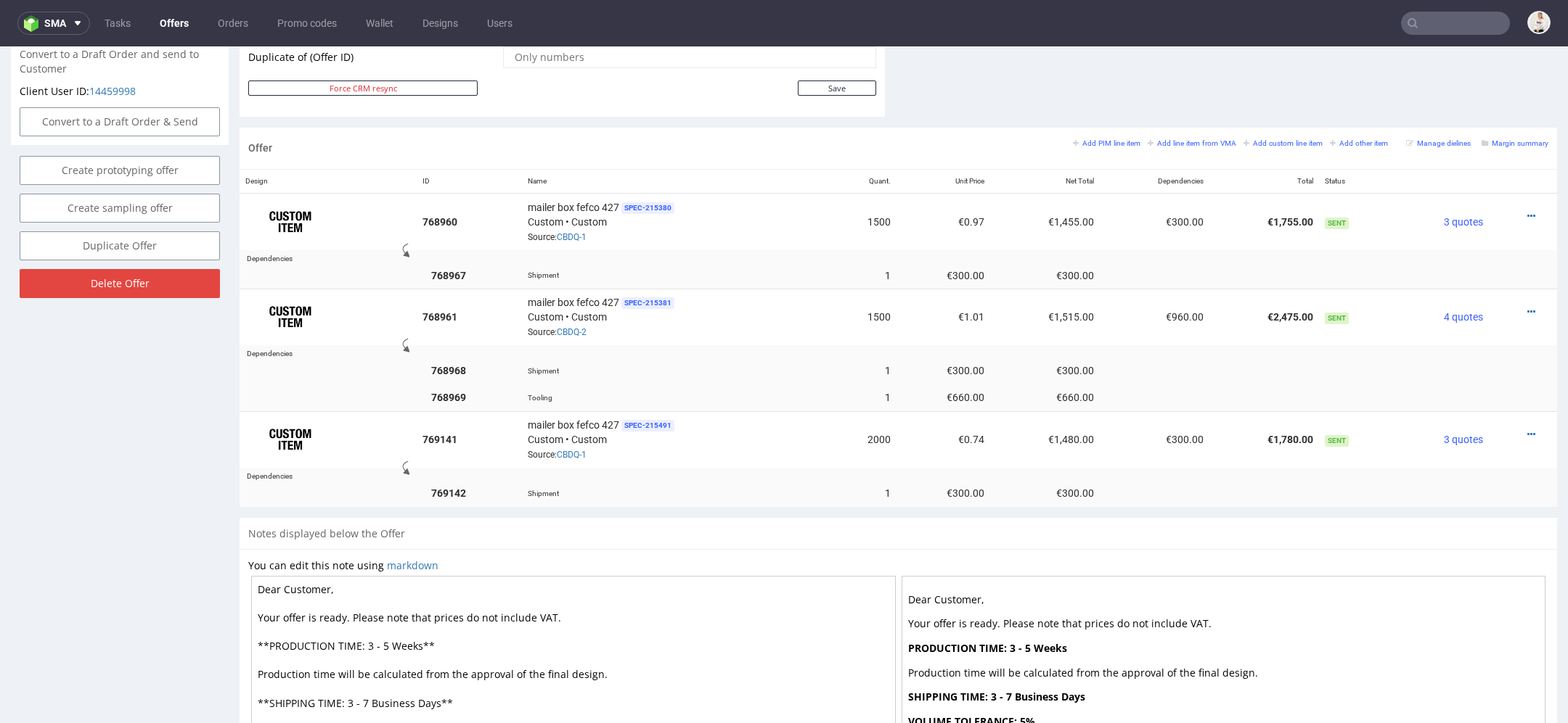
scroll to position [940, 0]
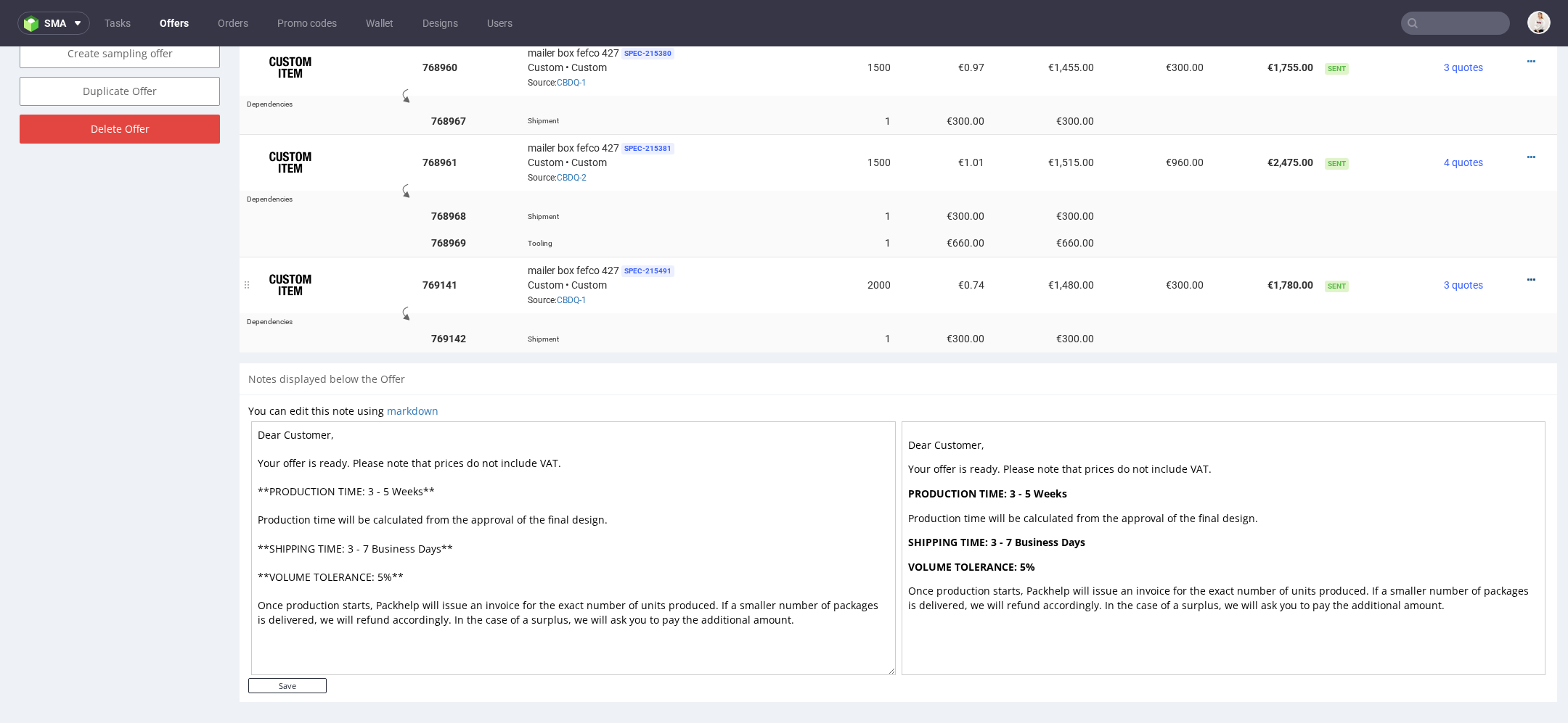
click at [1527, 275] on icon at bounding box center [1531, 280] width 8 height 10
click at [1184, 418] on div "Dear Customer, Your offer is ready. Please note that prices do not include VAT.…" at bounding box center [898, 548] width 1300 height 260
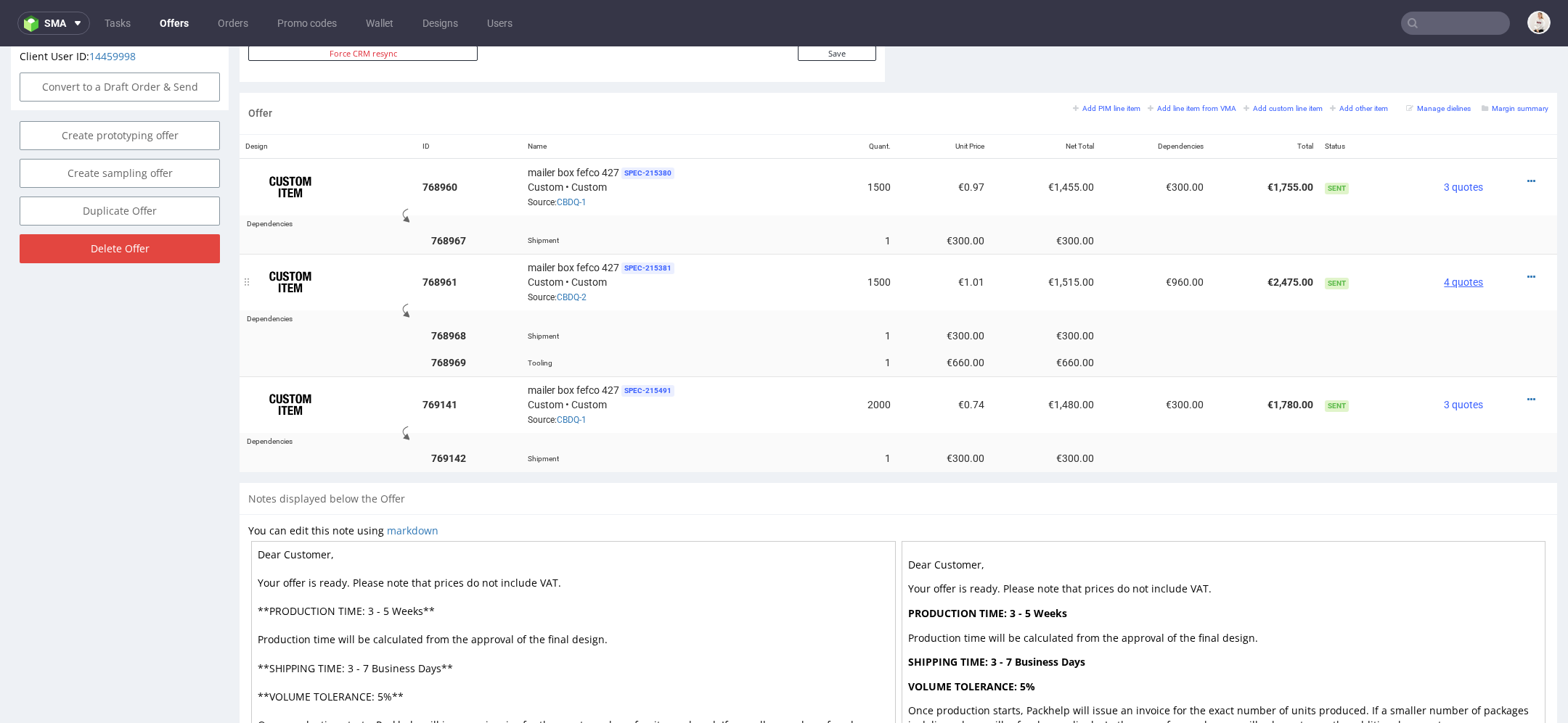
scroll to position [803, 0]
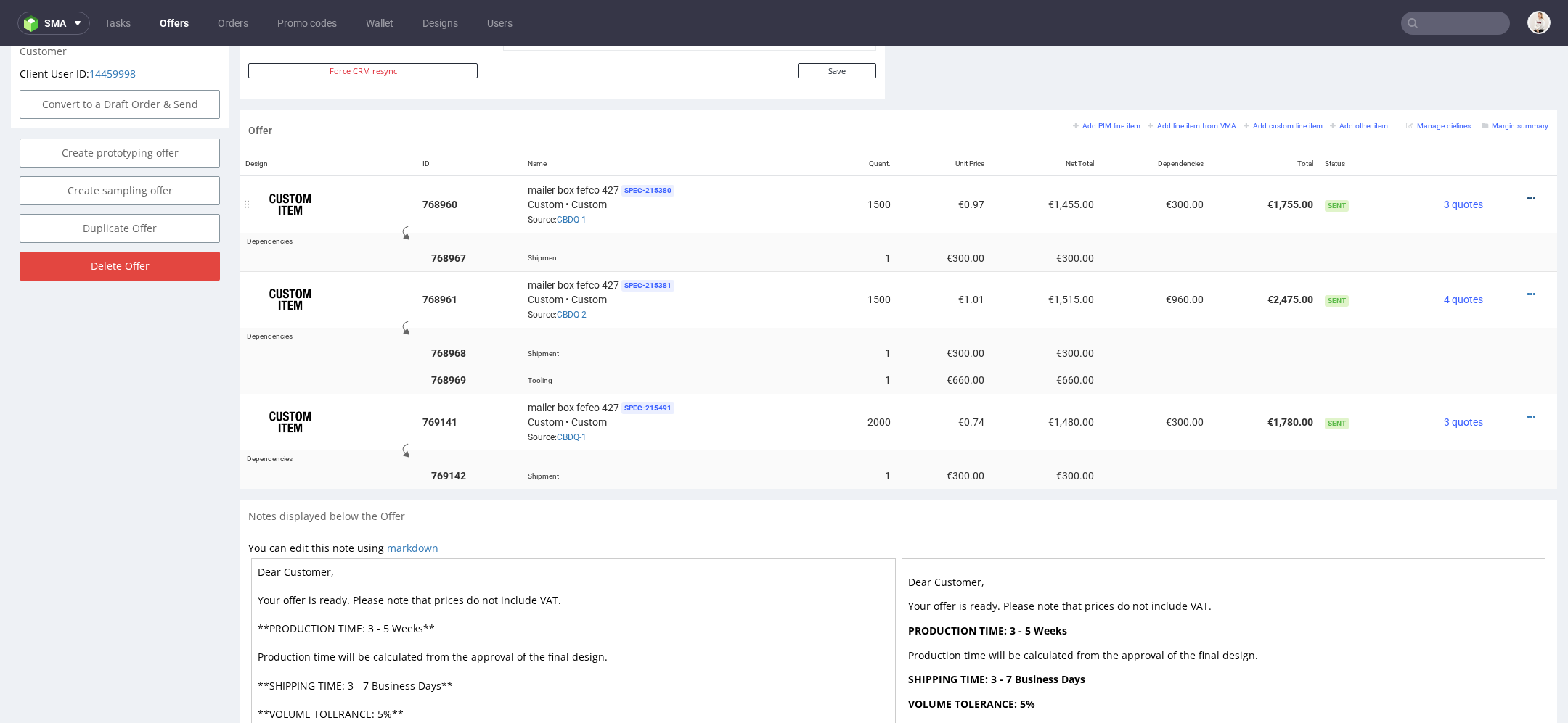
click at [1527, 194] on icon at bounding box center [1531, 199] width 8 height 10
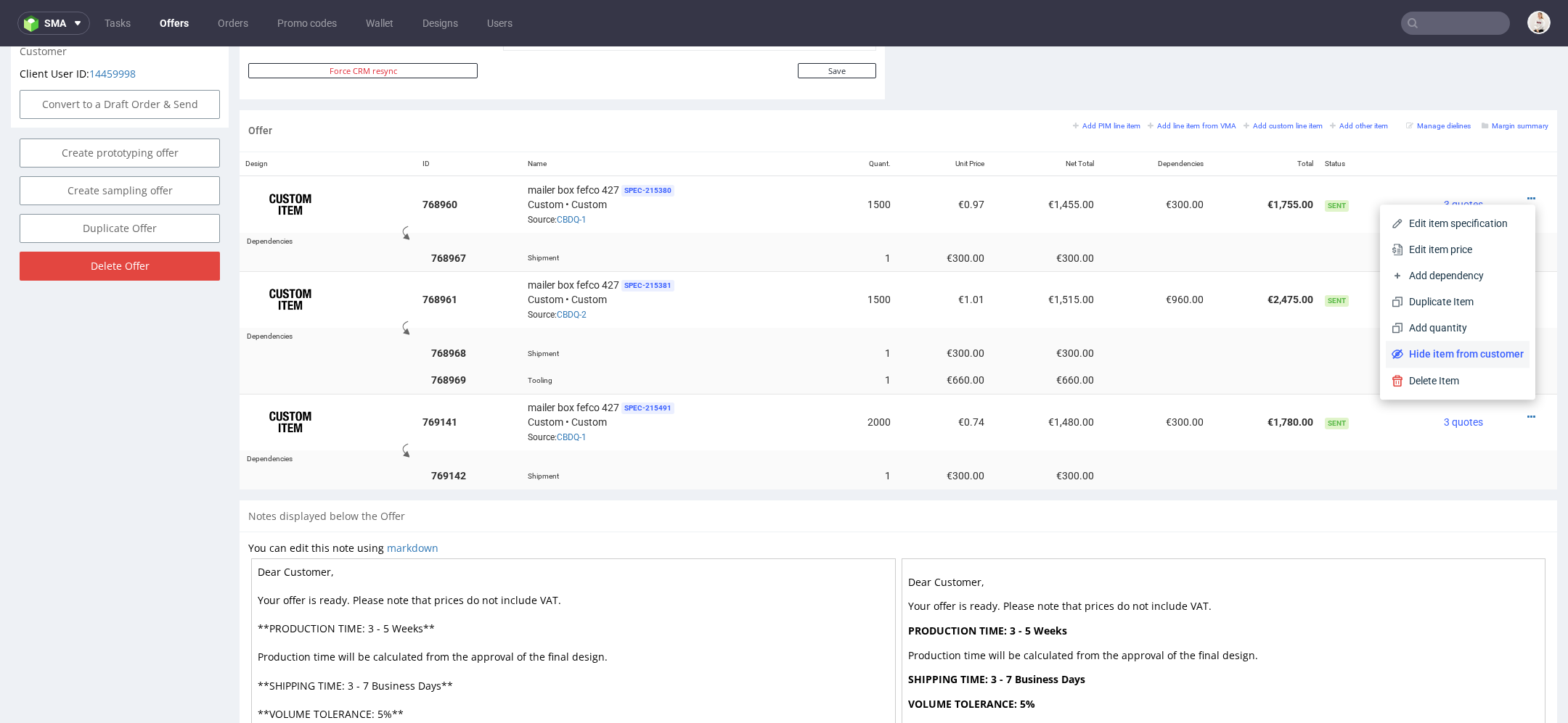
click at [1424, 346] on span "Hide item from customer" at bounding box center [1462, 354] width 120 height 15
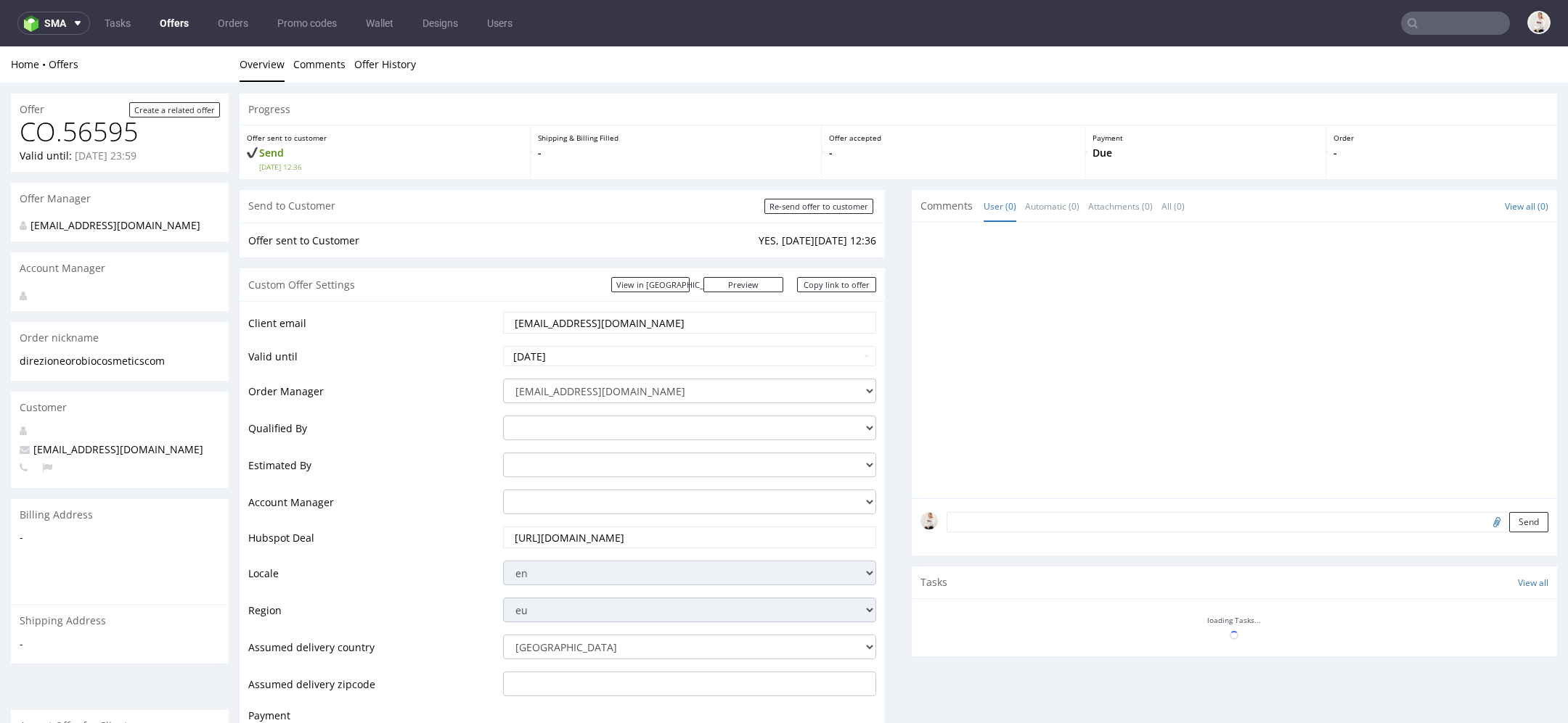
scroll to position [715, 0]
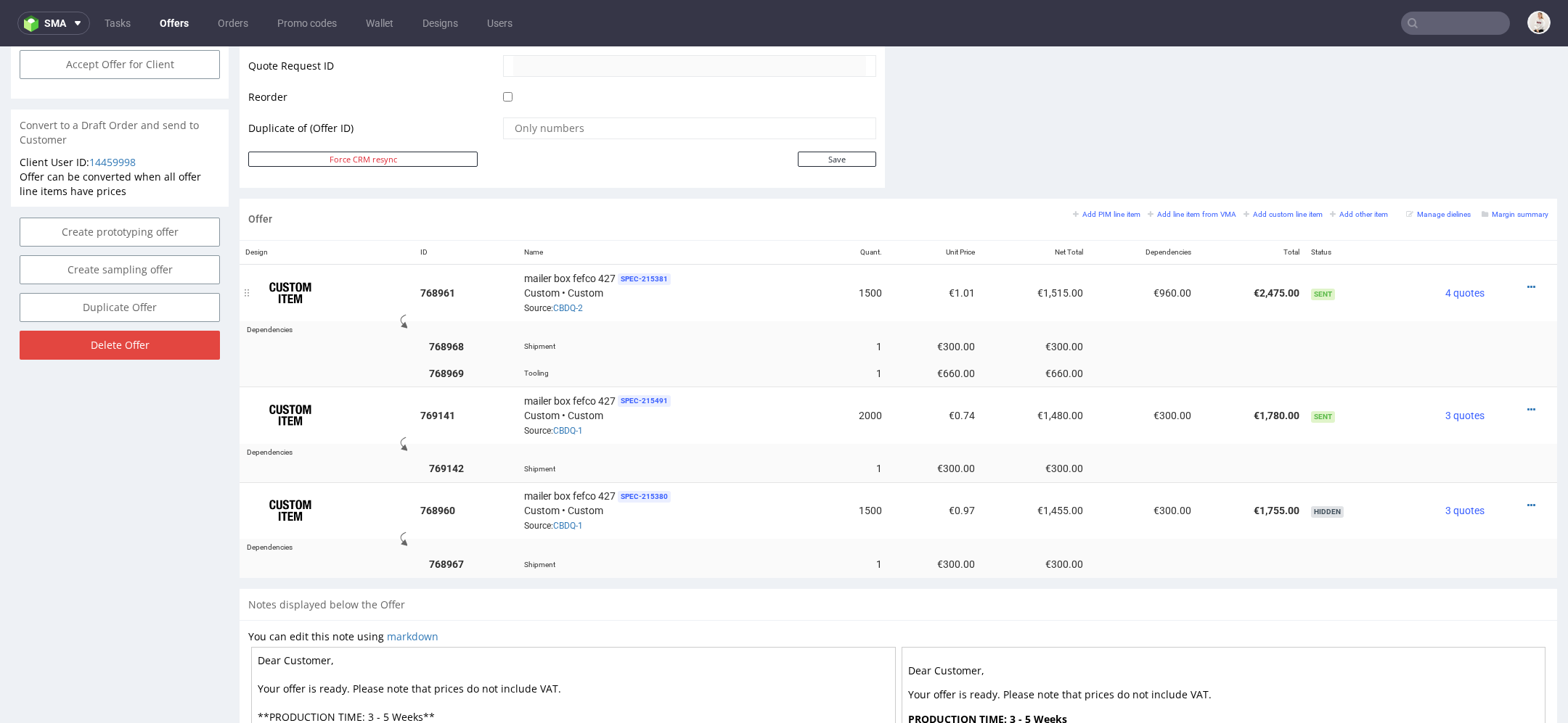
click at [1519, 283] on div at bounding box center [1519, 287] width 47 height 15
click at [1527, 283] on icon at bounding box center [1531, 287] width 8 height 10
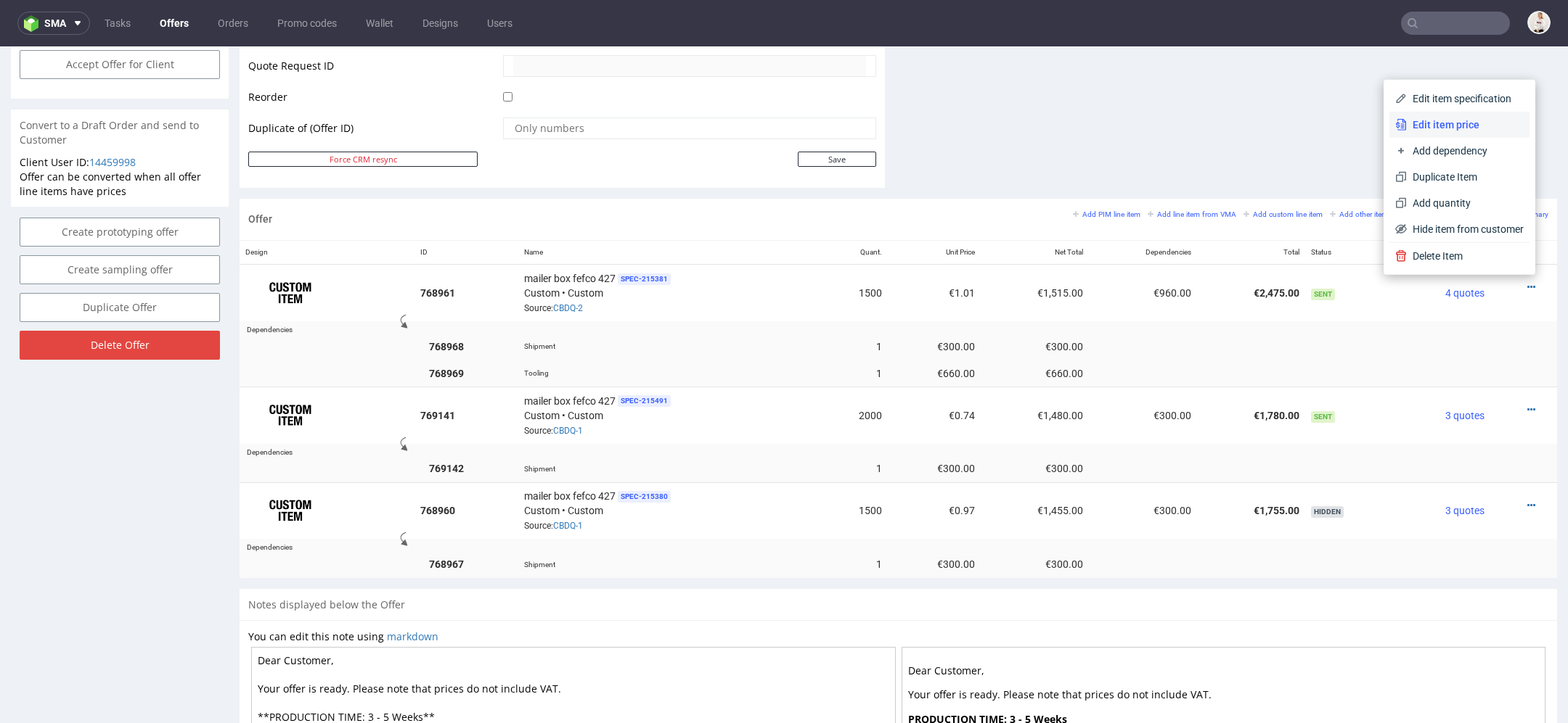
click at [1441, 129] on span "Edit item price" at bounding box center [1465, 125] width 117 height 15
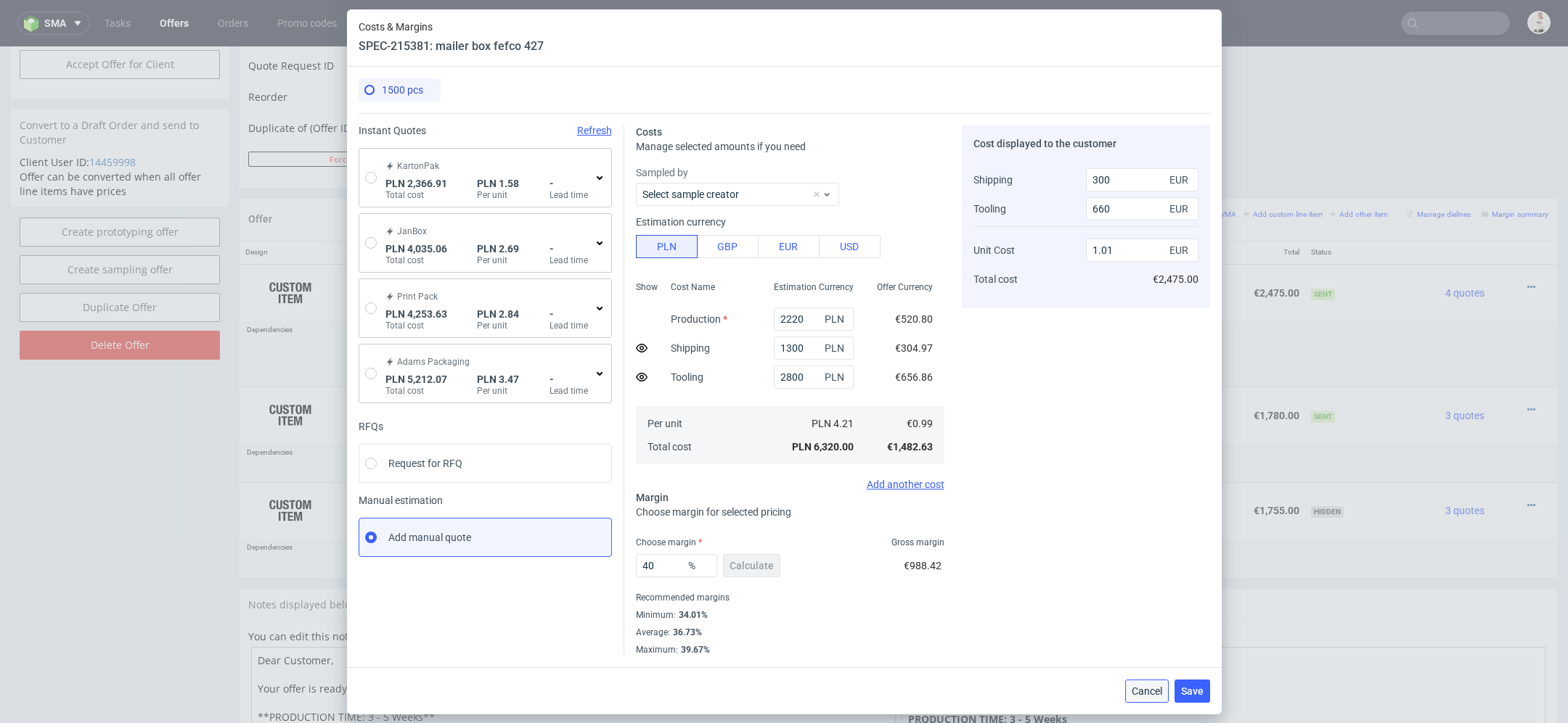
click at [1150, 681] on button "Cancel" at bounding box center [1146, 691] width 43 height 23
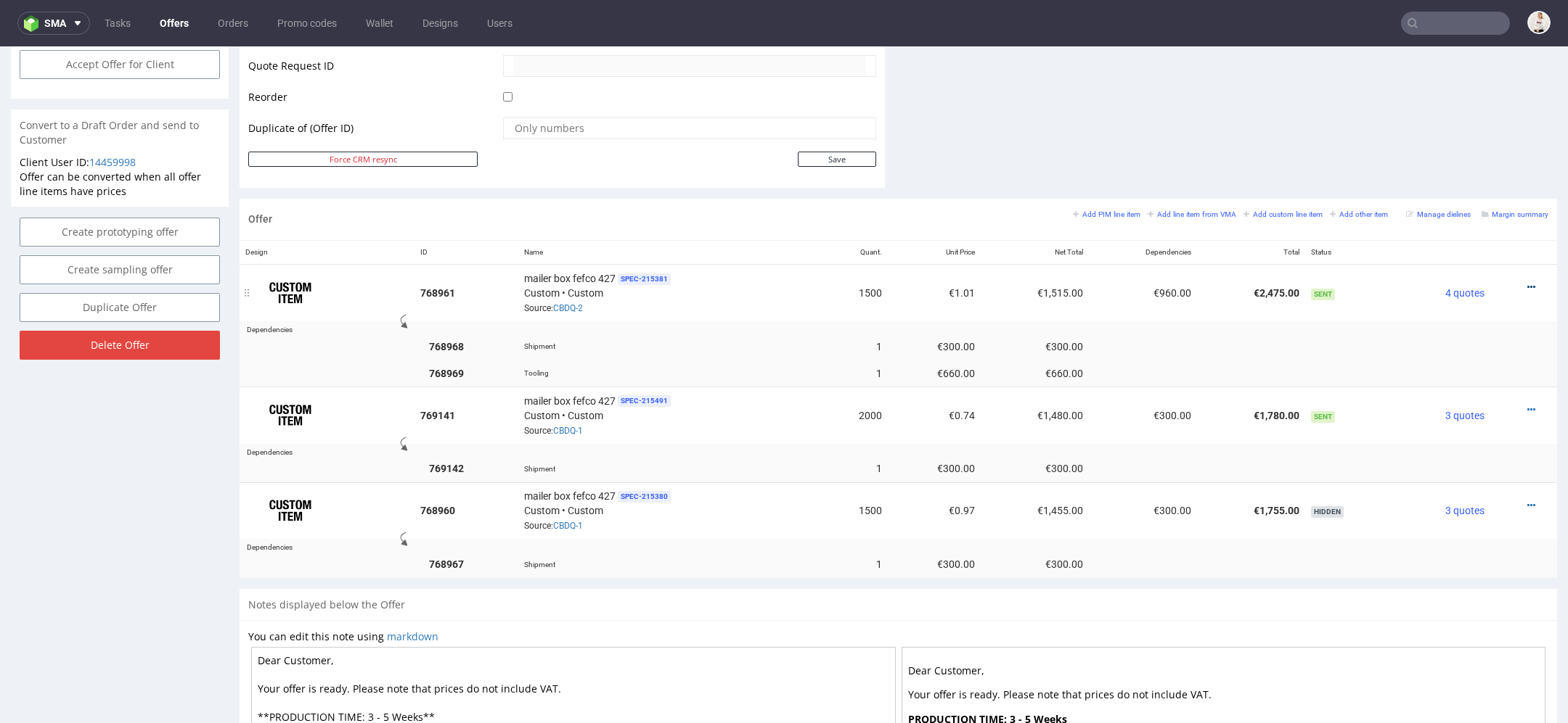
click at [1527, 282] on icon at bounding box center [1531, 287] width 8 height 10
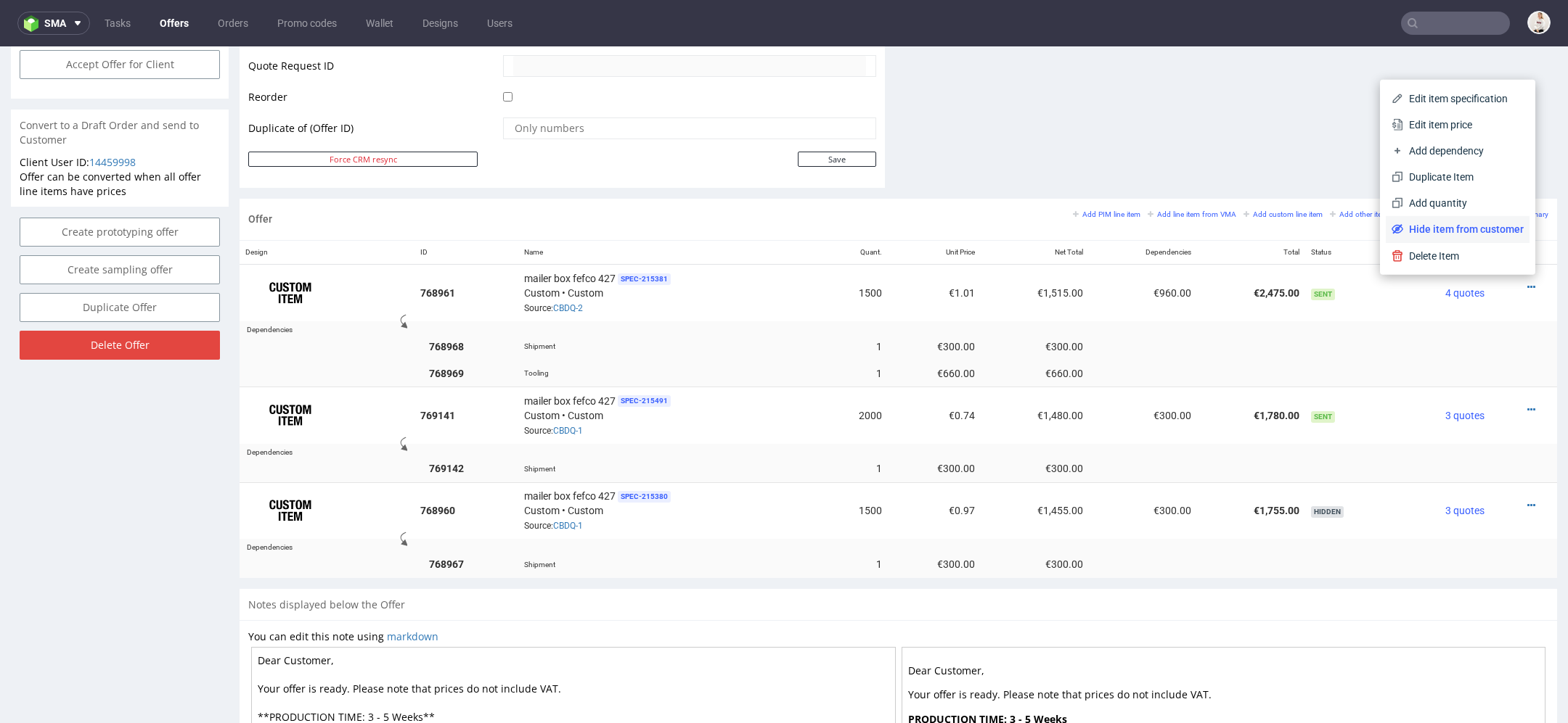
click at [1458, 231] on span "Hide item from customer" at bounding box center [1462, 229] width 120 height 15
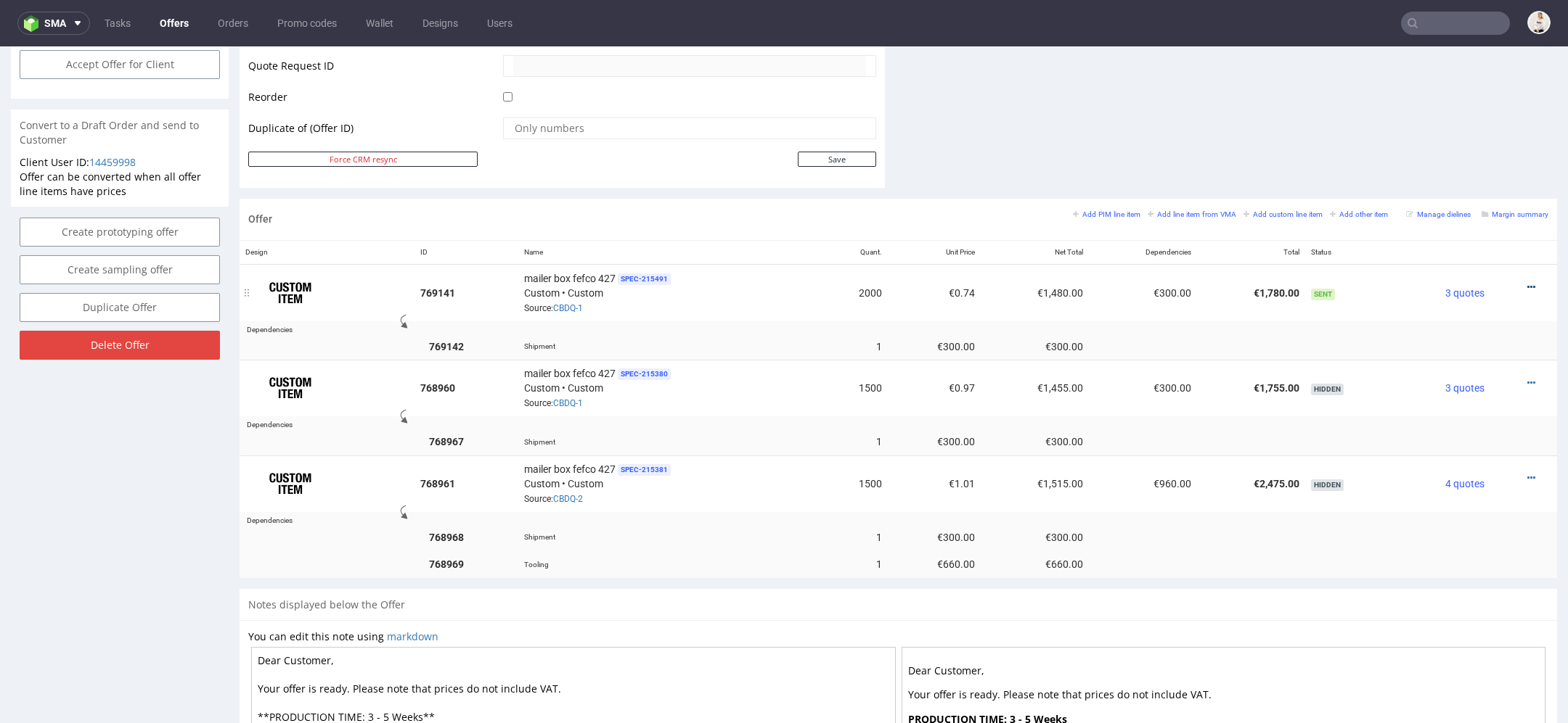
click at [1527, 282] on icon at bounding box center [1531, 287] width 8 height 10
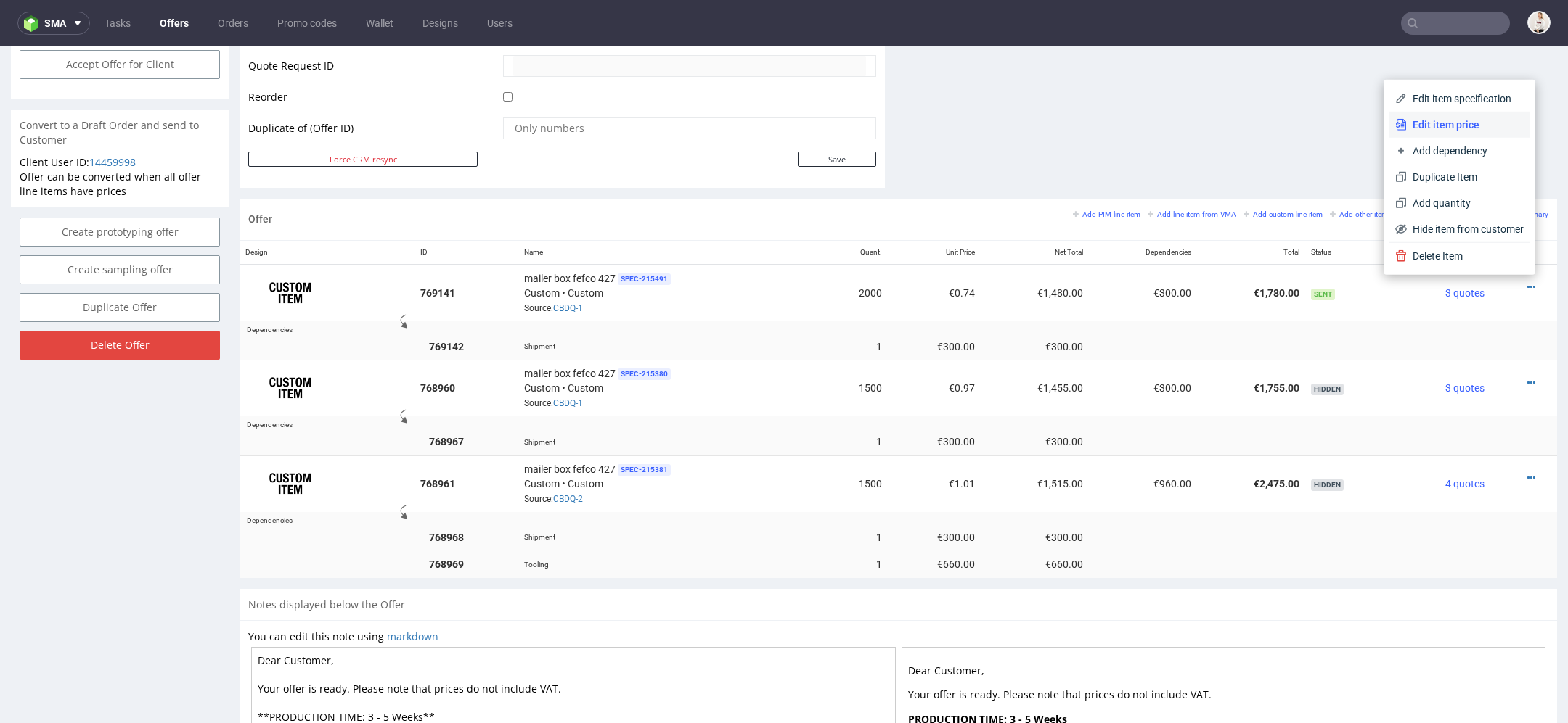
click at [1455, 121] on span "Edit item price" at bounding box center [1465, 125] width 117 height 15
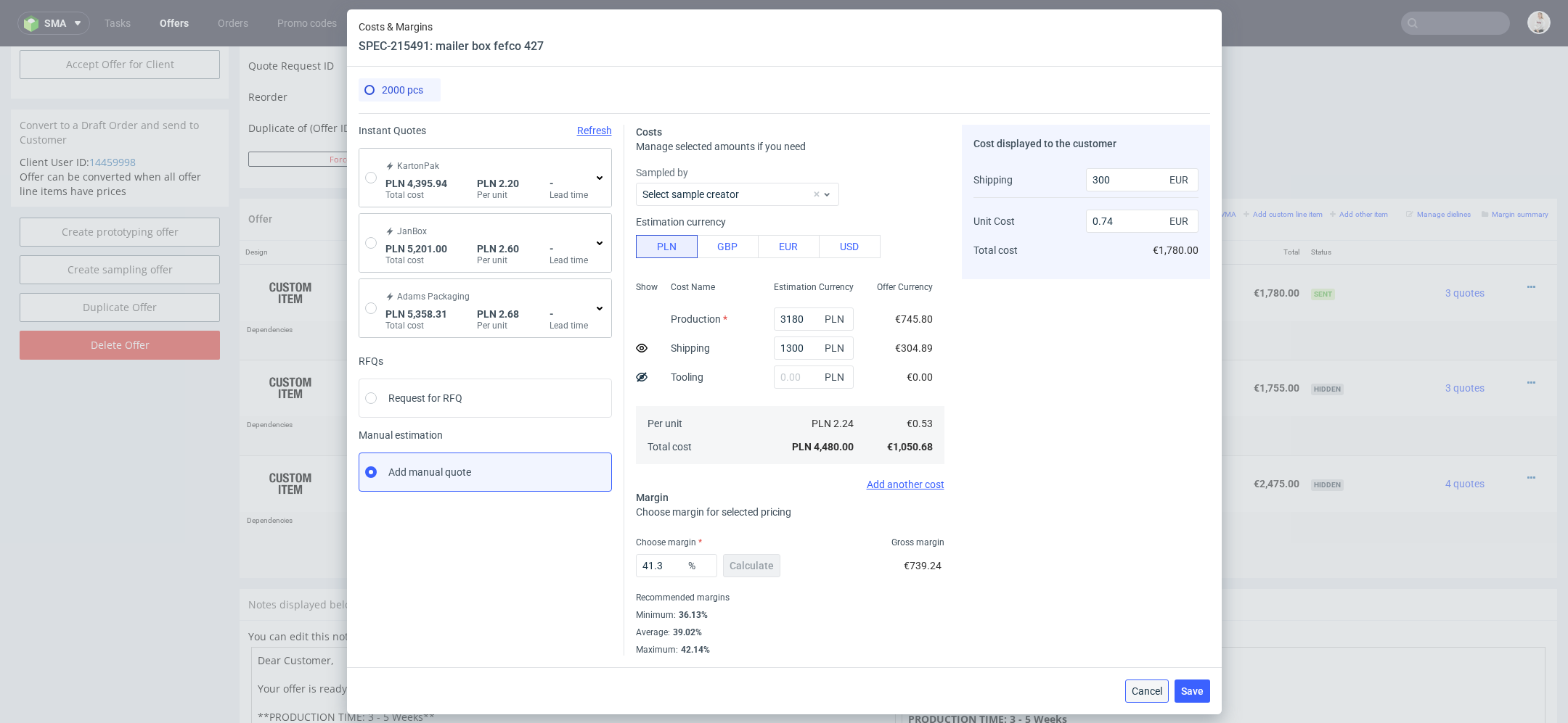
click at [1144, 686] on span "Cancel" at bounding box center [1146, 691] width 30 height 10
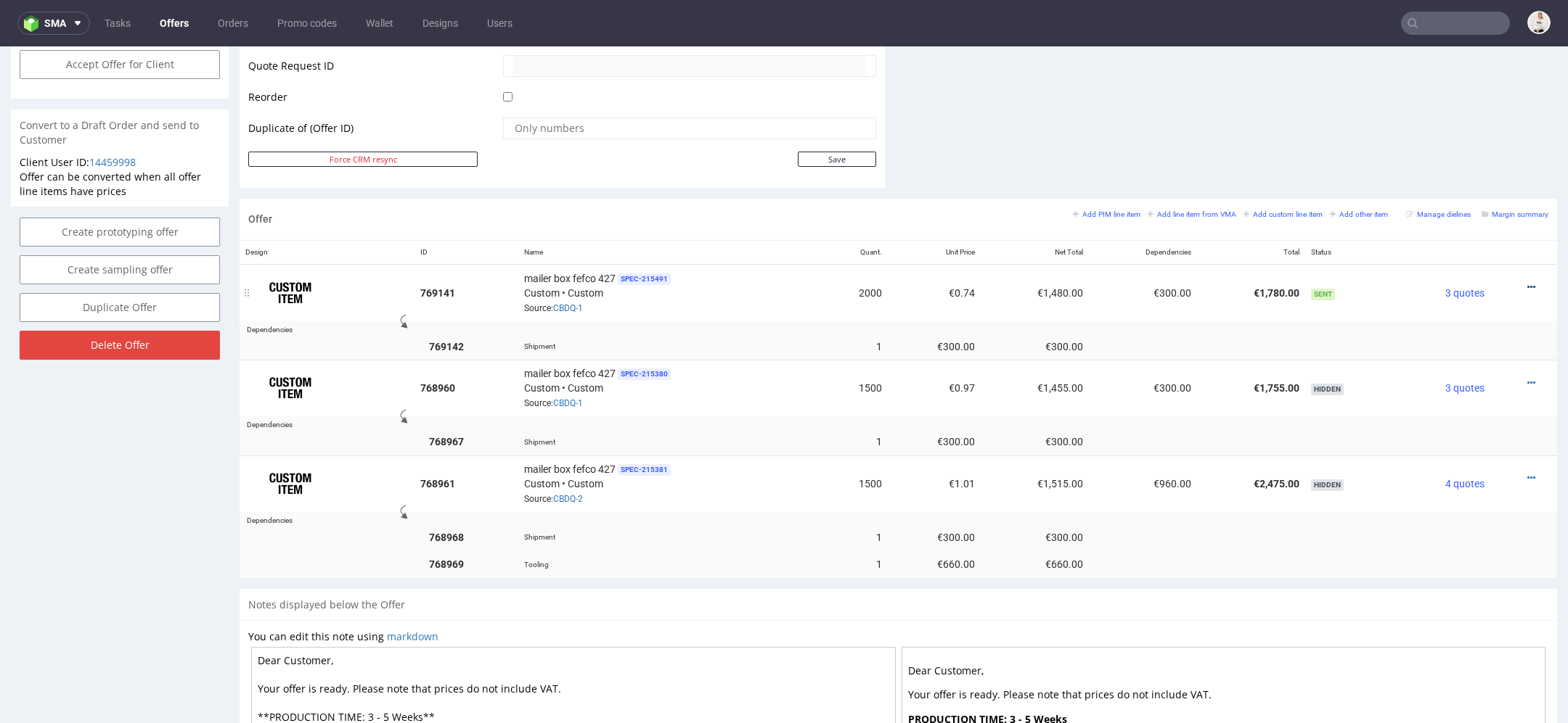
click at [1527, 282] on icon at bounding box center [1531, 287] width 8 height 10
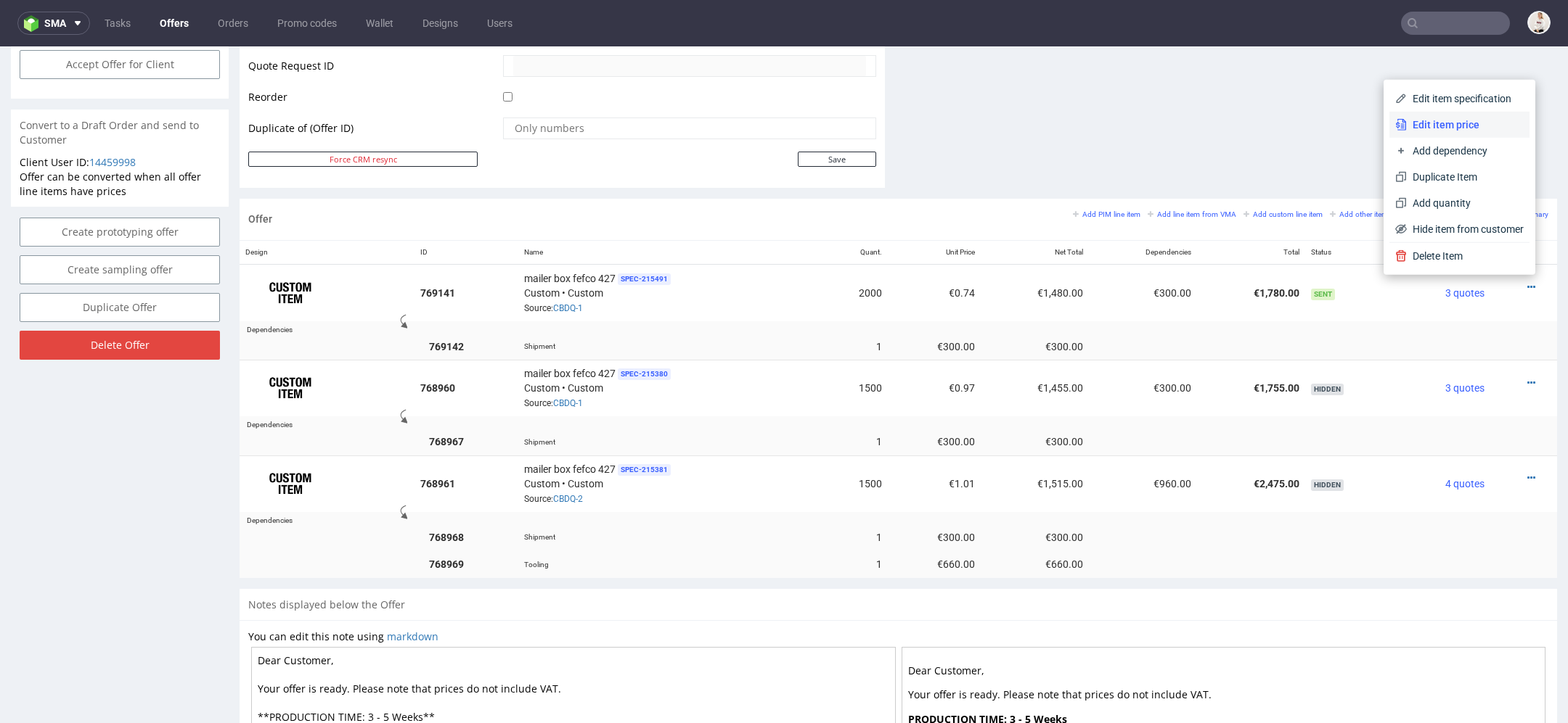
click at [1454, 125] on span "Edit item price" at bounding box center [1465, 125] width 117 height 15
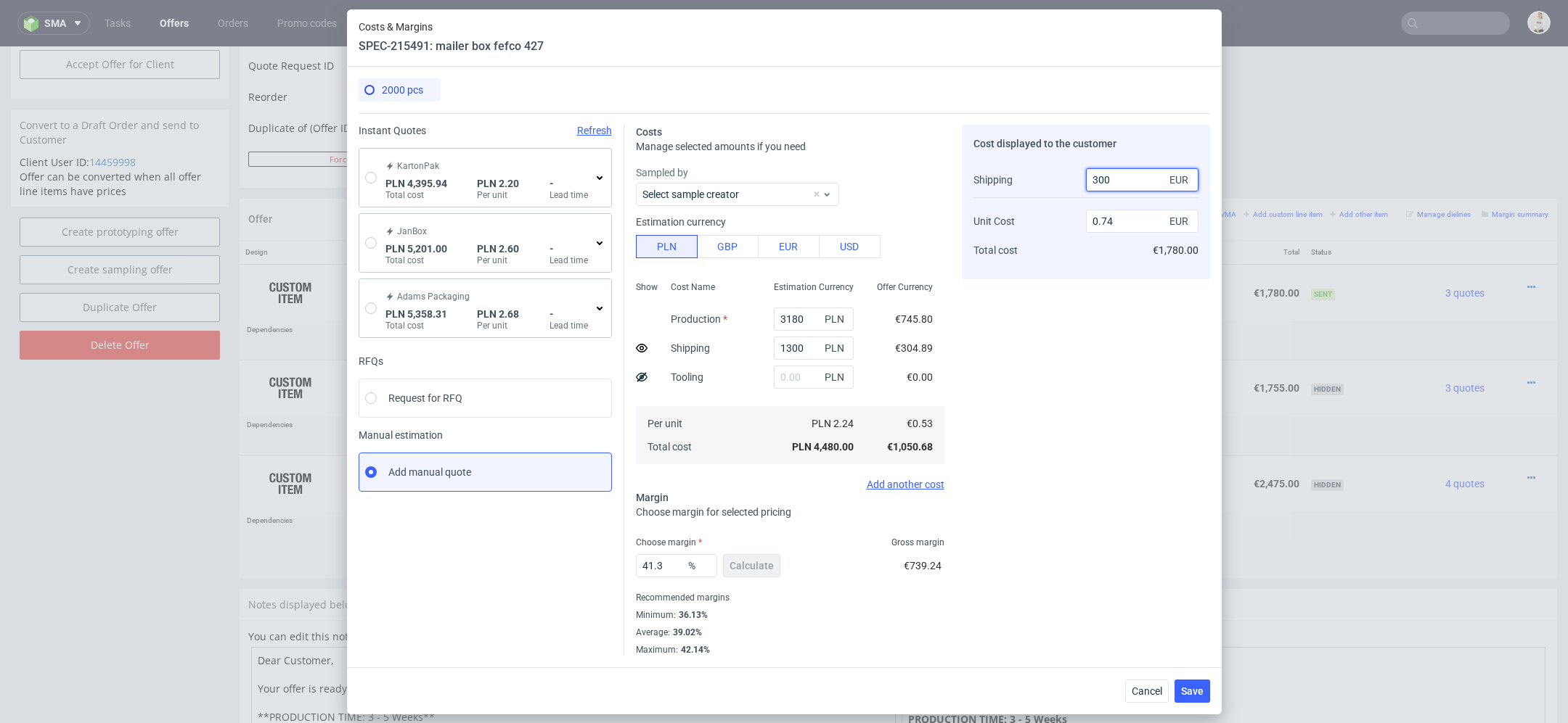
drag, startPoint x: 1138, startPoint y: 188, endPoint x: 904, endPoint y: 183, distance: 234.1
click at [904, 183] on div "Costs Manage selected amounts if you need Sampled by Select sample creator Esti…" at bounding box center [917, 384] width 586 height 543
type input "1"
type input "0.89"
type input "170"
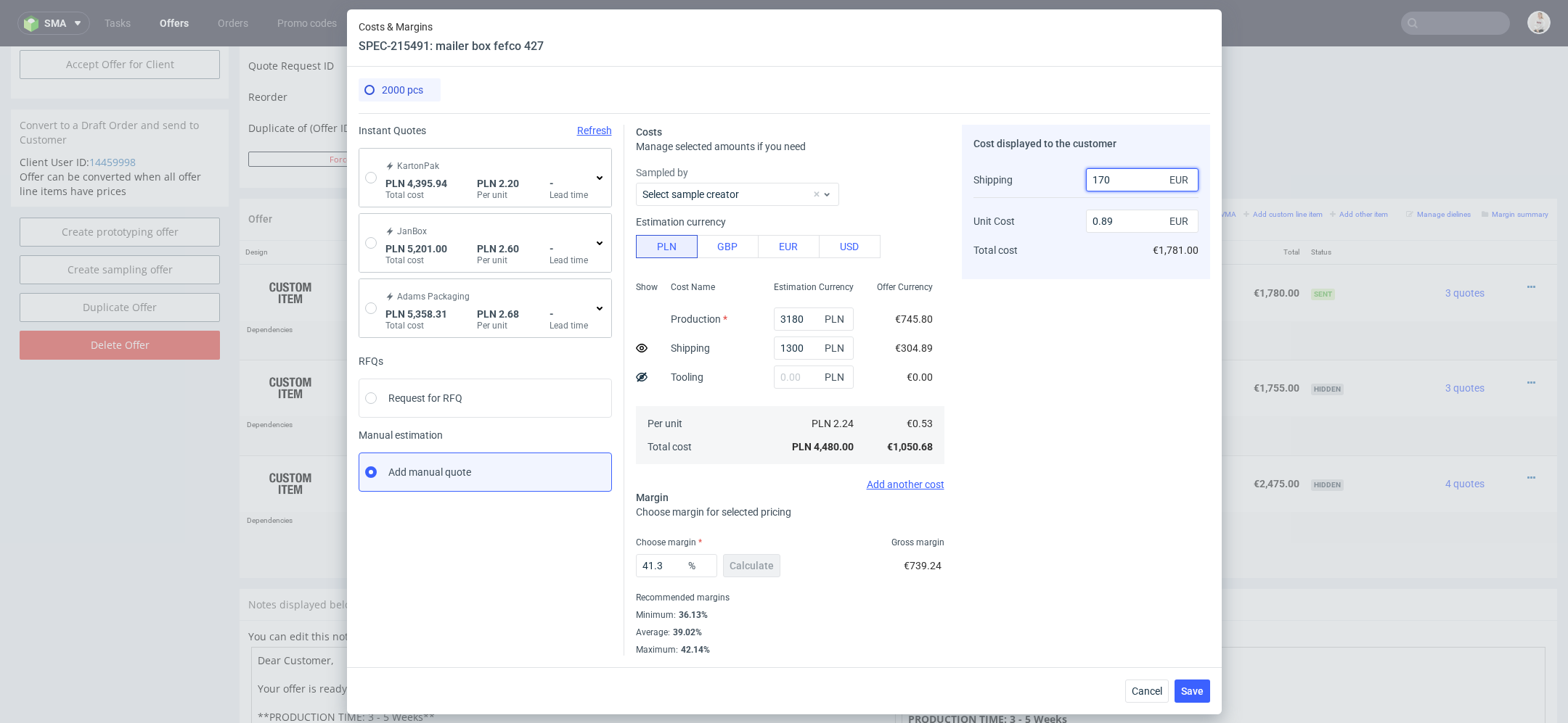
type input "0.81"
type input "170"
click at [1103, 439] on div "Cost displayed to the customer Shipping Unit Cost Total cost 170 EUR 0.81 EUR €…" at bounding box center [1085, 390] width 248 height 531
click at [1161, 485] on div "Cost displayed to the customer Shipping Unit Cost Total cost 170 EUR 0.81 EUR €…" at bounding box center [1085, 390] width 248 height 531
click at [1148, 681] on button "Cancel" at bounding box center [1146, 691] width 43 height 23
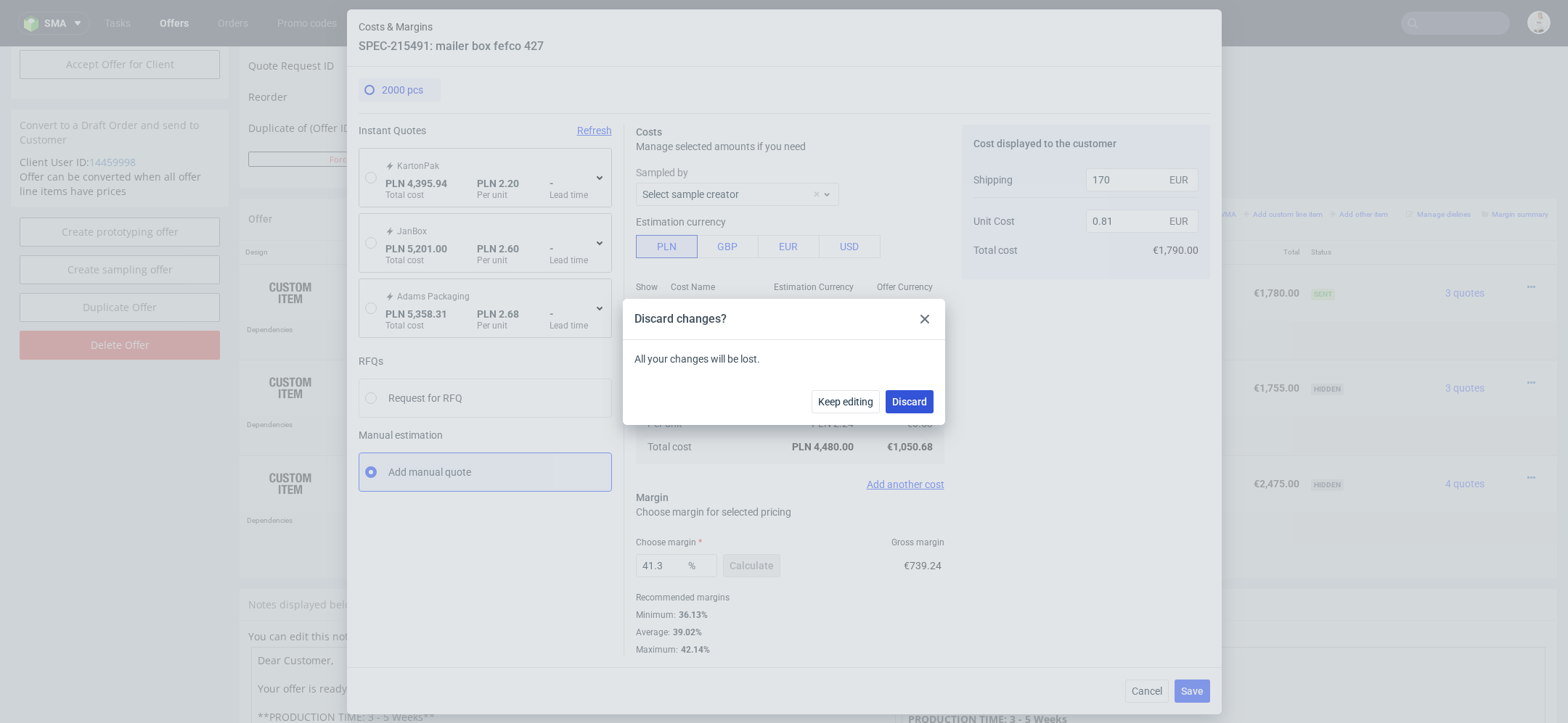
click at [899, 411] on button "Discard" at bounding box center [909, 402] width 48 height 23
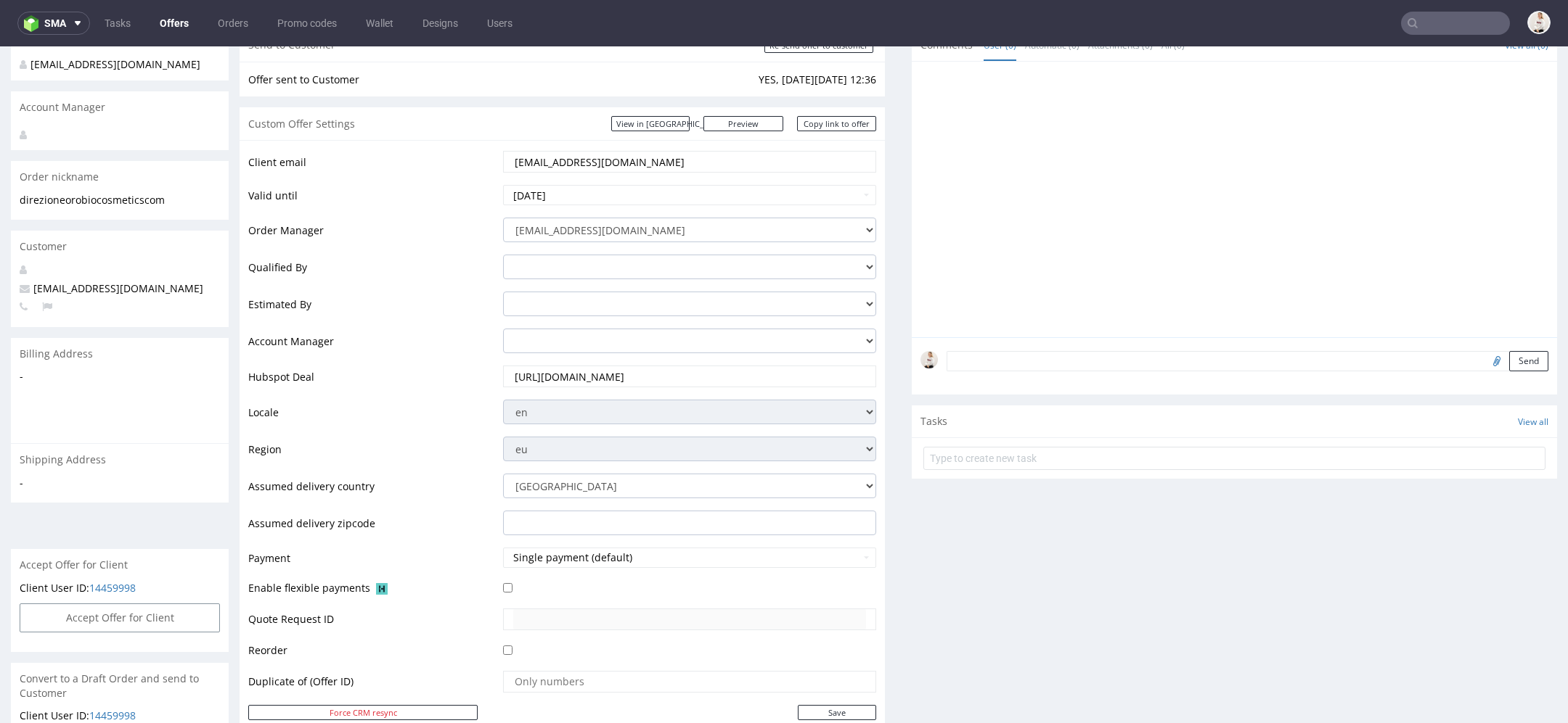
scroll to position [0, 0]
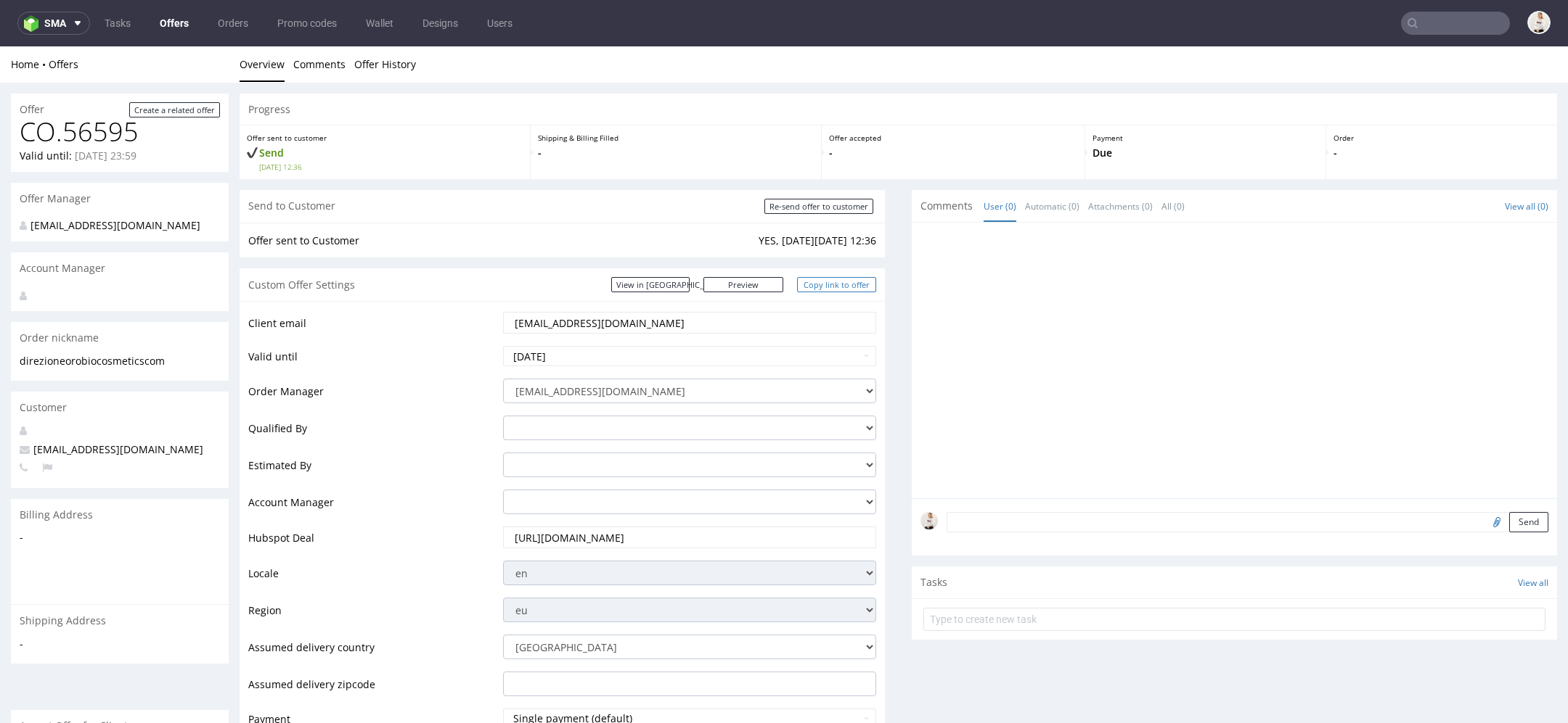
click at [841, 280] on link "Copy link to offer" at bounding box center [836, 284] width 79 height 16
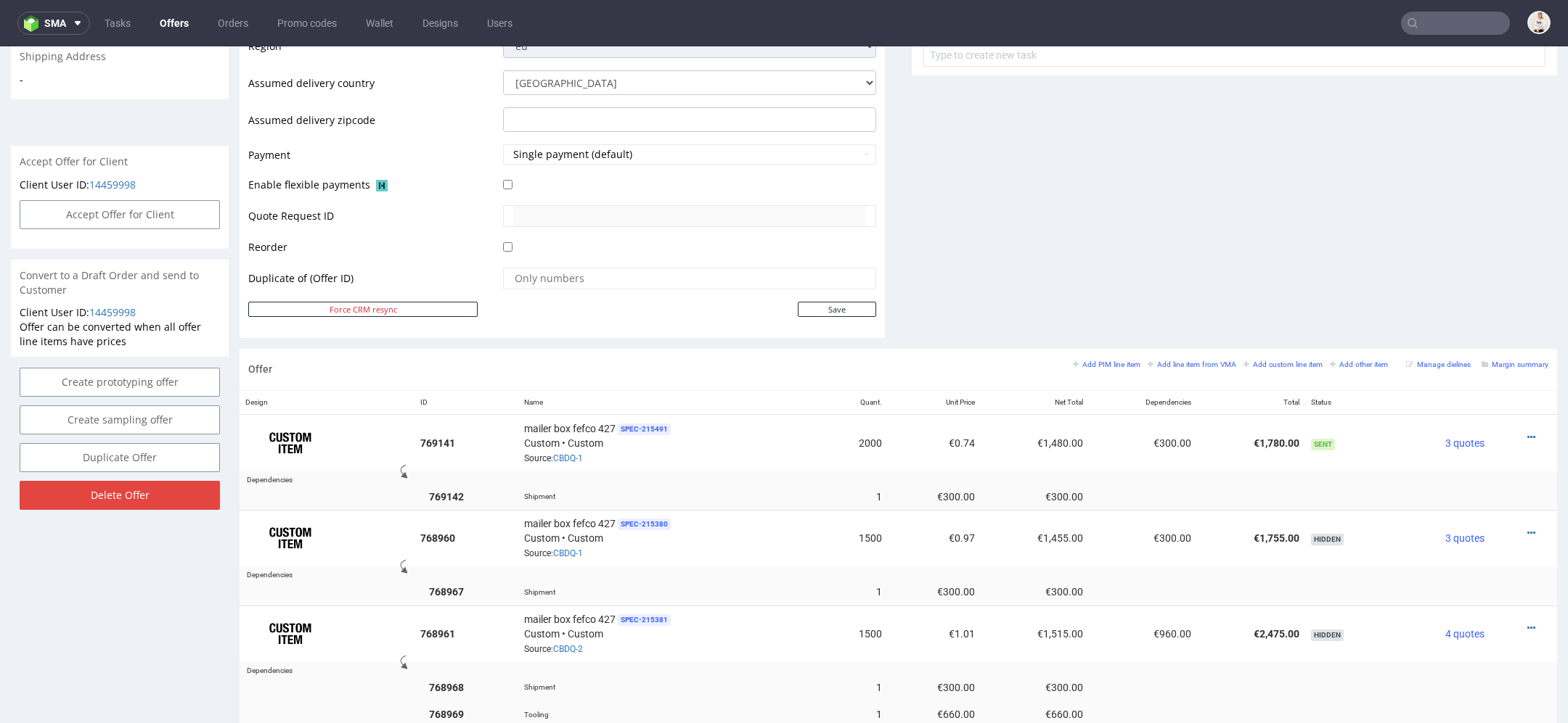
scroll to position [596, 0]
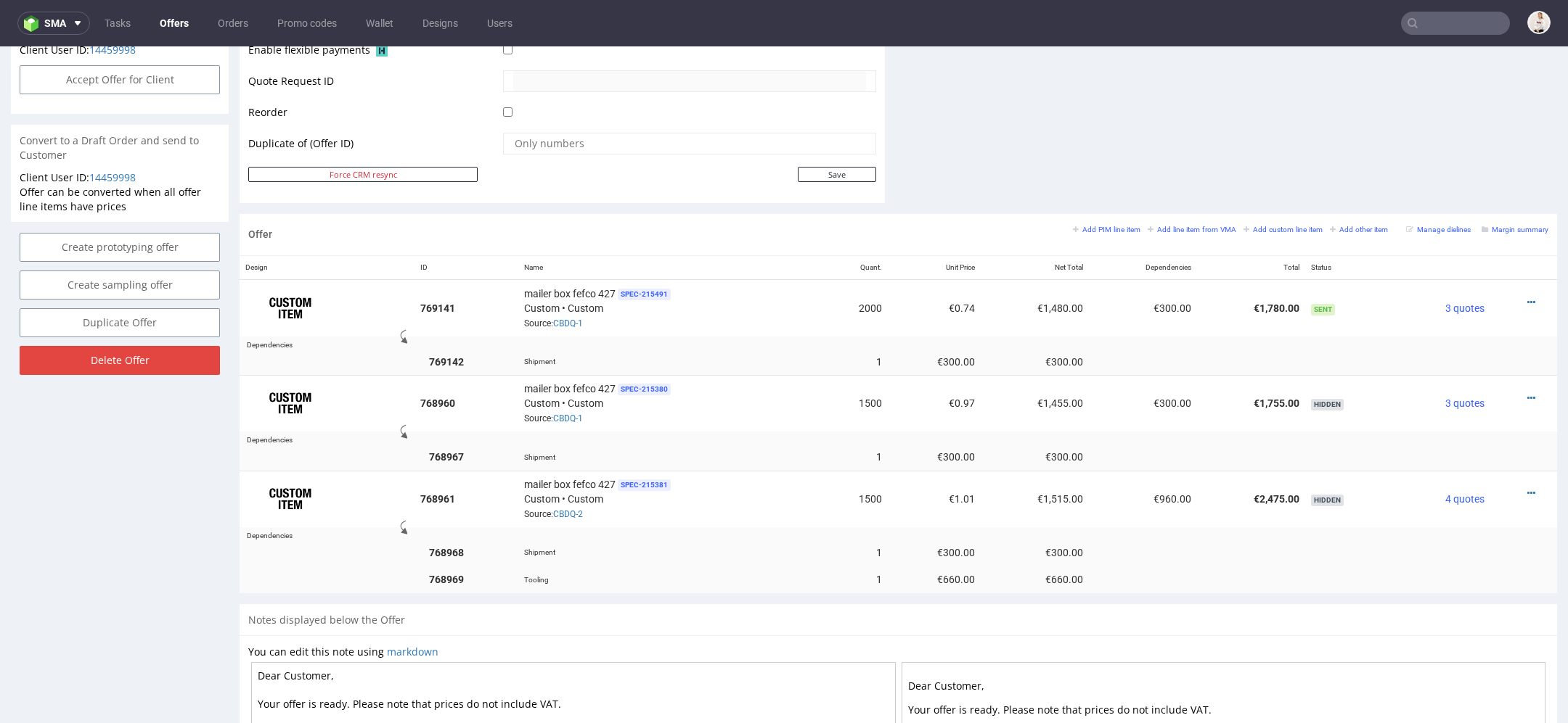
scroll to position [697, 0]
click at [1527, 300] on icon at bounding box center [1531, 305] width 8 height 10
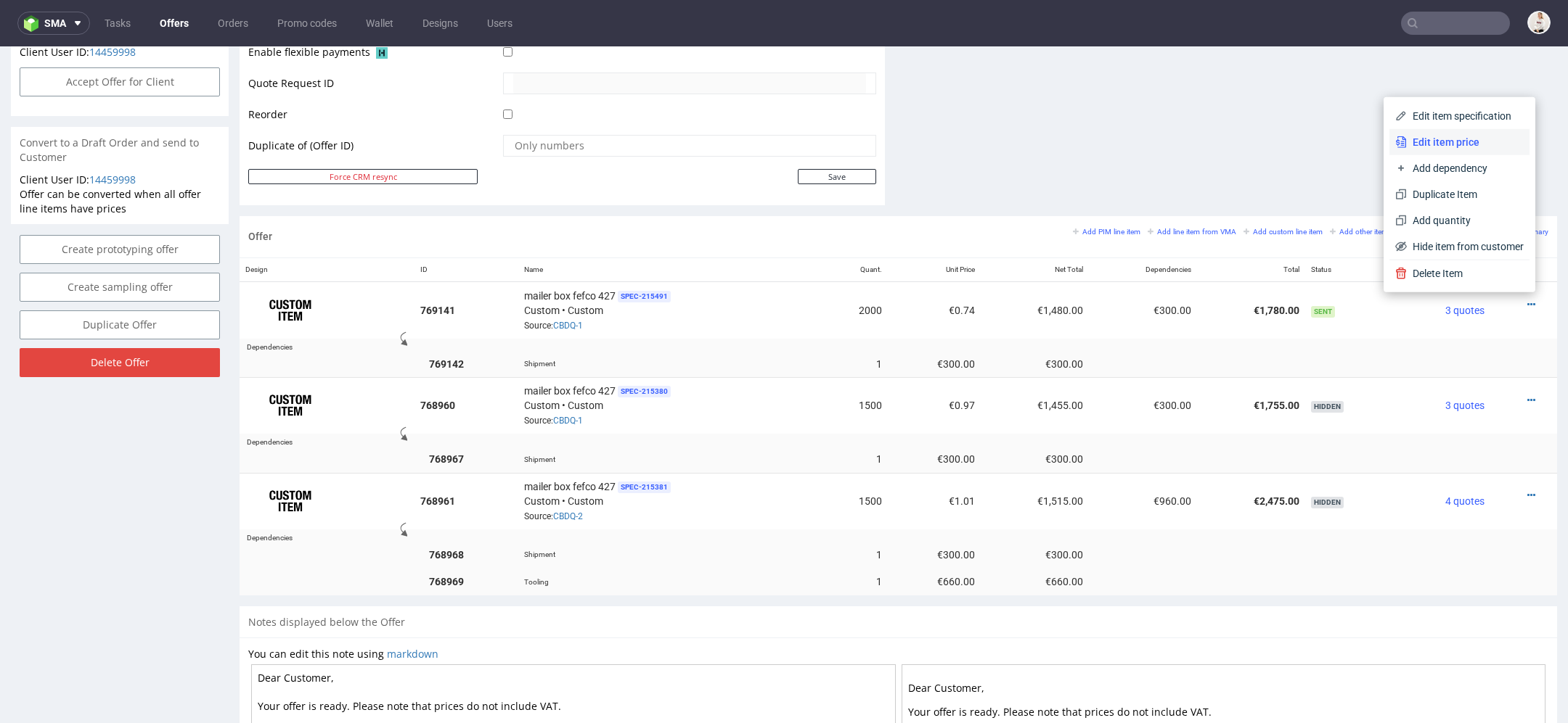
click at [1462, 137] on span "Edit item price" at bounding box center [1465, 142] width 117 height 15
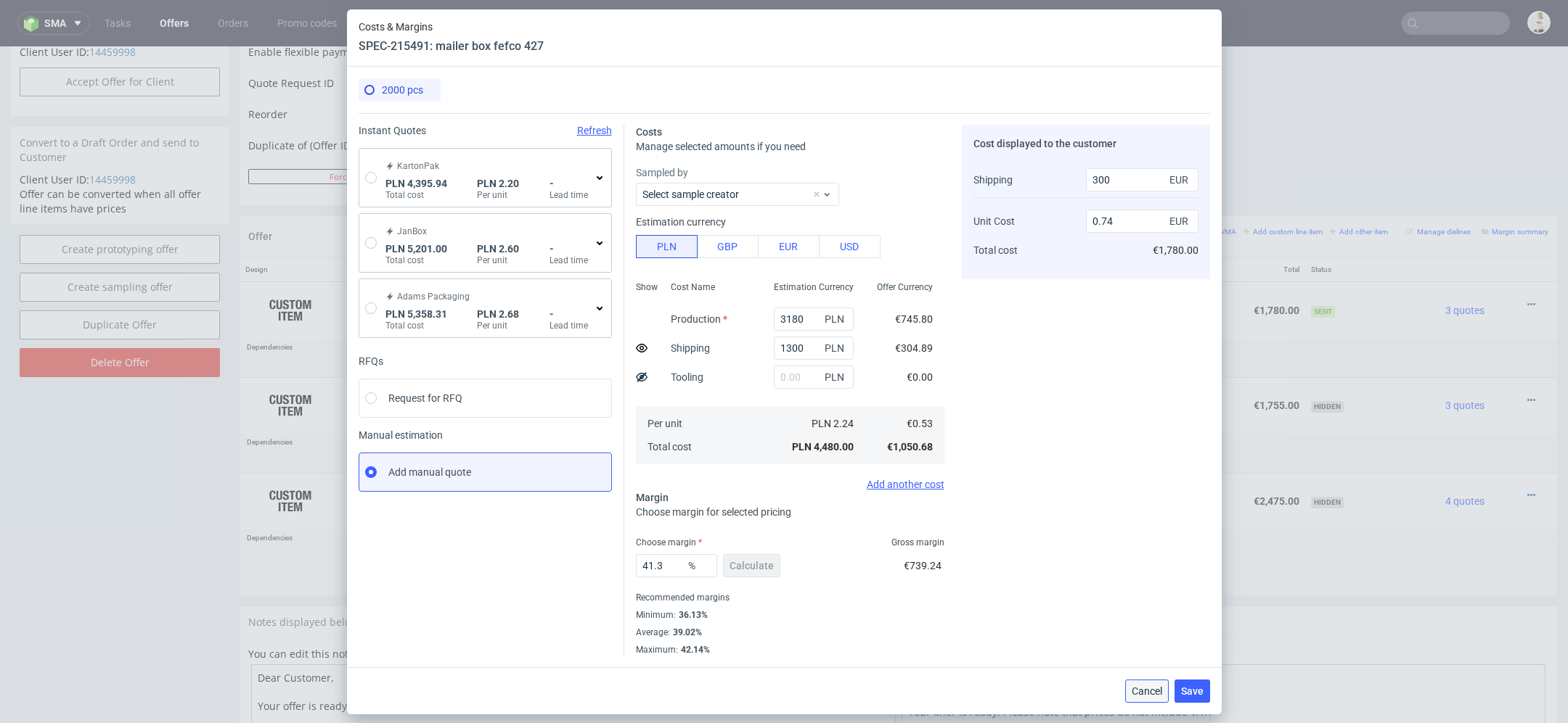
click at [1147, 696] on button "Cancel" at bounding box center [1146, 691] width 43 height 23
